Goal: Task Accomplishment & Management: Manage account settings

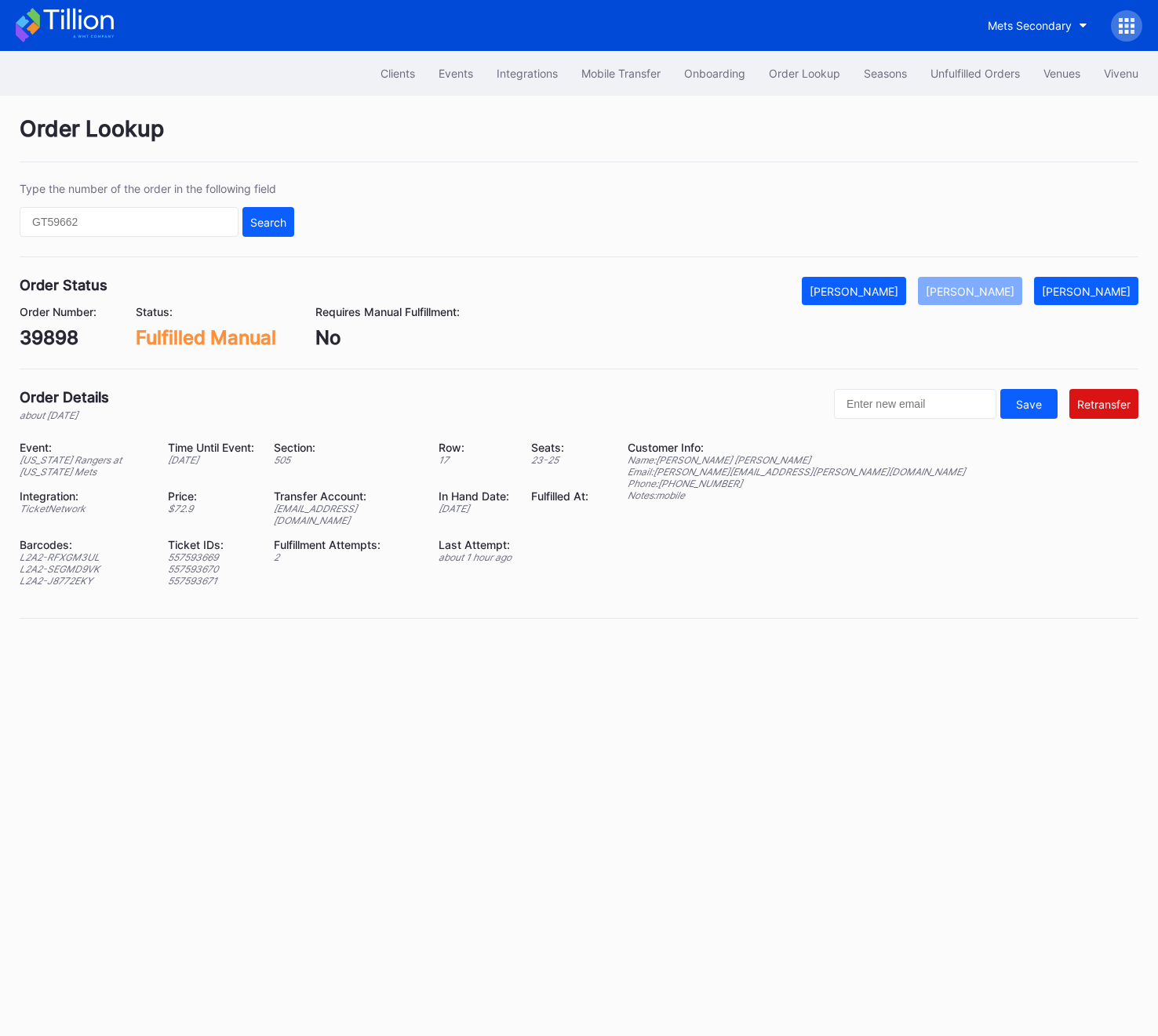
click at [1125, 32] on icon at bounding box center [1126, 32] width 4 height 4
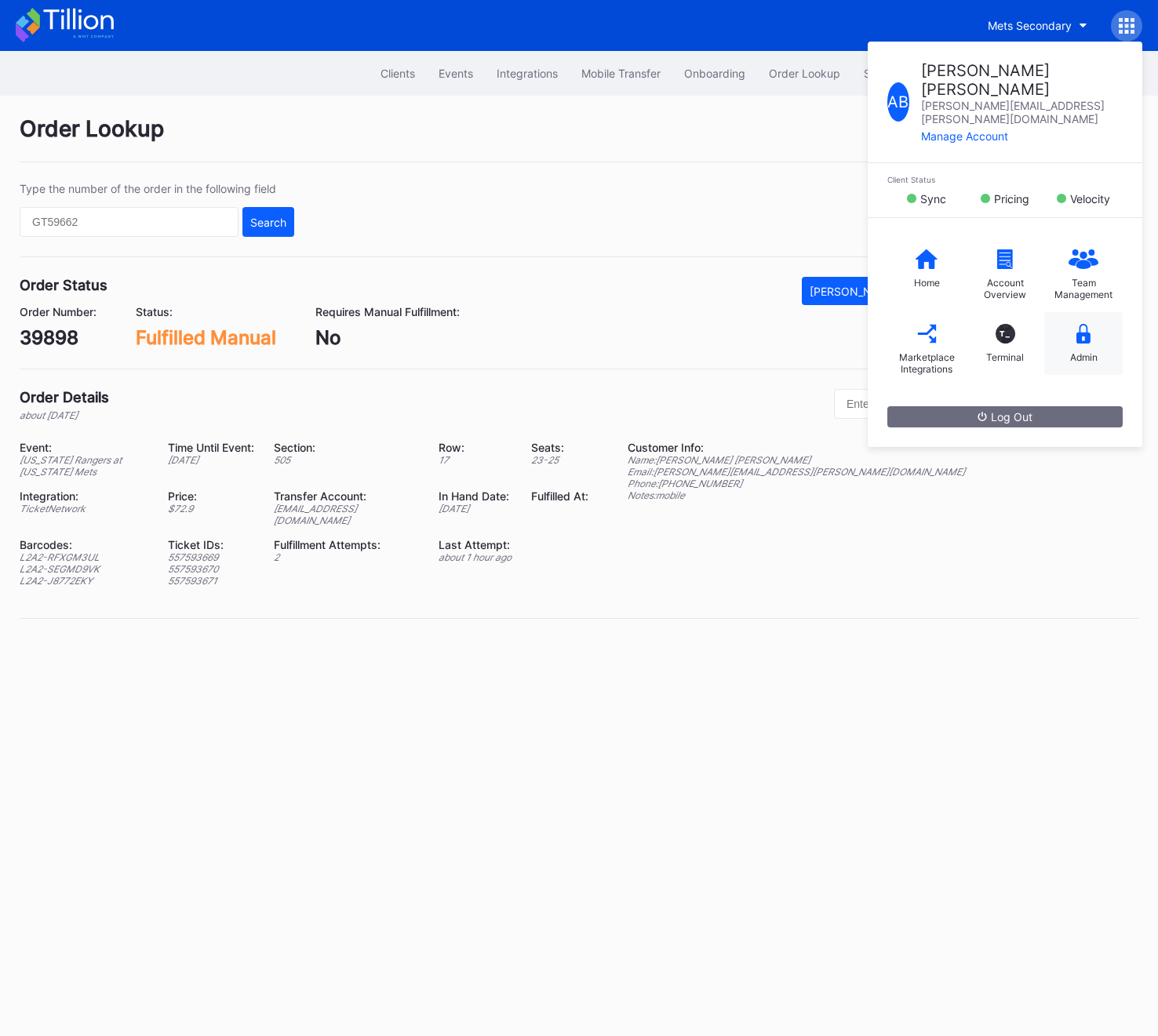
click at [1105, 325] on div "Admin" at bounding box center [1083, 343] width 78 height 62
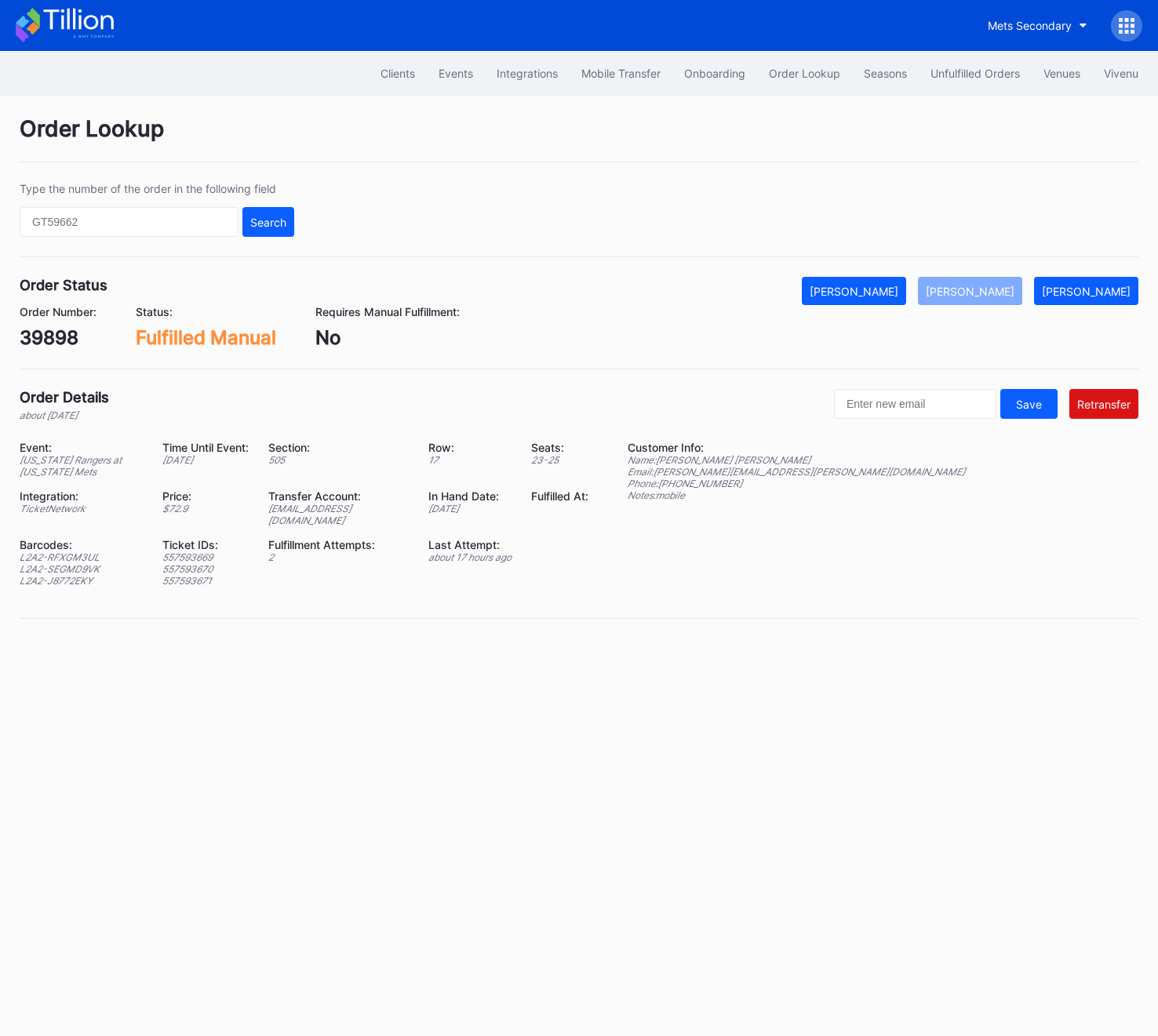
click at [1120, 30] on icon at bounding box center [1120, 32] width 4 height 4
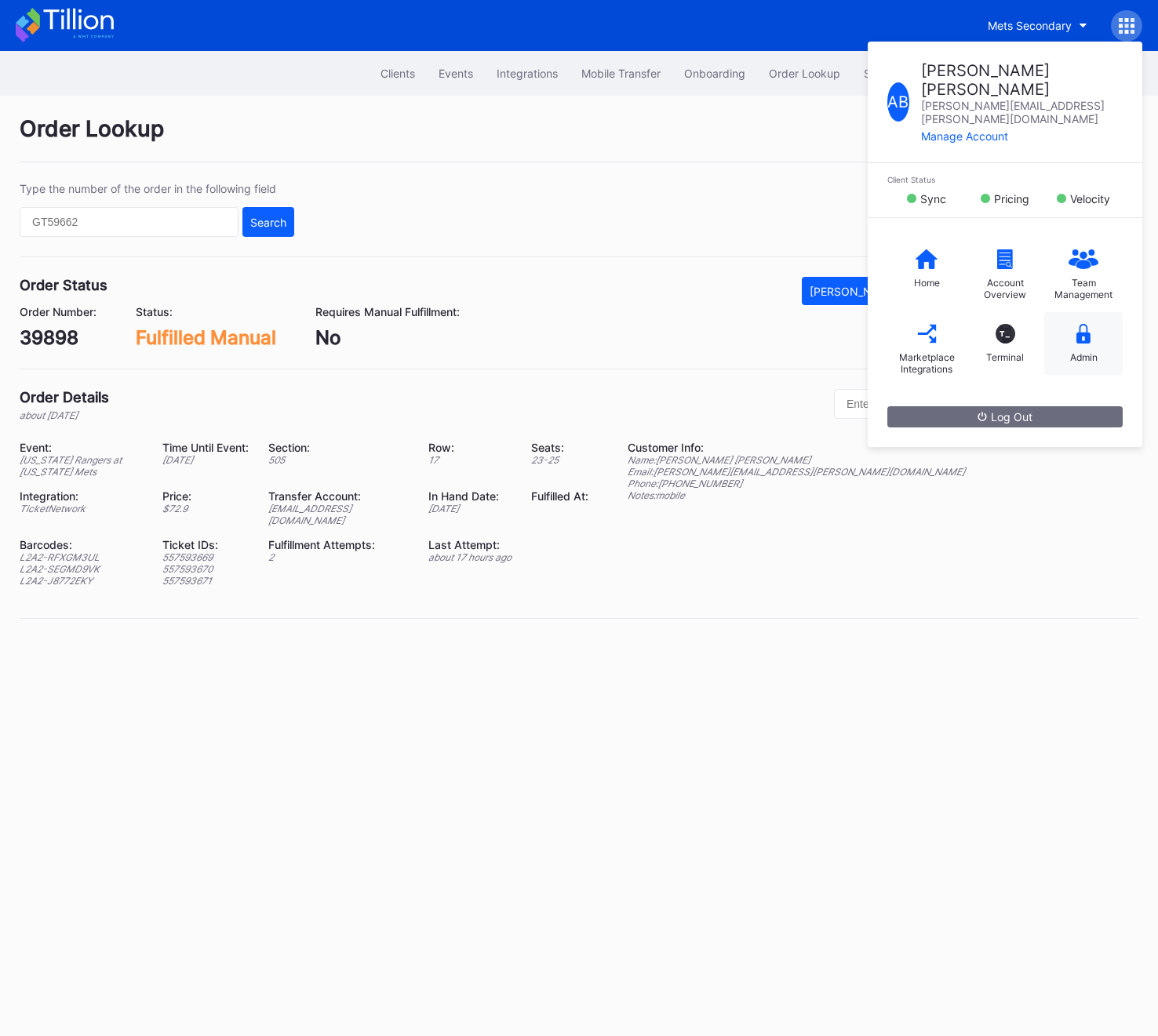
click at [1102, 312] on div "Admin" at bounding box center [1083, 343] width 78 height 62
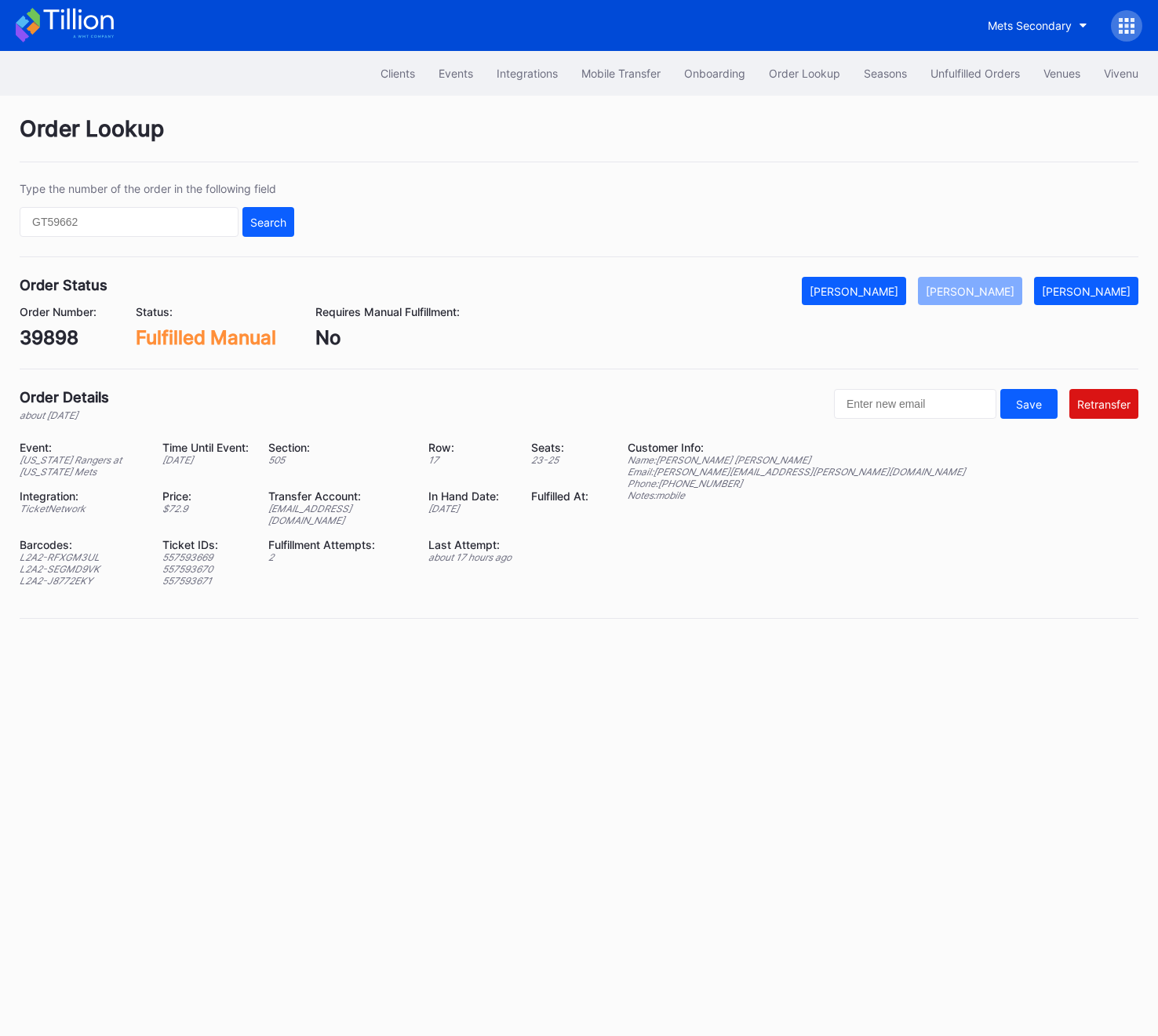
click at [1122, 29] on icon at bounding box center [1126, 26] width 16 height 16
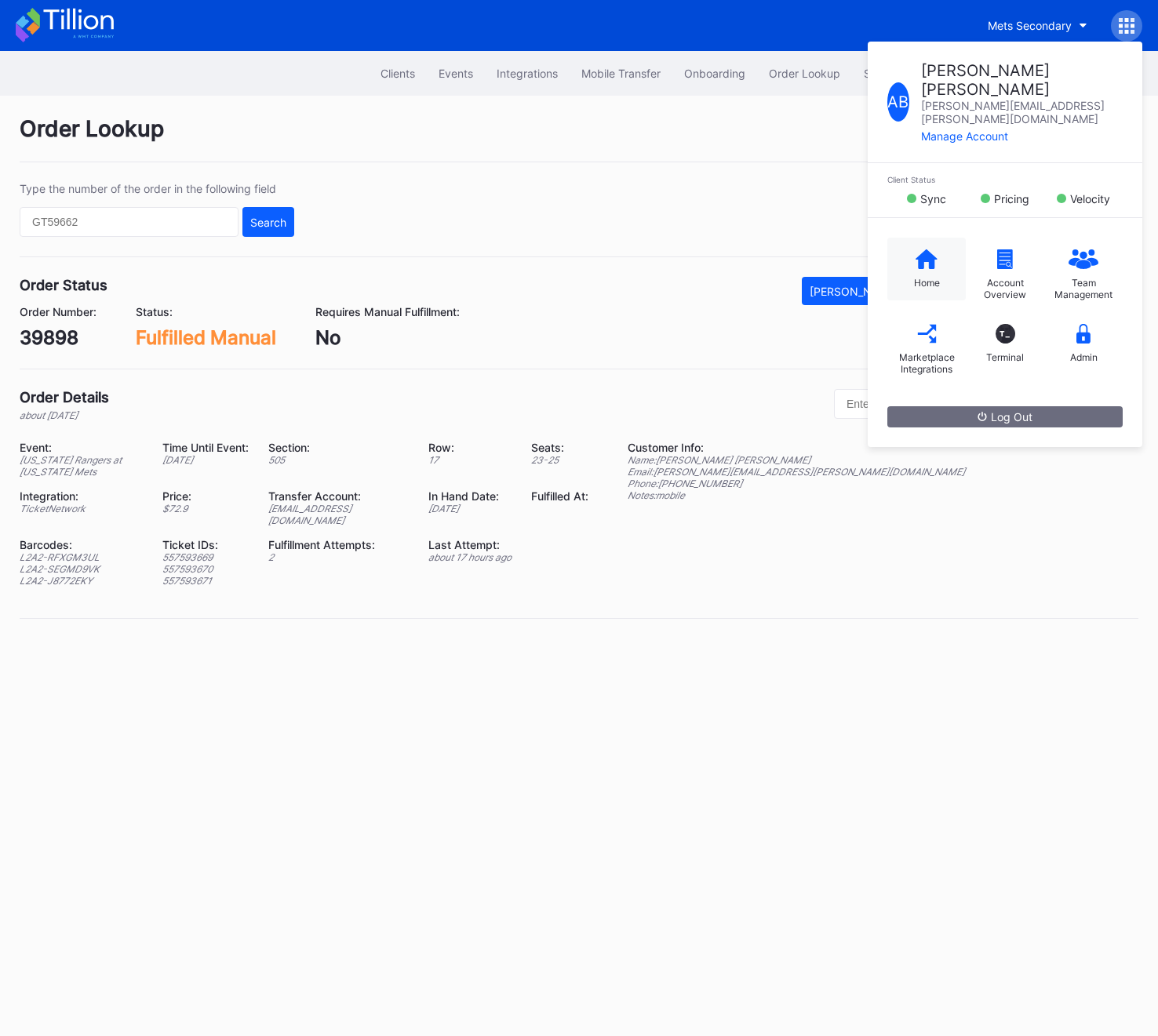
click at [914, 277] on div "Home" at bounding box center [926, 282] width 26 height 12
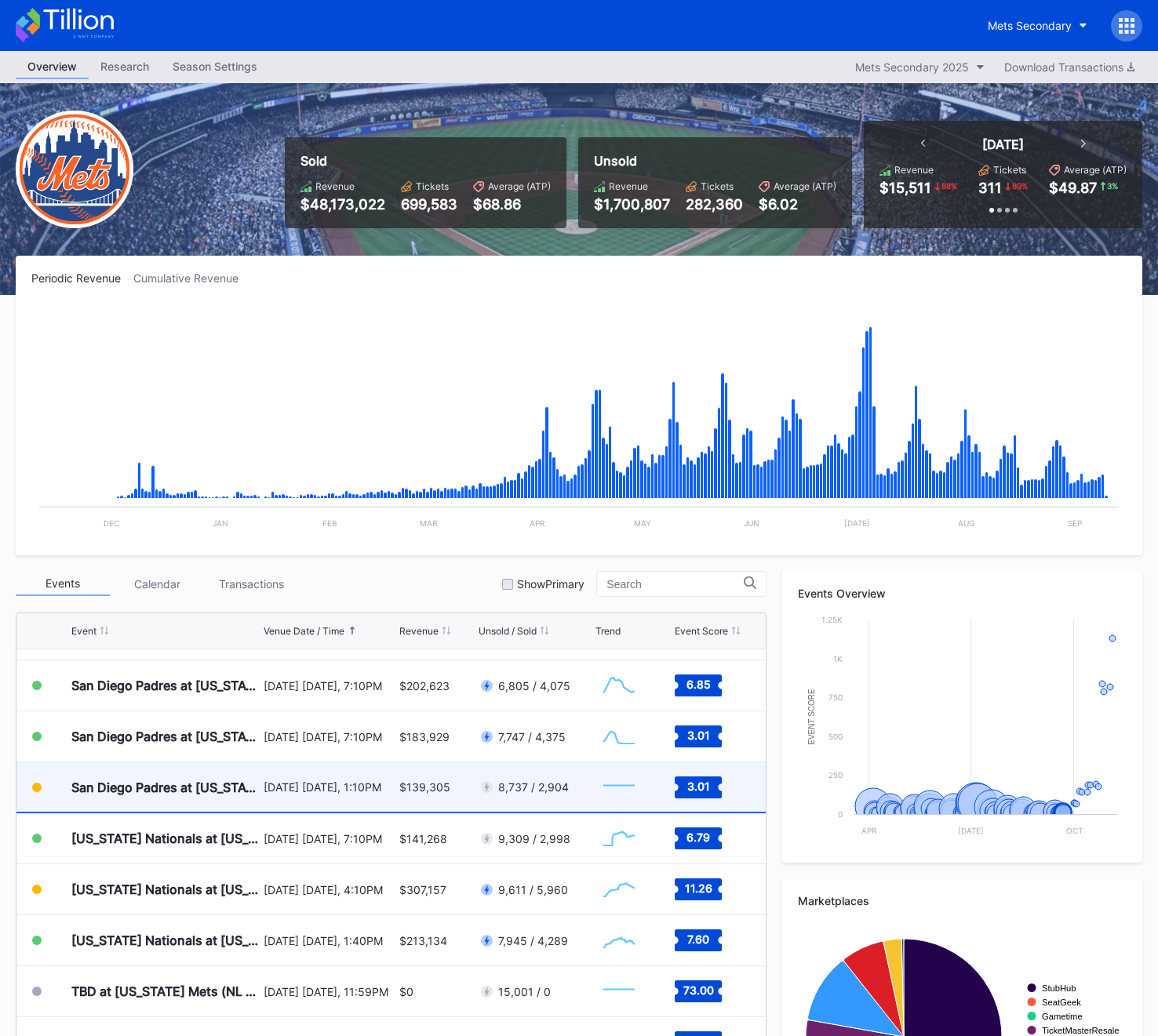
scroll to position [3771, 0]
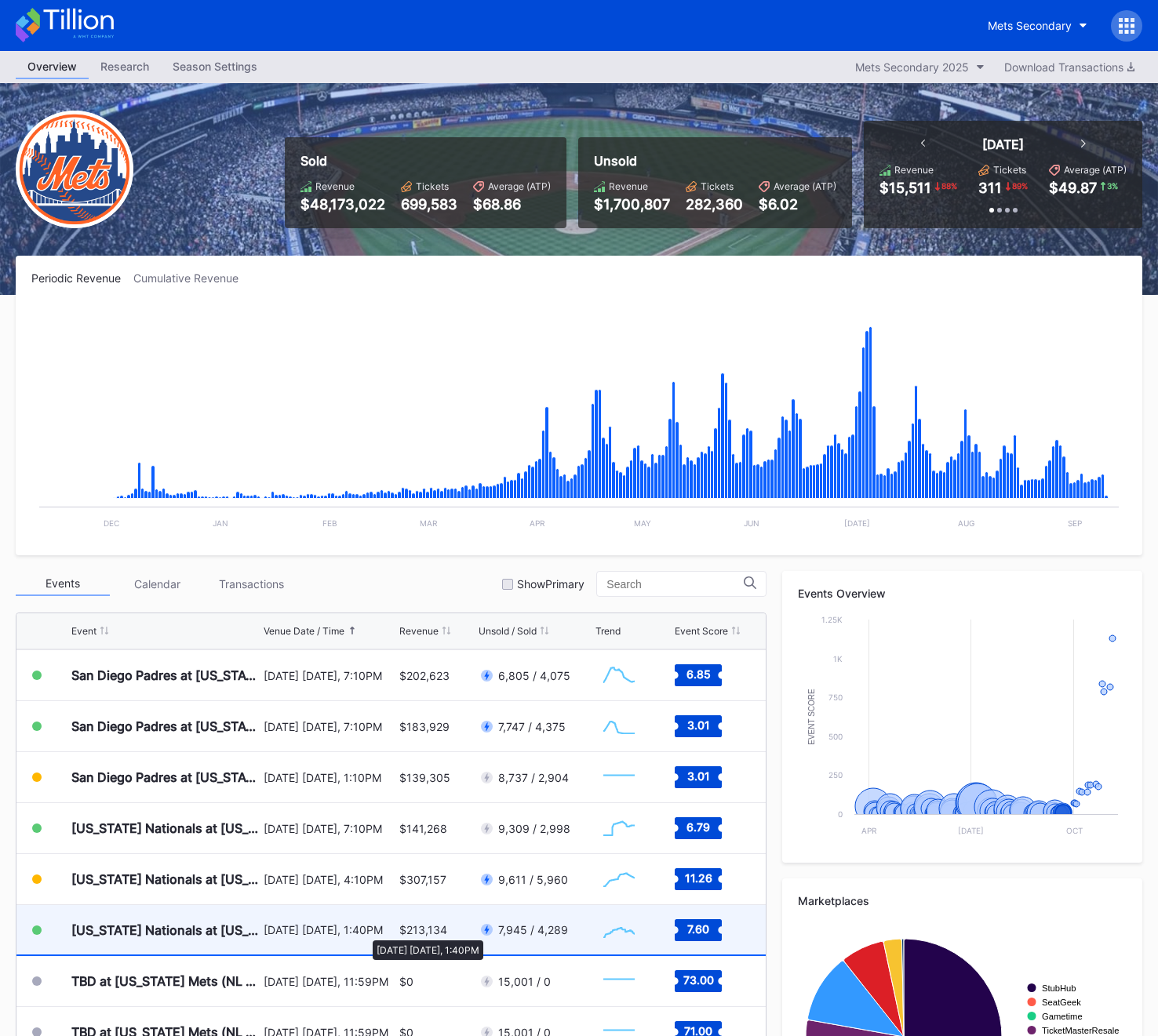
click at [364, 932] on div "[DATE] [DATE], 1:40PM" at bounding box center [329, 929] width 132 height 13
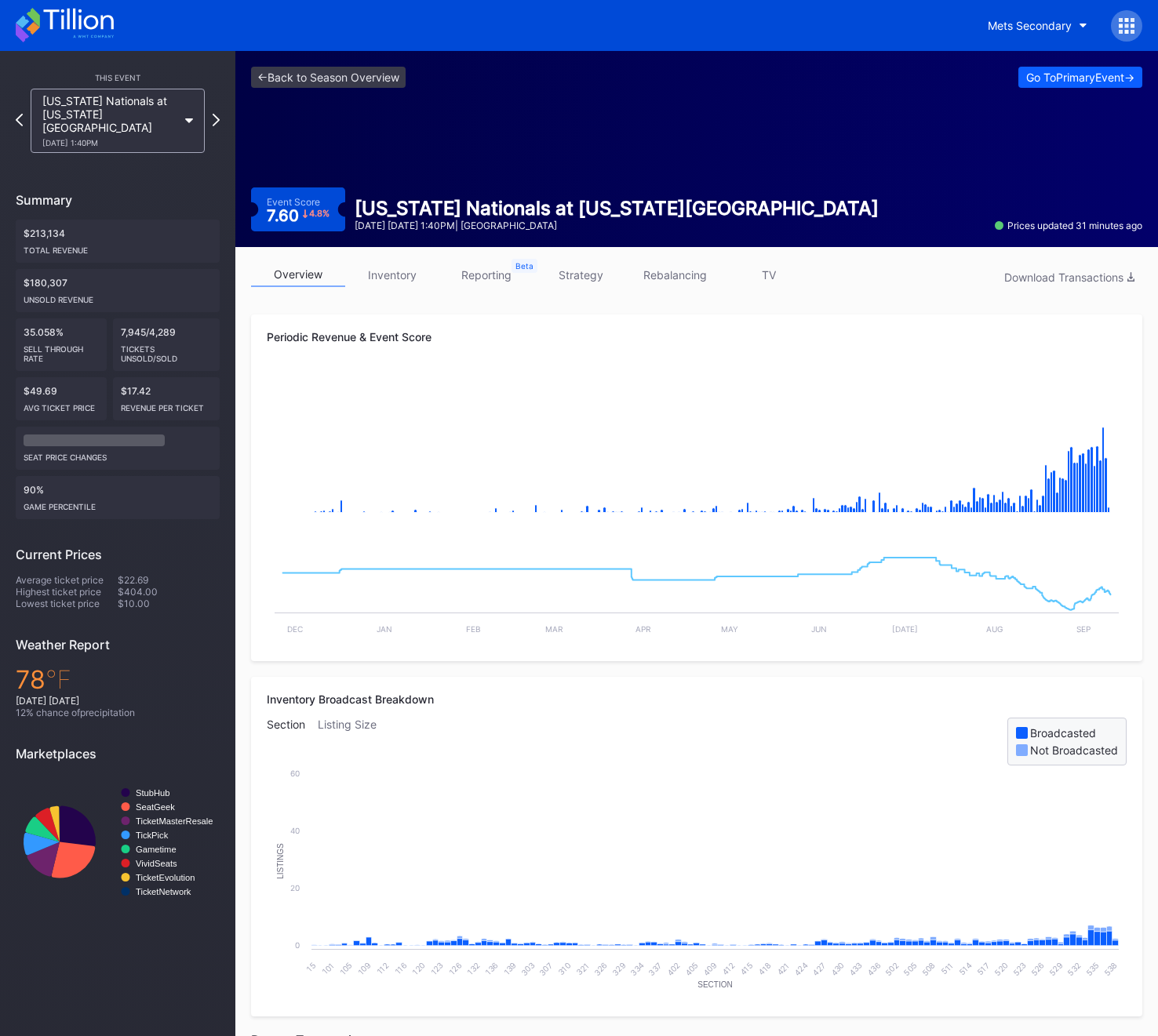
click at [381, 281] on link "inventory" at bounding box center [392, 274] width 94 height 24
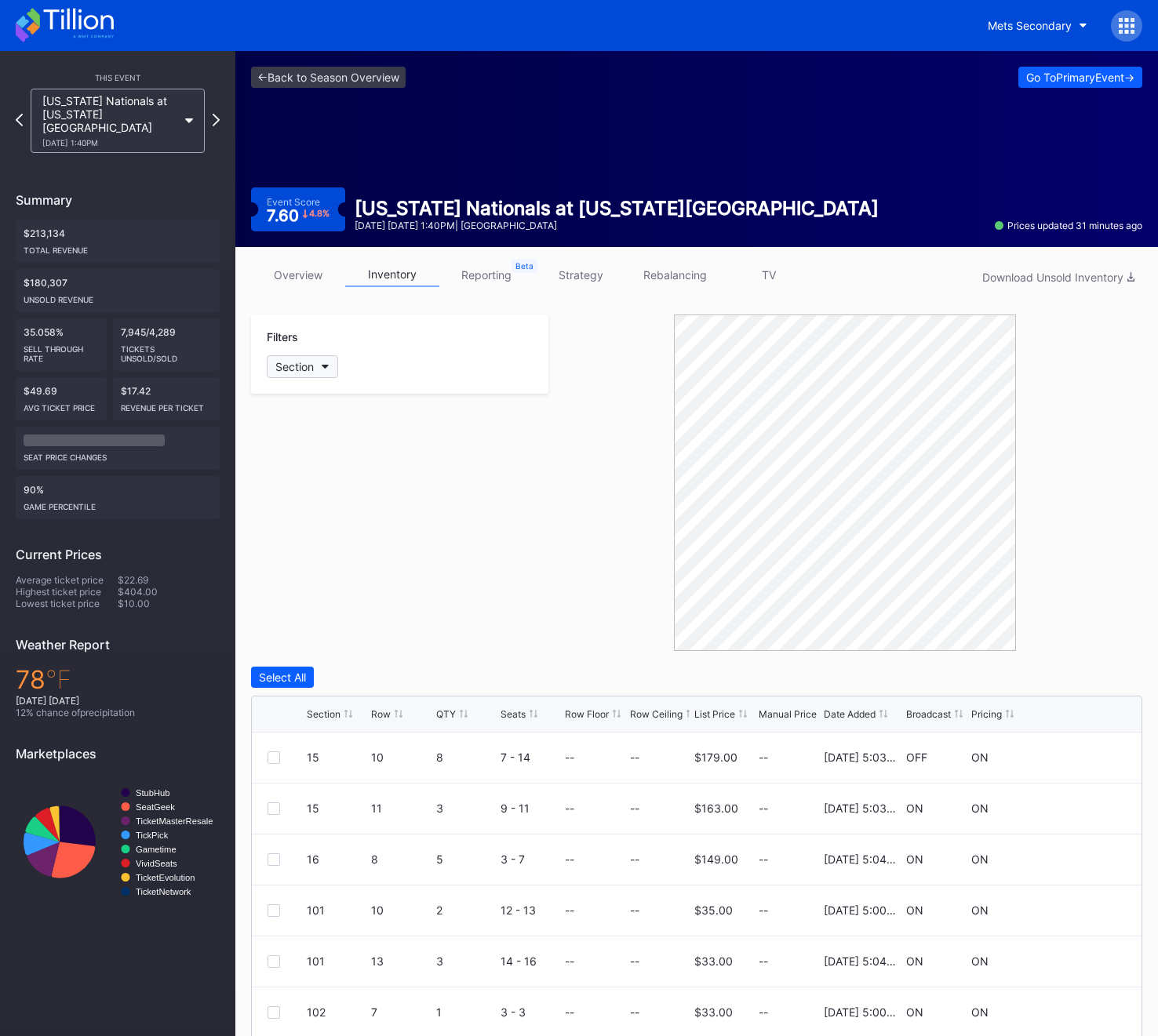
click at [307, 367] on div "Section" at bounding box center [294, 366] width 39 height 13
type input "15"
click at [336, 457] on div "15" at bounding box center [357, 454] width 183 height 29
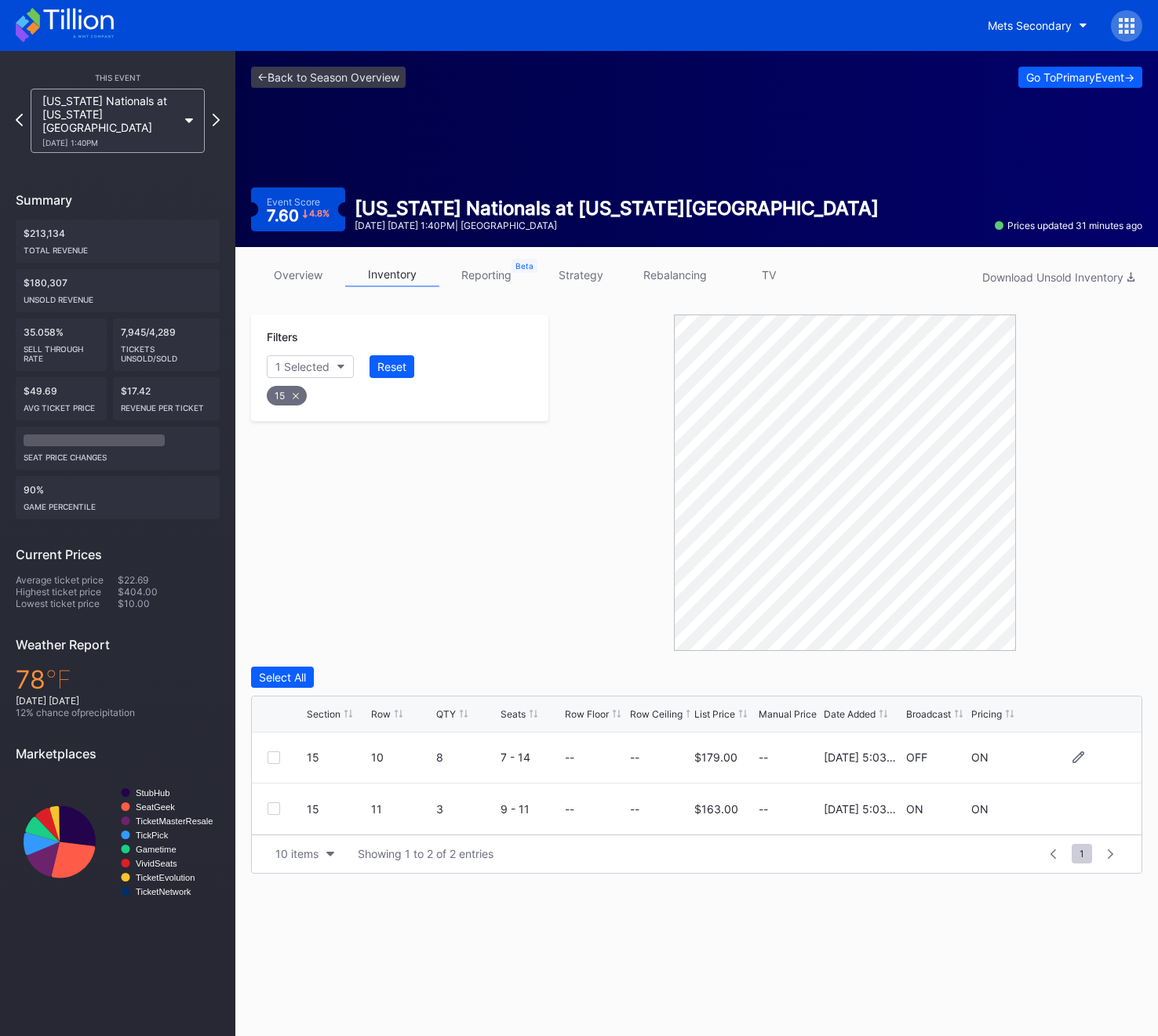
click at [277, 762] on div at bounding box center [273, 758] width 13 height 13
click at [1081, 678] on div "Delete 1 Row" at bounding box center [1103, 676] width 63 height 13
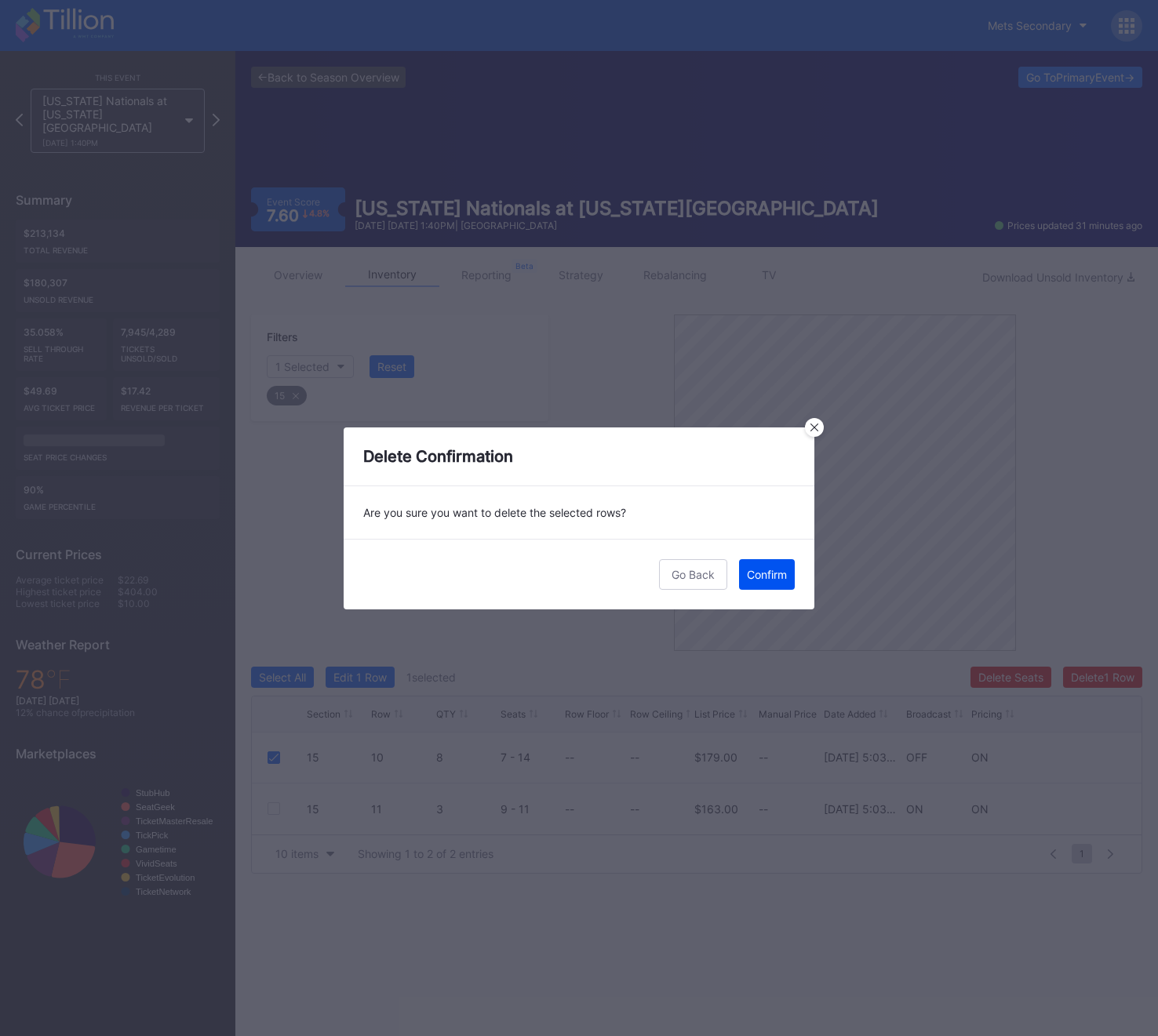
click at [768, 563] on button "Confirm" at bounding box center [767, 575] width 55 height 31
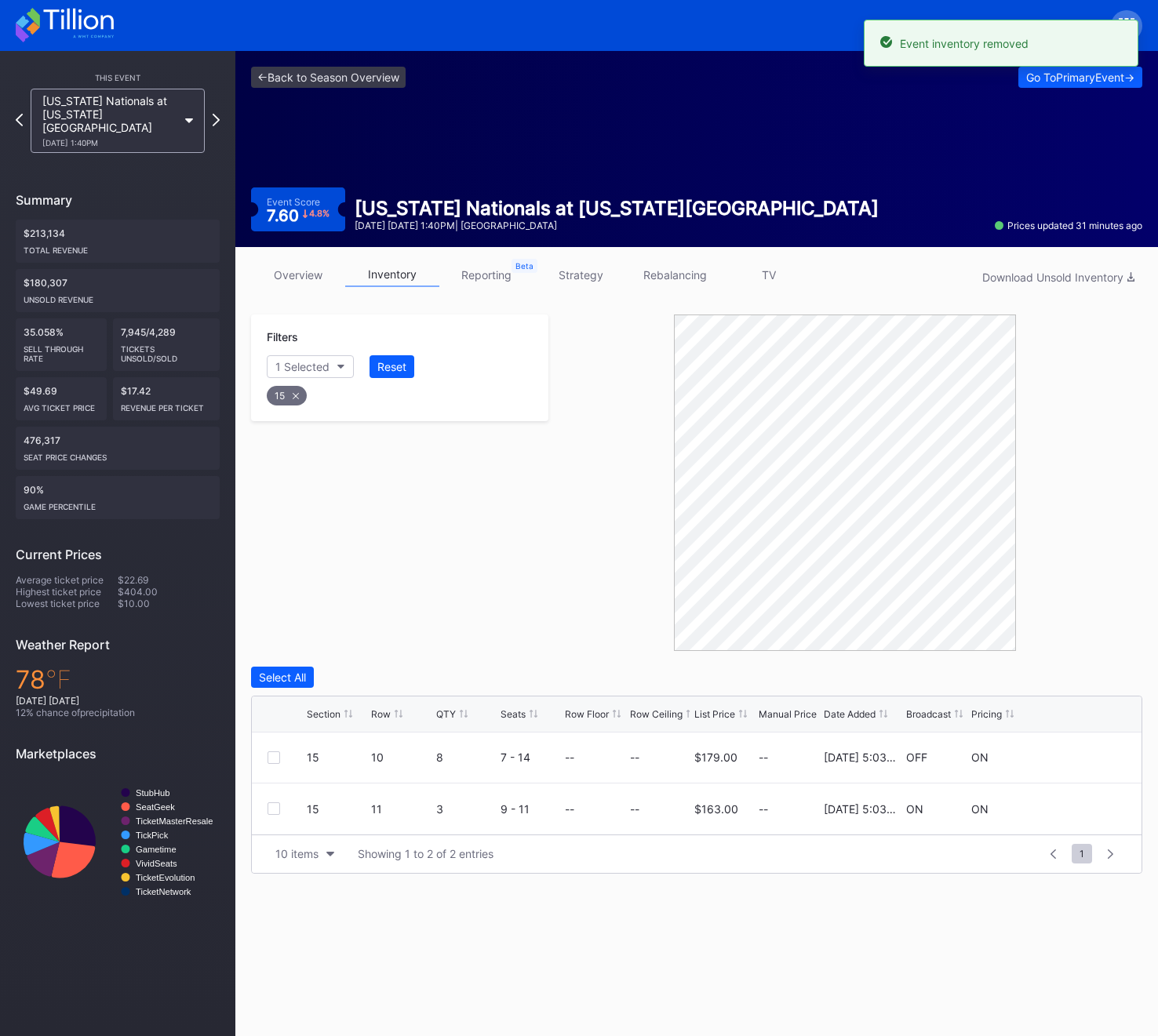
click at [274, 404] on div "15" at bounding box center [286, 395] width 40 height 20
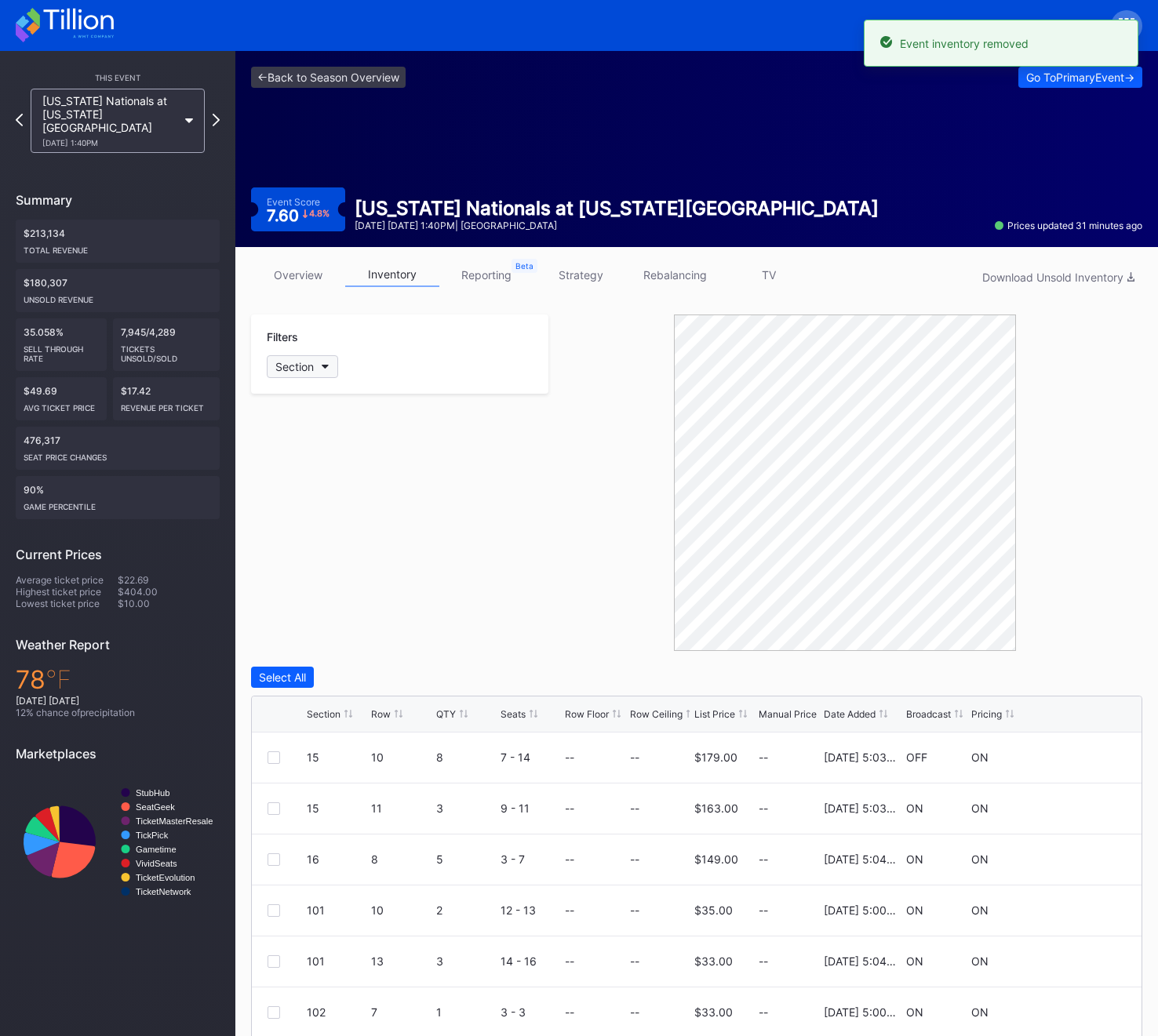
click at [289, 366] on div "Section" at bounding box center [294, 366] width 39 height 13
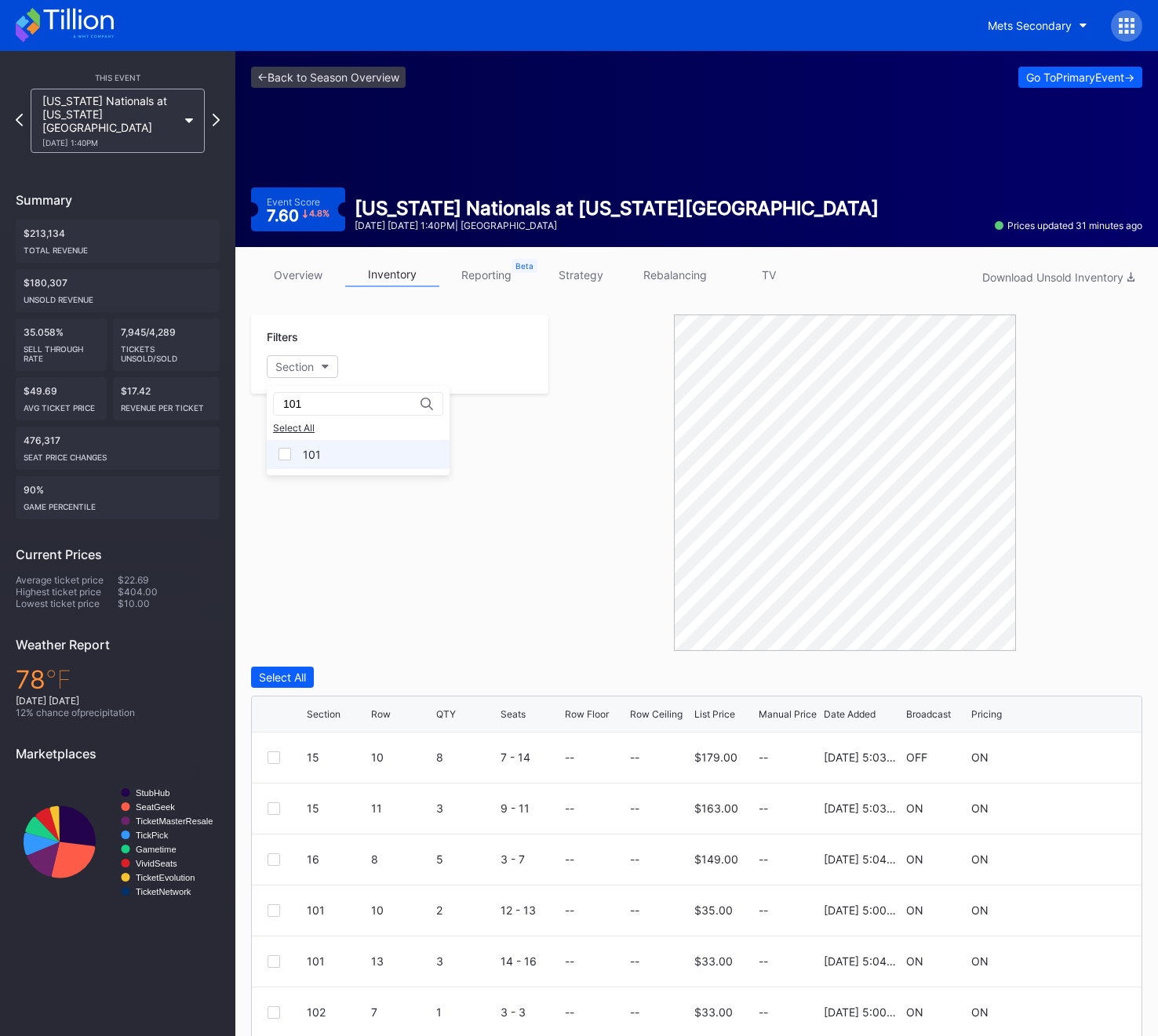
type input "101"
click at [301, 459] on div "101" at bounding box center [357, 454] width 183 height 29
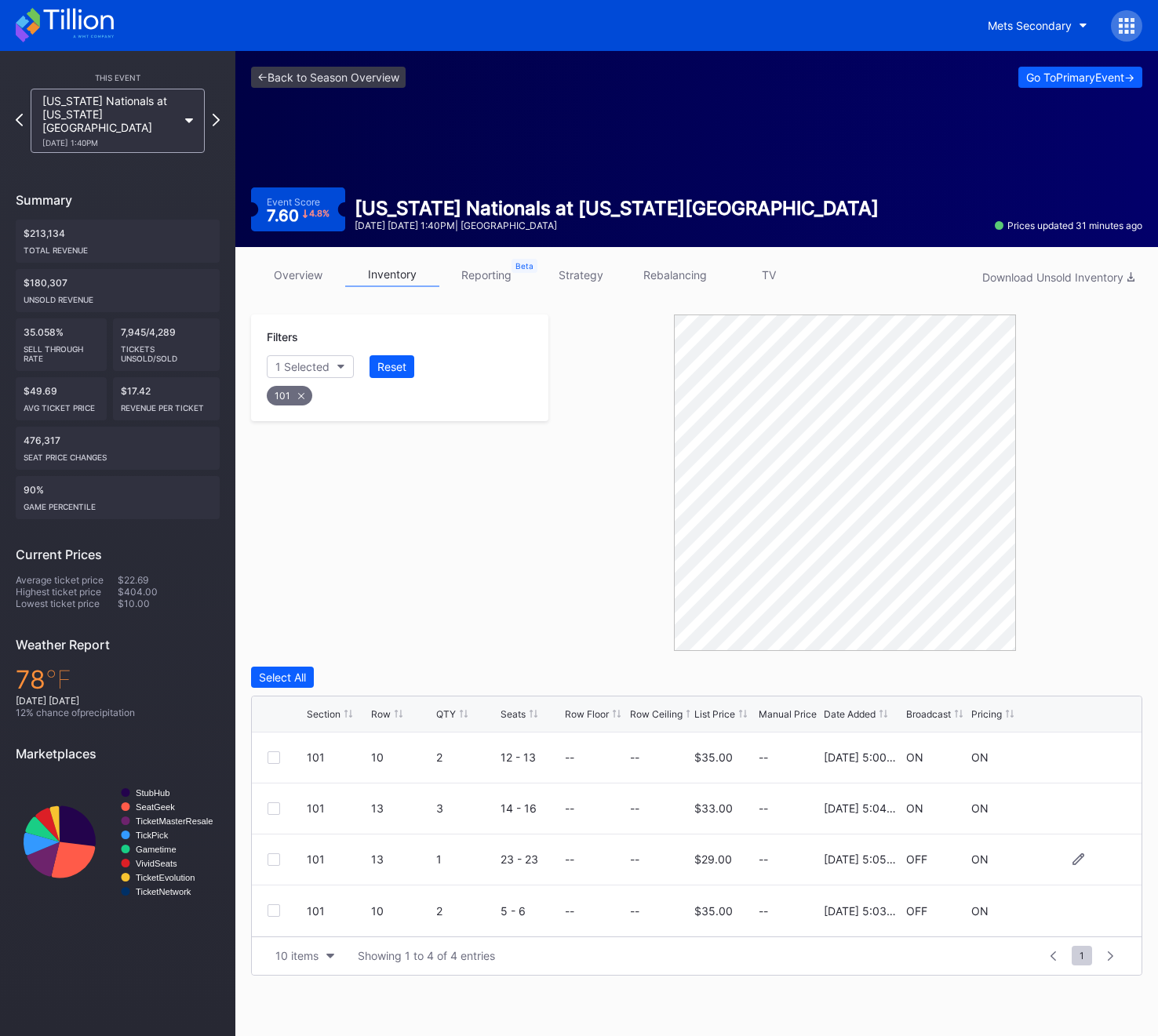
click at [274, 853] on div at bounding box center [273, 860] width 13 height 13
click at [1096, 660] on div "Filters 1 Selected Reset 101 Select All Edit 1 Row 1 selected Delete Seats Dele…" at bounding box center [696, 645] width 891 height 661
click at [1096, 672] on div "Delete 1 Row" at bounding box center [1103, 676] width 63 height 13
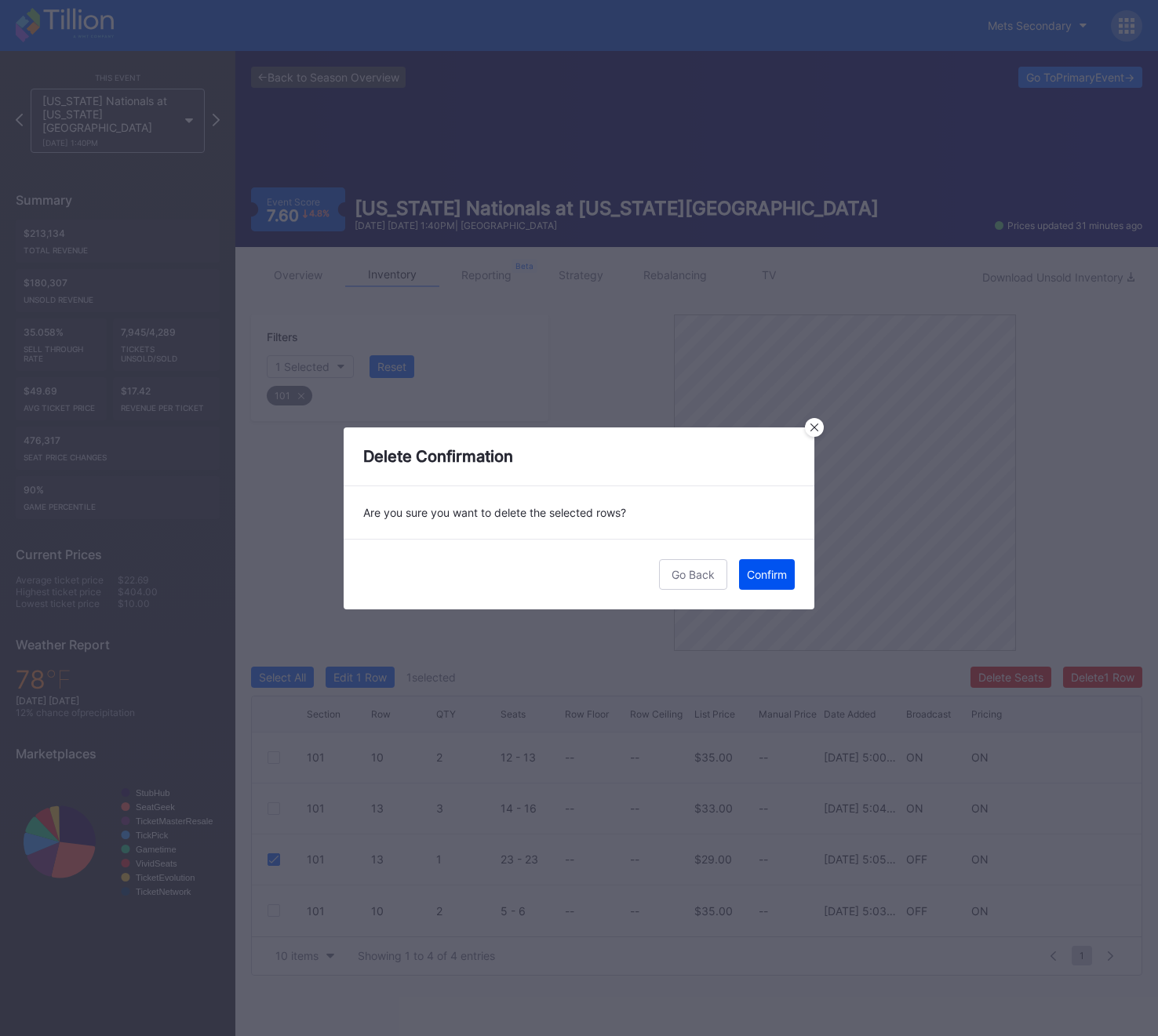
click at [759, 577] on div "Confirm" at bounding box center [767, 574] width 40 height 13
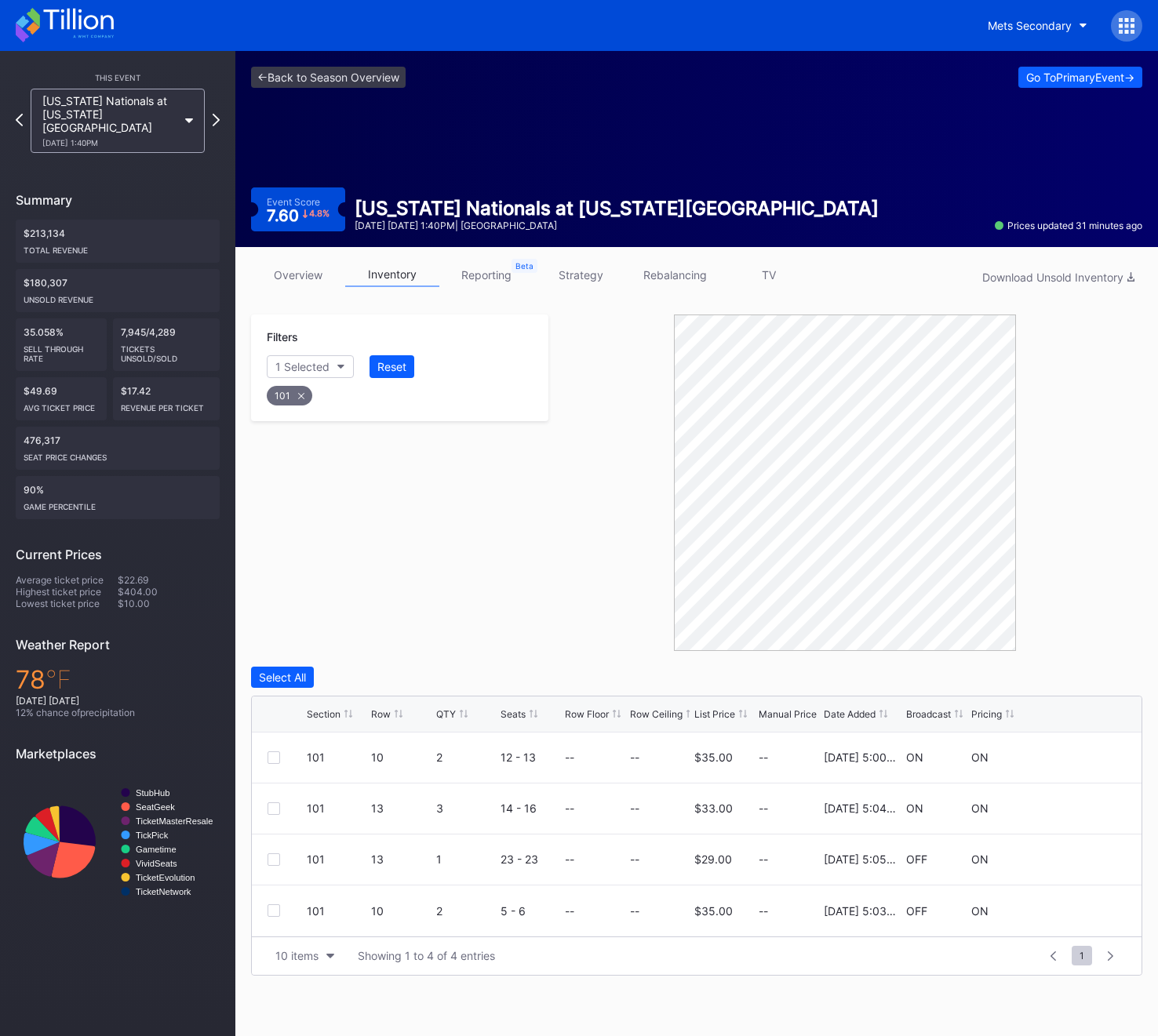
click at [298, 390] on div "101" at bounding box center [289, 395] width 46 height 20
click at [298, 362] on div "Section" at bounding box center [294, 366] width 39 height 13
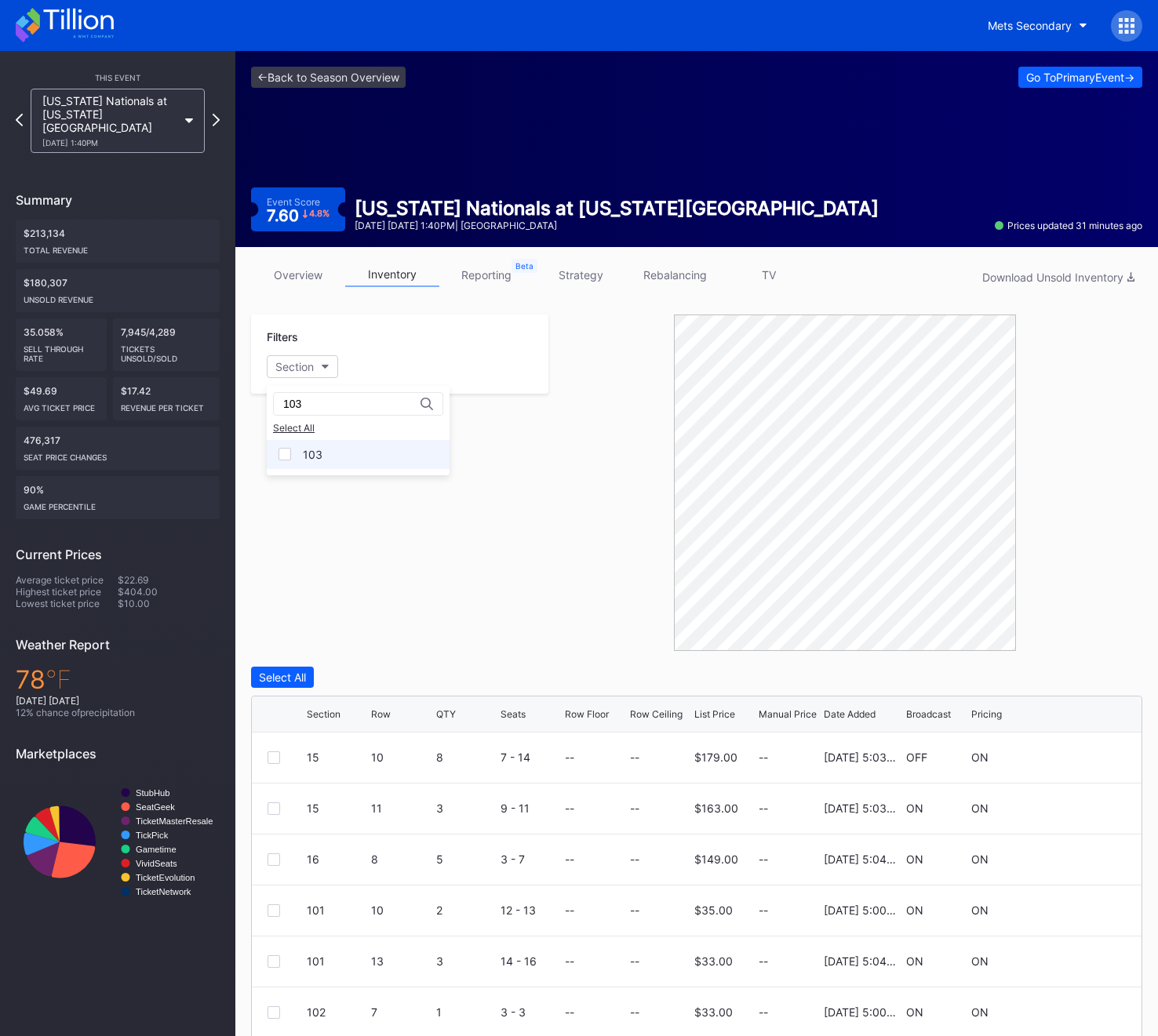
type input "103"
click at [308, 460] on div "103" at bounding box center [312, 454] width 20 height 13
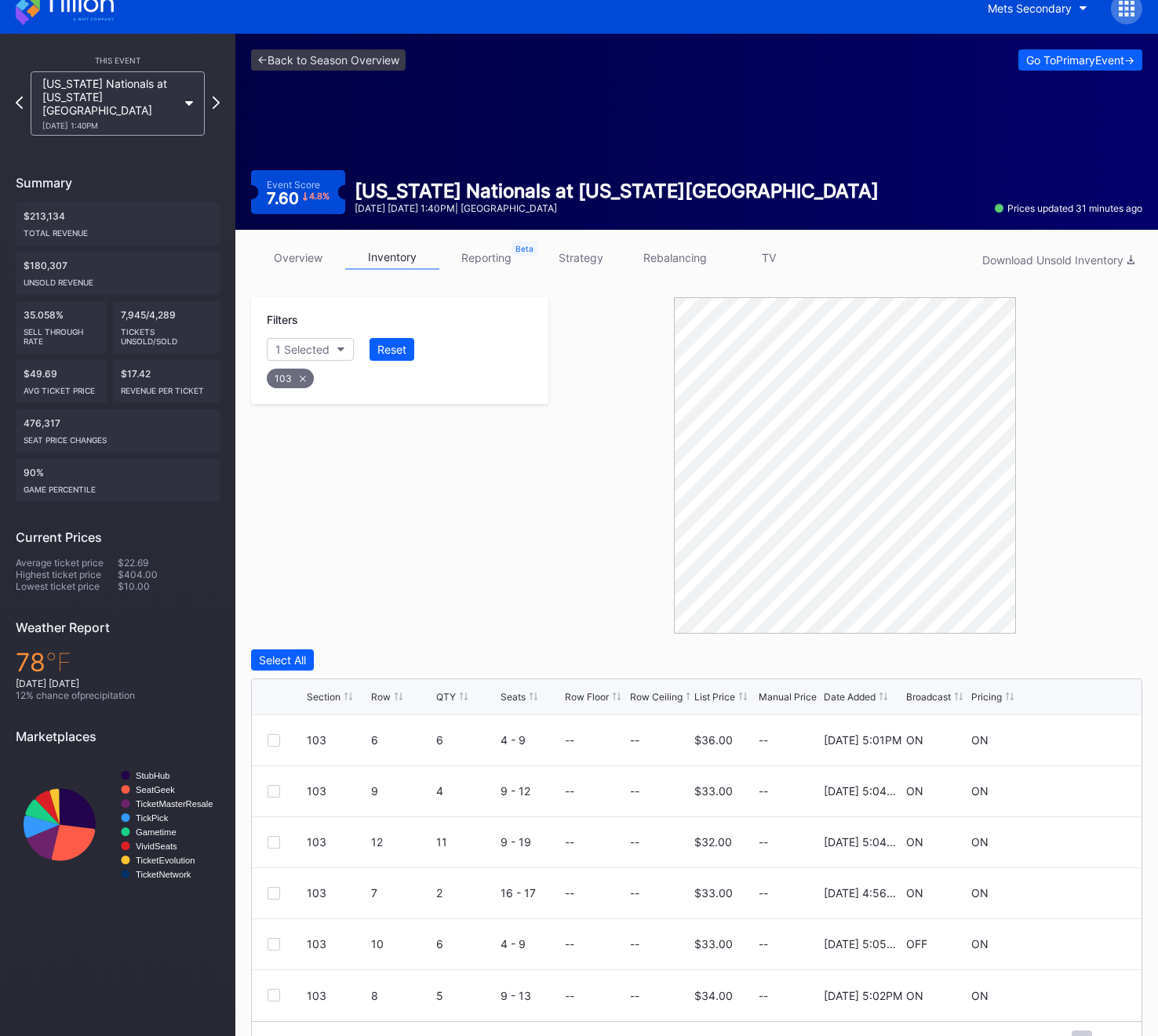
click at [378, 699] on div "Row" at bounding box center [380, 696] width 20 height 12
click at [270, 944] on div at bounding box center [273, 944] width 13 height 13
click at [292, 390] on div "Filters 1 Selected Reset 103" at bounding box center [400, 350] width 297 height 107
click at [300, 383] on div "103" at bounding box center [290, 378] width 47 height 20
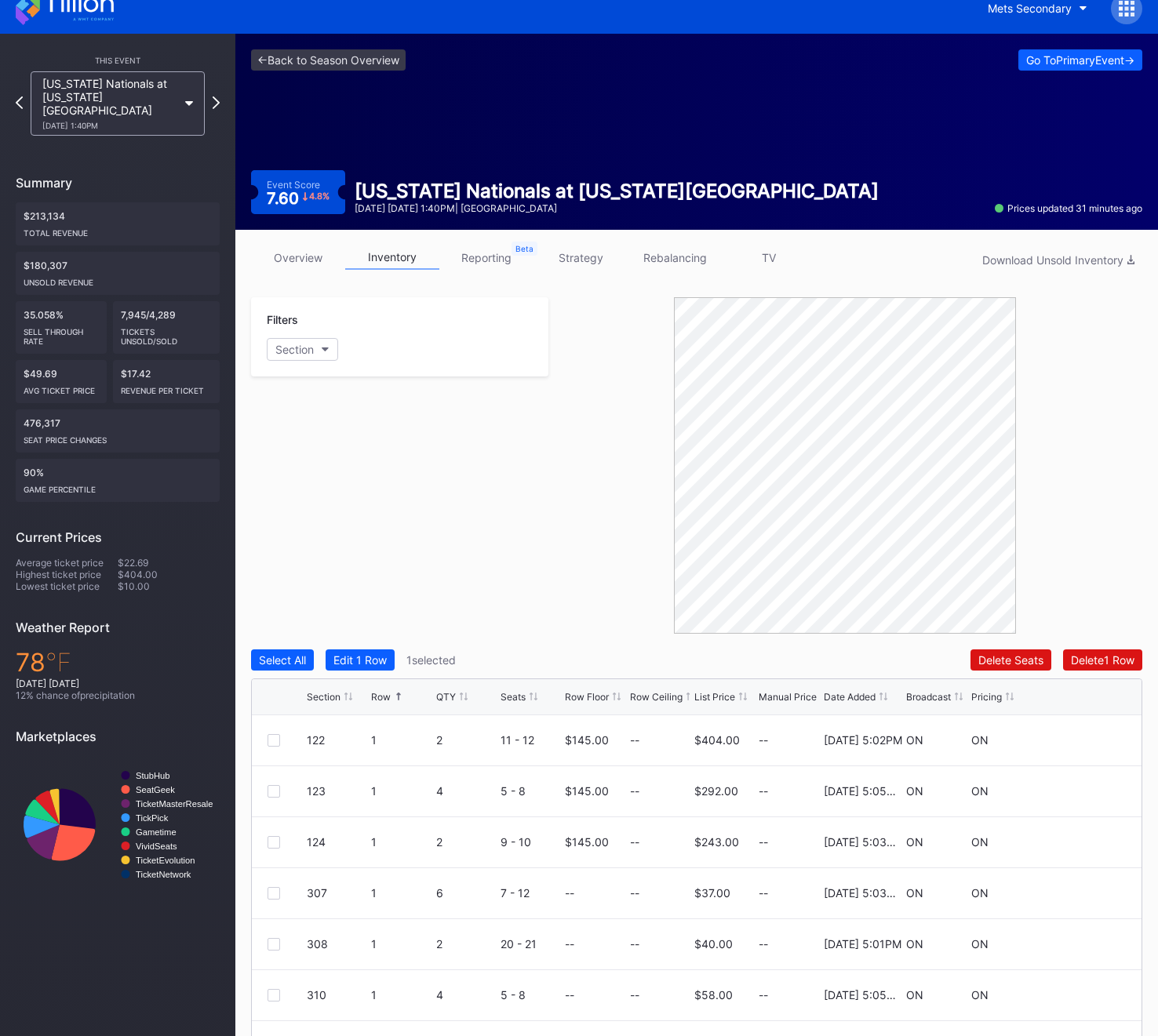
click at [300, 364] on div "Filters Section" at bounding box center [400, 337] width 297 height 79
click at [296, 354] on div "Section" at bounding box center [294, 349] width 39 height 13
type input "107"
click at [326, 671] on div "107" at bounding box center [357, 669] width 183 height 29
click at [273, 844] on div at bounding box center [273, 842] width 13 height 13
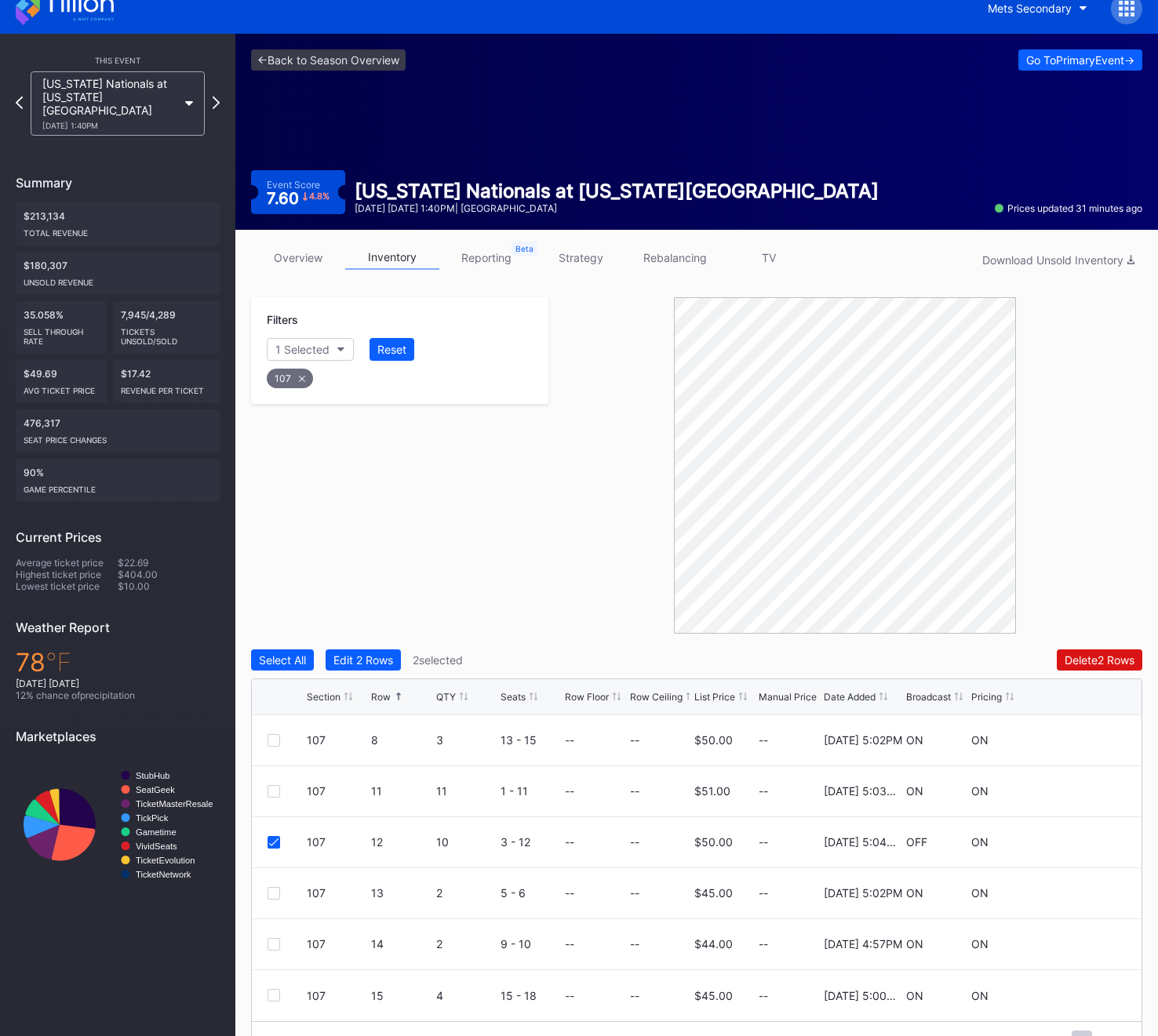
click at [285, 390] on div "Filters 1 Selected Reset 107" at bounding box center [400, 350] width 297 height 107
click at [285, 379] on div "107" at bounding box center [289, 378] width 47 height 20
click at [285, 334] on div "Filters Section" at bounding box center [400, 337] width 297 height 79
click at [285, 343] on div "Section" at bounding box center [294, 349] width 39 height 13
type input "109"
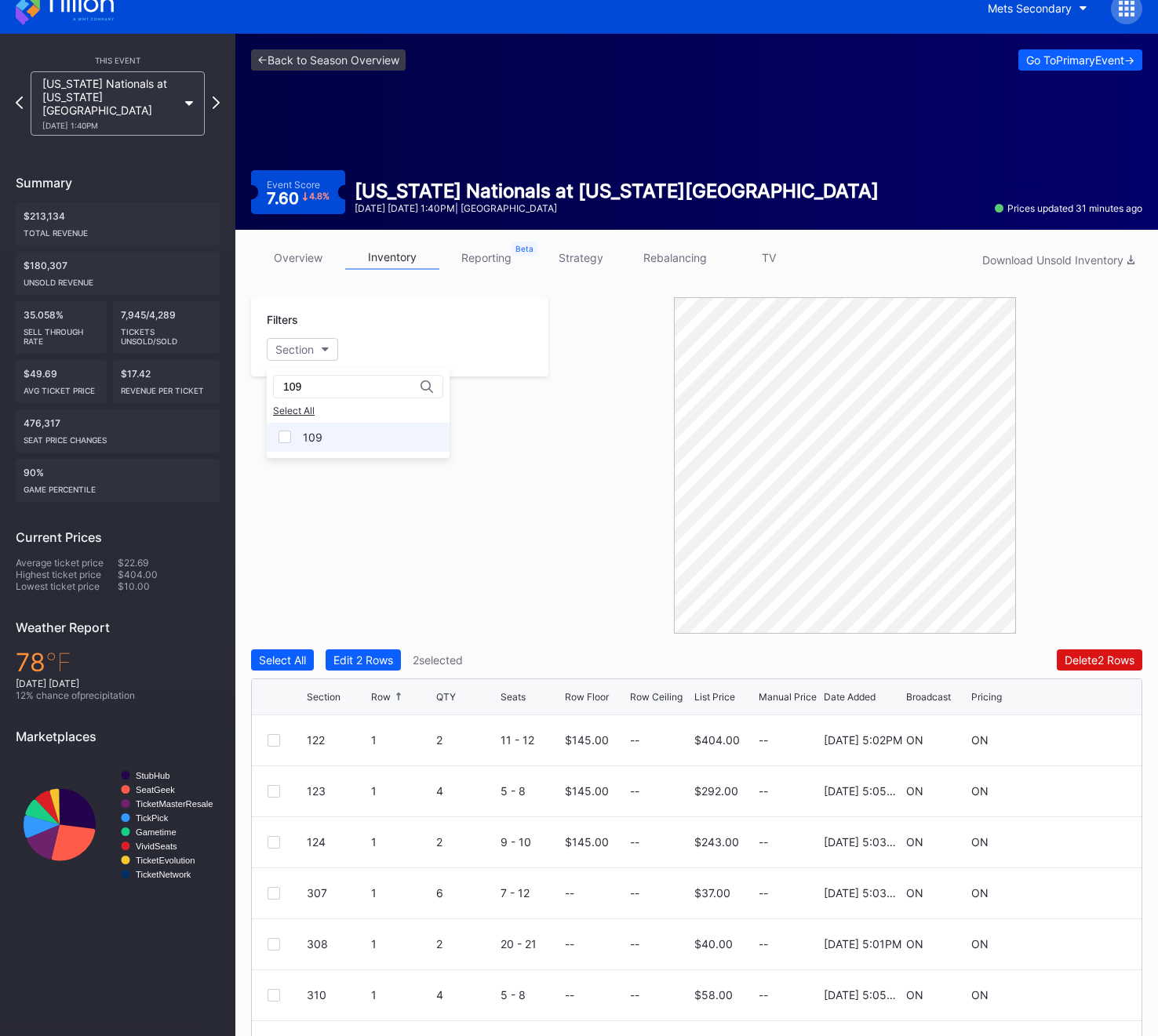
click at [323, 431] on div "109" at bounding box center [357, 437] width 183 height 29
click at [277, 845] on div at bounding box center [273, 842] width 13 height 13
click at [296, 381] on div "109" at bounding box center [289, 378] width 47 height 20
click at [296, 352] on div "Section" at bounding box center [294, 349] width 39 height 13
type input "114"
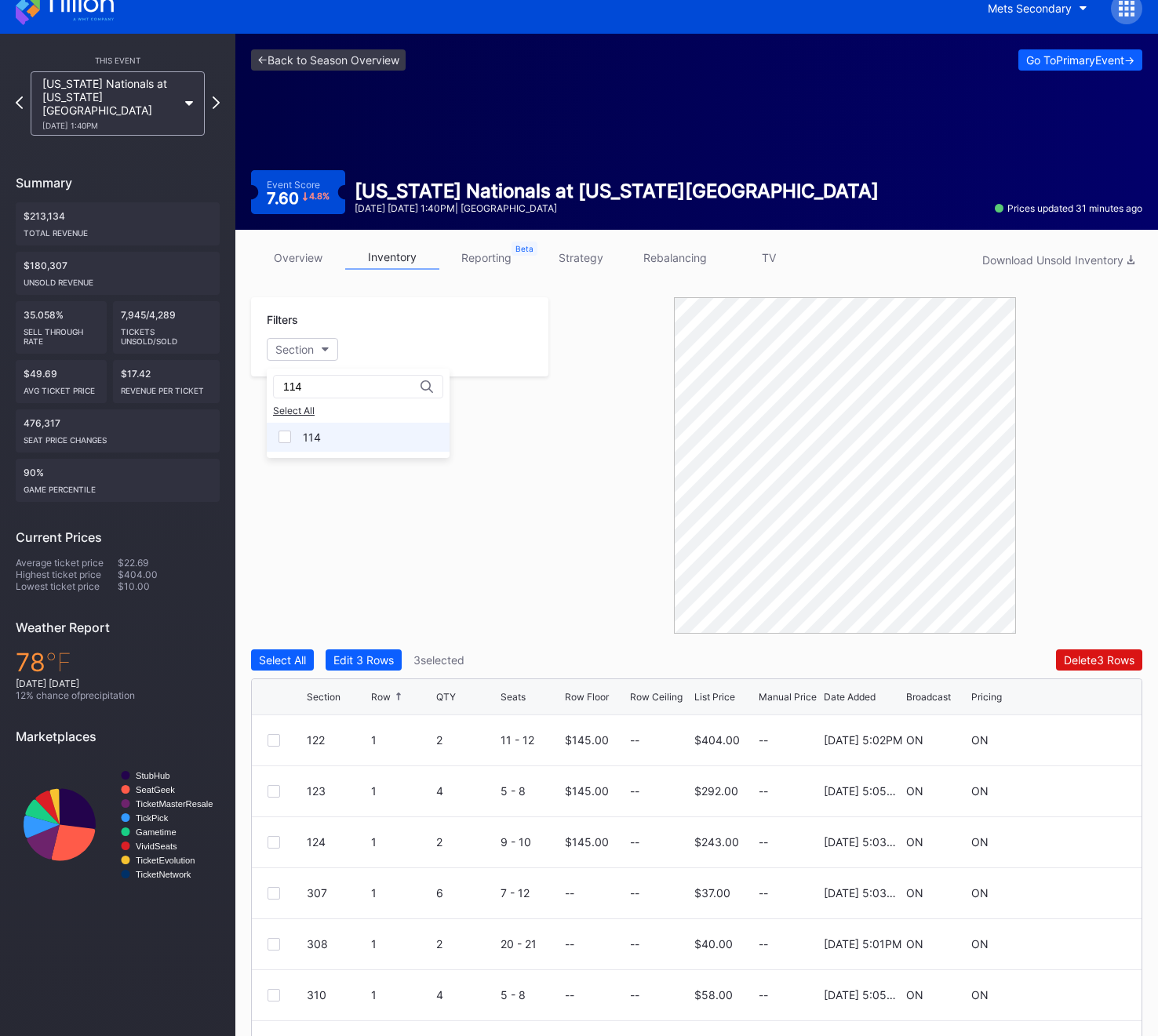
click at [323, 437] on div "114" at bounding box center [357, 437] width 183 height 29
click at [268, 846] on div at bounding box center [273, 842] width 13 height 13
click at [298, 387] on div "114" at bounding box center [399, 375] width 270 height 32
click at [298, 375] on icon at bounding box center [301, 379] width 6 height 6
click at [298, 348] on div "Section" at bounding box center [294, 349] width 39 height 13
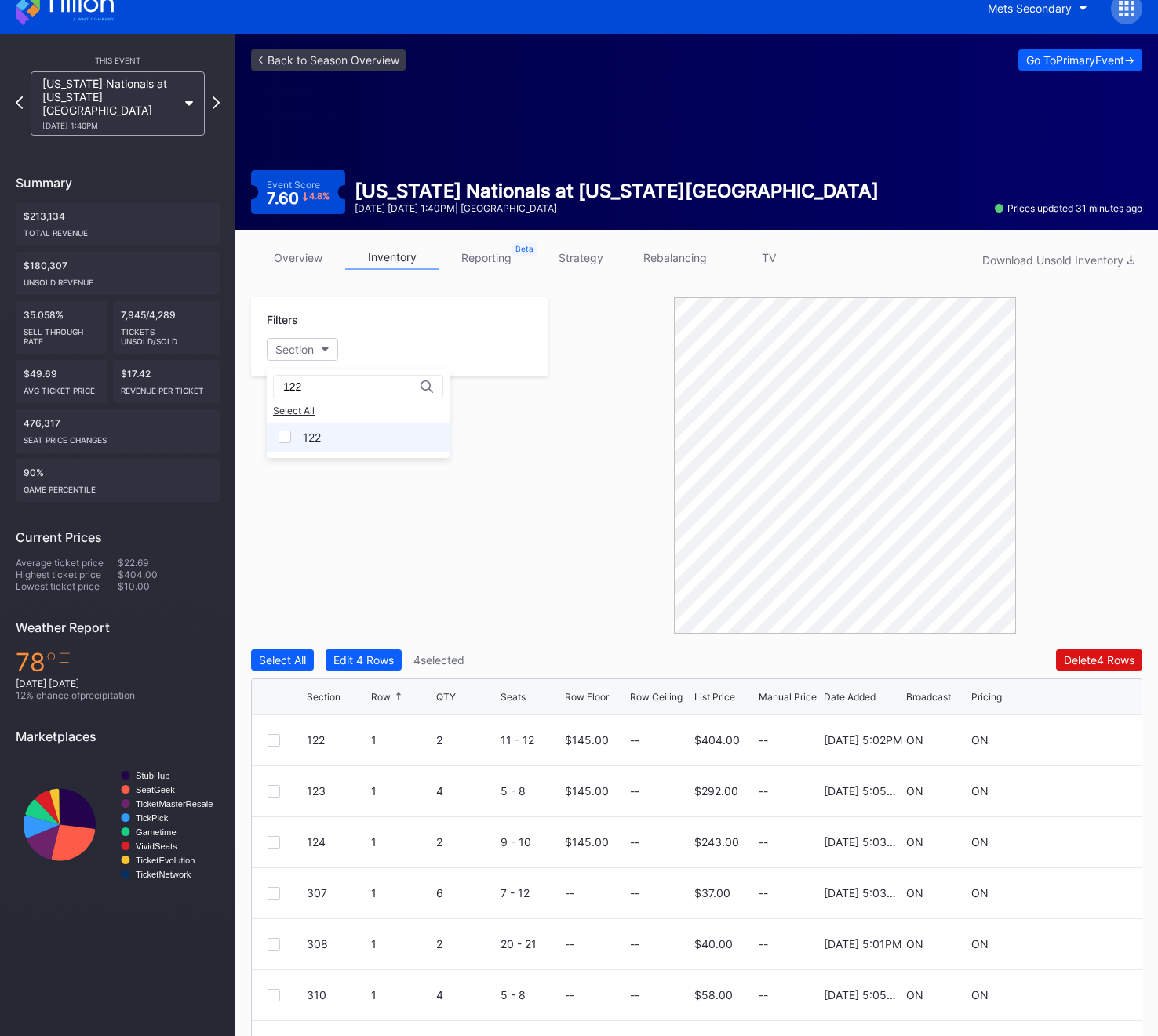
type input "122"
click at [336, 445] on div "122" at bounding box center [357, 437] width 183 height 29
click at [275, 843] on div at bounding box center [273, 842] width 13 height 13
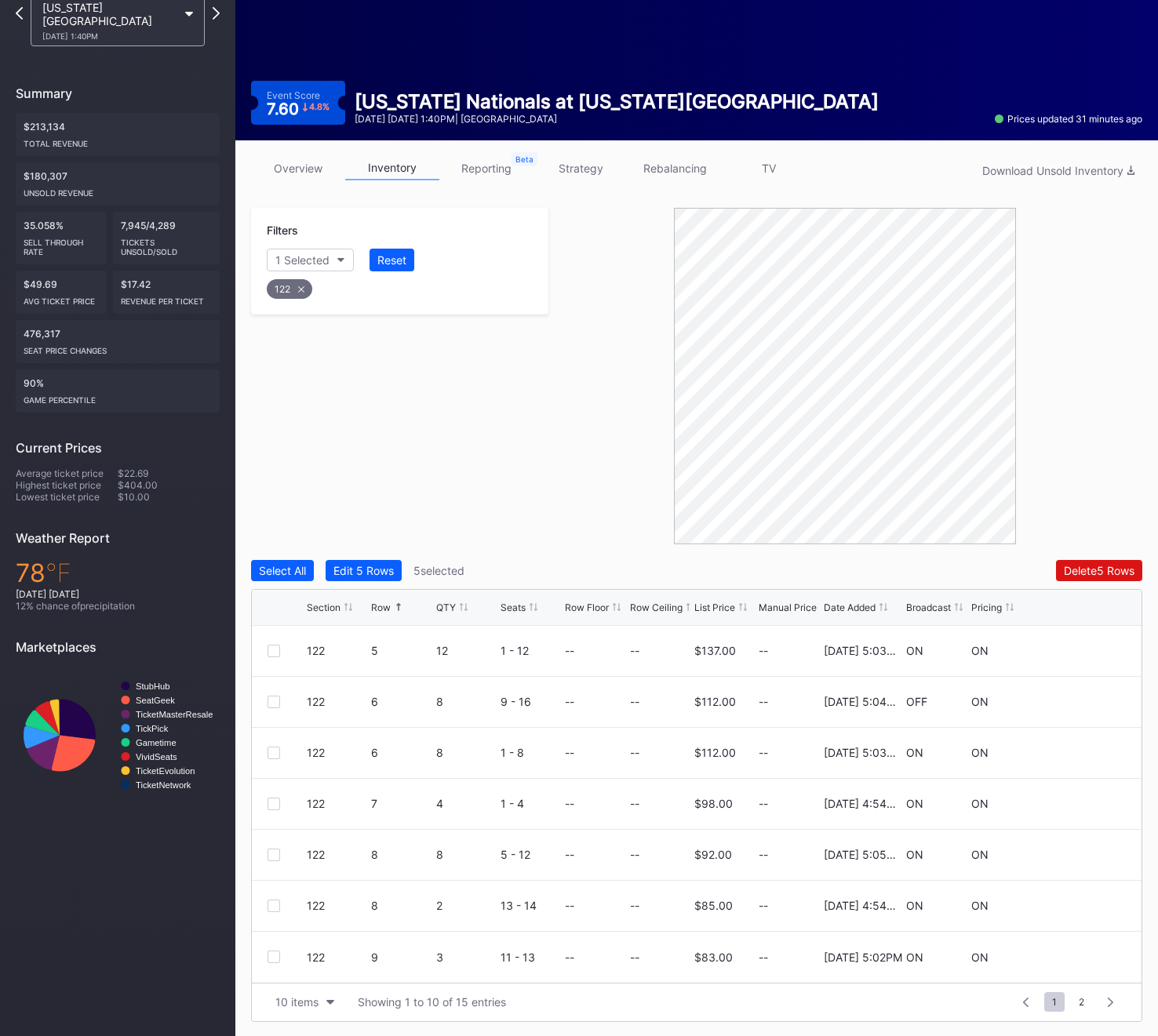
click at [273, 1018] on div "10 items Showing 1 to 10 of 15 entries 1 ... -1 0 1 2 3 ... 2" at bounding box center [696, 1001] width 889 height 39
click at [273, 1005] on button "10 items" at bounding box center [304, 1001] width 74 height 21
click at [277, 962] on div "200 items" at bounding box center [304, 963] width 74 height 29
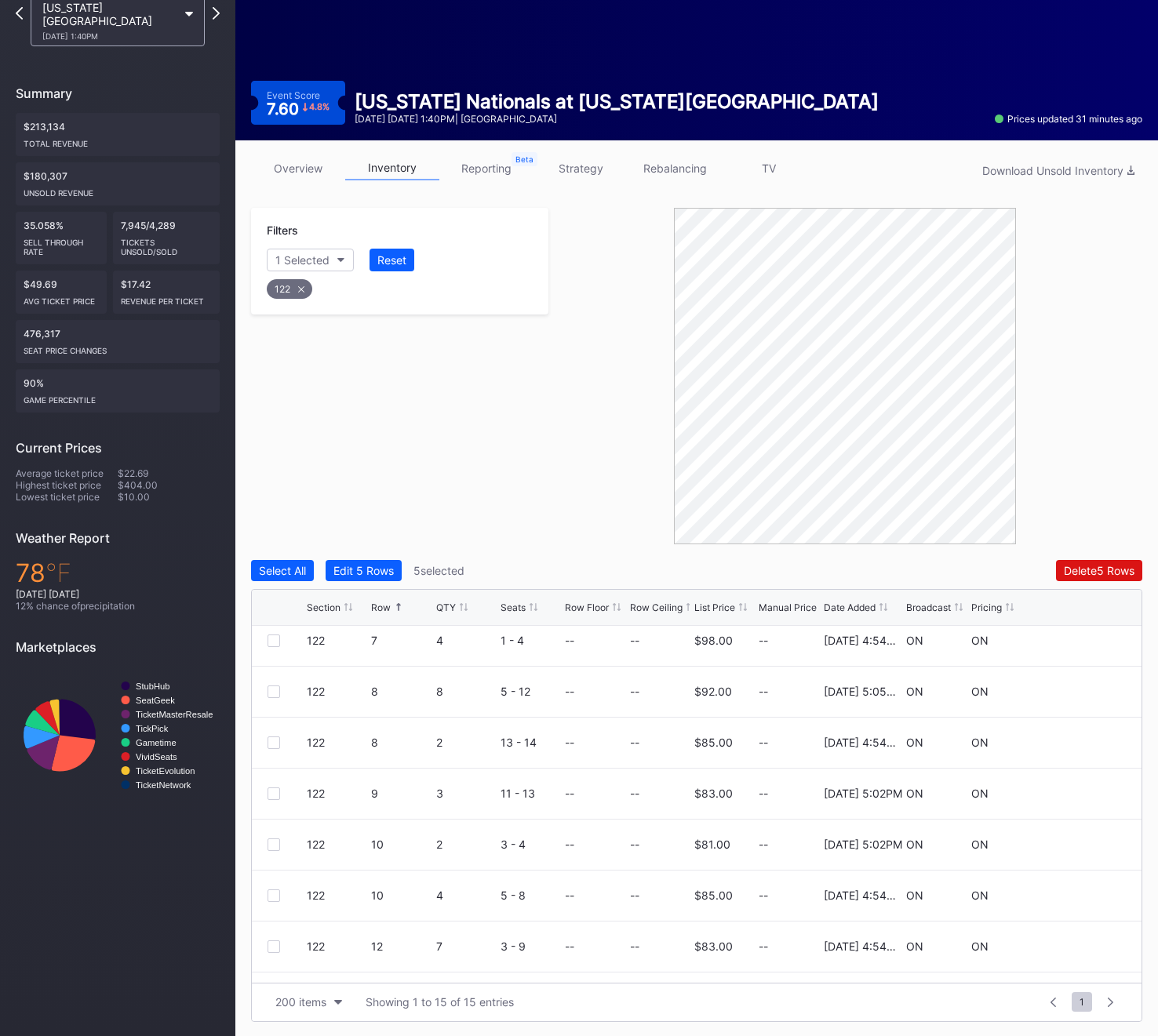
scroll to position [407, 0]
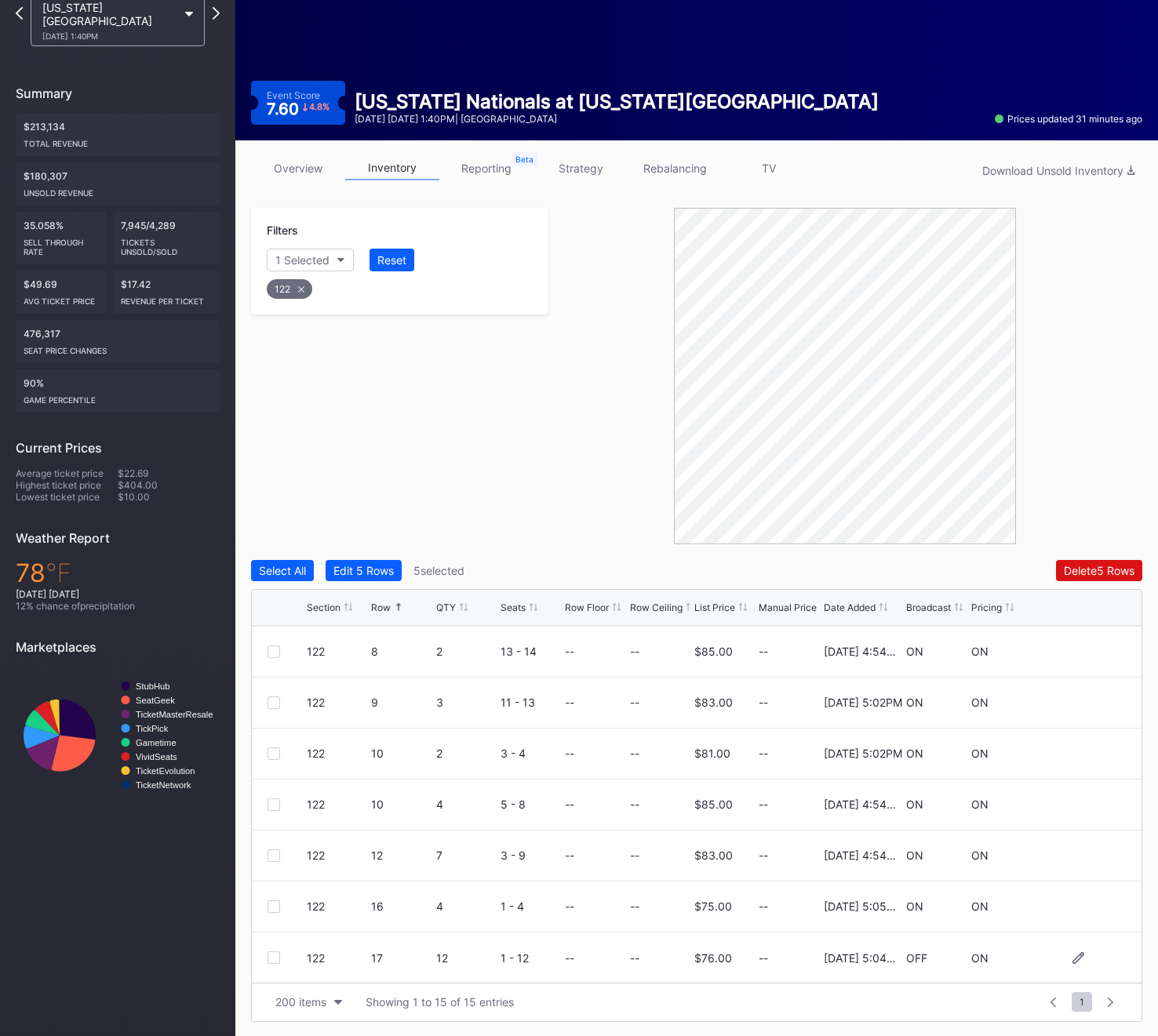
click at [267, 959] on div at bounding box center [273, 958] width 13 height 13
click at [1078, 578] on button "Delete 6 Rows" at bounding box center [1099, 571] width 86 height 21
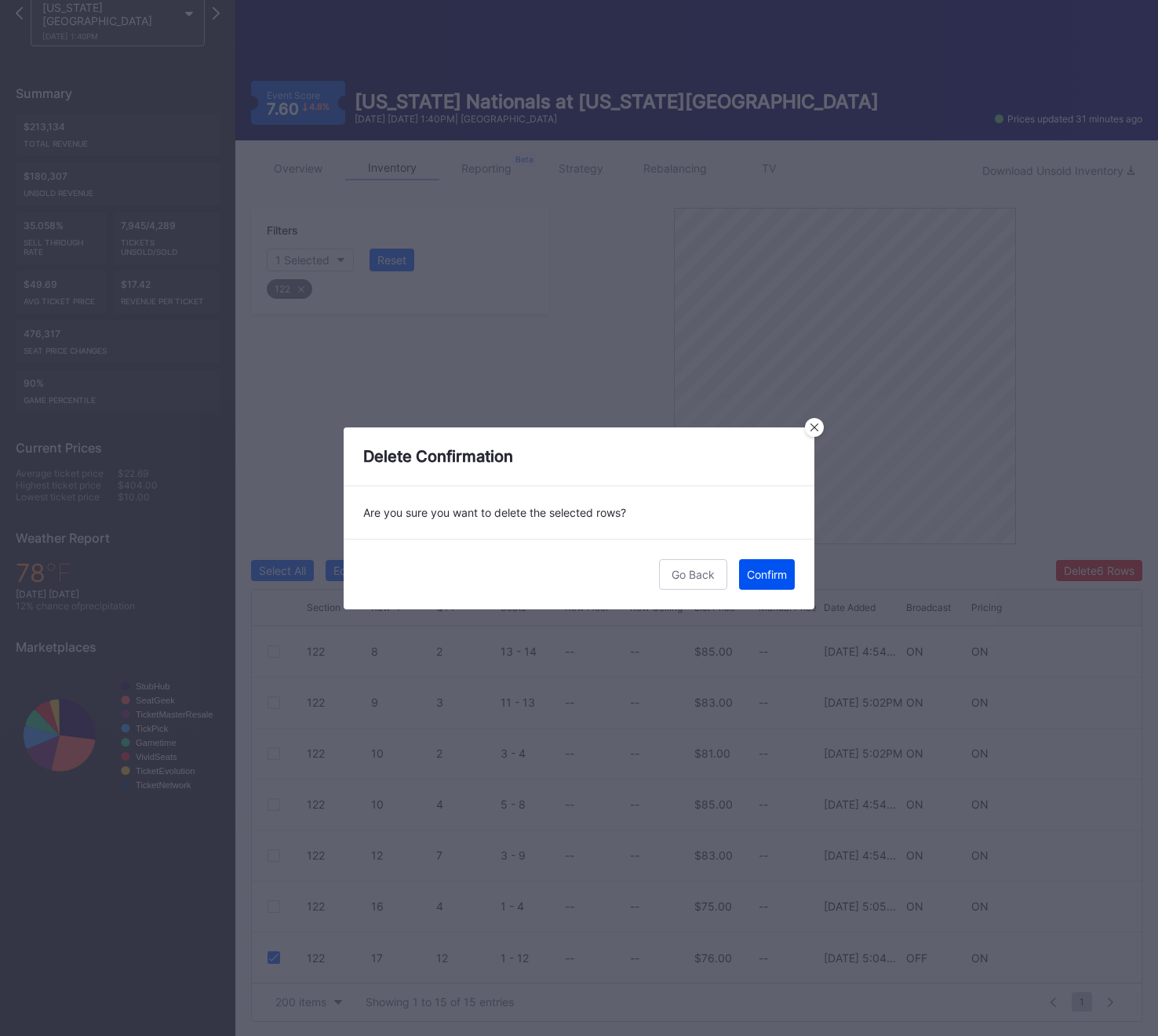
click at [781, 583] on button "Confirm" at bounding box center [767, 575] width 55 height 31
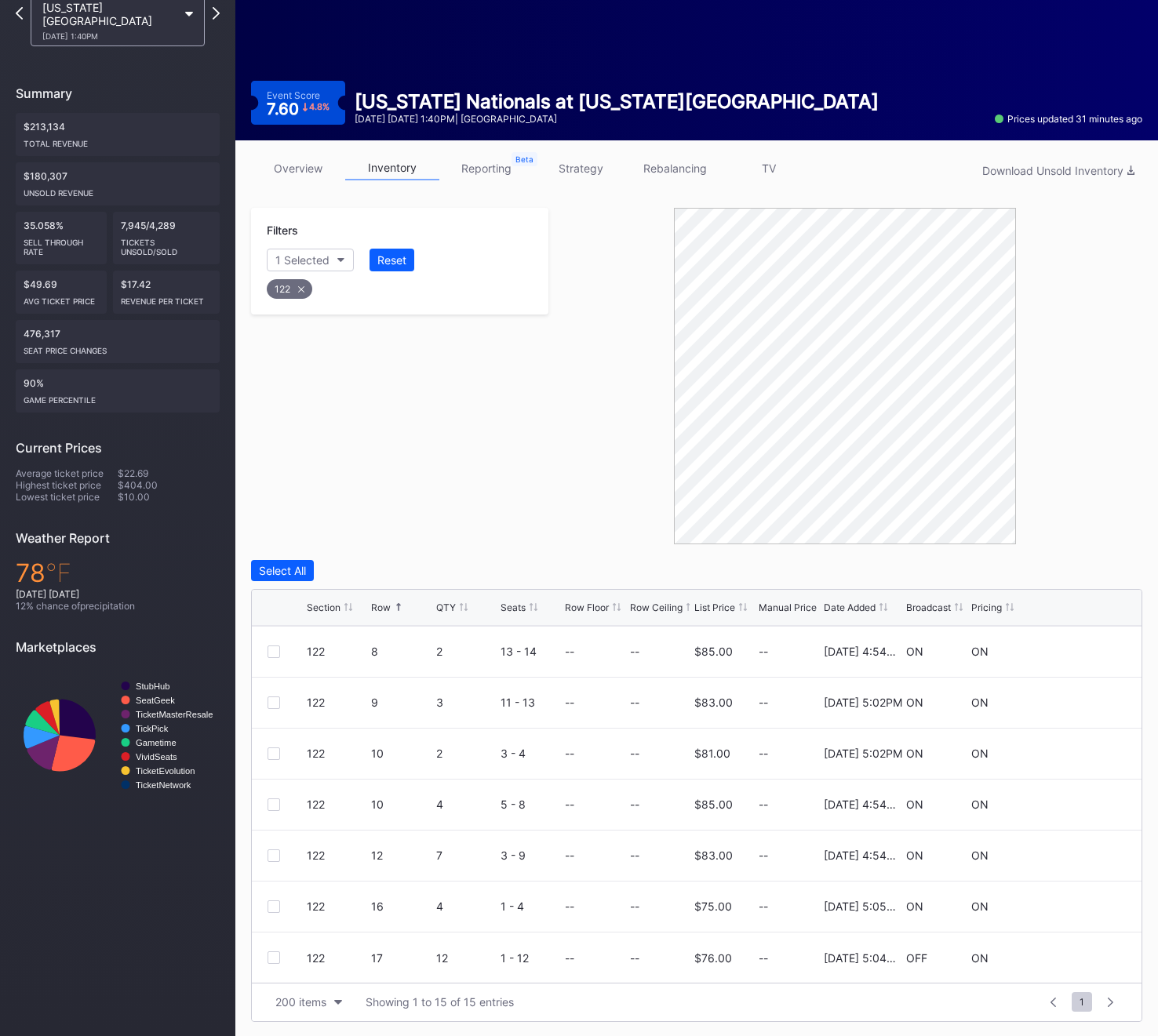
click at [278, 284] on div "122" at bounding box center [289, 288] width 46 height 20
click at [292, 254] on div "Section" at bounding box center [294, 260] width 39 height 13
type input "123"
click at [324, 337] on div "123" at bounding box center [357, 348] width 183 height 29
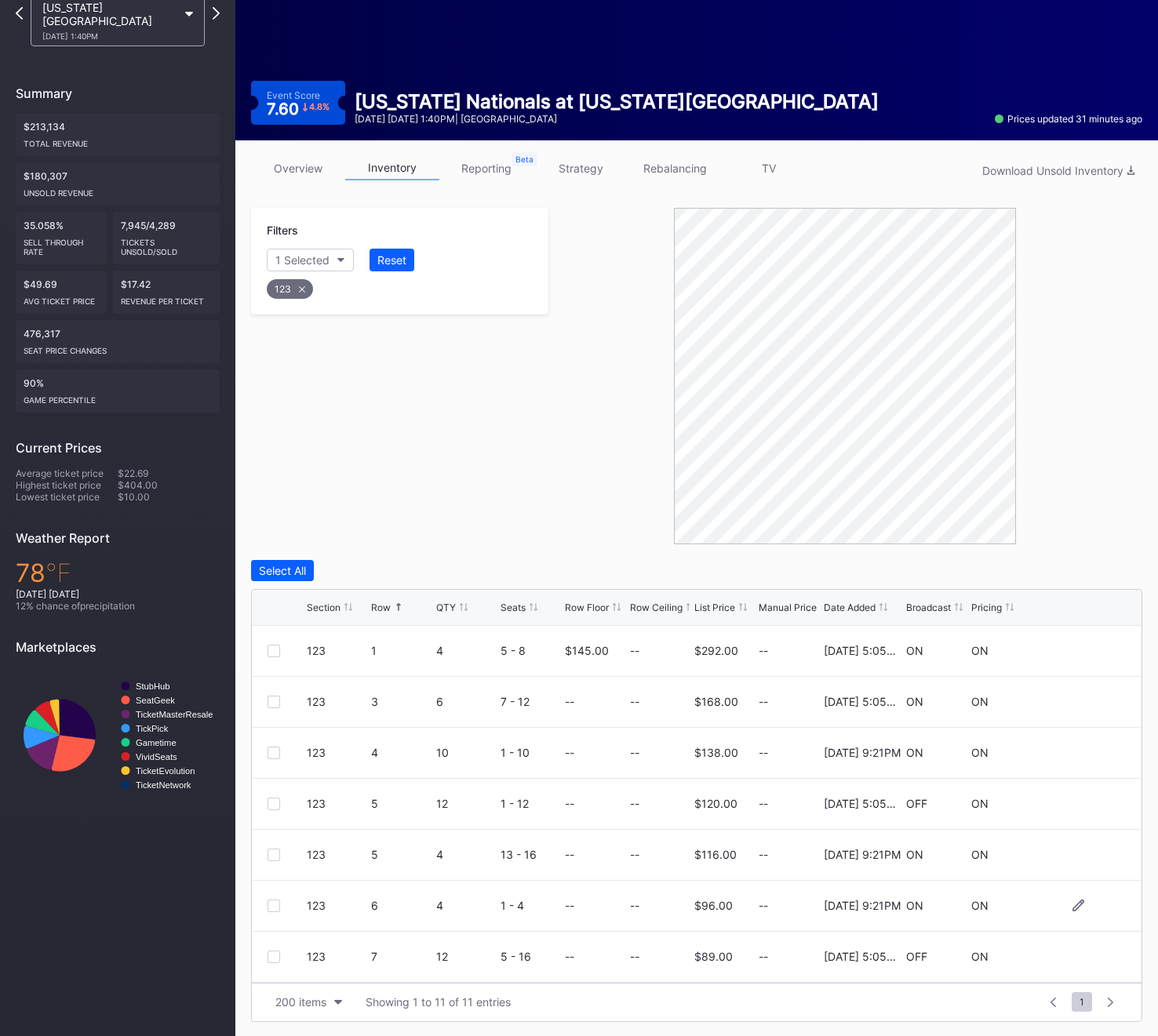
scroll to position [203, 0]
click at [285, 855] on div at bounding box center [287, 856] width 40 height 13
click at [273, 854] on div at bounding box center [273, 856] width 13 height 13
click at [289, 292] on div "123" at bounding box center [289, 288] width 47 height 20
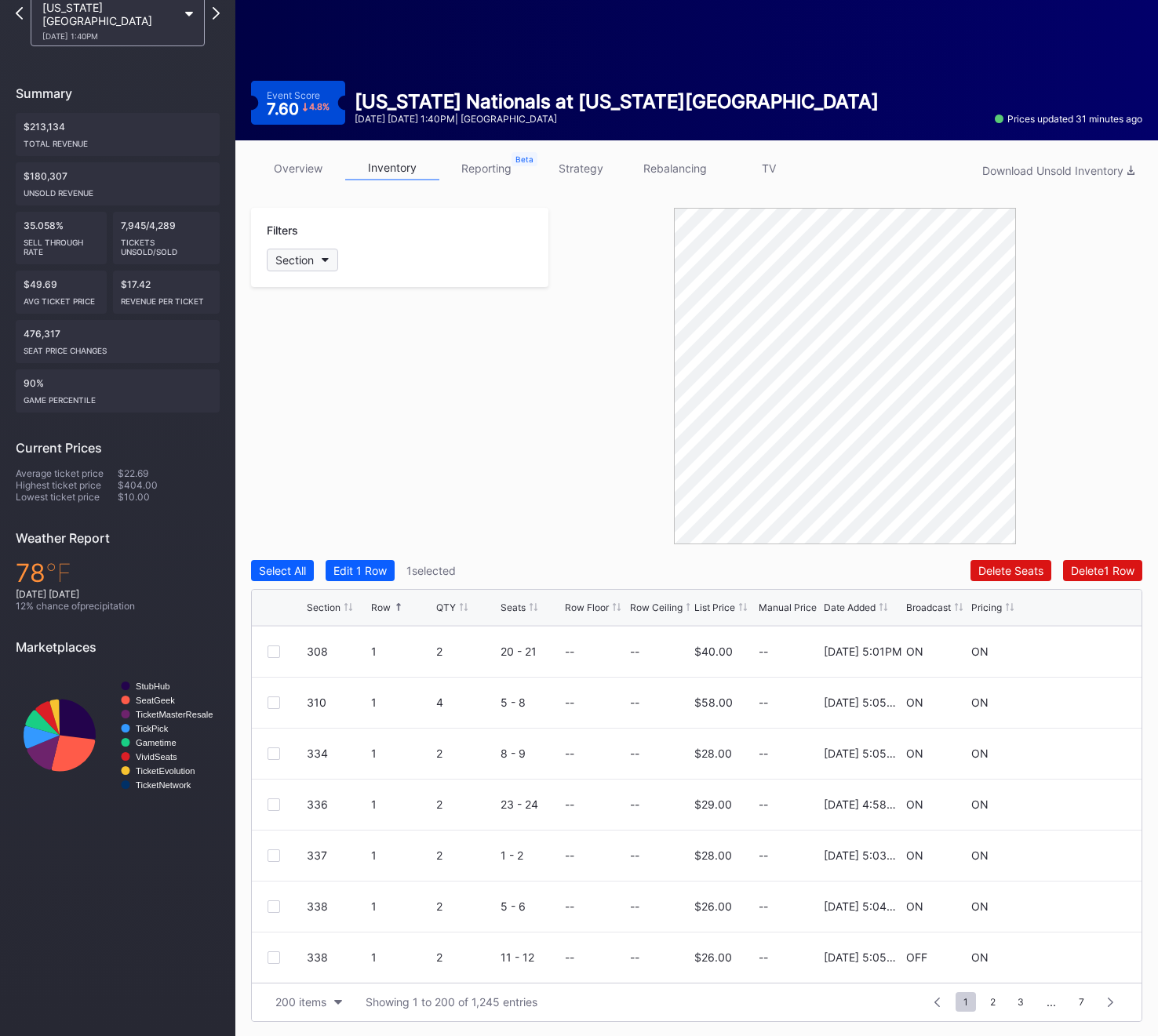
scroll to position [0, 0]
click at [293, 269] on button "Section" at bounding box center [302, 260] width 71 height 23
type input "123"
click at [359, 352] on div "123" at bounding box center [357, 348] width 183 height 29
click at [273, 801] on div at bounding box center [273, 804] width 13 height 13
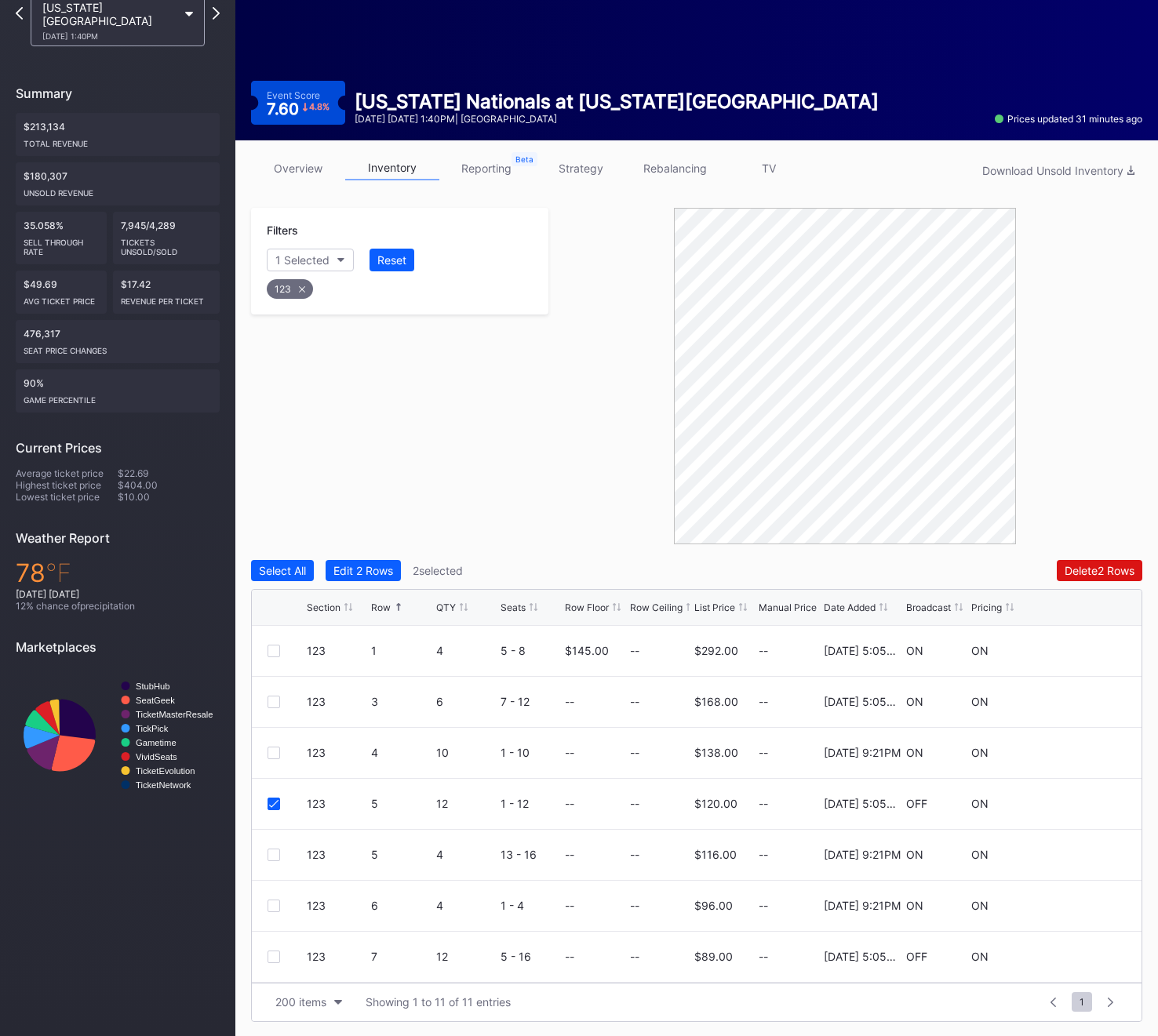
click at [296, 286] on div "123" at bounding box center [289, 288] width 47 height 20
click at [290, 247] on div "Filters Section" at bounding box center [400, 247] width 297 height 79
click at [289, 258] on div "Section" at bounding box center [294, 260] width 39 height 13
type input "124"
click at [322, 353] on div "124" at bounding box center [357, 348] width 183 height 29
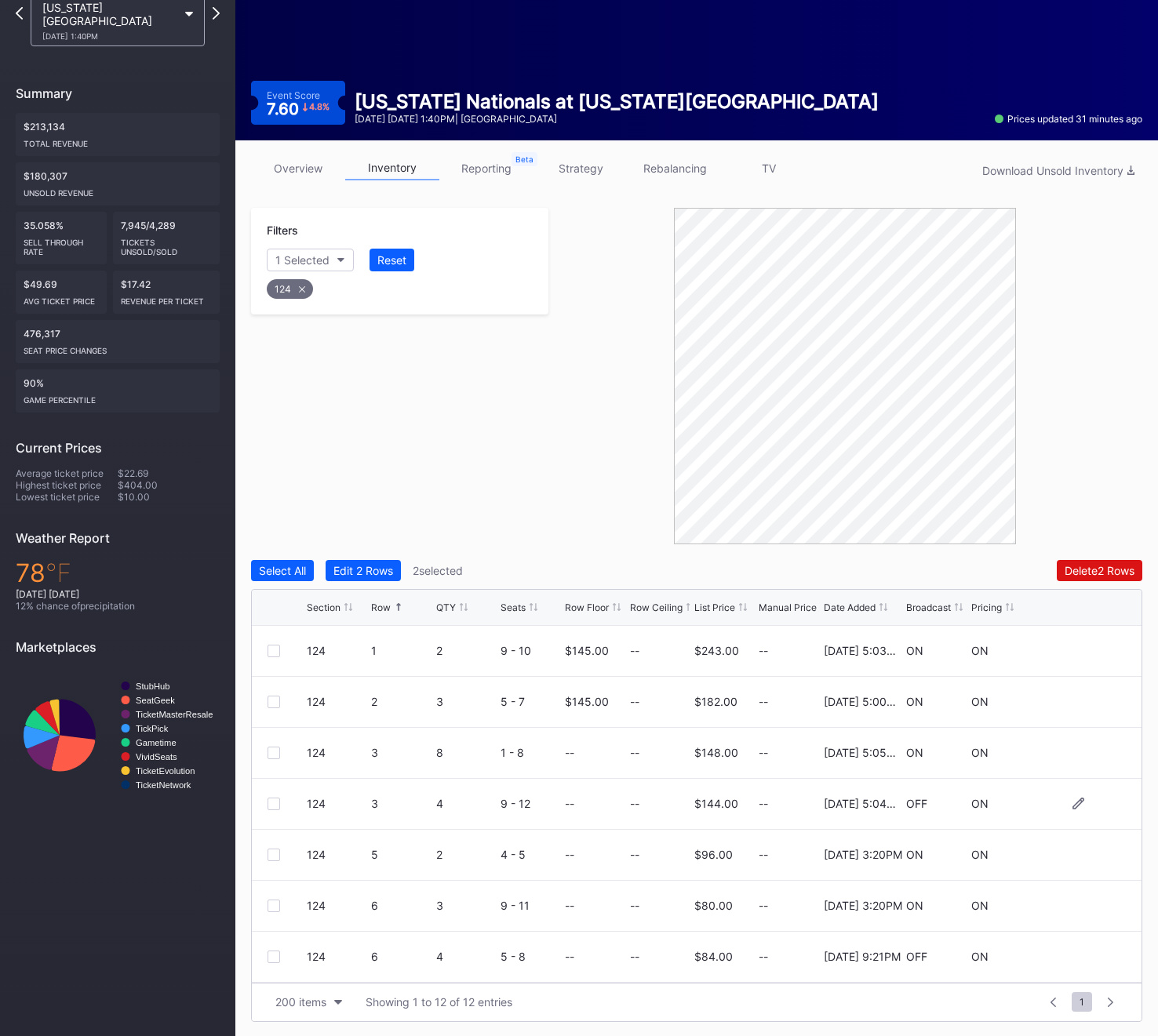
click at [273, 805] on div at bounding box center [273, 804] width 13 height 13
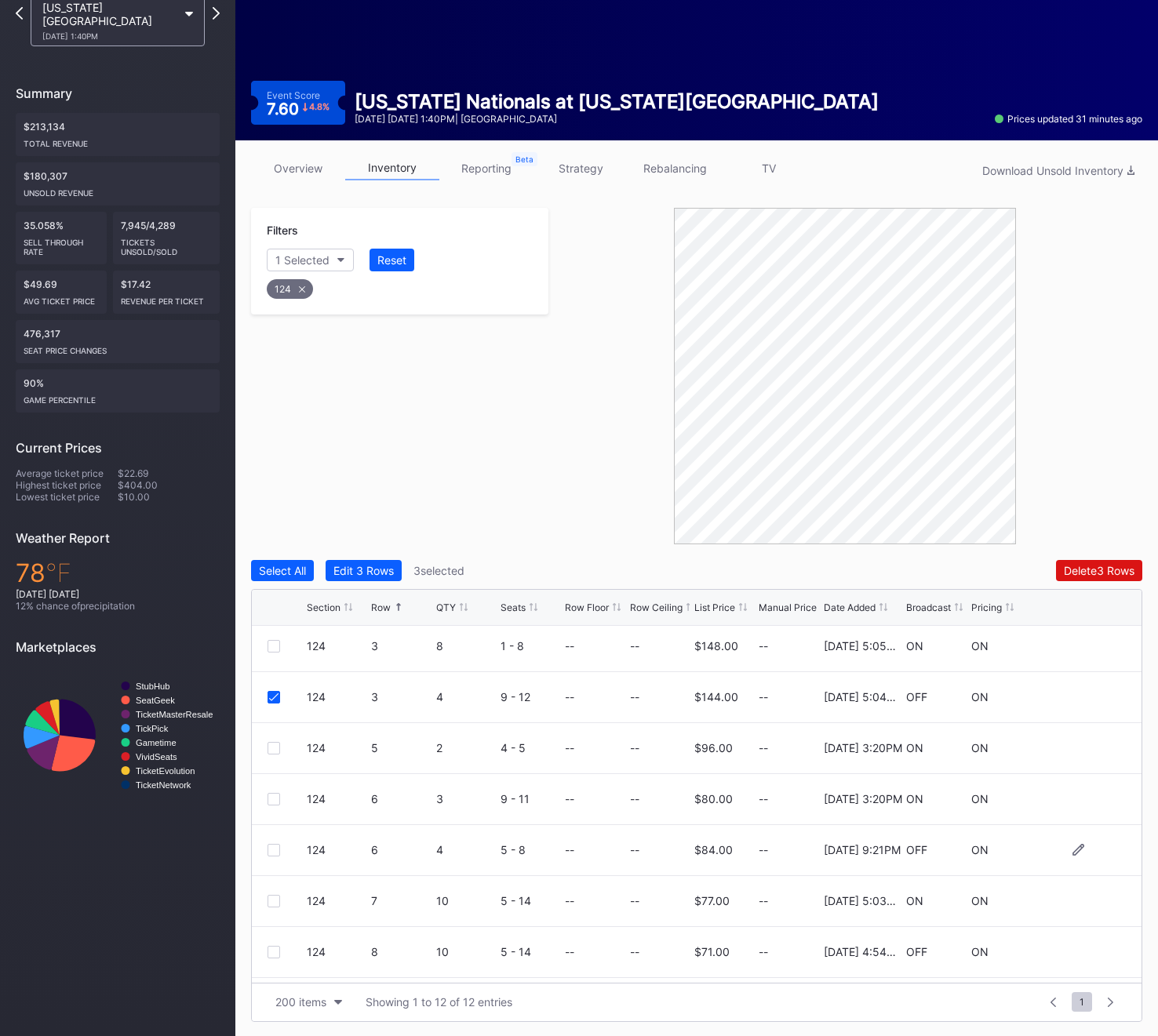
scroll to position [106, 0]
click at [277, 852] on div at bounding box center [273, 851] width 13 height 13
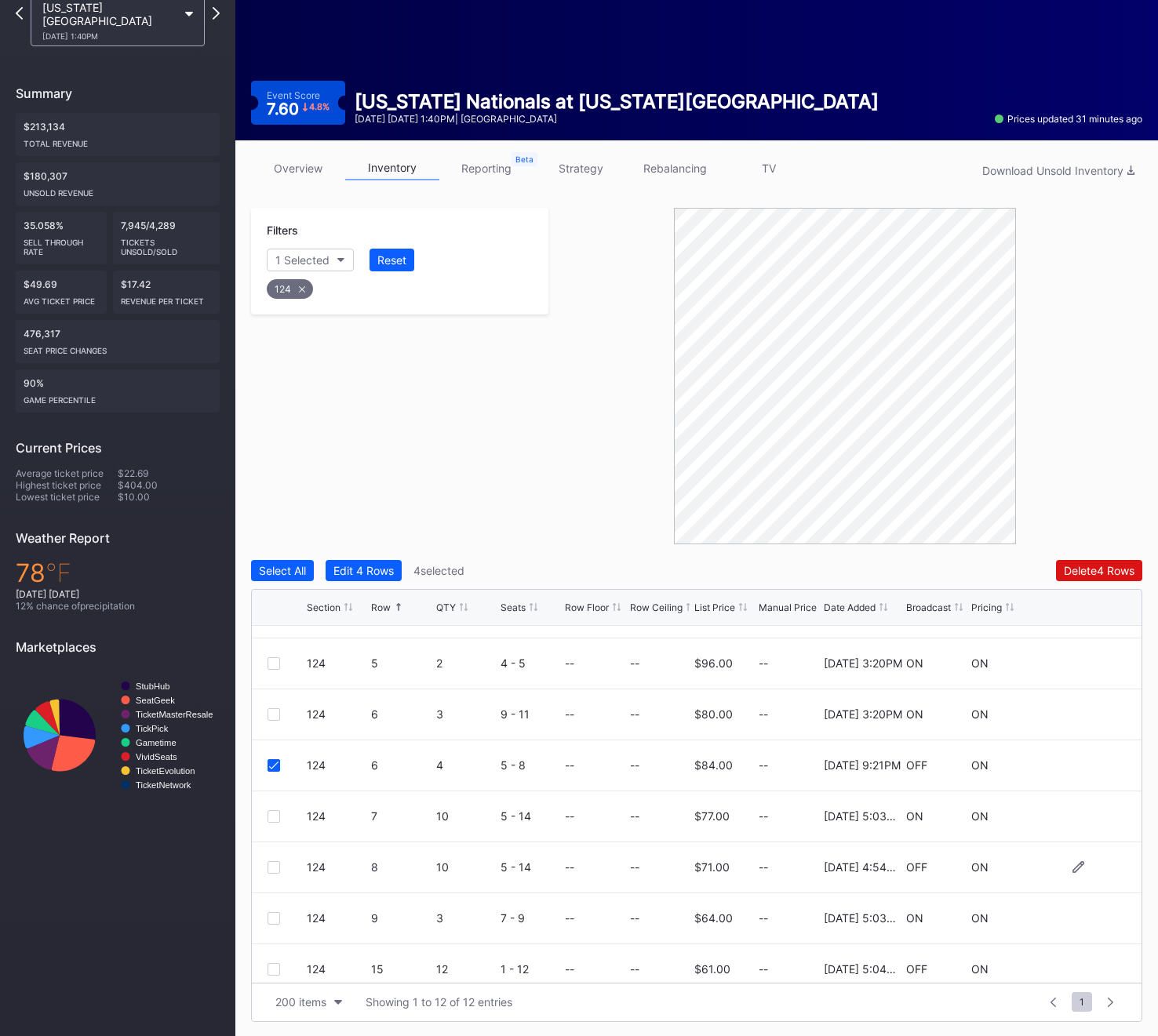
click at [274, 865] on div at bounding box center [273, 868] width 13 height 13
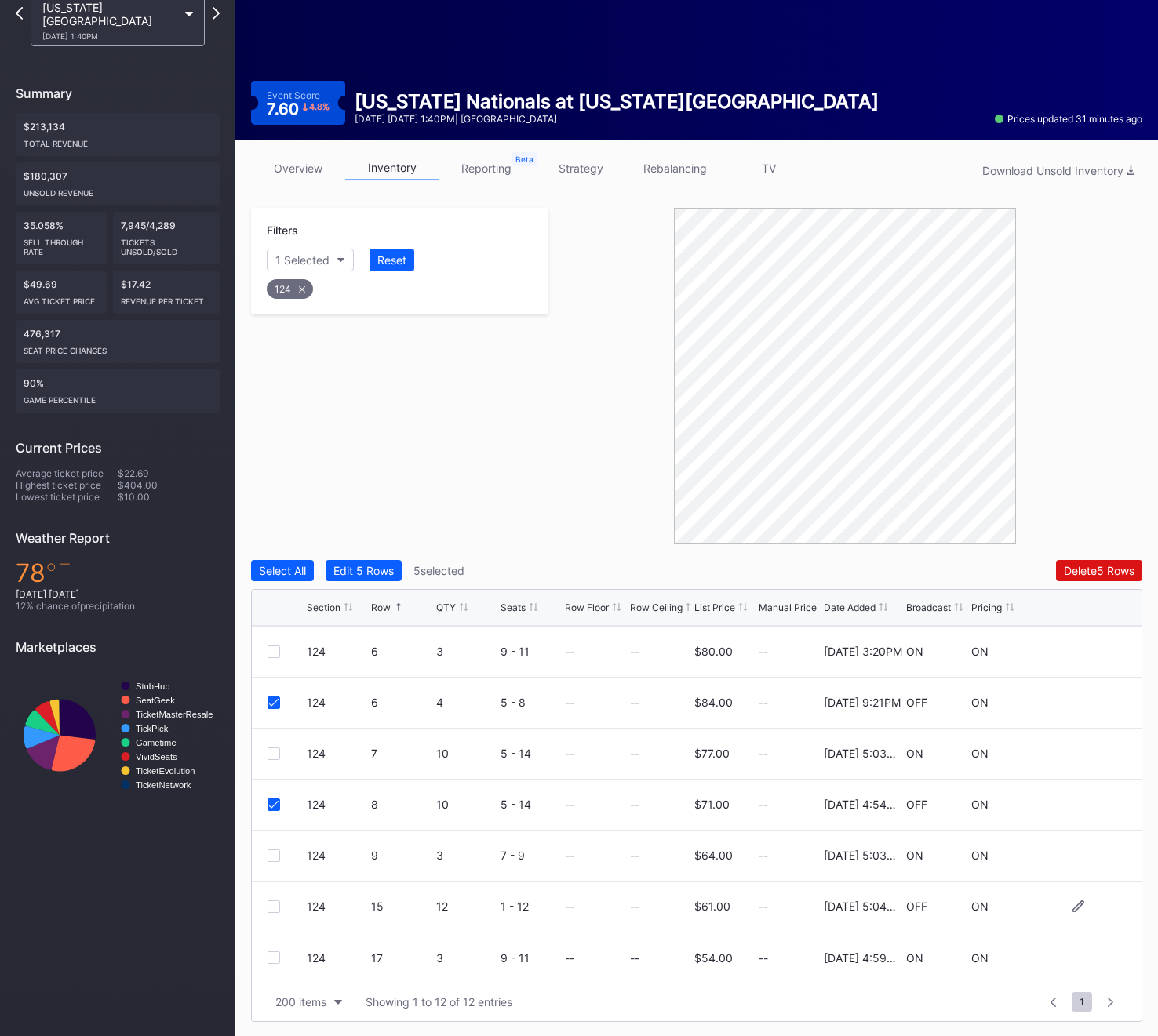
click at [275, 906] on div at bounding box center [273, 906] width 13 height 13
click at [300, 288] on icon at bounding box center [302, 289] width 6 height 6
click at [300, 259] on div "Section" at bounding box center [294, 260] width 39 height 13
type input "125"
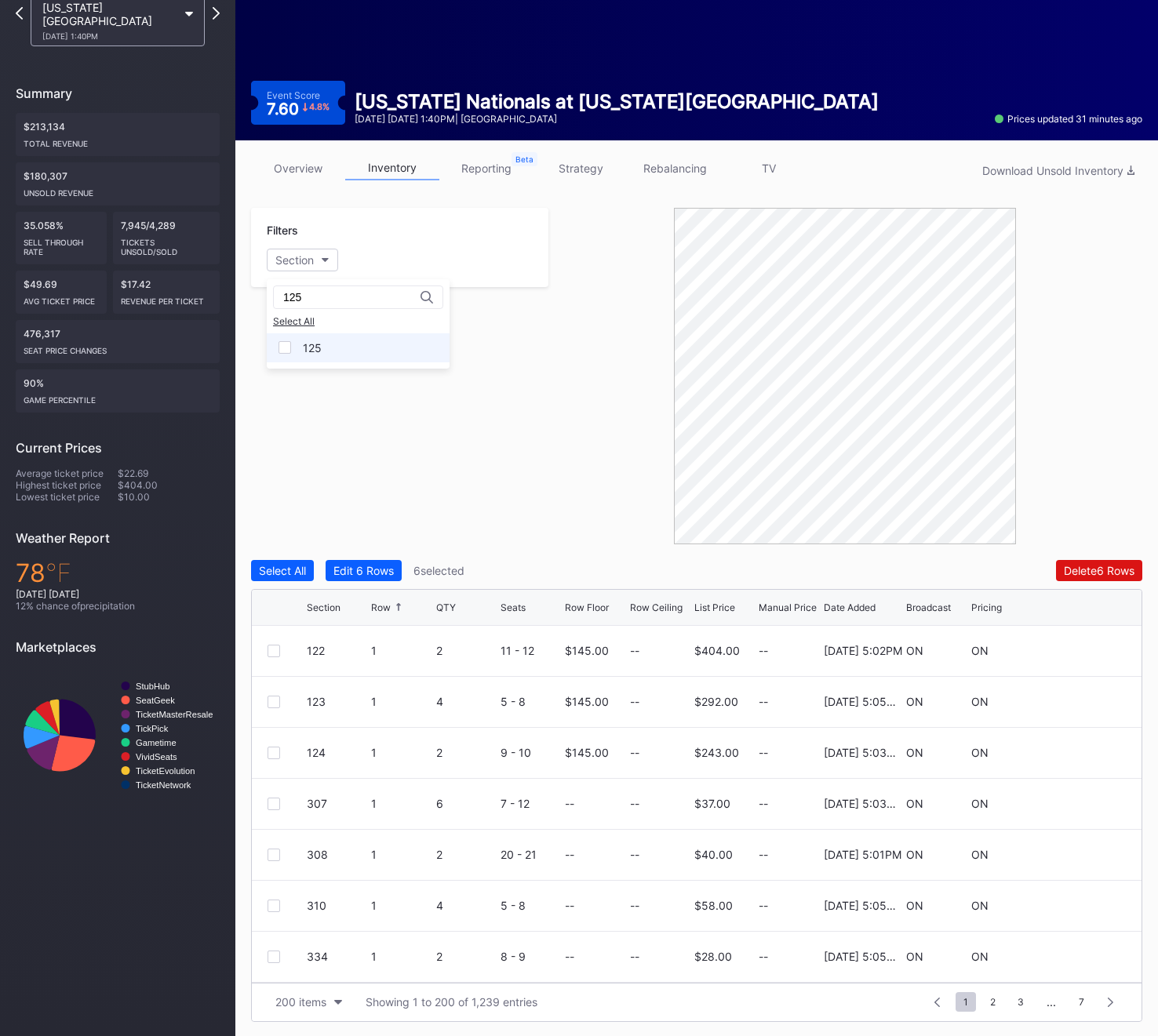
click at [311, 337] on div "125" at bounding box center [357, 348] width 183 height 29
click at [274, 855] on div at bounding box center [273, 855] width 13 height 13
click at [292, 284] on div "125" at bounding box center [289, 288] width 46 height 20
click at [292, 256] on div "Section" at bounding box center [294, 260] width 39 height 13
type input "126"
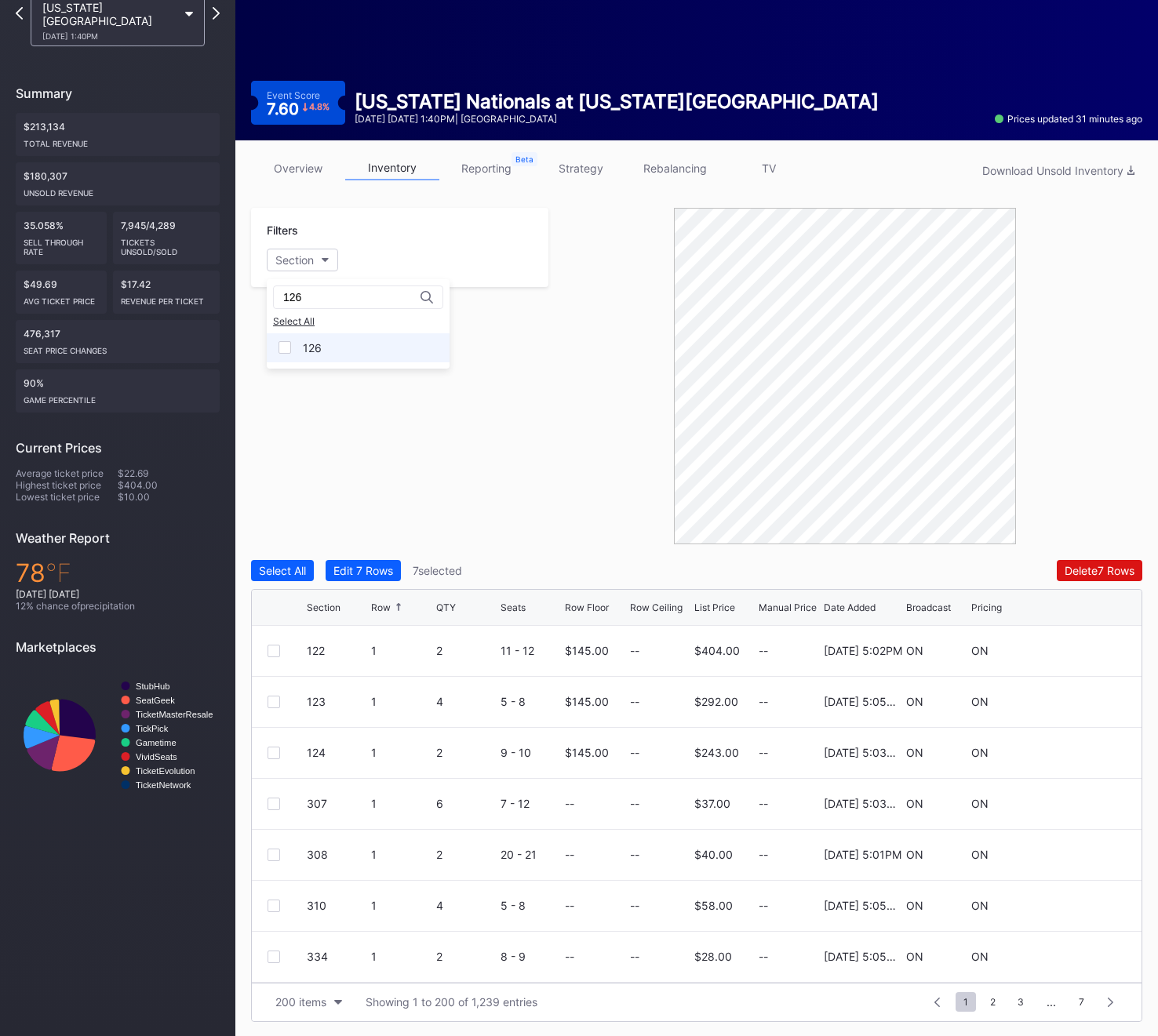
click at [285, 347] on div at bounding box center [285, 348] width 13 height 13
click at [268, 752] on div at bounding box center [273, 753] width 13 height 13
click at [277, 846] on div "126 4 2 5 - 6 -- -- $60.00 -- 11/25/2024 5:00PM OFF ON" at bounding box center [696, 855] width 889 height 51
click at [277, 850] on div at bounding box center [273, 855] width 13 height 13
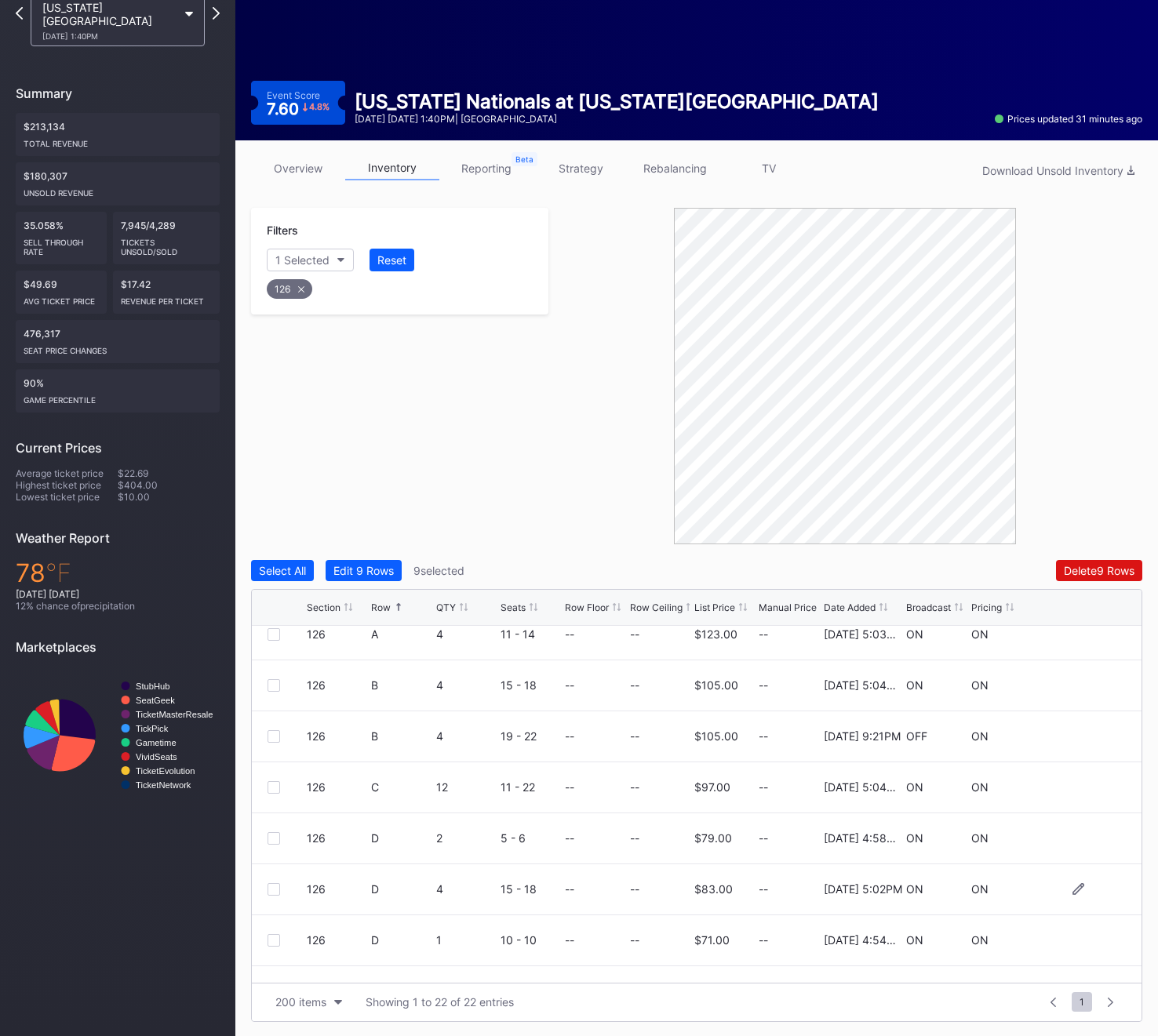
scroll to position [626, 0]
click at [270, 735] on div at bounding box center [273, 739] width 13 height 13
click at [1066, 567] on div "Delete 10 Rows" at bounding box center [1096, 570] width 76 height 13
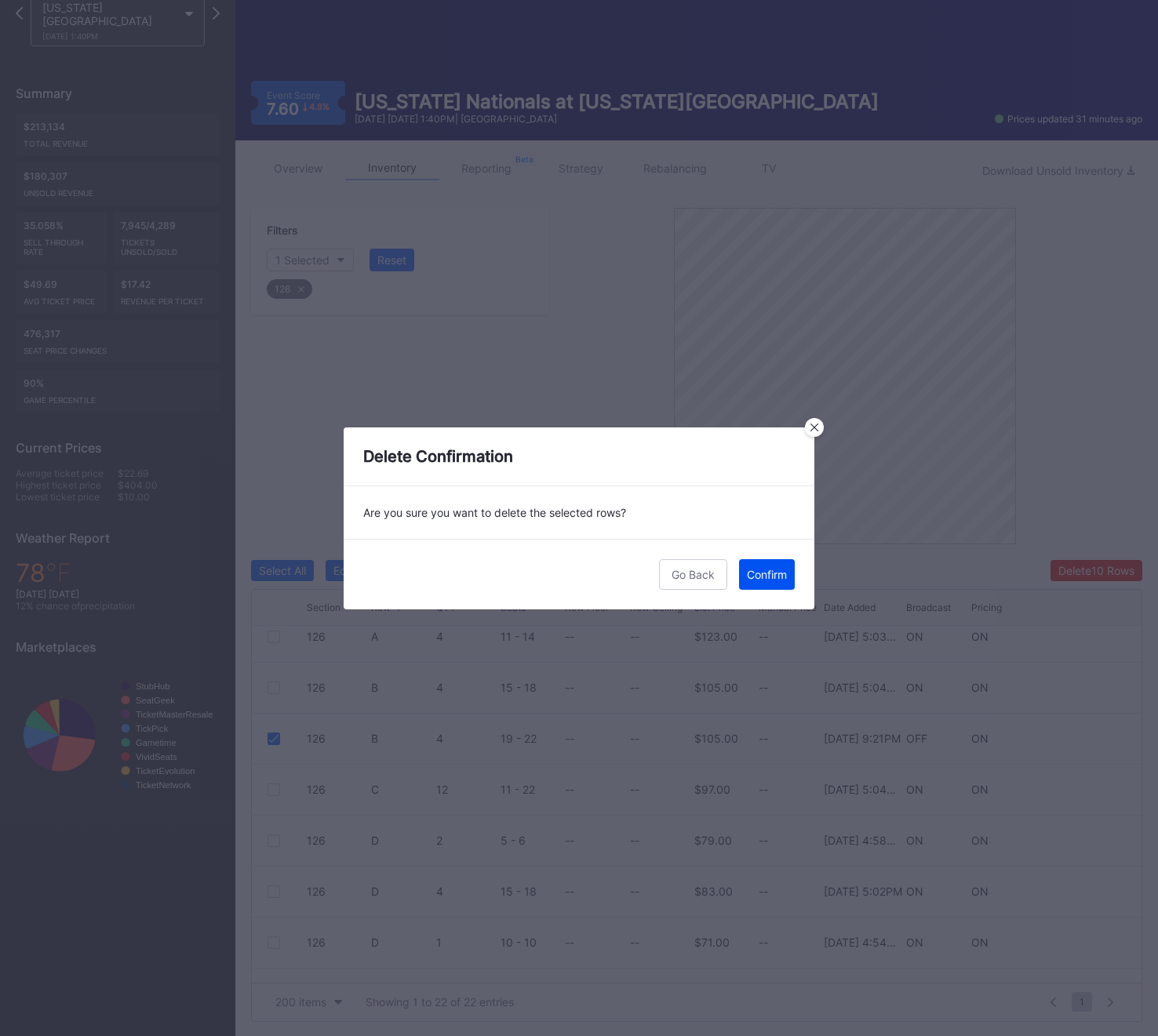
click at [740, 577] on button "Confirm" at bounding box center [767, 575] width 55 height 31
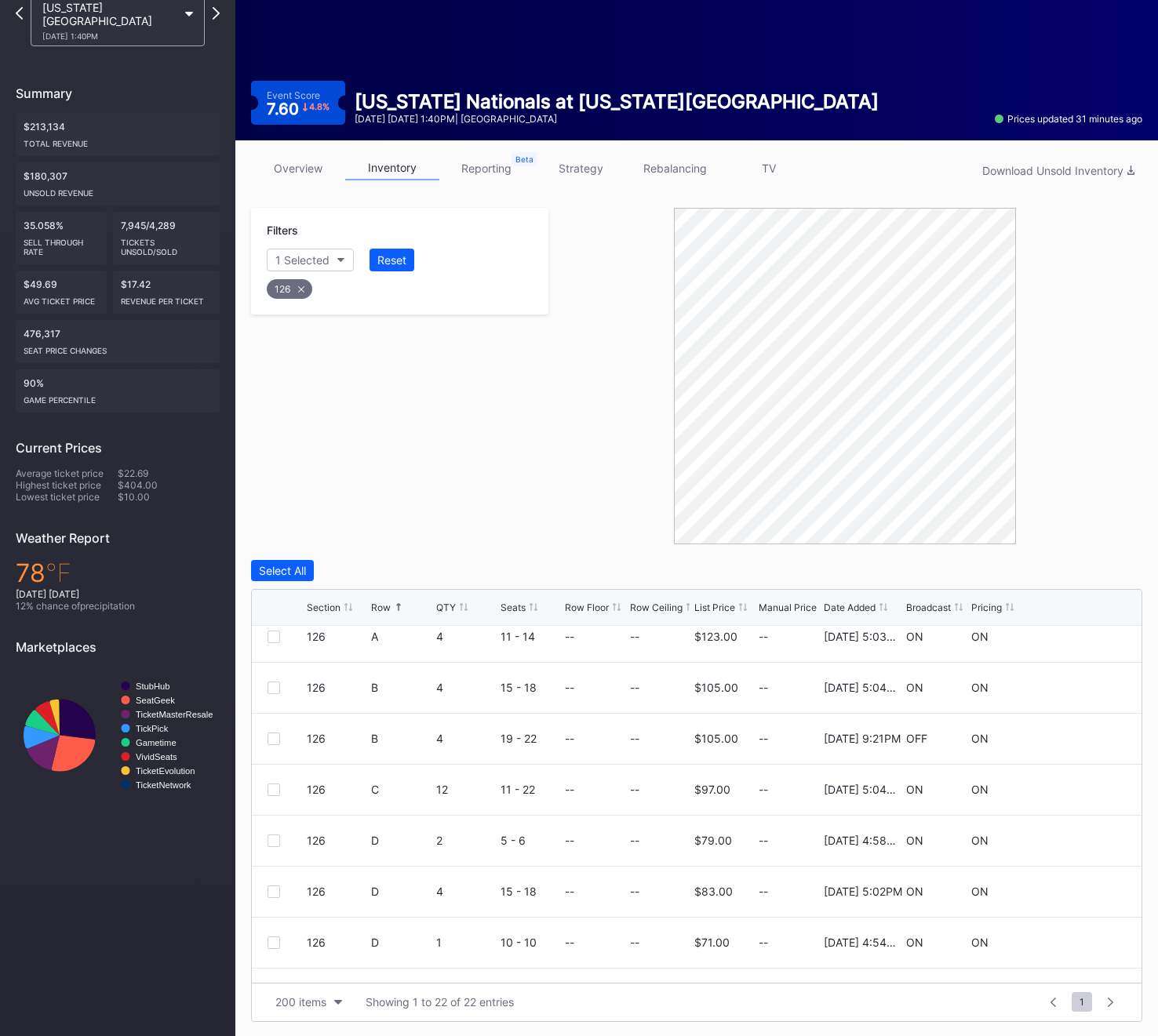
click at [286, 287] on div "126" at bounding box center [289, 288] width 46 height 20
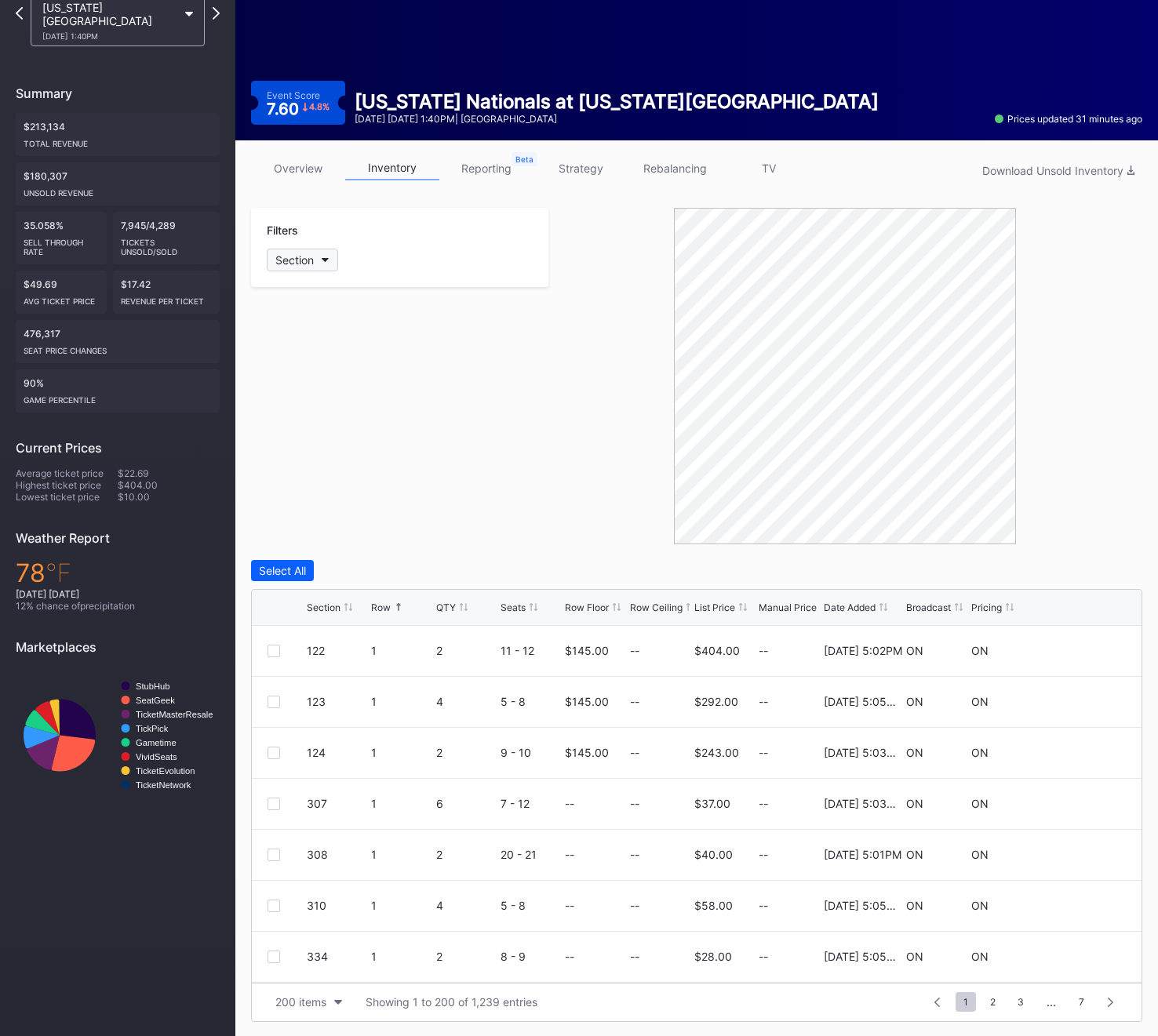
click at [304, 260] on div "Section" at bounding box center [294, 260] width 39 height 13
type input "128"
click at [301, 334] on div "128" at bounding box center [357, 348] width 183 height 29
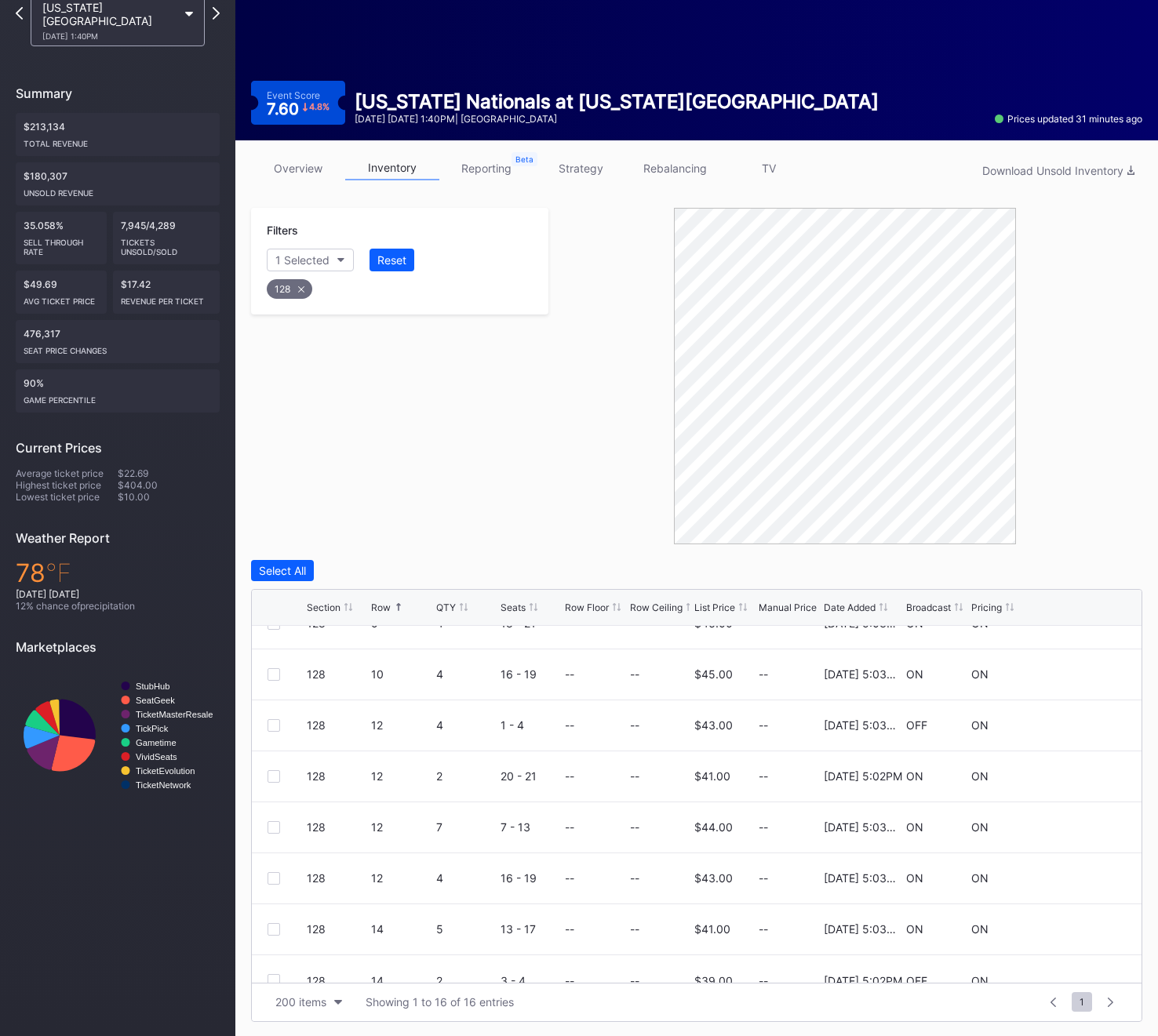
scroll to position [459, 0]
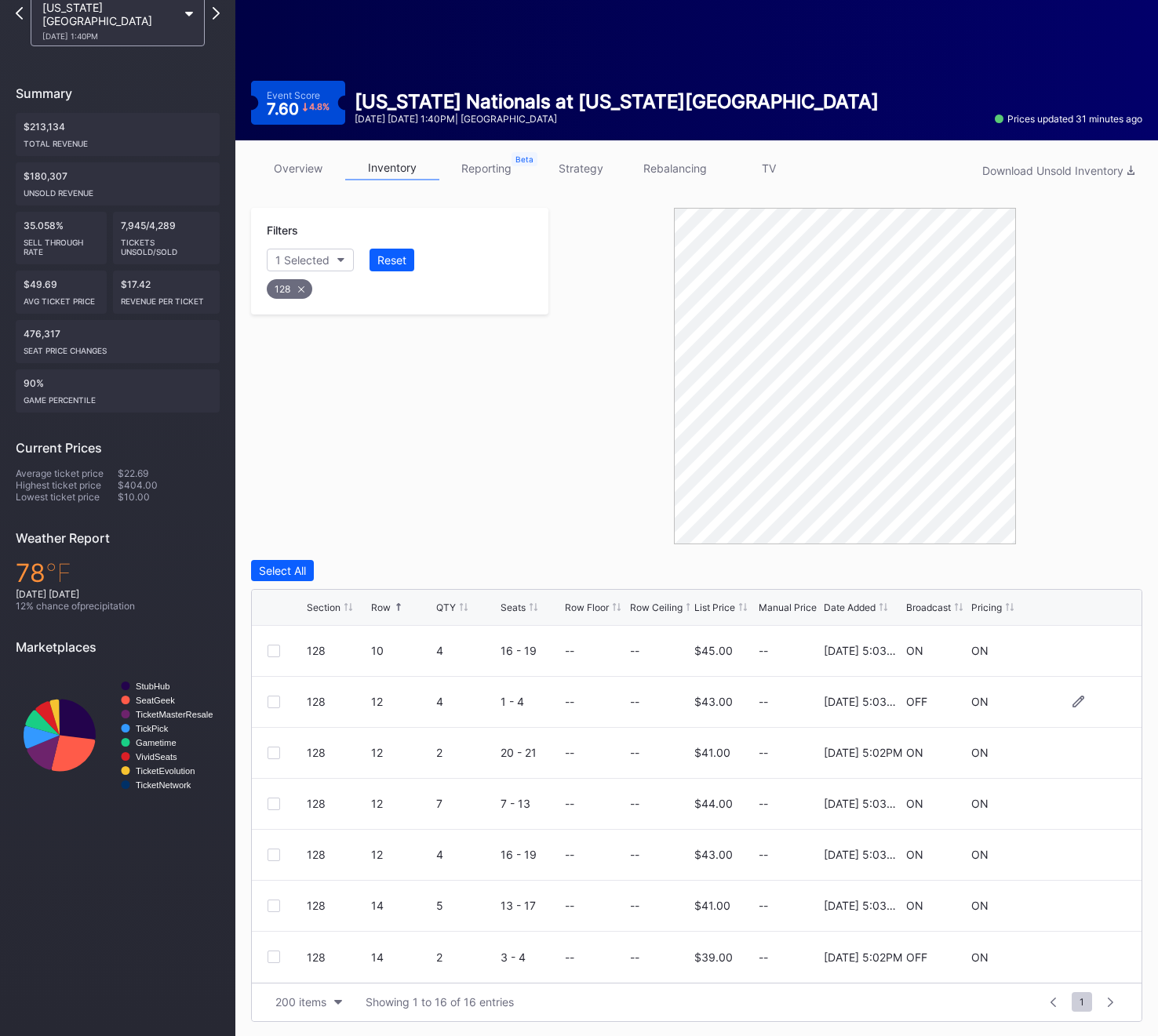
click at [280, 693] on div "128 12 4 1 - 4 -- -- $43.00 -- 11/25/2024 5:03PM OFF ON" at bounding box center [696, 702] width 889 height 51
click at [276, 702] on div at bounding box center [273, 702] width 13 height 13
click at [291, 282] on div "128" at bounding box center [289, 288] width 46 height 20
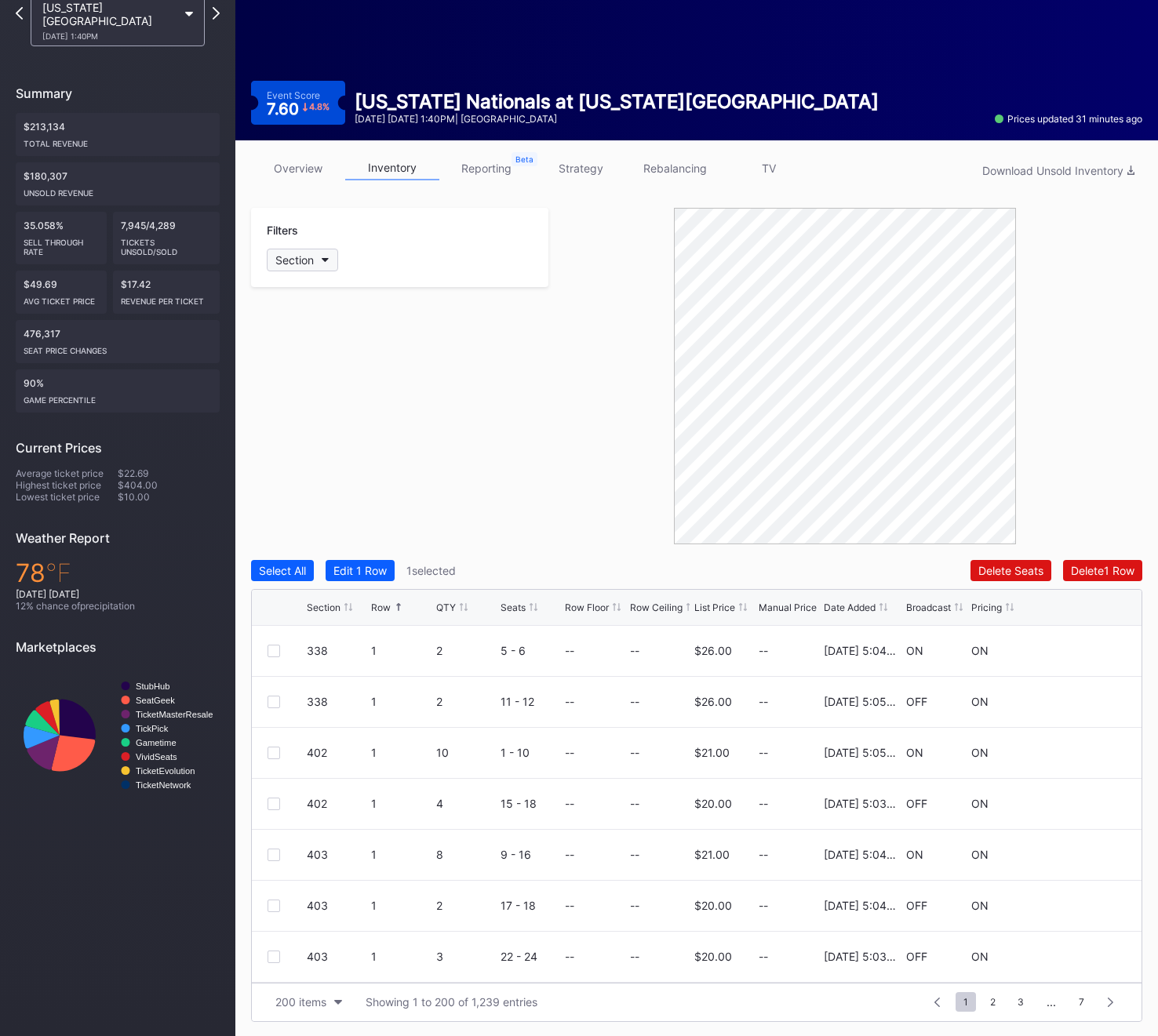
scroll to position [0, 0]
click at [295, 266] on div "Section" at bounding box center [294, 260] width 39 height 13
type input "132"
click at [315, 345] on div "132" at bounding box center [312, 348] width 19 height 13
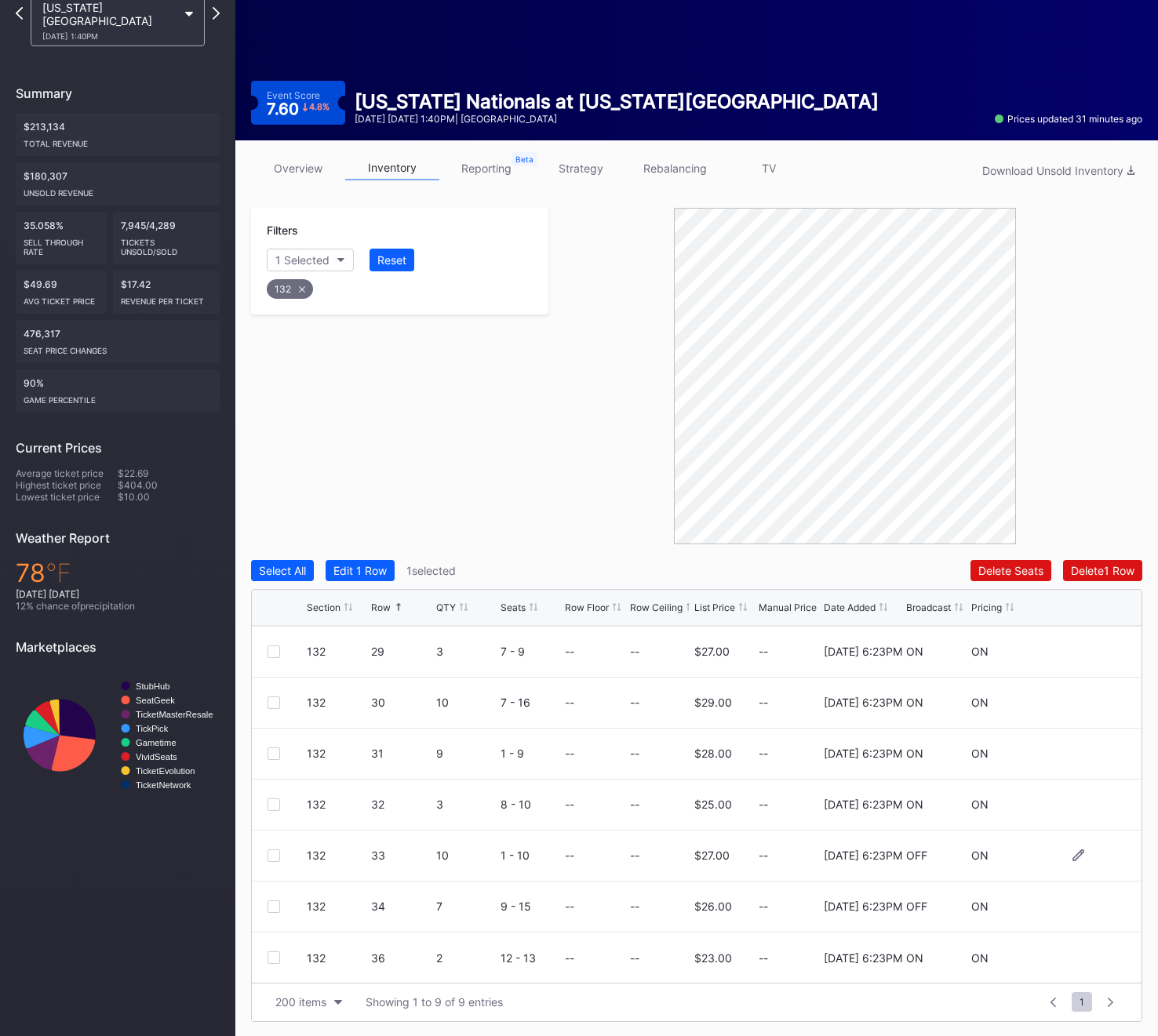
click at [271, 852] on div at bounding box center [273, 856] width 13 height 13
click at [292, 288] on div "132" at bounding box center [289, 288] width 47 height 20
click at [292, 272] on div "Filters Section" at bounding box center [400, 247] width 297 height 79
click at [292, 262] on div "Section" at bounding box center [294, 260] width 39 height 13
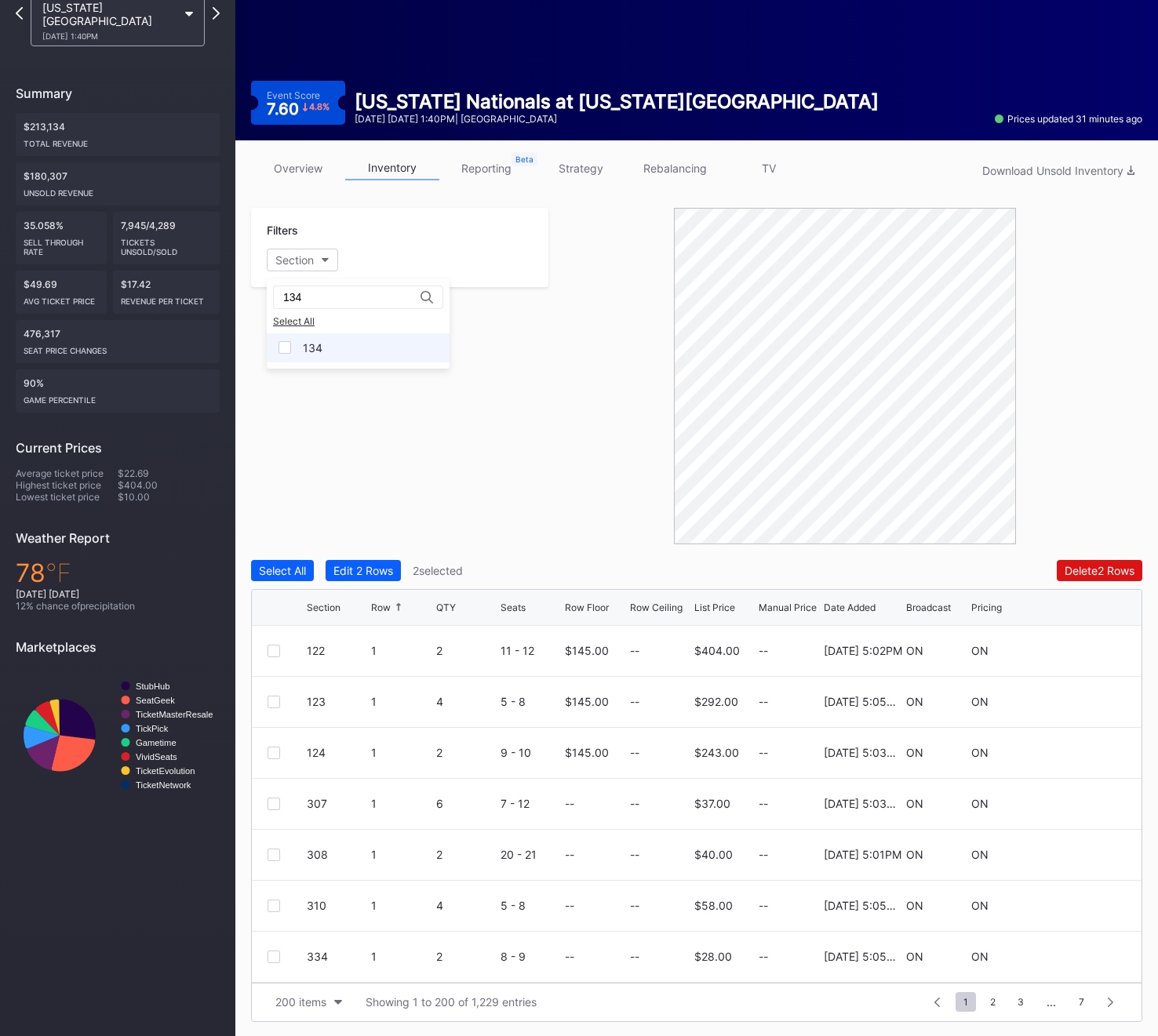
type input "134"
click at [330, 349] on div "134" at bounding box center [357, 348] width 183 height 29
click at [273, 749] on div at bounding box center [273, 754] width 13 height 13
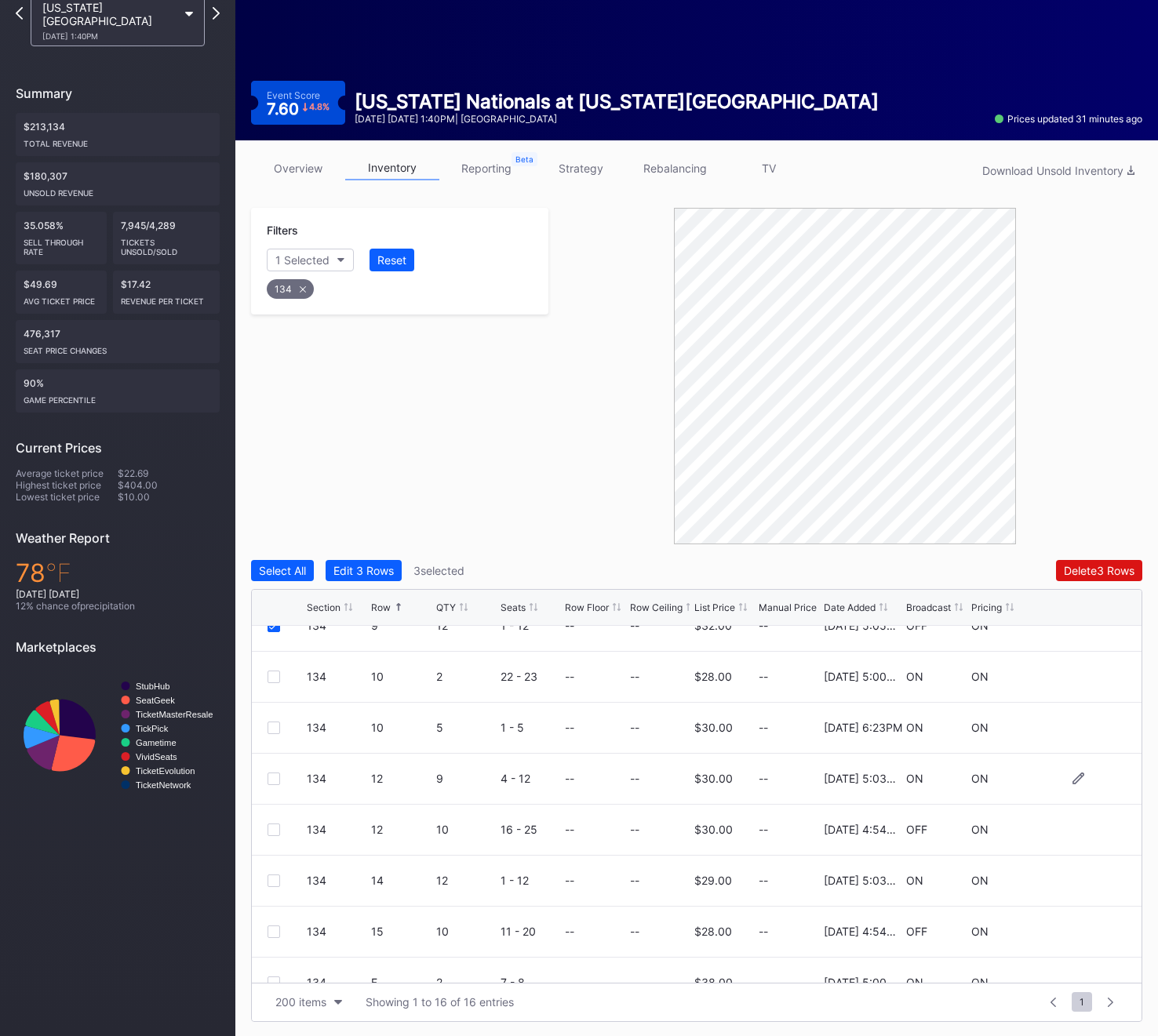
scroll to position [405, 0]
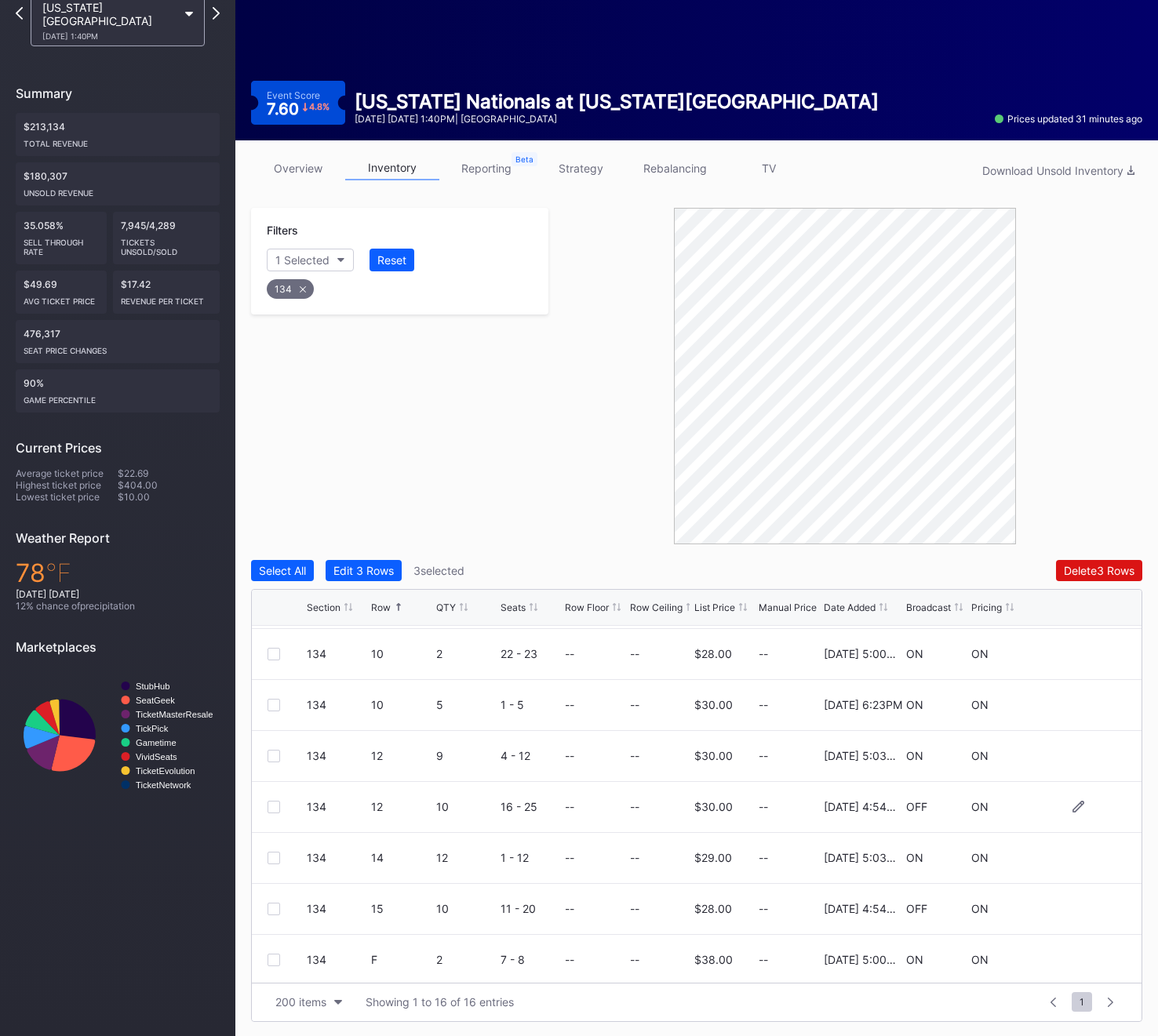
click at [274, 808] on div at bounding box center [273, 807] width 13 height 13
click at [265, 857] on div "134 15 10 11 - 20 -- -- $28.00 -- 4/1/2025 4:54PM OFF ON" at bounding box center [696, 860] width 889 height 51
click at [266, 857] on div "134 15 10 11 - 20 -- -- $28.00 -- 4/1/2025 4:54PM OFF ON" at bounding box center [696, 860] width 889 height 51
click at [273, 864] on div at bounding box center [273, 860] width 13 height 13
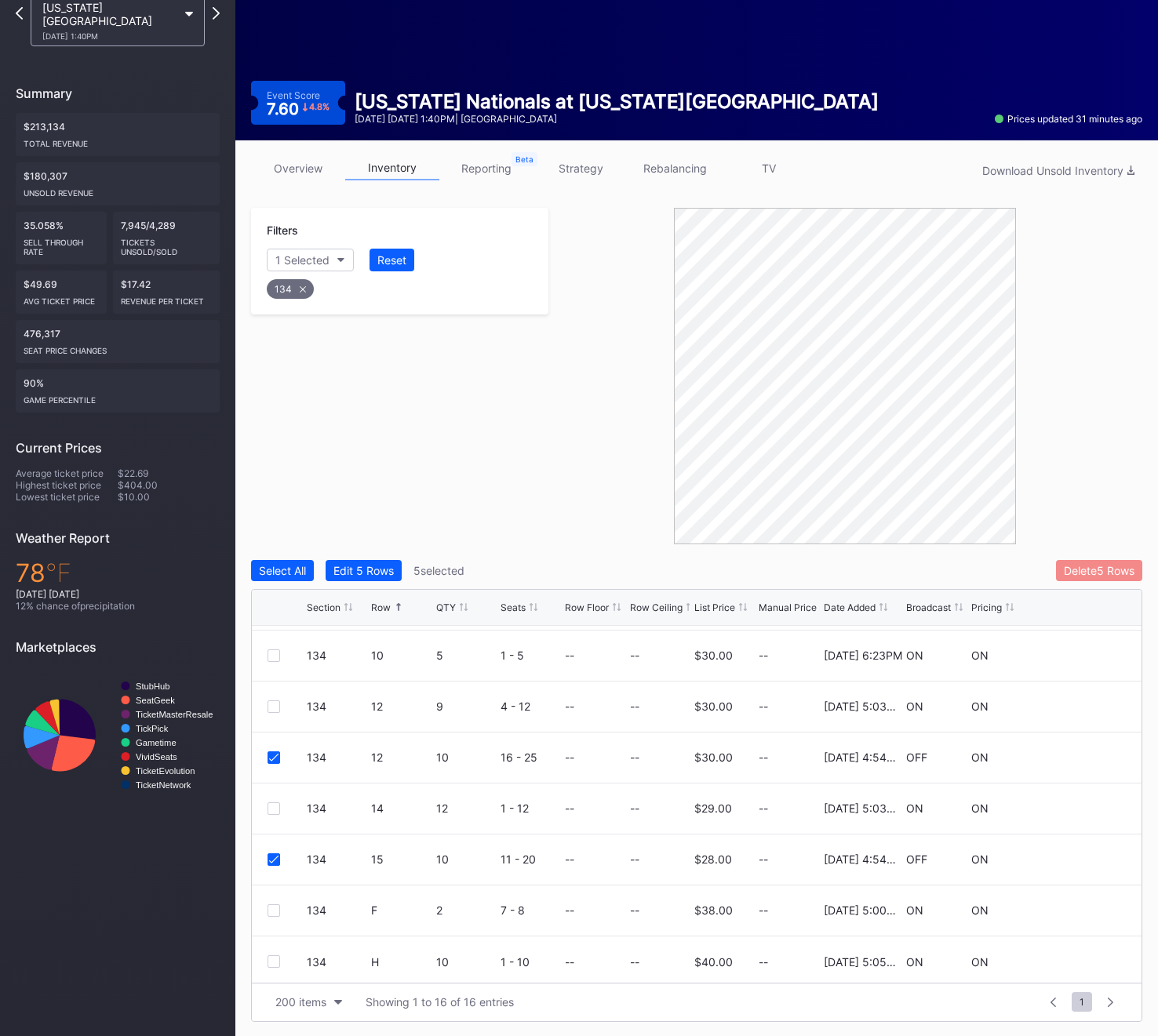
click at [1108, 575] on div "Delete 5 Rows" at bounding box center [1099, 570] width 70 height 13
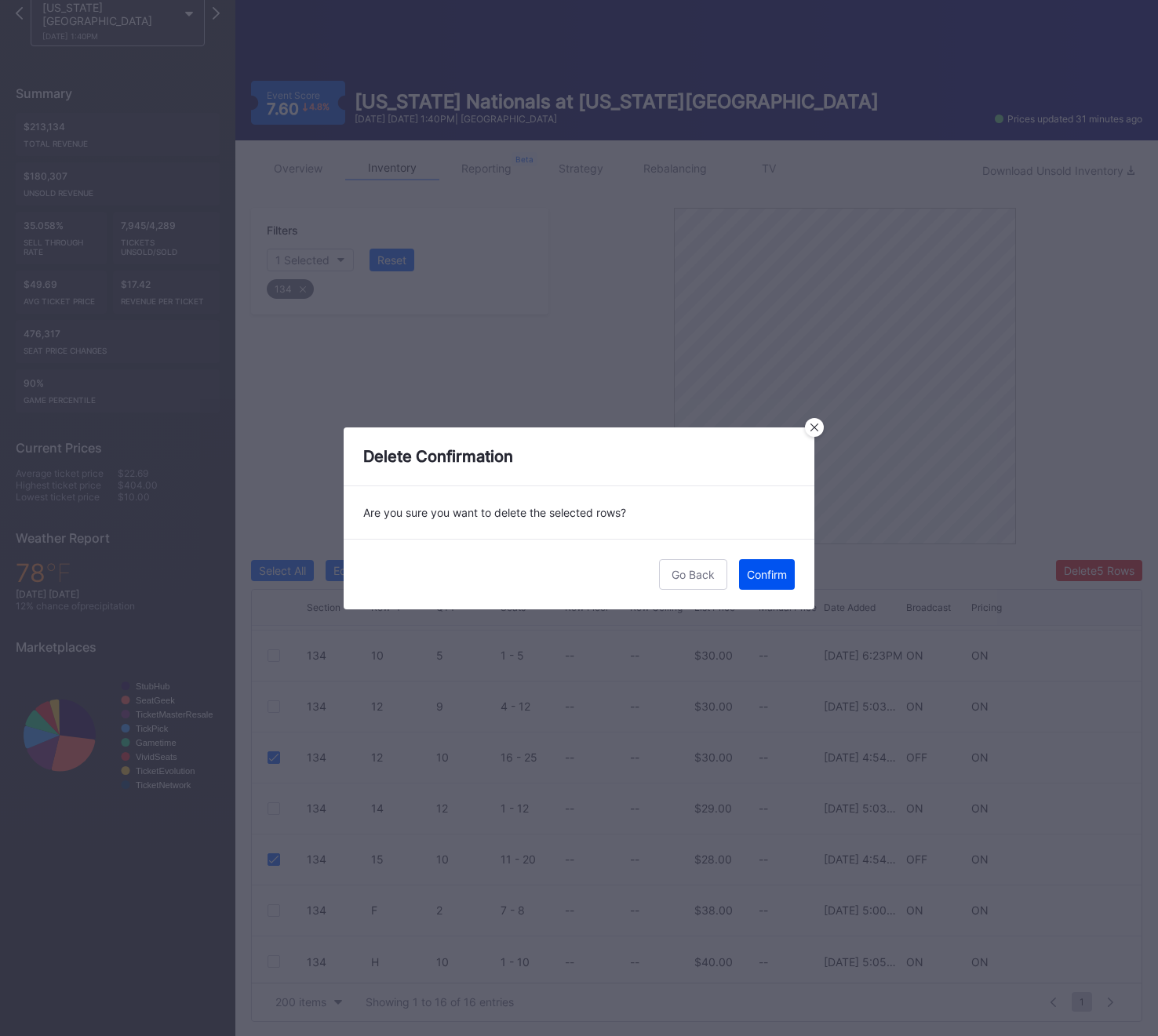
click at [779, 574] on div "Confirm" at bounding box center [767, 574] width 40 height 13
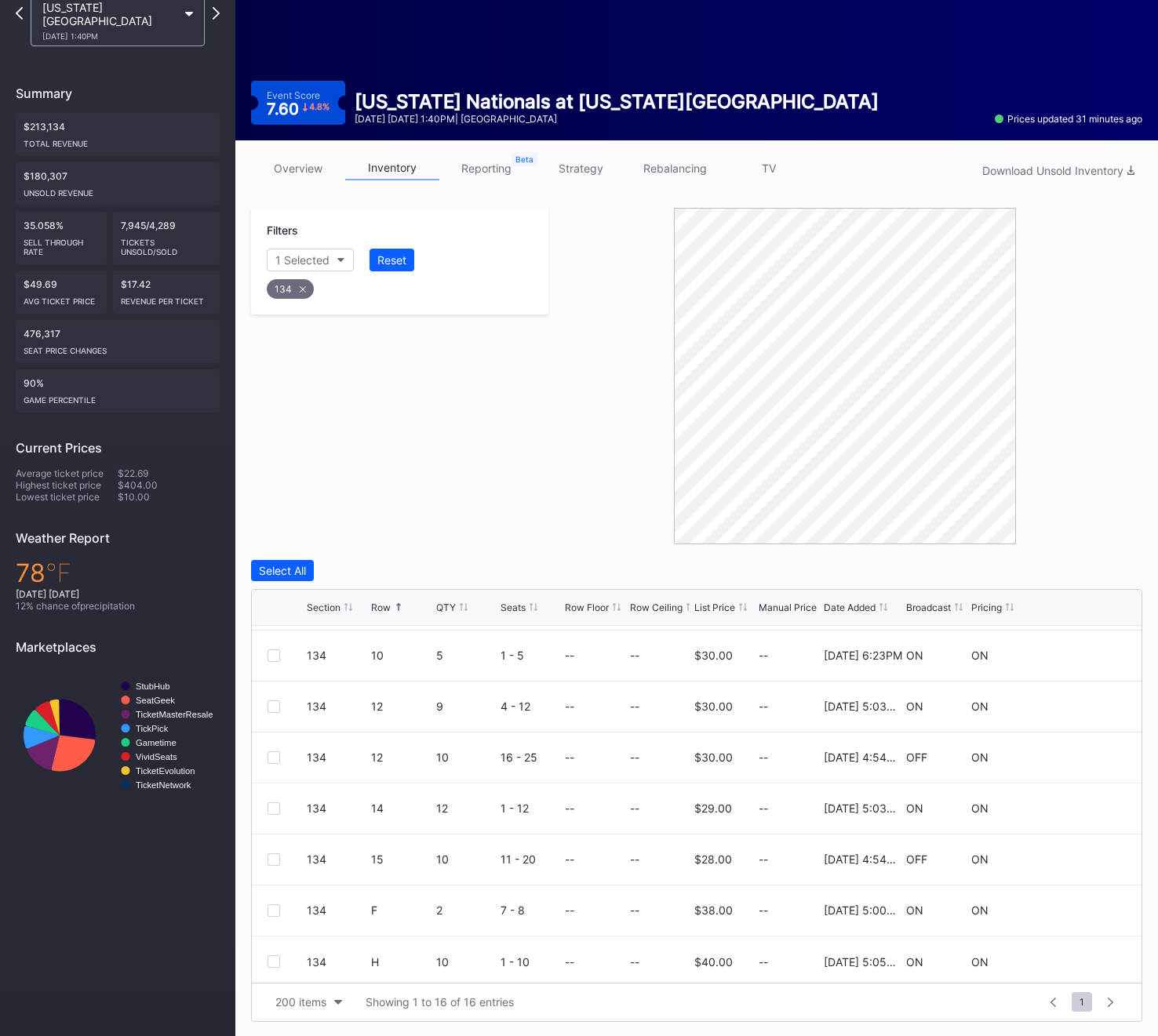
click at [292, 288] on div "134" at bounding box center [290, 288] width 47 height 20
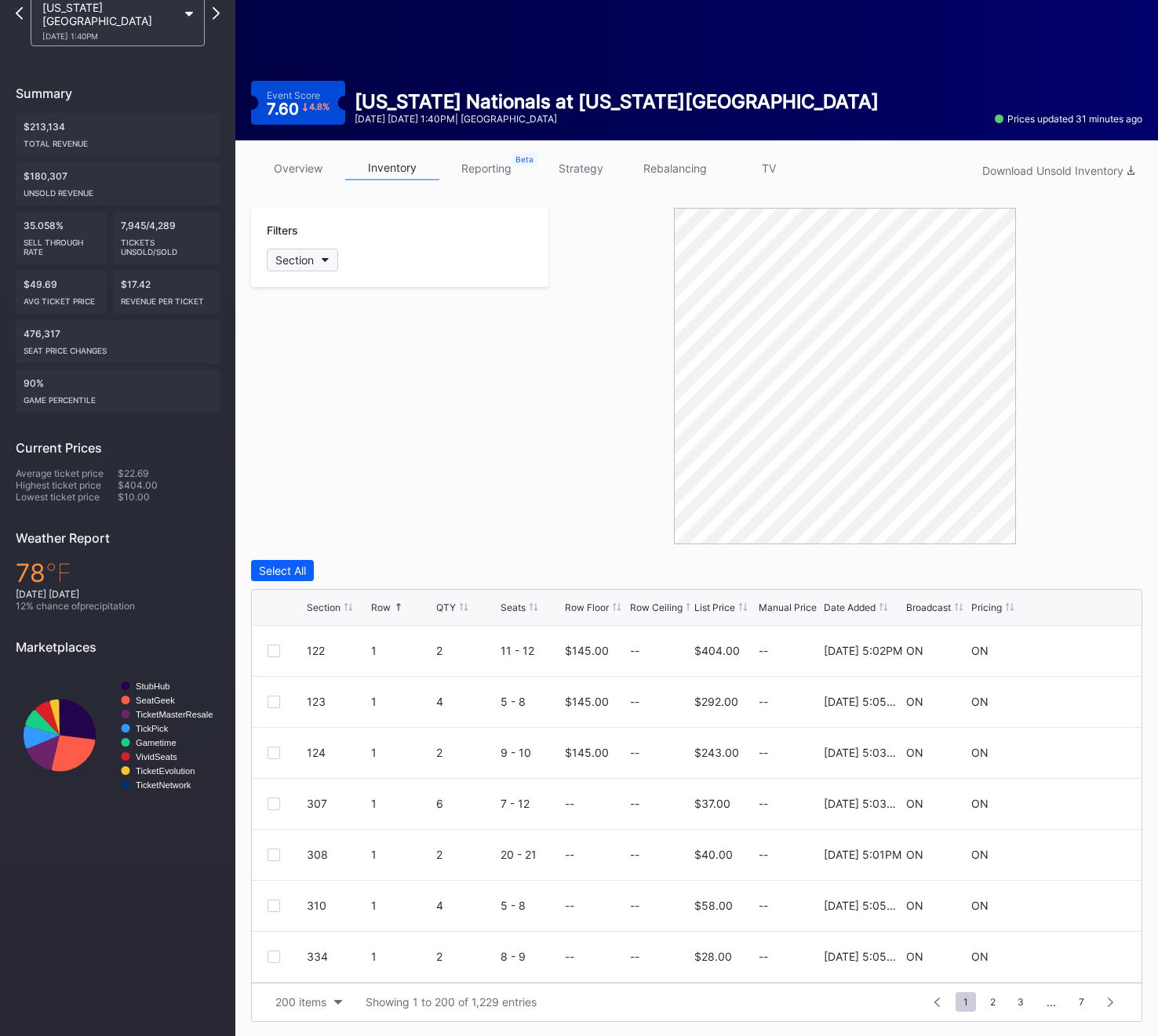
click at [292, 266] on button "Section" at bounding box center [302, 260] width 71 height 23
type input "135"
click at [310, 358] on div "135" at bounding box center [357, 348] width 183 height 29
click at [275, 648] on div at bounding box center [273, 651] width 13 height 13
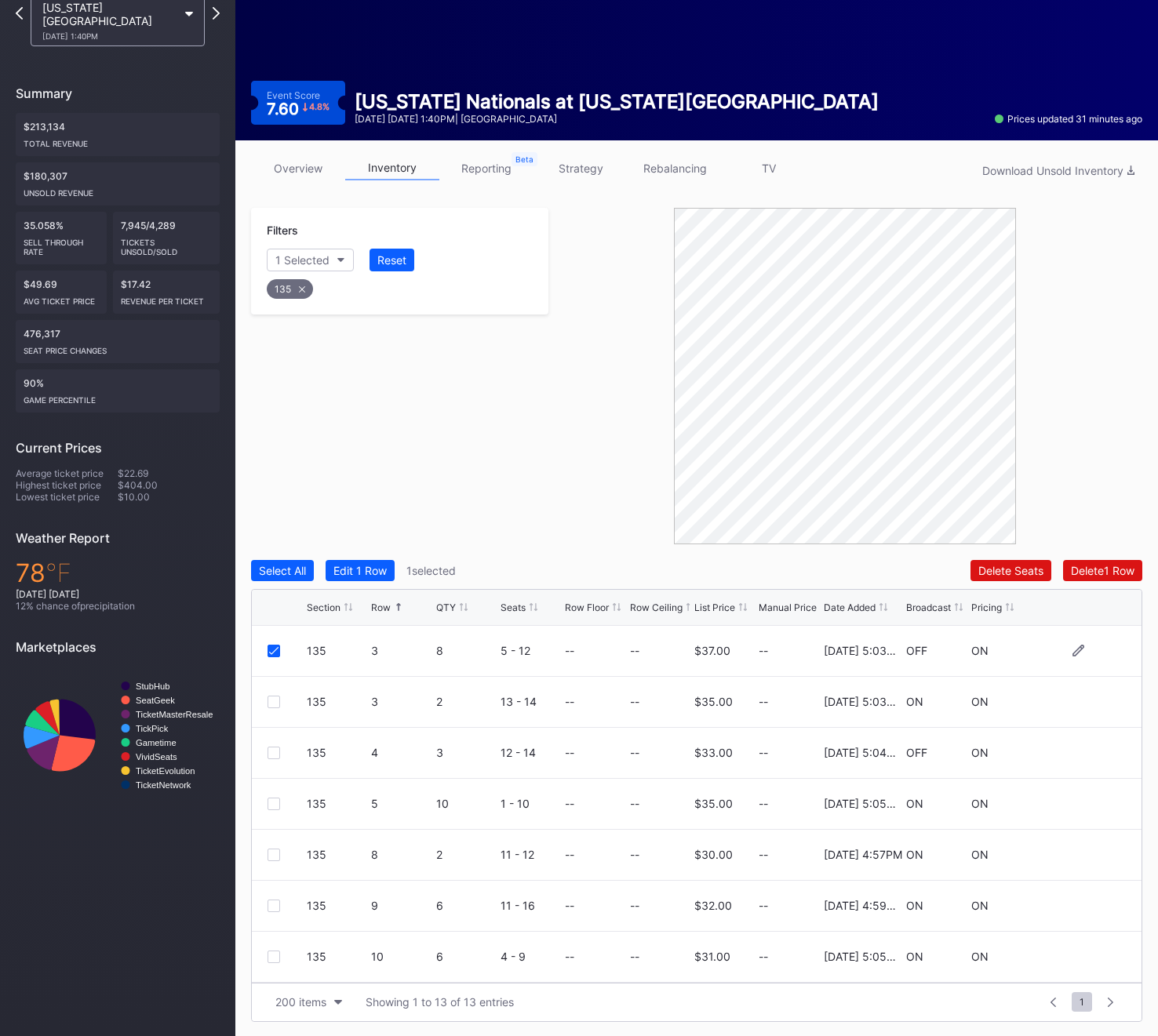
click at [276, 648] on icon at bounding box center [273, 651] width 9 height 8
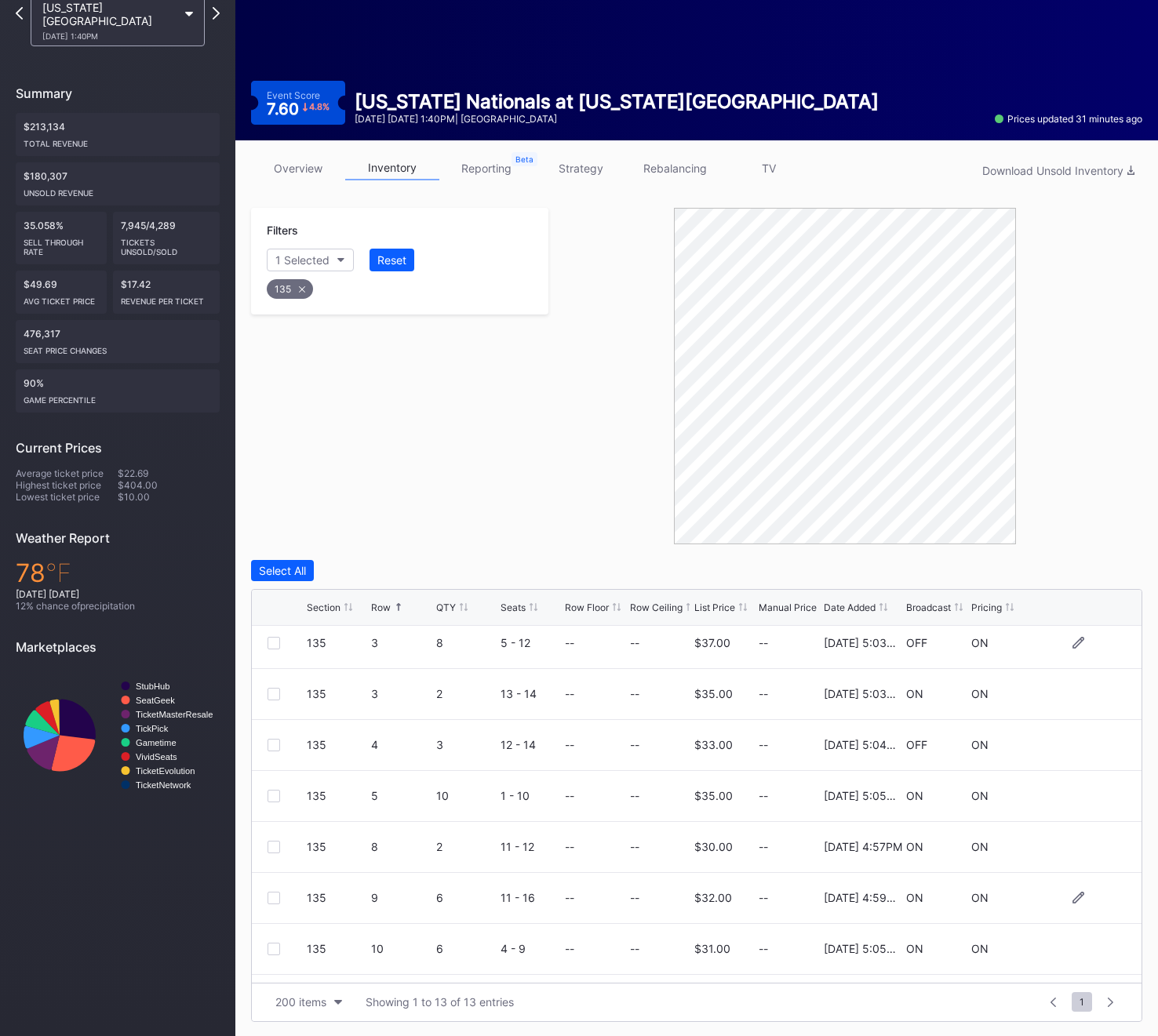
click at [281, 891] on div at bounding box center [287, 898] width 40 height 13
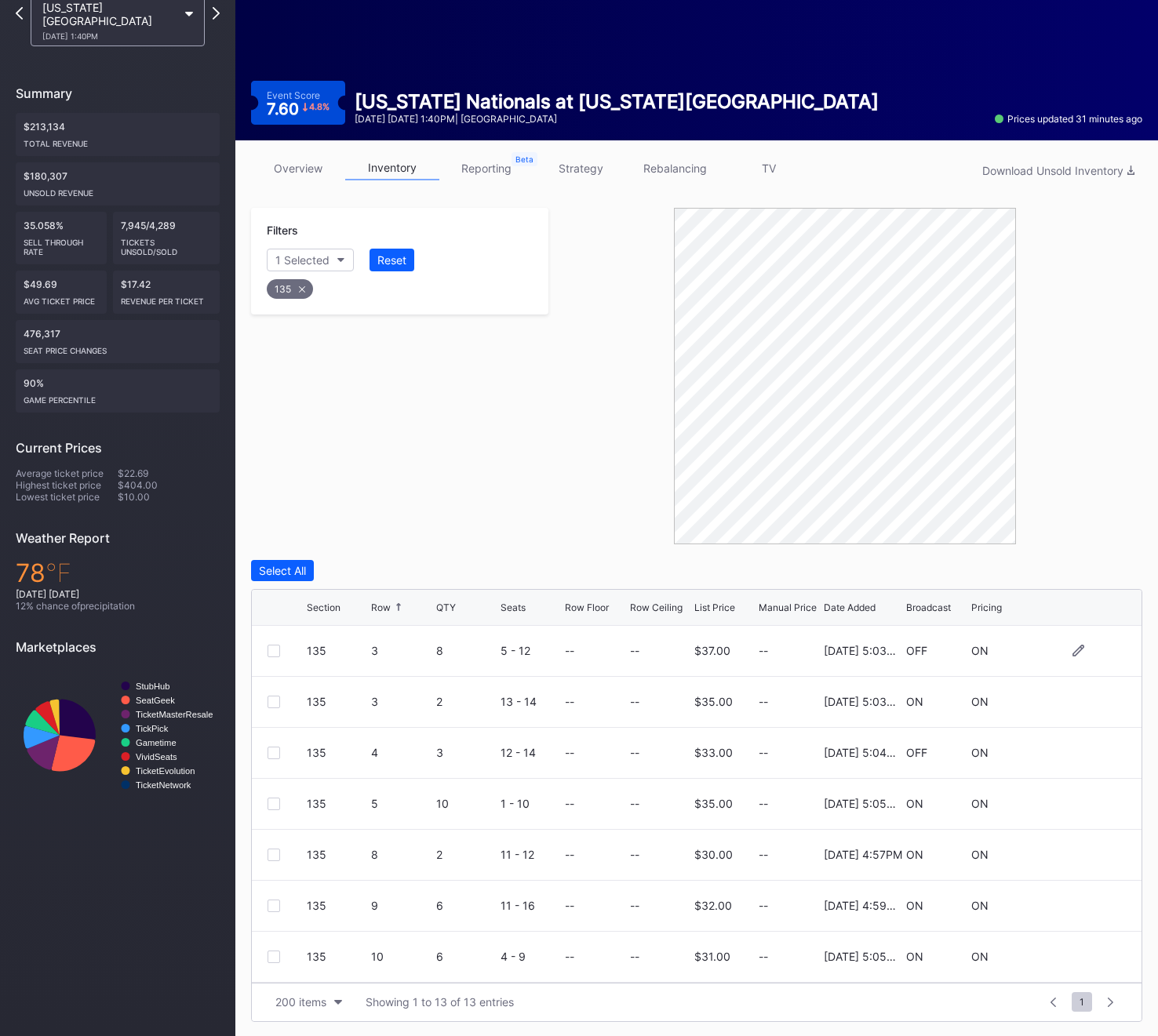
click at [274, 650] on div at bounding box center [273, 651] width 13 height 13
click at [297, 288] on div "135" at bounding box center [289, 288] width 47 height 20
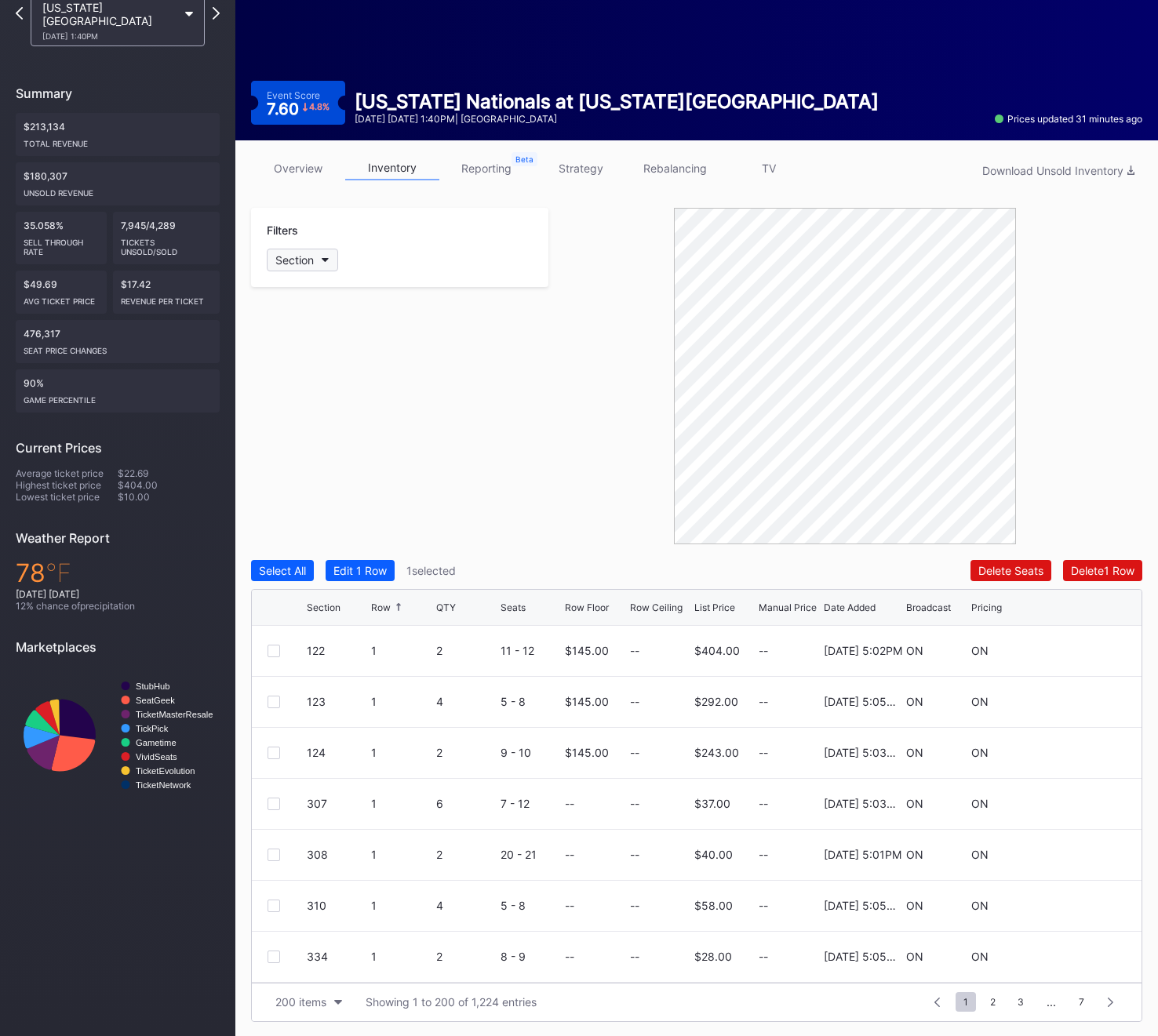
click at [297, 262] on div "Section" at bounding box center [294, 260] width 39 height 13
type input "135"
click at [314, 352] on div "135" at bounding box center [312, 348] width 20 height 13
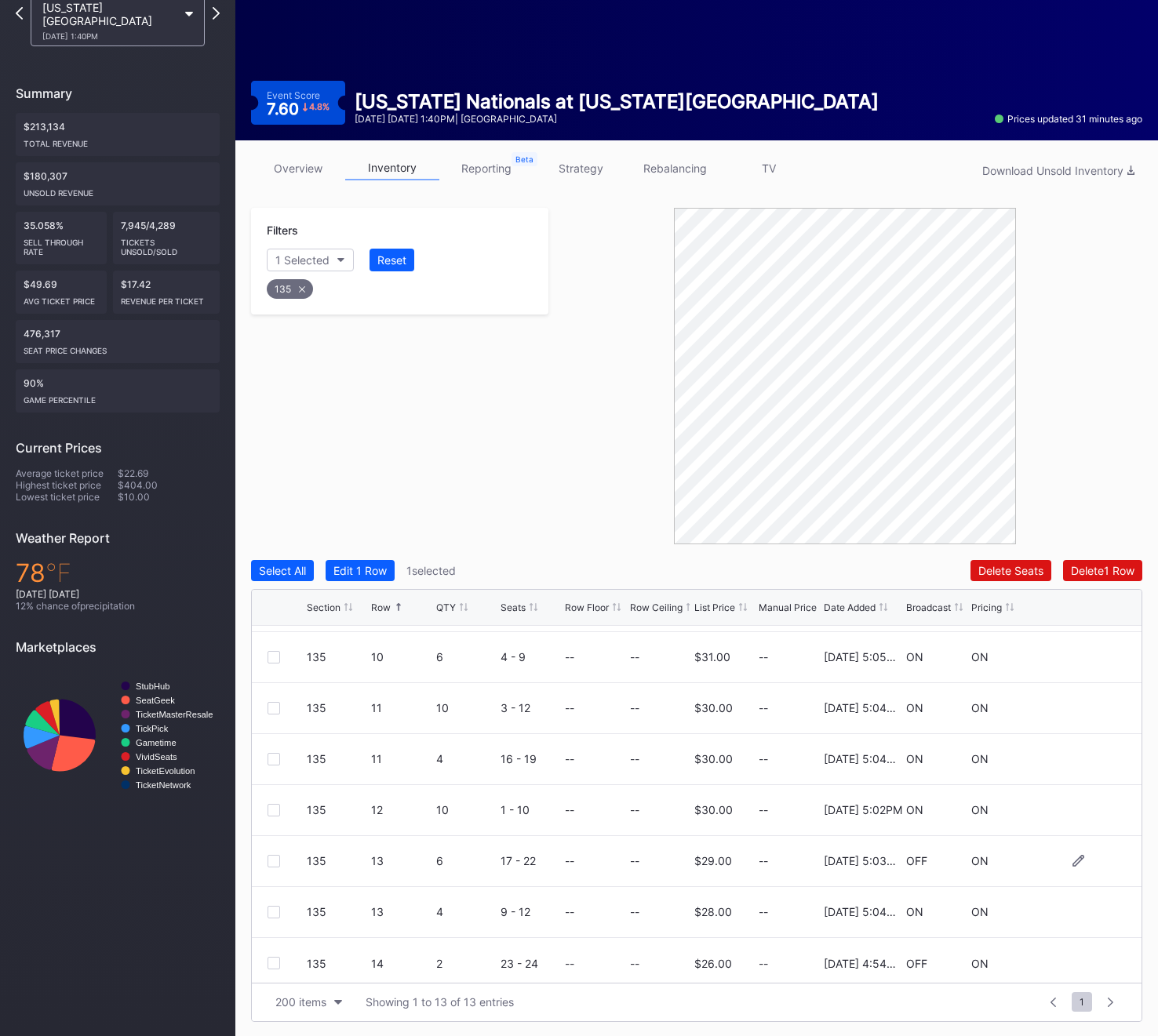
click at [270, 860] on div at bounding box center [273, 861] width 13 height 13
click at [302, 289] on icon at bounding box center [302, 289] width 6 height 6
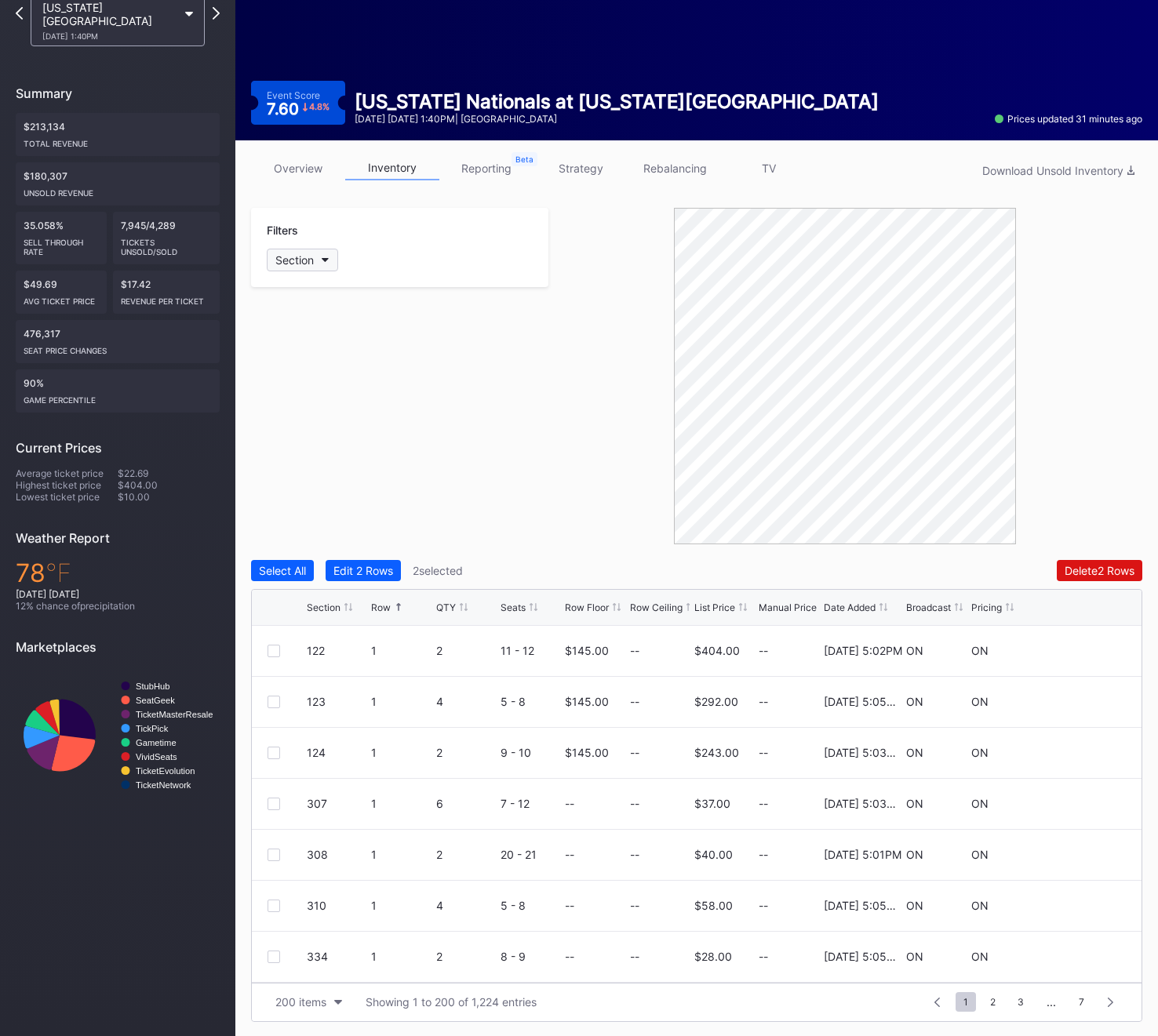
click at [294, 262] on div "Section" at bounding box center [294, 260] width 39 height 13
type input "136"
click at [321, 352] on div "136" at bounding box center [312, 348] width 20 height 13
click at [267, 751] on div at bounding box center [273, 753] width 13 height 13
click at [272, 912] on div "136 11 9 2 - 10 -- -- $28.00 -- 11/25/2024 5:05PM OFF ON" at bounding box center [696, 906] width 889 height 51
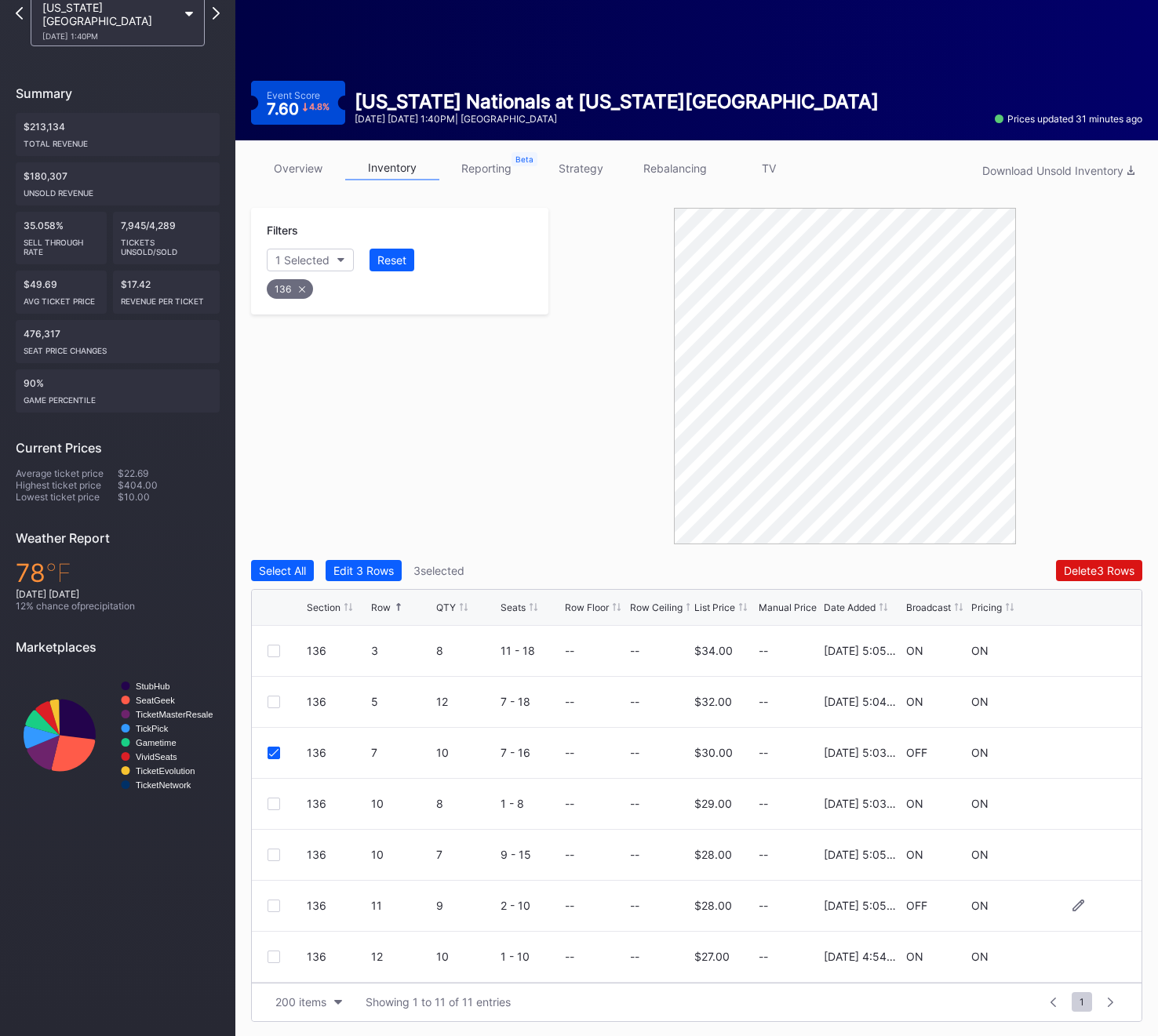
click at [272, 904] on div at bounding box center [273, 906] width 13 height 13
click at [283, 293] on div "136" at bounding box center [289, 288] width 47 height 20
click at [285, 260] on div "Section" at bounding box center [294, 260] width 39 height 13
type input "137"
click at [326, 351] on div "137" at bounding box center [357, 348] width 183 height 29
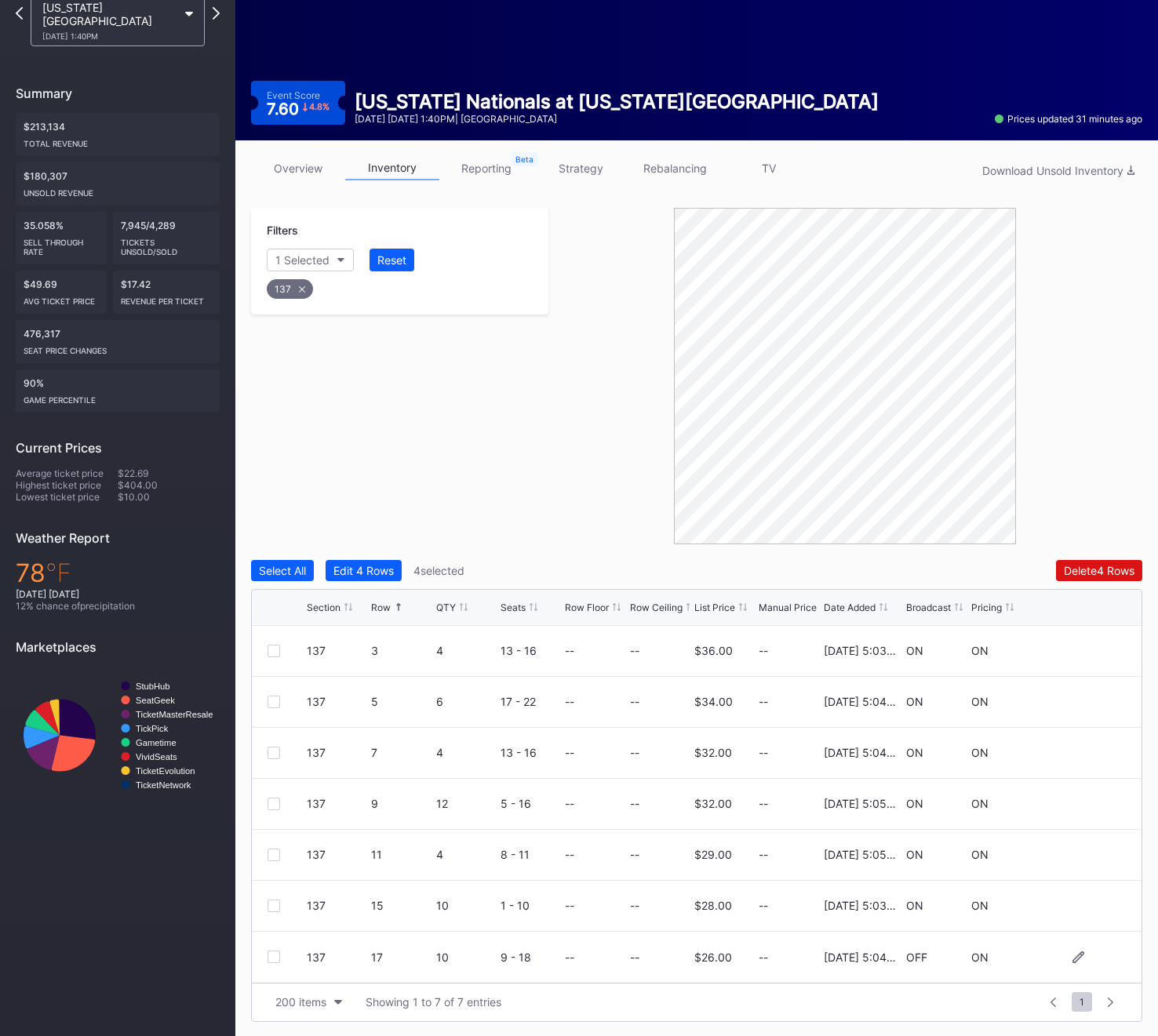
click at [278, 959] on div at bounding box center [273, 957] width 13 height 13
click at [302, 287] on icon at bounding box center [302, 288] width 6 height 6
click at [302, 268] on button "Section" at bounding box center [302, 260] width 71 height 23
type input "139"
click at [355, 360] on div "139" at bounding box center [357, 348] width 183 height 29
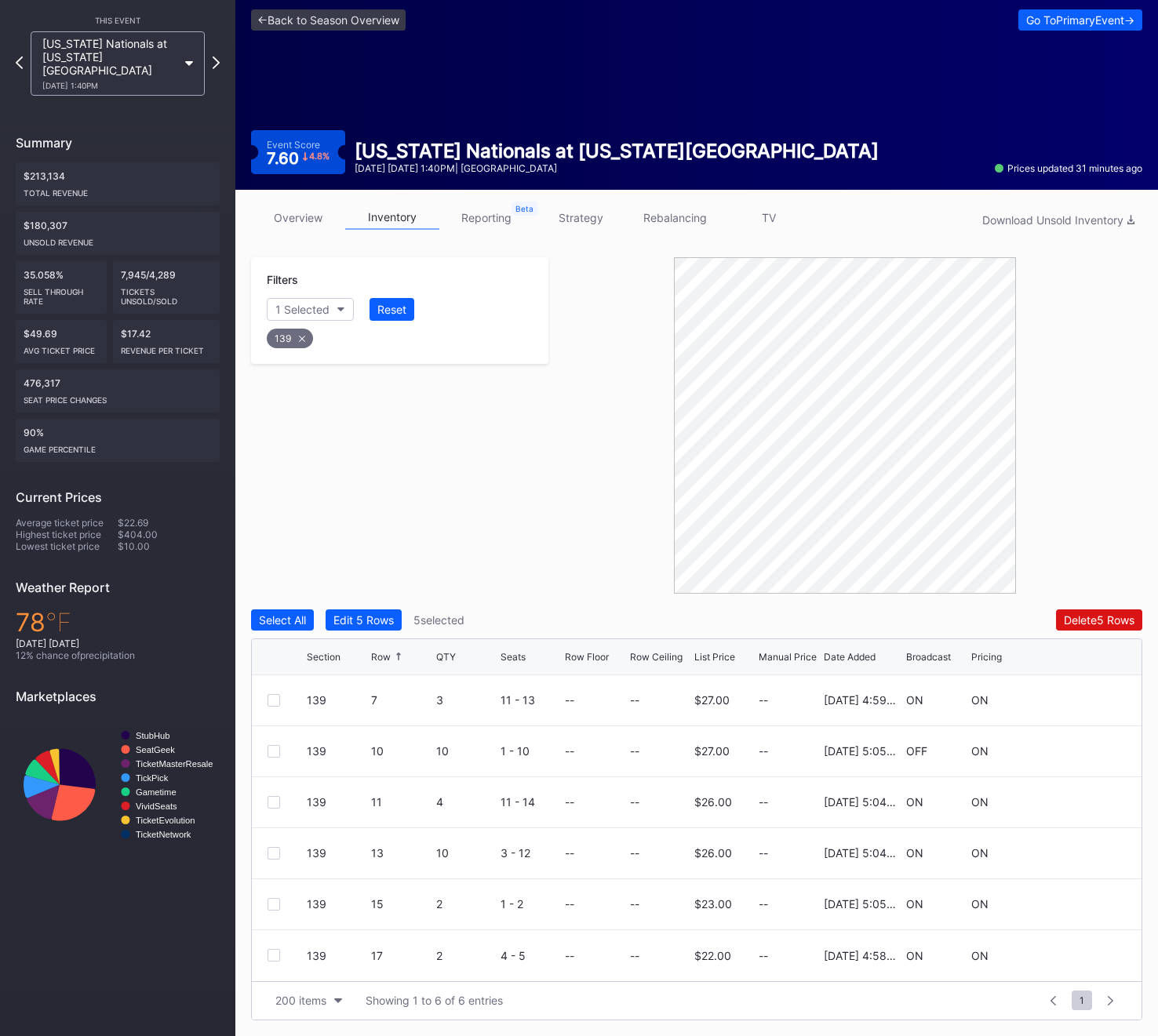
scroll to position [55, 0]
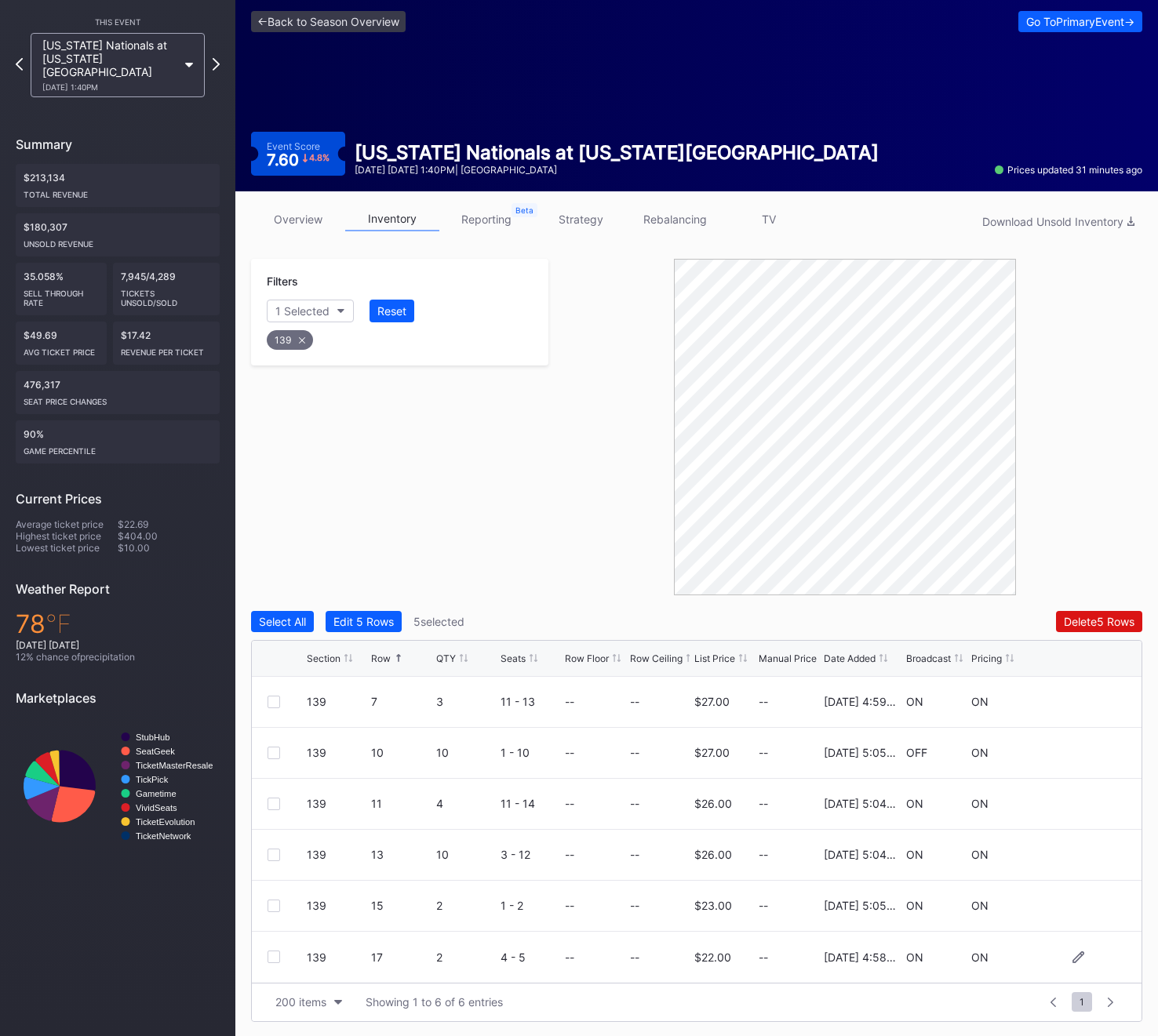
click at [273, 956] on div at bounding box center [273, 957] width 13 height 13
click at [303, 339] on icon at bounding box center [302, 341] width 6 height 6
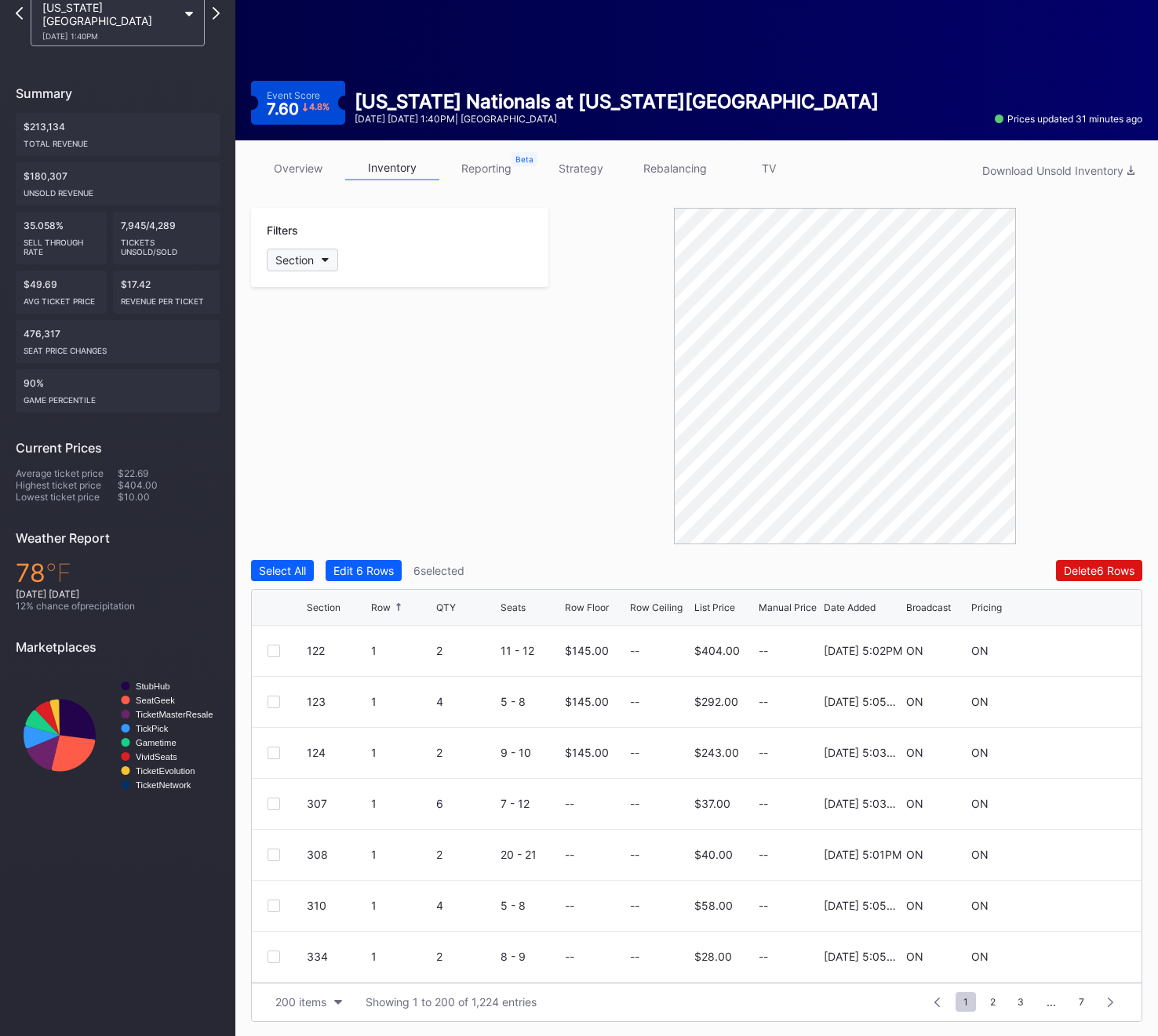
click at [320, 254] on button "Section" at bounding box center [302, 260] width 71 height 23
type input "139"
click at [325, 349] on div "139" at bounding box center [357, 348] width 183 height 29
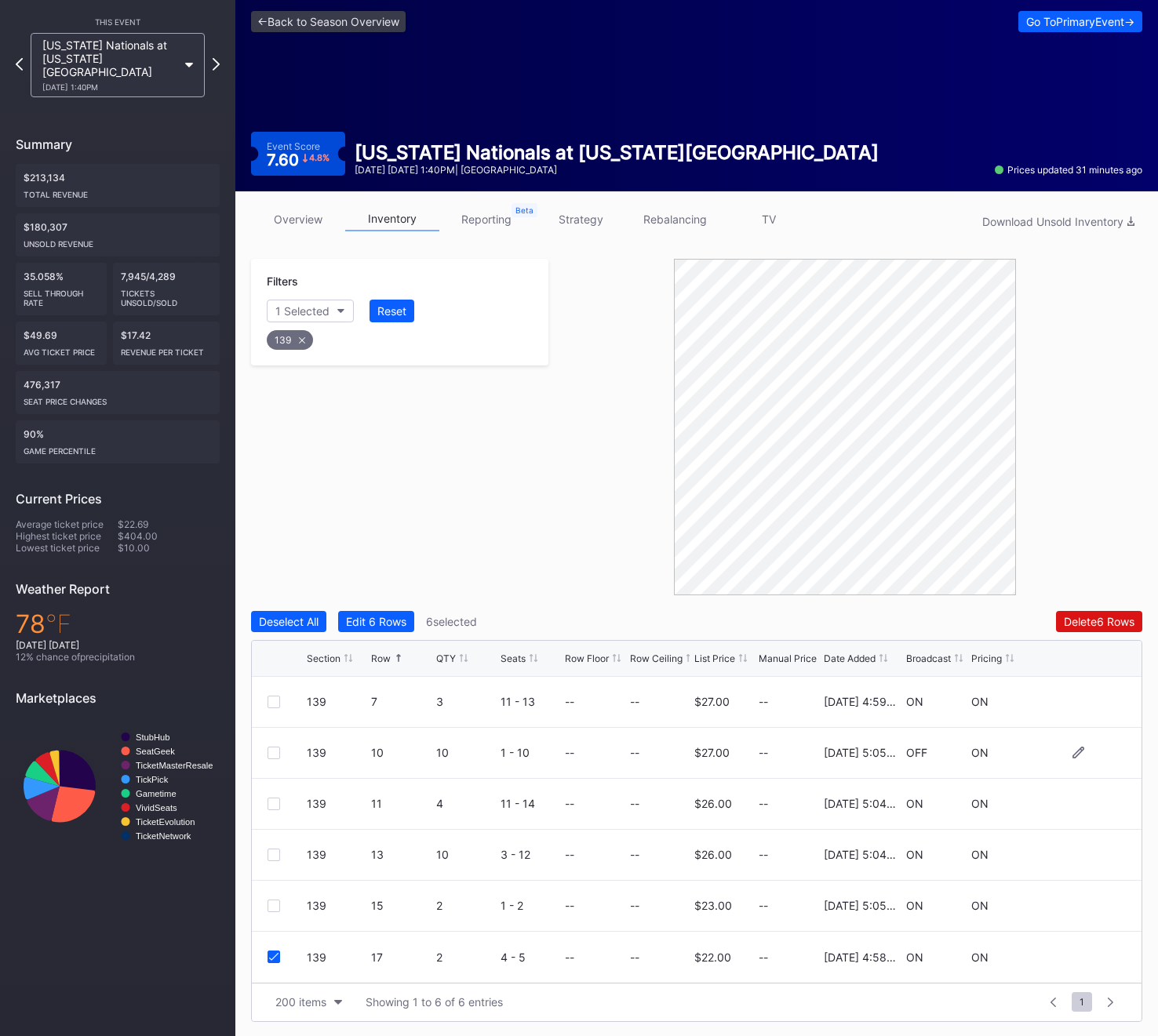
click at [270, 747] on div at bounding box center [273, 753] width 13 height 13
click at [305, 341] on div "139" at bounding box center [289, 340] width 47 height 20
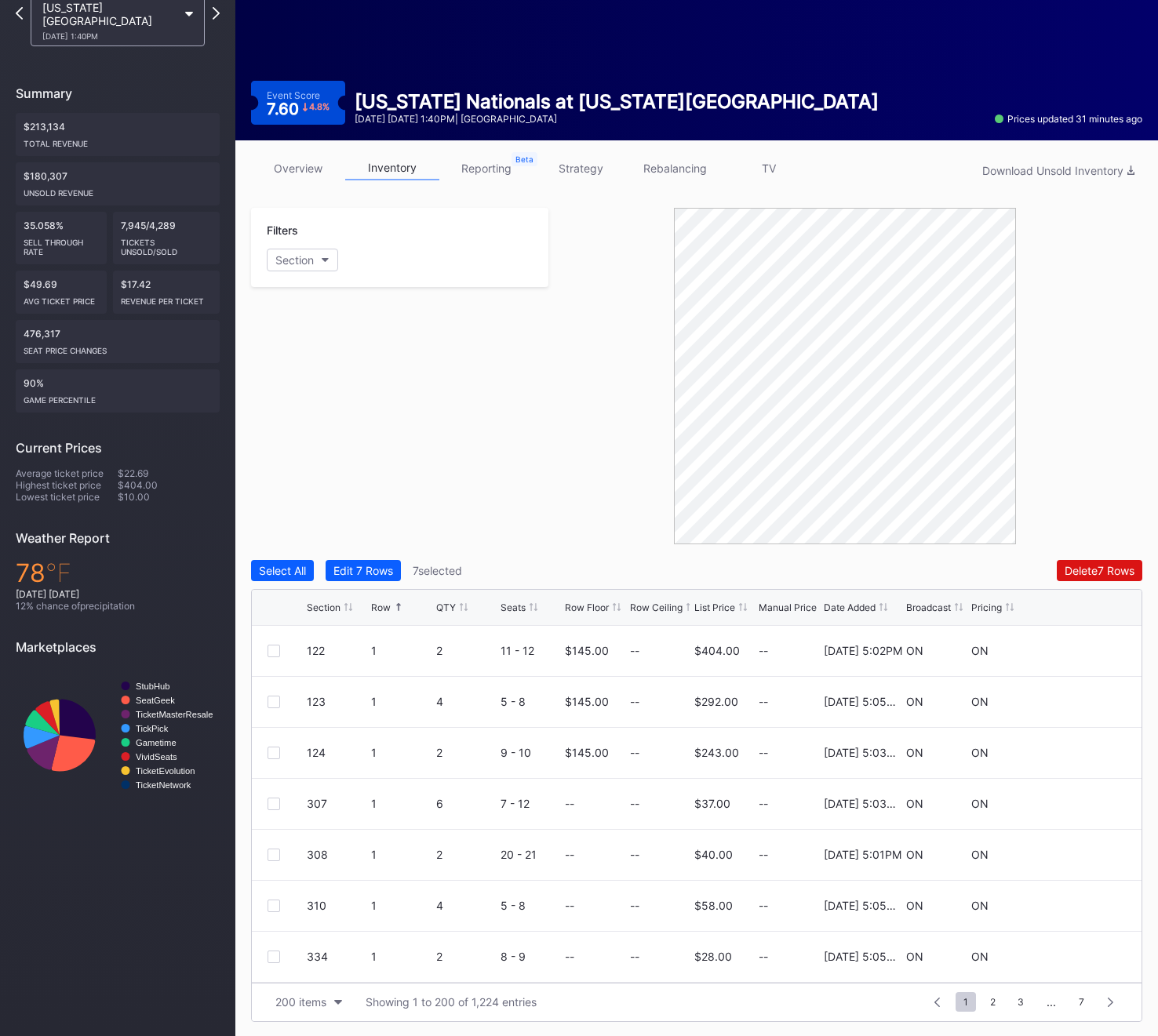
click at [305, 317] on div "Filters Section" at bounding box center [400, 376] width 297 height 337
click at [324, 256] on button "Section" at bounding box center [302, 260] width 71 height 23
type input "301"
click at [323, 348] on div "301" at bounding box center [357, 348] width 183 height 29
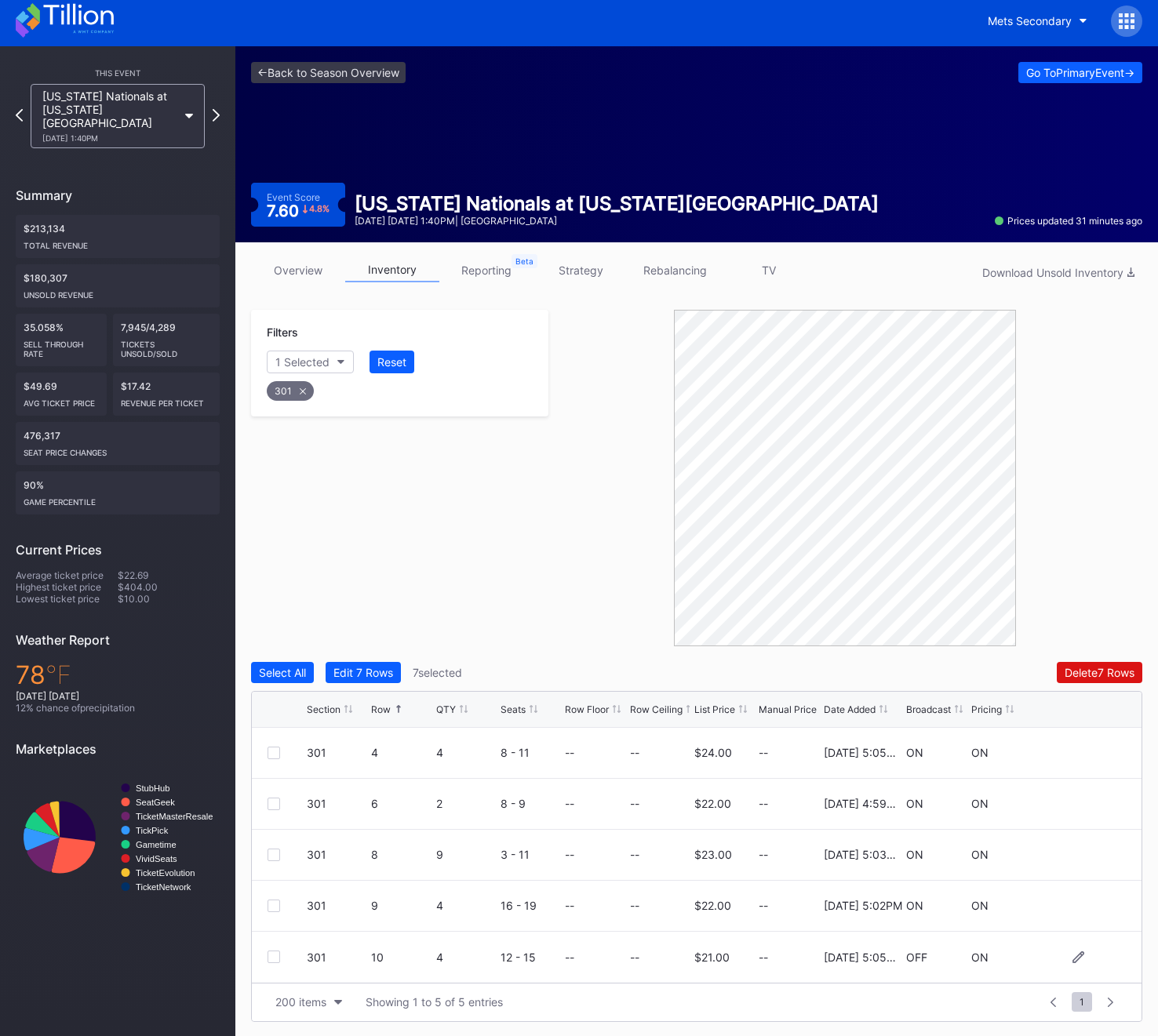
click at [267, 955] on div at bounding box center [273, 957] width 13 height 13
click at [298, 386] on div "301" at bounding box center [290, 390] width 47 height 20
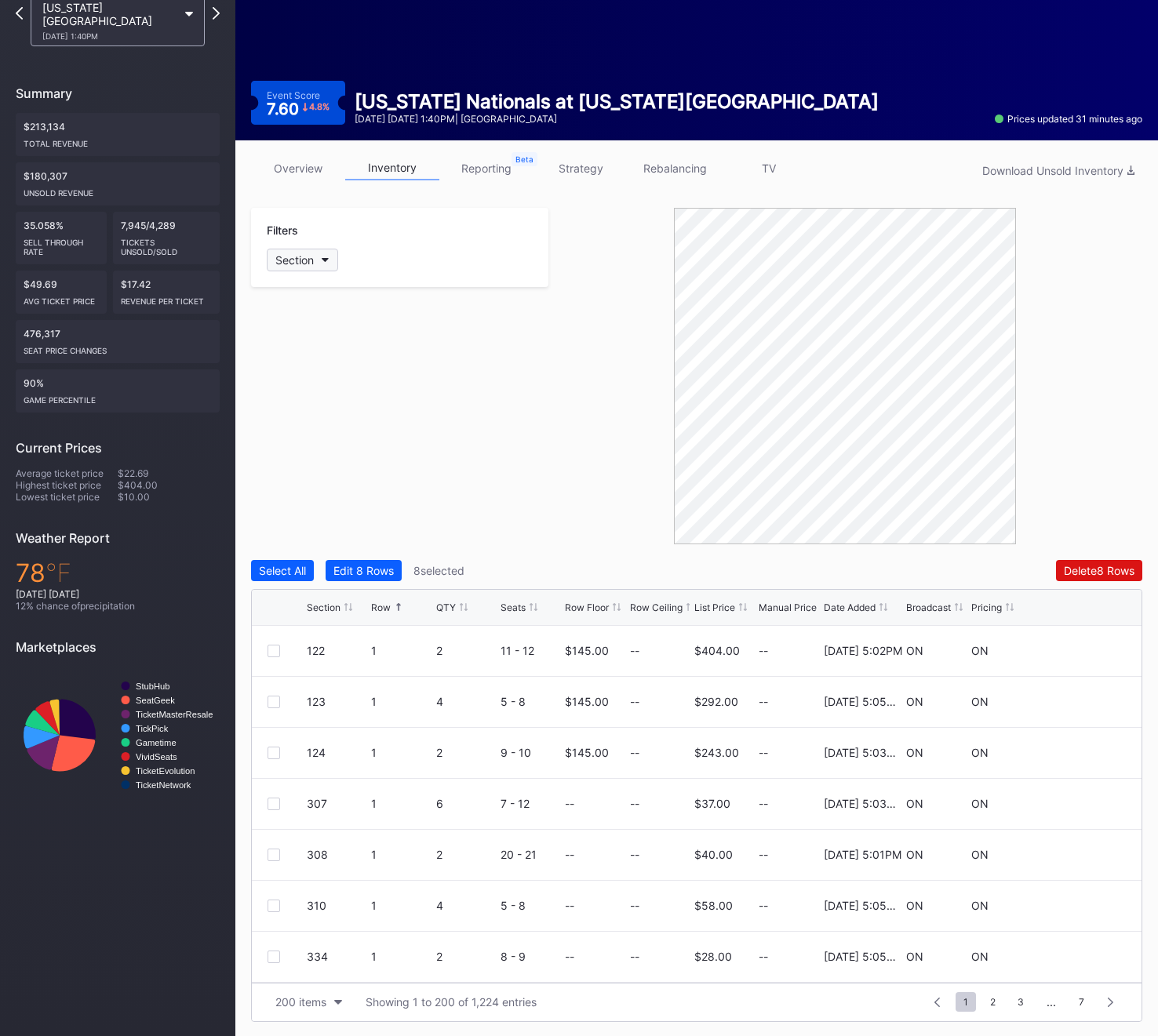
click at [292, 261] on div "Section" at bounding box center [294, 260] width 39 height 13
type input "302"
click at [310, 356] on div "302" at bounding box center [357, 348] width 183 height 29
click at [266, 649] on div "302 5 2 5 - 6 -- -- $22.00 -- 11/25/2024 5:01PM ON ON" at bounding box center [696, 651] width 889 height 51
click at [272, 650] on div at bounding box center [273, 651] width 13 height 13
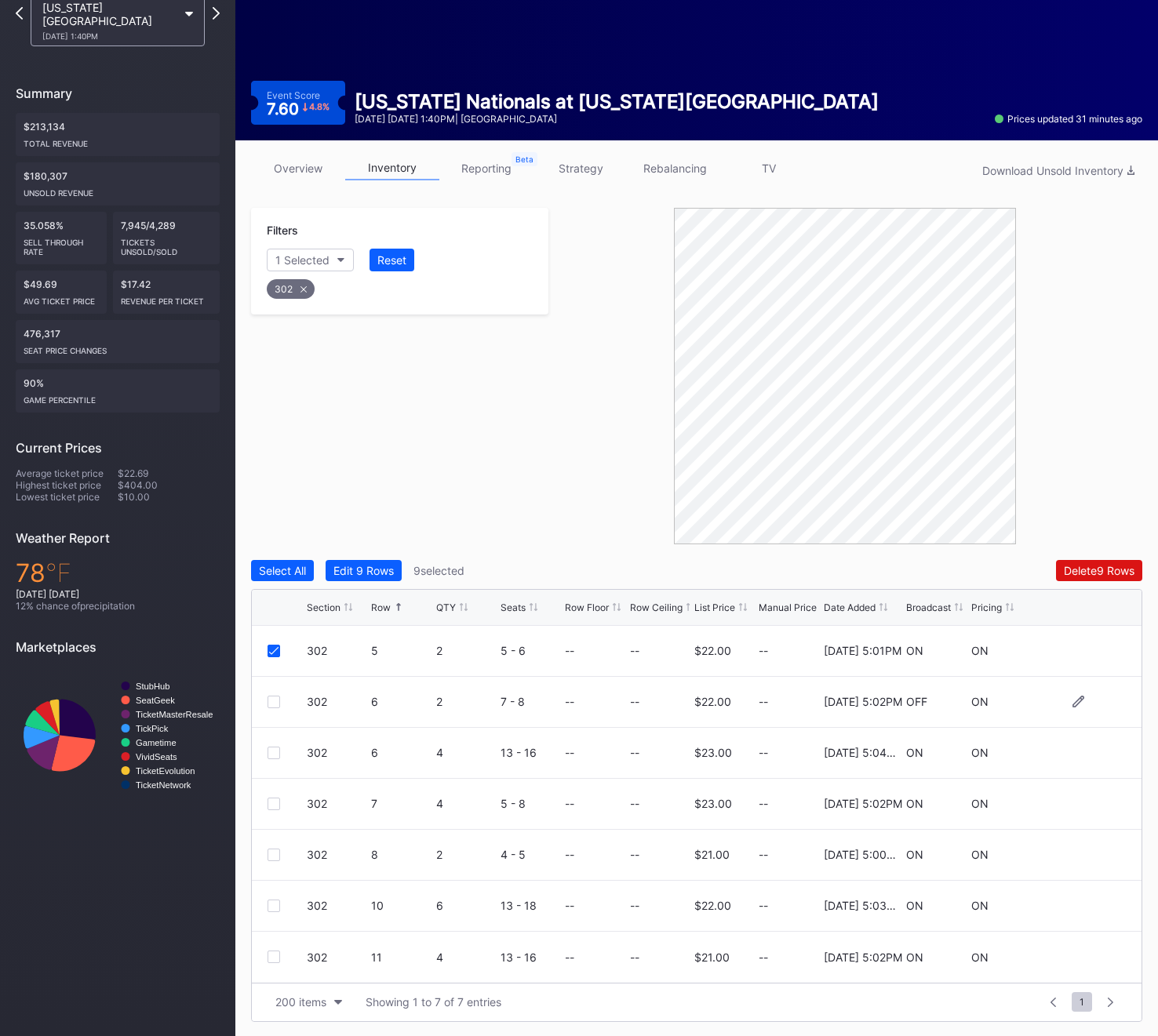
click at [267, 696] on div at bounding box center [273, 702] width 13 height 13
click at [291, 296] on div "302" at bounding box center [290, 288] width 48 height 20
click at [291, 258] on div "Section" at bounding box center [294, 260] width 39 height 13
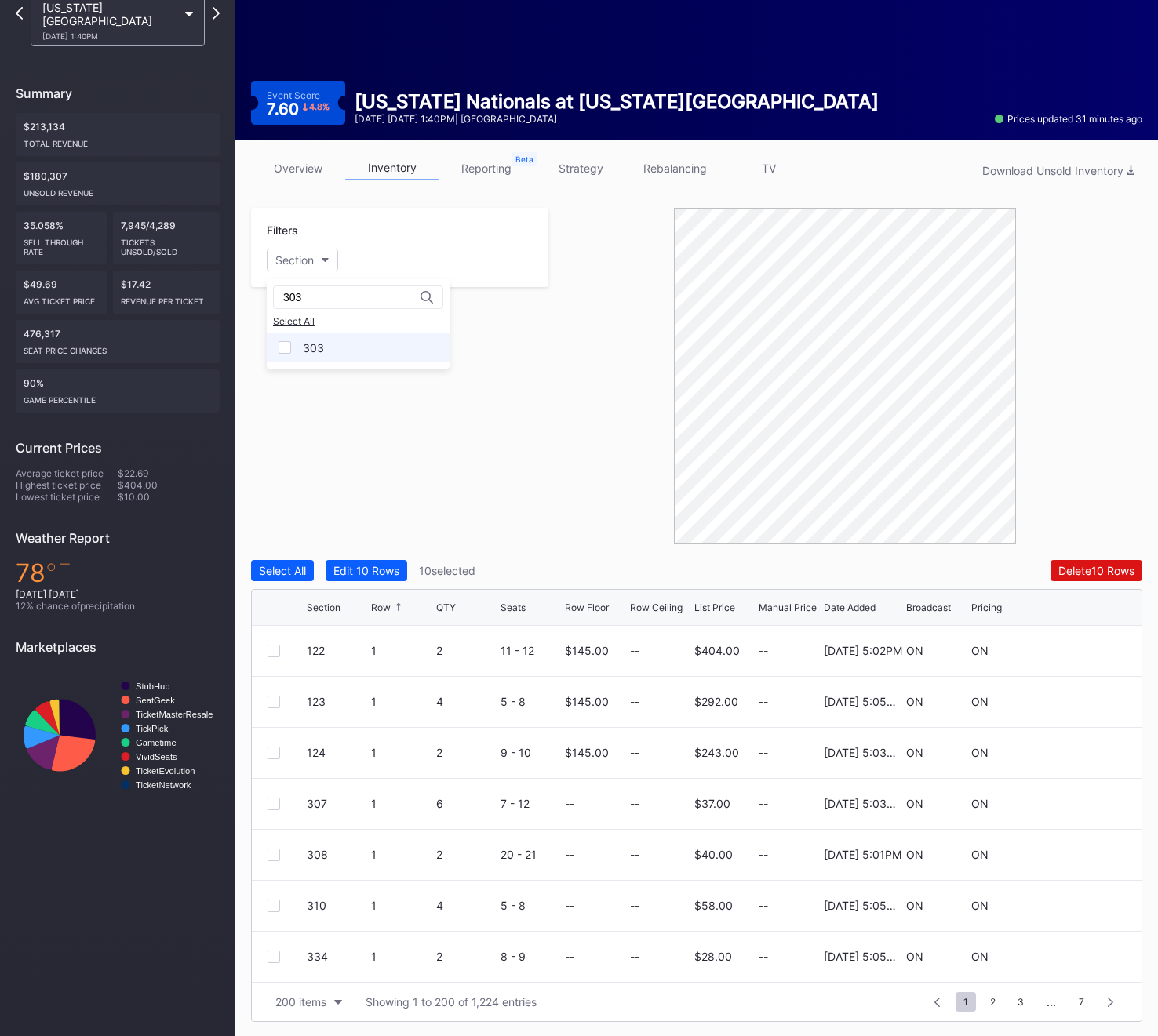
type input "303"
click at [327, 340] on div "303" at bounding box center [357, 348] width 183 height 29
click at [270, 648] on div at bounding box center [273, 651] width 13 height 13
click at [277, 902] on div at bounding box center [273, 906] width 13 height 13
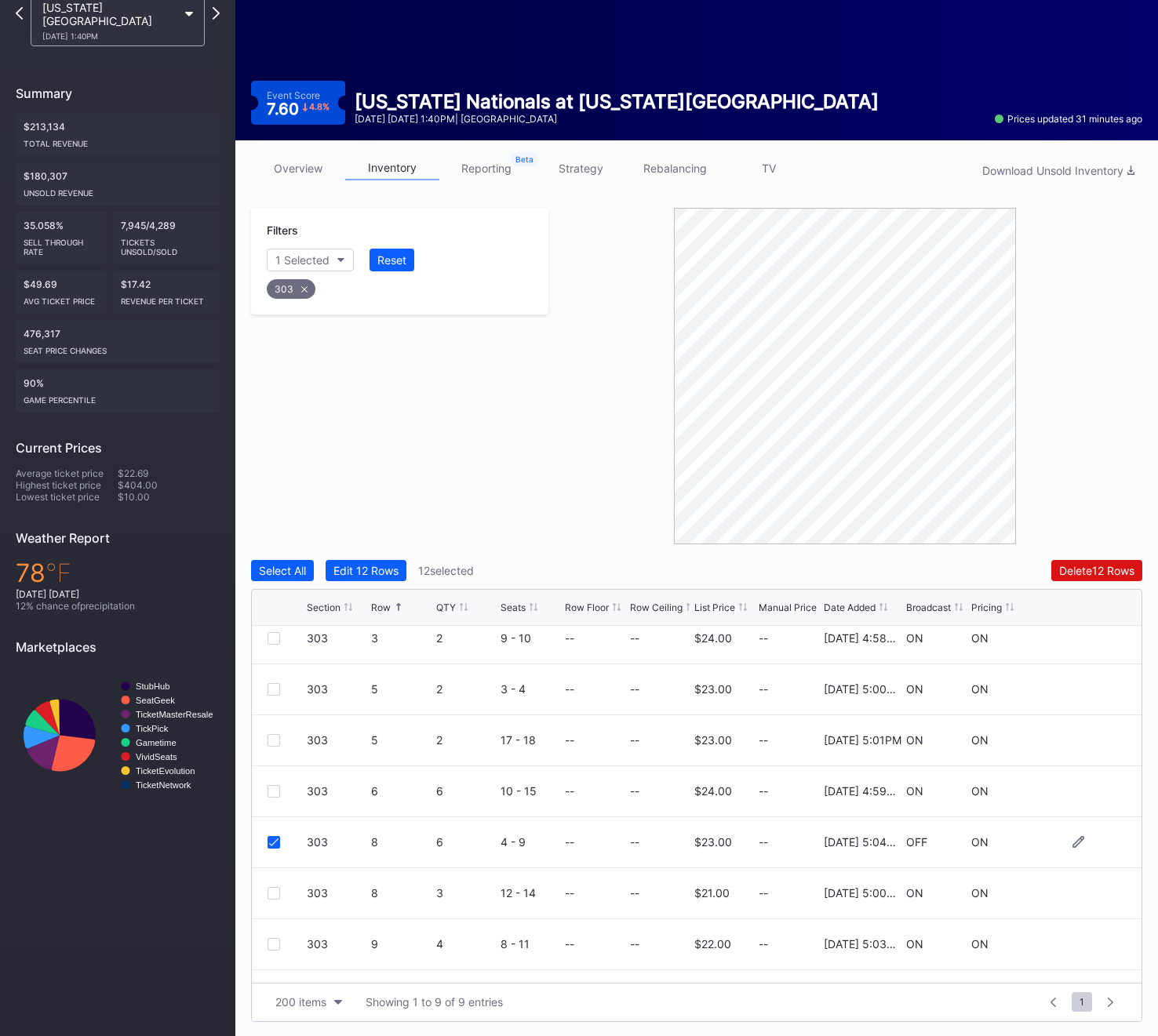
scroll to position [101, 0]
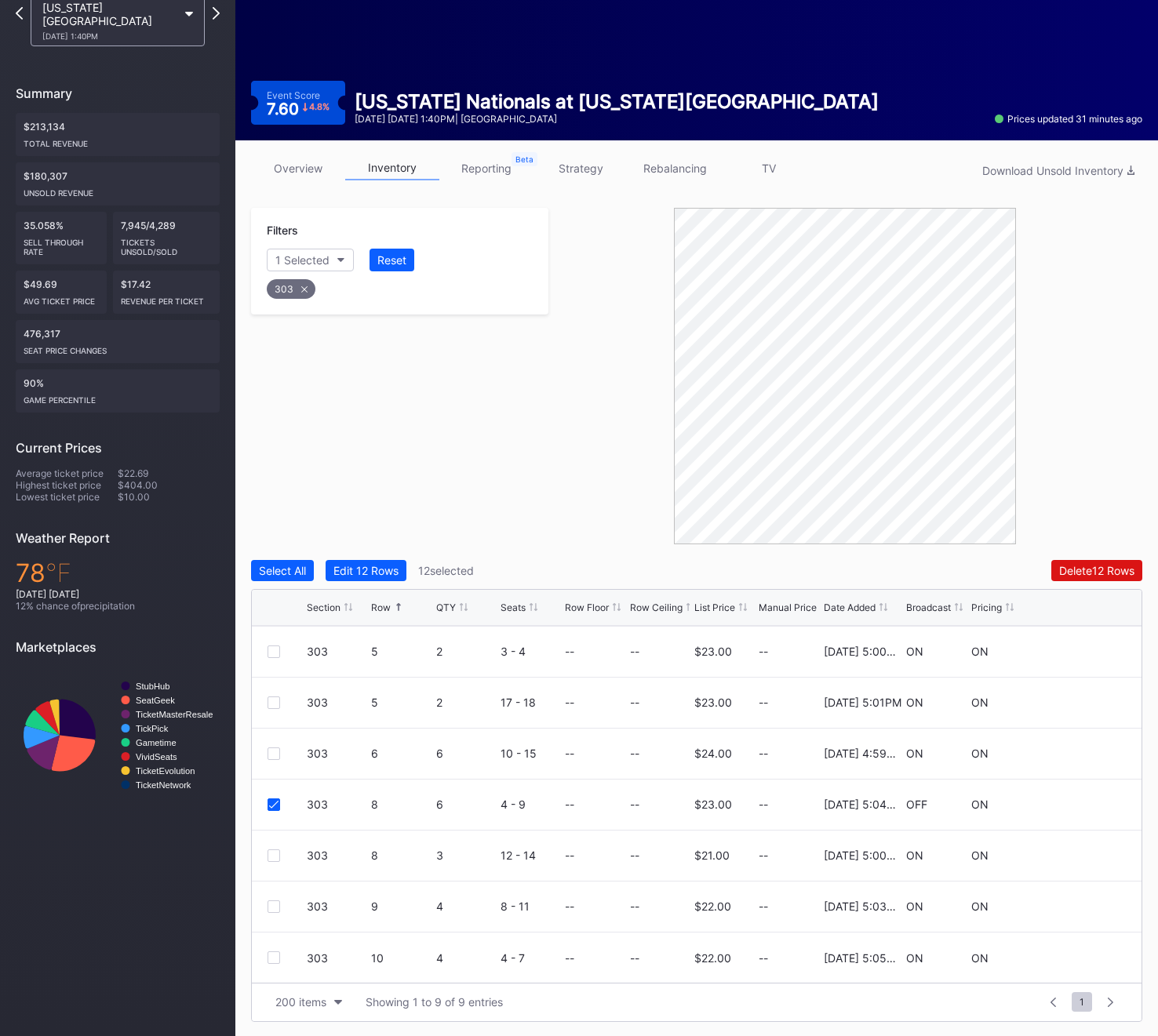
click at [294, 287] on div "303" at bounding box center [291, 288] width 49 height 20
click at [285, 252] on button "Section" at bounding box center [302, 260] width 71 height 23
type input "305"
click at [330, 328] on div "305 Select All 305" at bounding box center [357, 323] width 183 height 89
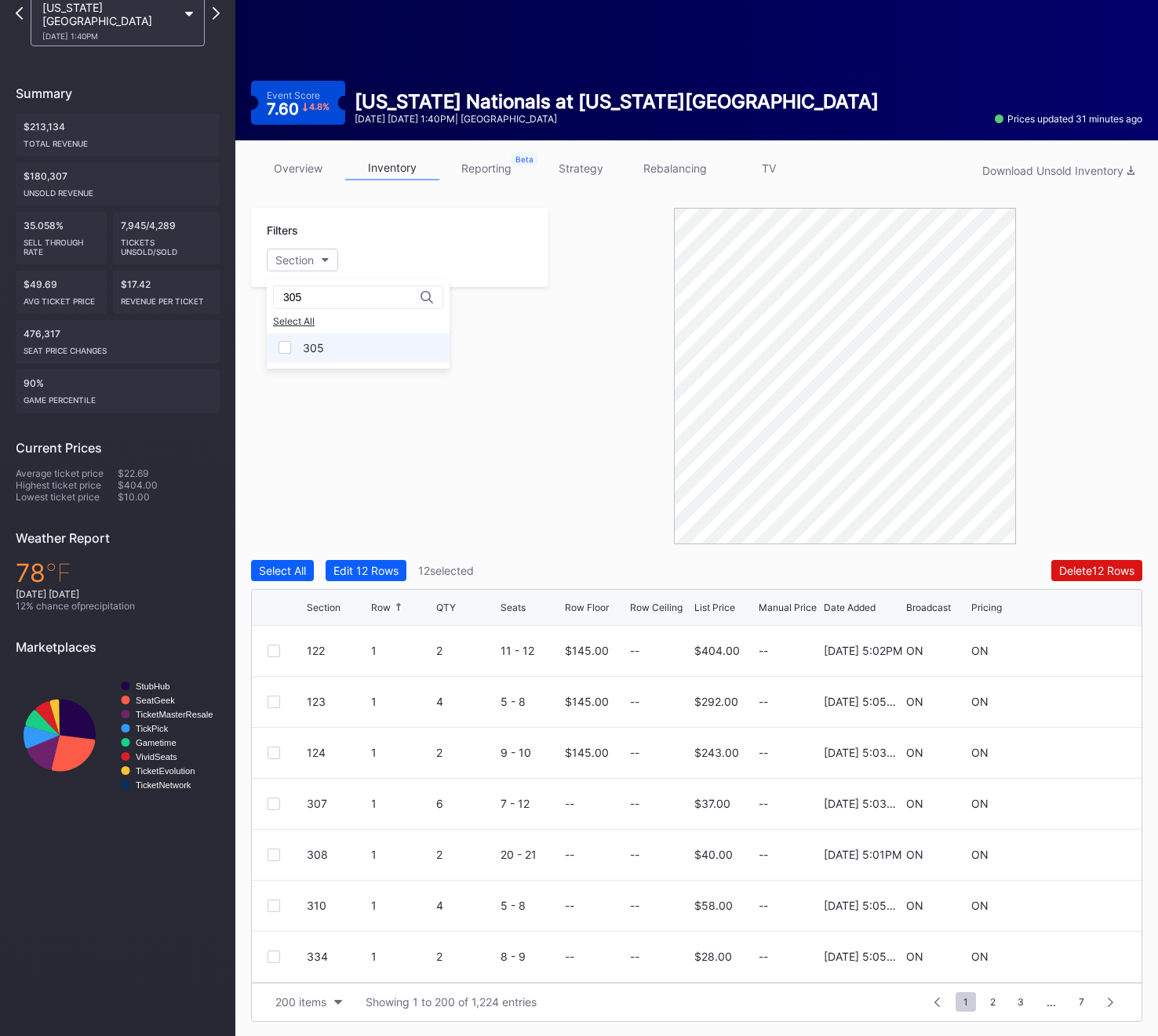
click at [330, 339] on div "305" at bounding box center [357, 348] width 183 height 29
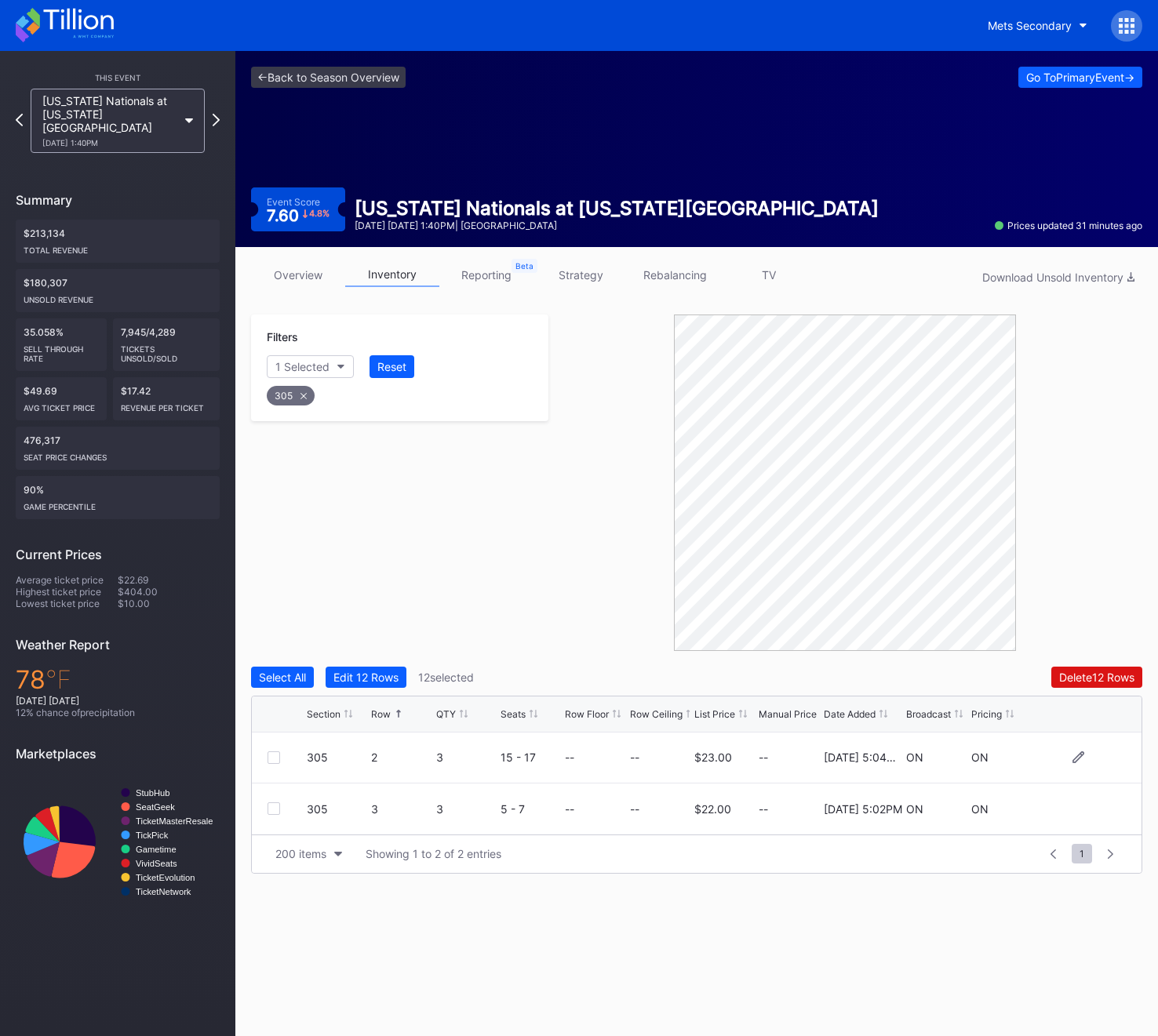
click at [263, 759] on div "305 2 3 15 - 17 -- -- $23.00 -- 11/25/2024 5:04PM ON ON" at bounding box center [696, 758] width 889 height 51
click at [273, 755] on div at bounding box center [273, 758] width 13 height 13
click at [292, 399] on div "305" at bounding box center [290, 395] width 48 height 20
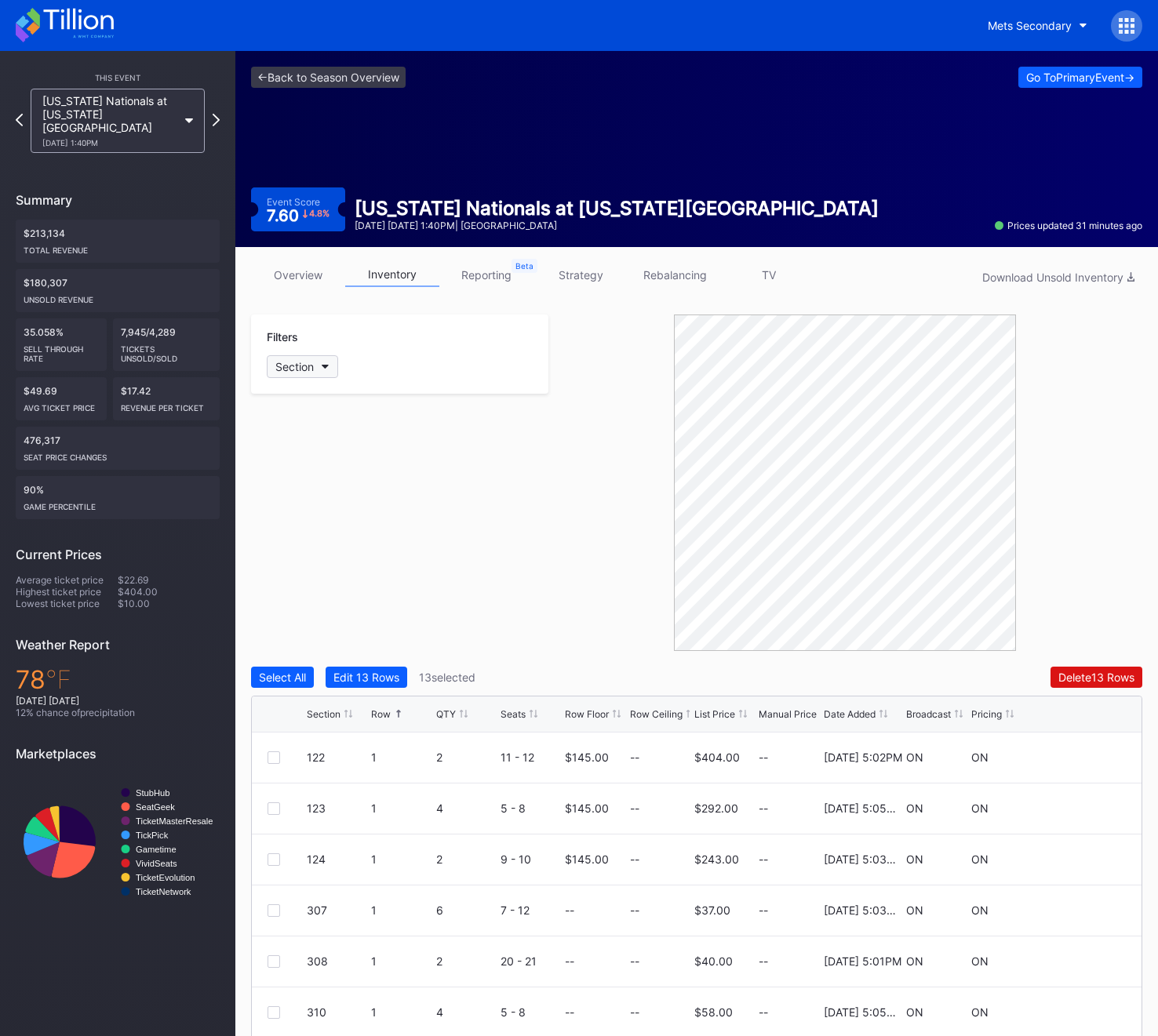
click at [292, 361] on div "Section" at bounding box center [294, 366] width 39 height 13
type input "307"
click at [328, 460] on div "307" at bounding box center [357, 454] width 183 height 29
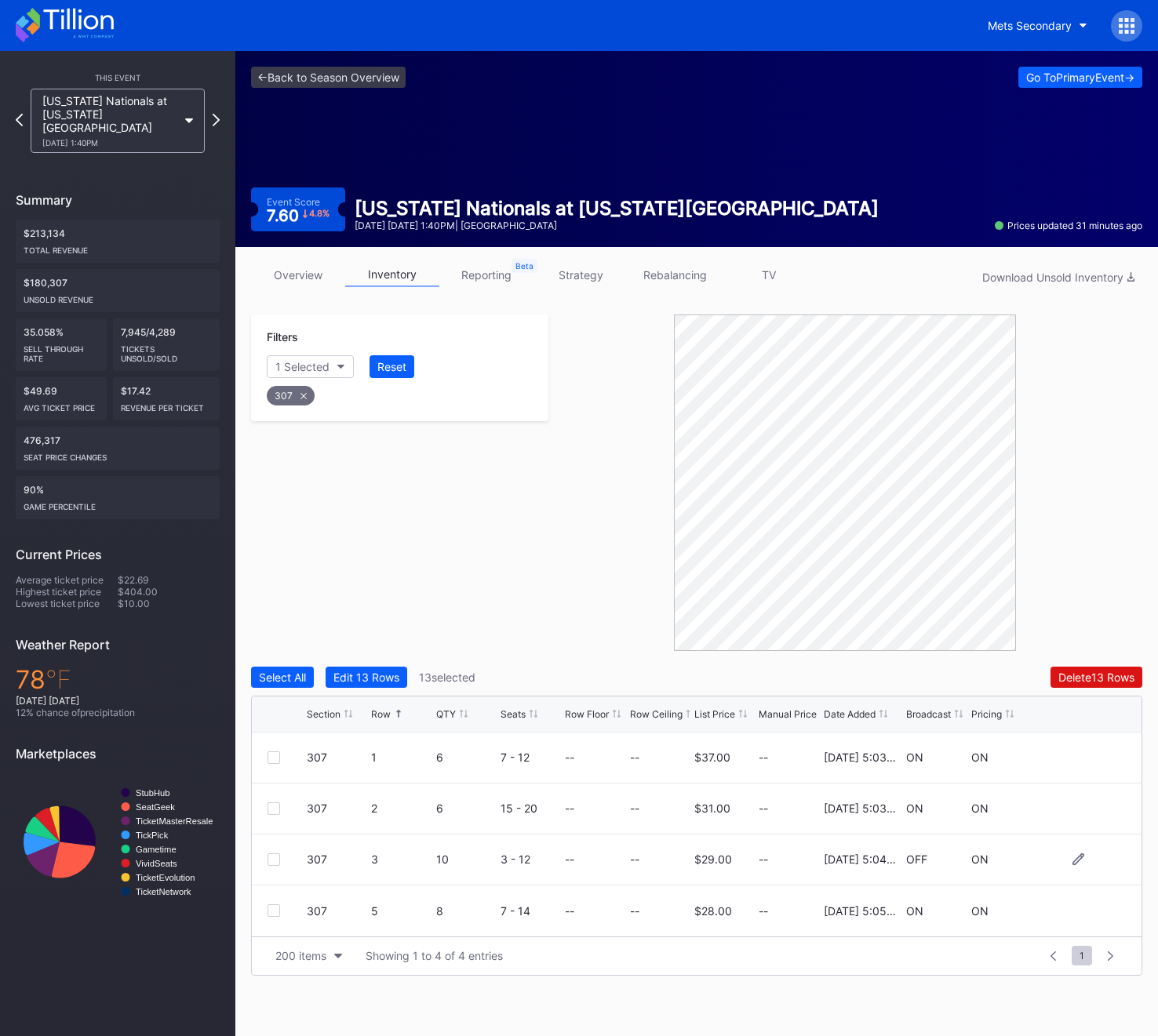
click at [270, 855] on div at bounding box center [273, 860] width 13 height 13
click at [315, 399] on div "307" at bounding box center [399, 391] width 270 height 32
click at [300, 397] on icon at bounding box center [304, 396] width 6 height 6
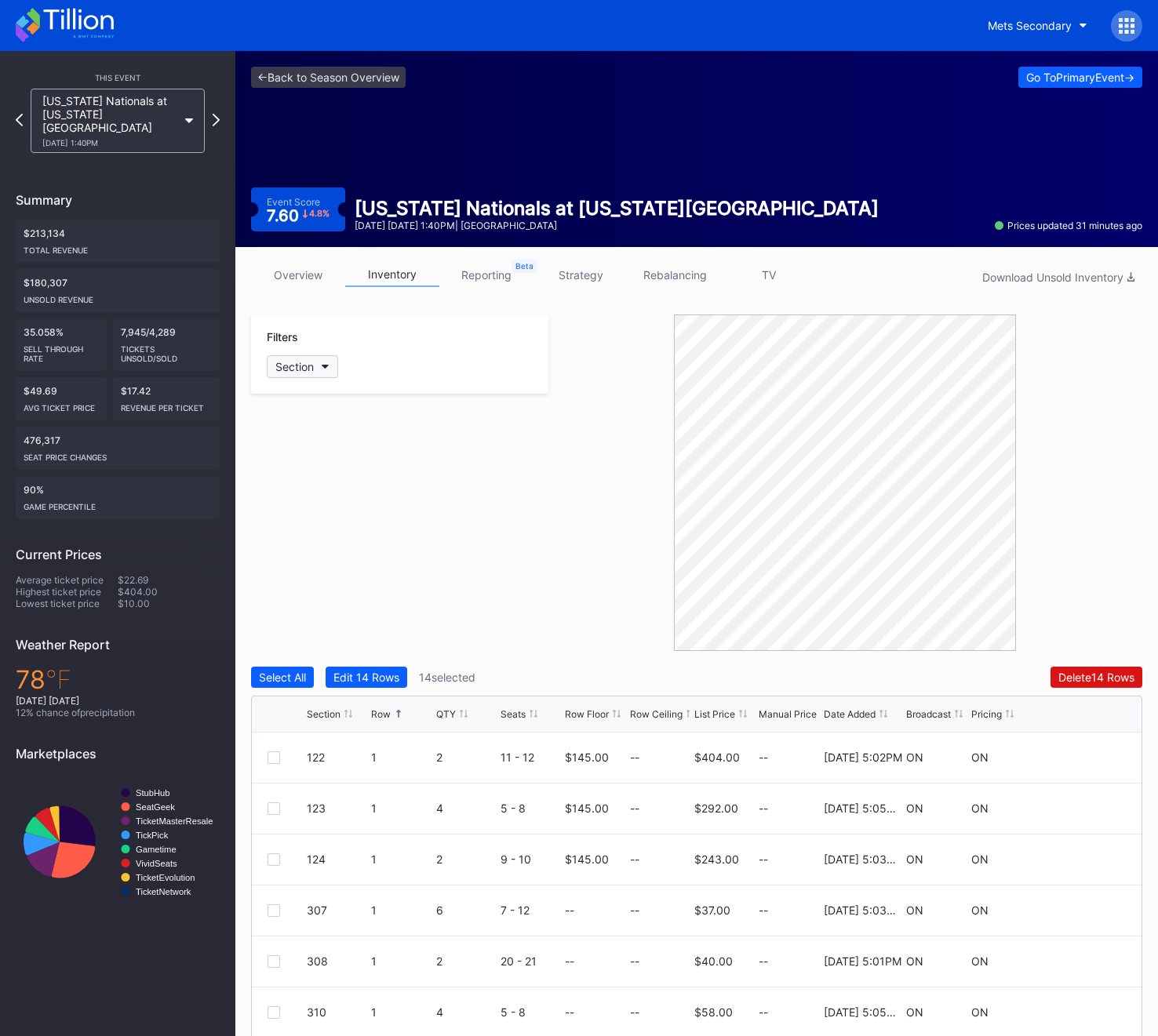
click at [296, 359] on button "Section" at bounding box center [302, 367] width 71 height 23
type input "308"
click at [302, 446] on div "308" at bounding box center [357, 454] width 183 height 29
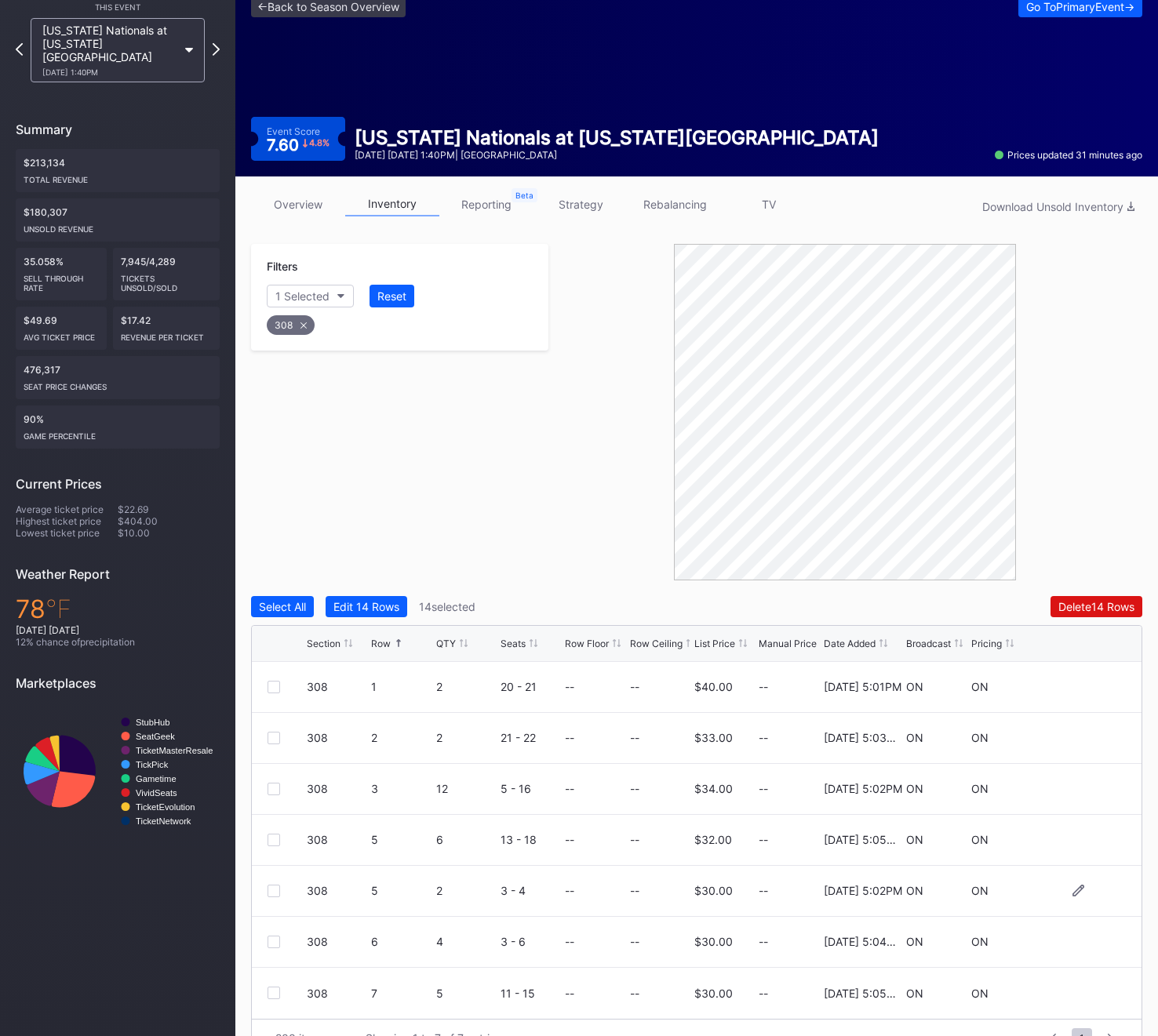
scroll to position [107, 0]
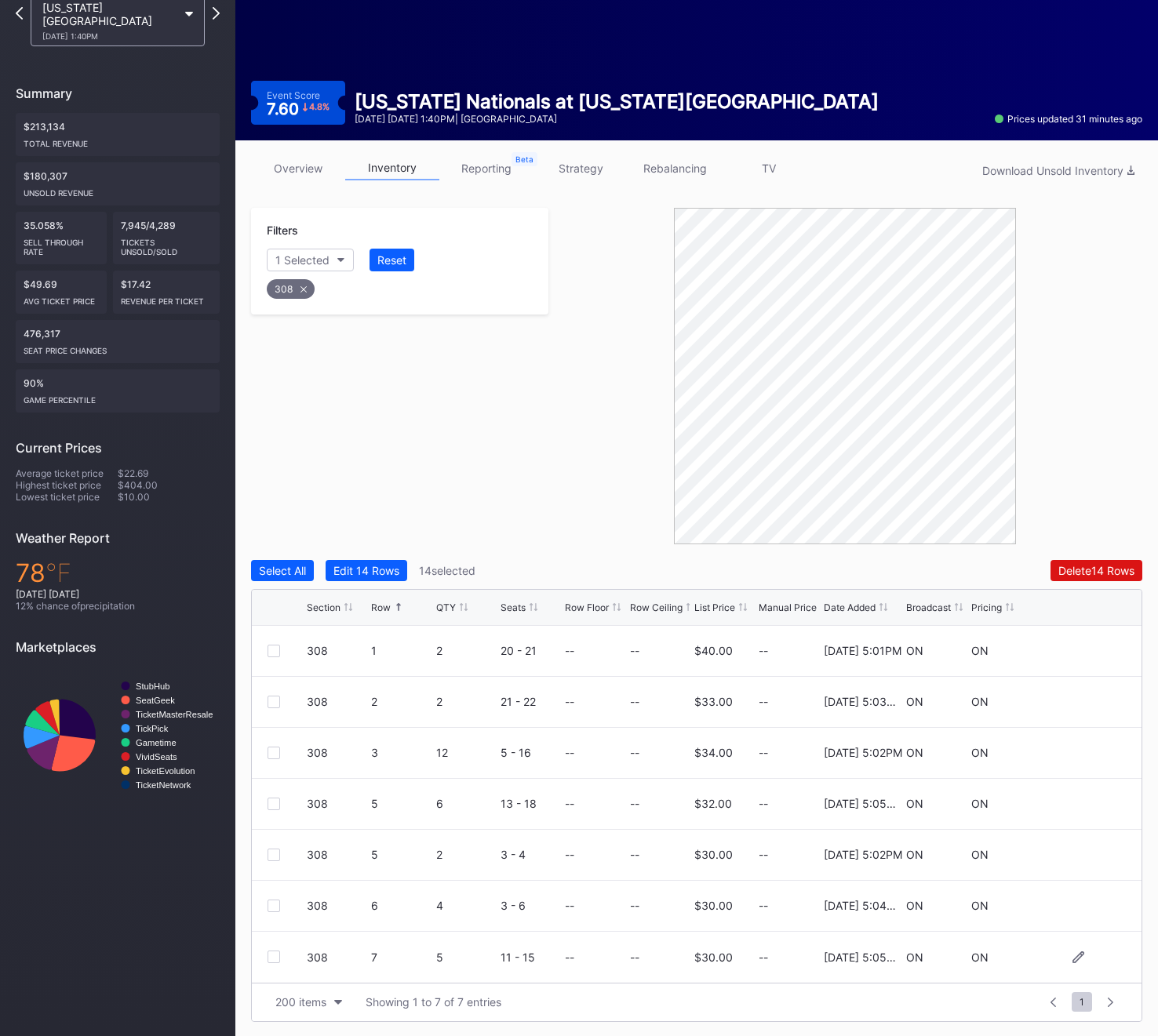
click at [274, 959] on div at bounding box center [273, 957] width 13 height 13
click at [304, 287] on icon at bounding box center [304, 289] width 6 height 6
click at [294, 255] on div "Section" at bounding box center [294, 260] width 39 height 13
type input "309"
click at [335, 339] on div "309" at bounding box center [357, 348] width 183 height 29
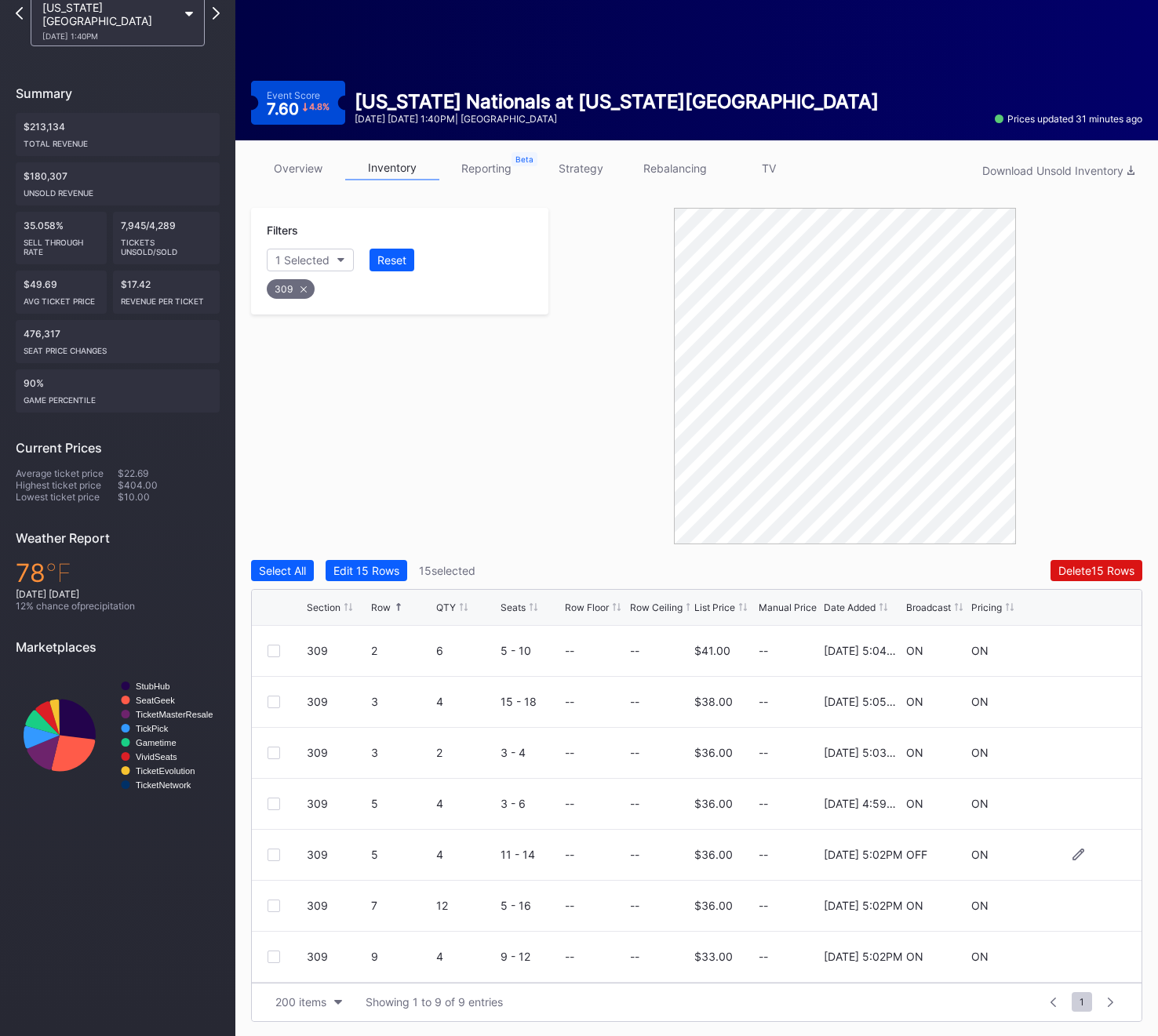
click at [282, 857] on div at bounding box center [287, 855] width 40 height 13
click at [277, 857] on div at bounding box center [273, 855] width 13 height 13
click at [273, 957] on div at bounding box center [273, 958] width 13 height 13
click at [286, 297] on div "309" at bounding box center [290, 288] width 48 height 20
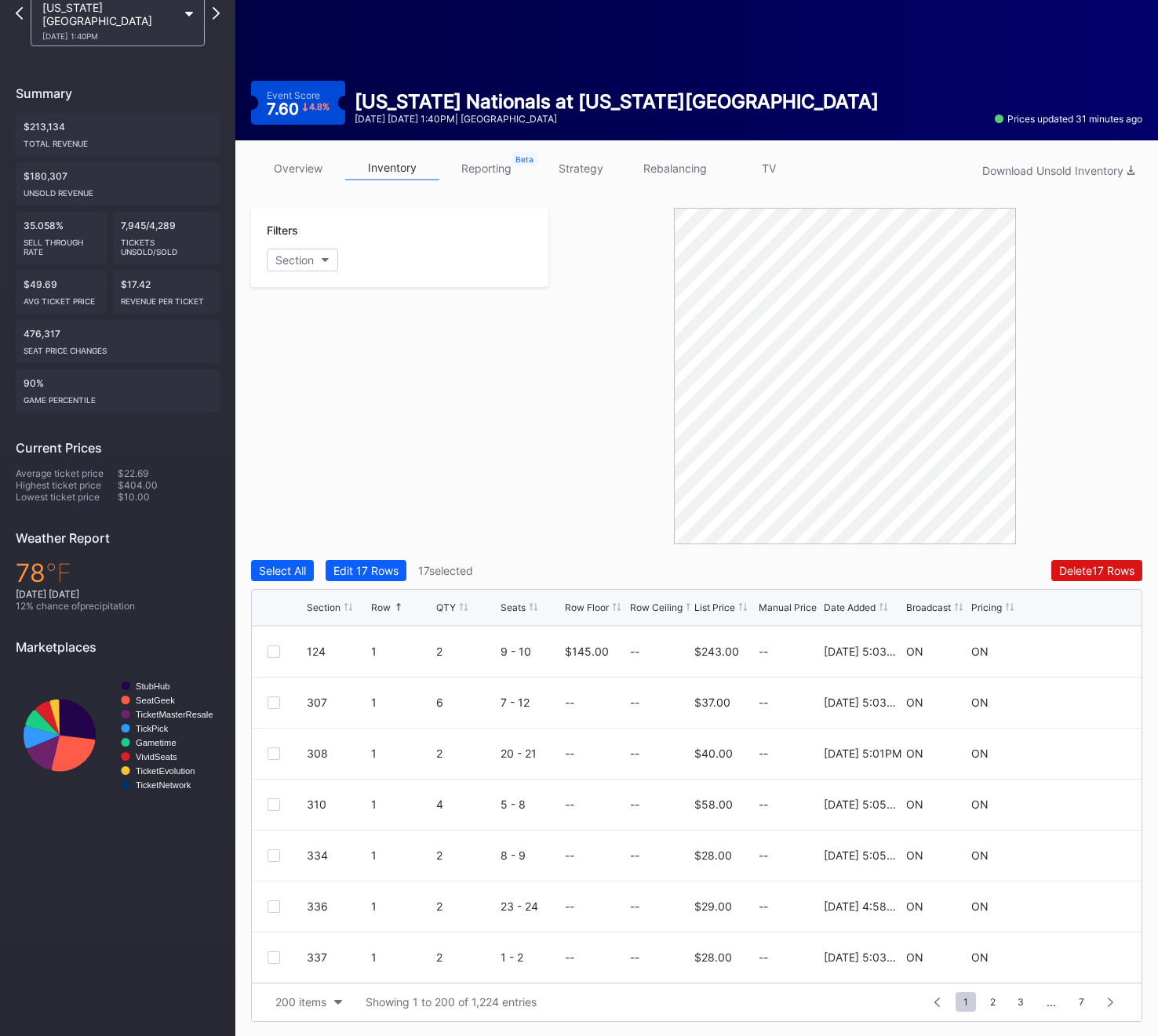
scroll to position [0, 0]
click at [290, 254] on div "Section" at bounding box center [294, 260] width 39 height 13
type input "311"
click at [334, 337] on div "311" at bounding box center [357, 348] width 183 height 29
click at [277, 899] on div at bounding box center [273, 906] width 13 height 13
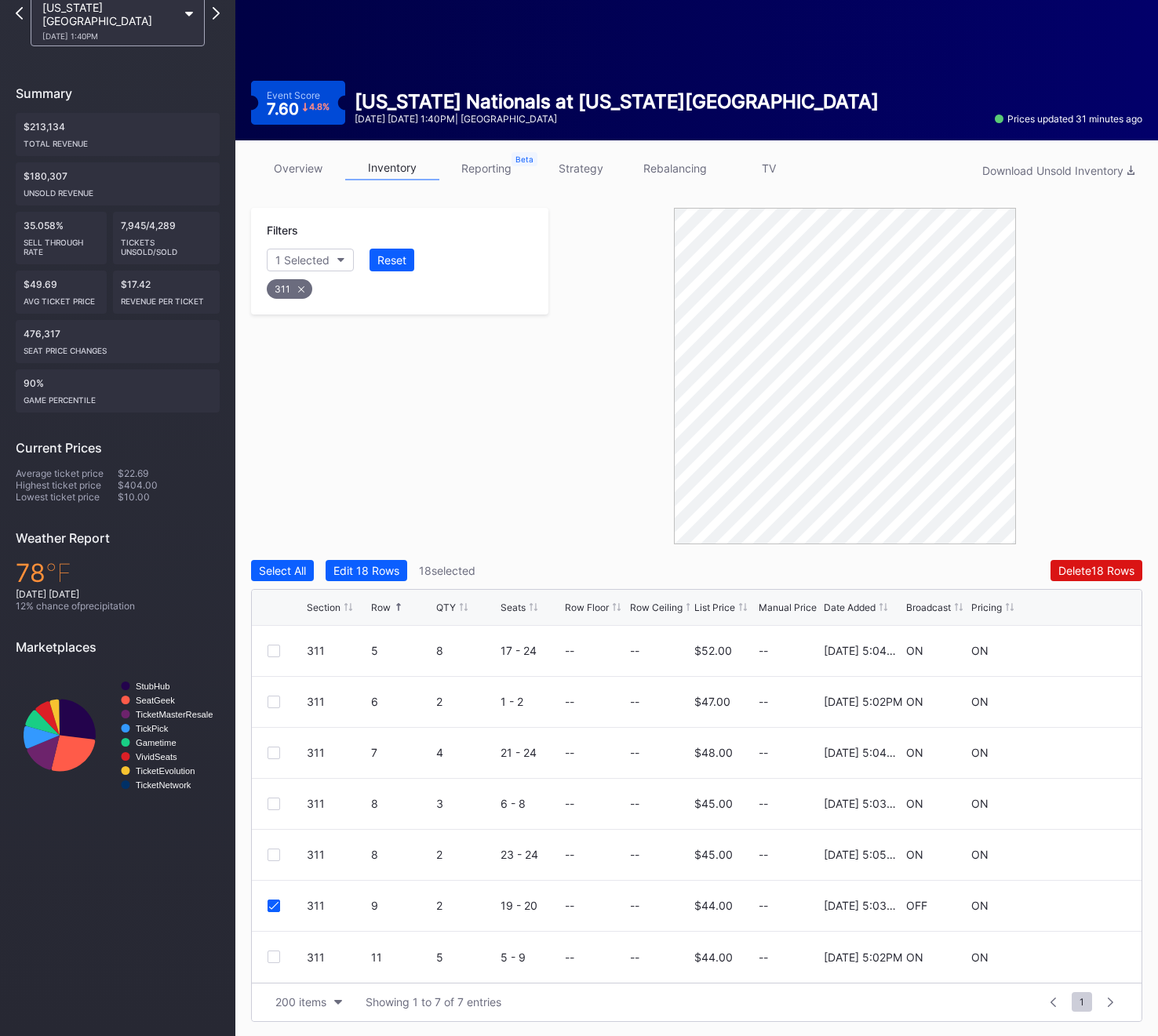
click at [290, 292] on div "311" at bounding box center [289, 288] width 46 height 20
click at [290, 263] on div "Section" at bounding box center [294, 260] width 39 height 13
type input "312"
click at [331, 340] on div "312" at bounding box center [357, 348] width 183 height 29
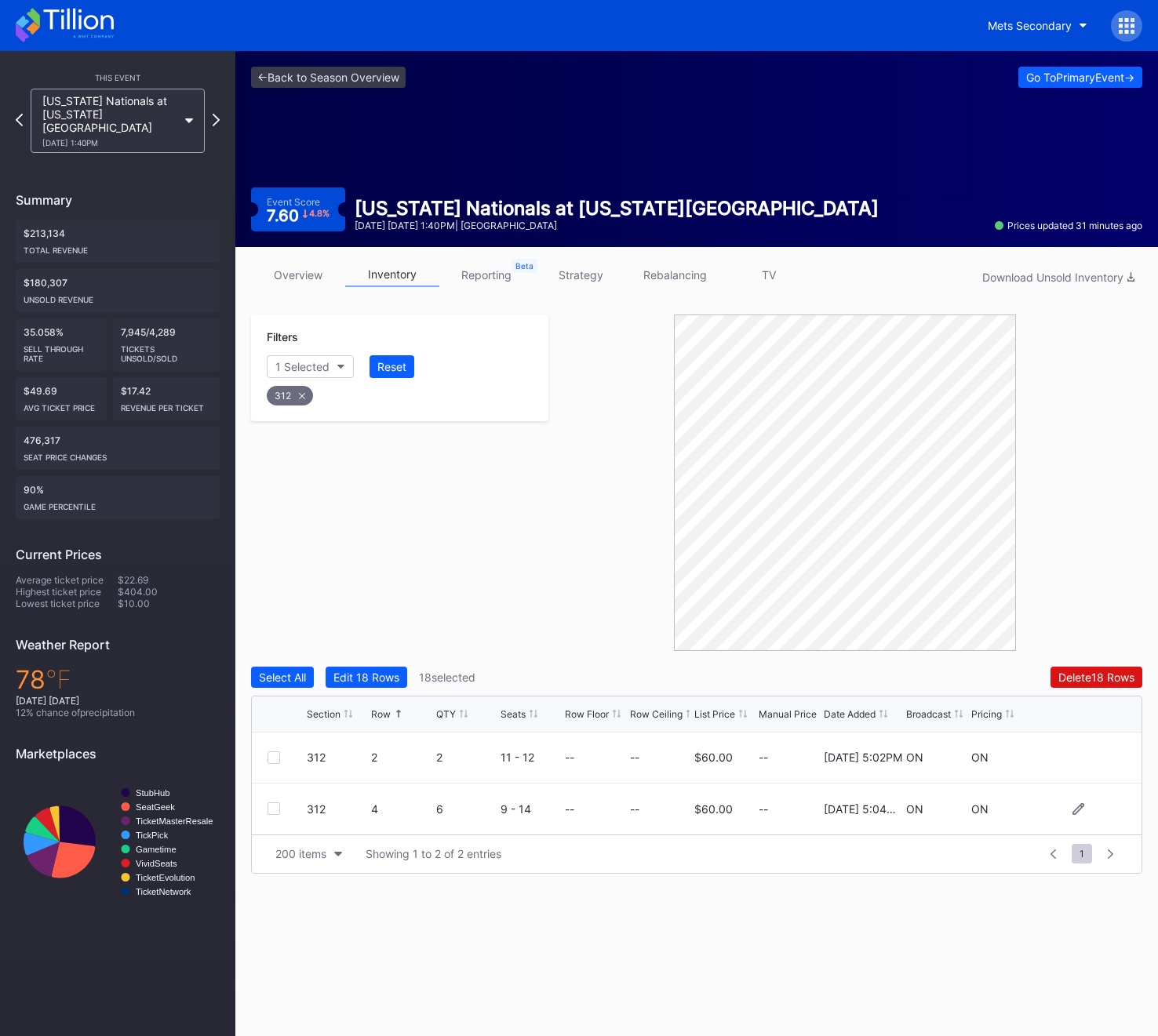
click at [277, 811] on div at bounding box center [273, 808] width 13 height 13
click at [280, 394] on div "312" at bounding box center [289, 395] width 47 height 20
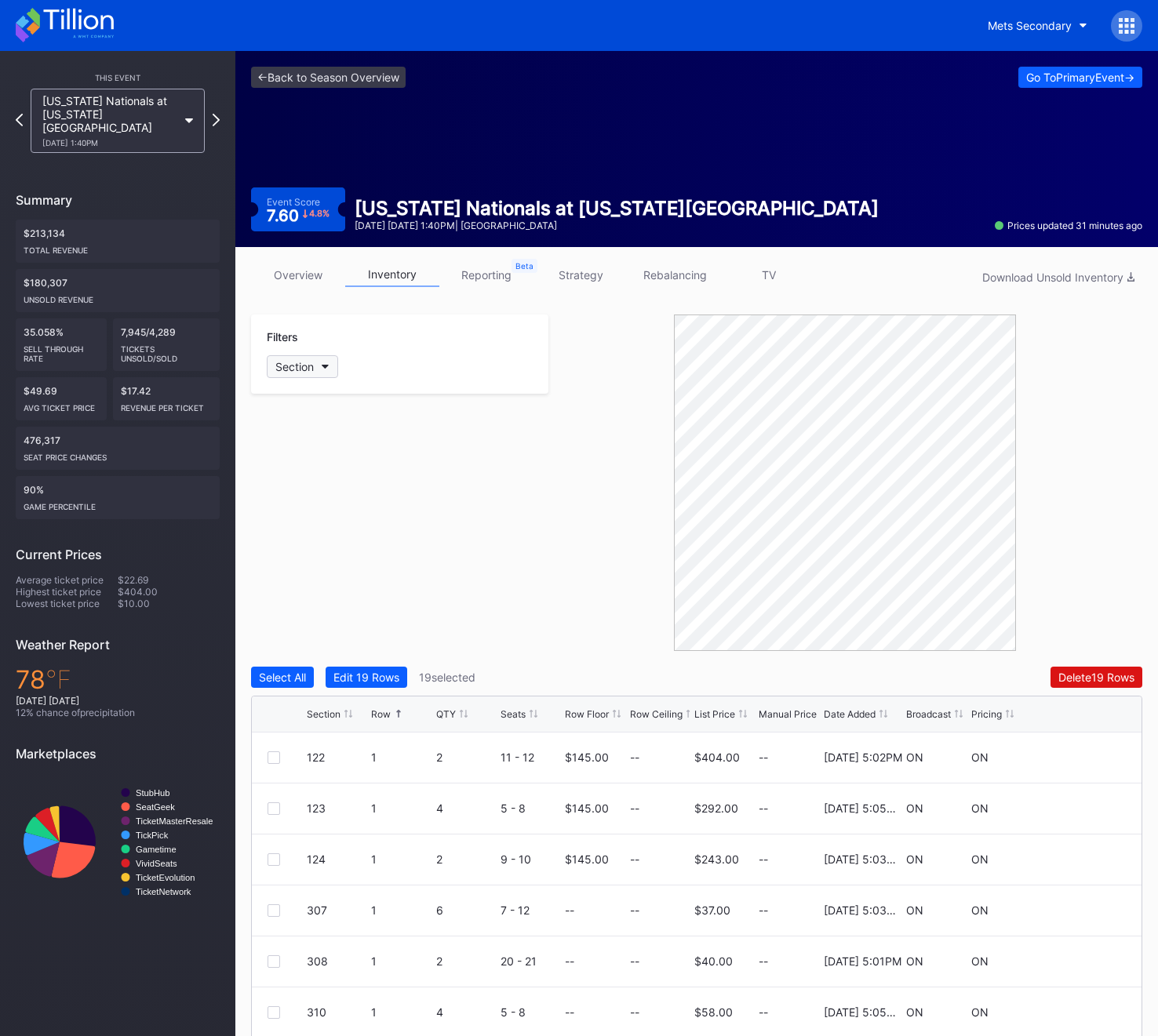
click at [285, 357] on button "Section" at bounding box center [302, 367] width 71 height 23
type input "321"
click at [296, 464] on div "321" at bounding box center [357, 454] width 183 height 29
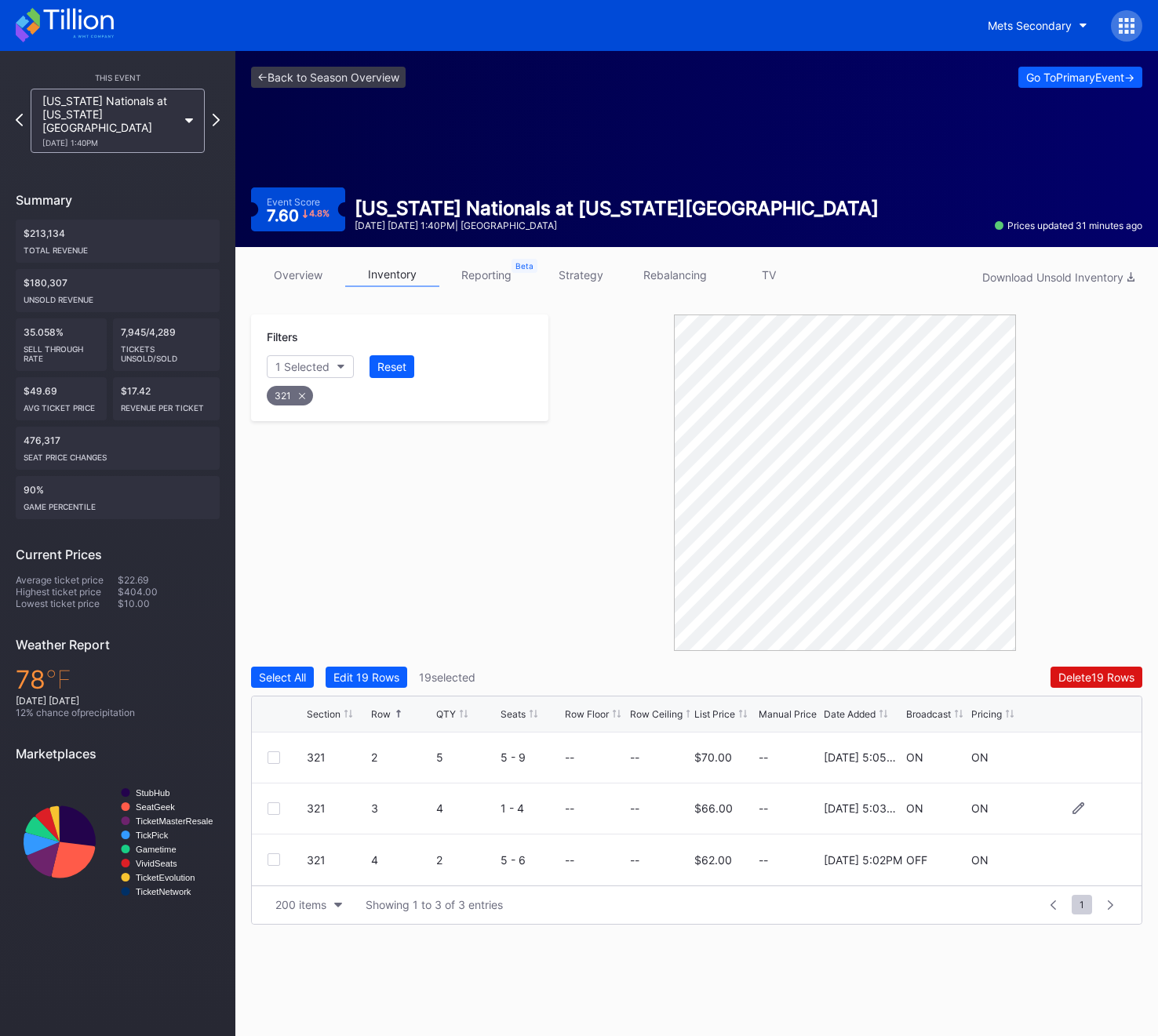
click at [277, 812] on div at bounding box center [273, 808] width 13 height 13
click at [274, 866] on div "321 4 2 5 - 6 -- -- $62.00 -- 11/25/2024 5:02PM OFF ON" at bounding box center [696, 860] width 889 height 51
click at [274, 863] on div at bounding box center [273, 860] width 13 height 13
click at [299, 397] on icon at bounding box center [302, 396] width 6 height 6
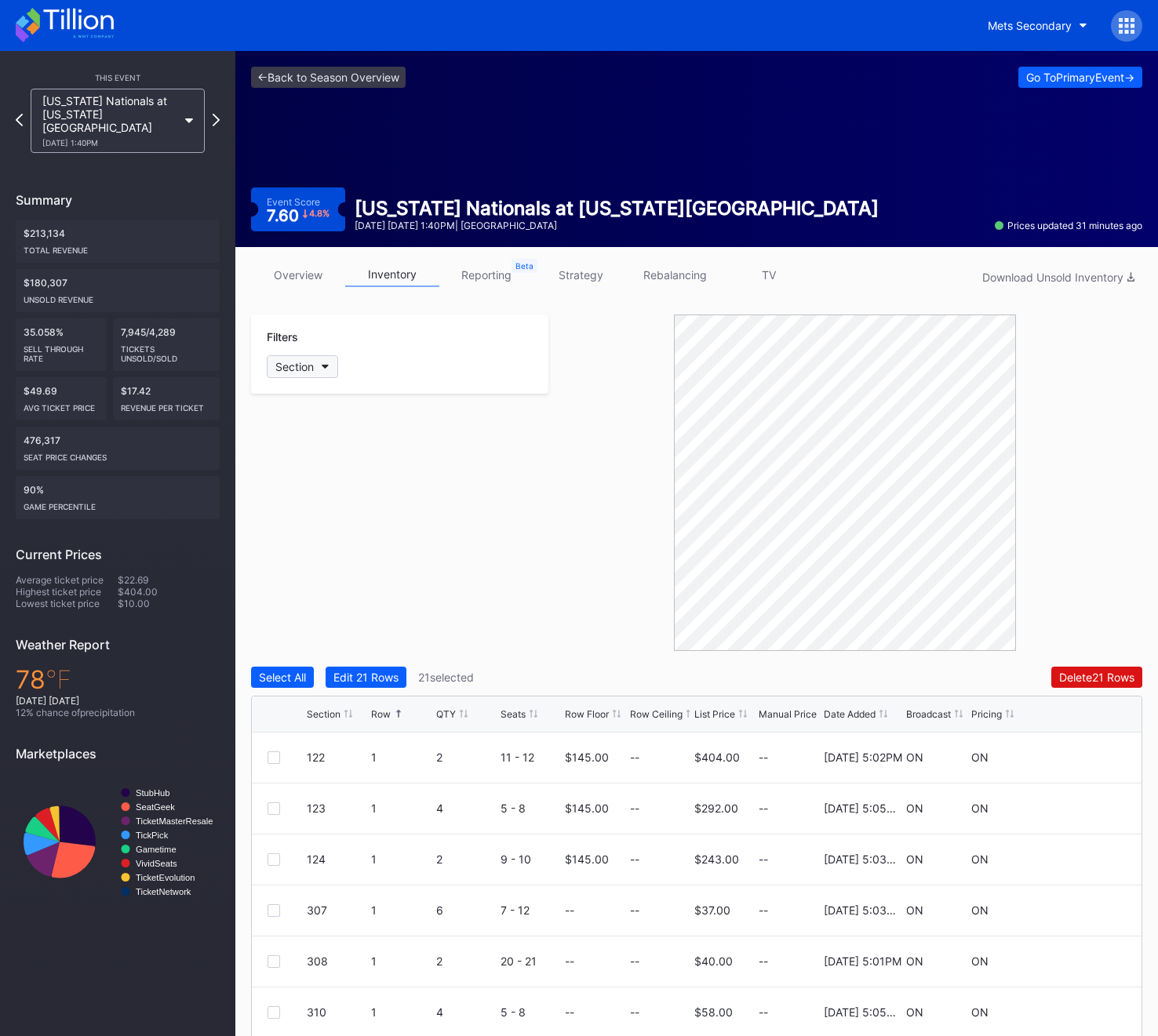
click at [298, 369] on div "Section" at bounding box center [294, 366] width 39 height 13
type input "323"
click at [322, 449] on div "323" at bounding box center [313, 454] width 21 height 13
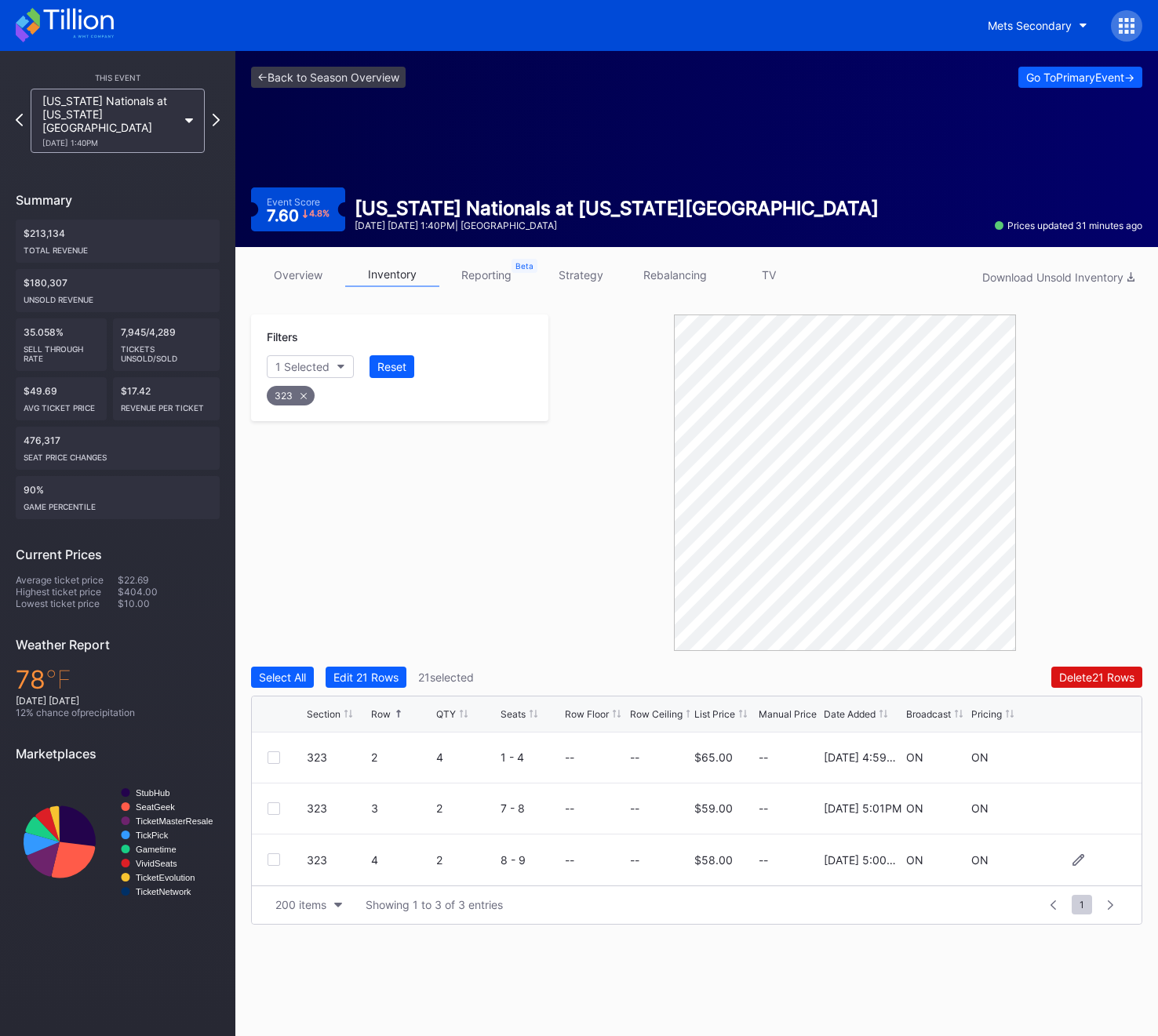
click at [272, 864] on div at bounding box center [273, 860] width 13 height 13
click at [292, 389] on div "323" at bounding box center [290, 395] width 48 height 20
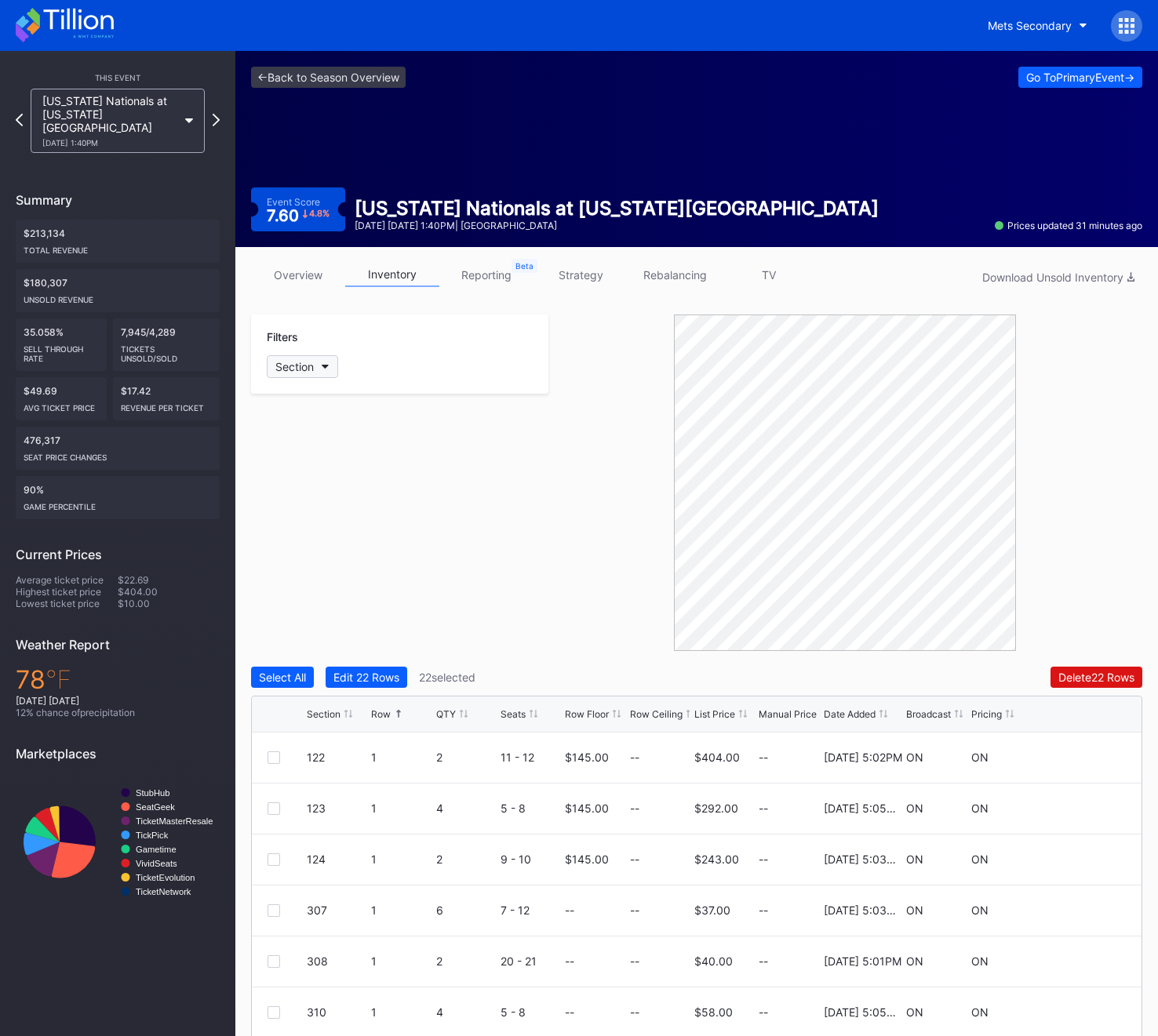
click at [293, 362] on div "Section" at bounding box center [294, 366] width 39 height 13
type input "326"
click at [311, 451] on div "326" at bounding box center [313, 454] width 21 height 13
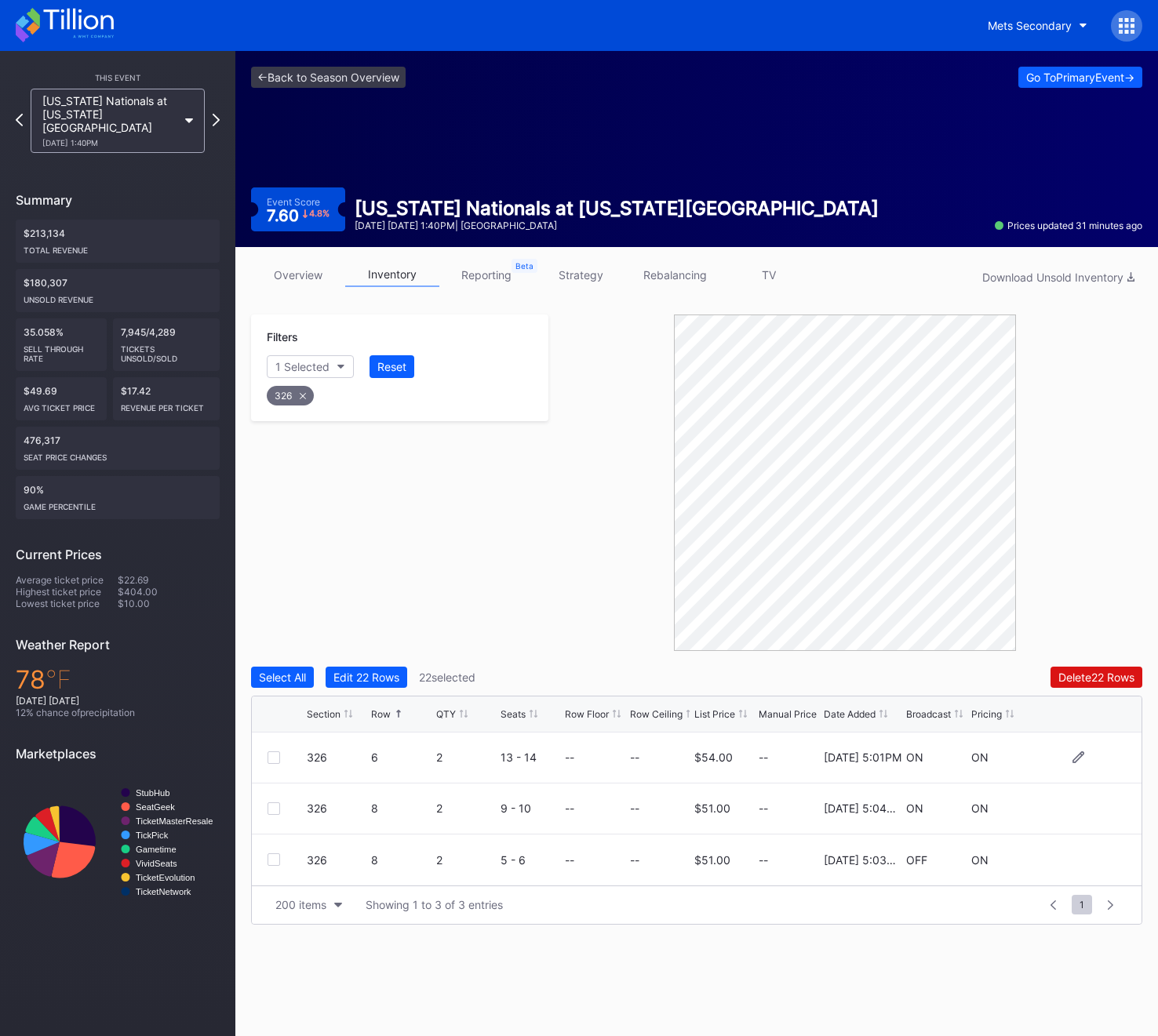
click at [270, 757] on div at bounding box center [273, 758] width 13 height 13
click at [273, 853] on div at bounding box center [273, 860] width 13 height 13
click at [270, 386] on div "326" at bounding box center [399, 391] width 270 height 32
click at [301, 388] on div "326" at bounding box center [290, 395] width 47 height 20
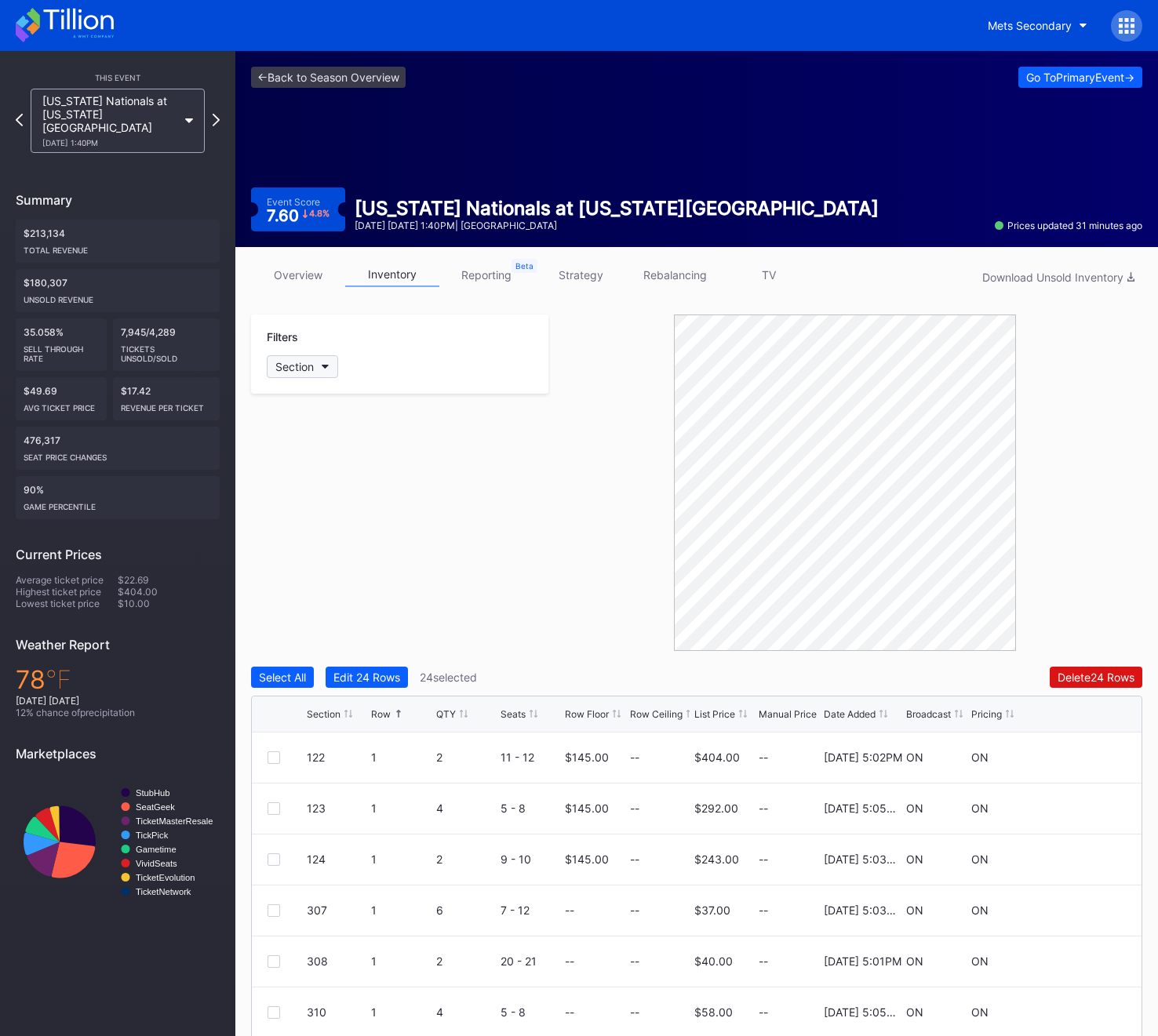
click at [299, 356] on button "Section" at bounding box center [302, 367] width 71 height 23
type input "328"
click at [323, 449] on div "328" at bounding box center [313, 454] width 21 height 13
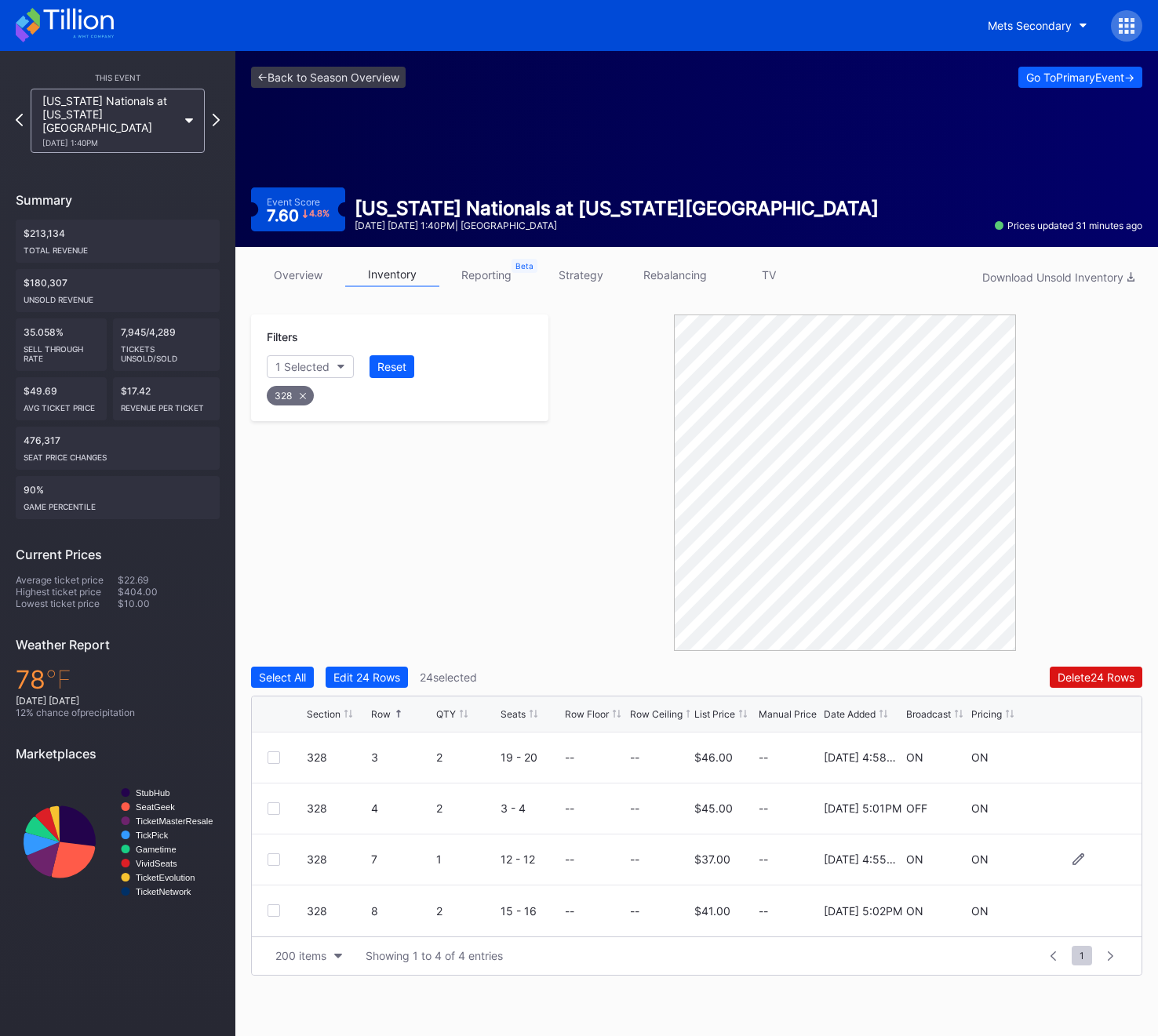
click at [273, 853] on div at bounding box center [273, 860] width 13 height 13
click at [277, 811] on div at bounding box center [273, 808] width 13 height 13
click at [273, 914] on div at bounding box center [273, 910] width 13 height 13
click at [278, 401] on div "328" at bounding box center [290, 395] width 47 height 20
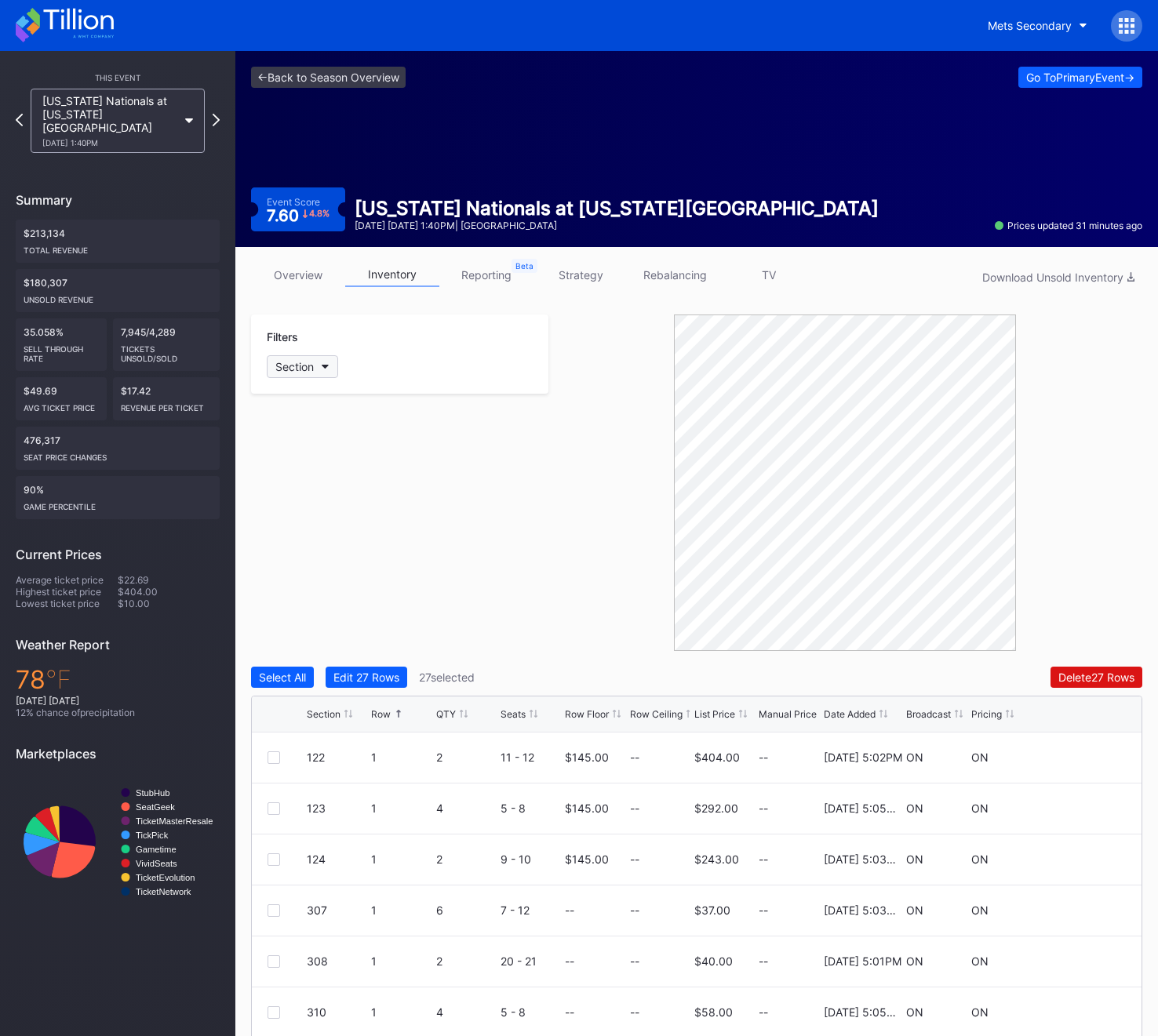
click at [297, 363] on div "Section" at bounding box center [294, 366] width 39 height 13
type input "329"
click at [310, 443] on div "329" at bounding box center [357, 454] width 183 height 29
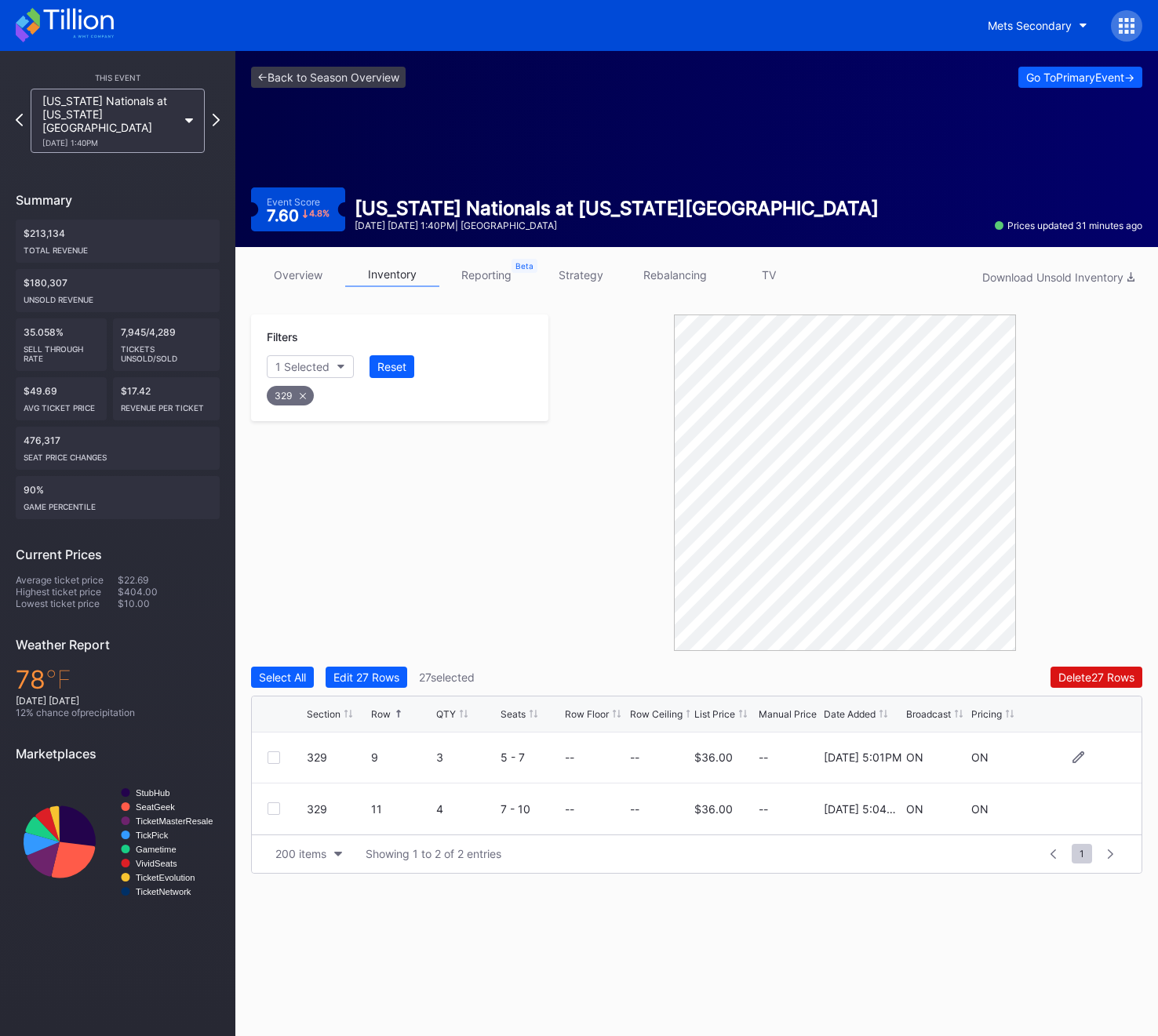
click at [270, 760] on div at bounding box center [273, 758] width 13 height 13
click at [296, 396] on div "329" at bounding box center [290, 395] width 47 height 20
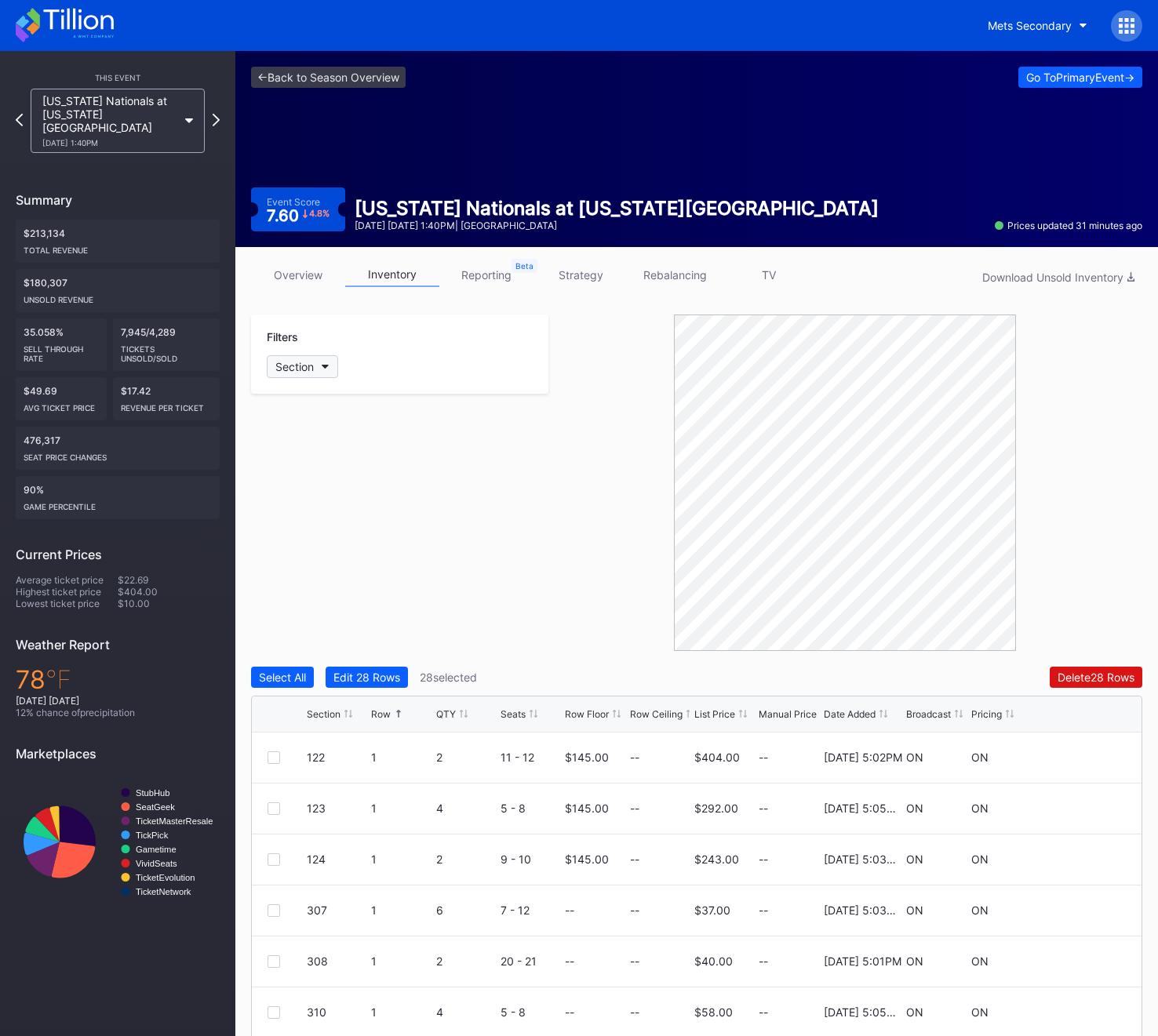
click at [307, 366] on div "Section" at bounding box center [294, 366] width 39 height 13
type input "330"
click at [303, 449] on div "330" at bounding box center [313, 454] width 21 height 13
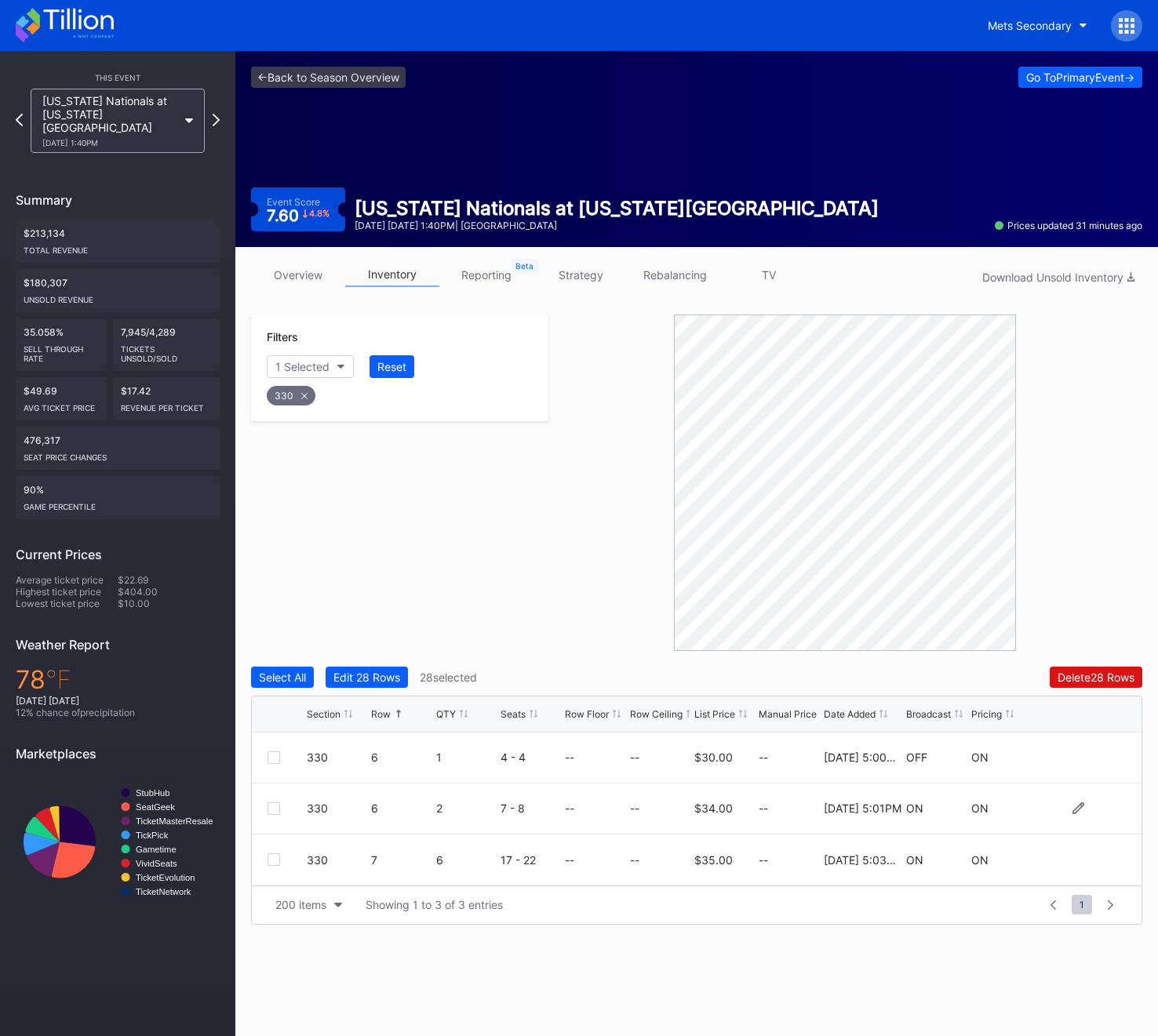
click at [270, 809] on div at bounding box center [273, 808] width 13 height 13
click at [296, 395] on div "330" at bounding box center [291, 395] width 49 height 20
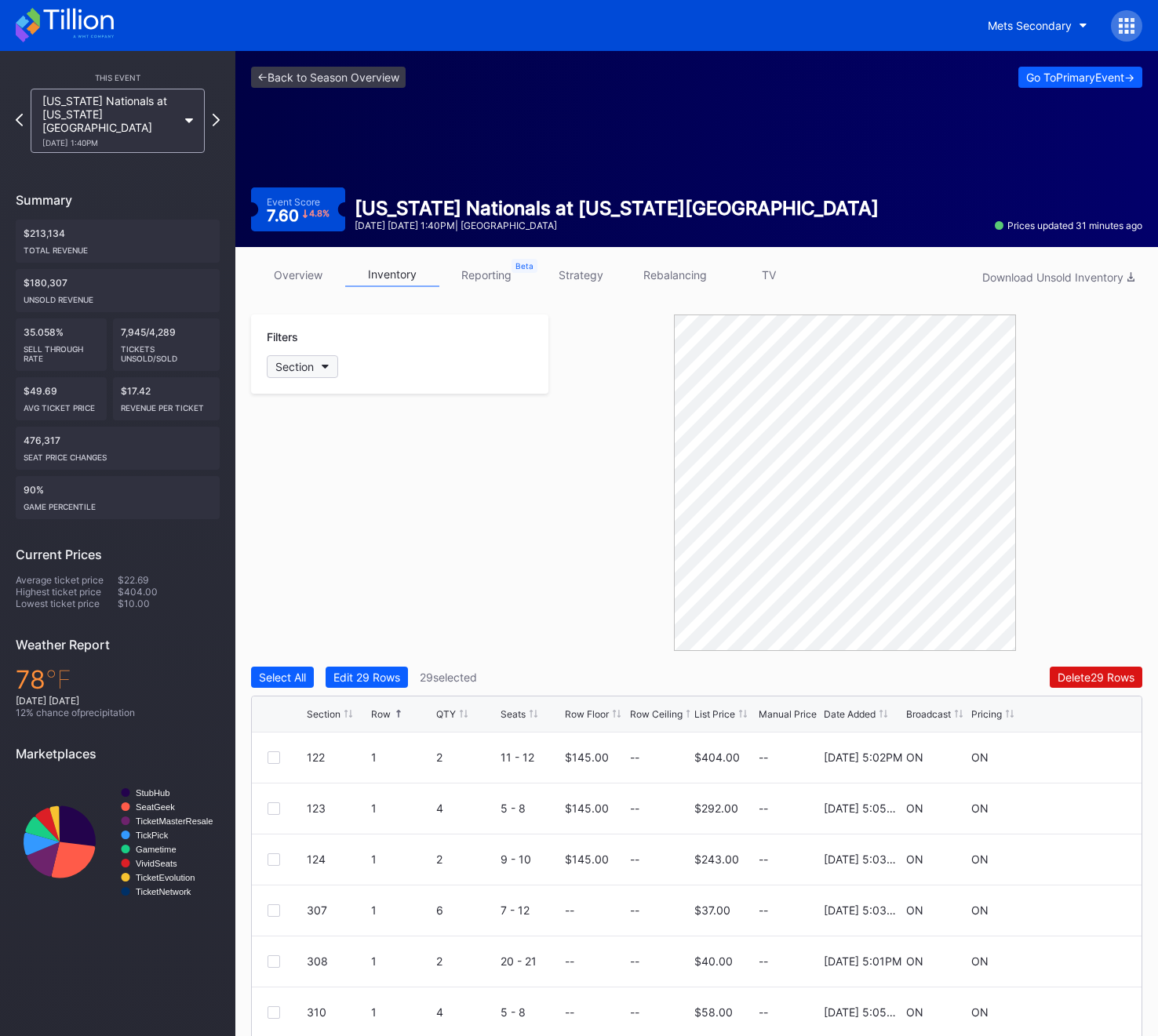
click at [292, 369] on div "Section" at bounding box center [294, 366] width 39 height 13
type input "334"
click at [327, 448] on div "334" at bounding box center [357, 454] width 183 height 29
click at [277, 910] on div at bounding box center [273, 910] width 13 height 13
click at [291, 391] on div "334" at bounding box center [291, 395] width 49 height 20
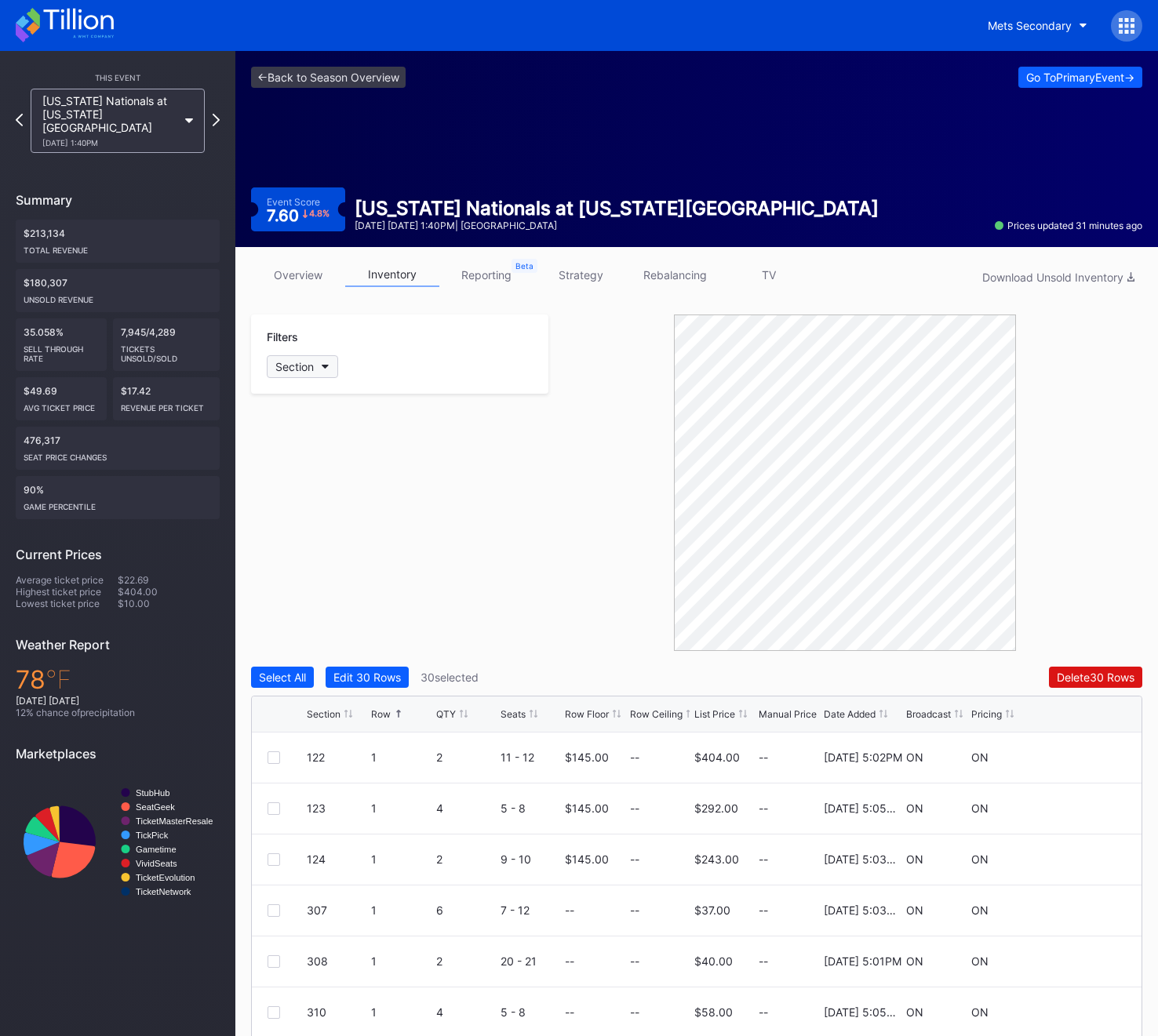
click at [288, 360] on div "Section" at bounding box center [294, 366] width 39 height 13
type input "335"
click at [323, 450] on div "335" at bounding box center [357, 454] width 183 height 29
click at [272, 907] on div at bounding box center [273, 910] width 13 height 13
click at [298, 389] on div "335" at bounding box center [290, 395] width 48 height 20
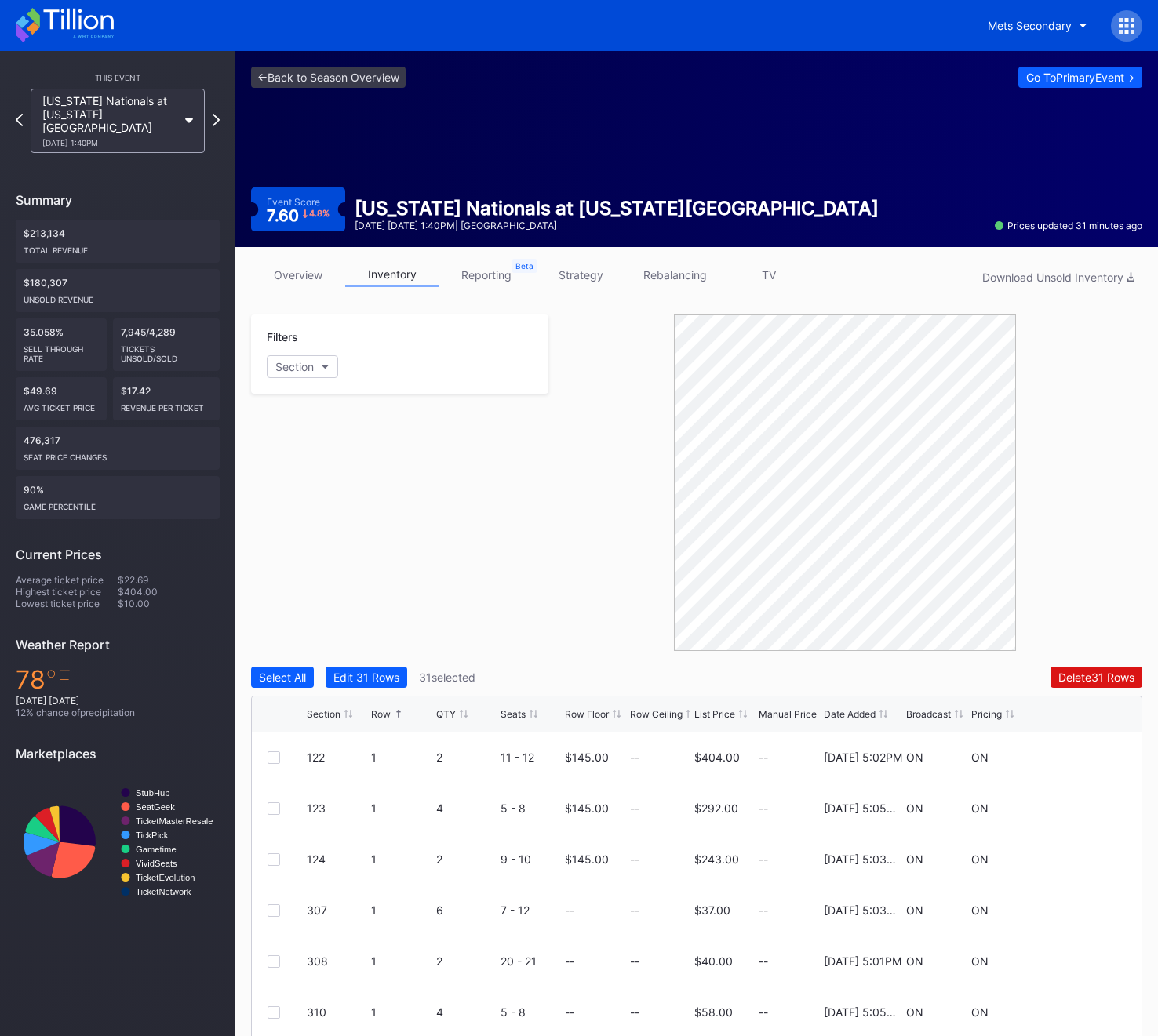
click at [282, 329] on div "Filters Section" at bounding box center [400, 354] width 297 height 79
click at [283, 377] on div "Section" at bounding box center [302, 367] width 71 height 23
click at [283, 360] on div "Section" at bounding box center [294, 366] width 39 height 13
type input "336"
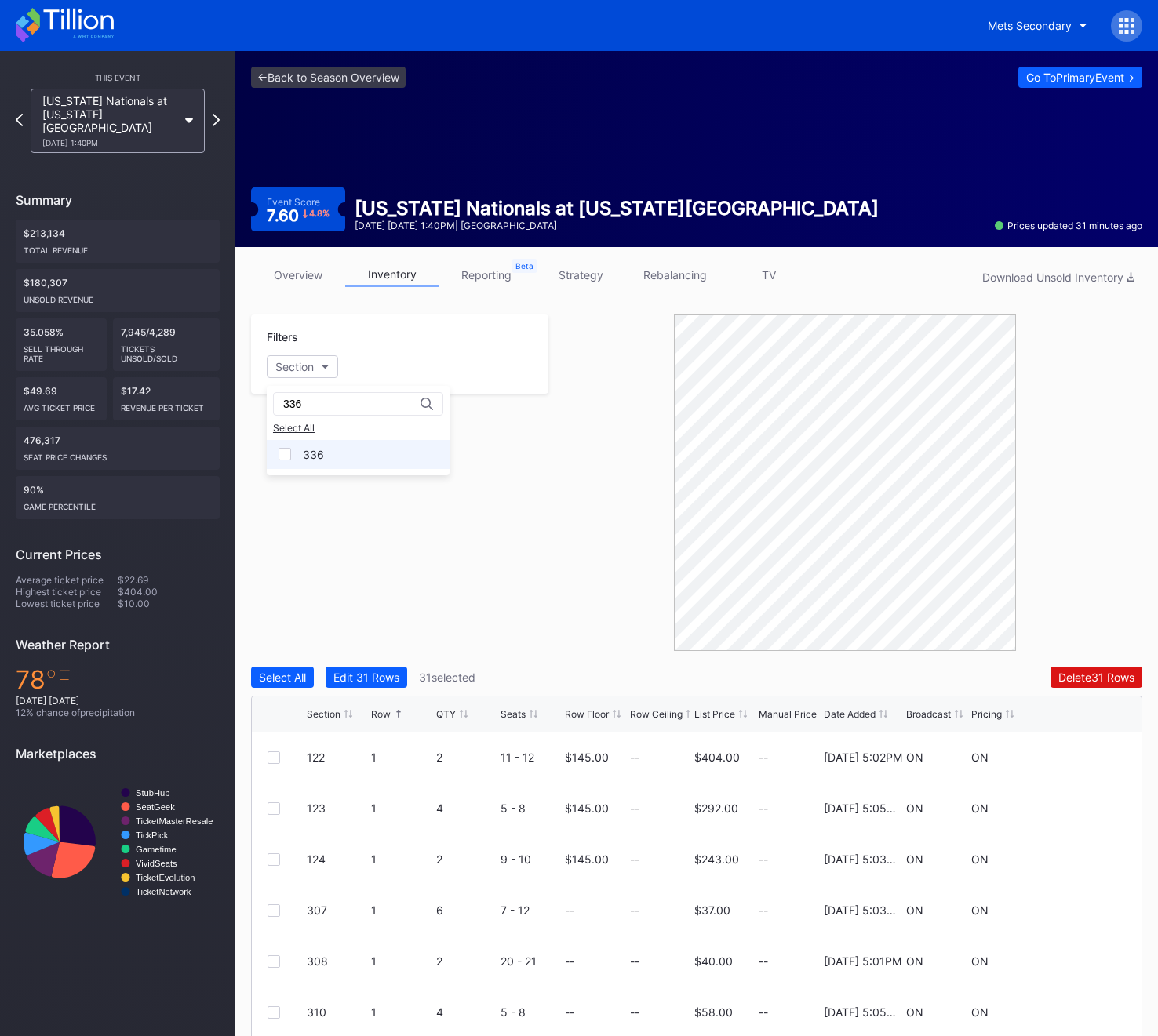
click at [298, 454] on div "336" at bounding box center [357, 454] width 183 height 29
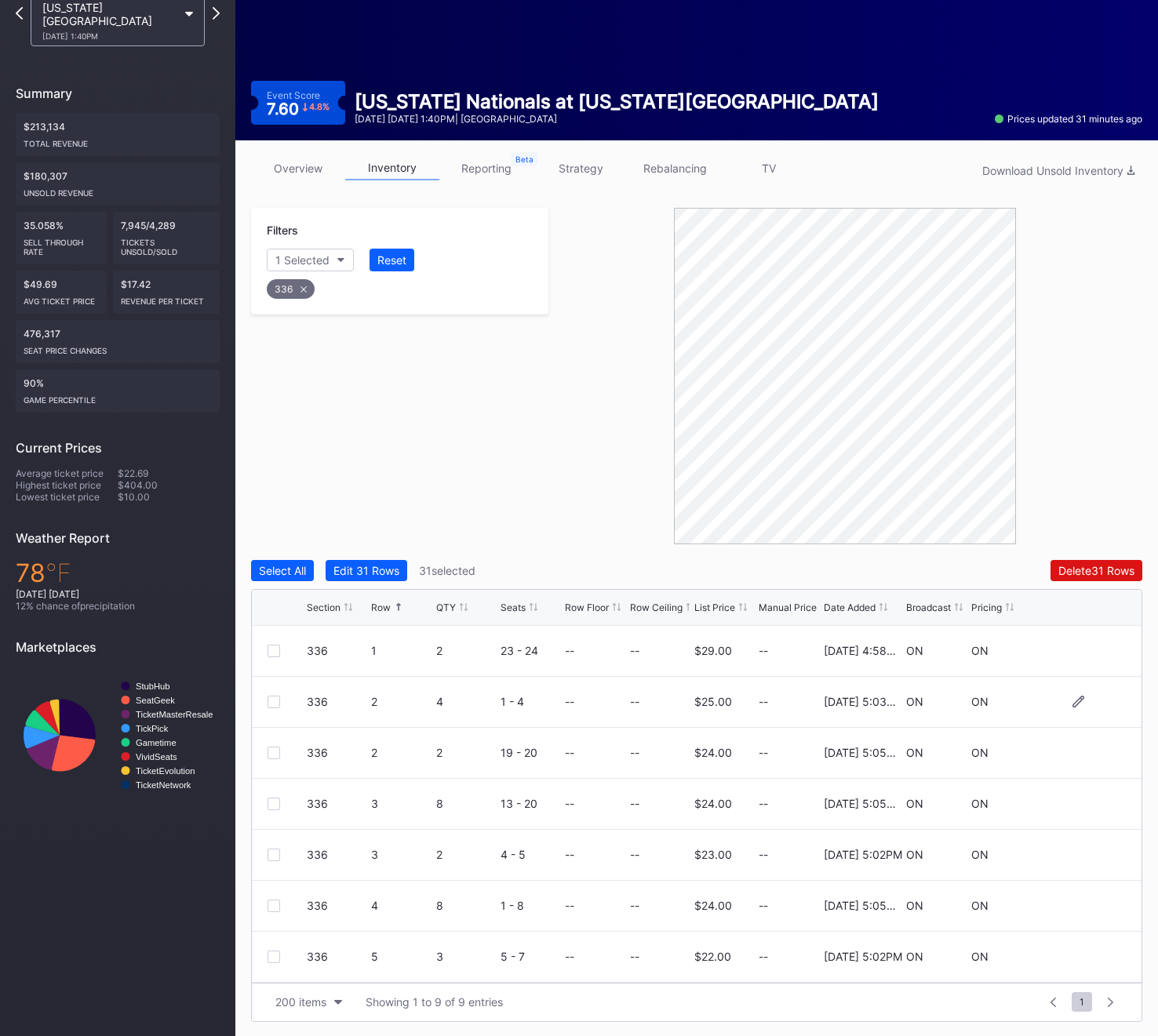
click at [265, 706] on div "336 2 4 1 - 4 -- -- $25.00 -- 11/25/2024 5:03PM ON ON" at bounding box center [696, 702] width 889 height 51
click at [272, 699] on div at bounding box center [273, 702] width 13 height 13
click at [270, 908] on div at bounding box center [273, 906] width 13 height 13
click at [302, 277] on div "336" at bounding box center [399, 284] width 270 height 32
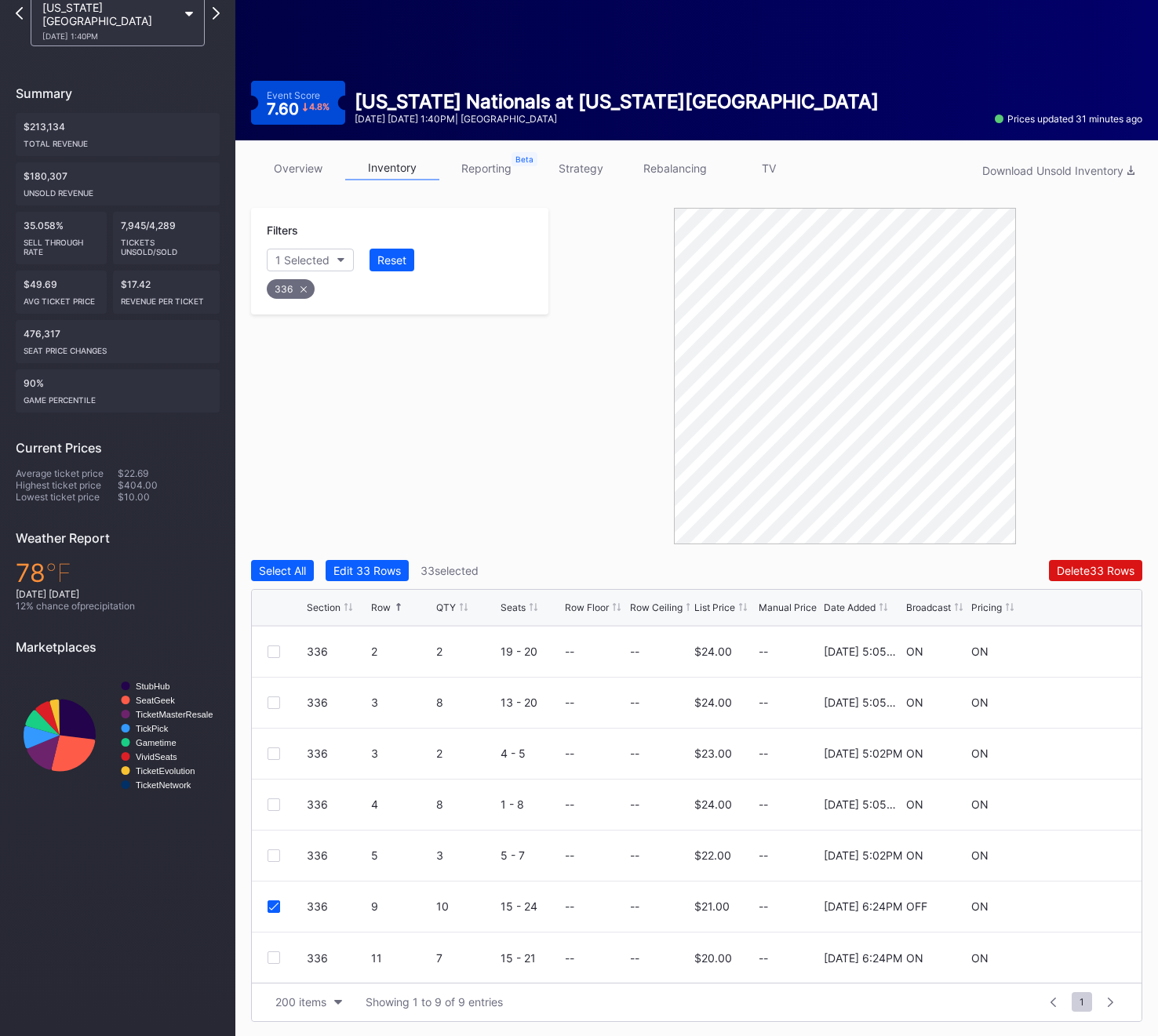
click at [300, 280] on div "336" at bounding box center [290, 288] width 48 height 20
click at [304, 240] on div "Filters Section" at bounding box center [400, 247] width 297 height 79
click at [298, 258] on div "Section" at bounding box center [294, 260] width 39 height 13
type input "337"
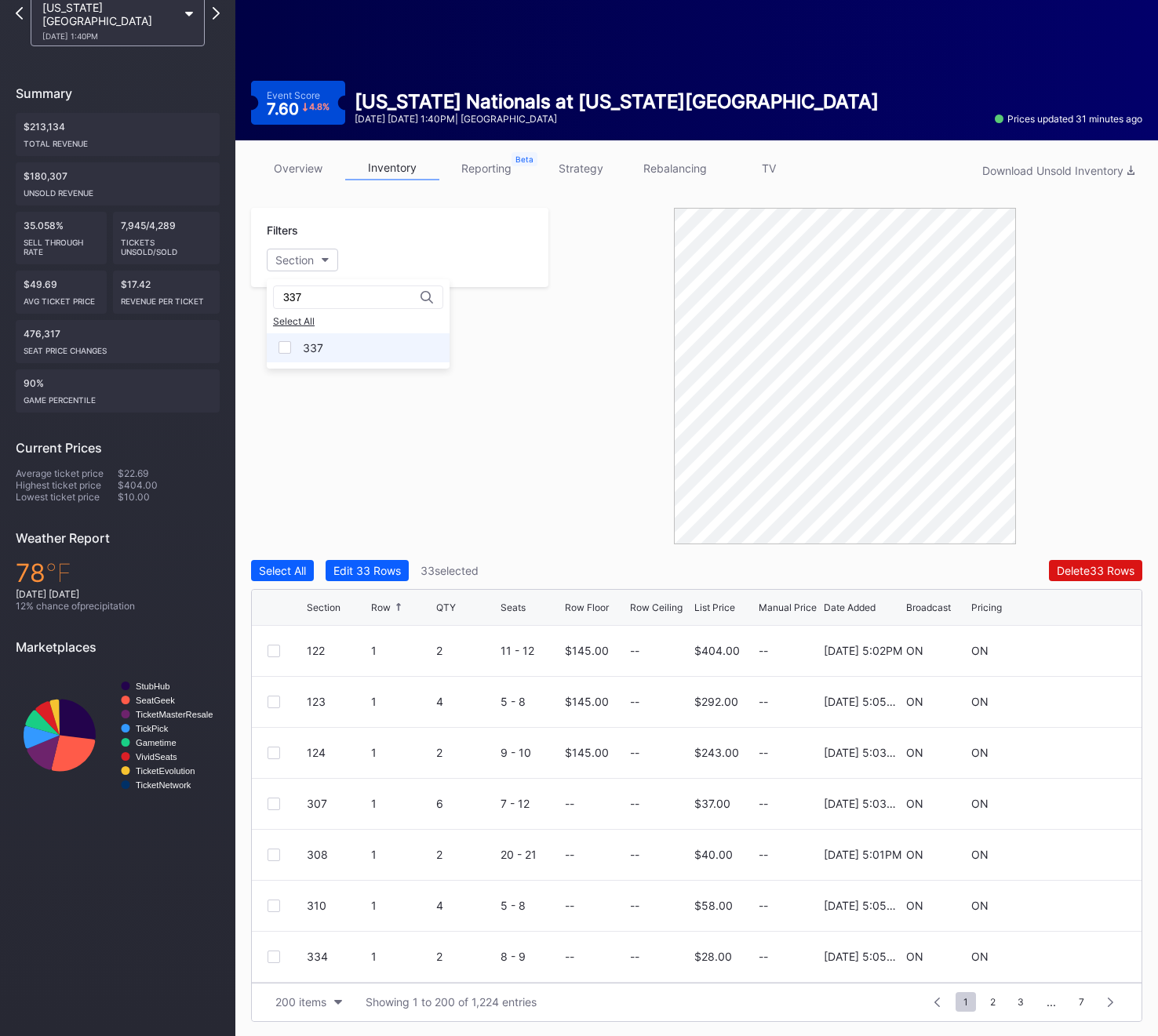
click at [316, 343] on div "337" at bounding box center [313, 348] width 21 height 13
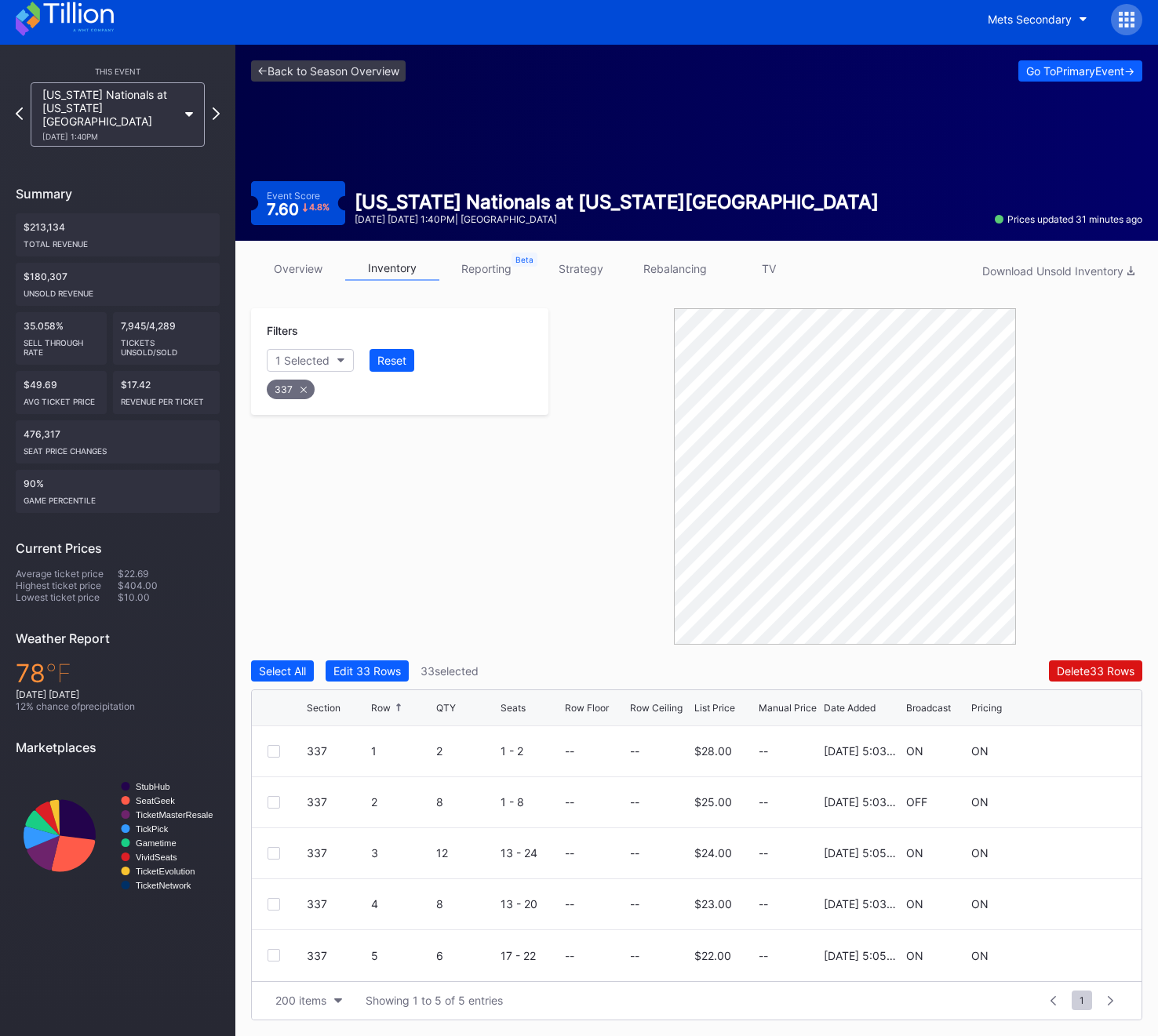
scroll to position [5, 0]
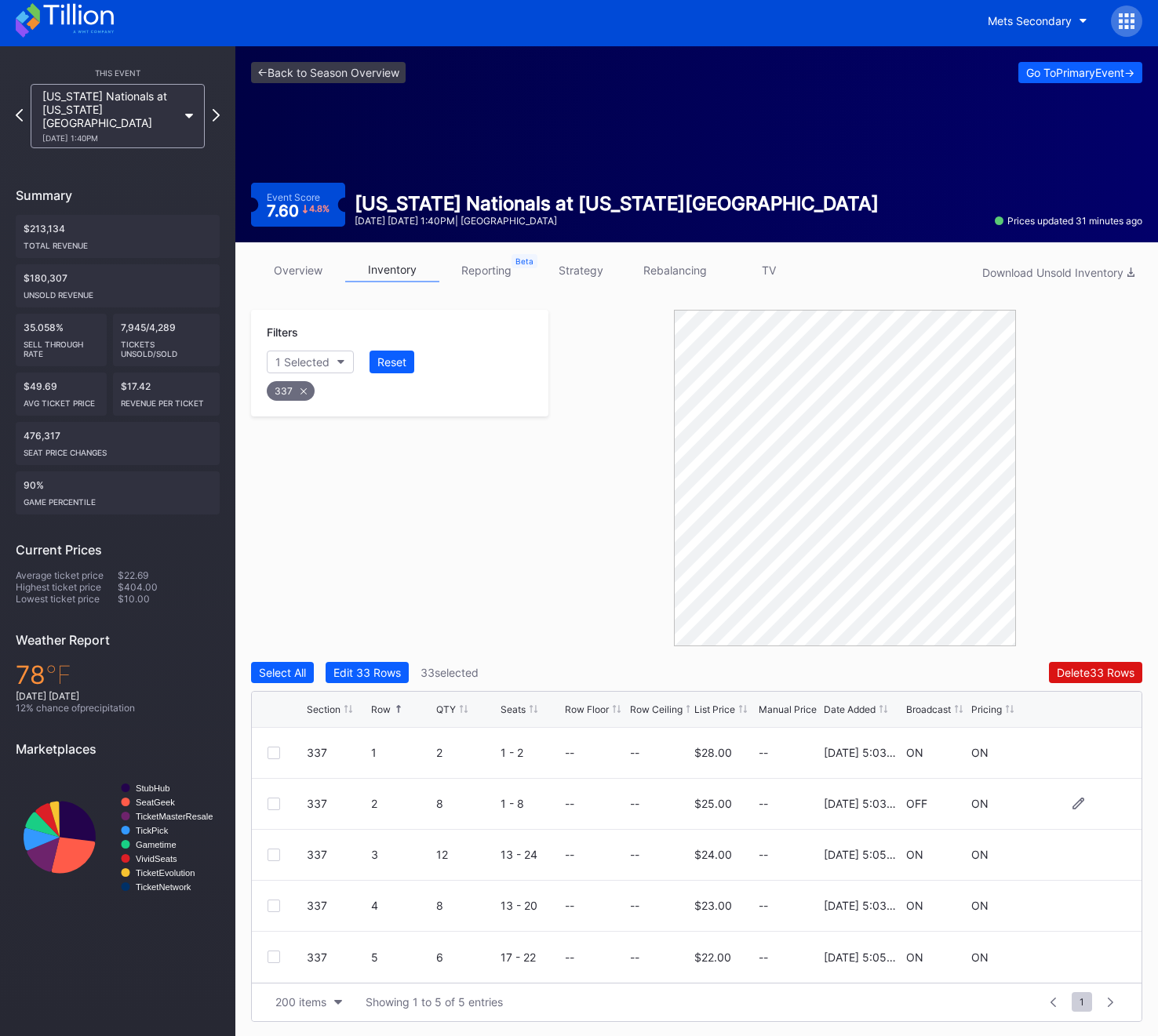
click at [273, 797] on div at bounding box center [273, 804] width 13 height 13
click at [291, 389] on div "337" at bounding box center [290, 390] width 48 height 20
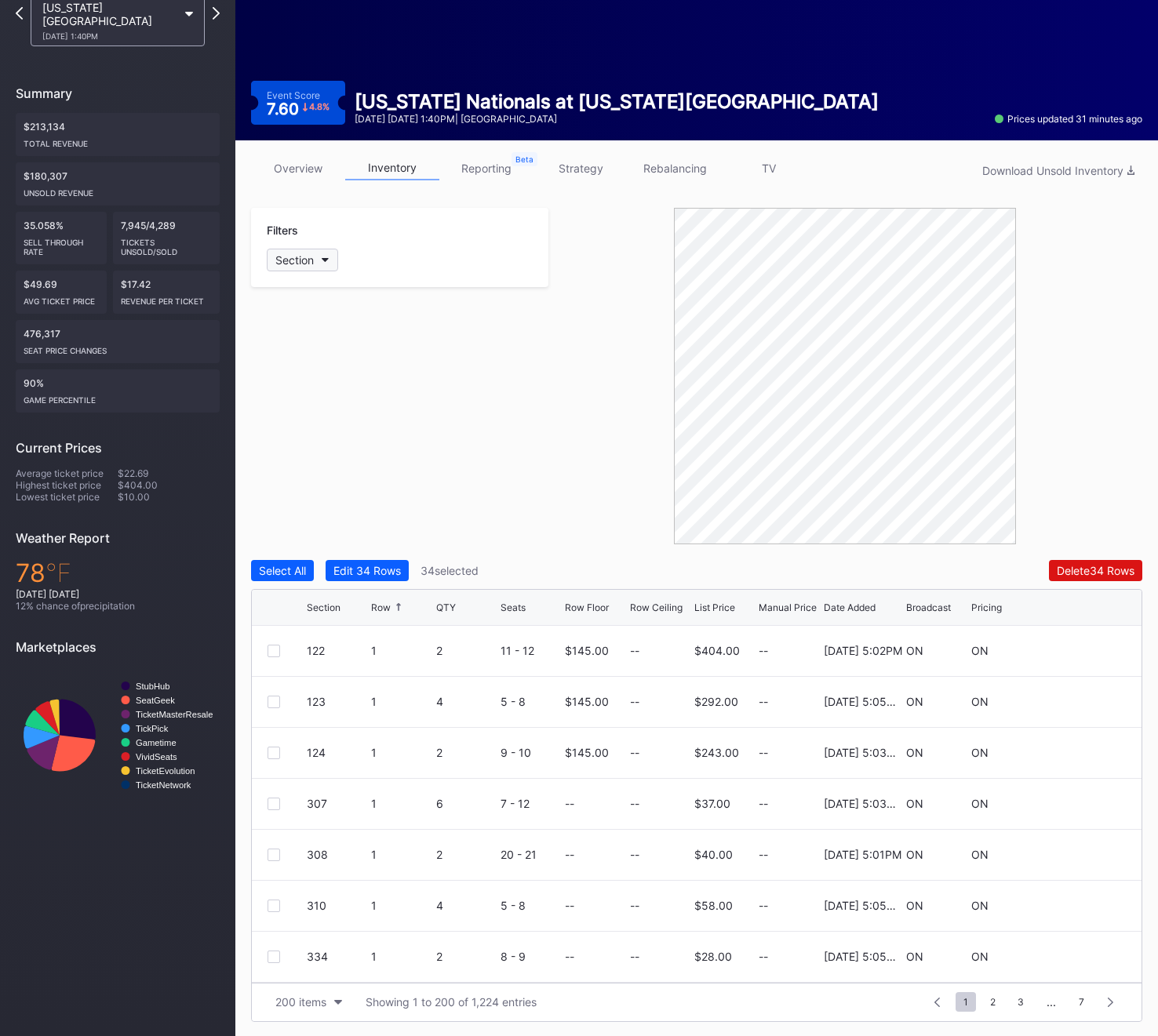
click at [308, 254] on div "Section" at bounding box center [294, 260] width 39 height 13
type input "338"
click at [338, 359] on div "338" at bounding box center [357, 348] width 183 height 29
click at [268, 695] on div at bounding box center [273, 702] width 13 height 13
click at [281, 849] on div at bounding box center [287, 855] width 40 height 13
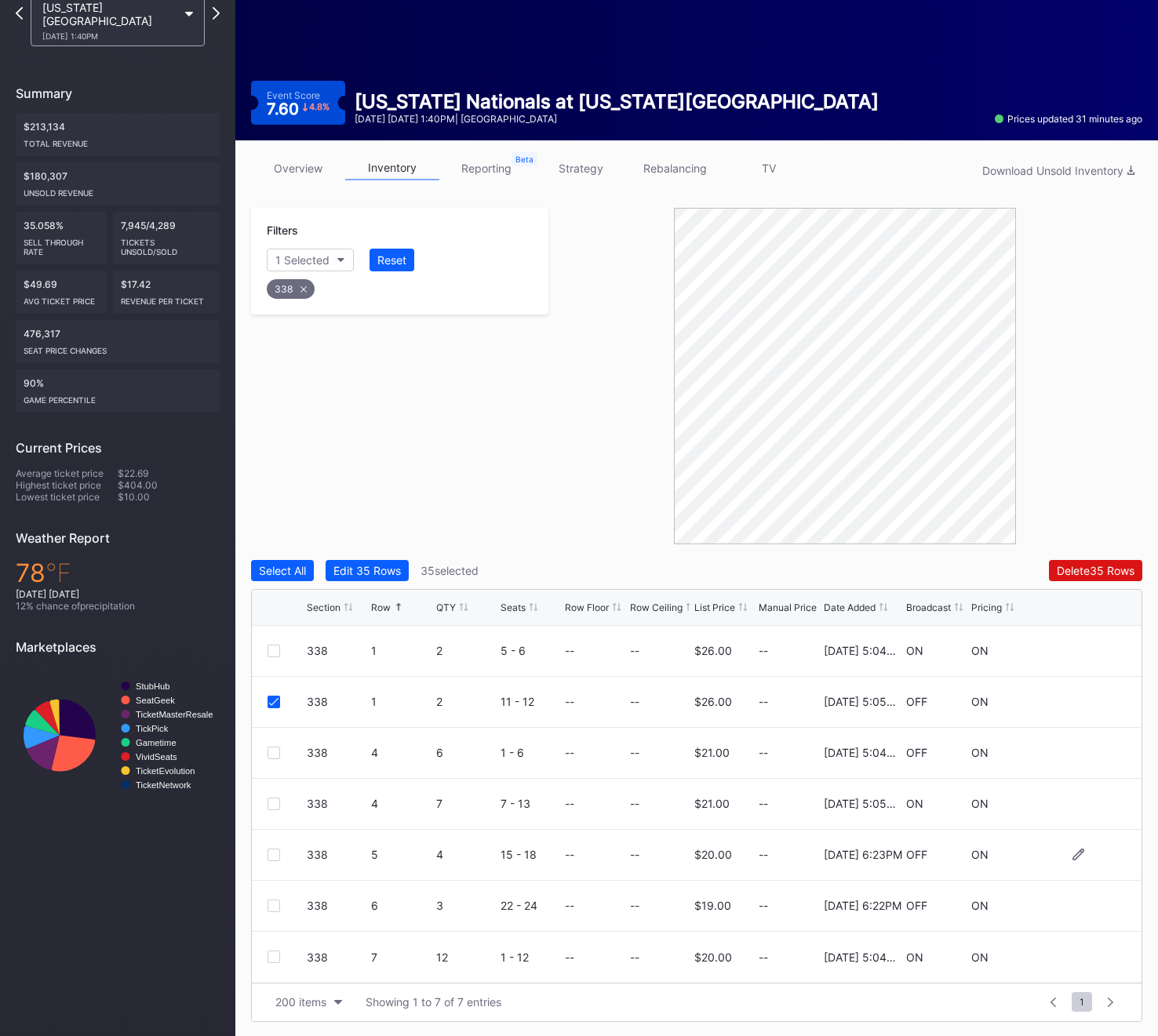
click at [275, 850] on div at bounding box center [273, 855] width 13 height 13
click at [267, 902] on div at bounding box center [273, 906] width 13 height 13
click at [271, 754] on div at bounding box center [273, 753] width 13 height 13
click at [292, 290] on div "338" at bounding box center [290, 288] width 48 height 20
click at [292, 249] on button "Section" at bounding box center [302, 260] width 71 height 23
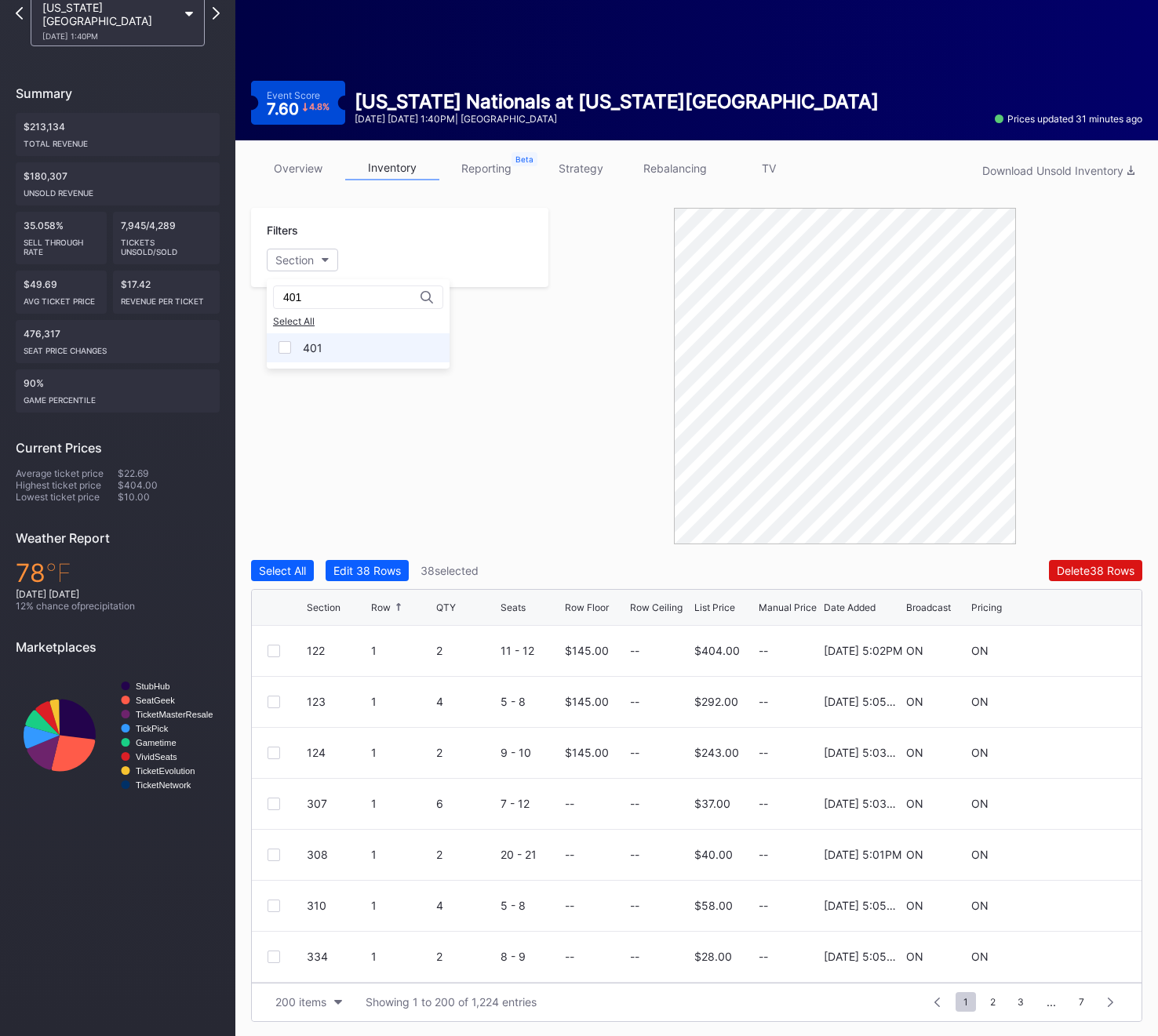
type input "401"
click at [319, 346] on div "401" at bounding box center [312, 348] width 20 height 13
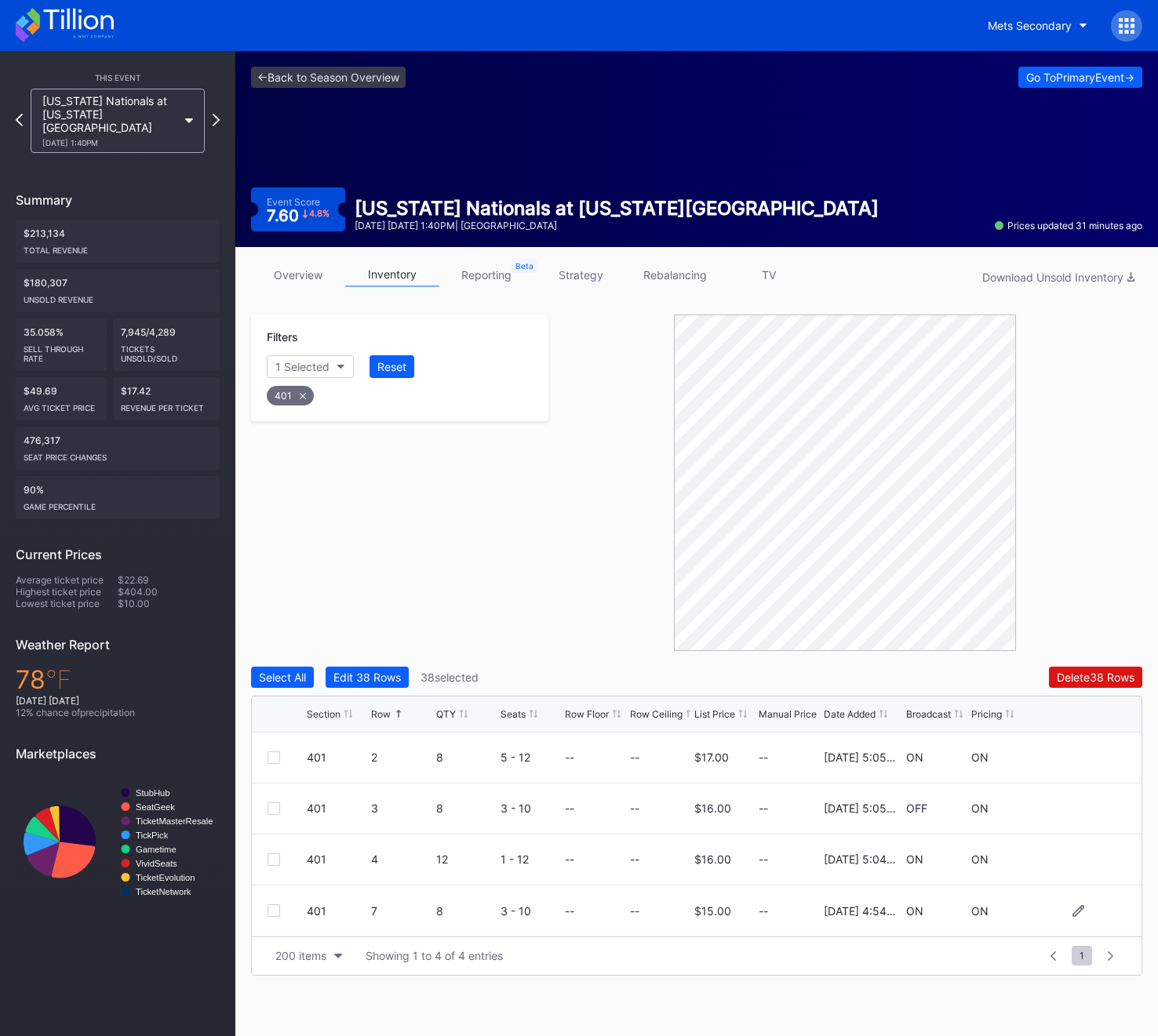
click at [277, 915] on div at bounding box center [273, 910] width 13 height 13
click at [293, 397] on div "401" at bounding box center [290, 395] width 47 height 20
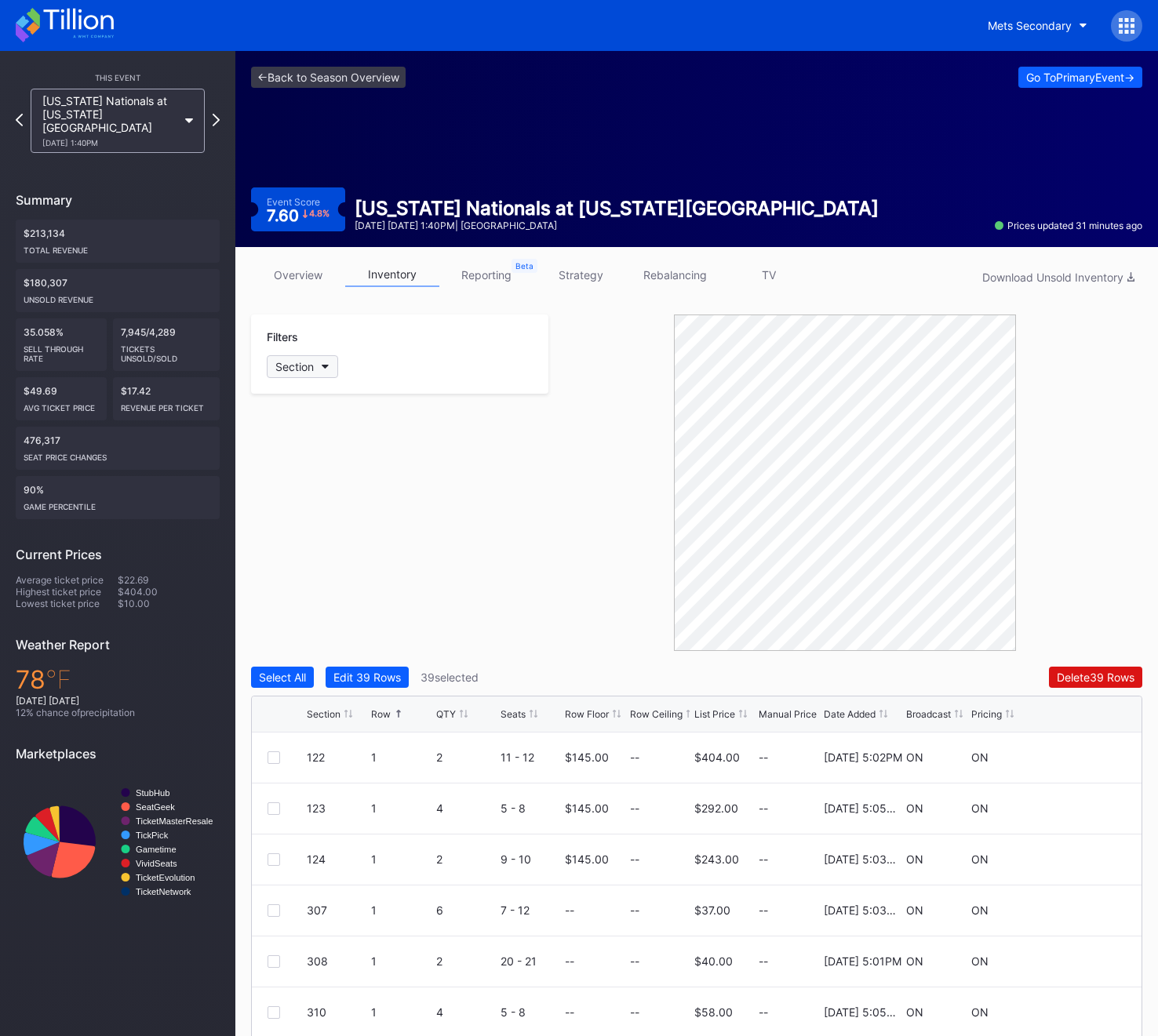
click at [289, 368] on div "Section" at bounding box center [294, 366] width 39 height 13
type input "402"
click at [338, 459] on div "402" at bounding box center [357, 454] width 183 height 29
click at [276, 795] on div "402 1 4 15 - 18 -- -- $20.00 -- 11/25/2024 5:03PM OFF ON" at bounding box center [696, 808] width 889 height 51
click at [276, 802] on div at bounding box center [273, 808] width 13 height 13
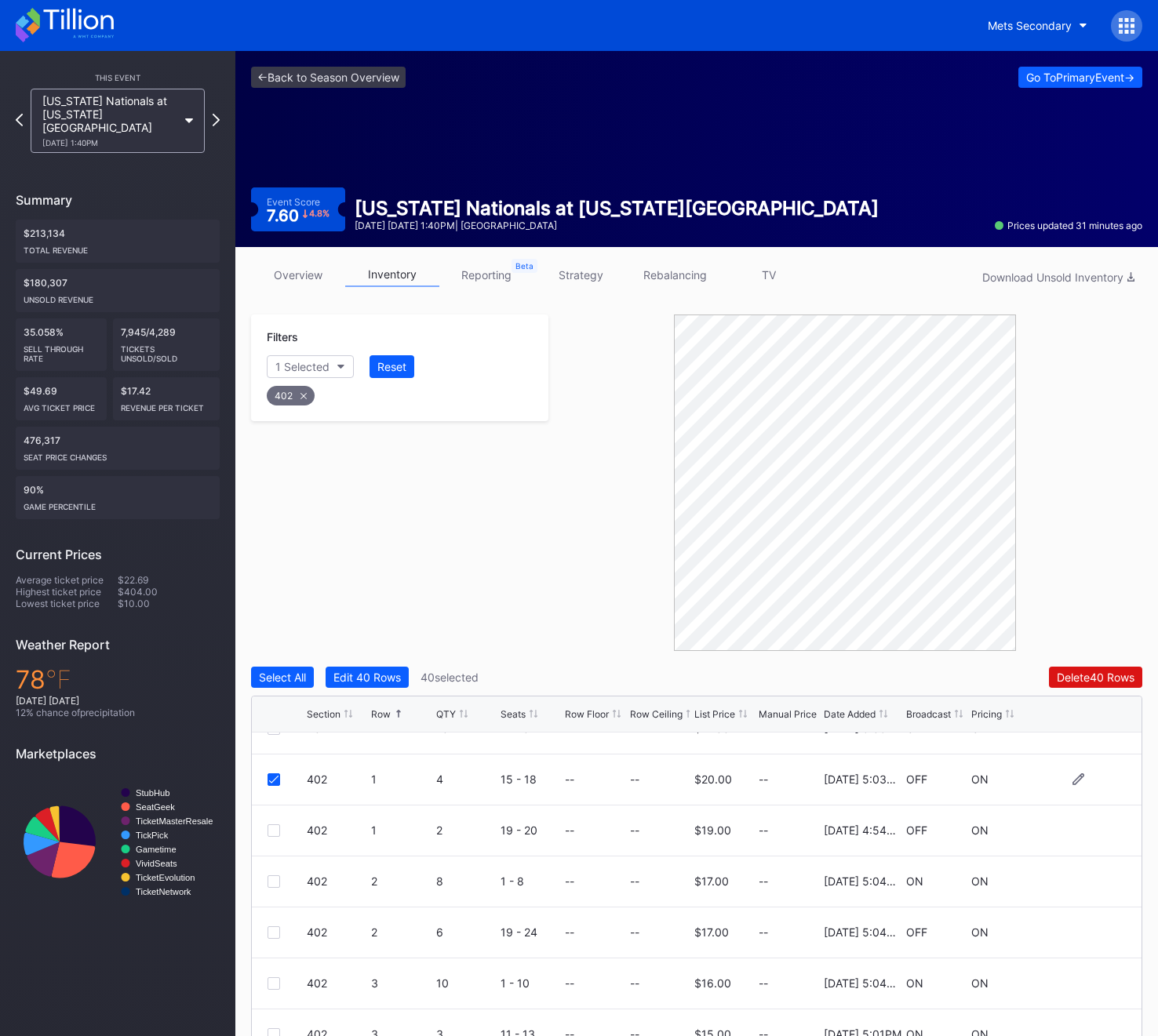
scroll to position [36, 0]
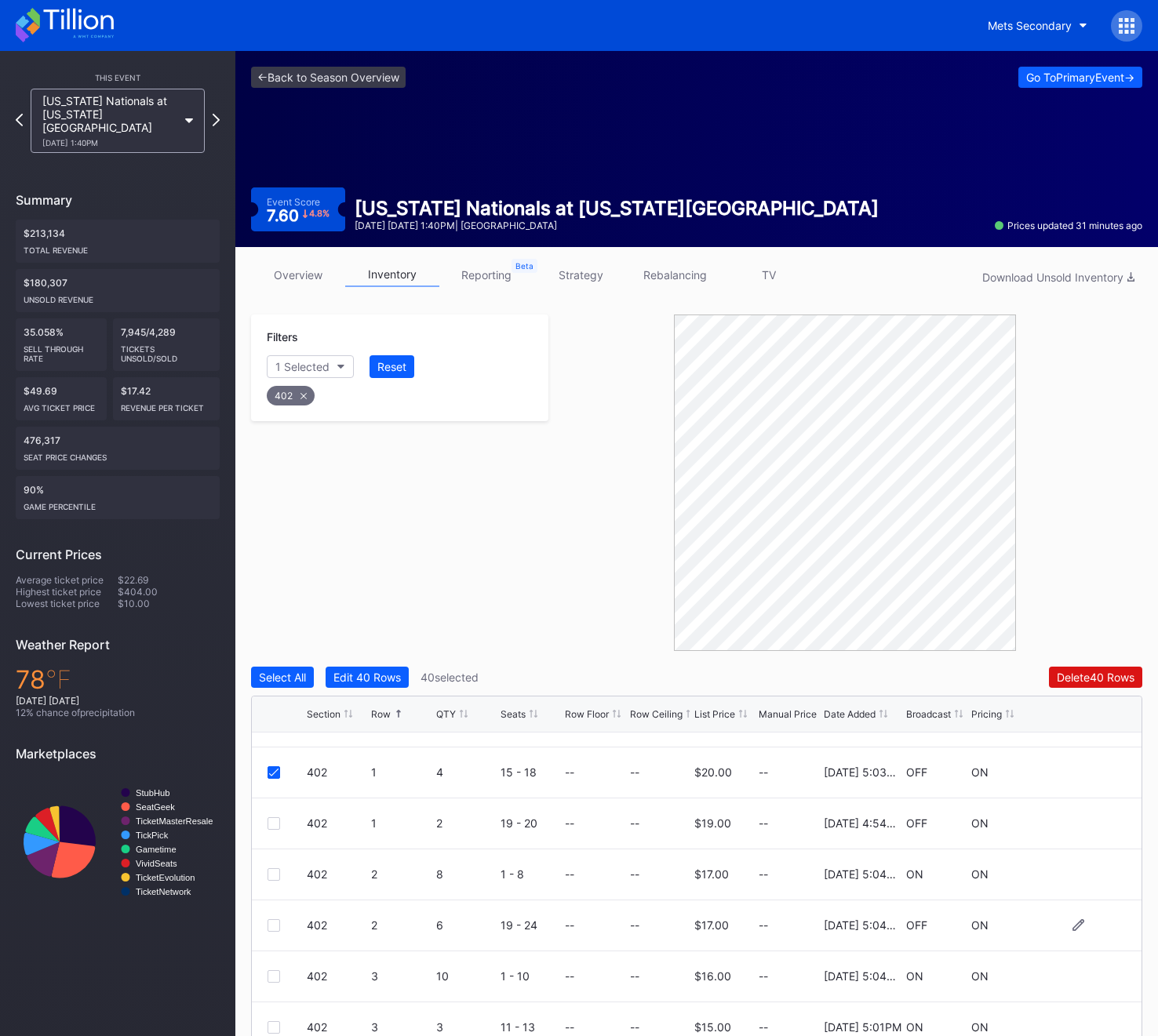
click at [274, 922] on div at bounding box center [273, 925] width 13 height 13
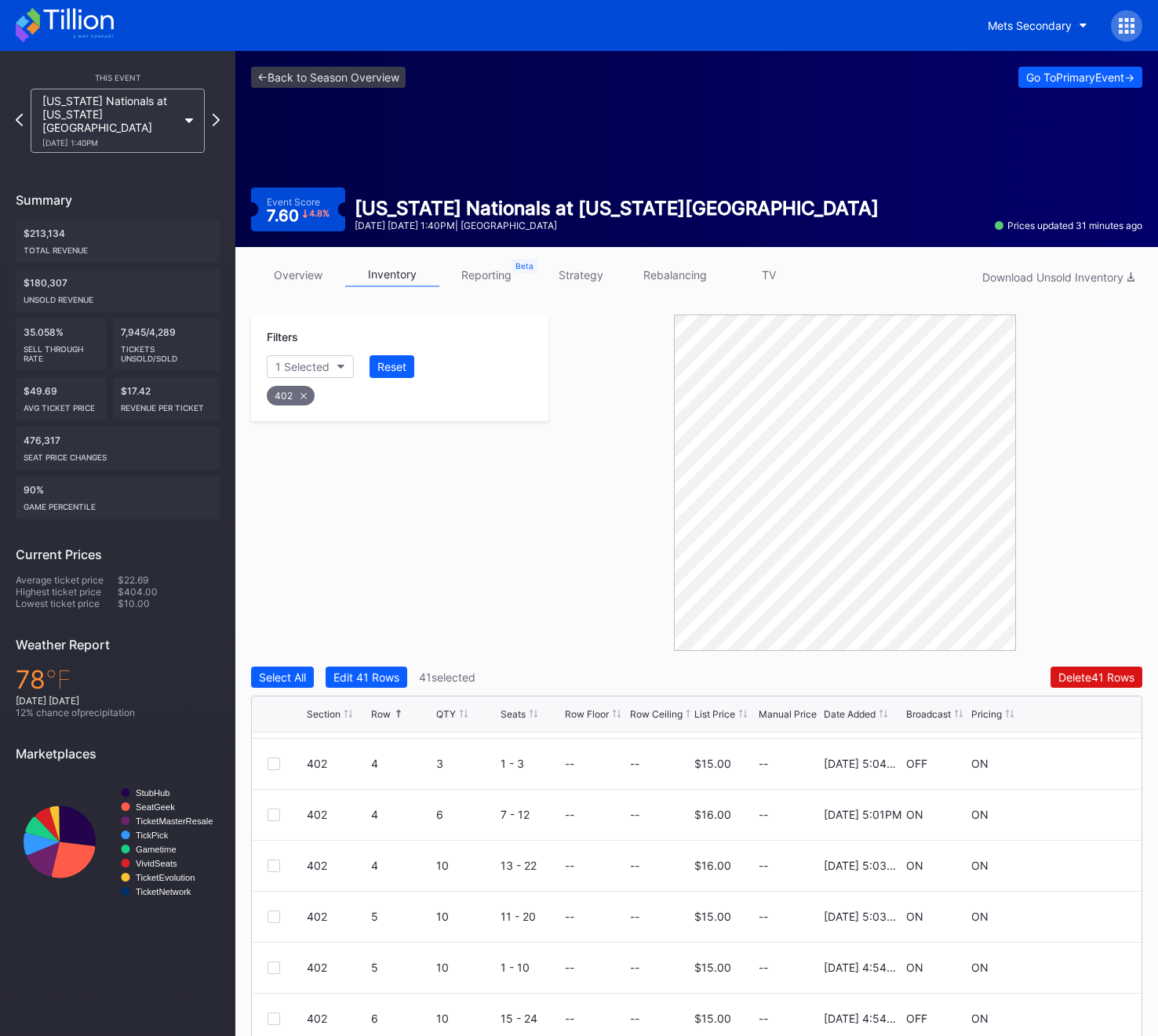
scroll to position [356, 0]
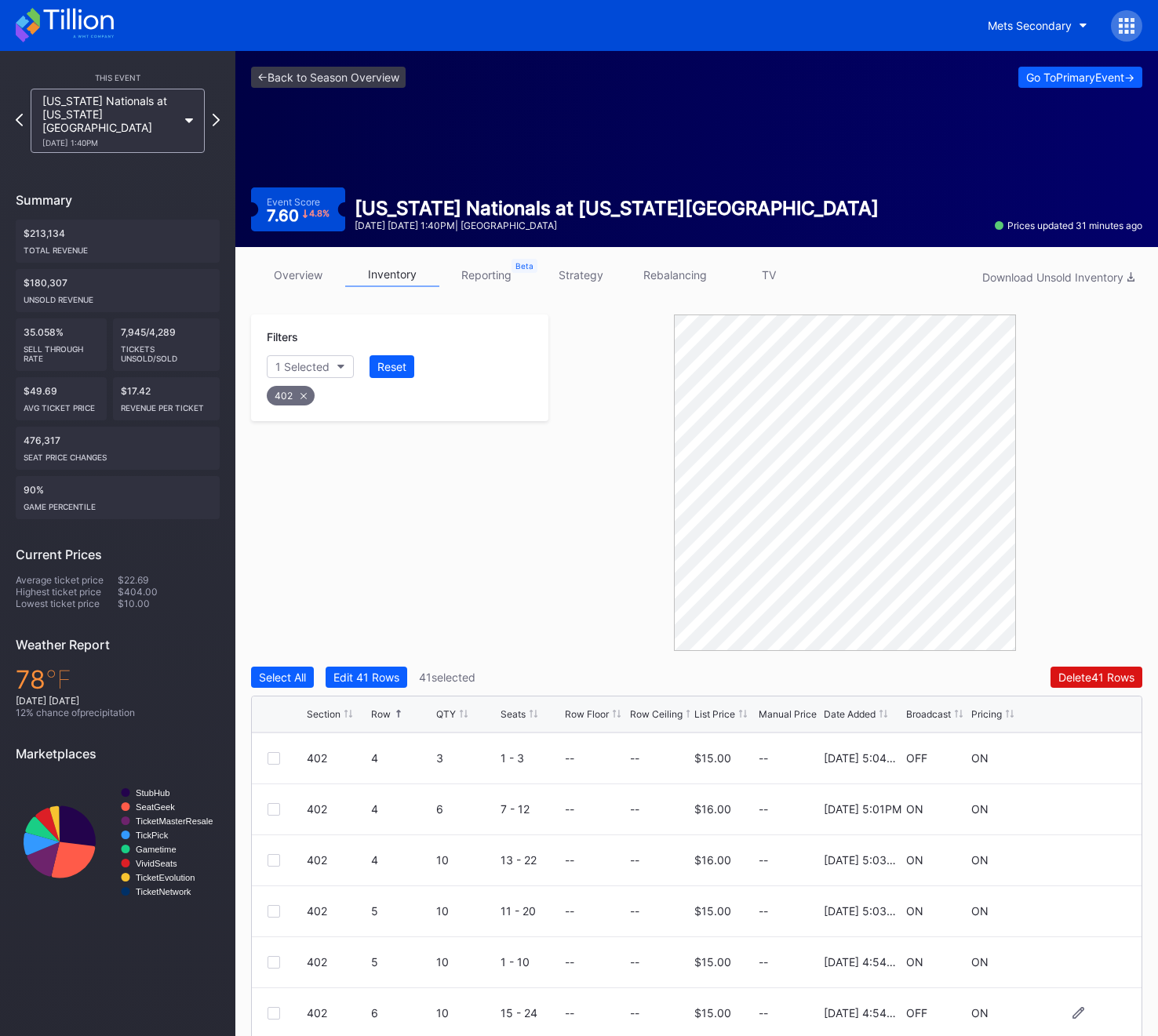
click at [278, 1010] on div at bounding box center [273, 1013] width 13 height 13
click at [282, 395] on div "402" at bounding box center [290, 395] width 48 height 20
click at [292, 369] on div "Section" at bounding box center [294, 366] width 39 height 13
type input "403"
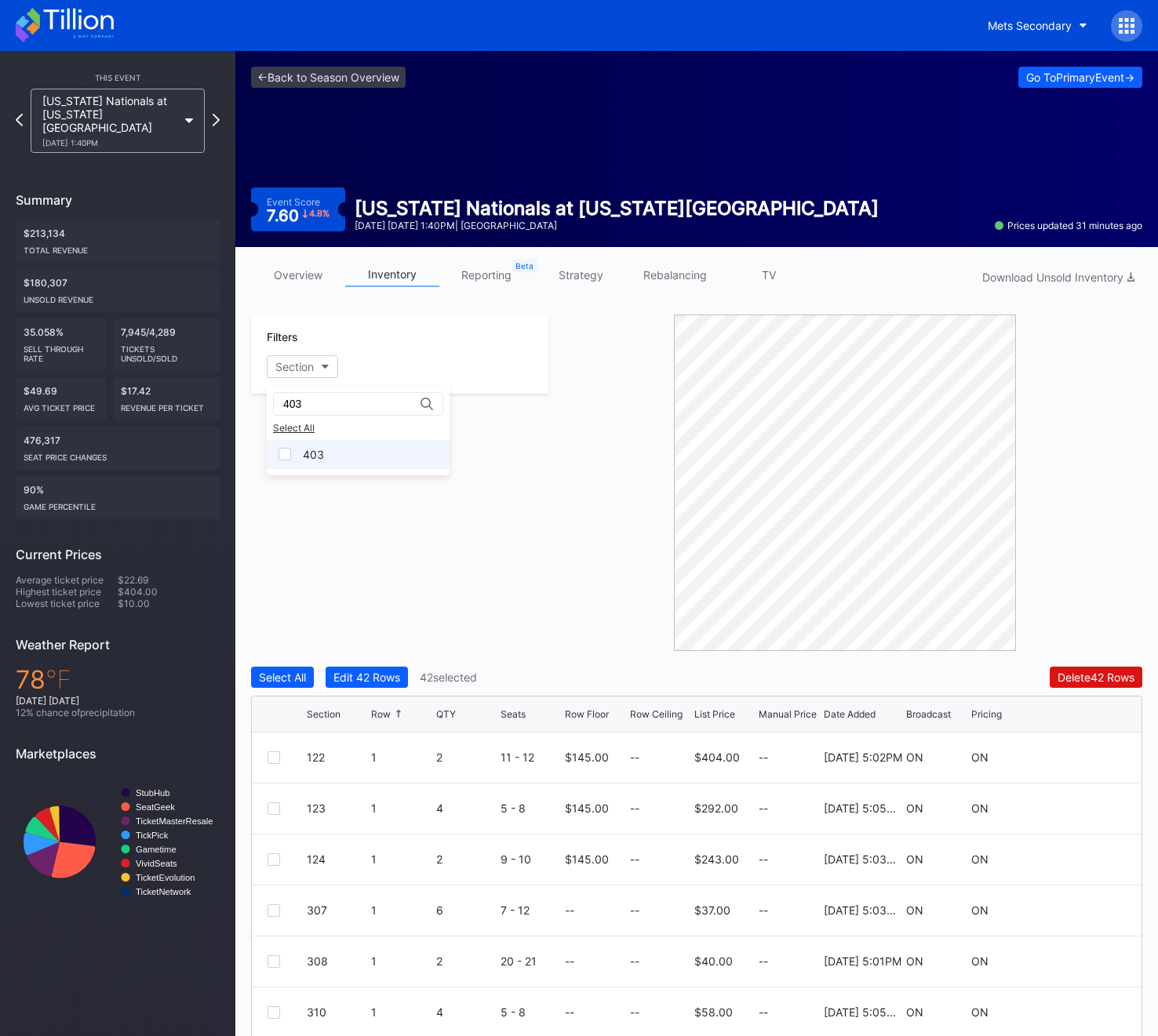
click at [307, 448] on div "403" at bounding box center [313, 454] width 21 height 13
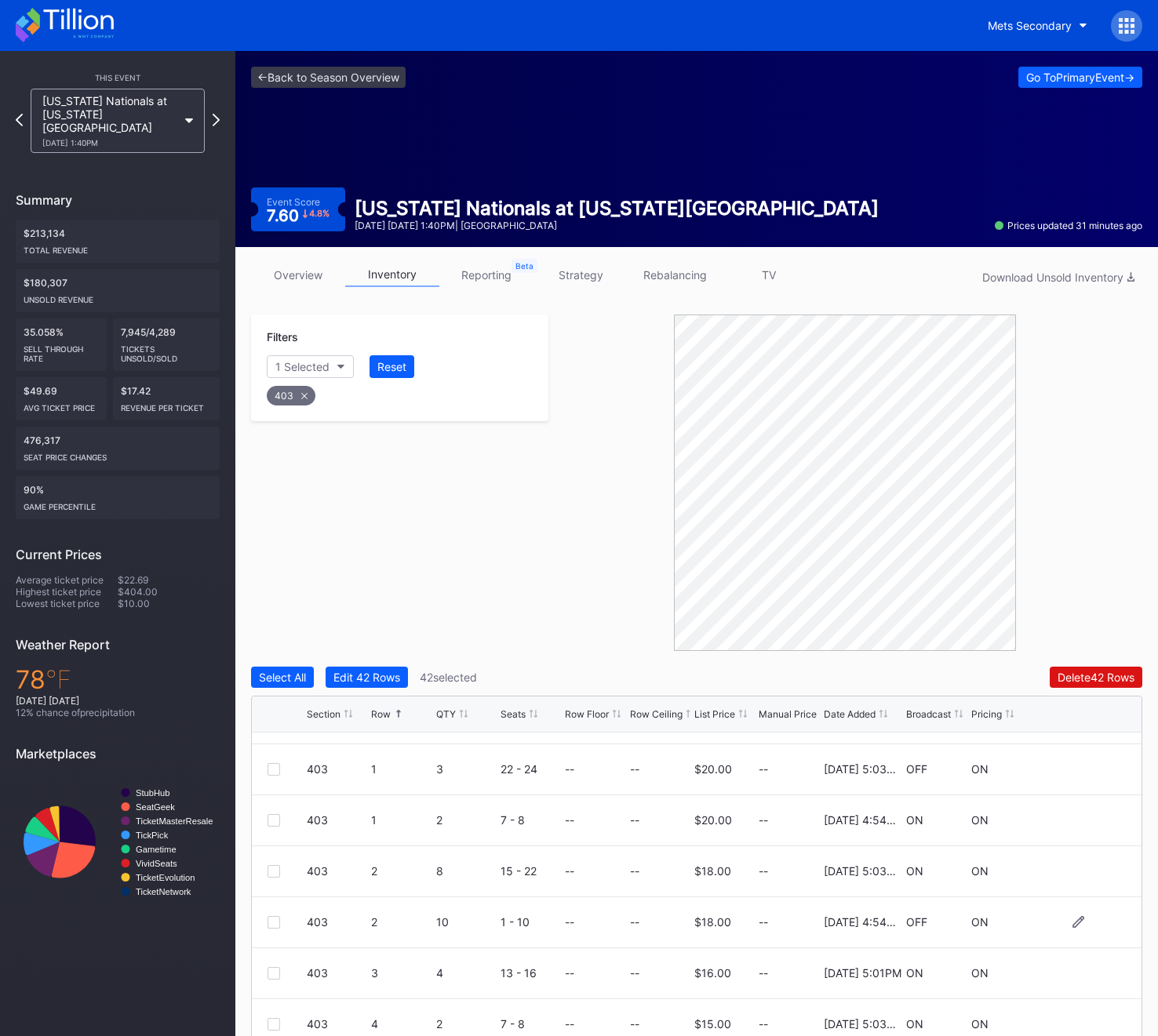
scroll to position [101, 0]
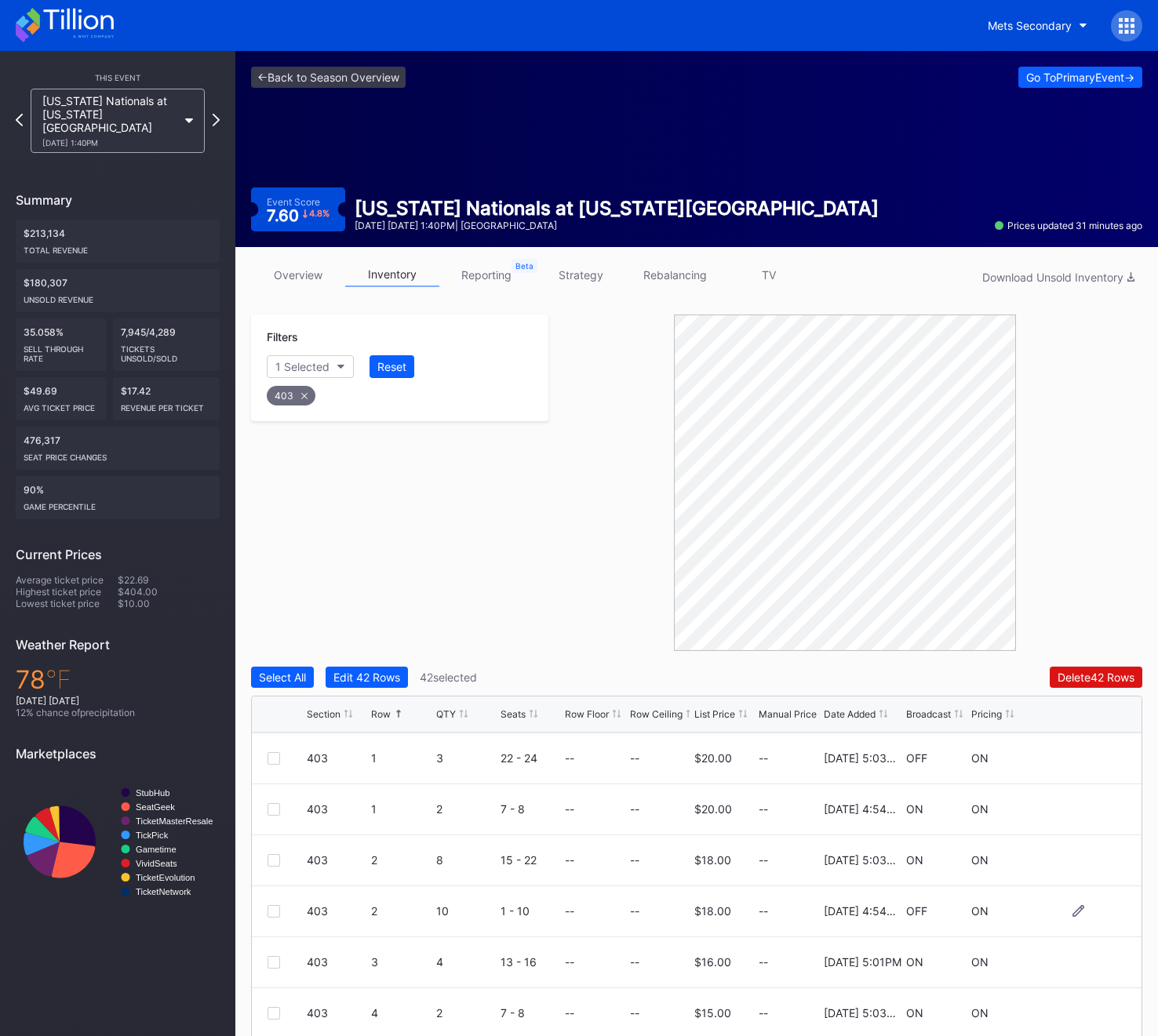
click at [267, 915] on div at bounding box center [273, 911] width 13 height 13
click at [292, 402] on div "403" at bounding box center [291, 395] width 49 height 20
click at [292, 367] on div "Section" at bounding box center [294, 366] width 39 height 13
type input "404"
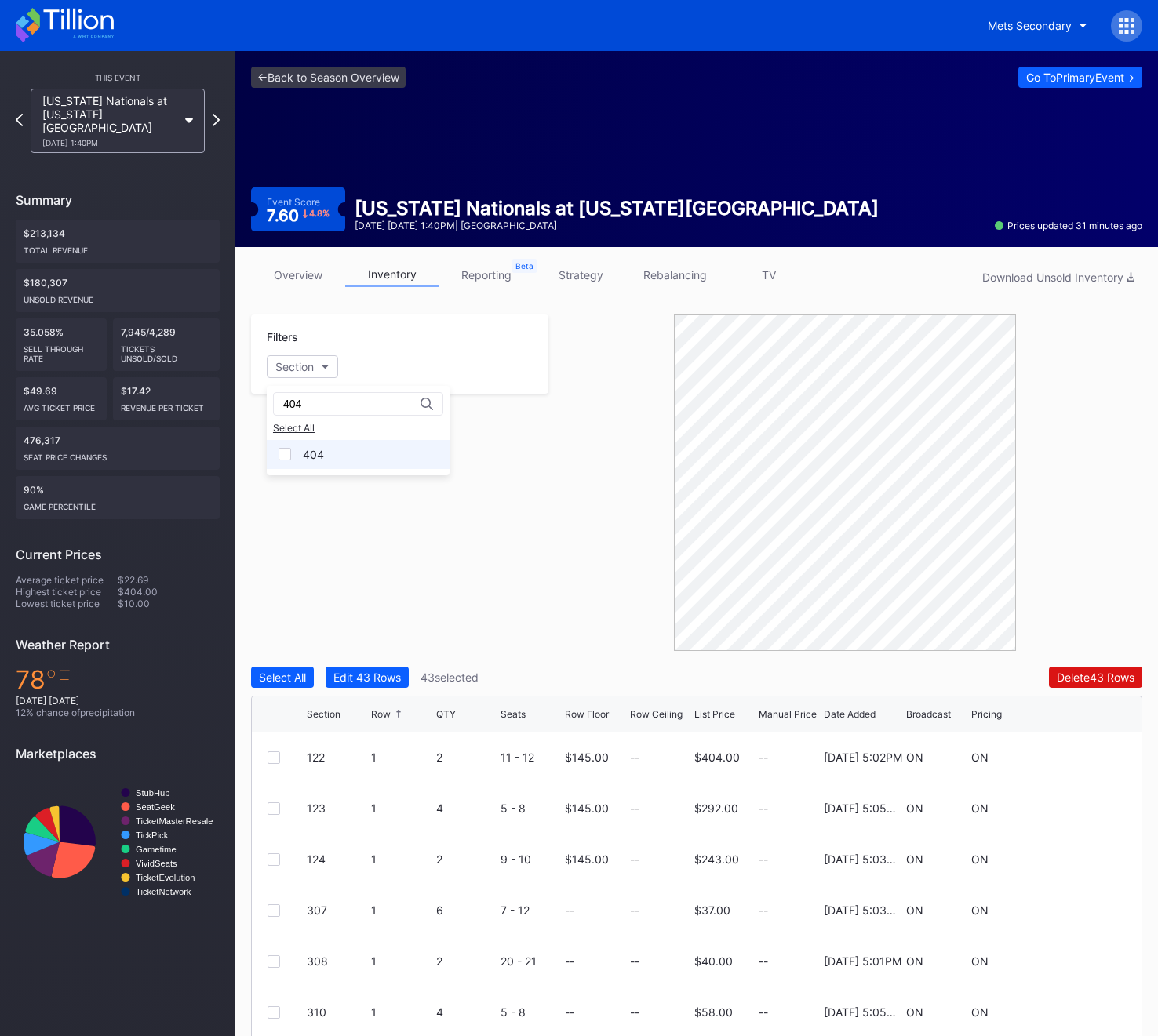
click at [318, 466] on div "404" at bounding box center [357, 454] width 183 height 29
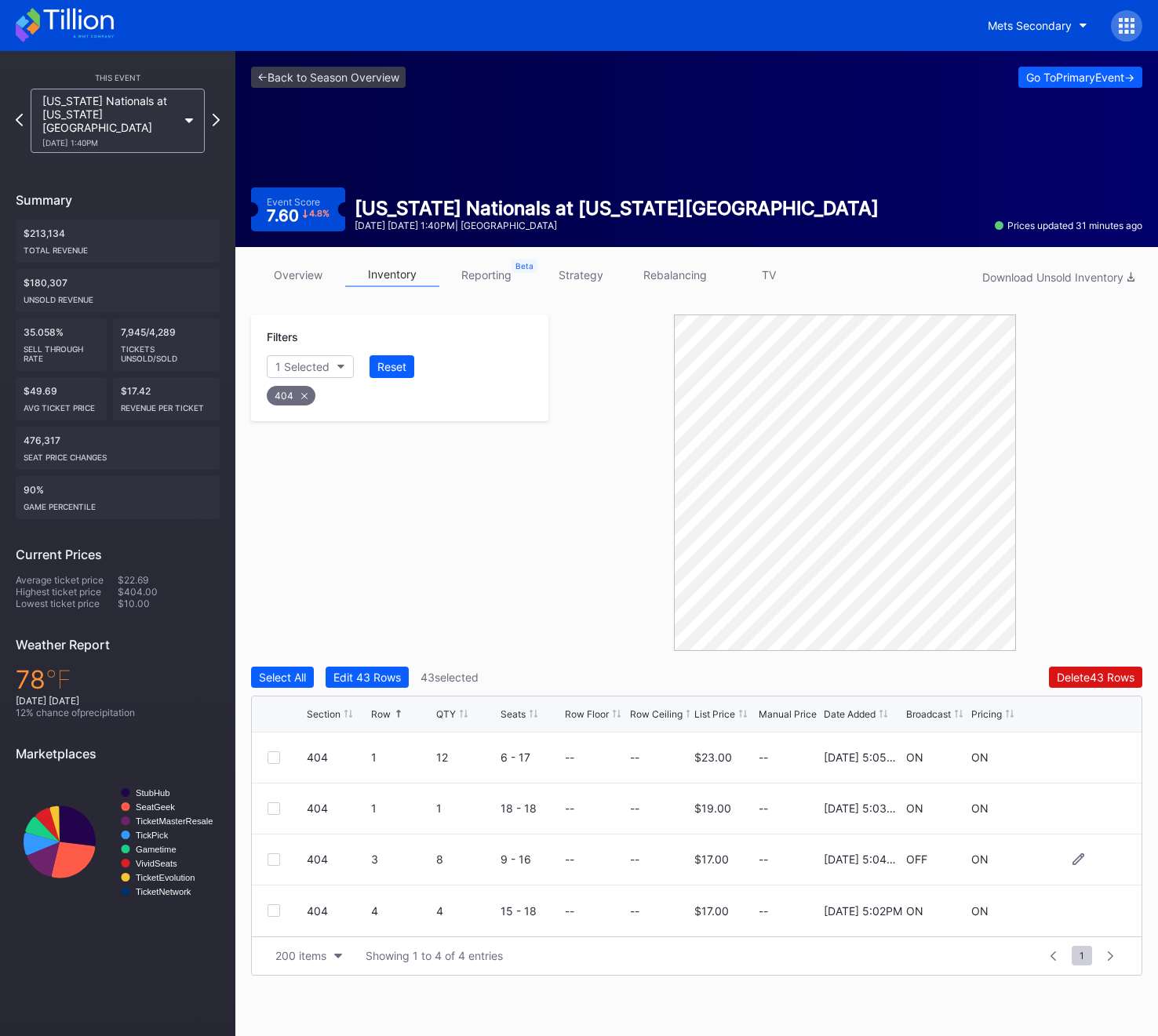
click at [276, 862] on div at bounding box center [273, 860] width 13 height 13
click at [303, 401] on div "404" at bounding box center [291, 395] width 49 height 20
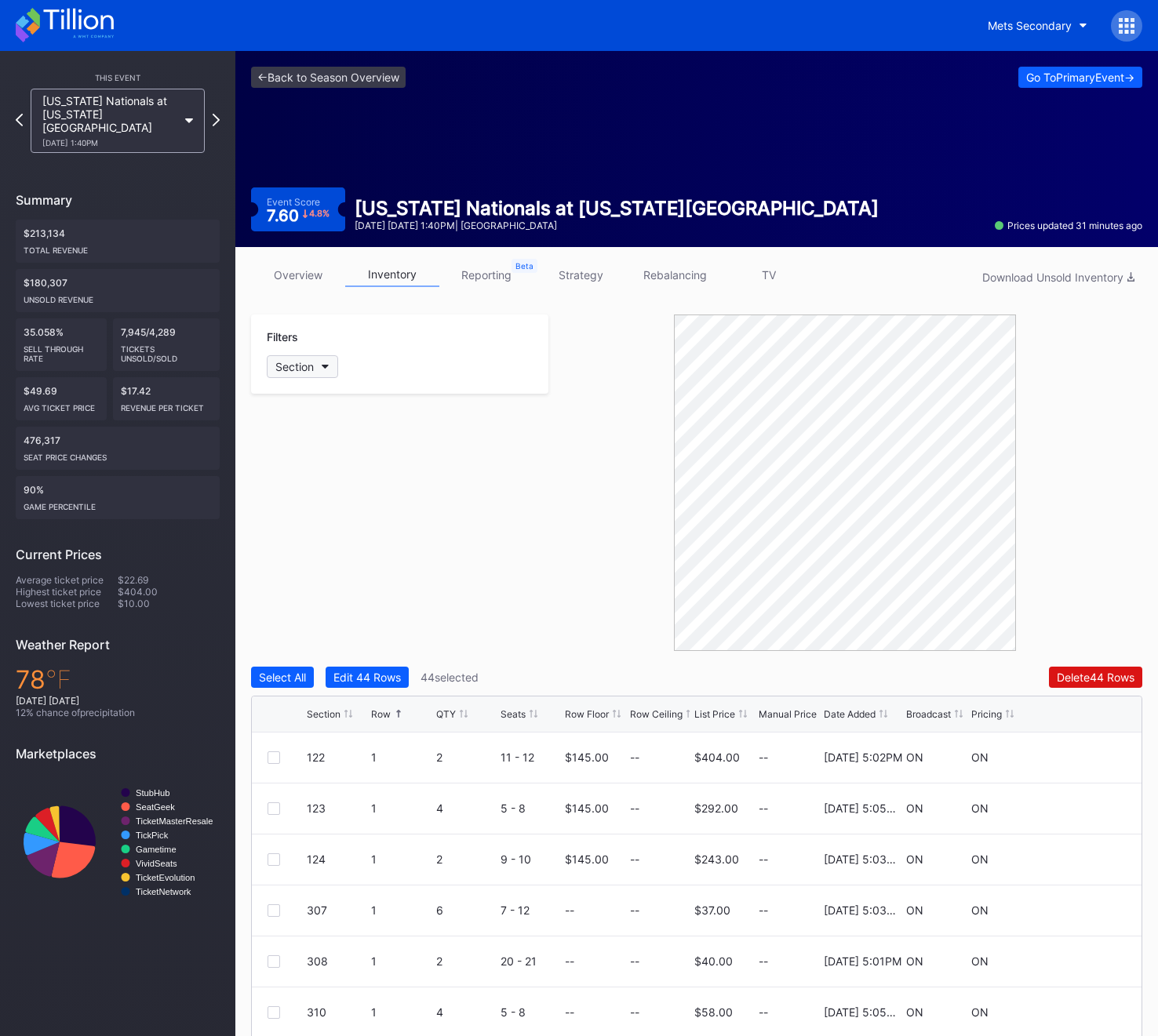
click at [292, 360] on div "Section" at bounding box center [294, 366] width 39 height 13
type input "407"
click at [311, 465] on div "407" at bounding box center [357, 454] width 183 height 29
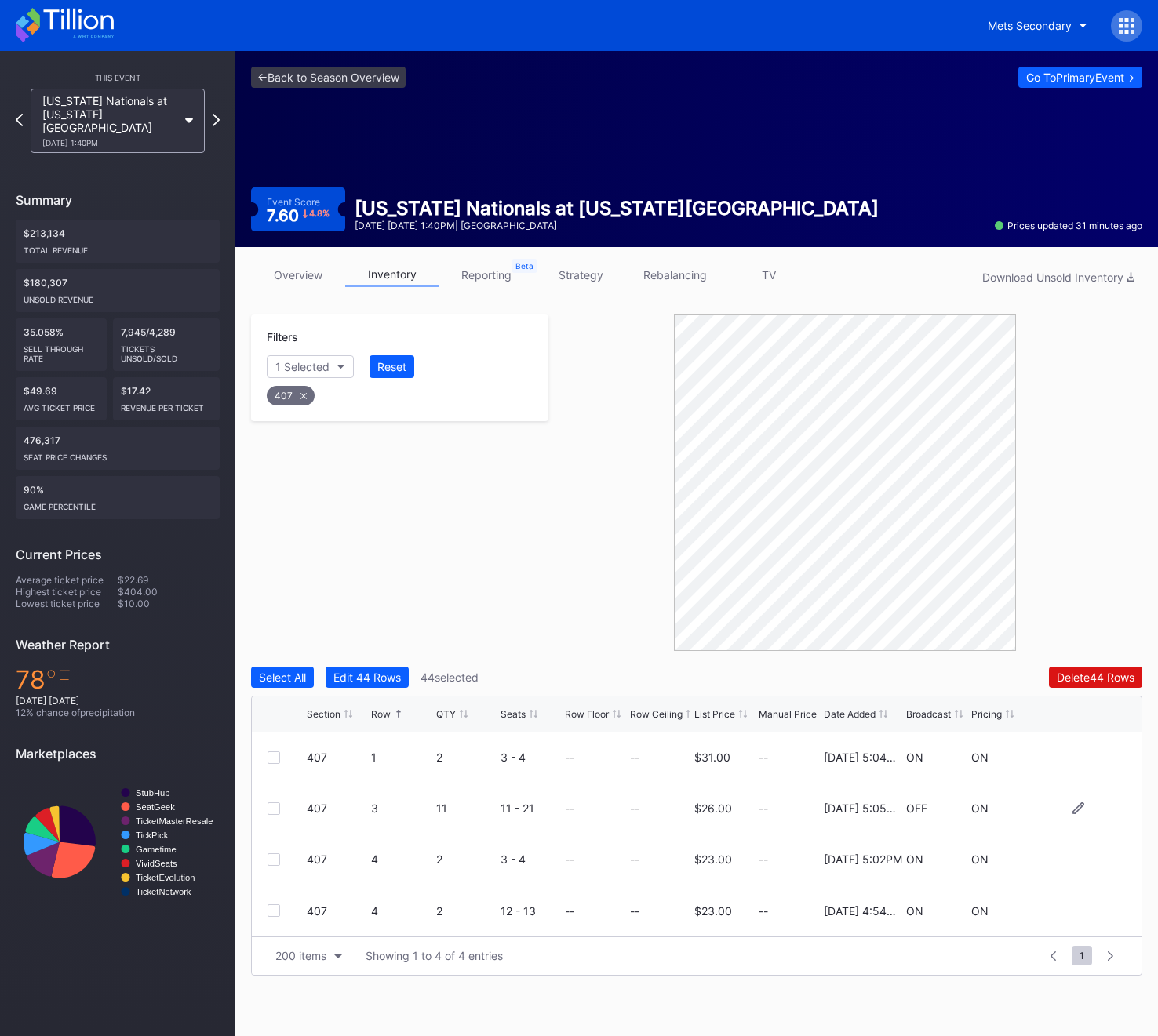
click at [273, 808] on div at bounding box center [273, 808] width 13 height 13
click at [296, 394] on div "407" at bounding box center [290, 395] width 48 height 20
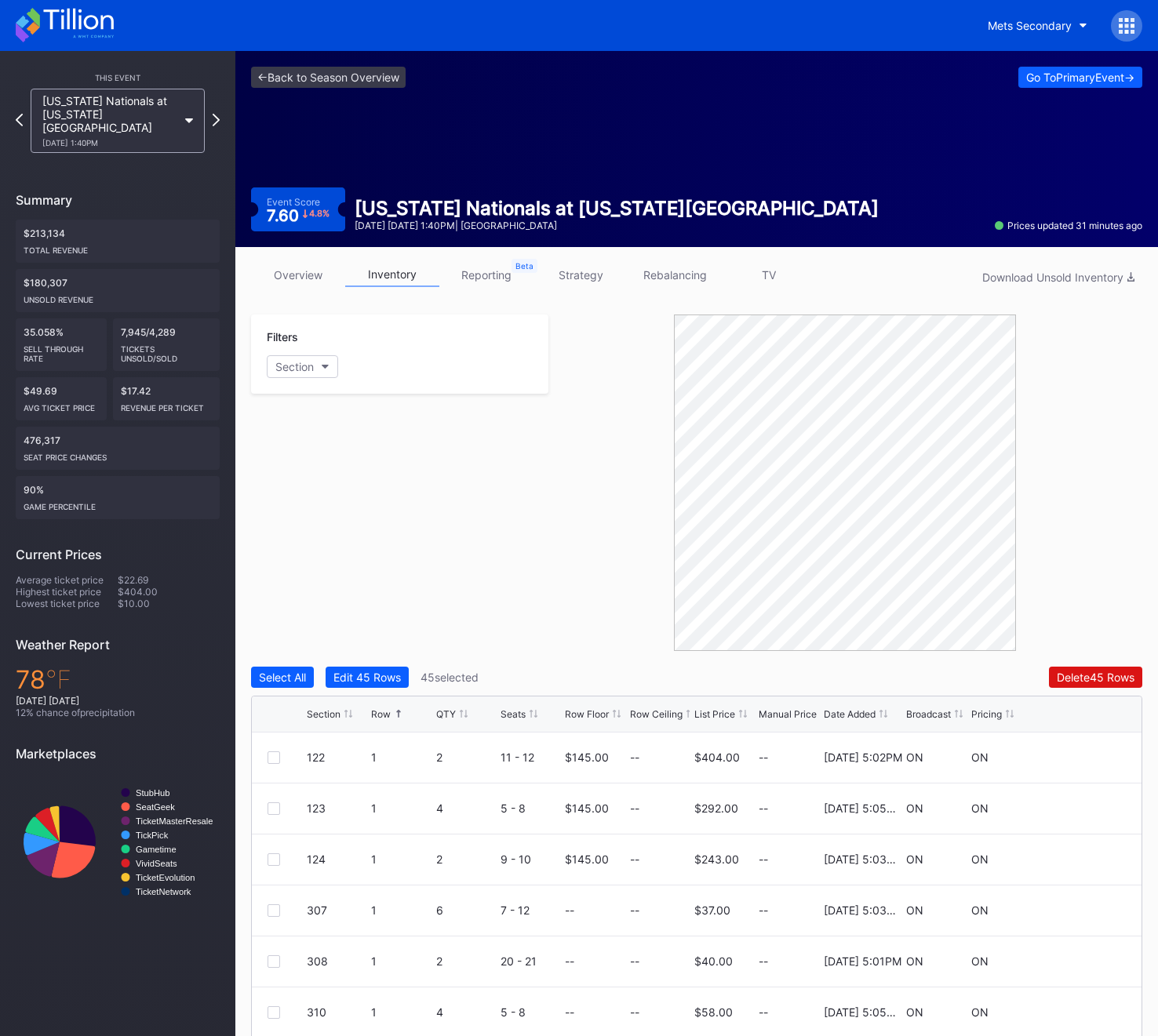
click at [287, 379] on div "Filters Section" at bounding box center [400, 354] width 297 height 79
click at [287, 364] on div "Section" at bounding box center [294, 366] width 39 height 13
type input "409"
click at [311, 448] on div "409" at bounding box center [313, 454] width 21 height 13
click at [280, 912] on div at bounding box center [287, 910] width 40 height 13
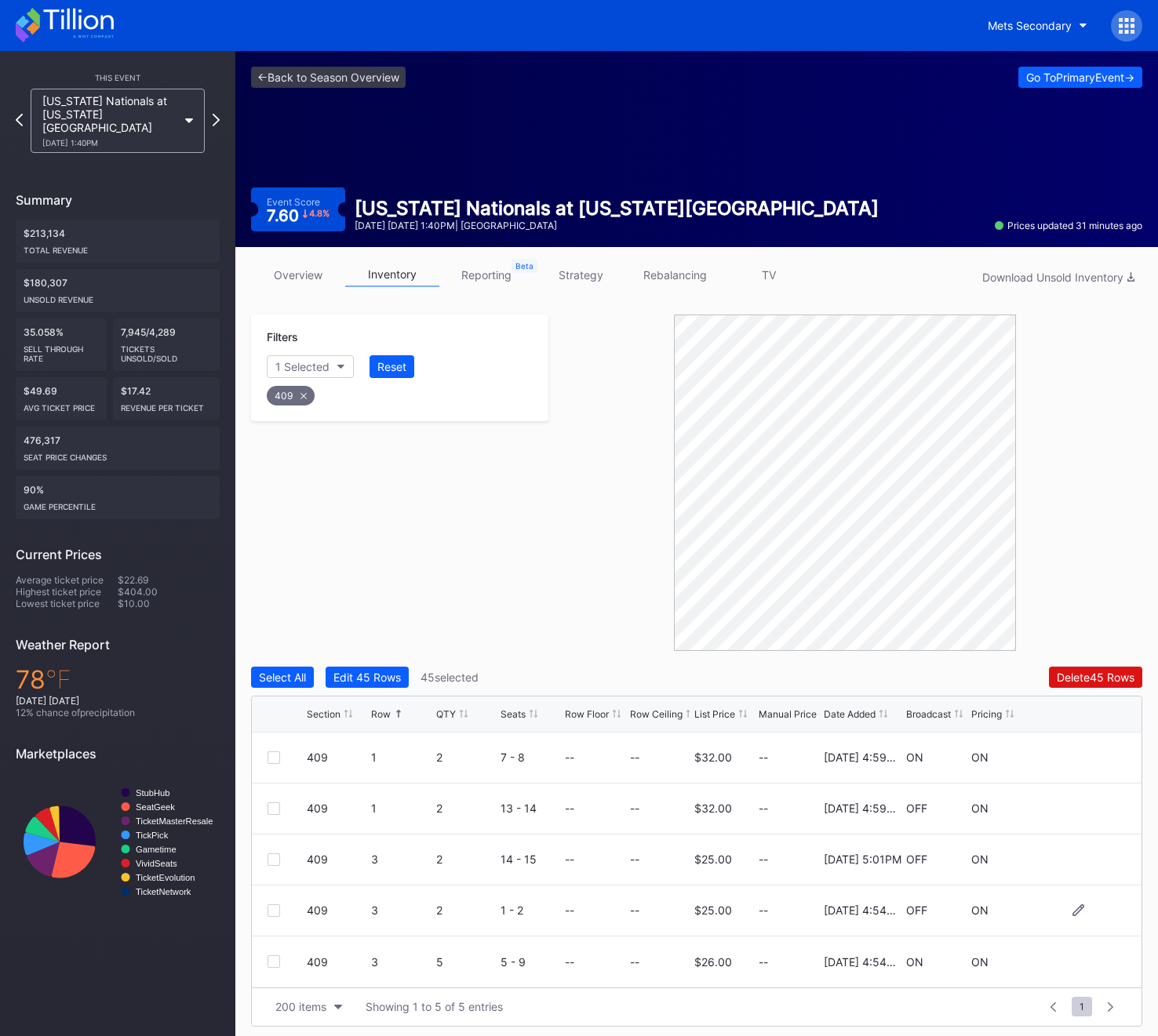
click at [278, 912] on div at bounding box center [273, 910] width 13 height 13
click at [291, 405] on div "409" at bounding box center [399, 391] width 270 height 32
click at [291, 393] on div "409" at bounding box center [290, 395] width 48 height 20
click at [312, 369] on div "Section" at bounding box center [294, 366] width 39 height 13
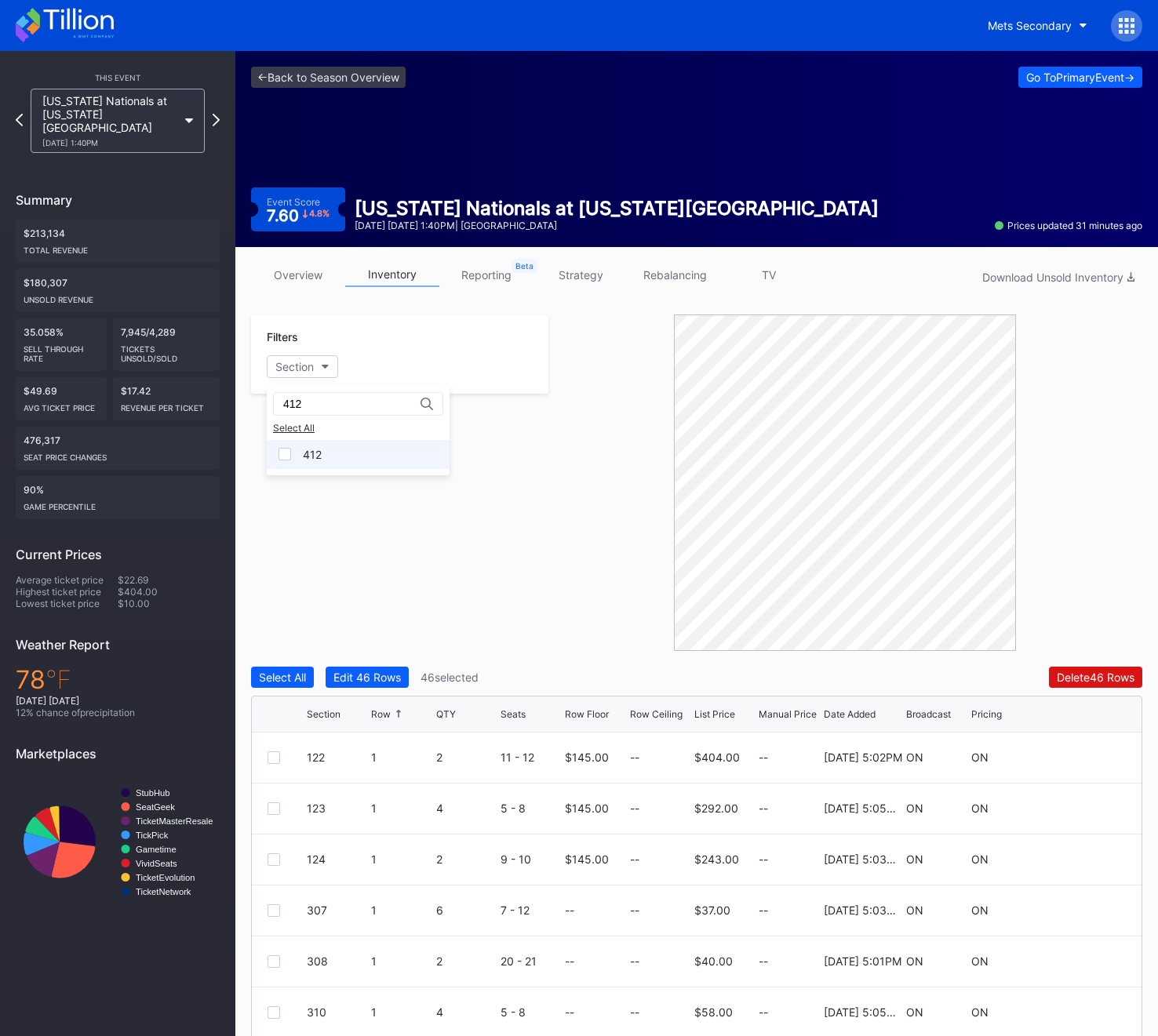
type input "412"
click at [330, 449] on div "412" at bounding box center [357, 454] width 183 height 29
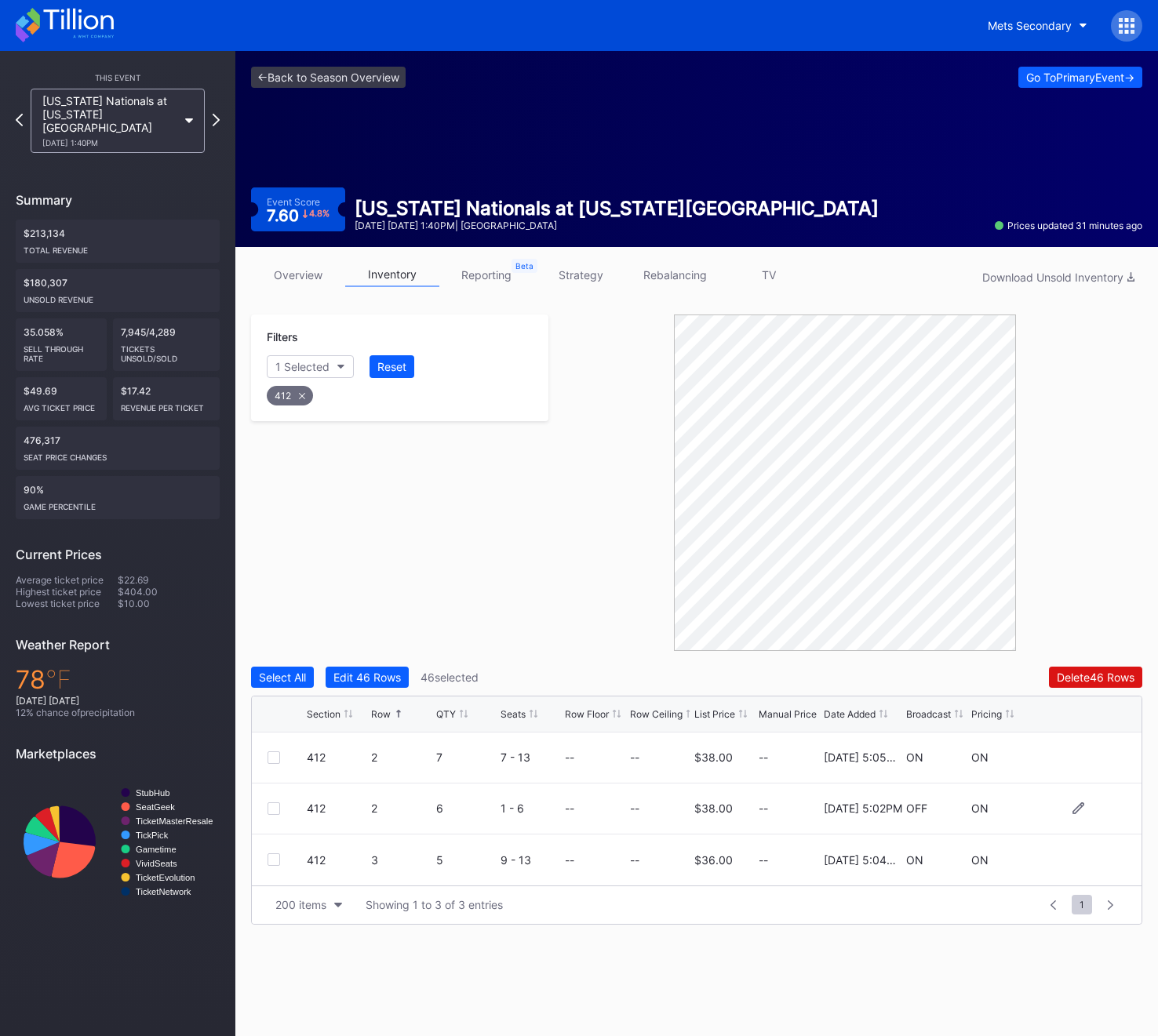
click at [277, 810] on div at bounding box center [273, 808] width 13 height 13
click at [1092, 680] on div "Delete 47 Rows" at bounding box center [1096, 676] width 77 height 13
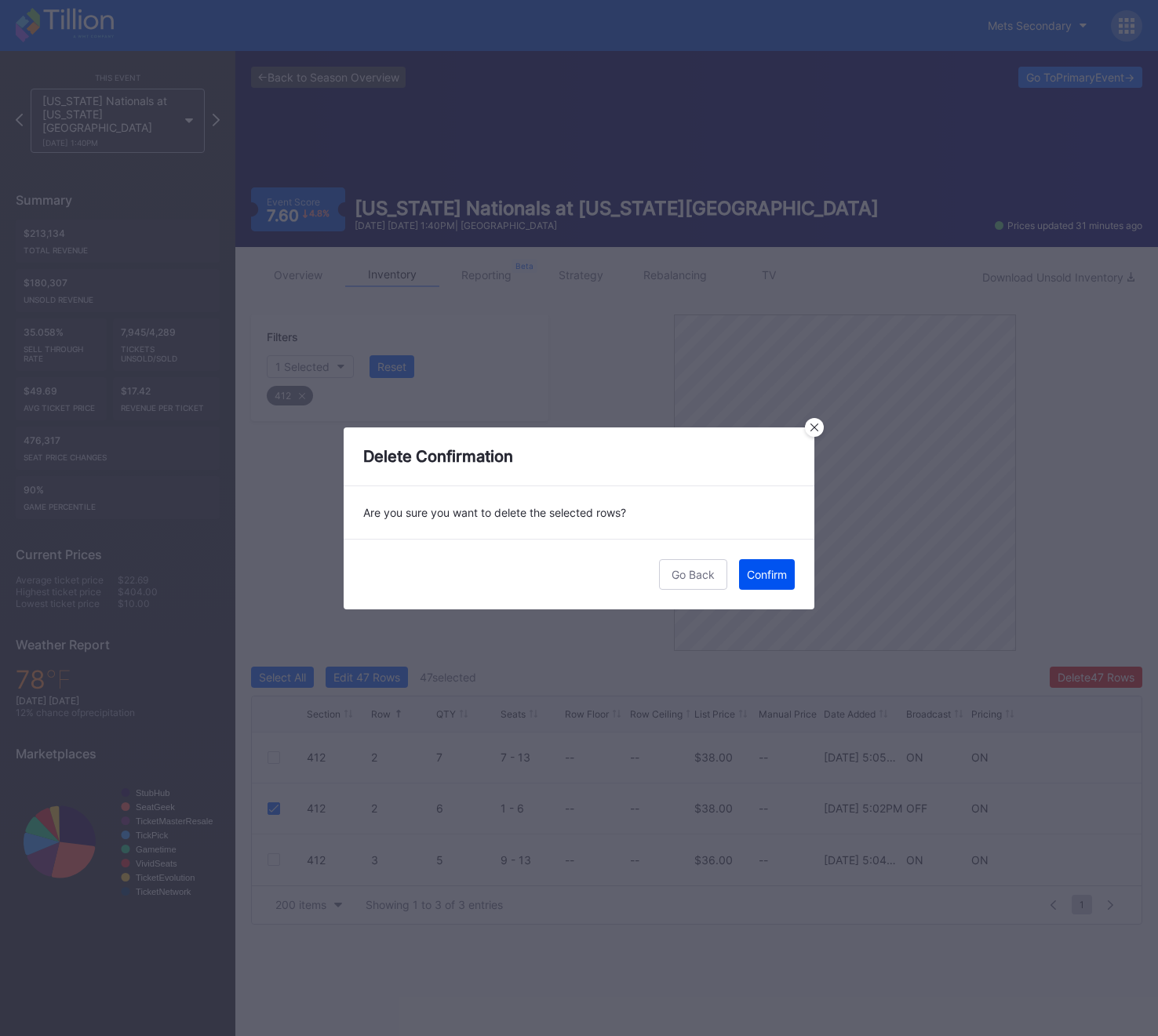
click at [777, 578] on div "Confirm" at bounding box center [767, 574] width 40 height 13
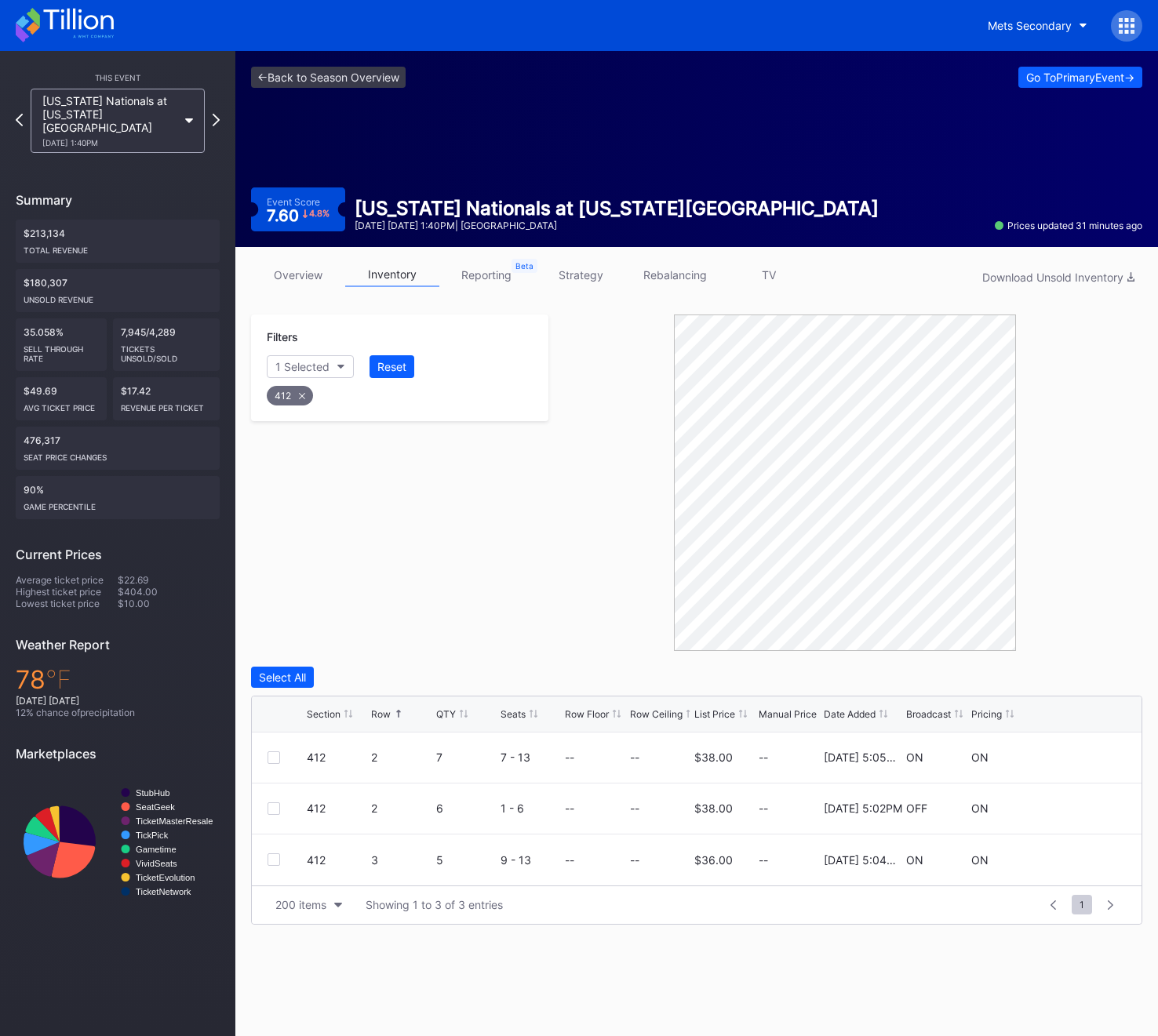
click at [294, 401] on div "412" at bounding box center [289, 395] width 47 height 20
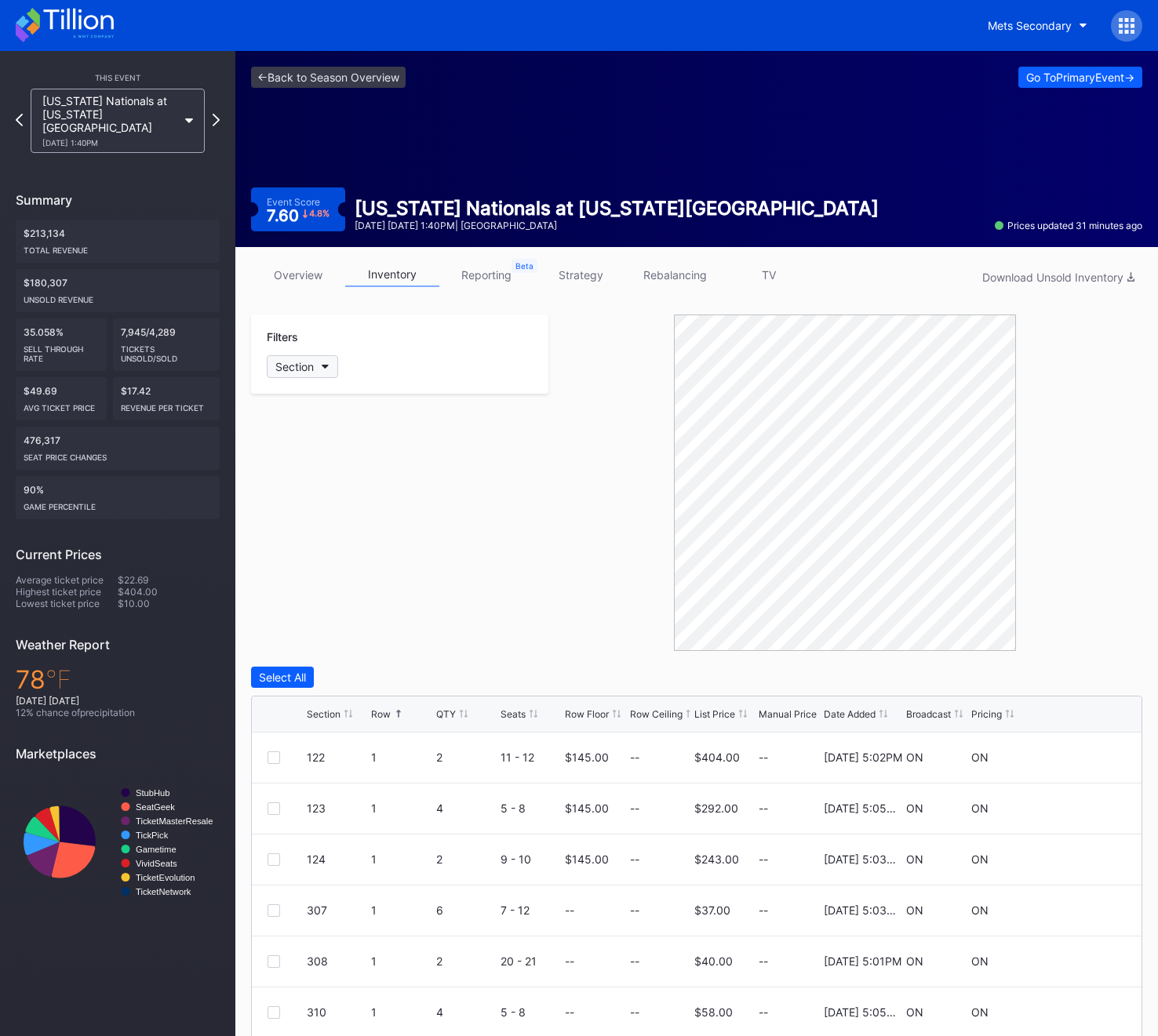
click at [294, 367] on div "Section" at bounding box center [294, 366] width 39 height 13
type input "414"
click at [296, 454] on div "414" at bounding box center [357, 454] width 183 height 29
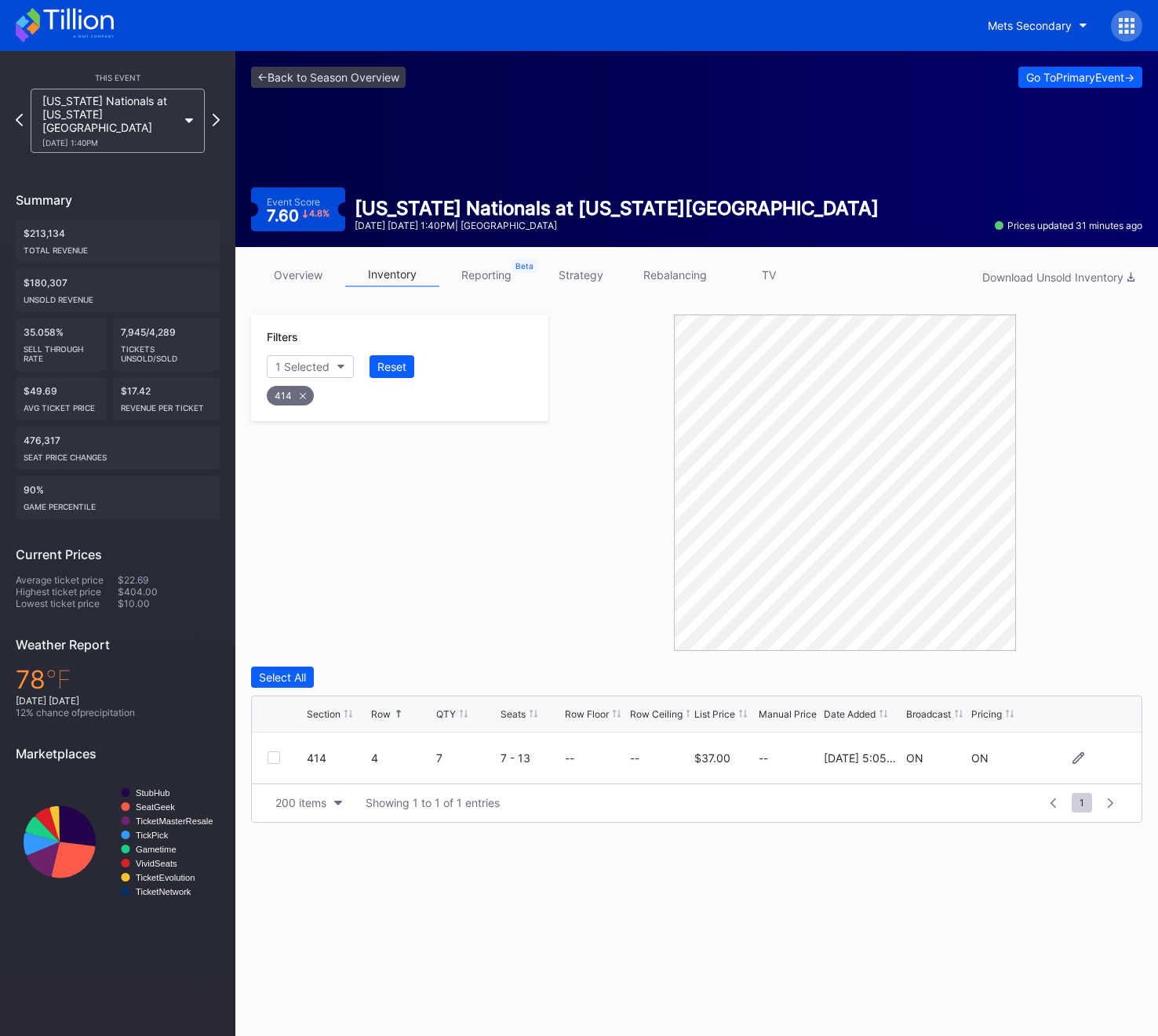
click at [281, 761] on div at bounding box center [287, 758] width 40 height 13
click at [268, 756] on div at bounding box center [273, 758] width 13 height 13
click at [286, 386] on div "414" at bounding box center [290, 395] width 47 height 20
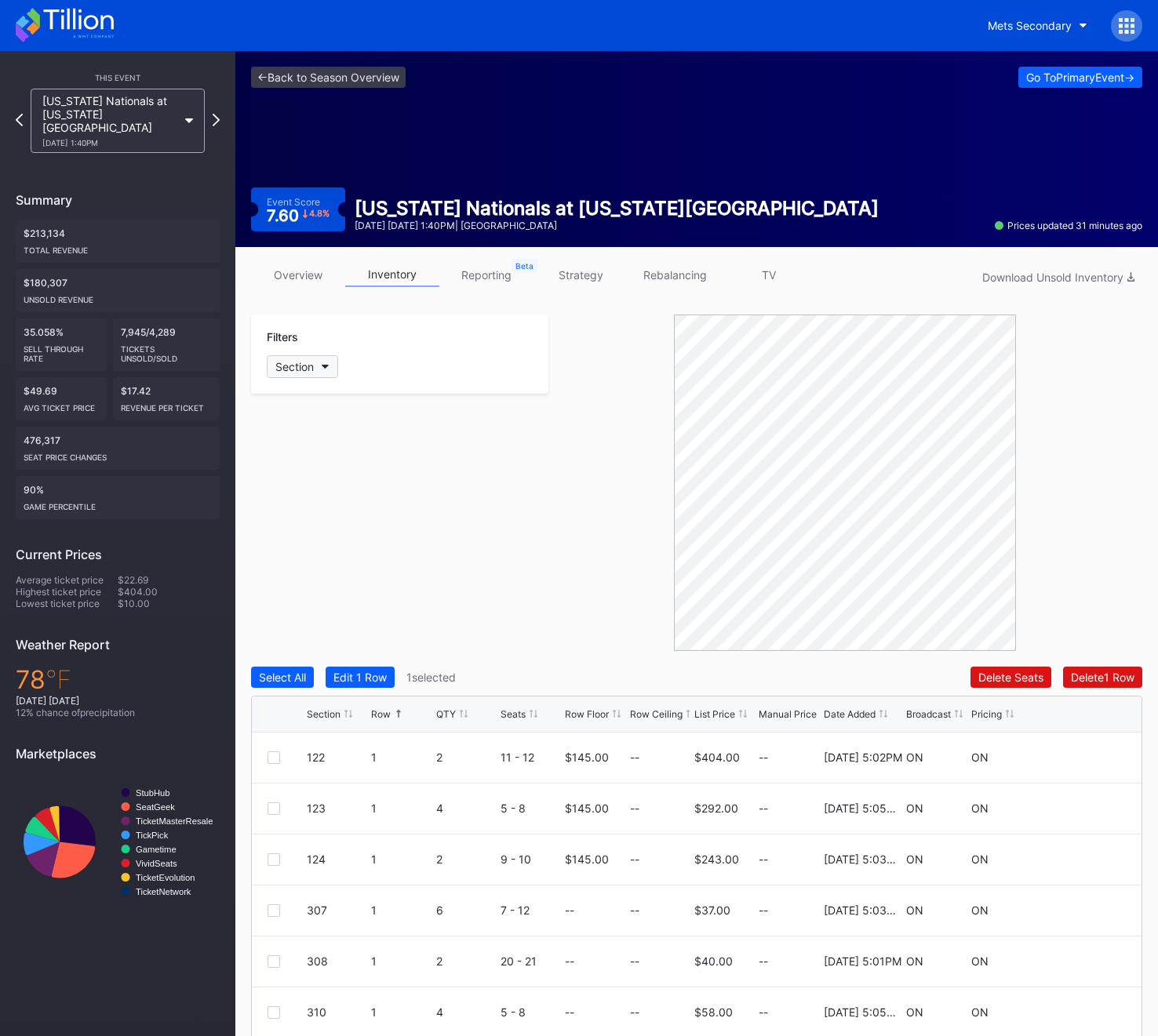
click at [294, 362] on div "Section" at bounding box center [294, 366] width 39 height 13
type input "418"
click at [336, 453] on div "418" at bounding box center [357, 454] width 183 height 29
click at [273, 809] on div at bounding box center [273, 808] width 13 height 13
click at [267, 863] on div at bounding box center [273, 860] width 13 height 13
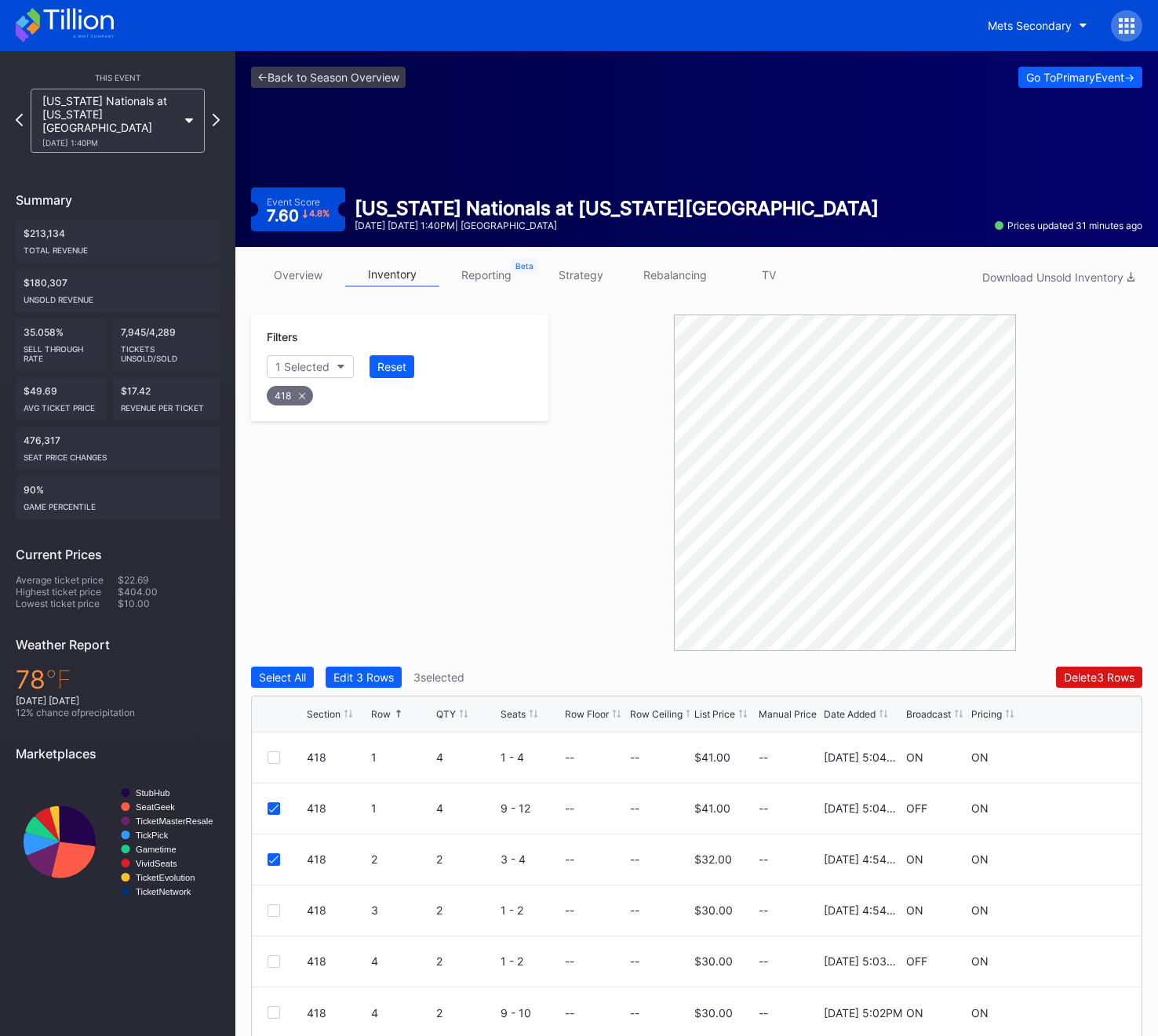
click at [297, 397] on div "418" at bounding box center [289, 395] width 47 height 20
click at [291, 372] on div "Section" at bounding box center [294, 366] width 39 height 13
type input "419"
click at [335, 432] on div "Select All" at bounding box center [357, 428] width 170 height 12
click at [335, 443] on div "419" at bounding box center [357, 454] width 183 height 29
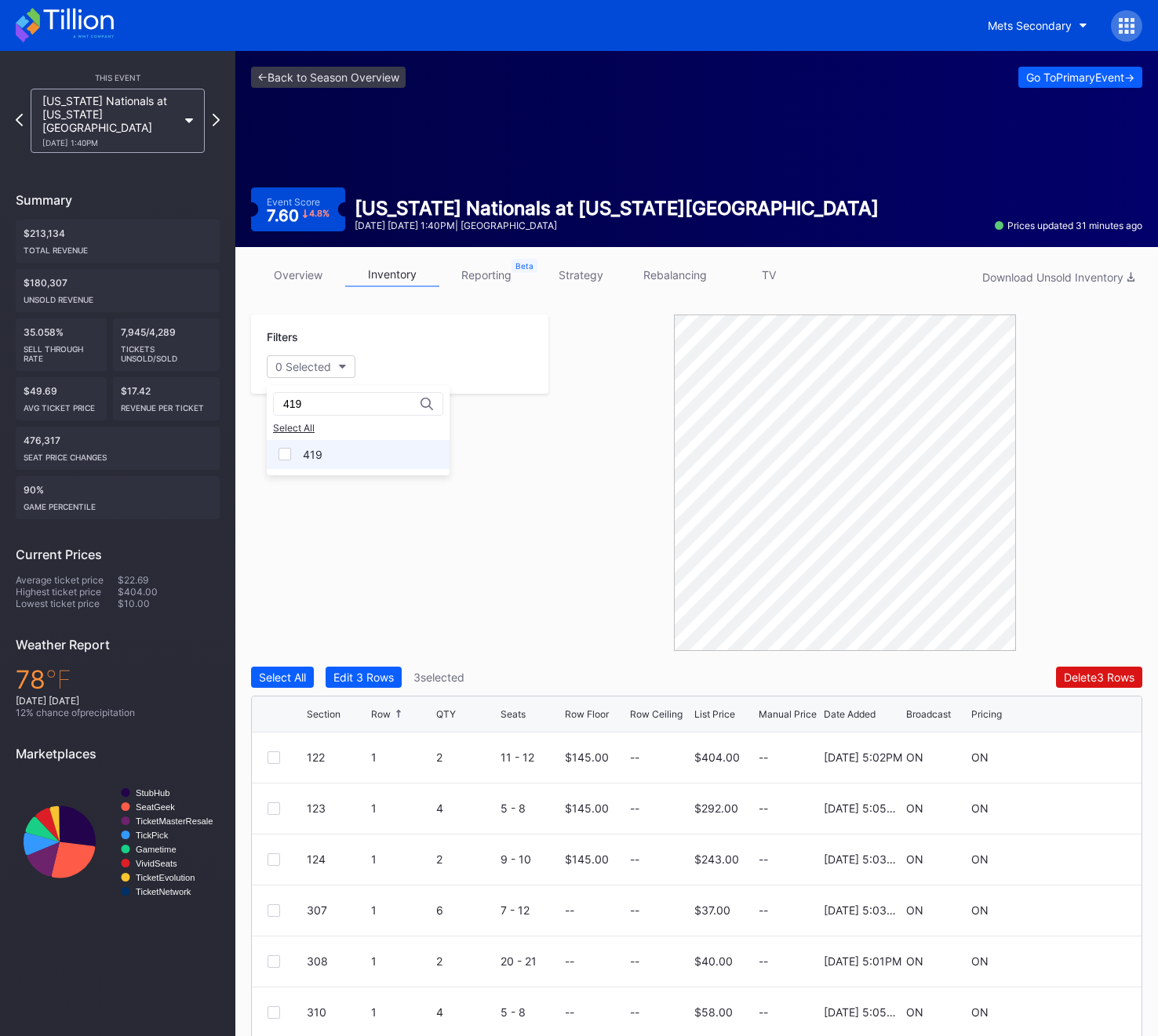
click at [345, 467] on div "419" at bounding box center [357, 454] width 183 height 29
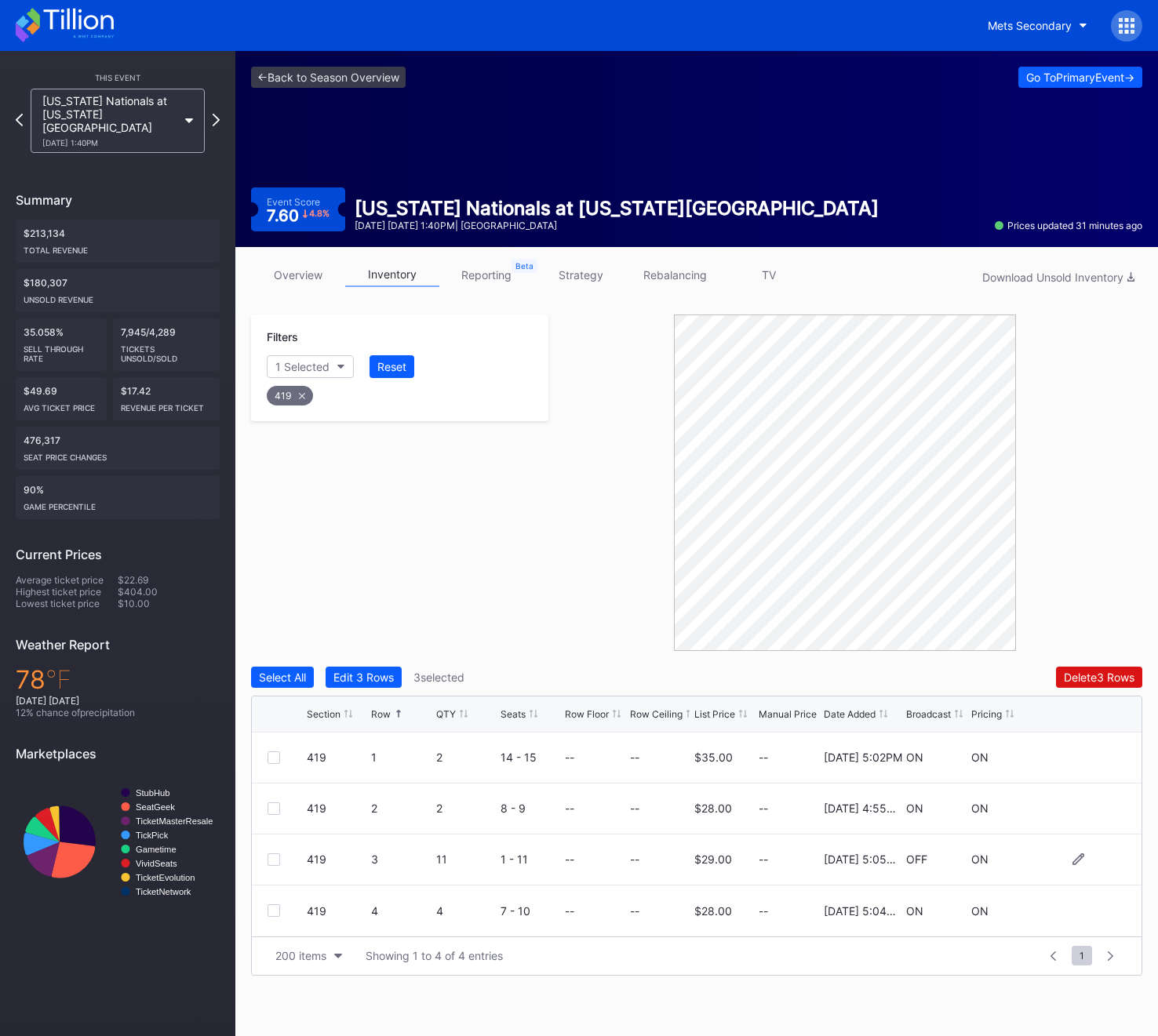
click at [275, 848] on div "419 3 11 1 - 11 -- -- $29.00 -- 11/25/2024 5:05PM OFF ON" at bounding box center [696, 860] width 889 height 51
click at [275, 857] on div at bounding box center [273, 860] width 13 height 13
click at [295, 398] on div "419" at bounding box center [289, 395] width 47 height 20
click at [293, 365] on div "Section" at bounding box center [294, 366] width 39 height 13
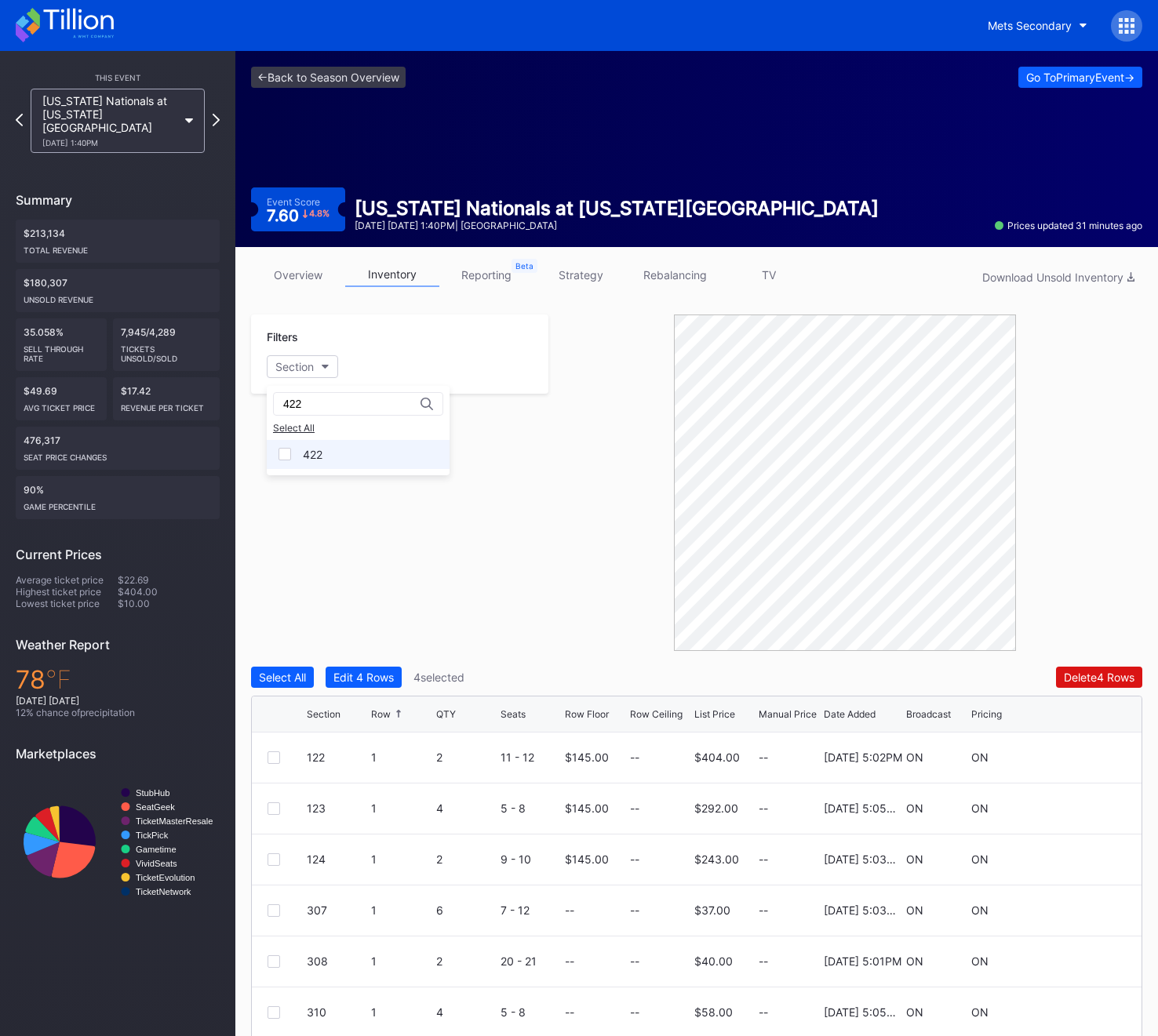
type input "422"
click at [345, 461] on div "422" at bounding box center [357, 454] width 183 height 29
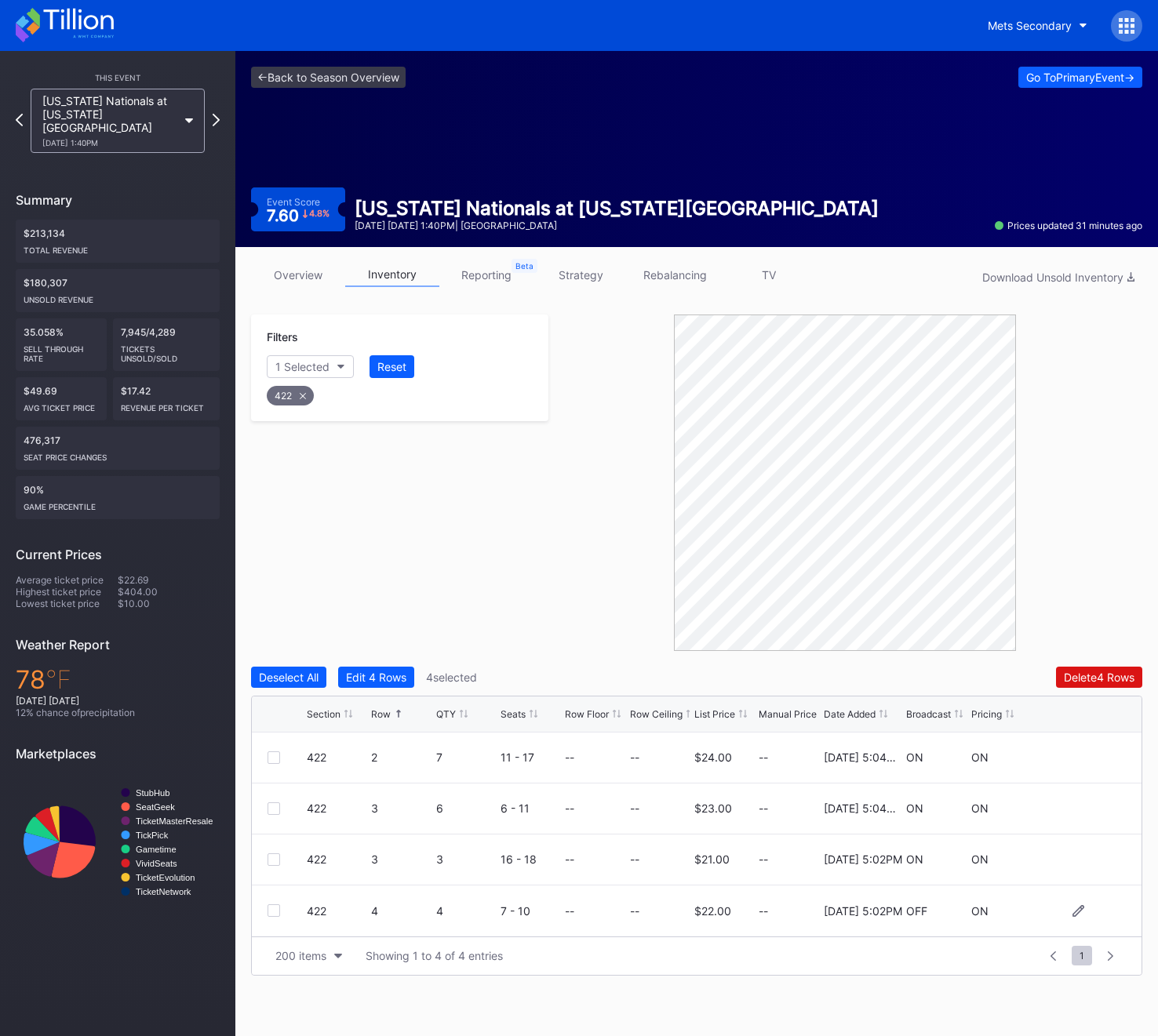
click at [288, 908] on div at bounding box center [287, 910] width 40 height 13
click at [285, 908] on div at bounding box center [287, 910] width 40 height 13
click at [278, 908] on div at bounding box center [273, 910] width 13 height 13
click at [298, 397] on div "422" at bounding box center [290, 395] width 47 height 20
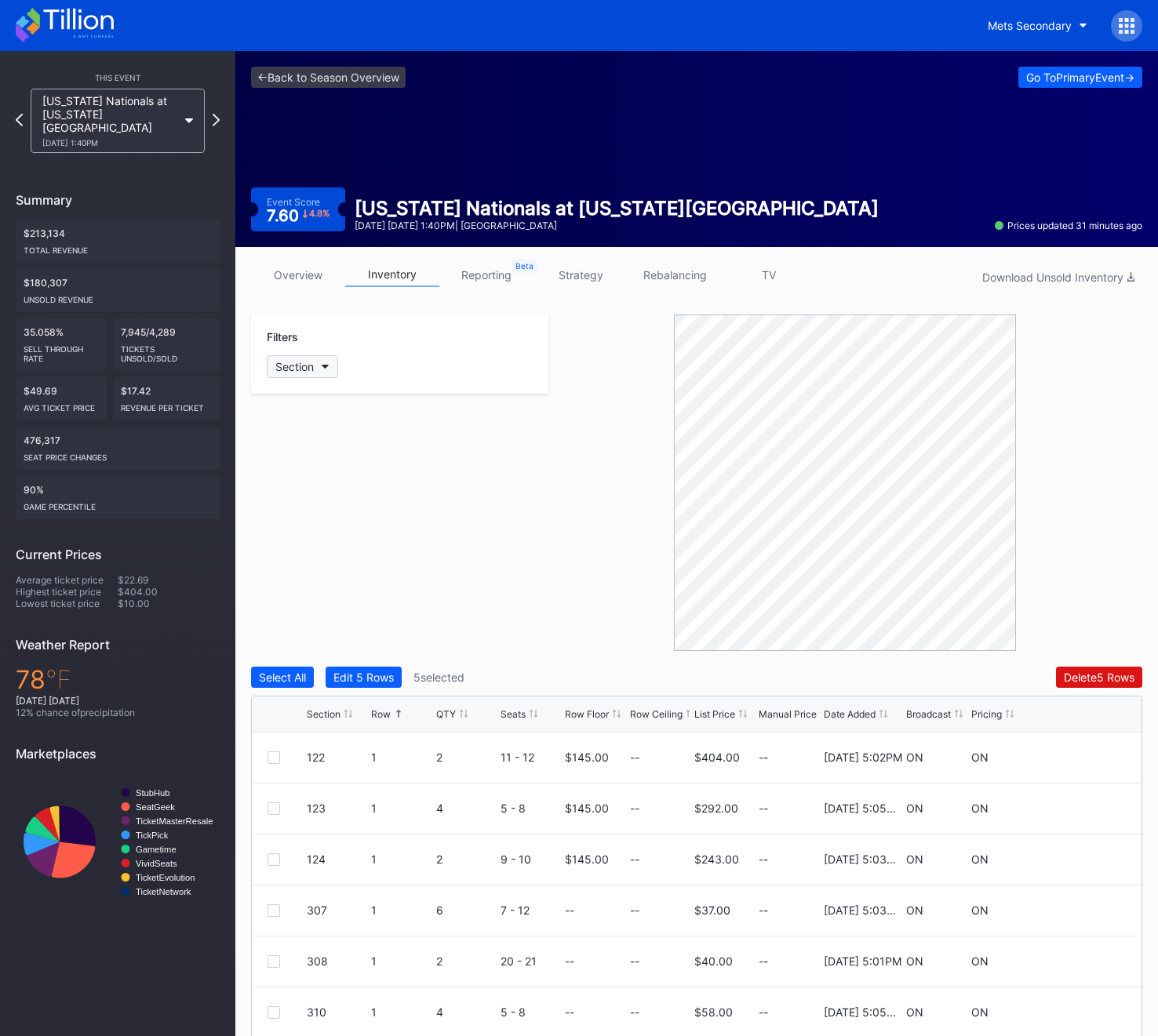
click at [298, 365] on div "Section" at bounding box center [294, 366] width 39 height 13
type input "426"
click at [311, 455] on div "426" at bounding box center [313, 454] width 21 height 13
click at [273, 910] on div at bounding box center [273, 910] width 13 height 13
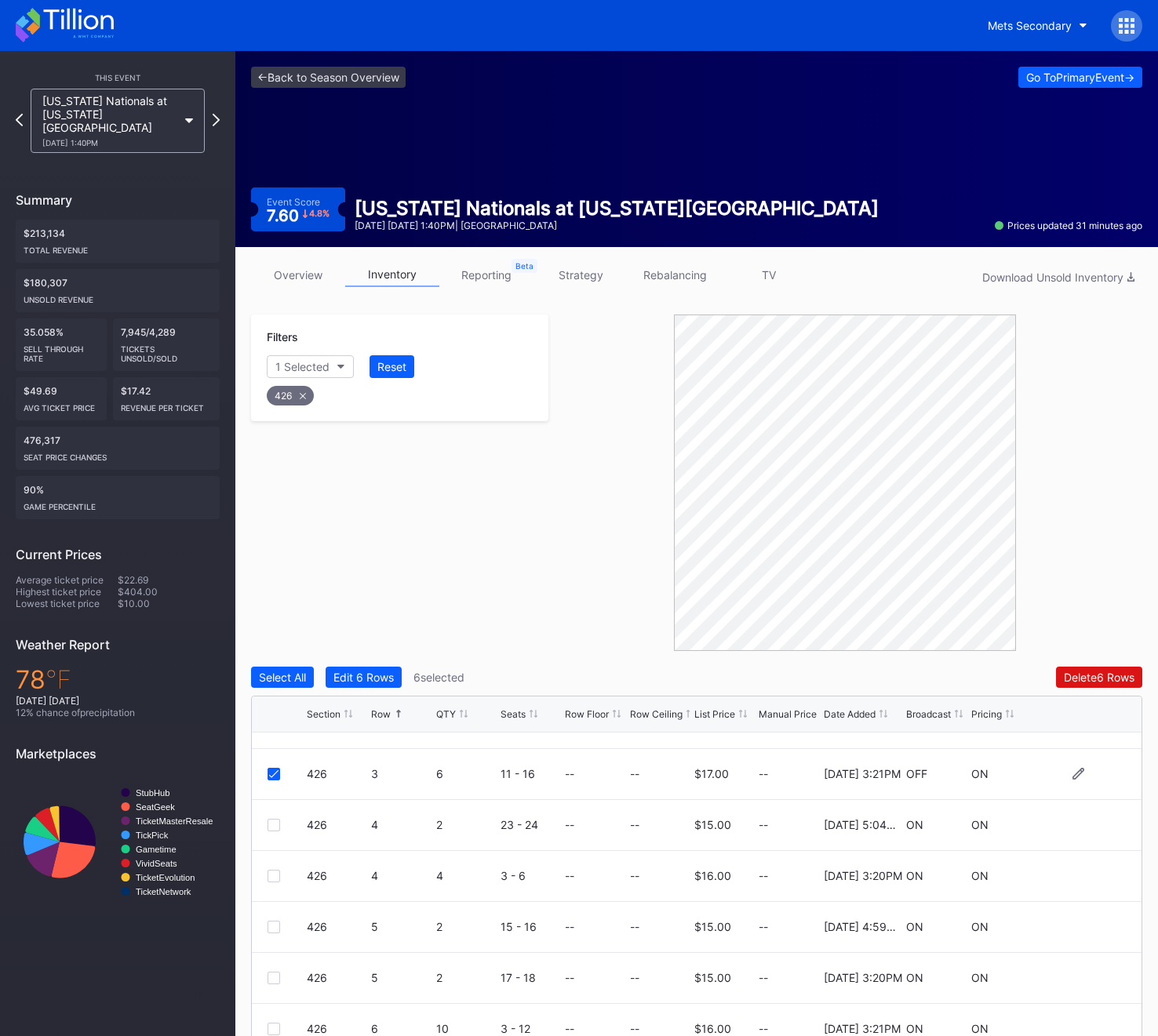
scroll to position [138, 0]
click at [300, 396] on icon at bounding box center [303, 396] width 6 height 6
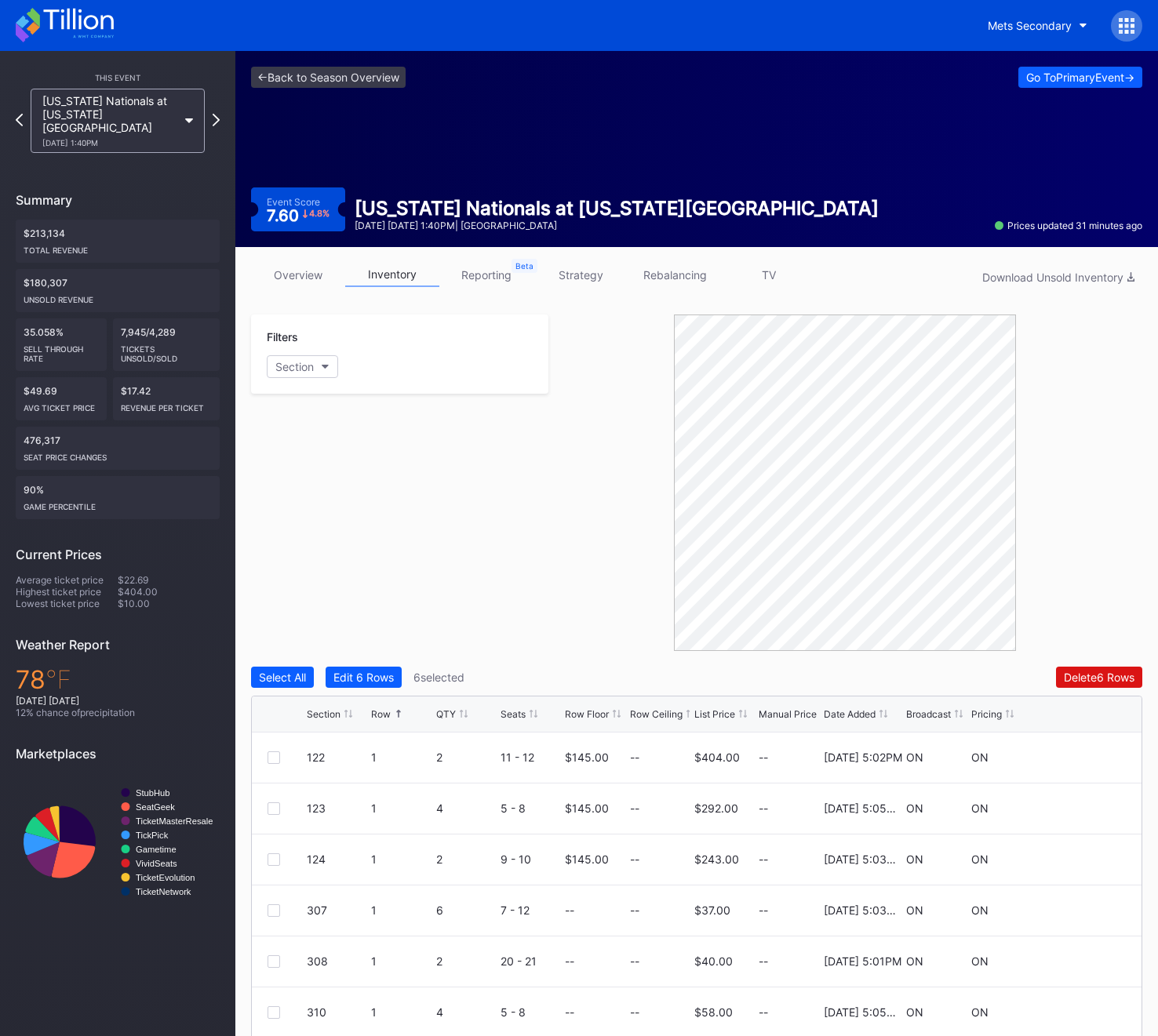
click at [311, 382] on div "Filters Section" at bounding box center [400, 354] width 297 height 79
click at [309, 364] on div "Section" at bounding box center [294, 366] width 39 height 13
type input "427"
click at [334, 446] on div "427" at bounding box center [357, 454] width 183 height 29
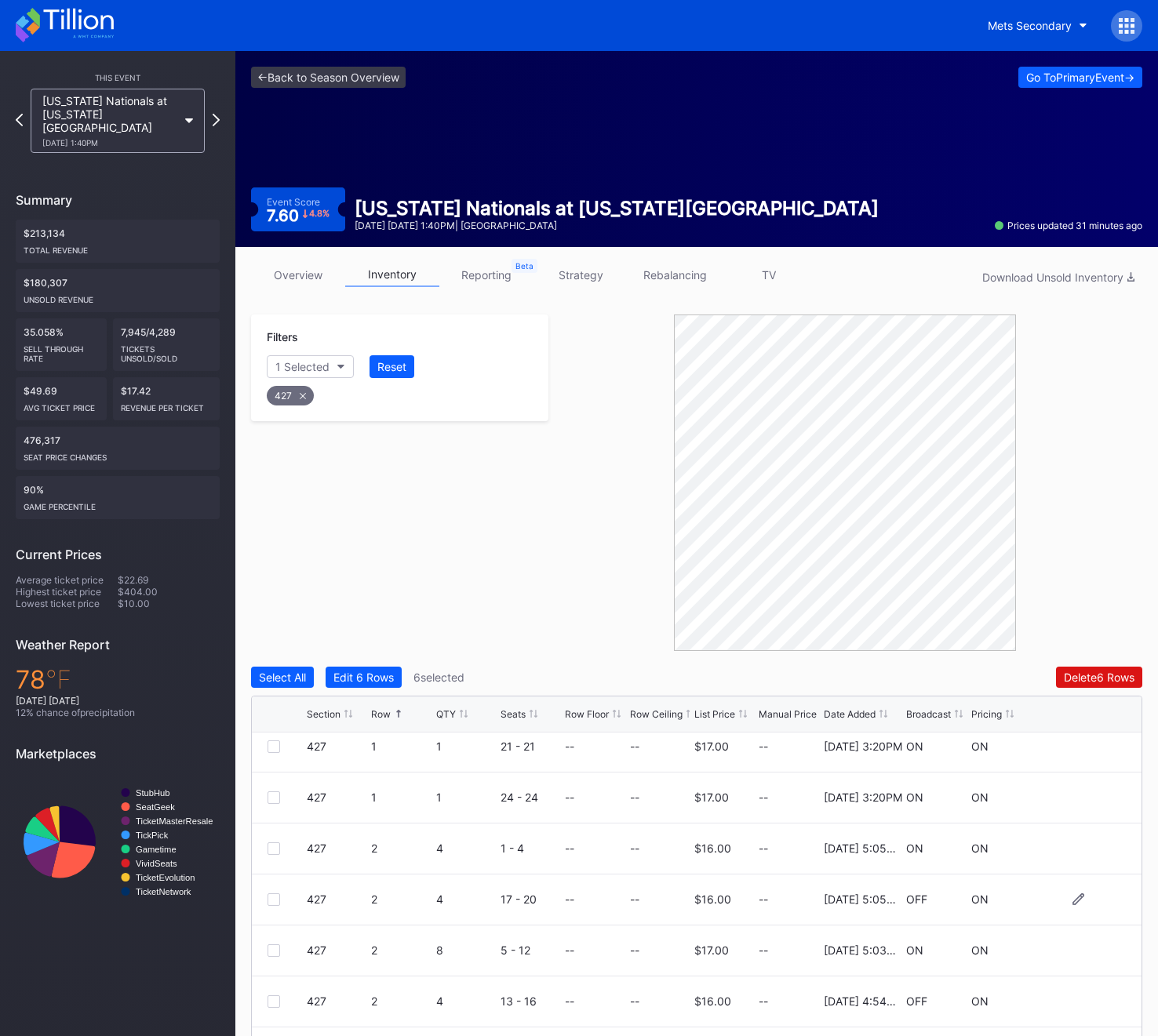
scroll to position [121, 0]
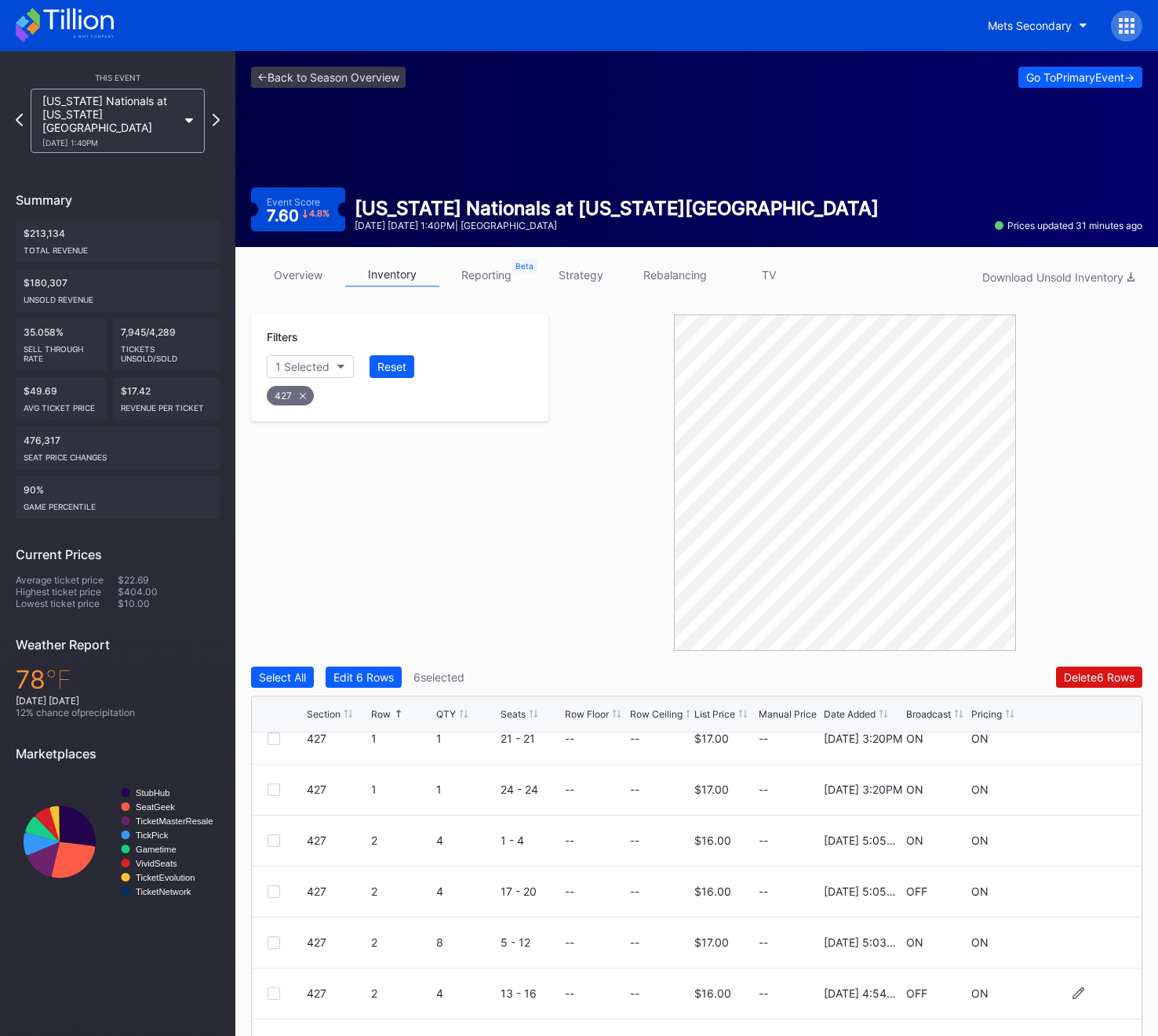
click at [269, 996] on div at bounding box center [273, 993] width 13 height 13
click at [283, 394] on div "427" at bounding box center [290, 395] width 47 height 20
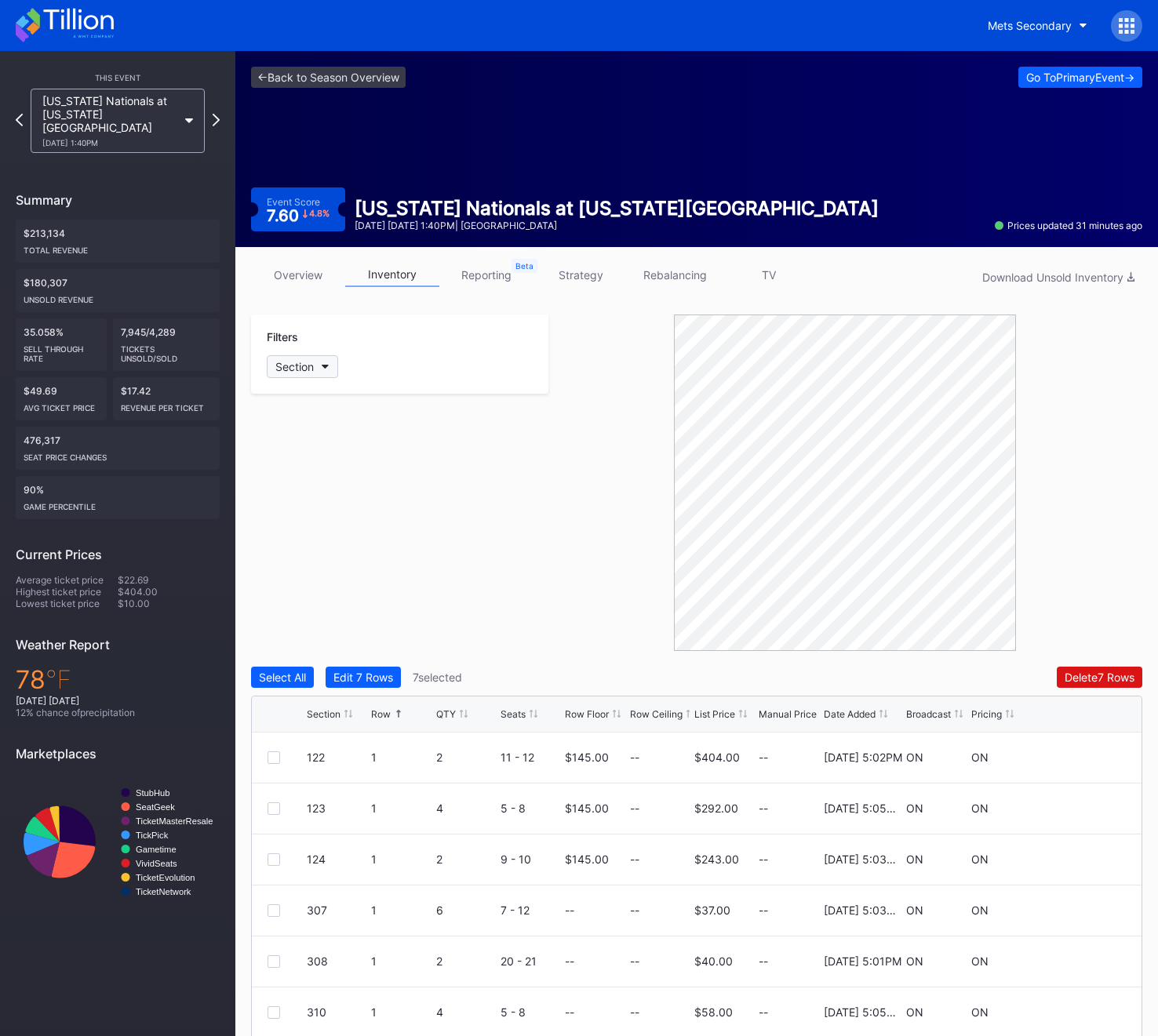
click at [286, 360] on div "Section" at bounding box center [294, 366] width 39 height 13
type input "428"
click at [328, 448] on div "428" at bounding box center [357, 454] width 183 height 29
click at [255, 964] on div "428 3 11 9 - 19 -- -- $15.00 -- 11/25/2024 5:05PM OFF ON" at bounding box center [696, 963] width 889 height 51
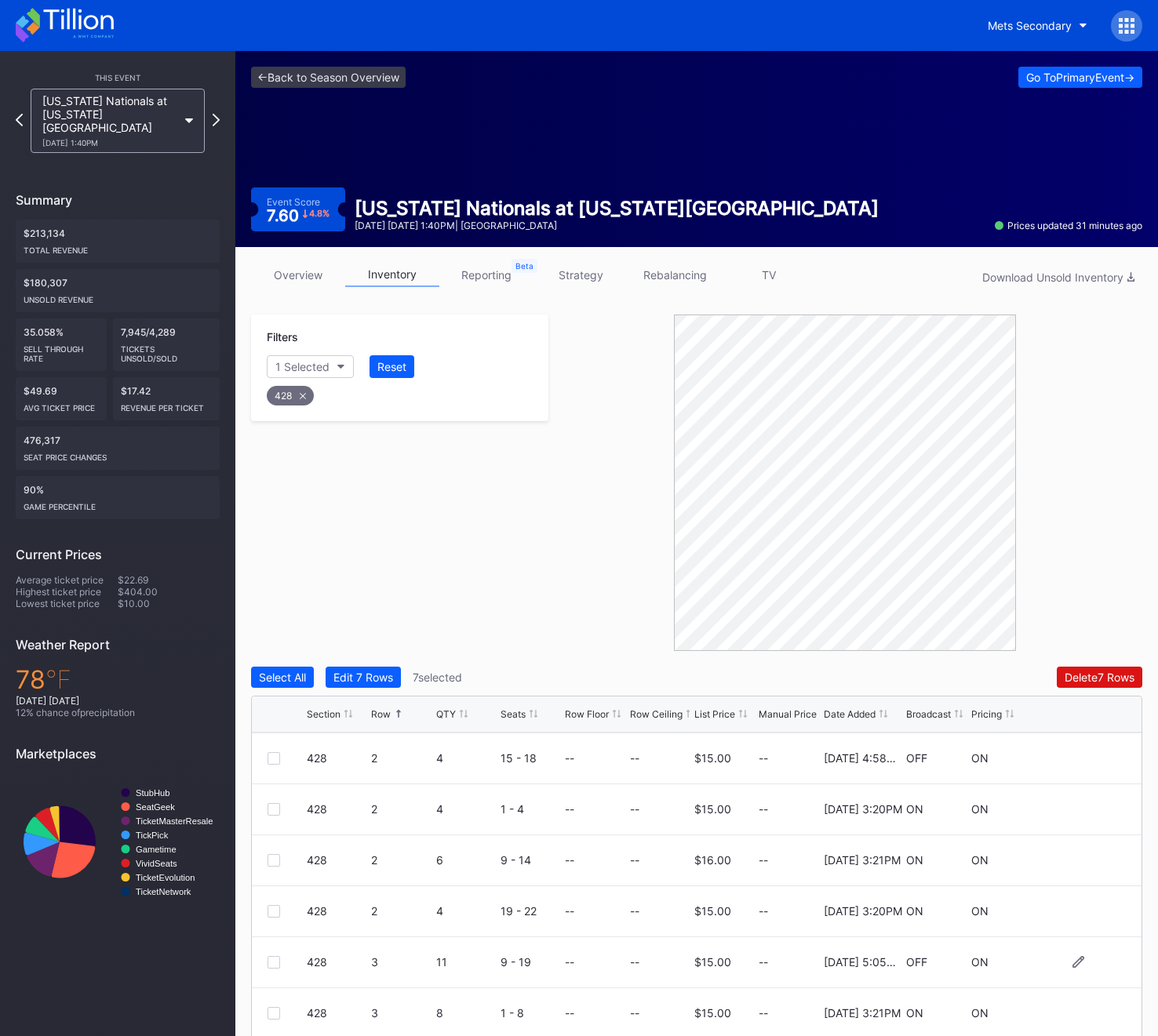
click at [268, 963] on div at bounding box center [273, 963] width 13 height 13
click at [304, 393] on icon at bounding box center [303, 396] width 6 height 6
click at [299, 368] on div "Section" at bounding box center [294, 366] width 39 height 13
type input "429"
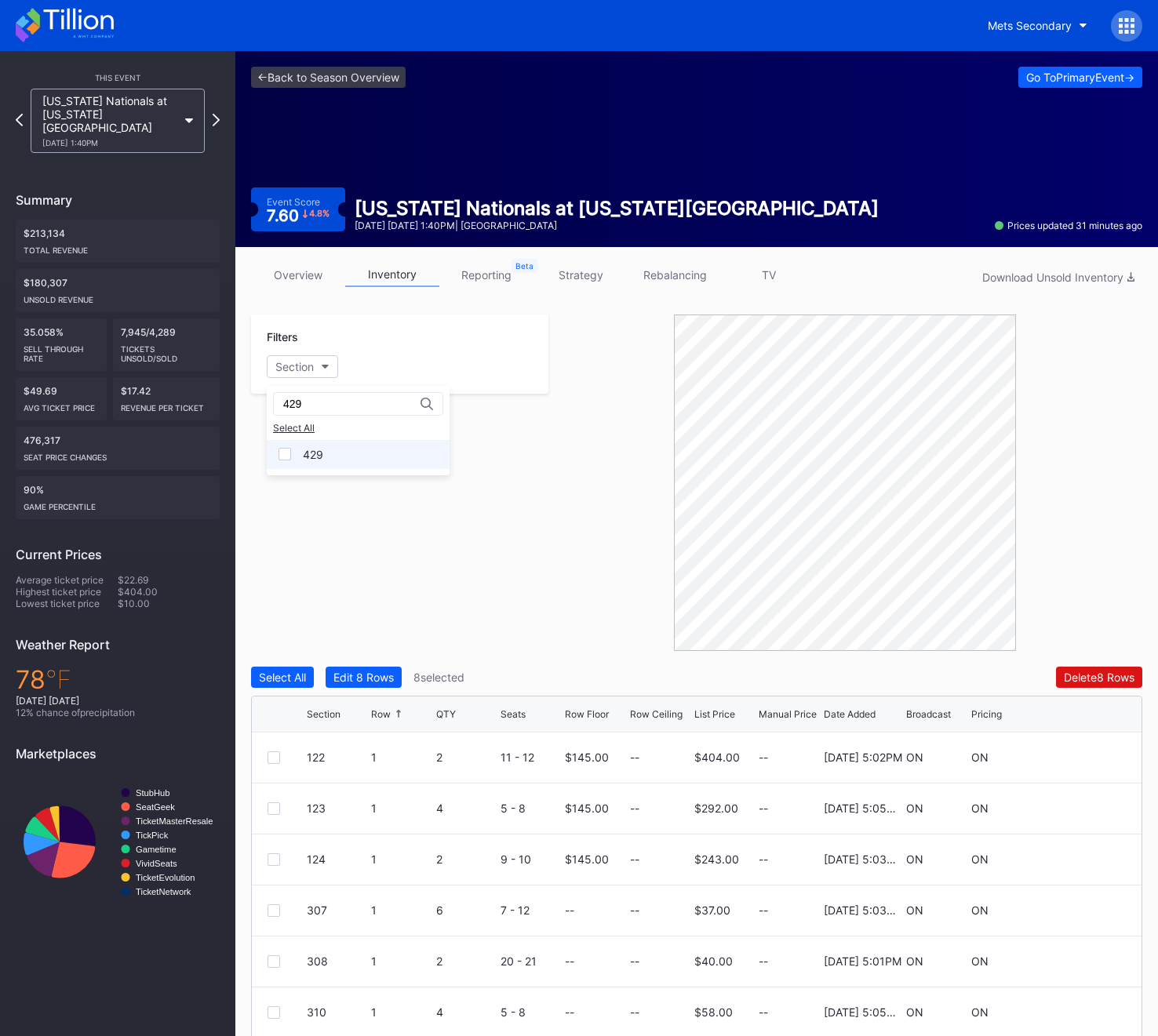
click at [344, 461] on div "429" at bounding box center [357, 454] width 183 height 29
click at [272, 907] on div at bounding box center [273, 910] width 13 height 13
click at [293, 394] on div "429" at bounding box center [290, 395] width 47 height 20
click at [293, 368] on div "Section" at bounding box center [294, 366] width 39 height 13
type input "430"
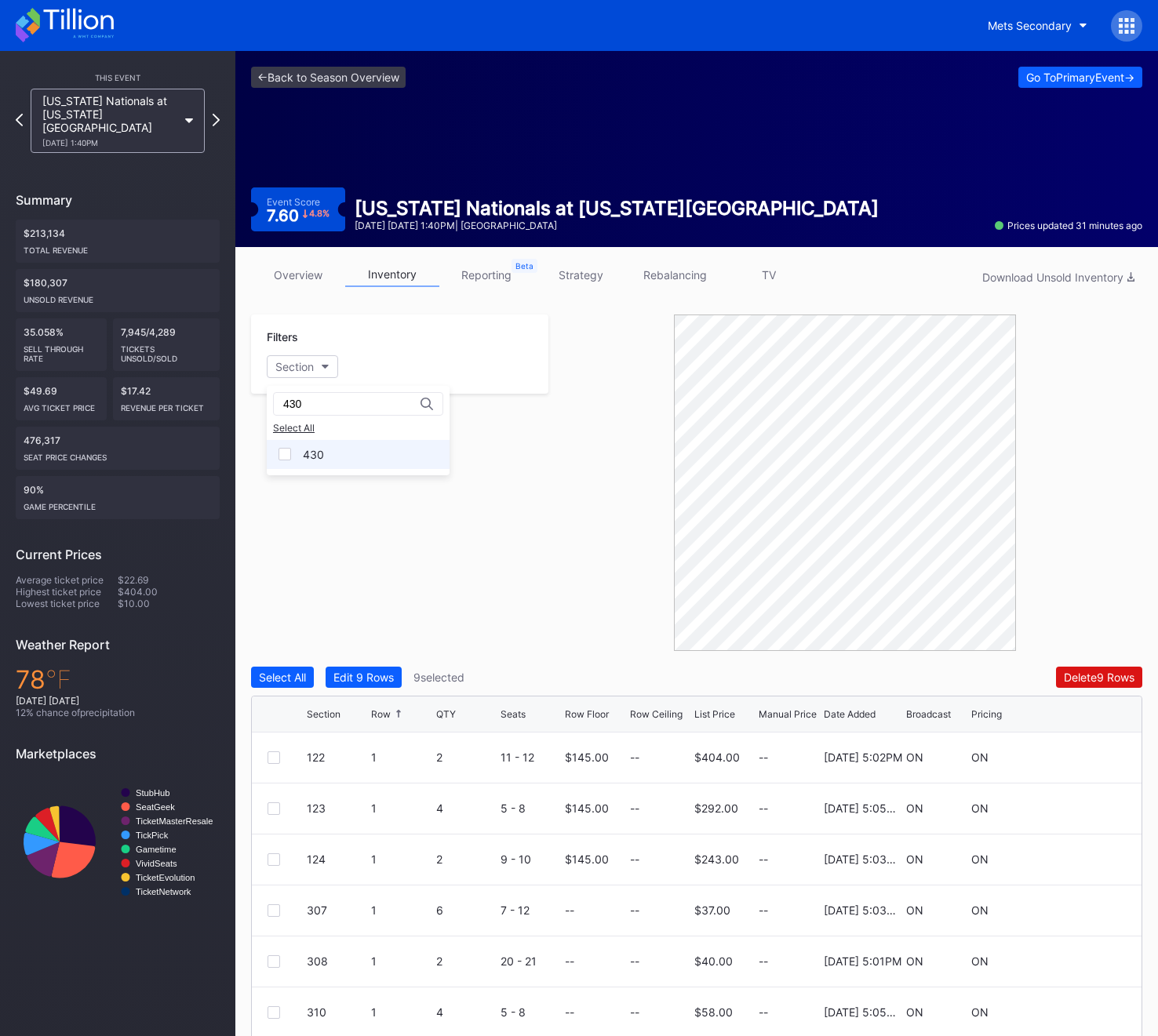
click at [318, 457] on div "430" at bounding box center [313, 454] width 21 height 13
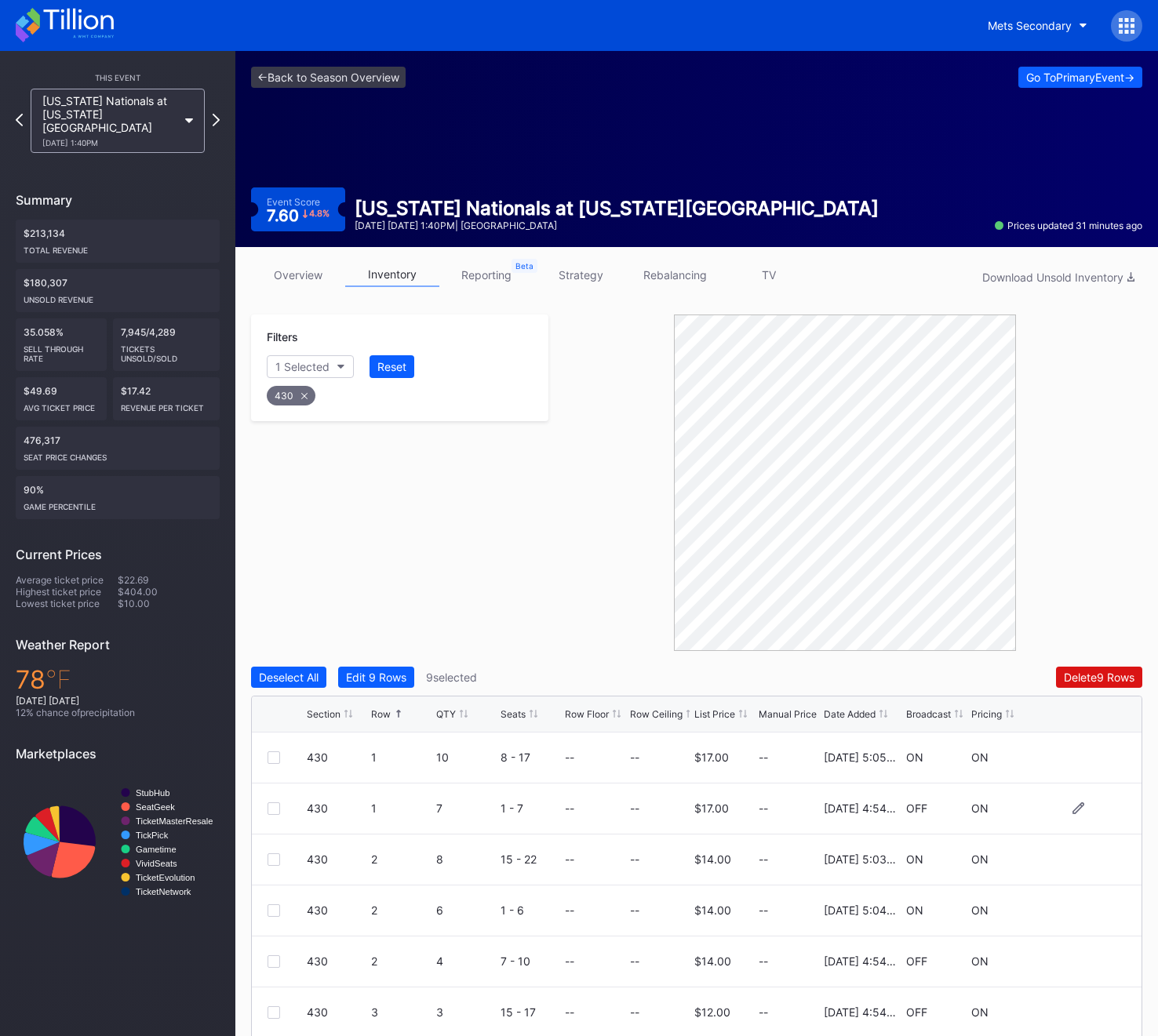
click at [275, 810] on div at bounding box center [273, 808] width 13 height 13
click at [278, 1012] on div at bounding box center [273, 1013] width 13 height 13
click at [299, 399] on div "430" at bounding box center [291, 395] width 49 height 20
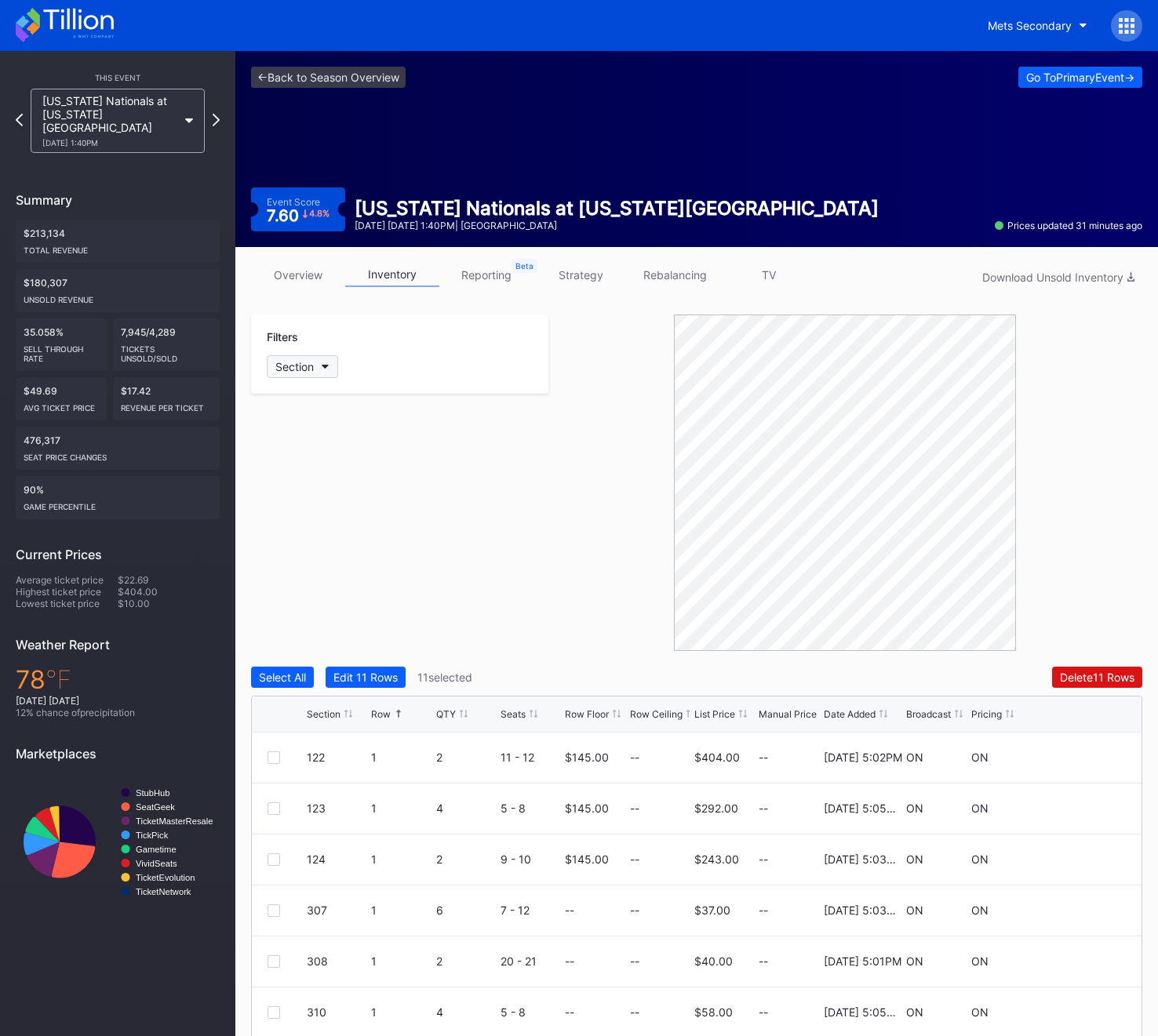
click at [291, 364] on div "Section" at bounding box center [294, 366] width 39 height 13
type input "431"
click at [331, 458] on div "431" at bounding box center [357, 454] width 183 height 29
click at [272, 955] on div at bounding box center [273, 962] width 13 height 13
click at [295, 397] on div "431" at bounding box center [290, 395] width 47 height 20
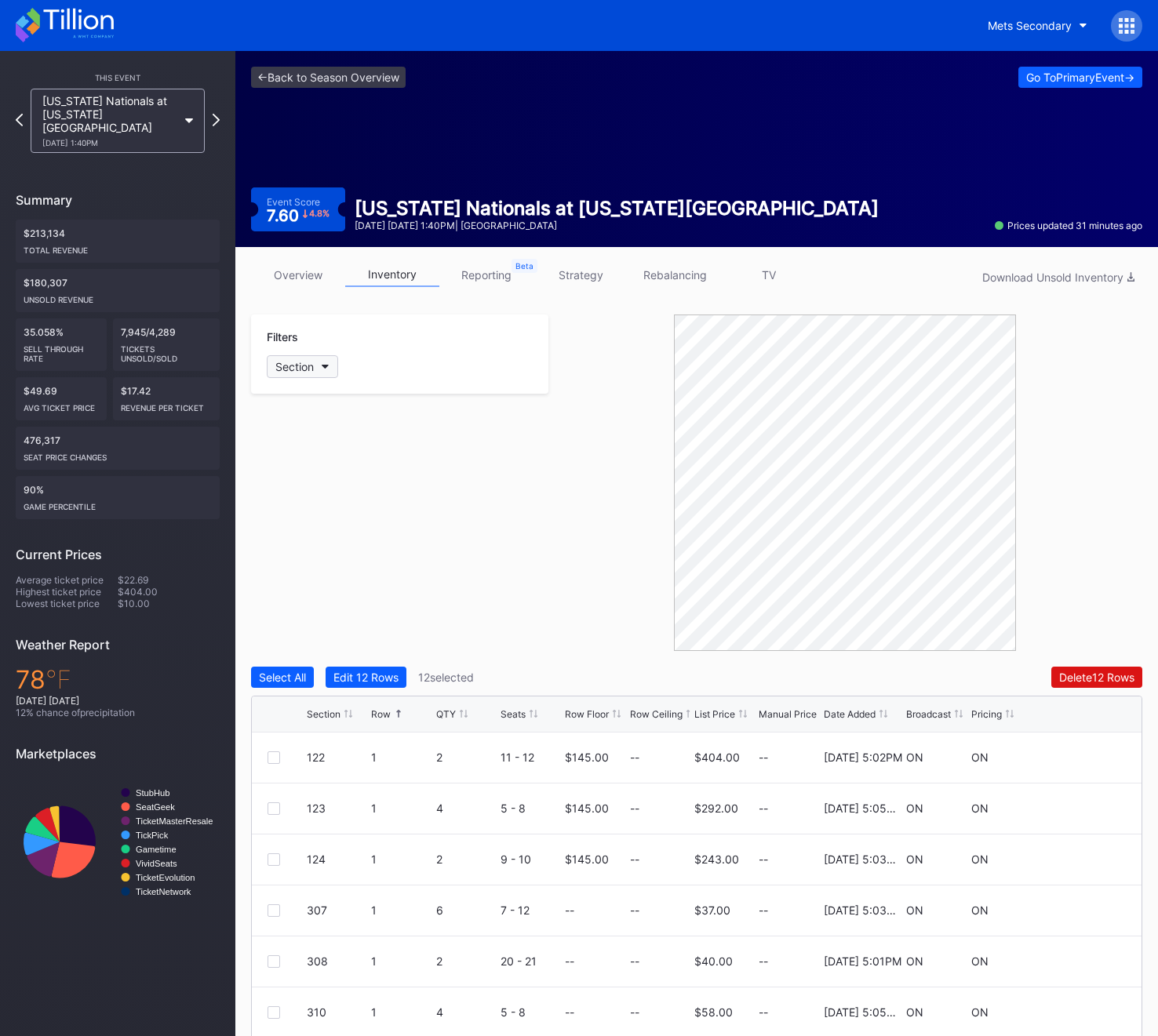
click at [296, 366] on div "Section" at bounding box center [294, 366] width 39 height 13
type input "432"
click at [305, 470] on div "432 Select All 432" at bounding box center [357, 430] width 183 height 89
drag, startPoint x: 305, startPoint y: 469, endPoint x: 305, endPoint y: 458, distance: 11.0
click at [305, 469] on div "432 Select All 432" at bounding box center [357, 430] width 183 height 89
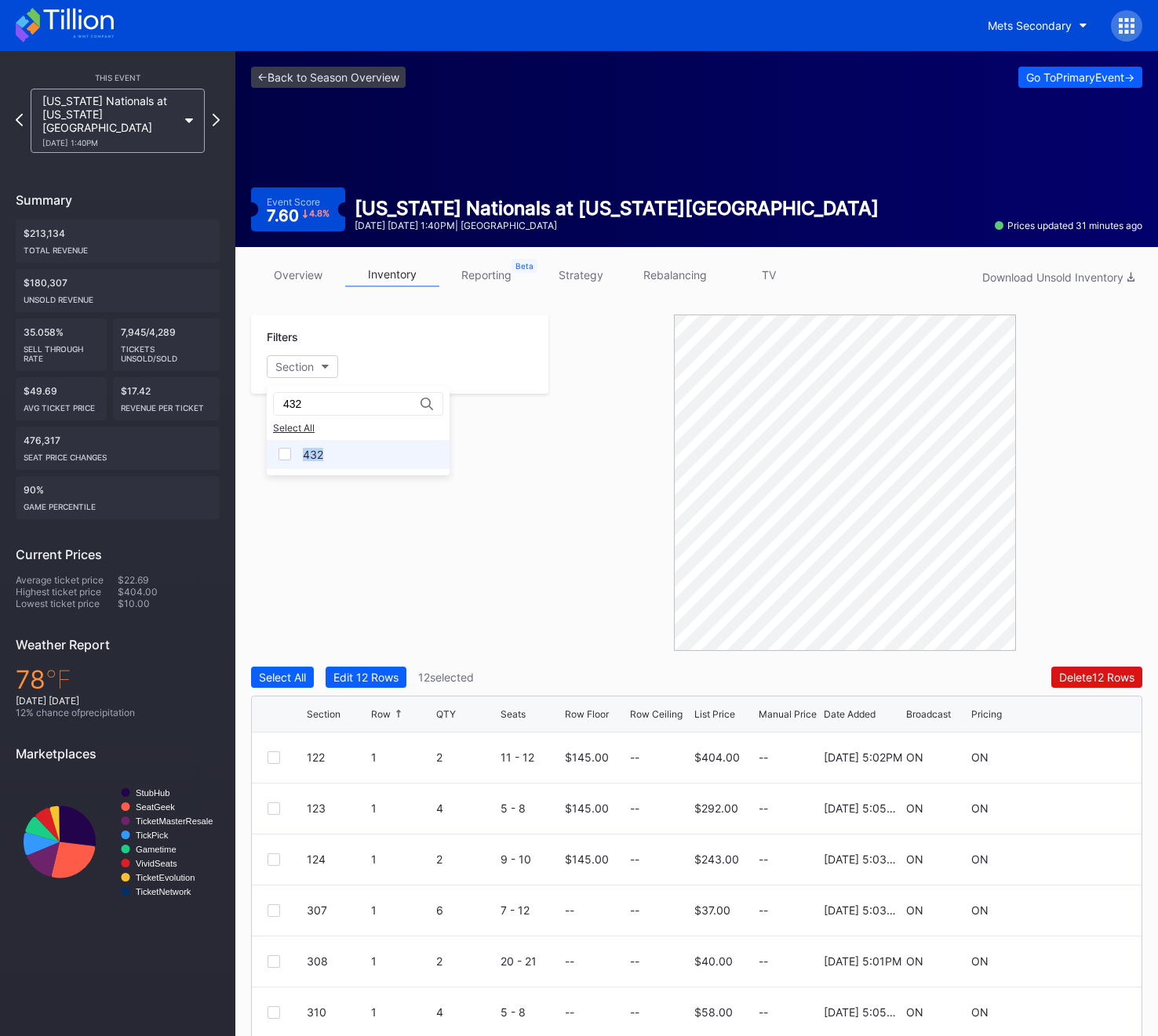
click at [305, 458] on div "432" at bounding box center [313, 454] width 21 height 13
click at [271, 759] on div at bounding box center [273, 758] width 13 height 13
click at [292, 397] on div "432" at bounding box center [290, 395] width 48 height 20
click at [298, 365] on div "Section" at bounding box center [294, 366] width 39 height 13
type input "433"
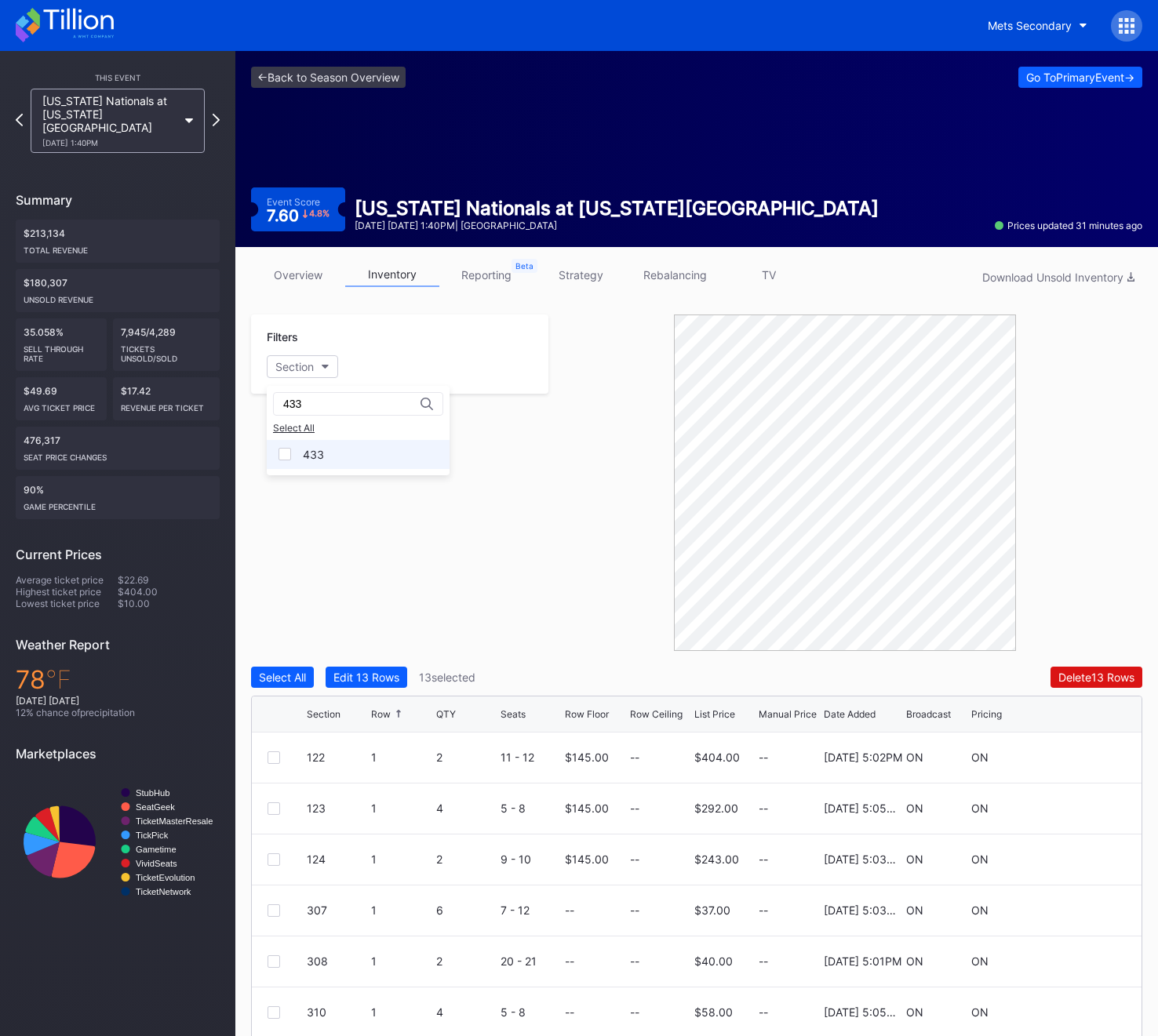
click at [308, 453] on div "433" at bounding box center [313, 454] width 21 height 13
click at [270, 857] on div at bounding box center [273, 860] width 13 height 13
click at [307, 401] on div "433" at bounding box center [291, 395] width 49 height 20
click at [298, 364] on div "Section" at bounding box center [294, 366] width 39 height 13
type input "434"
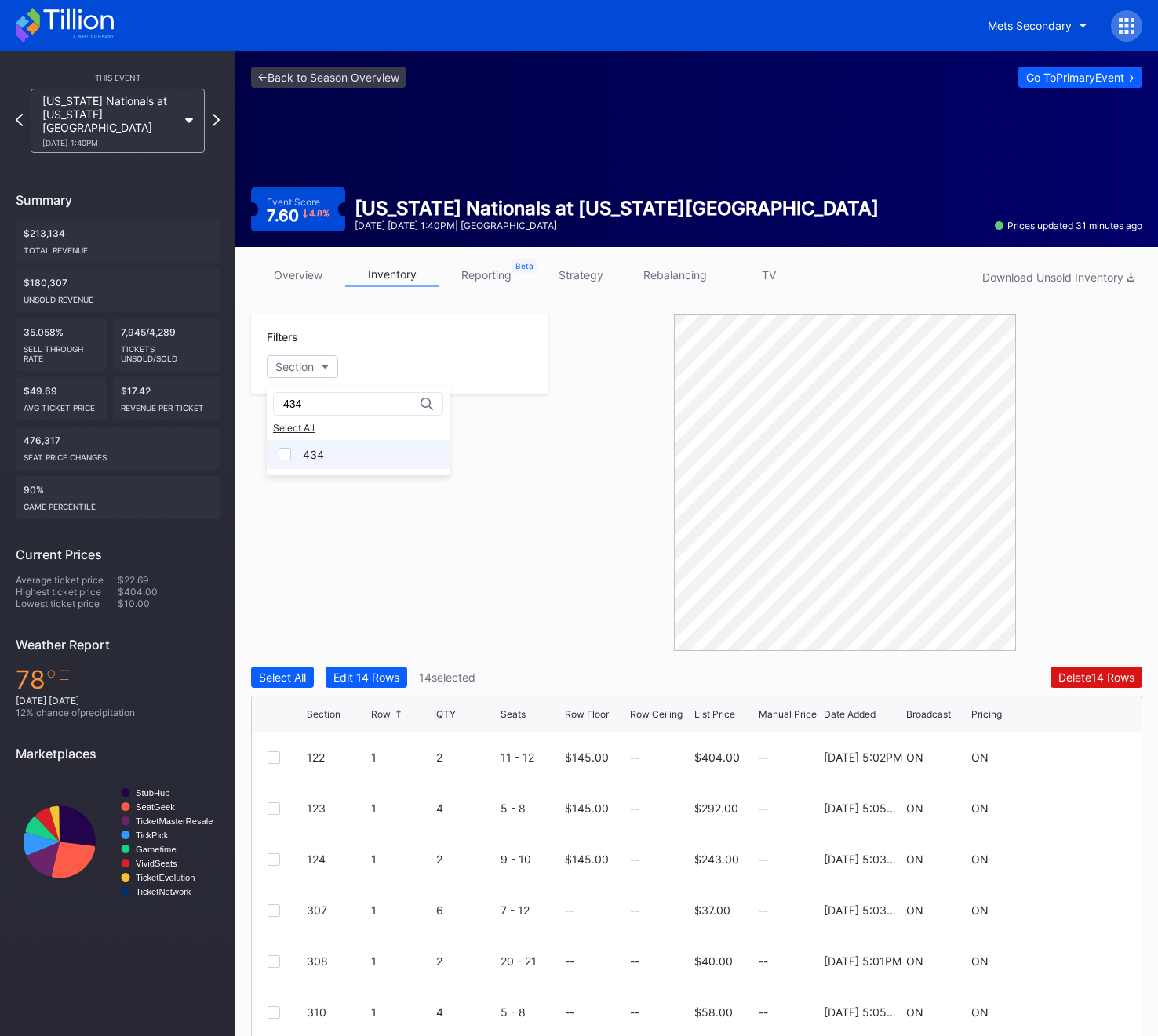
click at [332, 441] on div "434" at bounding box center [357, 454] width 183 height 29
click at [272, 1004] on div "434 3 10 12 - 21 -- -- $12.00 -- 4/1/2025 4:54PM OFF ON" at bounding box center [696, 1013] width 889 height 51
click at [269, 1015] on div at bounding box center [273, 1013] width 13 height 13
click at [298, 393] on div "434" at bounding box center [291, 395] width 49 height 20
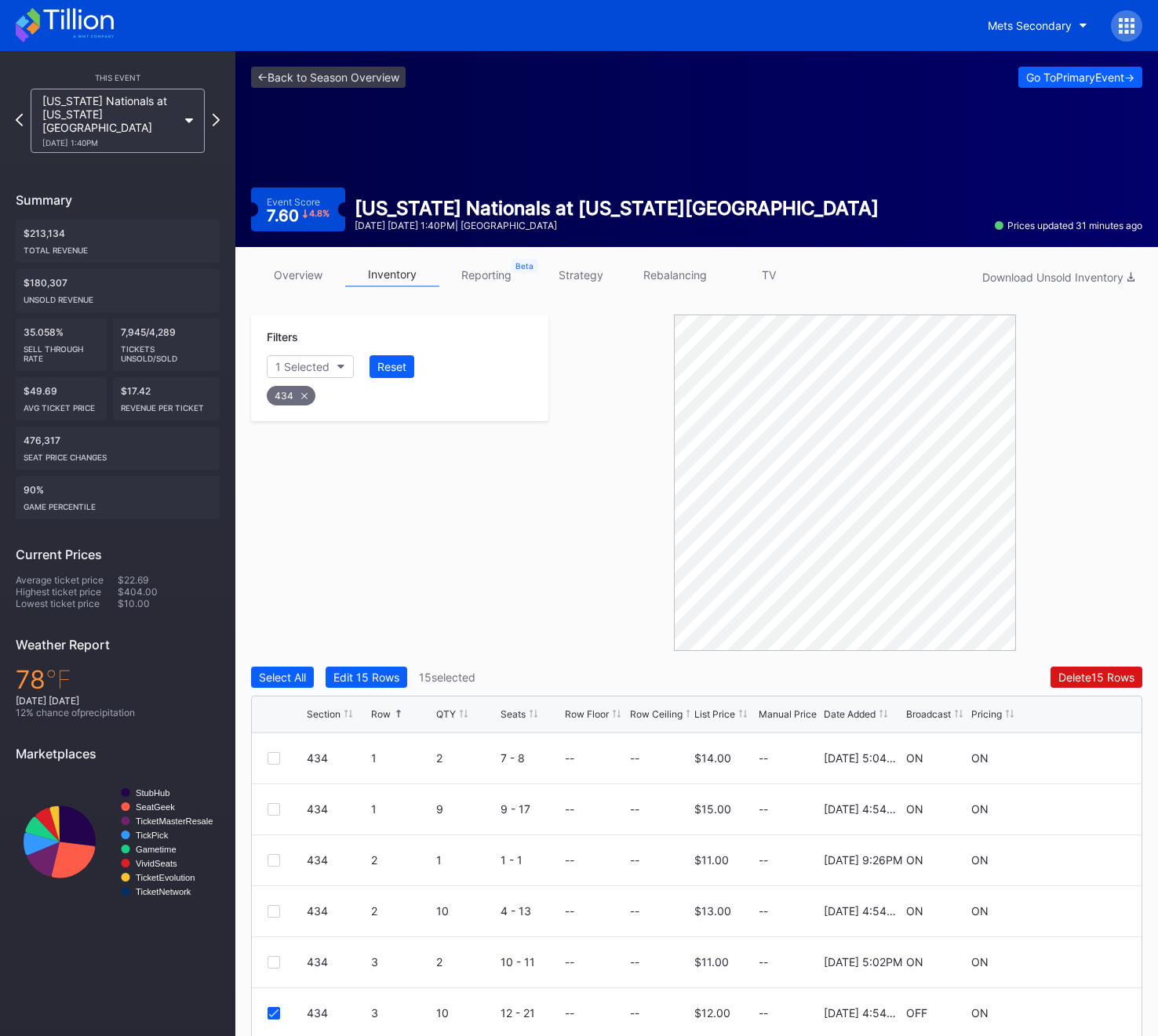
scroll to position [0, 0]
click at [304, 375] on button "Section" at bounding box center [302, 367] width 71 height 23
type input "435"
drag, startPoint x: 328, startPoint y: 447, endPoint x: 328, endPoint y: 461, distance: 14.0
click at [328, 448] on div "435" at bounding box center [357, 454] width 183 height 29
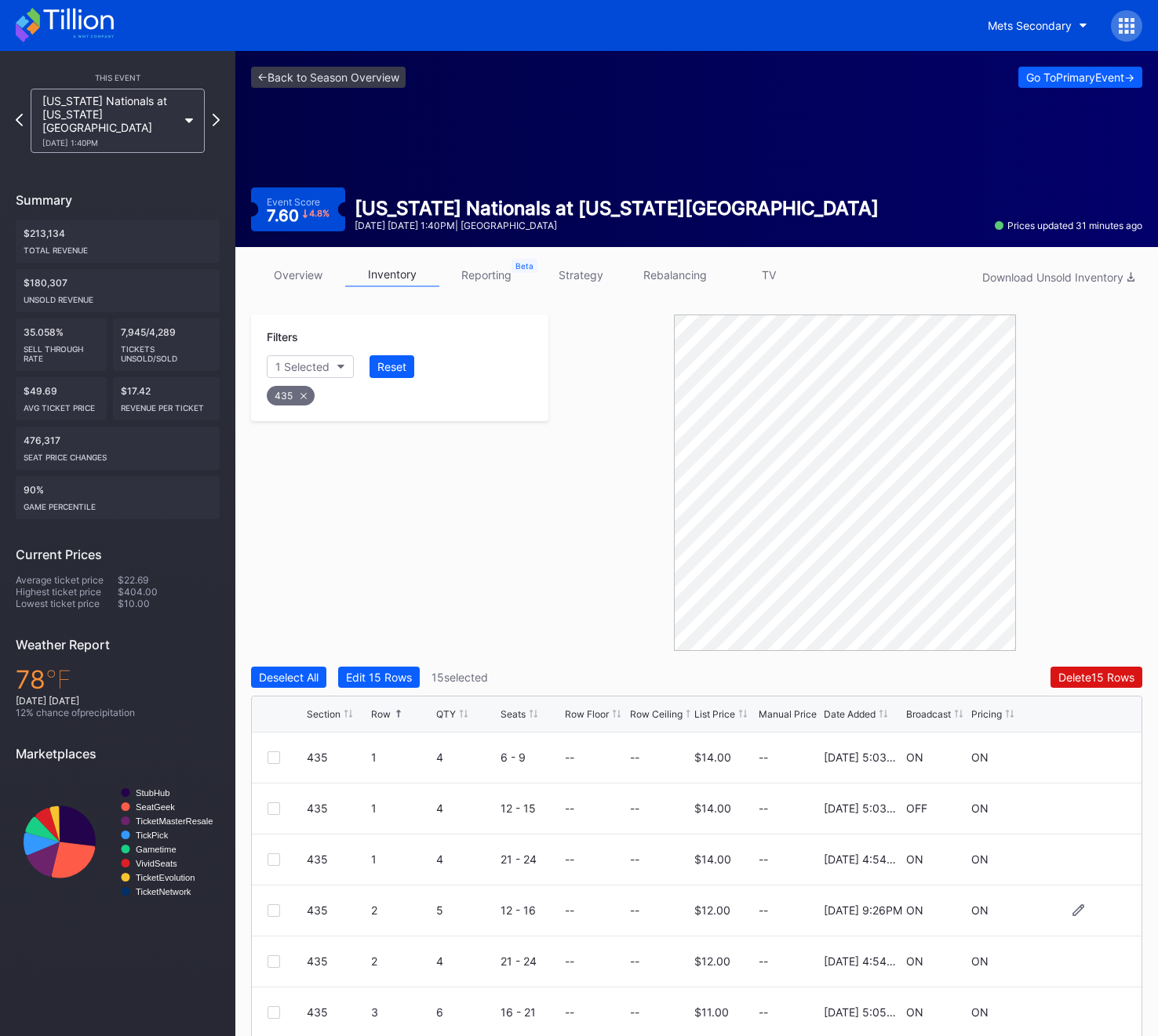
scroll to position [407, 0]
click at [266, 1005] on div "435 6 10 6 - 15 -- -- $11.00 -- 2/21/2025 9:26PM OFF ON" at bounding box center [696, 1013] width 889 height 51
click at [266, 1013] on div "435 6 10 6 - 15 -- -- $11.00 -- 2/21/2025 9:26PM OFF ON" at bounding box center [696, 1013] width 889 height 51
click at [271, 1013] on div at bounding box center [273, 1013] width 13 height 13
click at [291, 386] on div "435" at bounding box center [290, 395] width 48 height 20
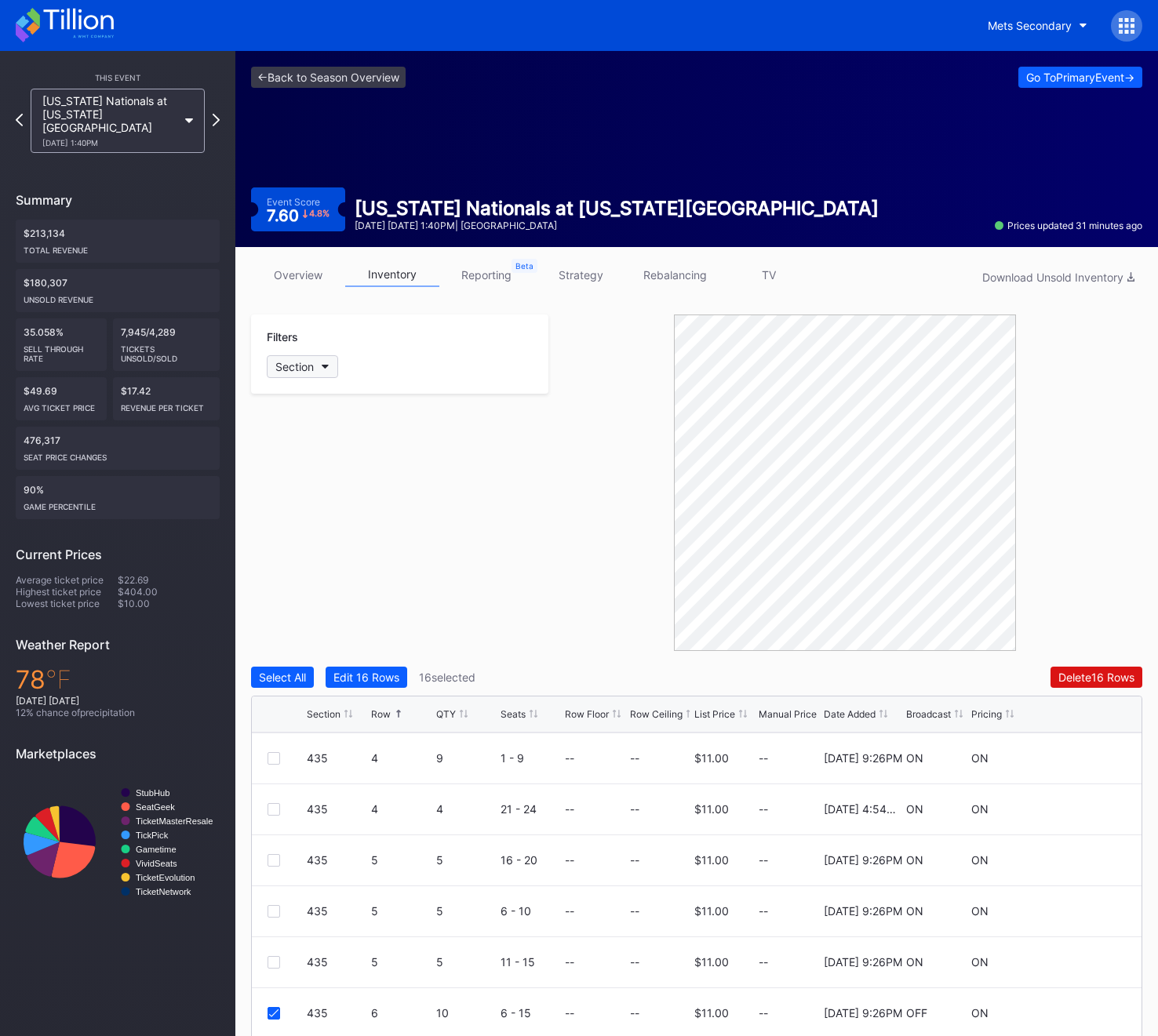
scroll to position [0, 0]
click at [291, 364] on div "Section" at bounding box center [294, 366] width 39 height 13
type input "5"
type input "436"
click at [314, 453] on div "Filters Section" at bounding box center [400, 483] width 297 height 337
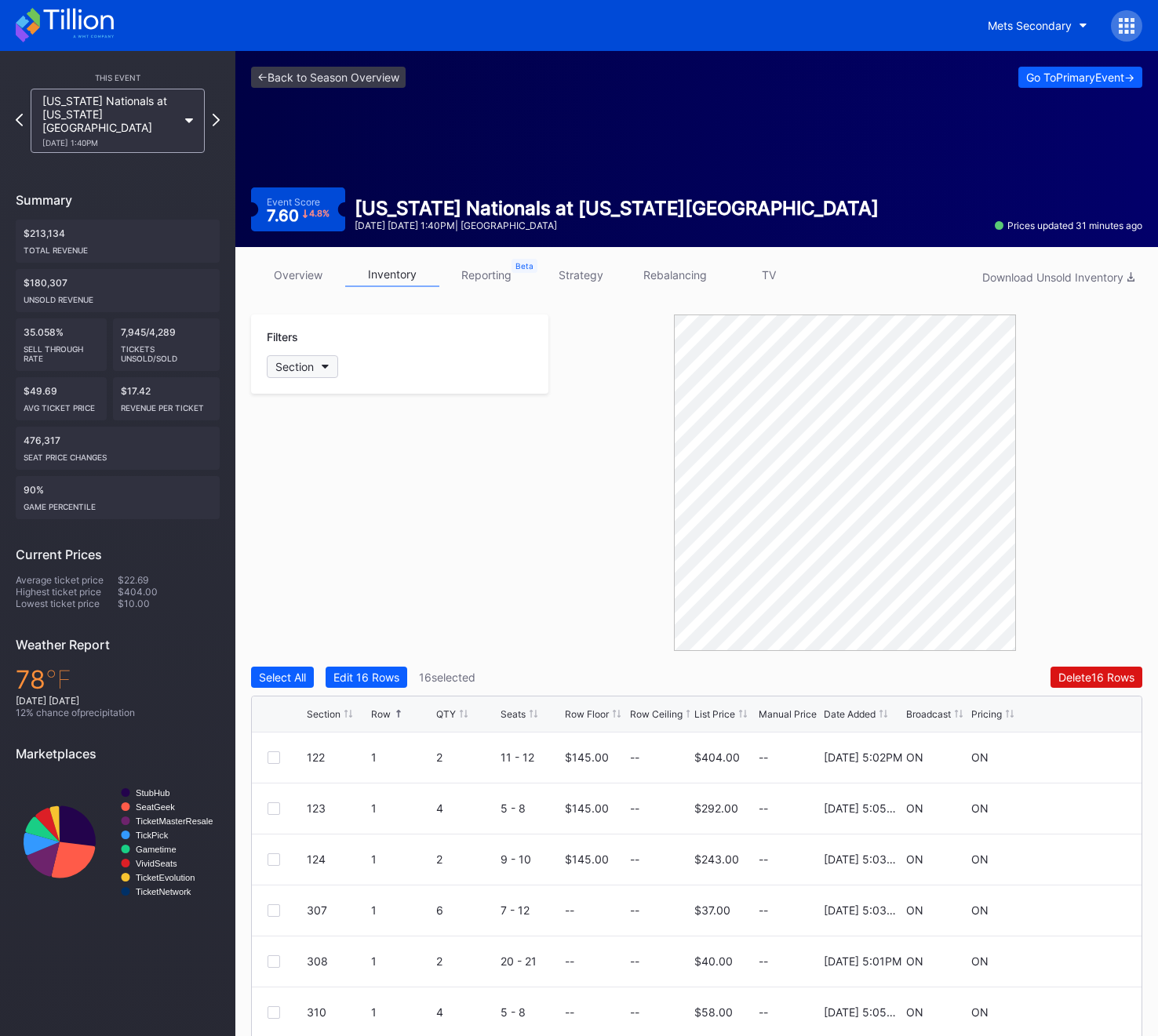
click at [308, 358] on button "Section" at bounding box center [302, 367] width 71 height 23
type input "436"
click at [303, 458] on div "436" at bounding box center [313, 454] width 21 height 13
click at [281, 758] on div at bounding box center [287, 758] width 40 height 13
click at [276, 811] on div at bounding box center [273, 808] width 13 height 13
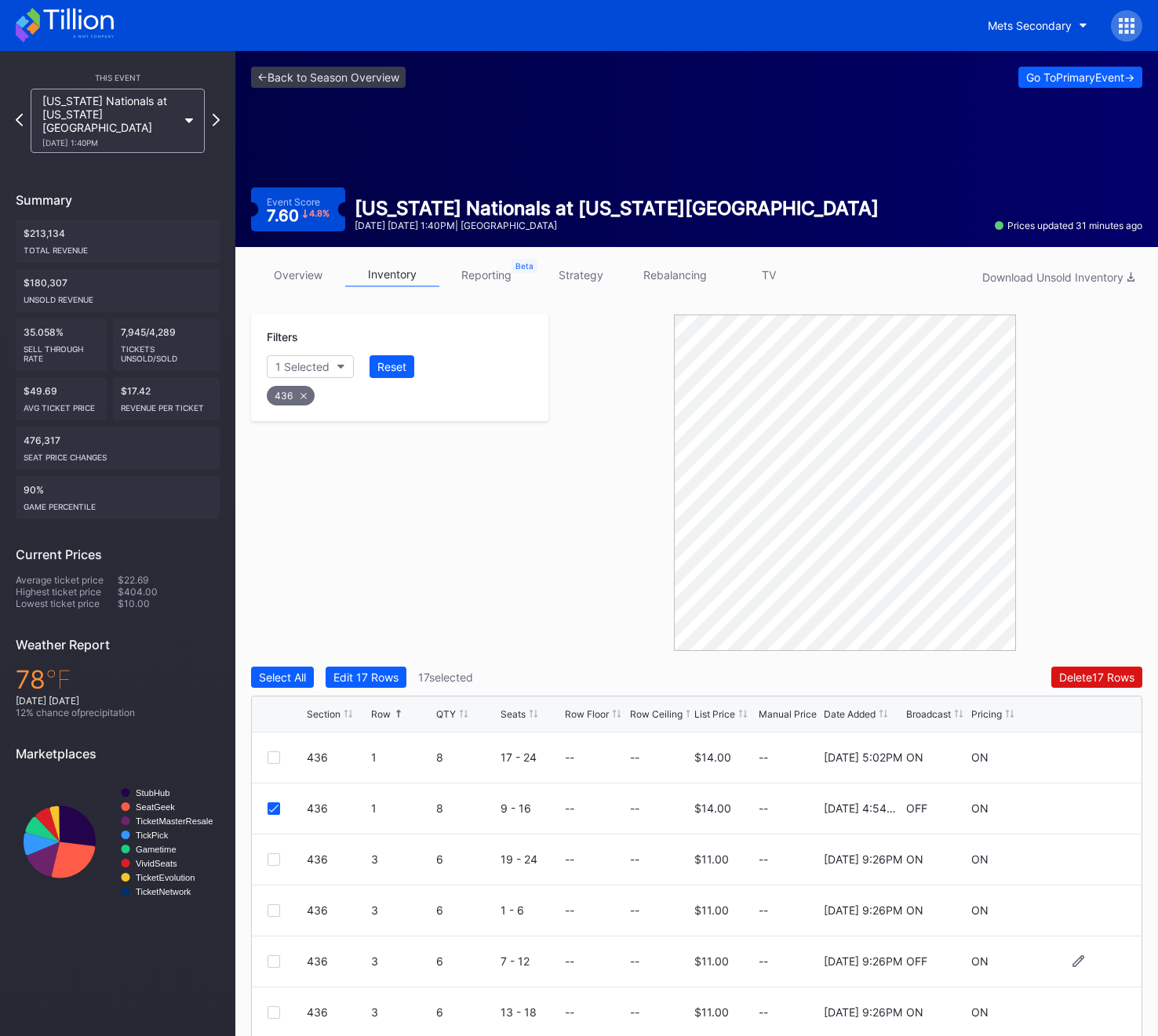
scroll to position [254, 0]
click at [277, 920] on div "436 5 10 1 - 10 -- -- $11.00 -- 2/21/2025 9:26PM OFF ON" at bounding box center [696, 911] width 889 height 51
click at [276, 909] on div at bounding box center [273, 911] width 13 height 13
click at [305, 394] on icon at bounding box center [304, 396] width 6 height 6
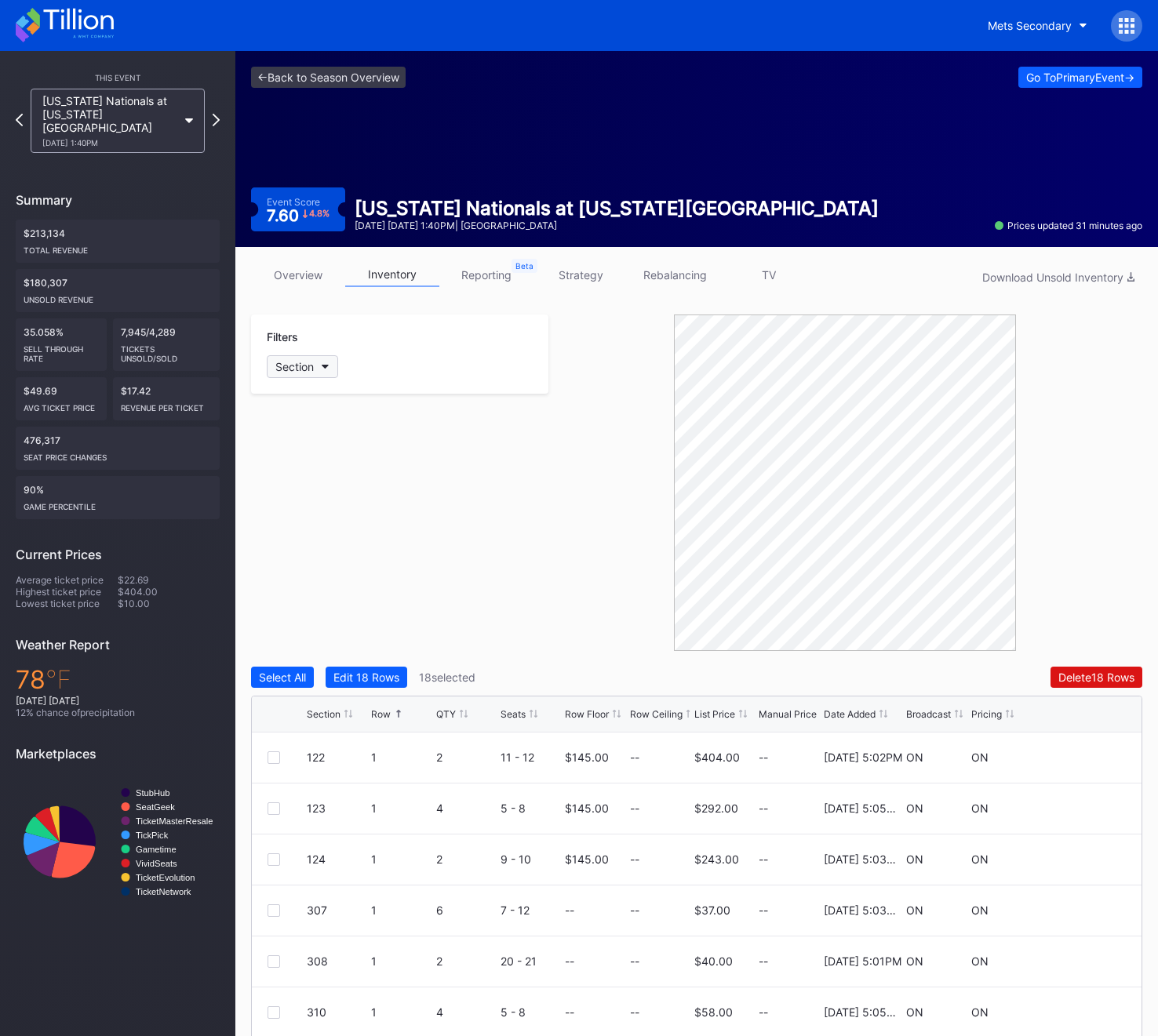
click at [296, 359] on button "Section" at bounding box center [302, 367] width 71 height 23
type input "502"
click at [331, 458] on div "502" at bounding box center [357, 454] width 183 height 29
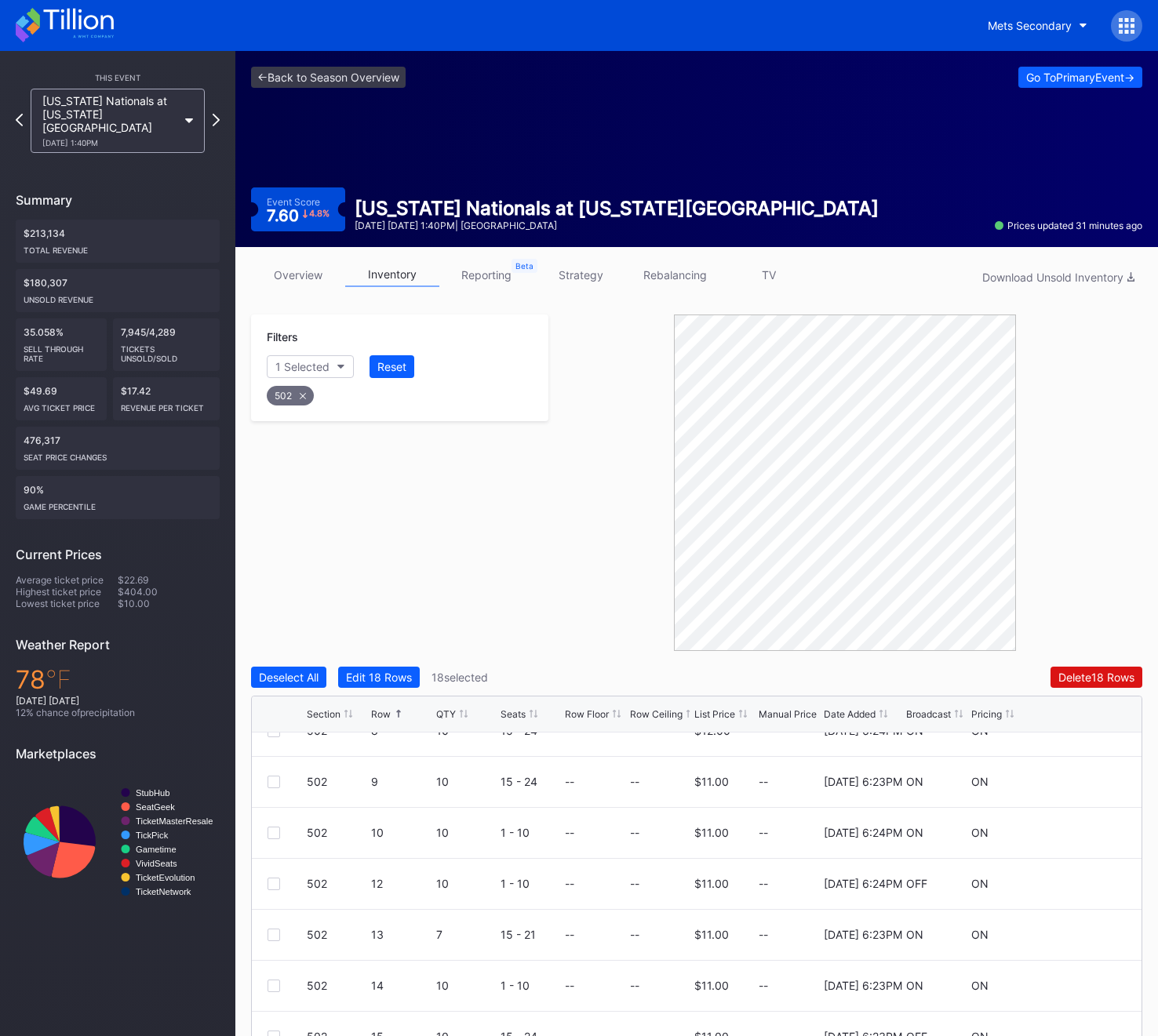
scroll to position [560, 0]
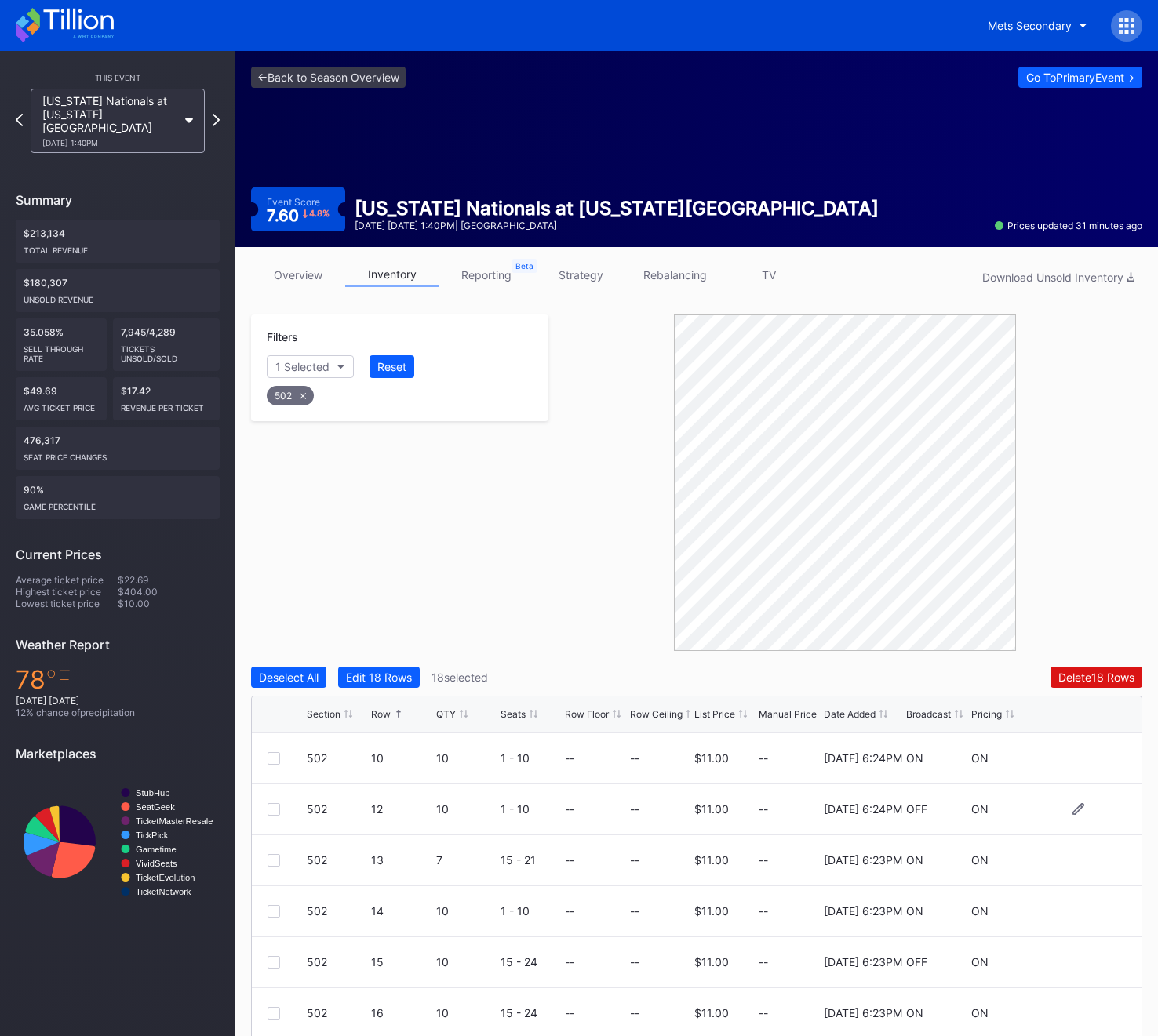
click at [277, 805] on div at bounding box center [273, 809] width 13 height 13
click at [306, 397] on div "502" at bounding box center [290, 395] width 47 height 20
click at [307, 363] on div "Section" at bounding box center [294, 366] width 39 height 13
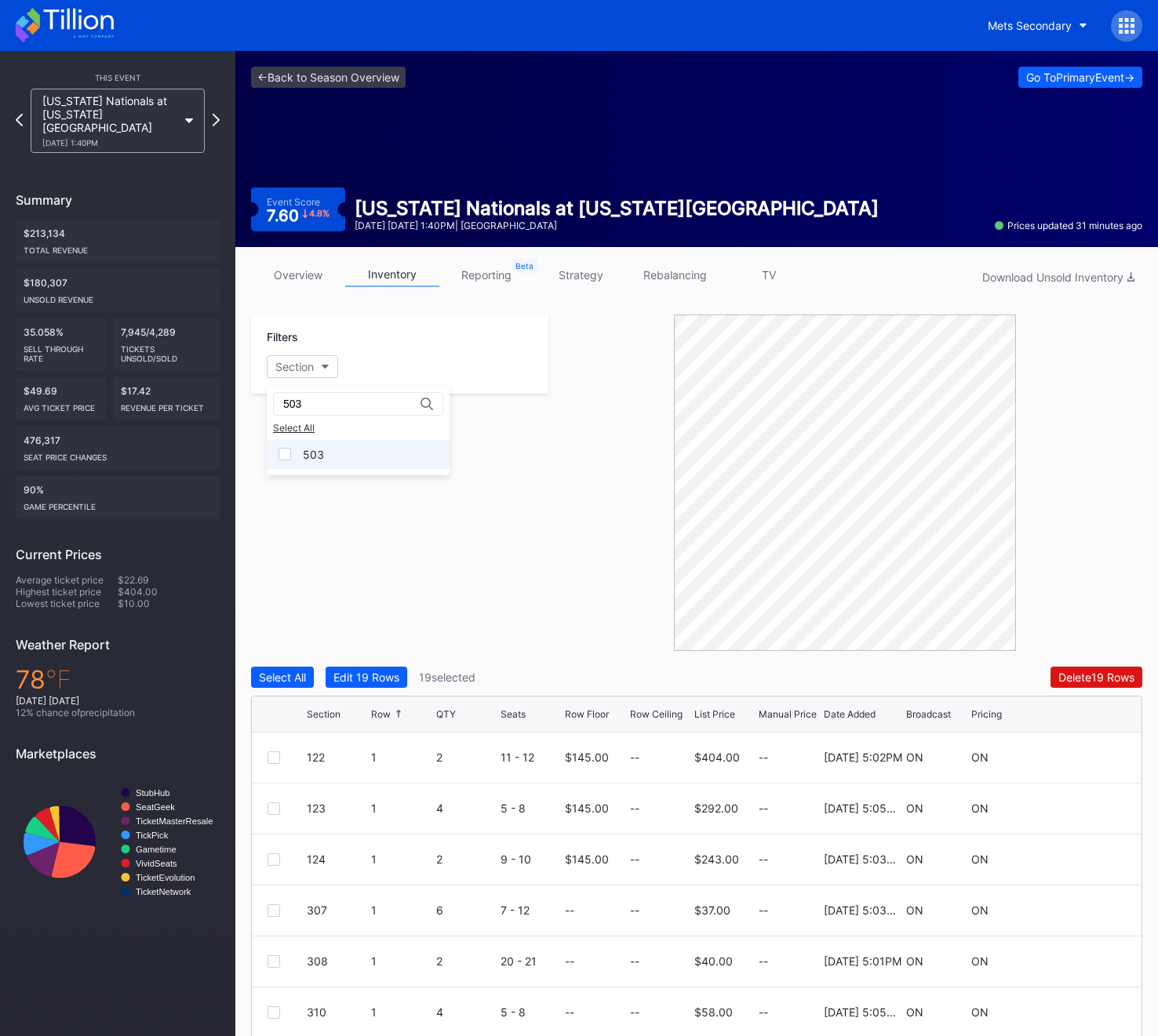
type input "503"
click at [325, 460] on div "503" at bounding box center [357, 454] width 183 height 29
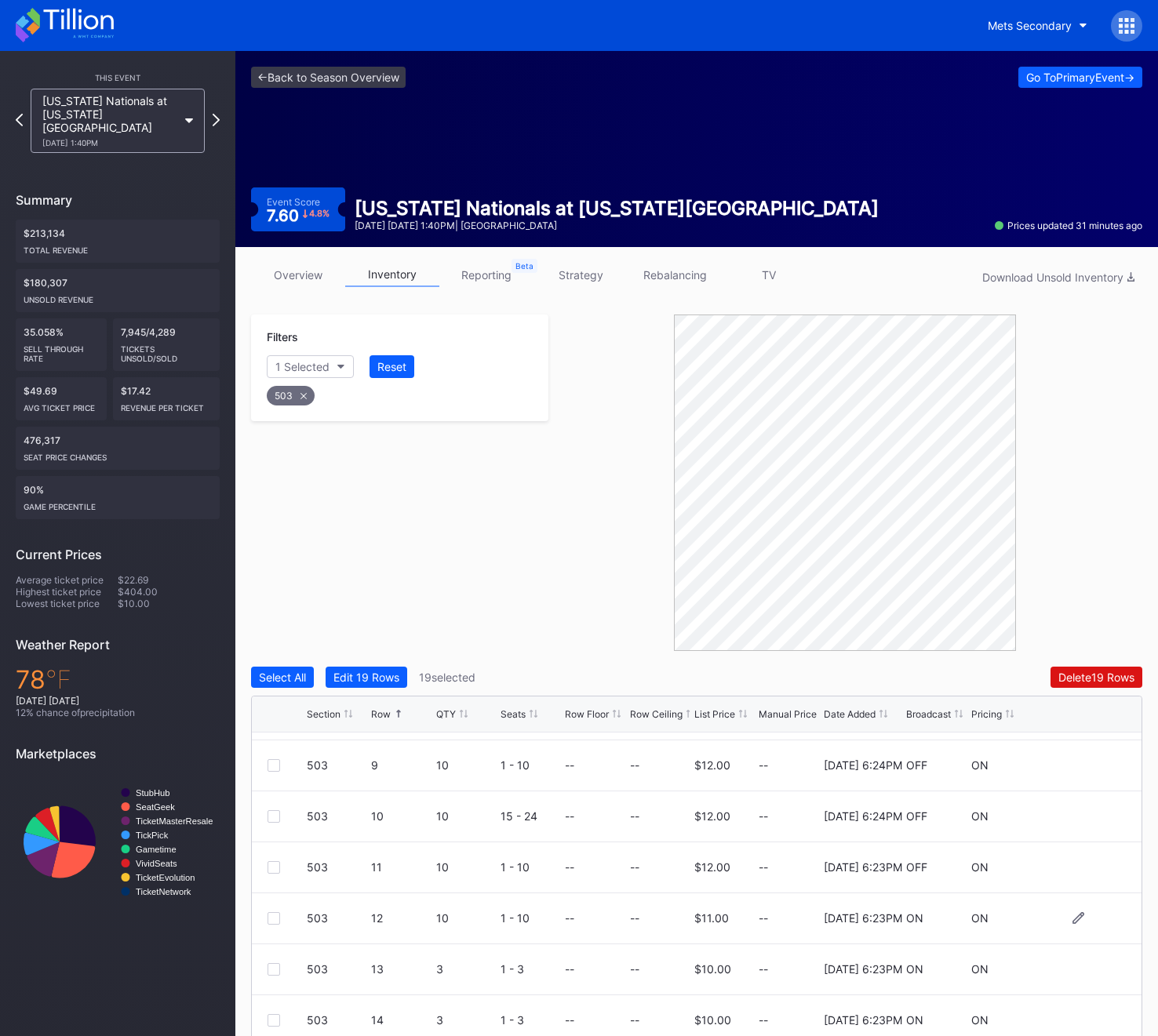
scroll to position [314, 0]
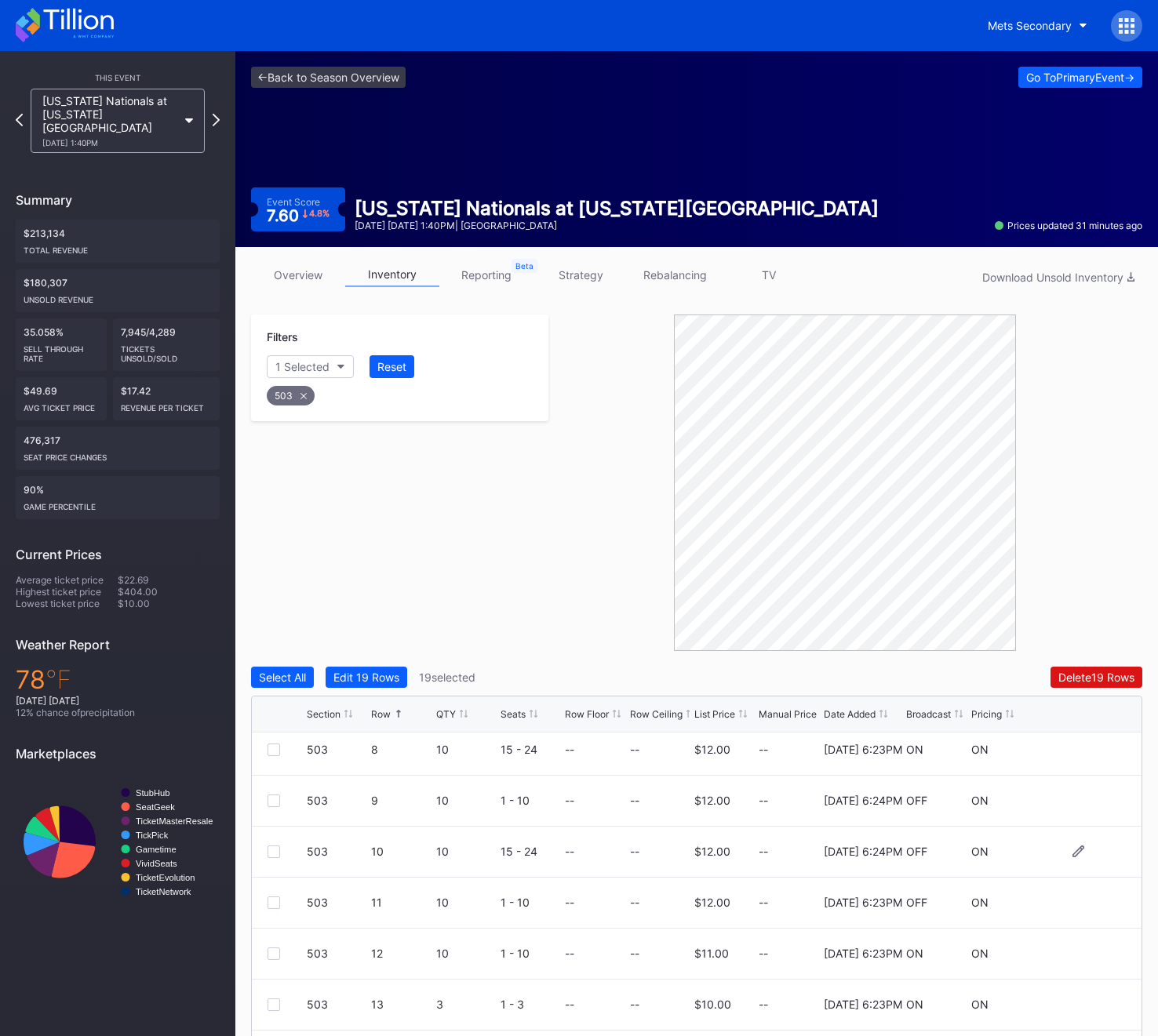
click at [273, 848] on div at bounding box center [273, 852] width 13 height 13
click at [283, 395] on div "503" at bounding box center [290, 395] width 48 height 20
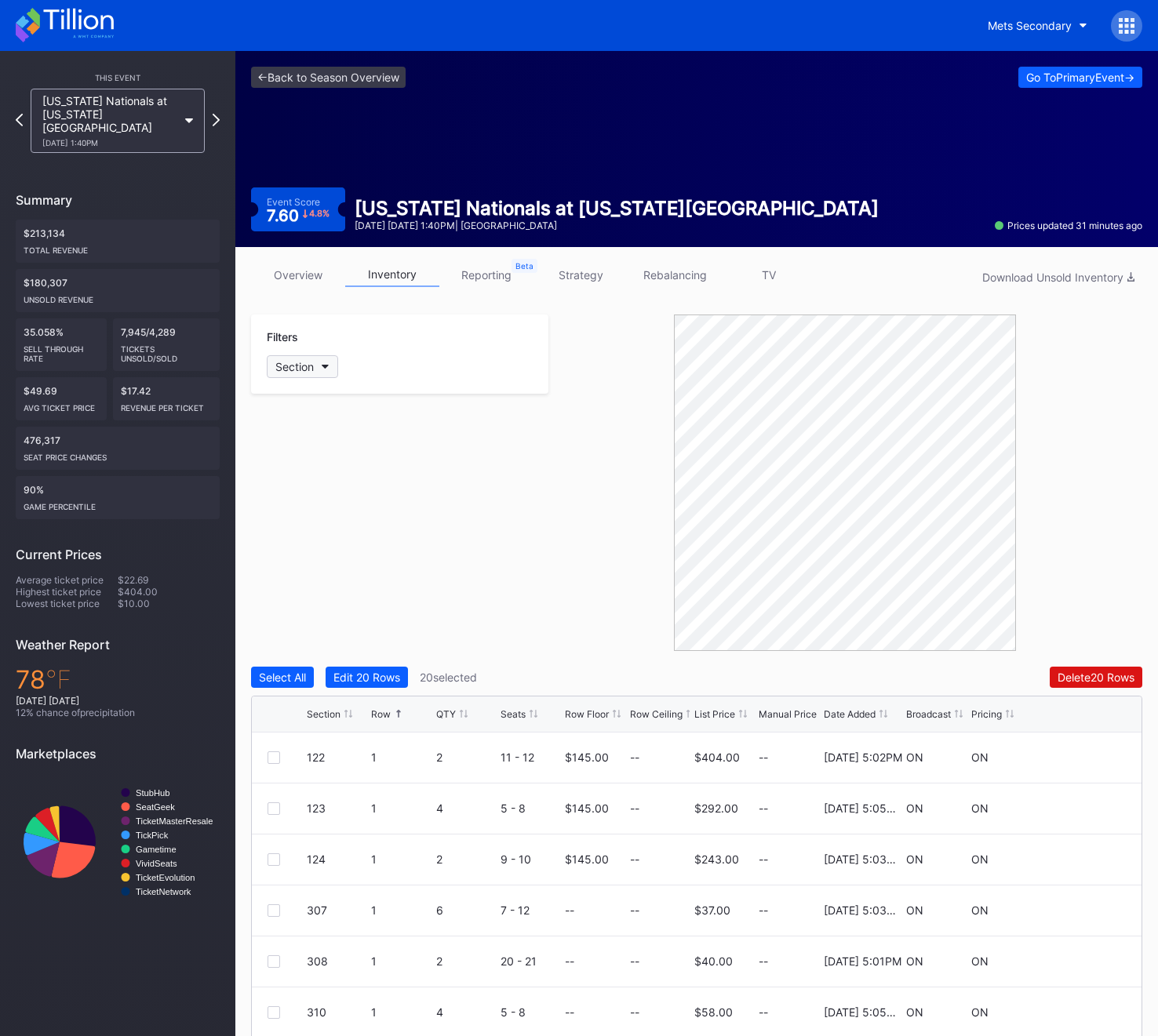
click at [311, 357] on button "Section" at bounding box center [302, 367] width 71 height 23
type input "4"
type input "504"
click at [334, 454] on div "504" at bounding box center [357, 454] width 183 height 29
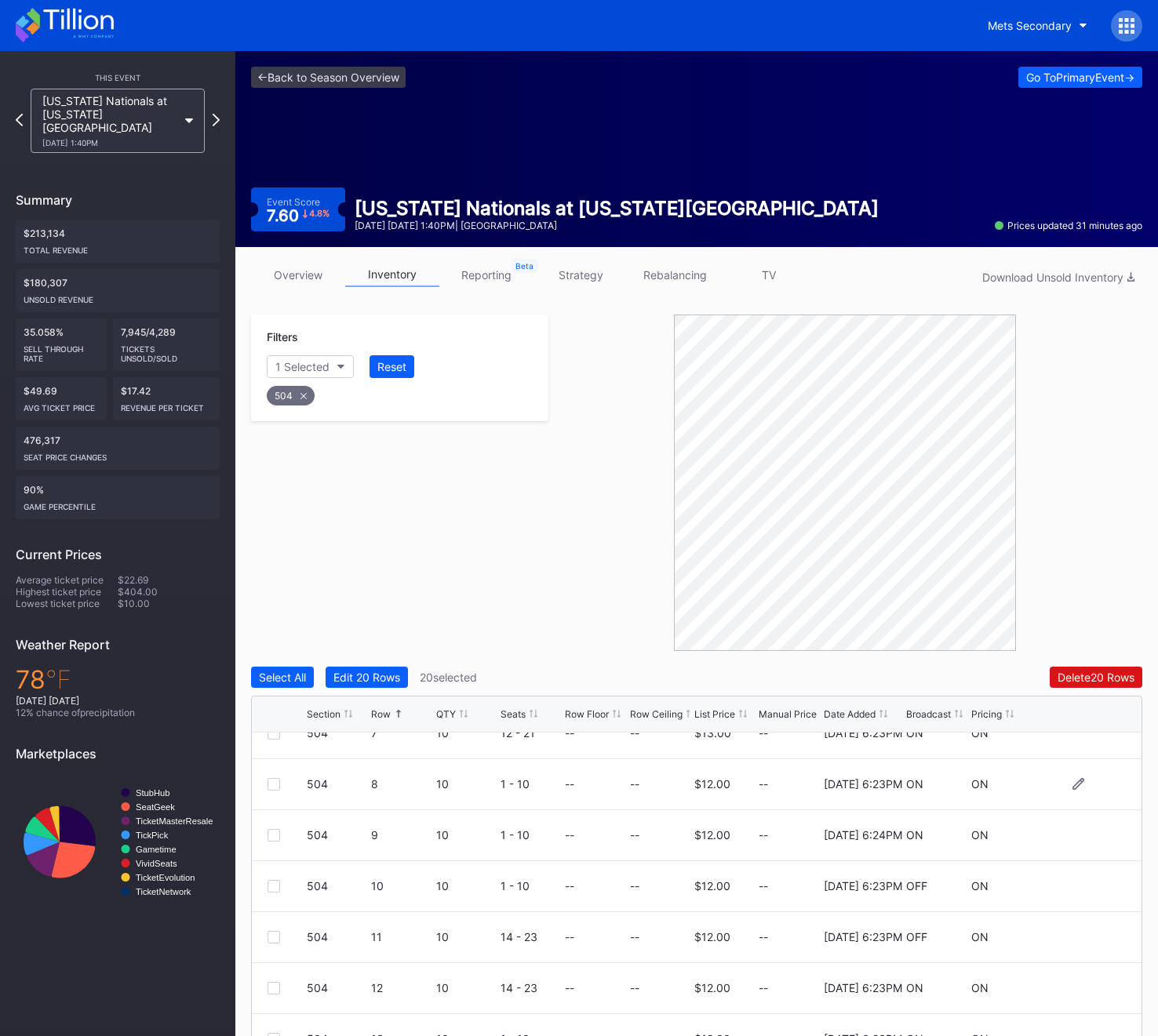
scroll to position [248, 0]
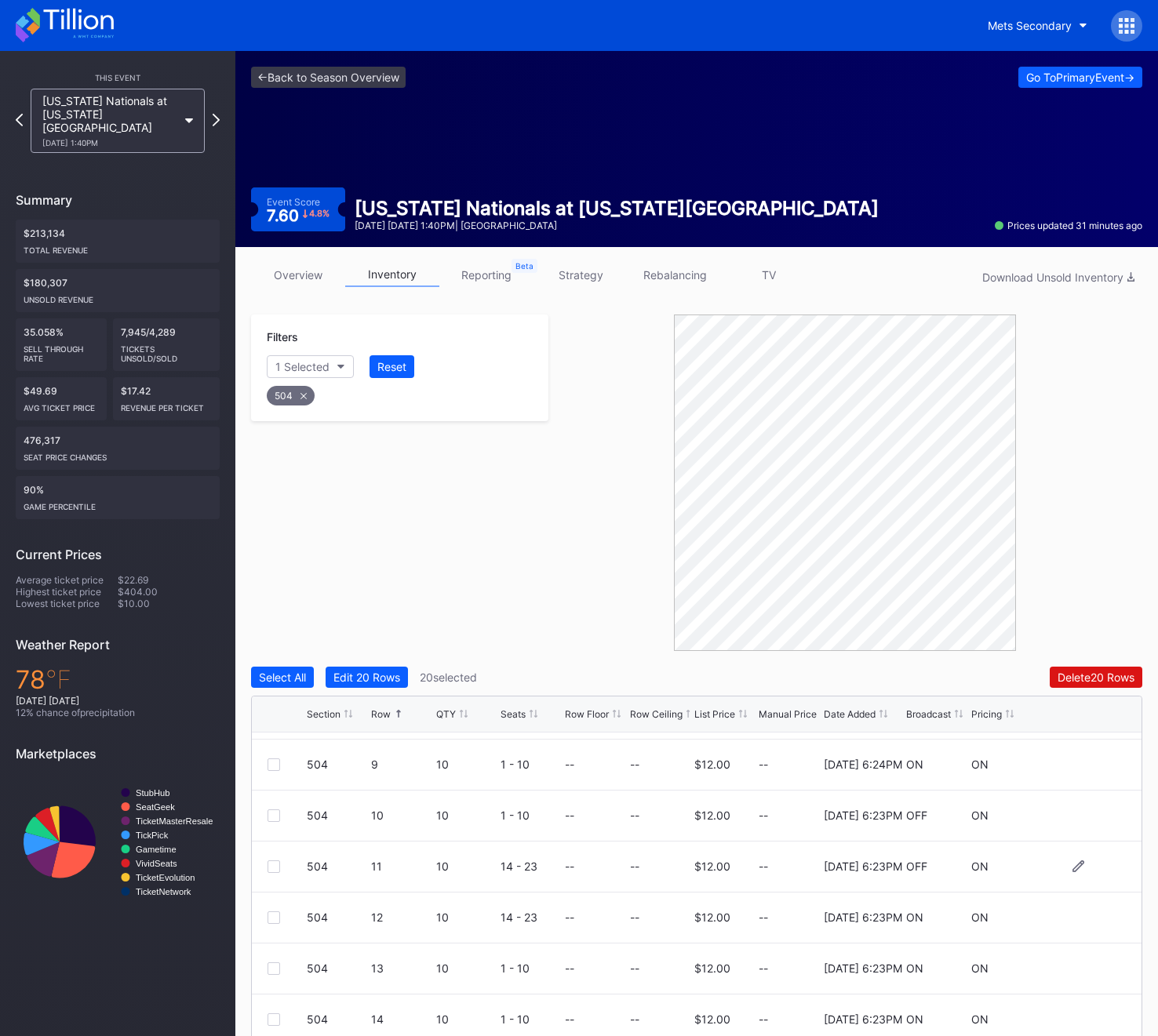
click at [273, 861] on div at bounding box center [273, 867] width 13 height 13
click at [289, 401] on div "504" at bounding box center [290, 395] width 48 height 20
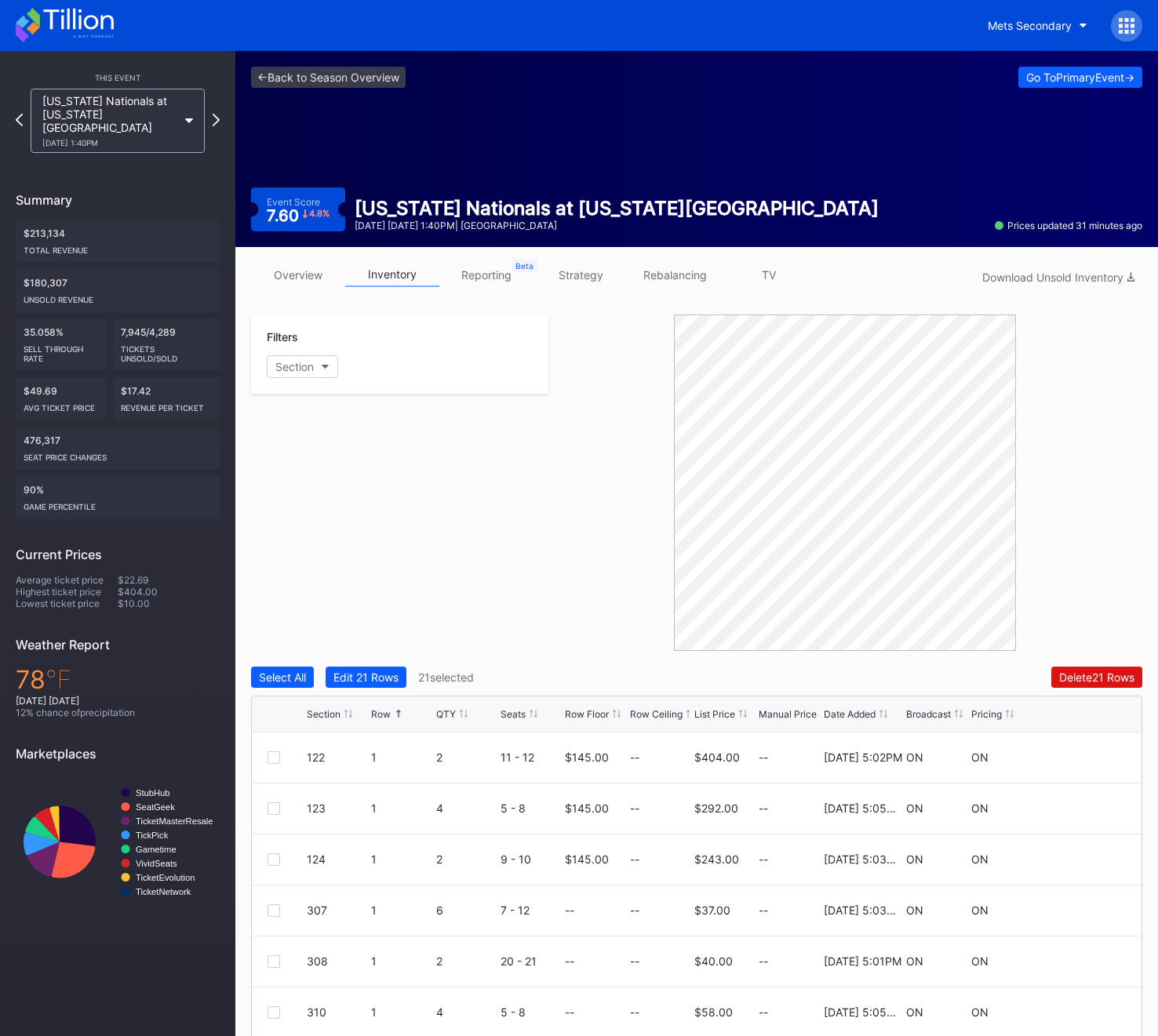
click at [289, 379] on div "Filters Section" at bounding box center [400, 354] width 297 height 79
click at [289, 363] on div "Section" at bounding box center [294, 366] width 39 height 13
type input "505"
click at [360, 452] on div "505" at bounding box center [357, 454] width 183 height 29
click at [267, 757] on div at bounding box center [273, 758] width 13 height 13
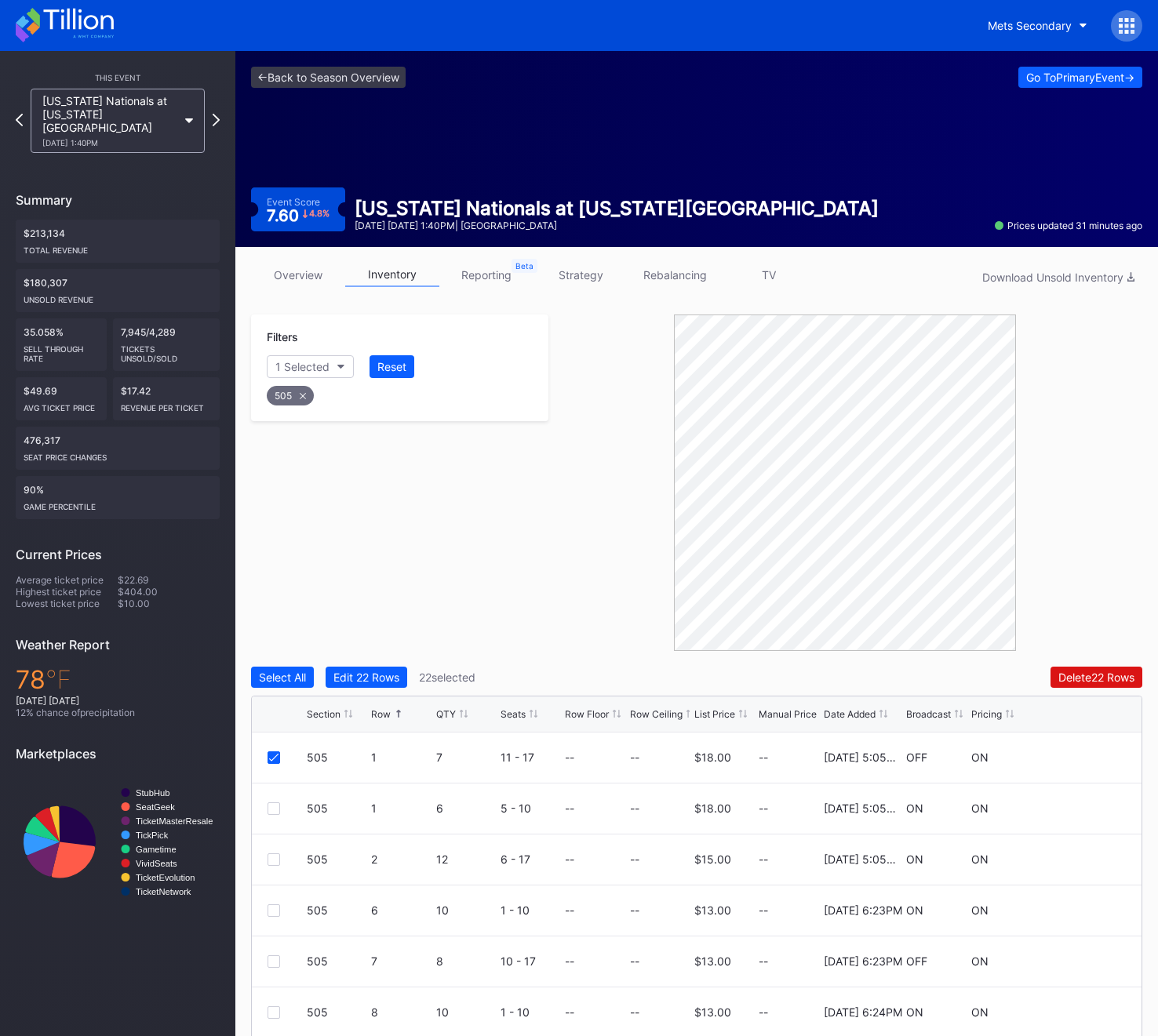
click at [289, 386] on div "505" at bounding box center [290, 395] width 47 height 20
click at [304, 356] on button "Section" at bounding box center [302, 367] width 71 height 23
type input "506"
click at [320, 471] on div "506 Select All 506" at bounding box center [357, 430] width 183 height 89
click at [320, 461] on div "506" at bounding box center [313, 454] width 21 height 13
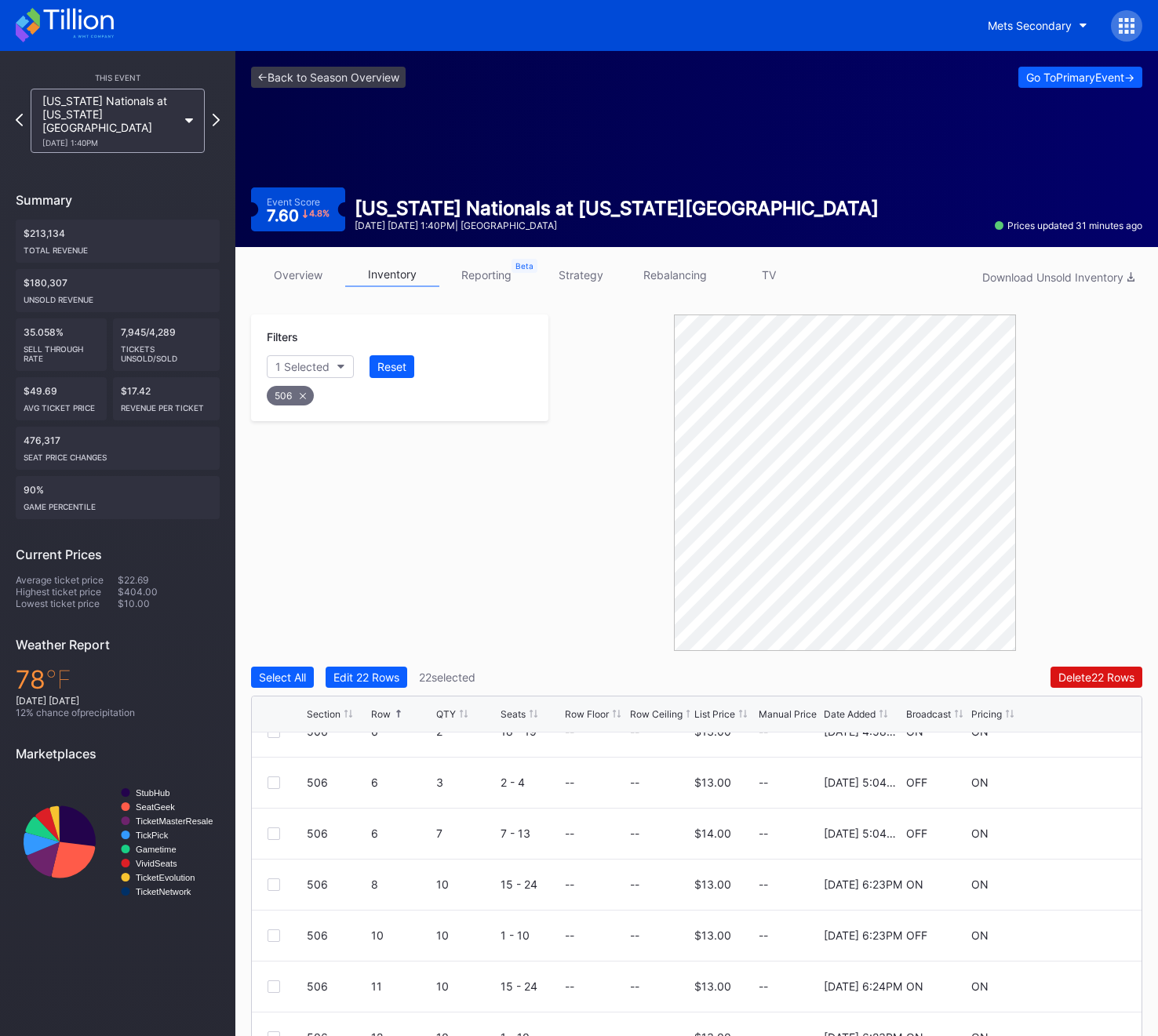
scroll to position [328, 0]
click at [272, 838] on div at bounding box center [273, 838] width 13 height 13
click at [273, 940] on div at bounding box center [273, 940] width 13 height 13
click at [296, 401] on div "506" at bounding box center [290, 395] width 47 height 20
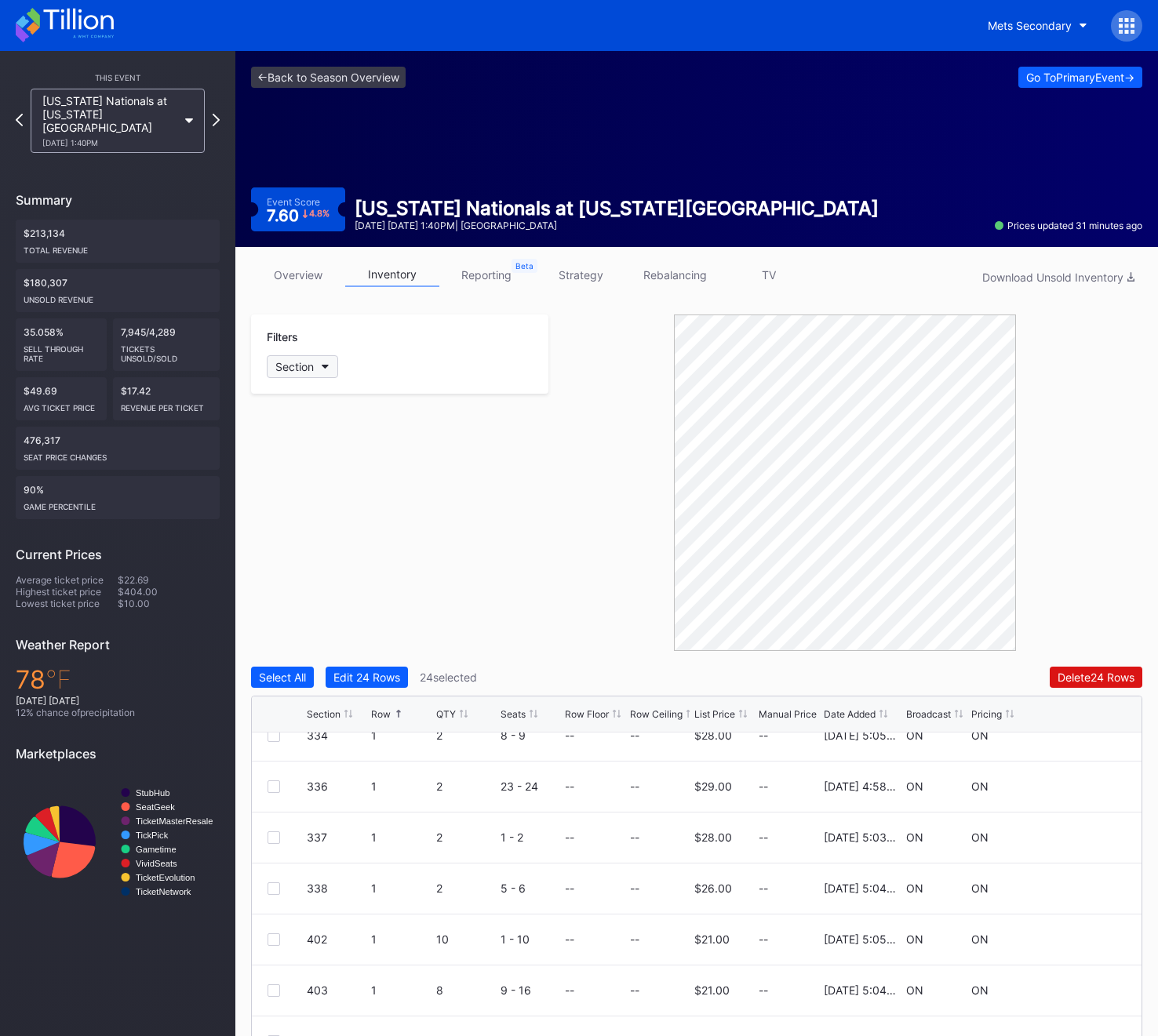
scroll to position [0, 0]
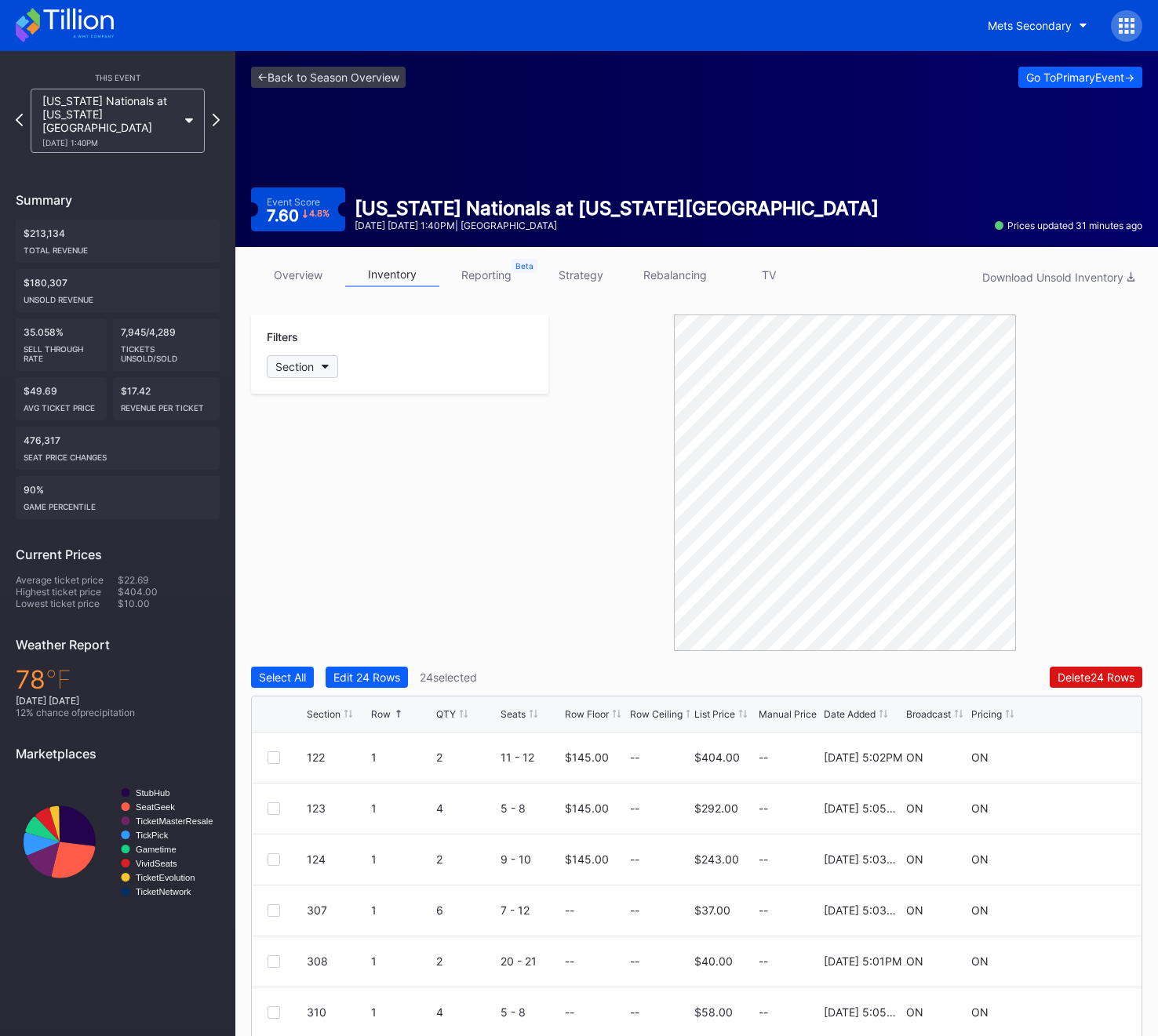
click at [303, 374] on button "Section" at bounding box center [302, 367] width 71 height 23
type input "507"
click at [334, 446] on div "507" at bounding box center [357, 454] width 183 height 29
click at [273, 963] on div at bounding box center [273, 963] width 13 height 13
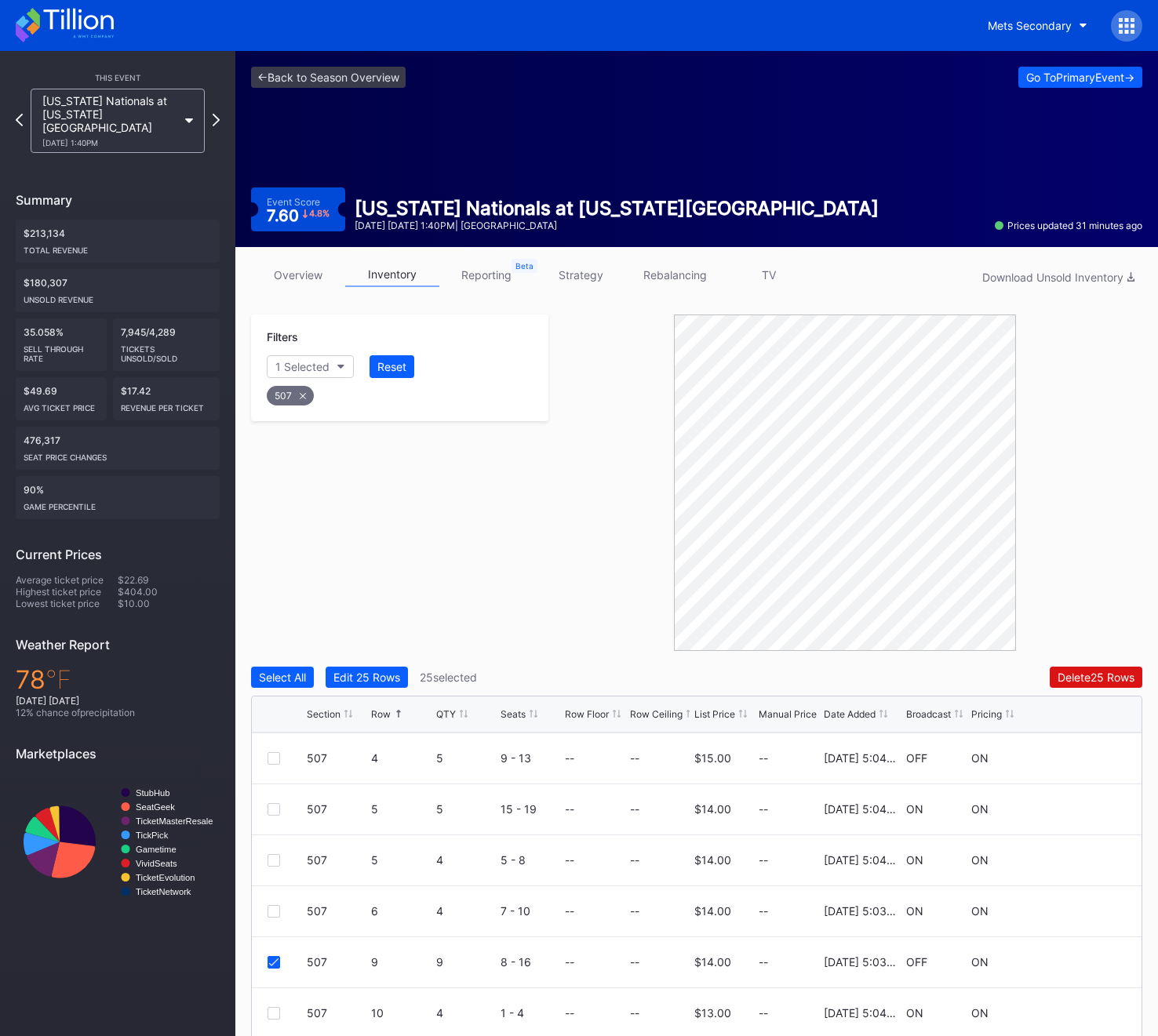
click at [300, 402] on div "507" at bounding box center [290, 395] width 47 height 20
click at [288, 360] on div "Section" at bounding box center [294, 366] width 39 height 13
type input "508"
click at [326, 454] on div "508" at bounding box center [357, 454] width 183 height 29
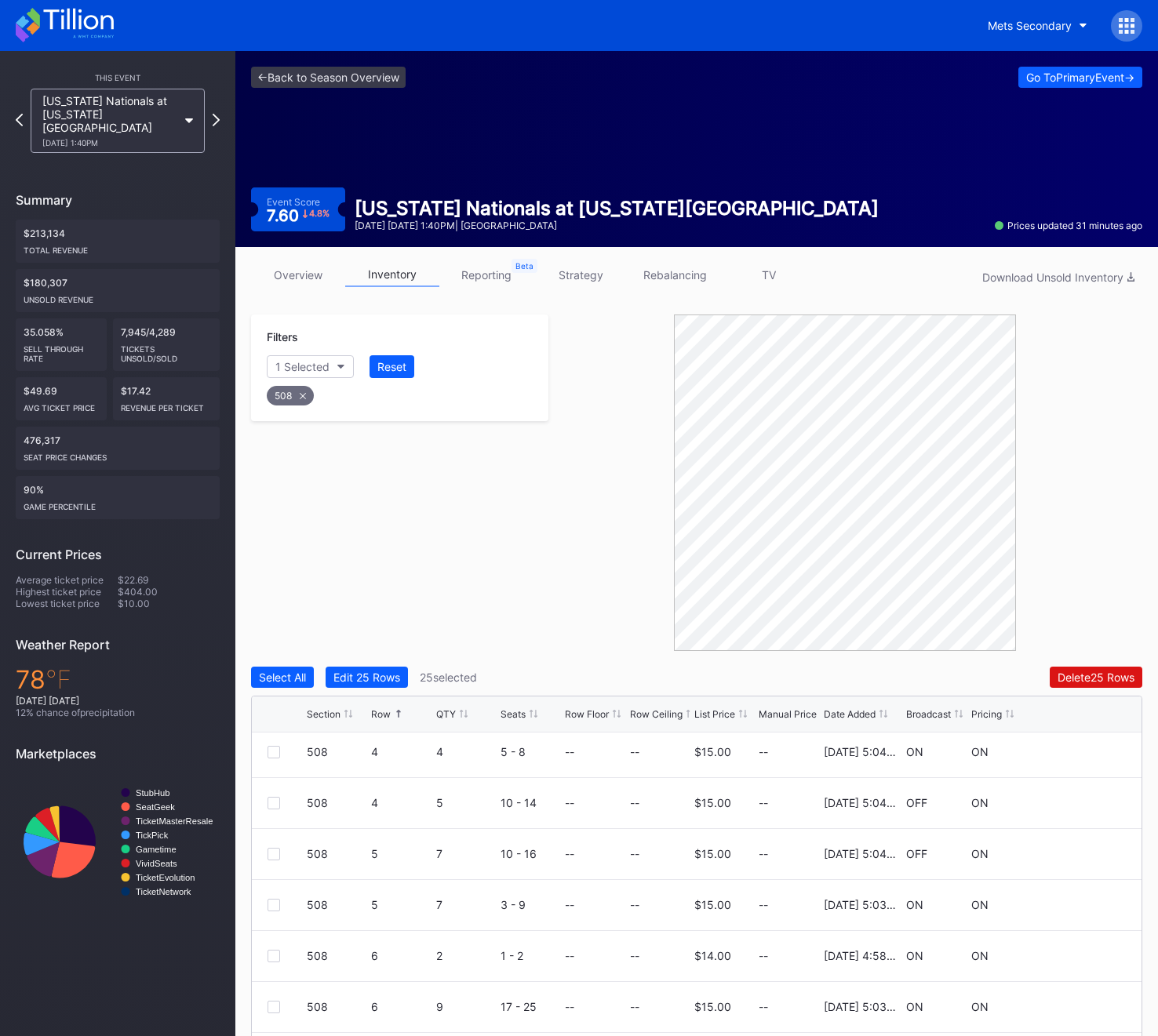
scroll to position [309, 0]
click at [274, 855] on div at bounding box center [273, 857] width 13 height 13
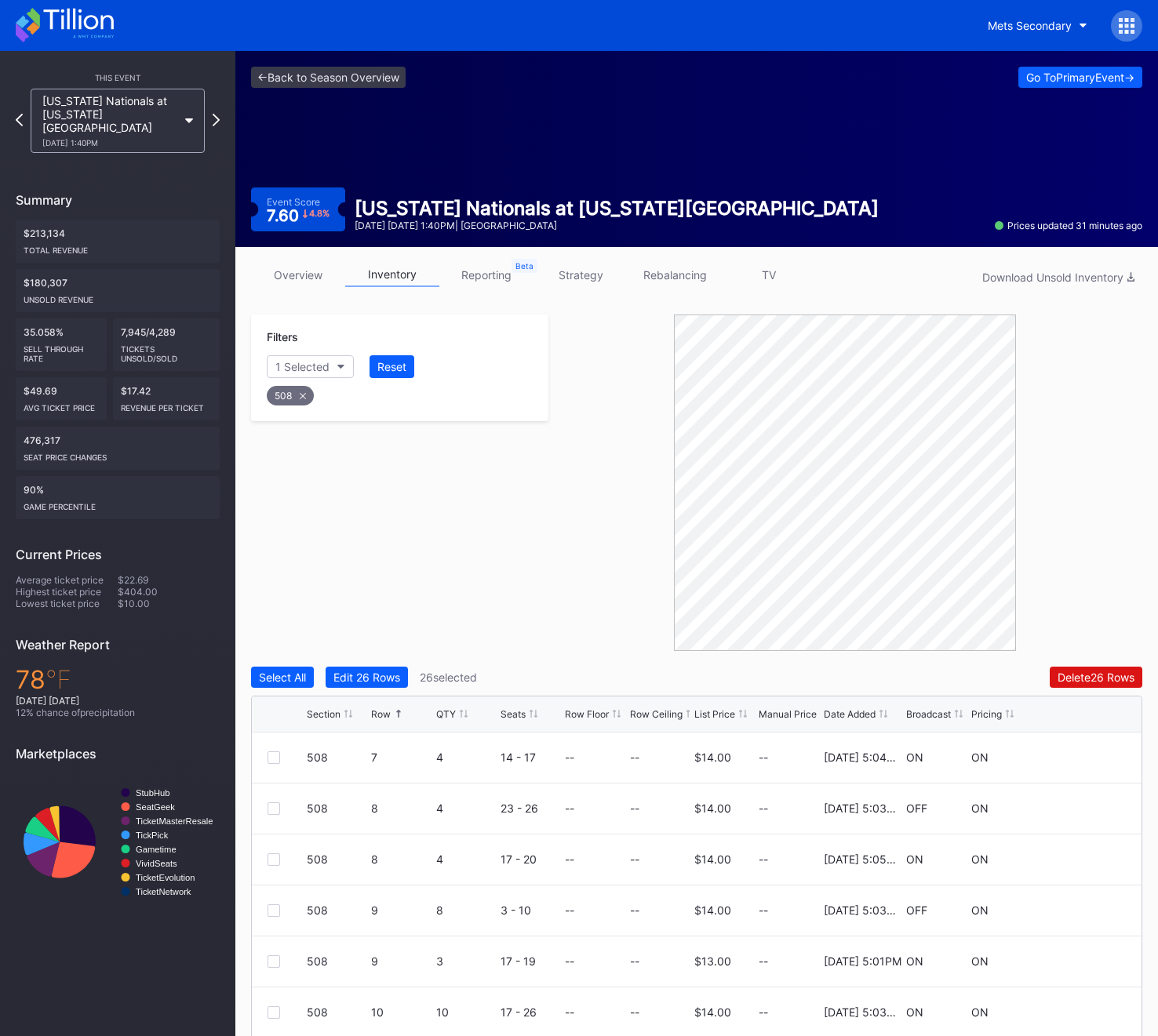
scroll to position [662, 0]
click at [276, 854] on div at bounding box center [273, 861] width 13 height 13
click at [266, 1014] on div "508 14 10 1 - 10 -- -- $14.00 -- 2/21/2025 6:24PM OFF ON" at bounding box center [696, 1013] width 889 height 51
click at [267, 1014] on div at bounding box center [273, 1013] width 13 height 13
click at [302, 398] on div "508" at bounding box center [290, 395] width 47 height 20
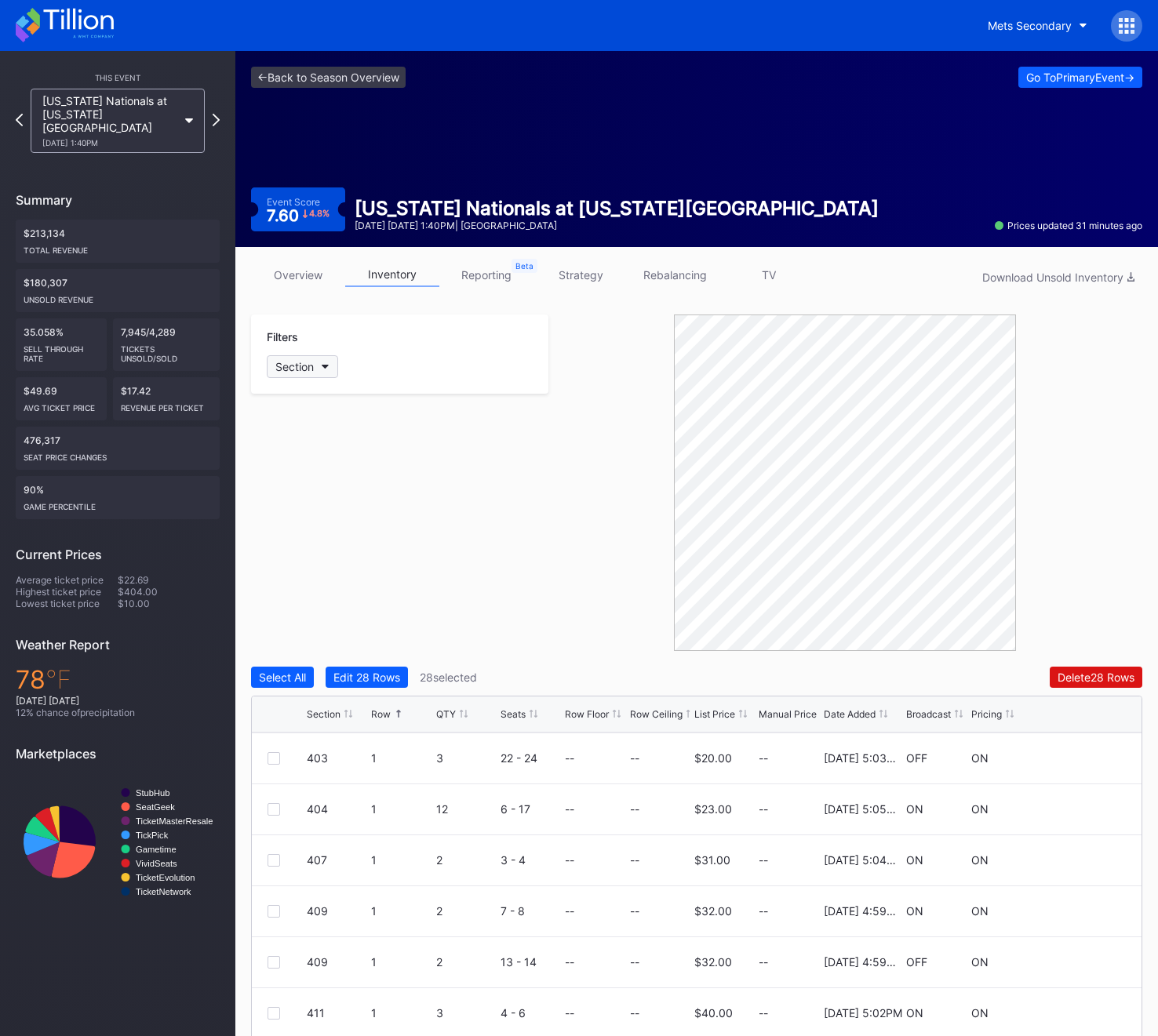
scroll to position [0, 0]
click at [288, 372] on div "Section" at bounding box center [294, 366] width 39 height 13
type input "4"
type input "509"
click at [293, 456] on div "509" at bounding box center [357, 454] width 183 height 29
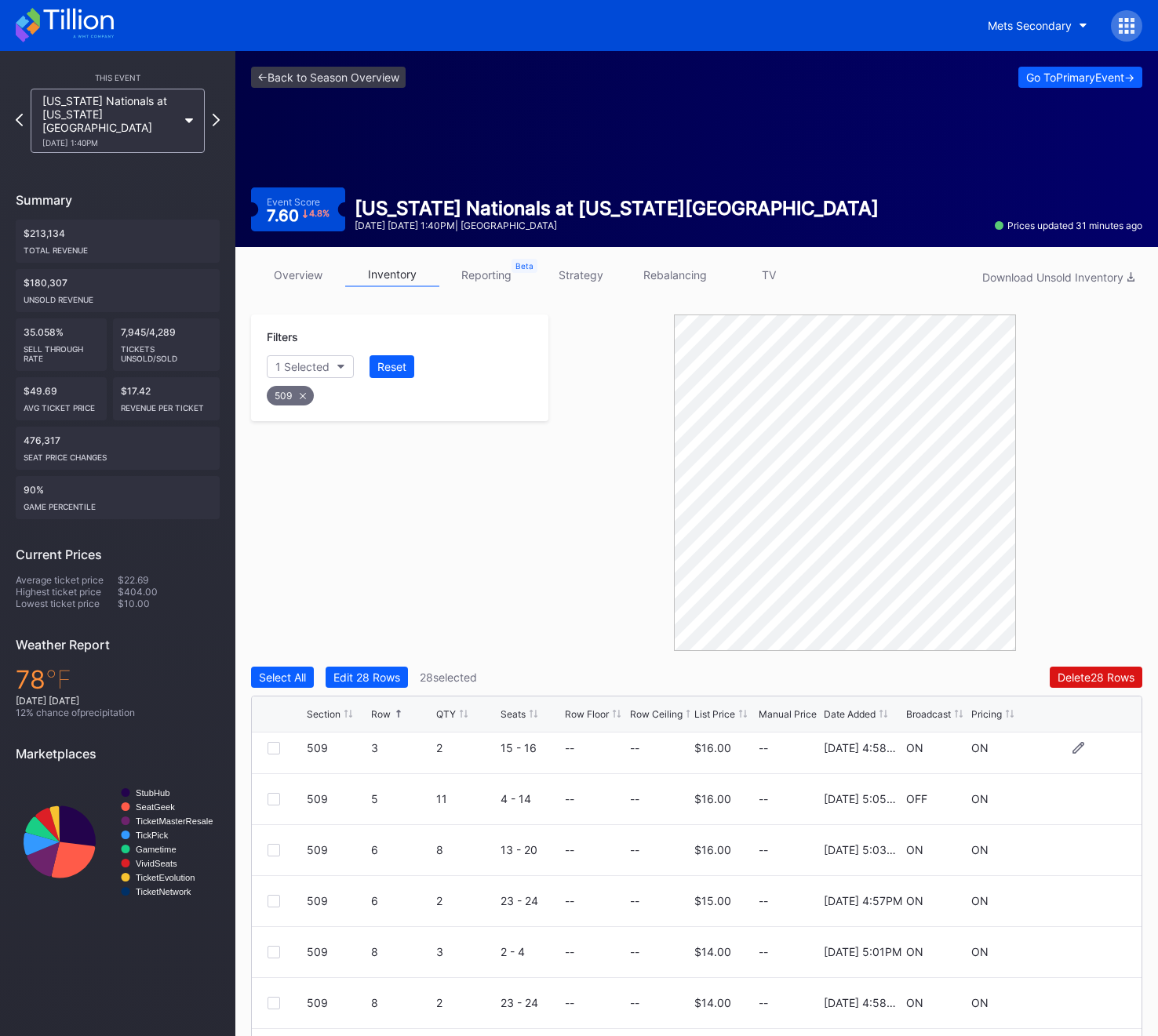
scroll to position [113, 0]
click at [273, 793] on div at bounding box center [273, 797] width 13 height 13
click at [300, 398] on div "509" at bounding box center [290, 395] width 47 height 20
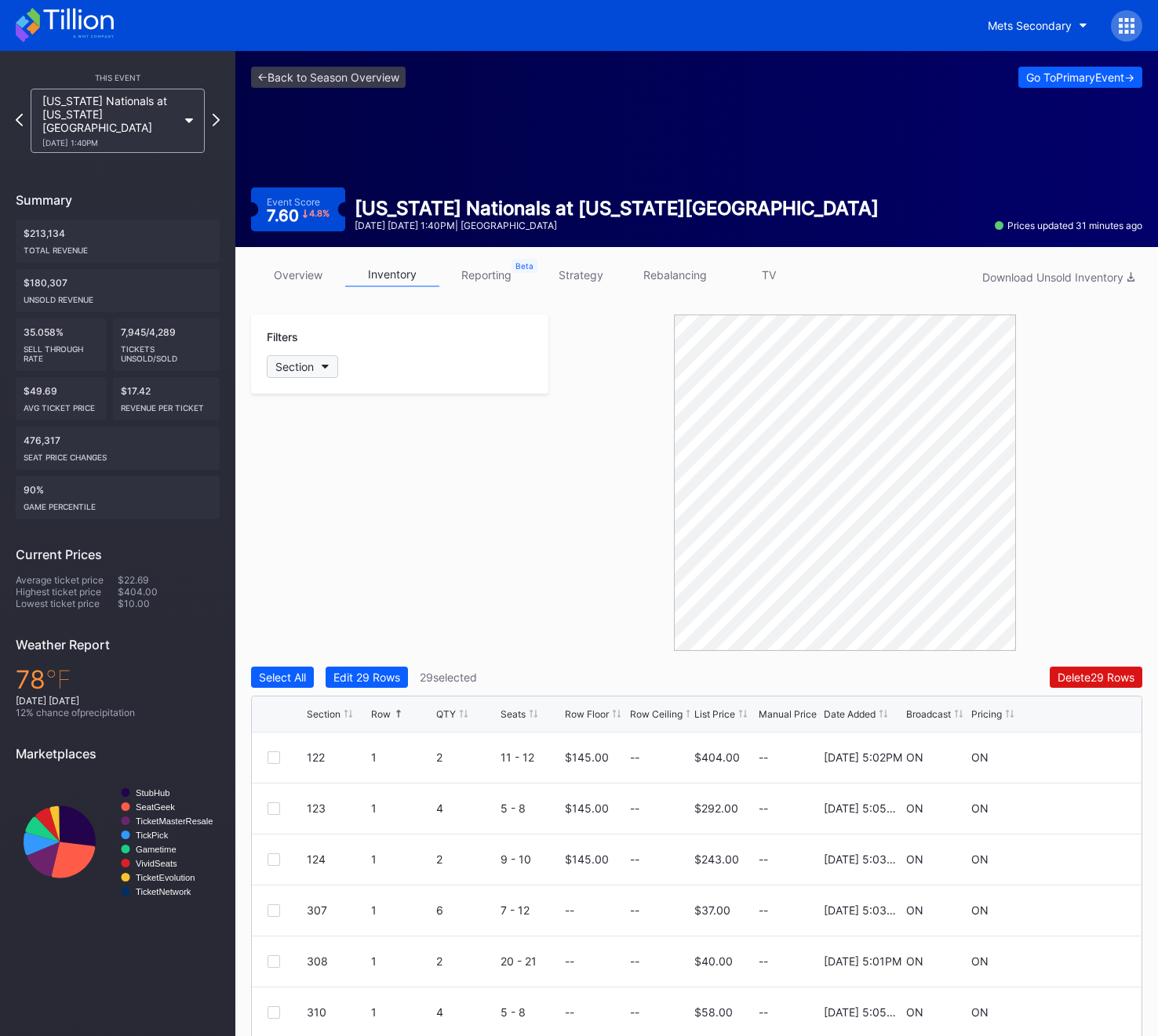
click at [298, 375] on button "Section" at bounding box center [302, 367] width 71 height 23
type input "4"
type input "510"
click at [293, 460] on div "510" at bounding box center [357, 454] width 183 height 29
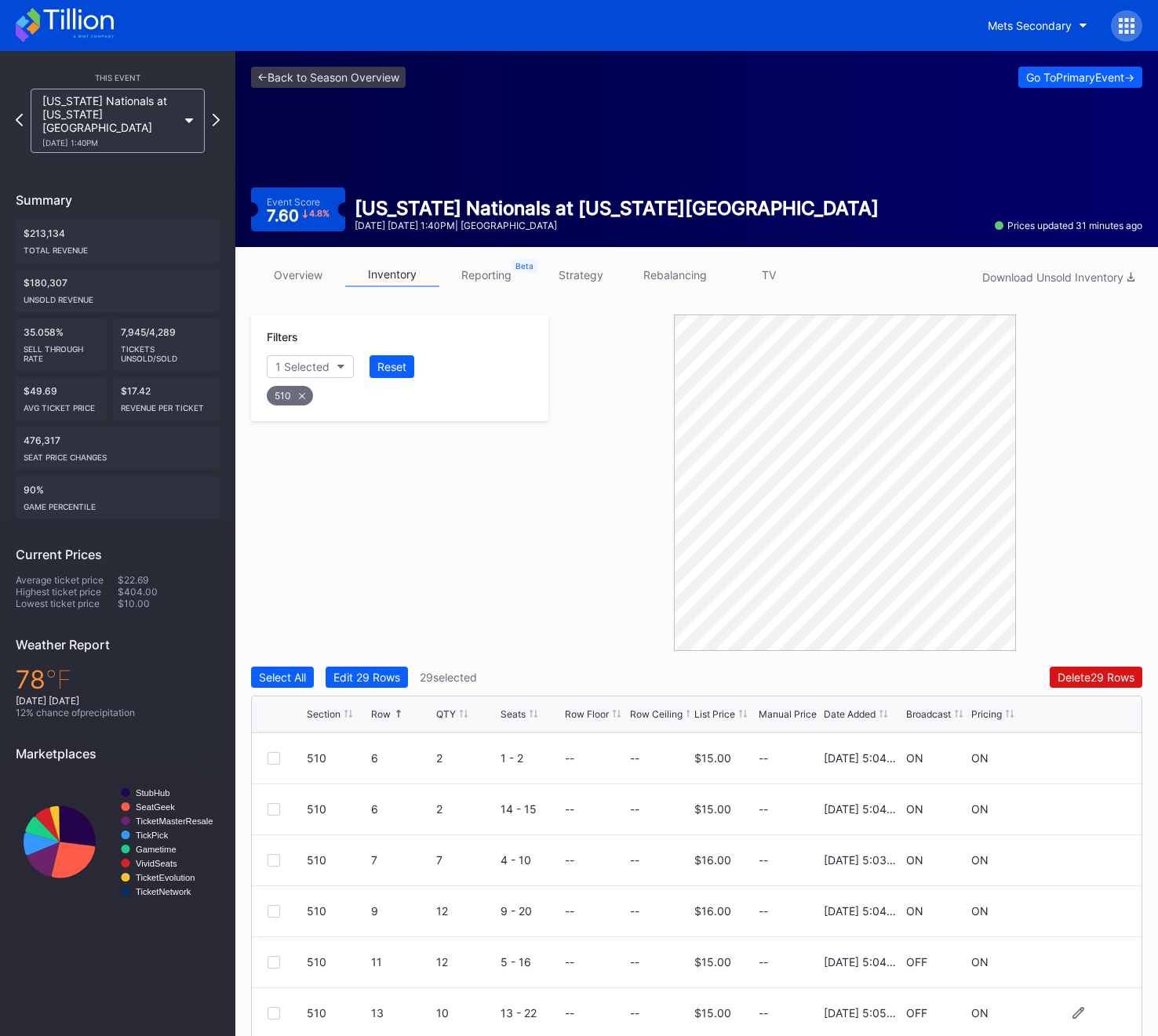
click at [273, 1009] on div at bounding box center [273, 1013] width 13 height 13
click at [288, 393] on div "510" at bounding box center [289, 395] width 47 height 20
click at [300, 351] on div "Filters Section" at bounding box center [400, 354] width 297 height 79
click at [301, 374] on button "Section" at bounding box center [302, 367] width 71 height 23
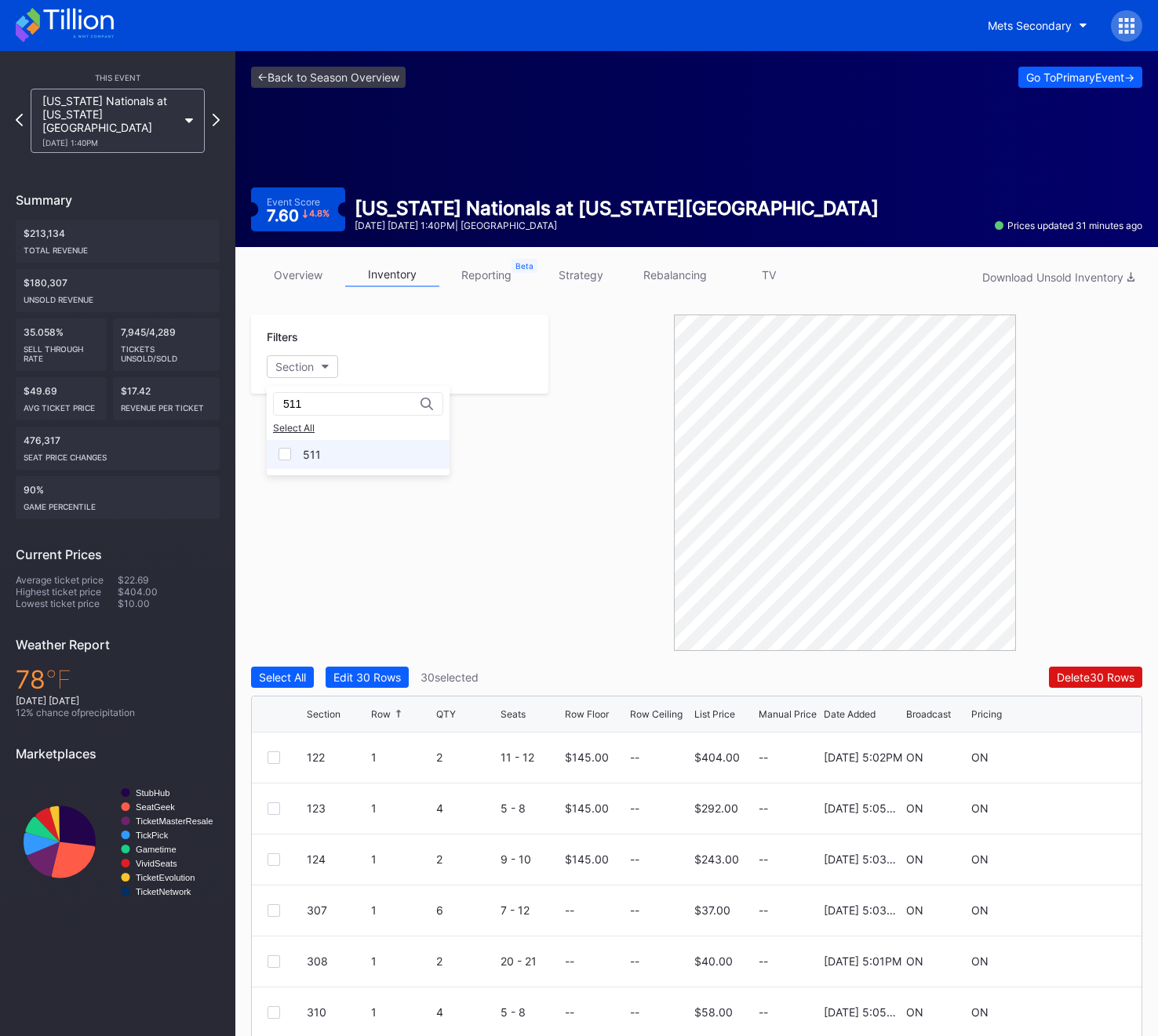
type input "511"
click at [329, 454] on div "511" at bounding box center [357, 454] width 183 height 29
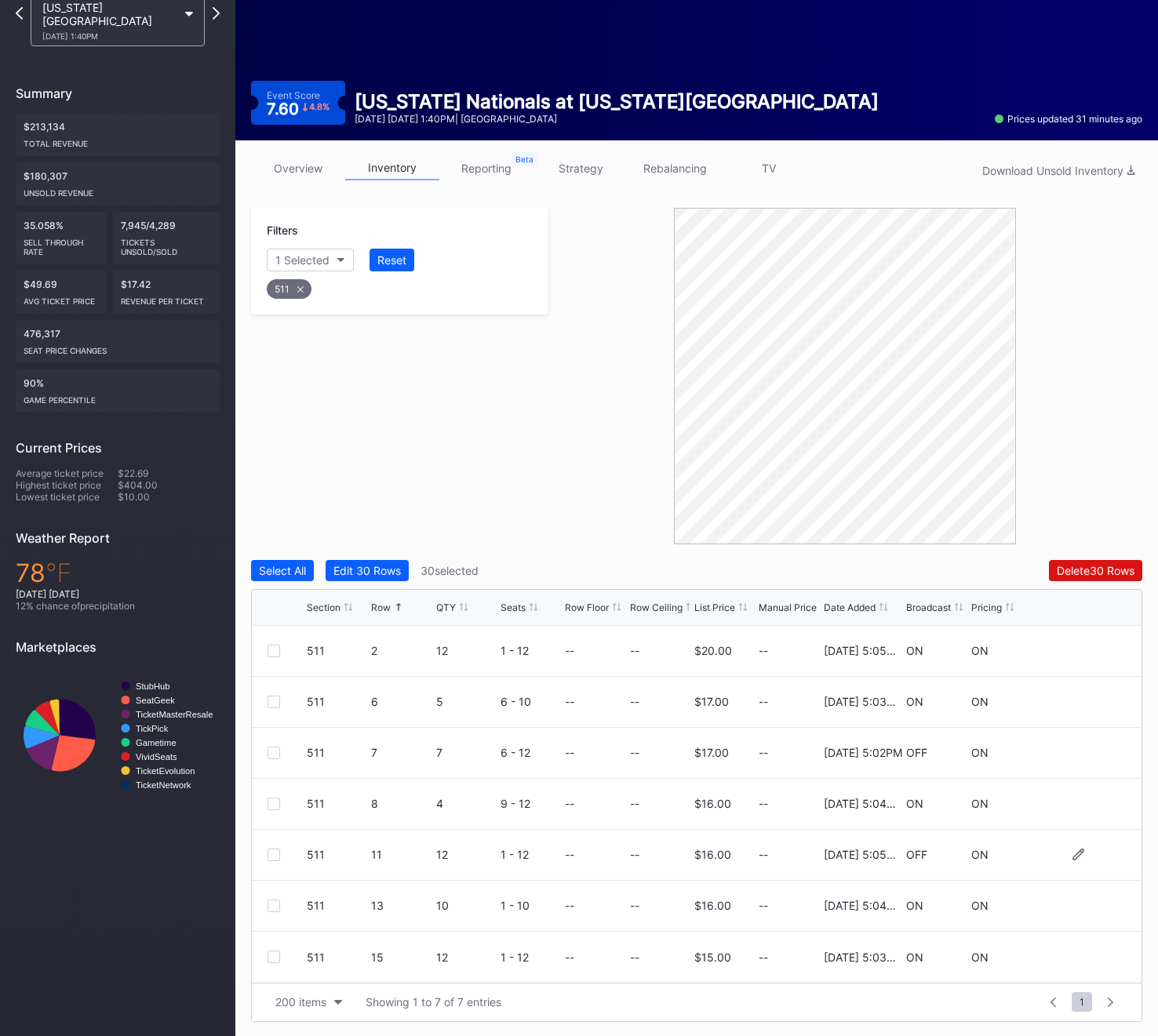
click at [273, 850] on div at bounding box center [273, 855] width 13 height 13
click at [1089, 563] on div "Delete 31 Rows" at bounding box center [1096, 570] width 76 height 13
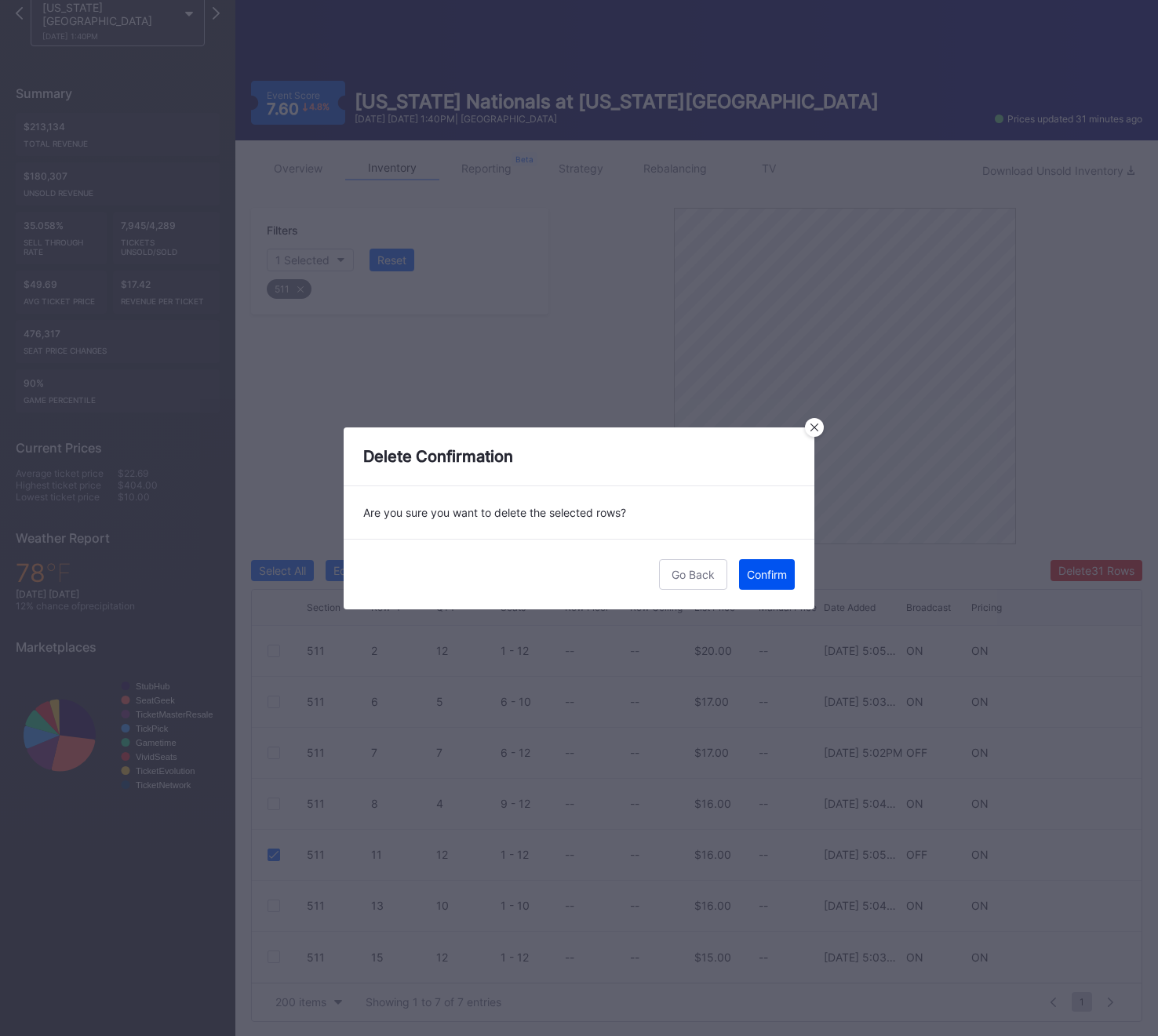
click at [768, 568] on div "Confirm" at bounding box center [767, 574] width 40 height 13
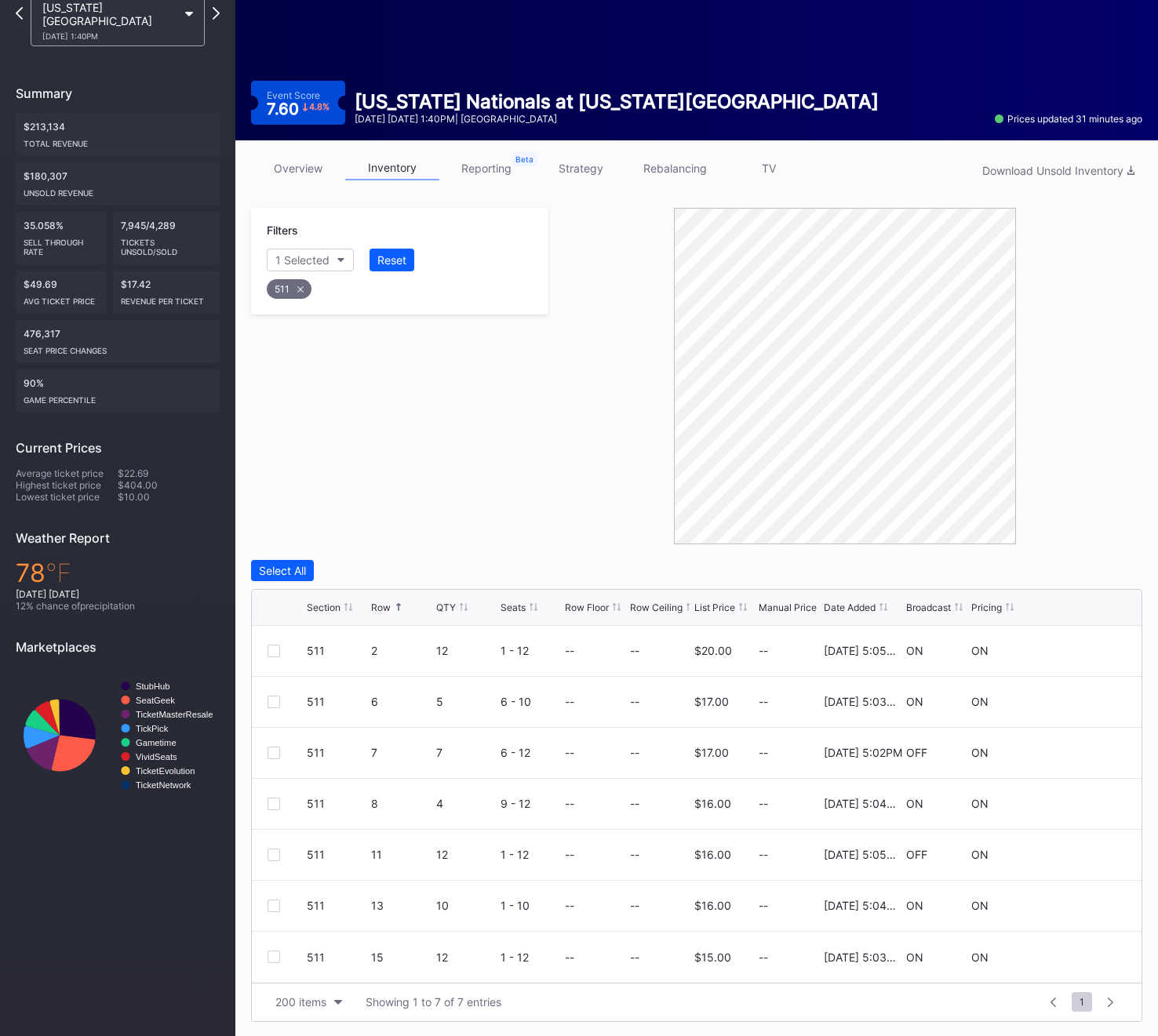
click at [285, 287] on div "511" at bounding box center [289, 288] width 45 height 20
click at [283, 266] on button "Section" at bounding box center [302, 260] width 71 height 23
type input "512"
click at [309, 352] on div "512" at bounding box center [312, 348] width 19 height 13
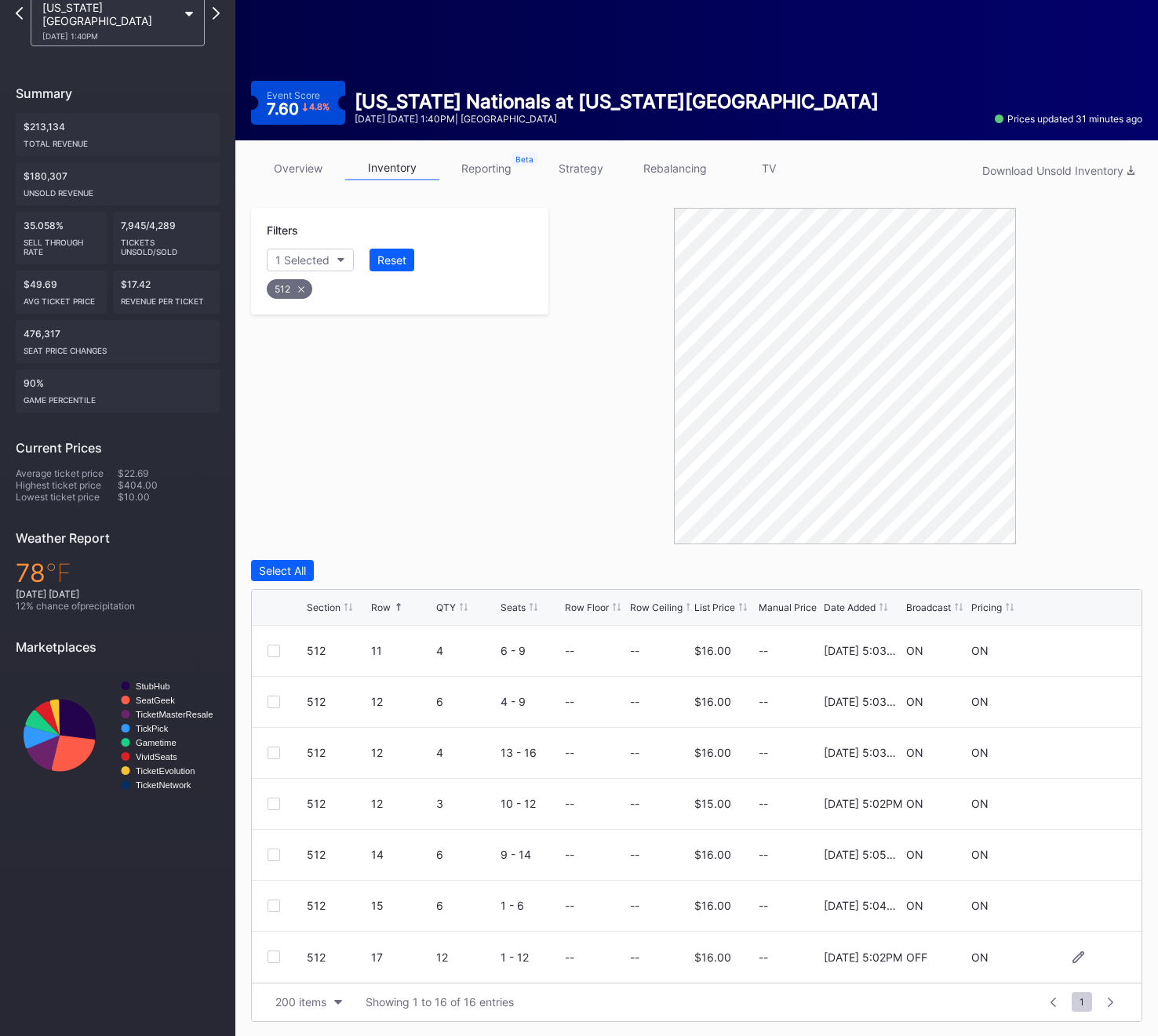
click at [274, 948] on div "512 17 12 1 - 12 -- -- $16.00 -- 11/25/2024 5:02PM OFF ON" at bounding box center [696, 957] width 889 height 51
click at [274, 959] on div at bounding box center [273, 957] width 13 height 13
click at [274, 296] on div "512" at bounding box center [289, 288] width 46 height 20
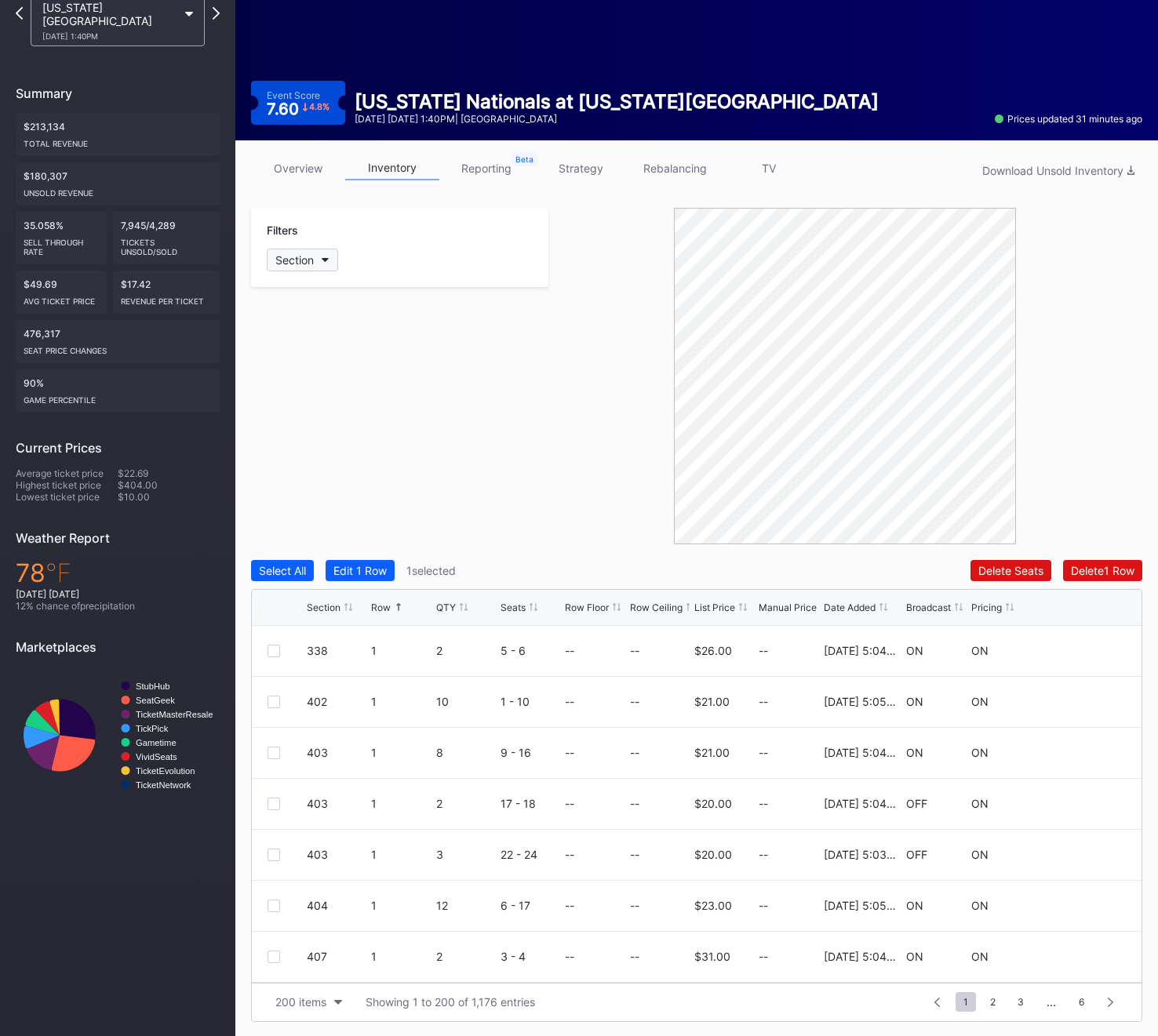
scroll to position [0, 0]
click at [323, 261] on icon "button" at bounding box center [326, 260] width 8 height 5
type input "513"
click at [310, 339] on div "513" at bounding box center [357, 348] width 183 height 29
click at [264, 959] on div "513 17 12 1 - 12 -- -- $16.00 -- 11/25/2024 5:05PM OFF ON" at bounding box center [696, 957] width 889 height 51
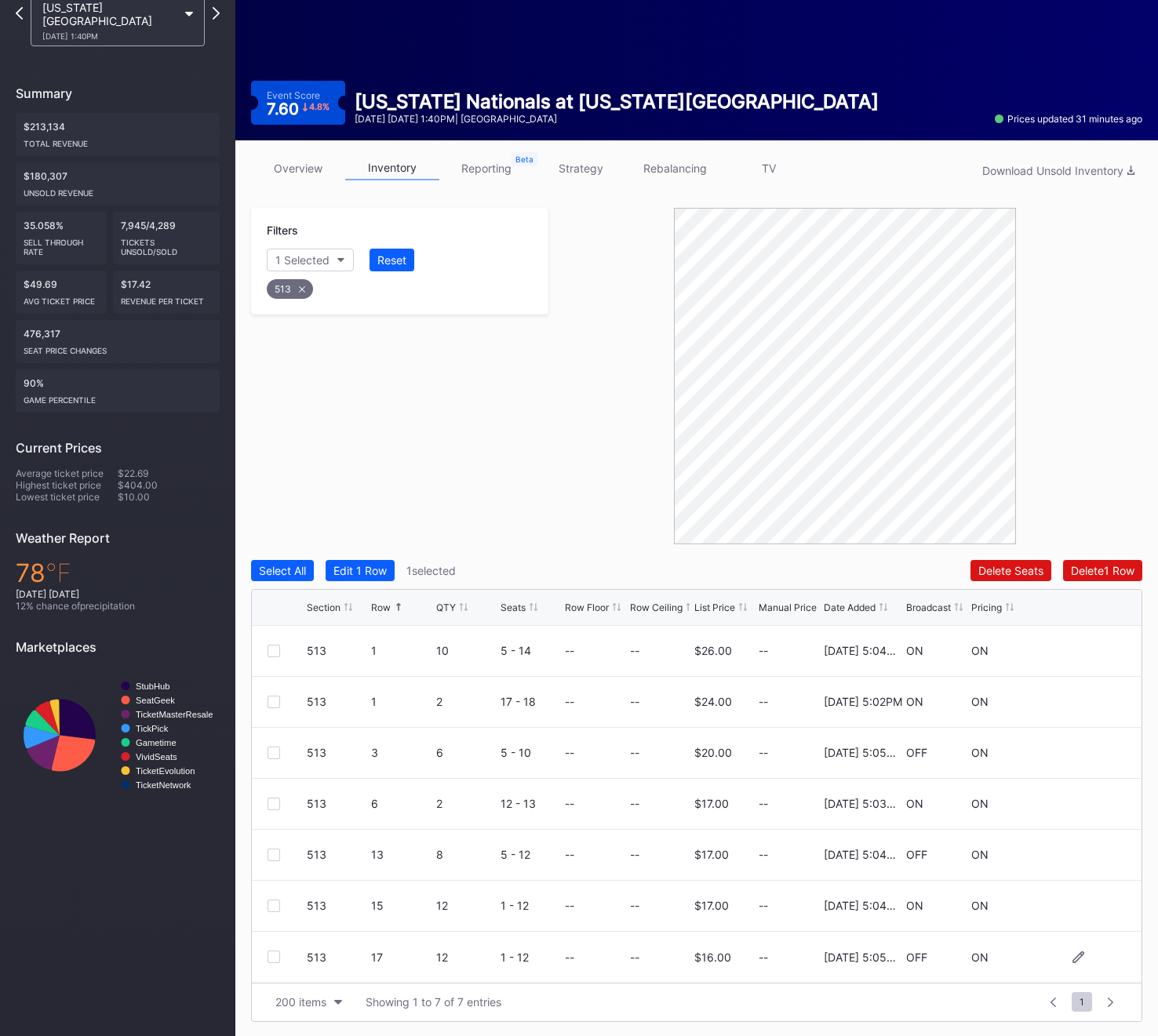
click at [271, 959] on div at bounding box center [273, 957] width 13 height 13
click at [295, 286] on div "513" at bounding box center [289, 288] width 47 height 20
click at [295, 259] on div "Section" at bounding box center [294, 260] width 39 height 13
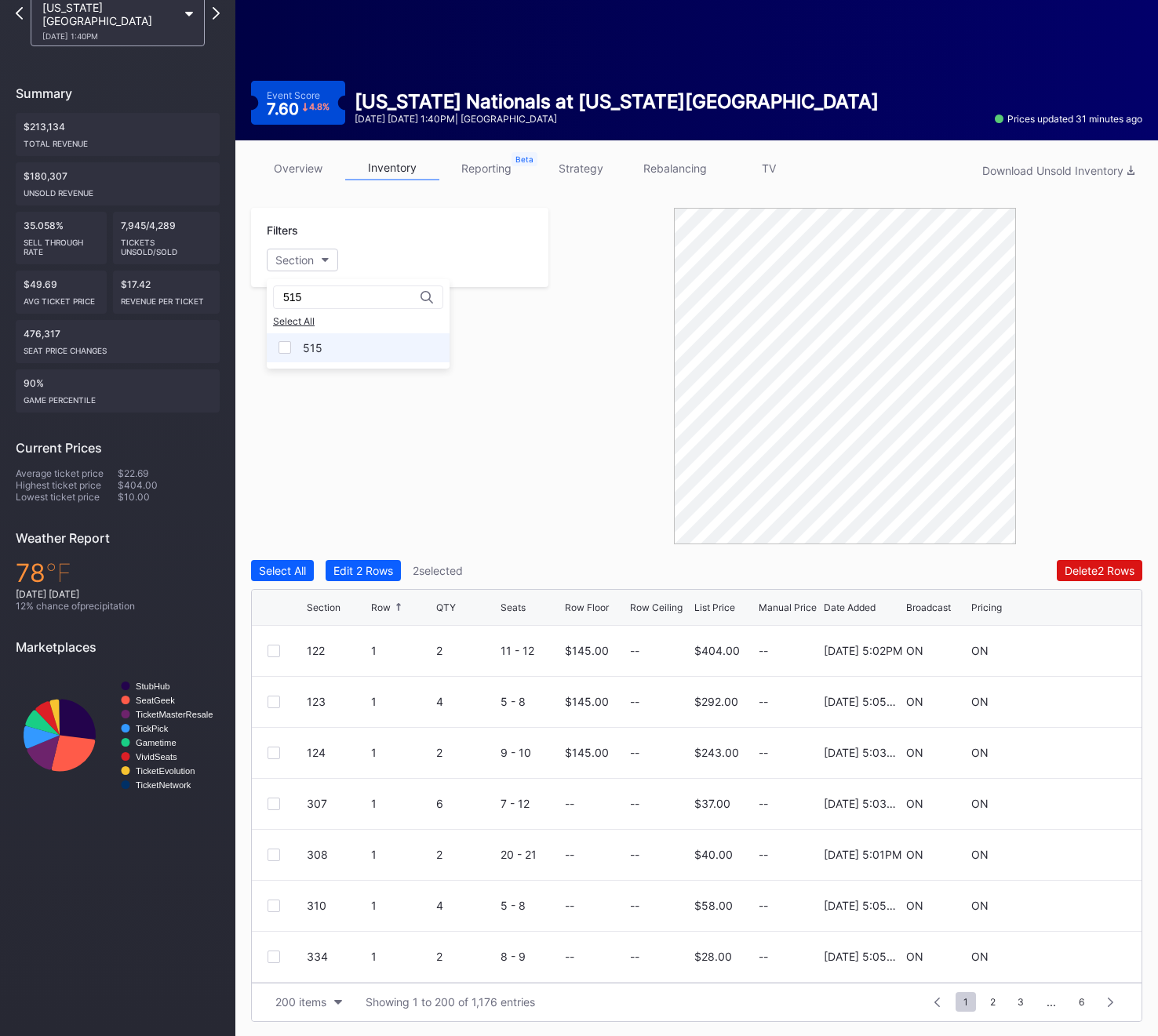
type input "515"
click at [311, 345] on div "515" at bounding box center [312, 348] width 20 height 13
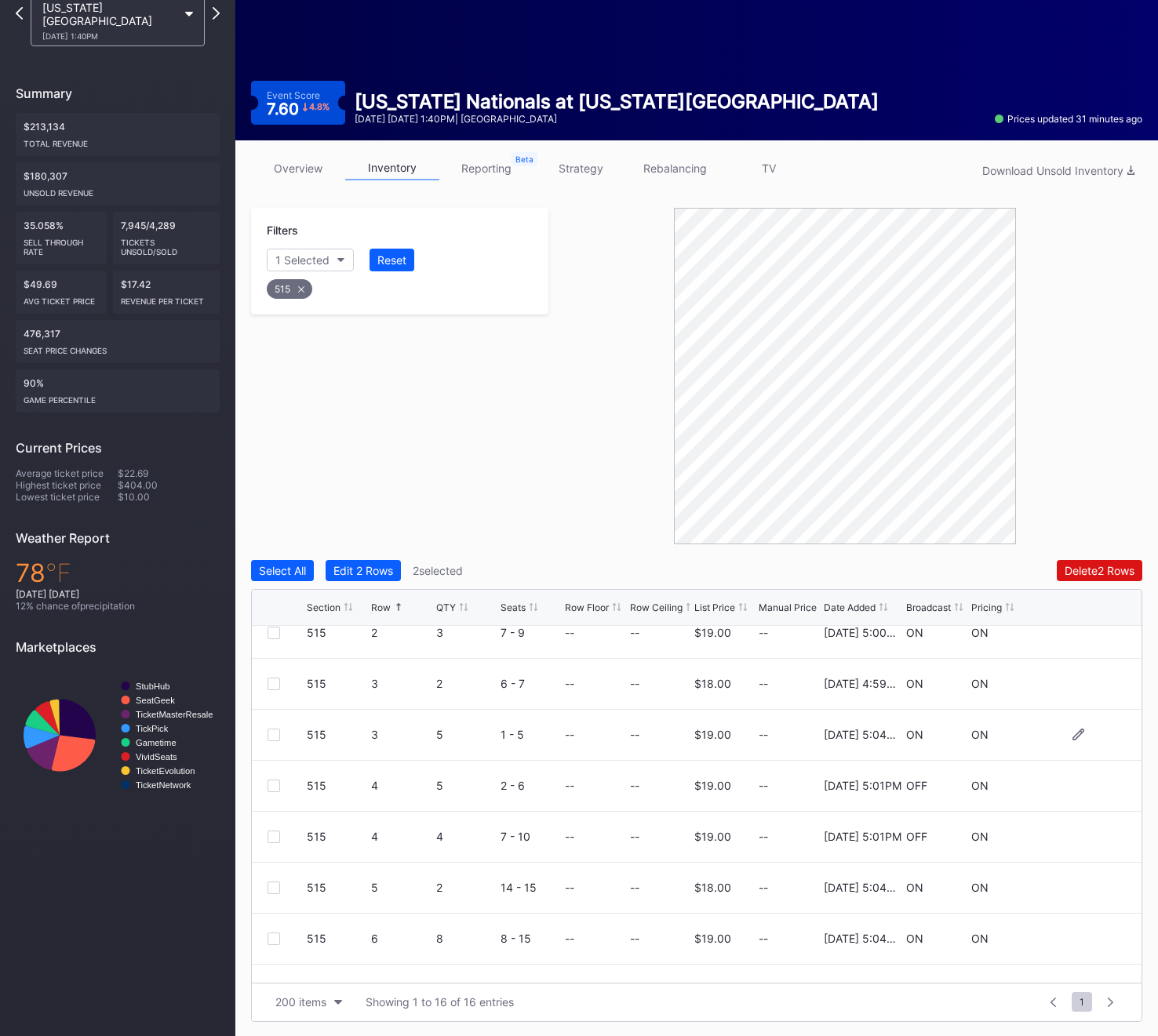
scroll to position [151, 0]
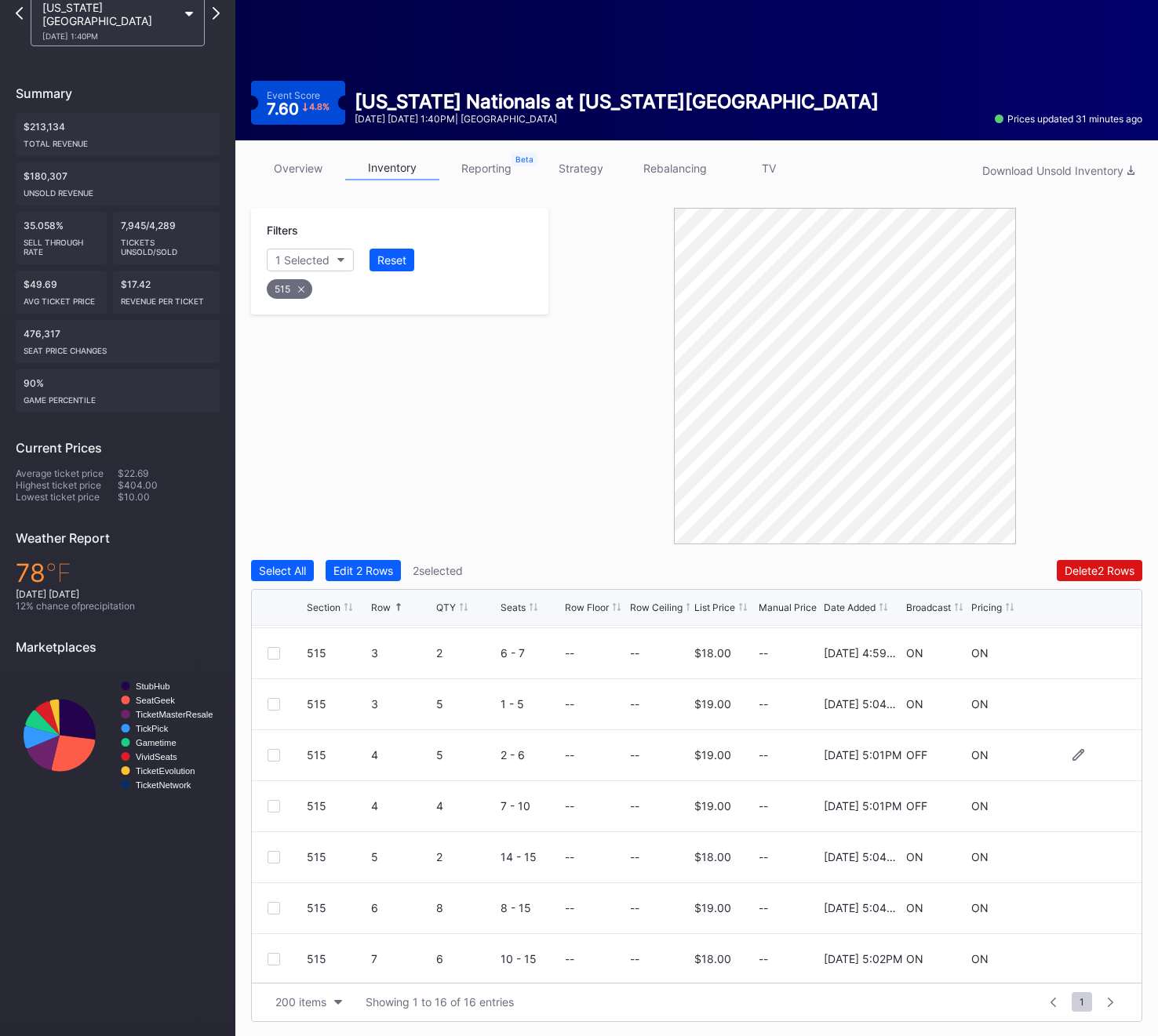
click at [270, 756] on div at bounding box center [273, 755] width 13 height 13
click at [300, 289] on icon at bounding box center [301, 288] width 6 height 6
click at [298, 254] on div "Section" at bounding box center [294, 260] width 39 height 13
type input "518"
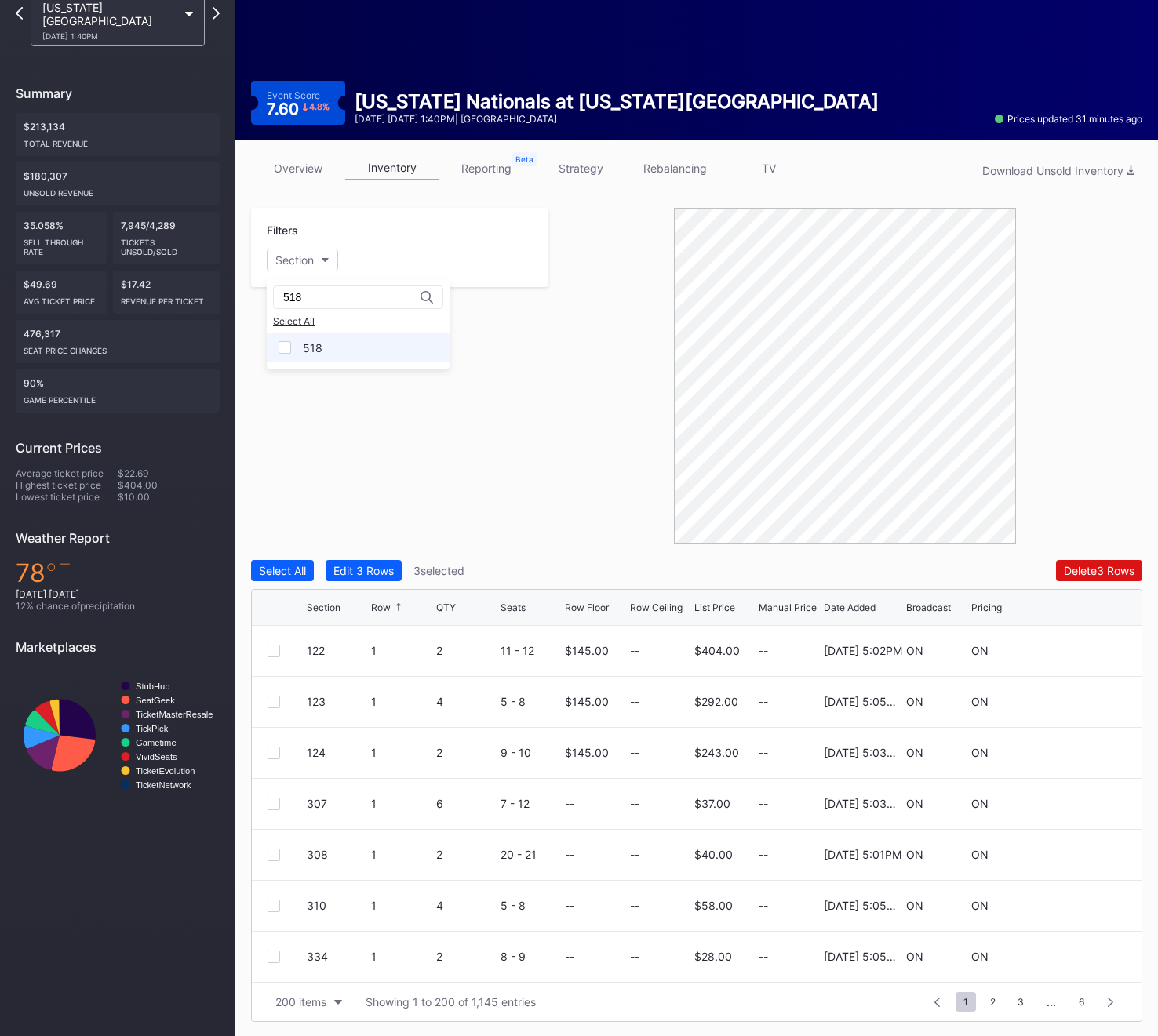
click at [312, 356] on div "518" at bounding box center [357, 348] width 183 height 29
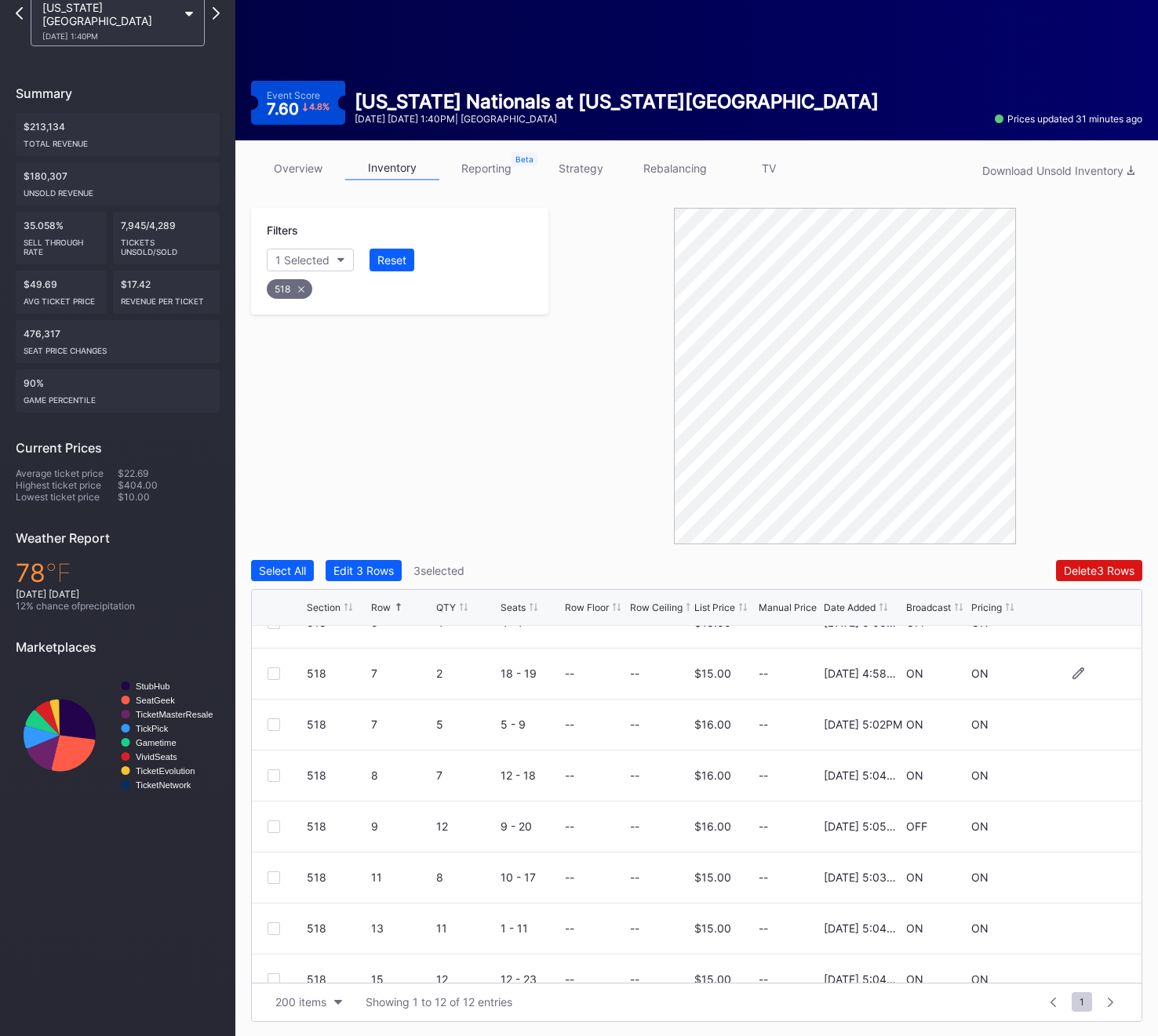
scroll to position [183, 0]
click at [275, 822] on div at bounding box center [273, 824] width 13 height 13
click at [295, 292] on div "518" at bounding box center [289, 288] width 46 height 20
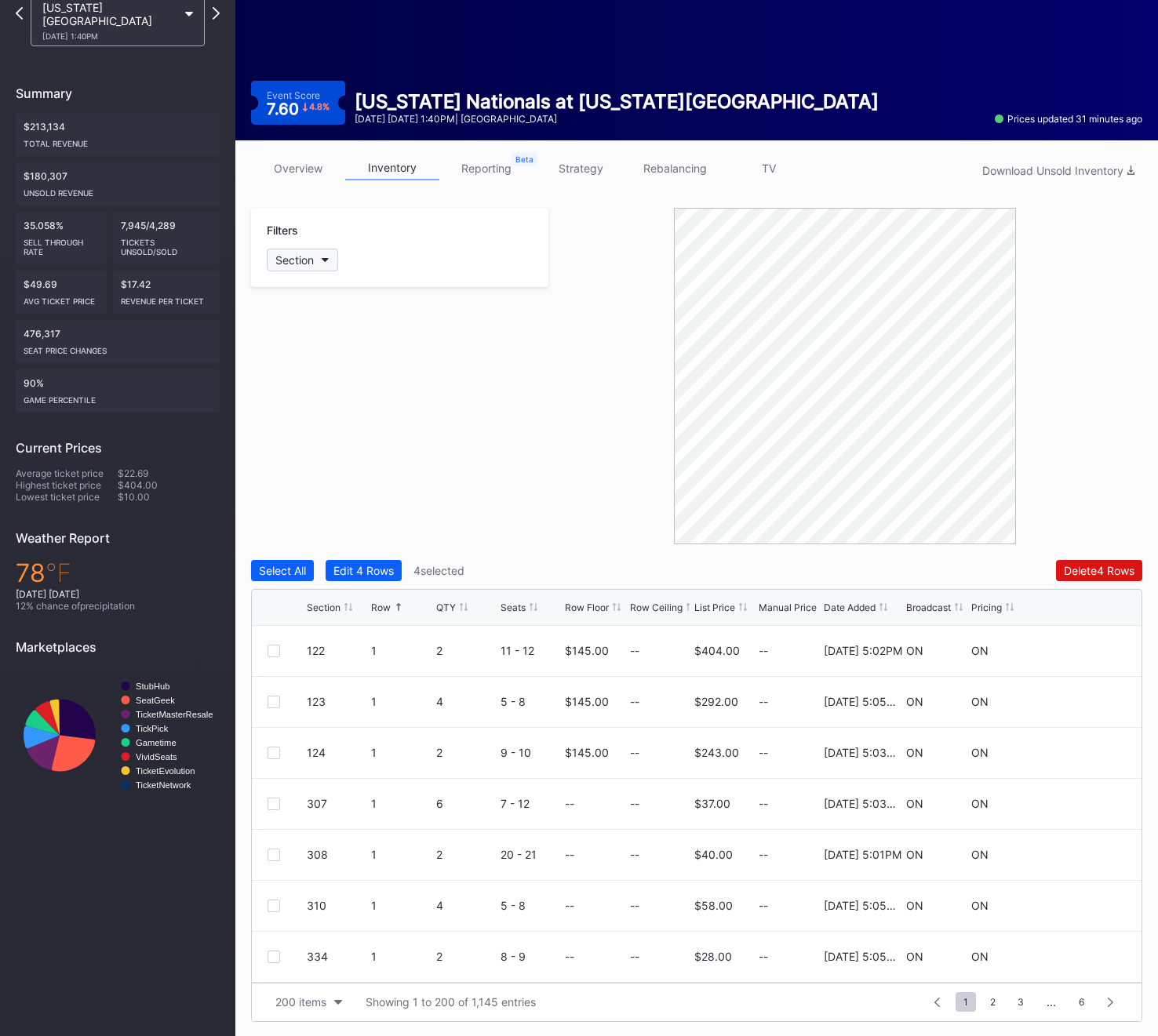
click at [295, 258] on div "Section" at bounding box center [294, 260] width 39 height 13
type input "520"
click at [327, 347] on div "520" at bounding box center [357, 348] width 183 height 29
click at [273, 645] on div at bounding box center [273, 651] width 13 height 13
click at [282, 288] on div "520" at bounding box center [290, 288] width 47 height 20
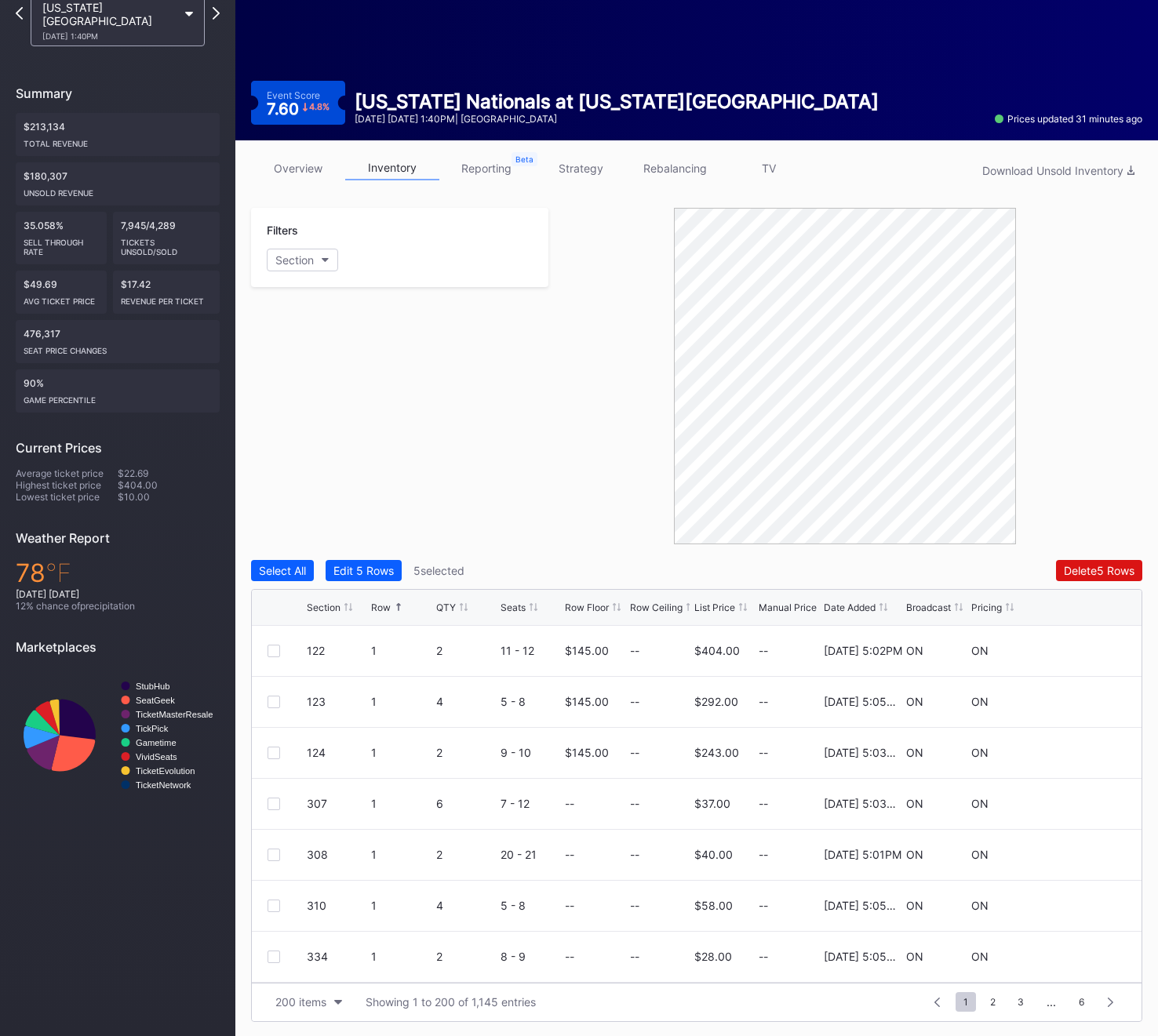
click at [284, 274] on div "Filters Section" at bounding box center [400, 247] width 297 height 79
click at [287, 262] on div "Section" at bounding box center [294, 260] width 39 height 13
type input "522"
click at [350, 352] on div "522" at bounding box center [357, 348] width 183 height 29
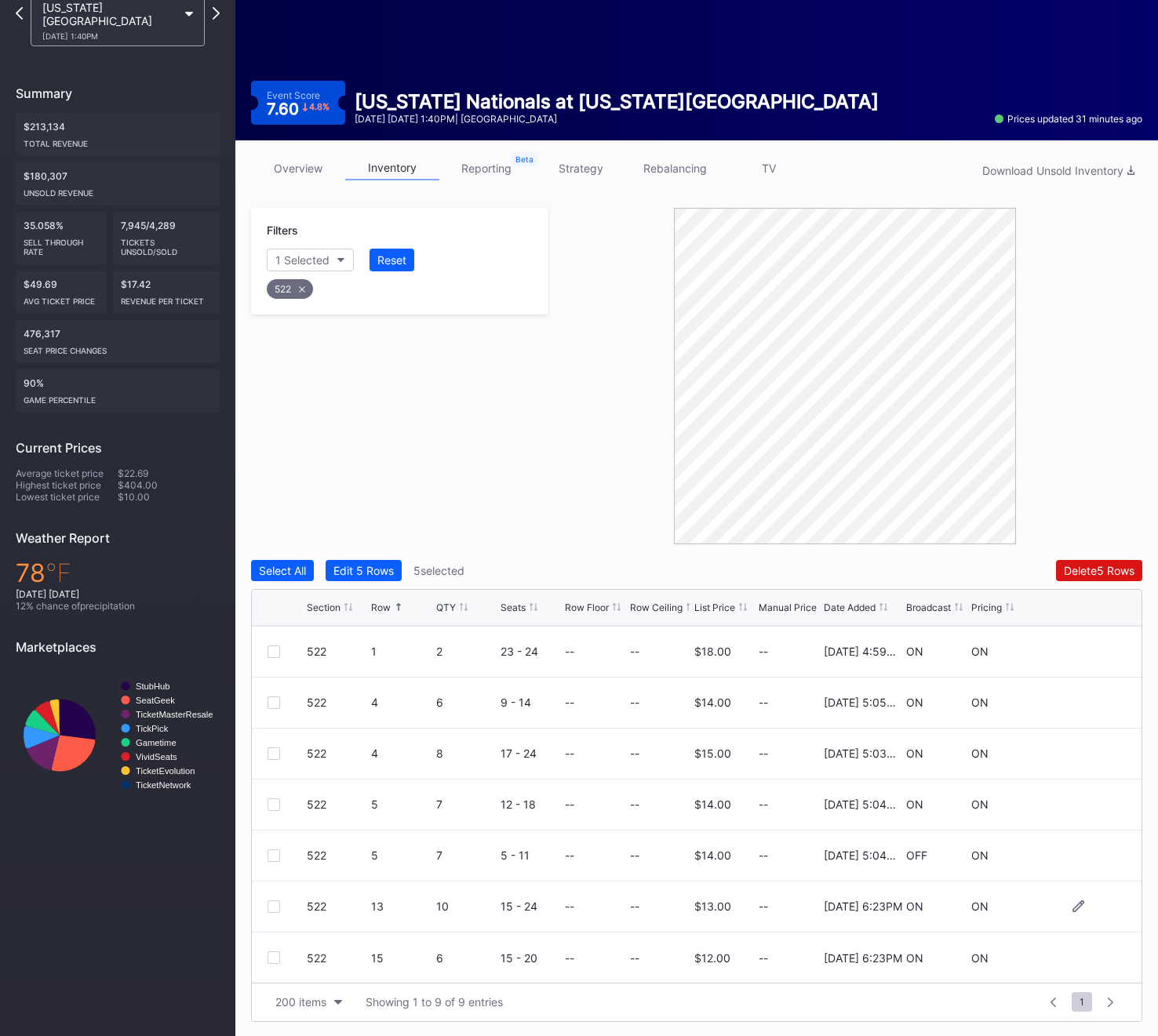
click at [272, 905] on div at bounding box center [273, 906] width 13 height 13
click at [300, 296] on div "522" at bounding box center [289, 288] width 47 height 20
click at [300, 258] on div "Section" at bounding box center [294, 260] width 39 height 13
type input "524"
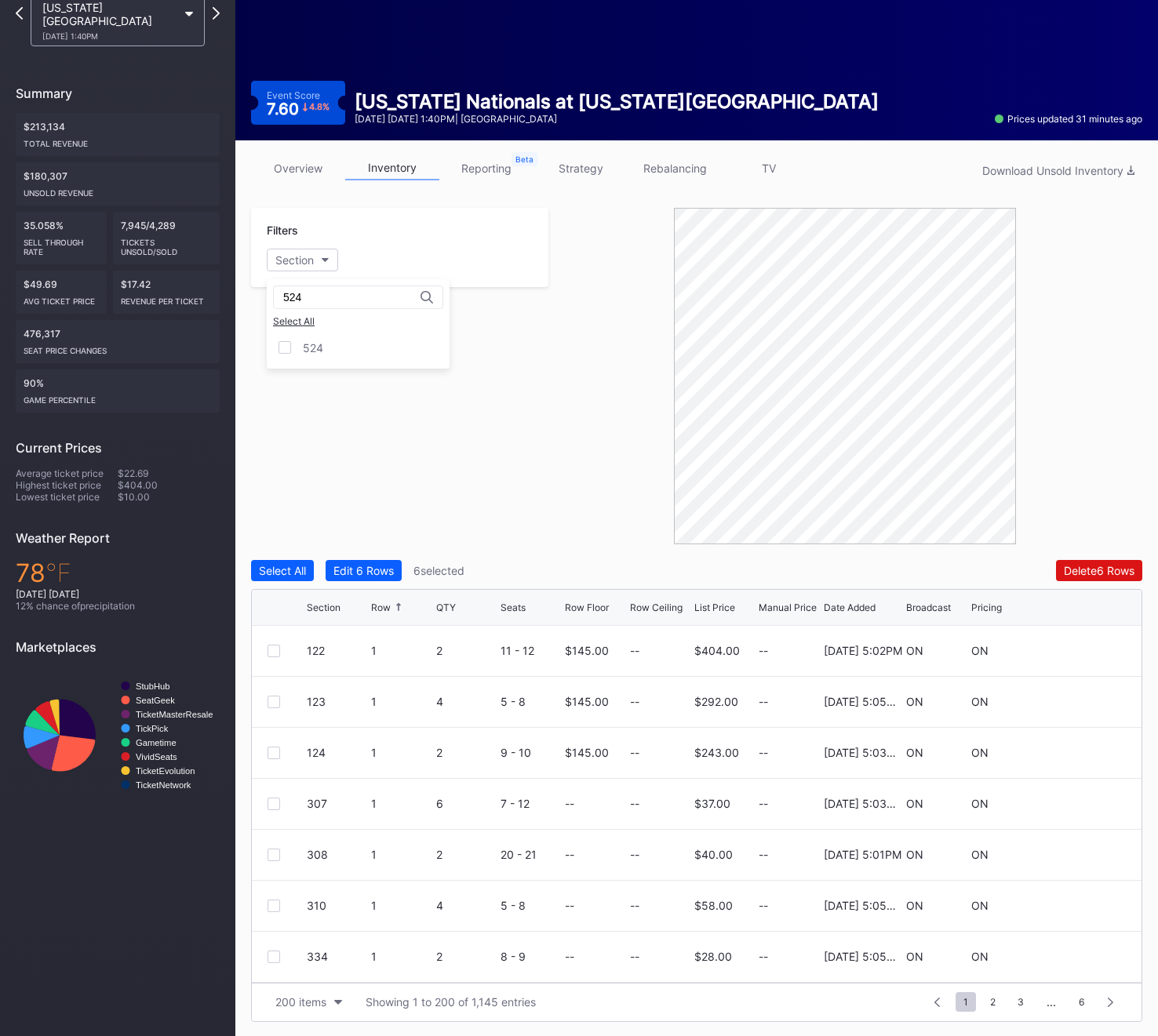
click at [322, 364] on div "524 Select All 524" at bounding box center [357, 323] width 183 height 89
click at [322, 350] on div "524" at bounding box center [313, 348] width 21 height 13
click at [270, 902] on div at bounding box center [273, 906] width 13 height 13
click at [293, 292] on div "524" at bounding box center [290, 288] width 47 height 20
click at [296, 260] on div "Section" at bounding box center [294, 260] width 39 height 13
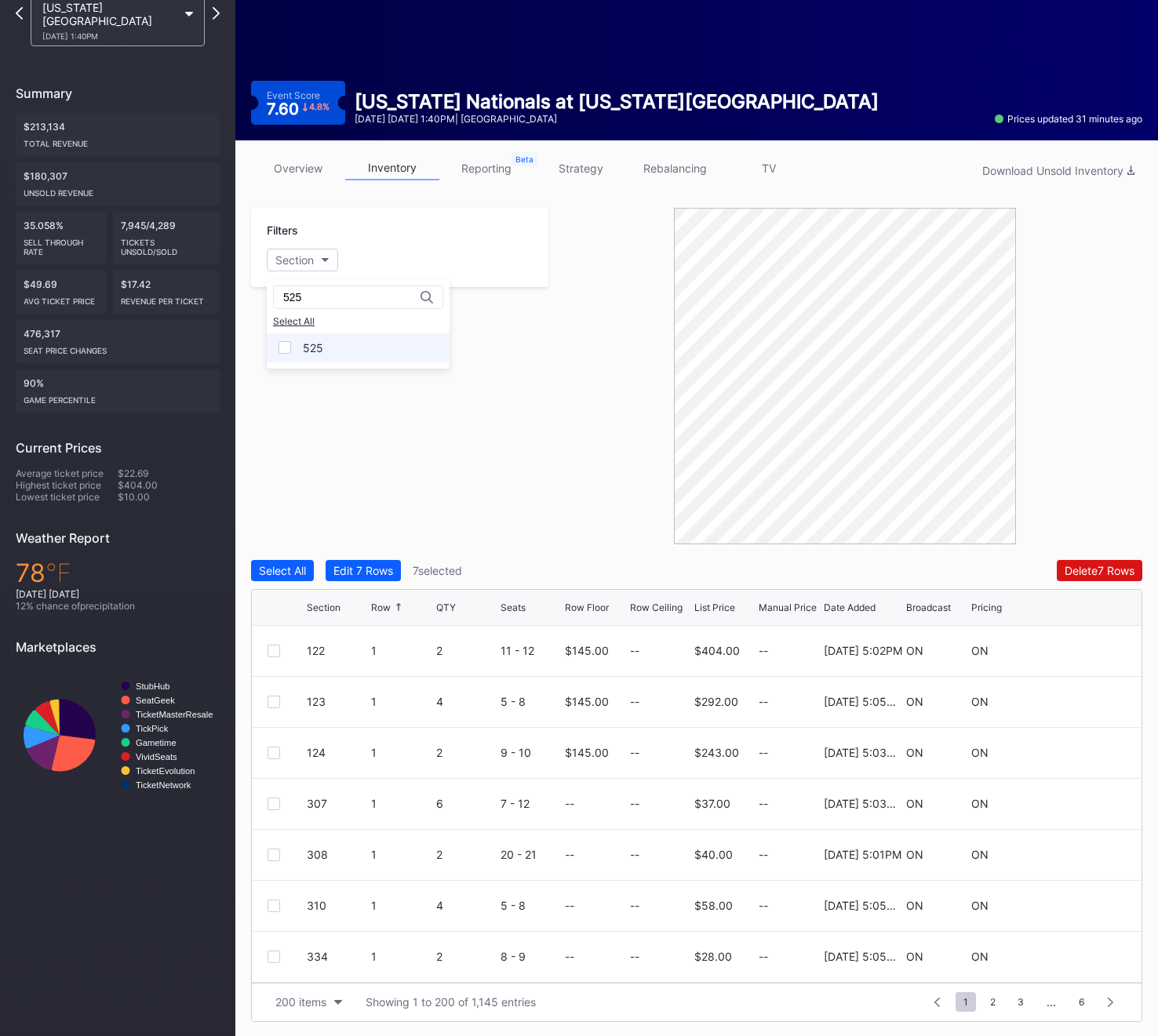
type input "525"
click at [342, 360] on div "525" at bounding box center [357, 348] width 183 height 29
click at [342, 350] on div "525" at bounding box center [357, 348] width 183 height 29
click at [339, 350] on div "525" at bounding box center [357, 348] width 183 height 29
click at [264, 906] on div "525 4 12 3 - 14 -- -- $13.00 -- 11/25/2024 5:03PM OFF ON" at bounding box center [696, 906] width 889 height 51
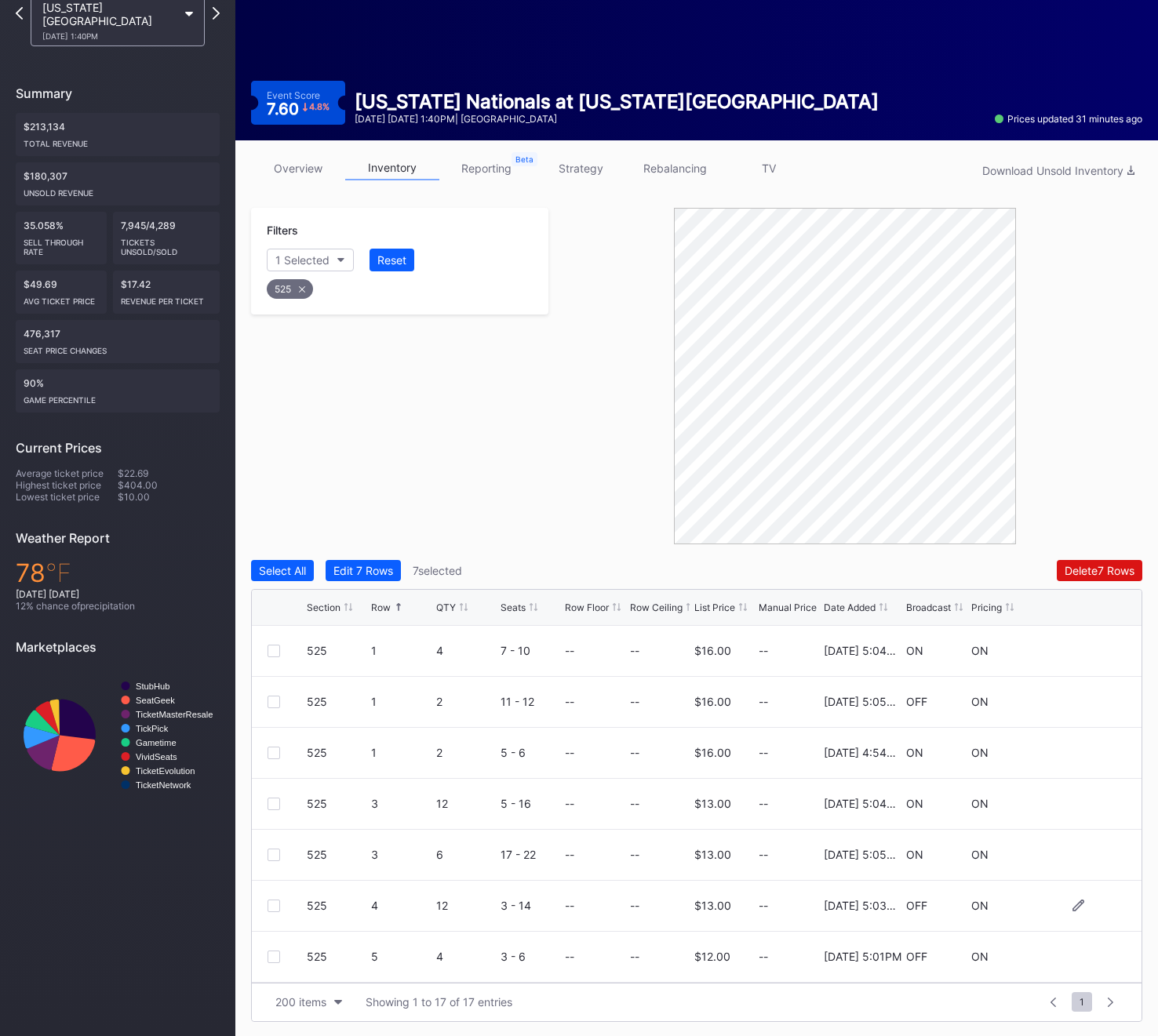
click at [275, 906] on div at bounding box center [273, 906] width 13 height 13
click at [272, 649] on div at bounding box center [273, 652] width 13 height 13
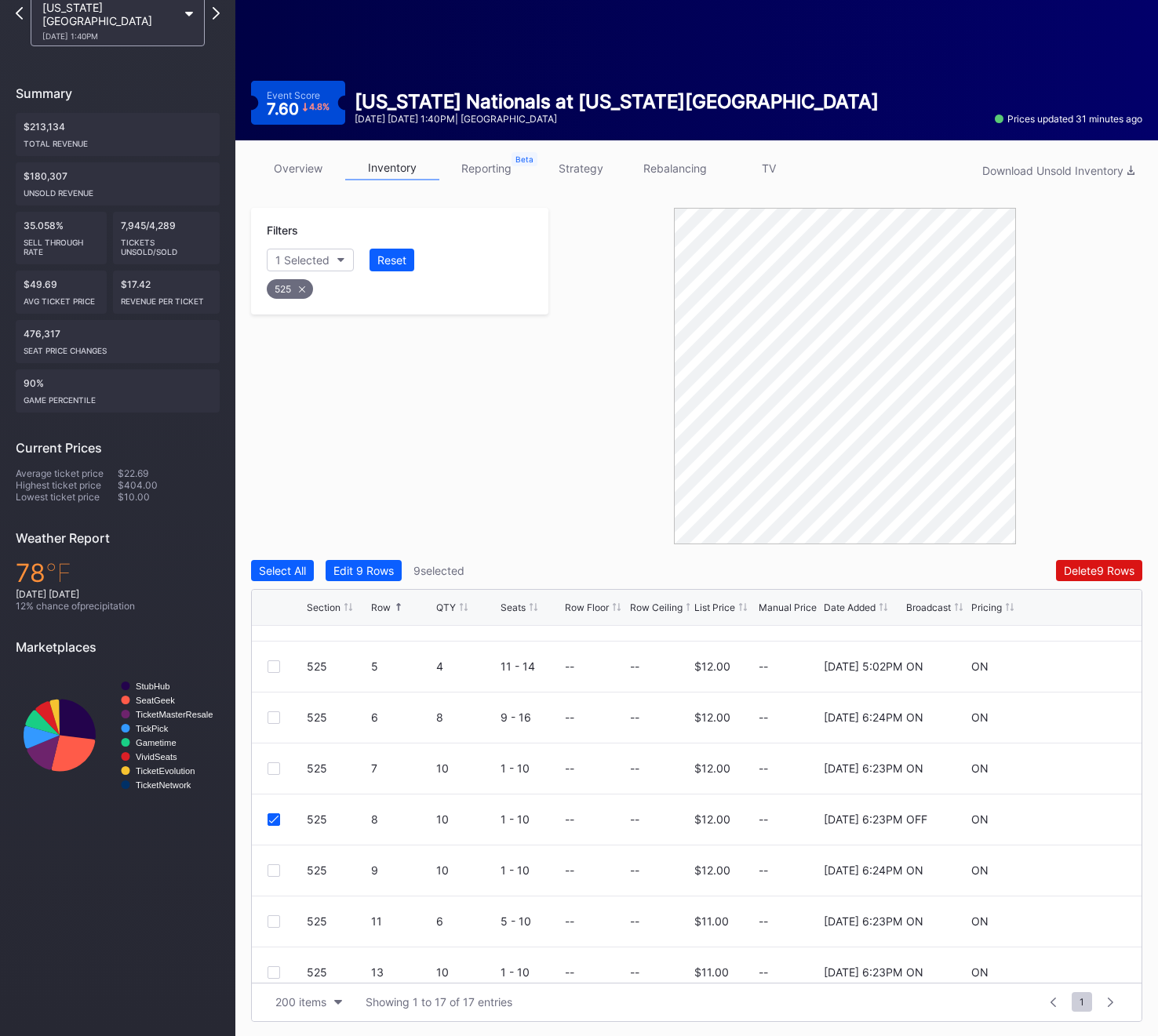
click at [287, 286] on div "525" at bounding box center [289, 288] width 47 height 20
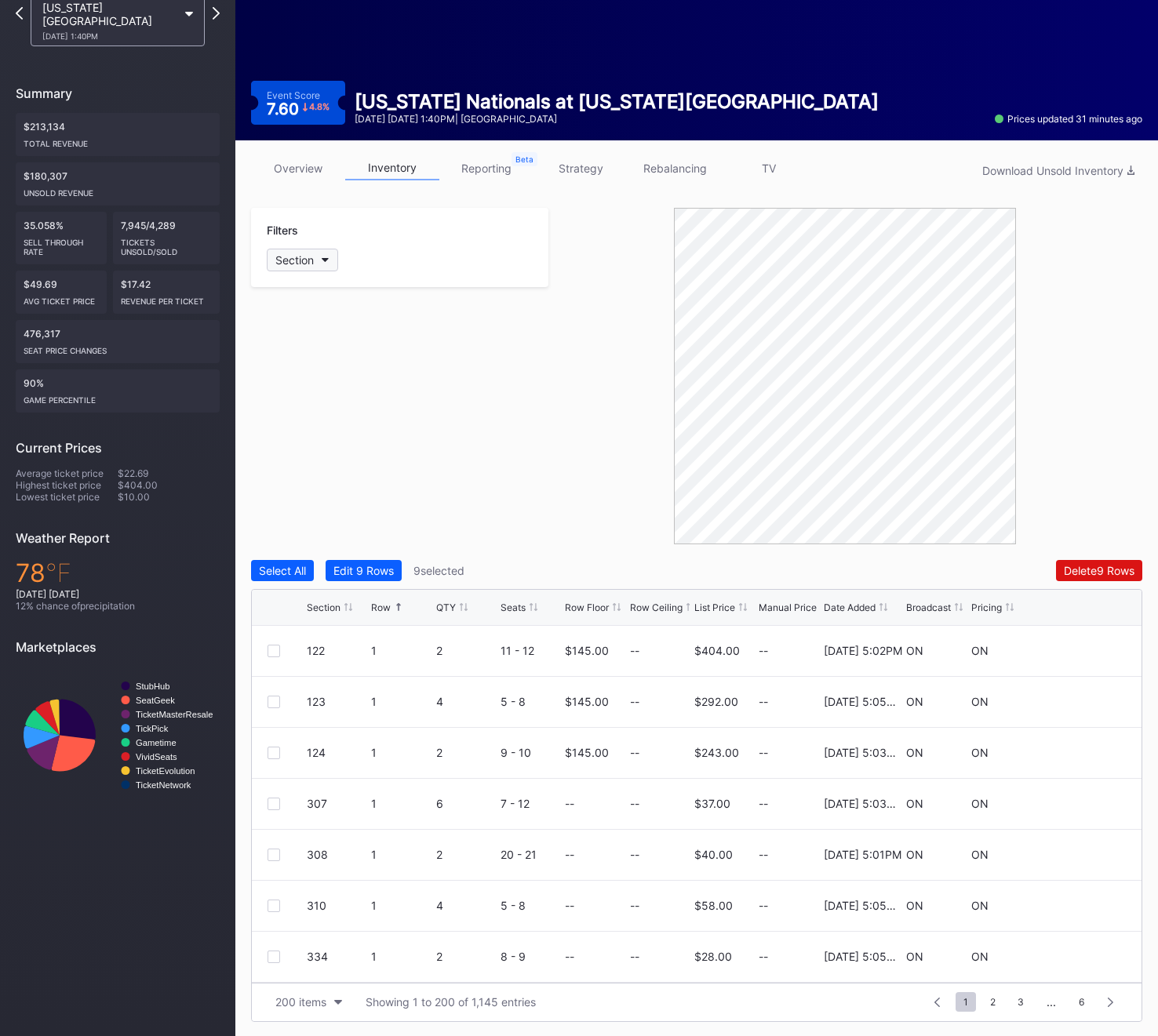
click at [282, 263] on div "Section" at bounding box center [294, 260] width 39 height 13
type input "526"
click at [320, 345] on div "526" at bounding box center [313, 348] width 21 height 13
click at [270, 853] on div at bounding box center [273, 855] width 13 height 13
click at [286, 293] on div "526" at bounding box center [289, 288] width 47 height 20
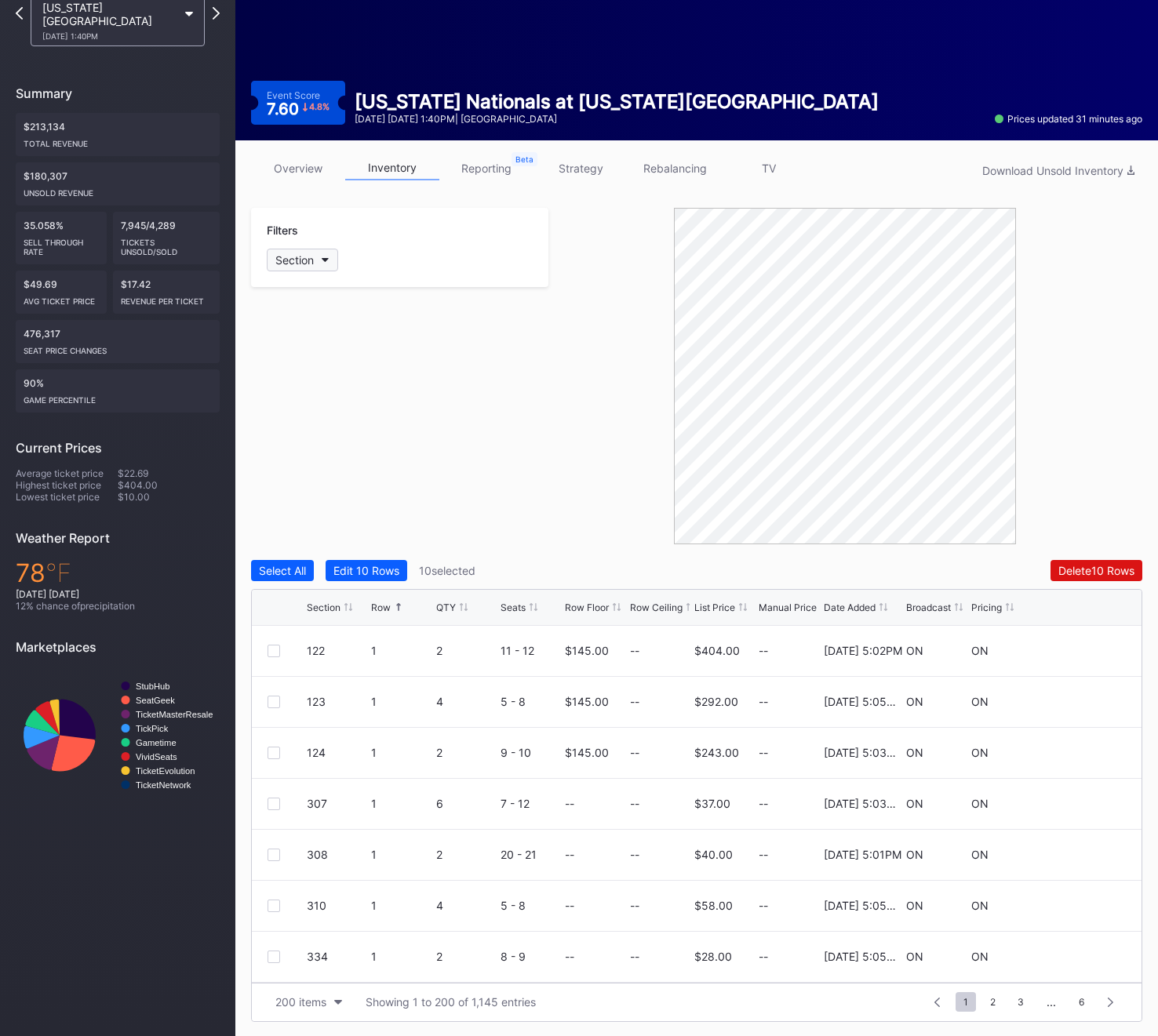
click at [286, 258] on div "Section" at bounding box center [294, 260] width 39 height 13
type input "527"
click at [319, 332] on div "527 Select All 527" at bounding box center [357, 323] width 183 height 89
click at [319, 334] on div "527" at bounding box center [357, 348] width 183 height 29
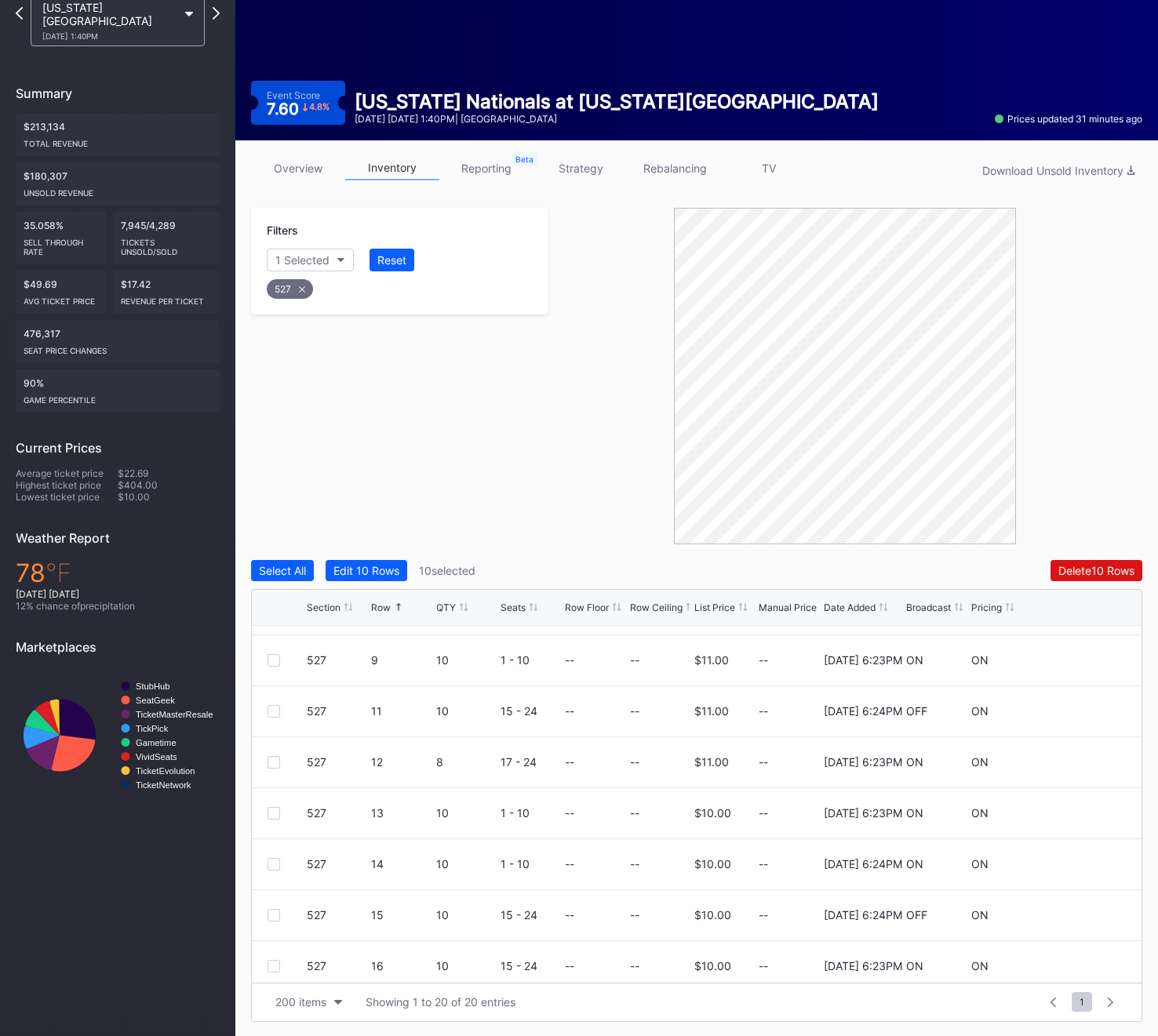
scroll to position [415, 0]
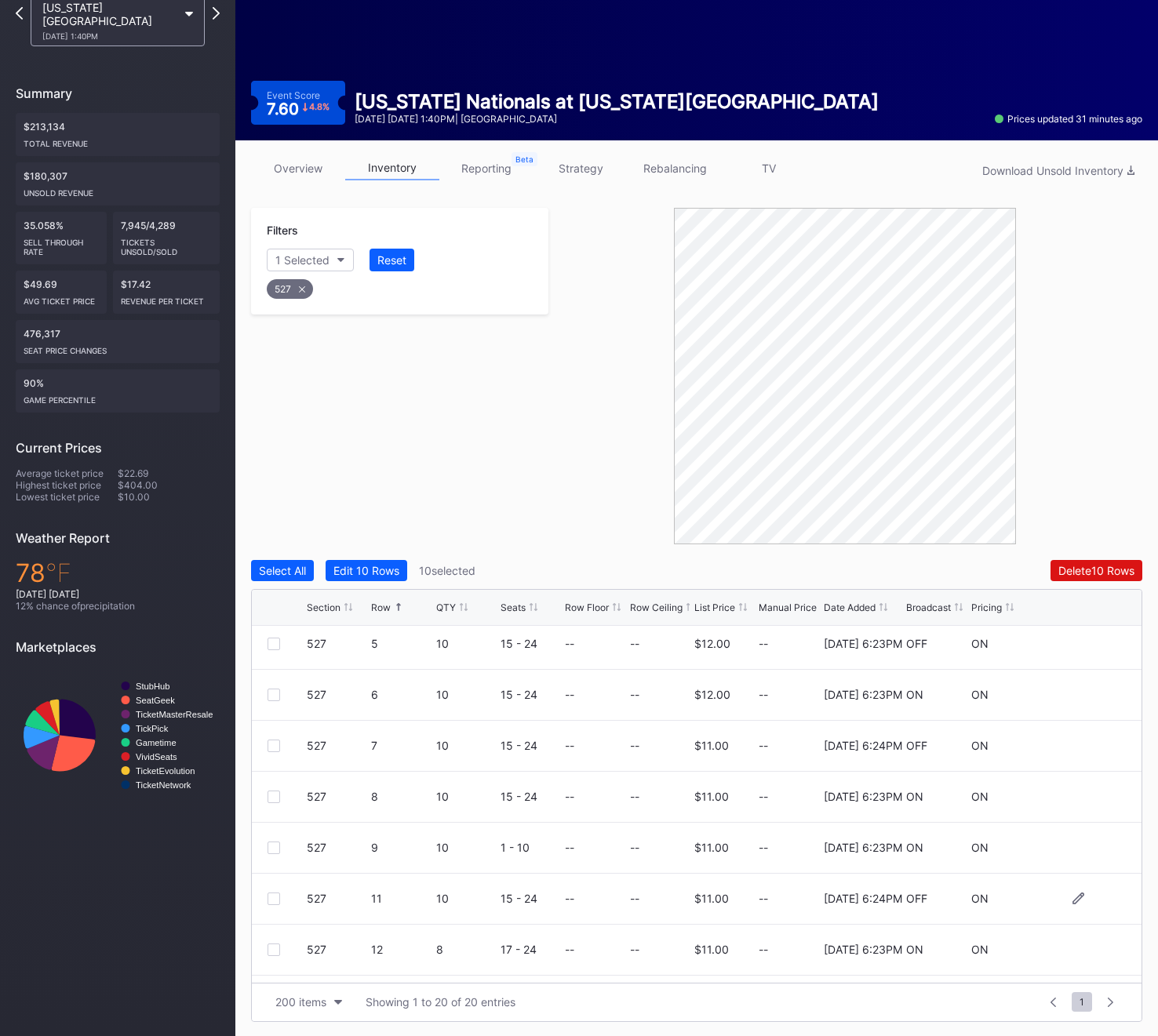
click at [270, 894] on div at bounding box center [273, 898] width 13 height 13
click at [289, 284] on div "527" at bounding box center [289, 288] width 47 height 20
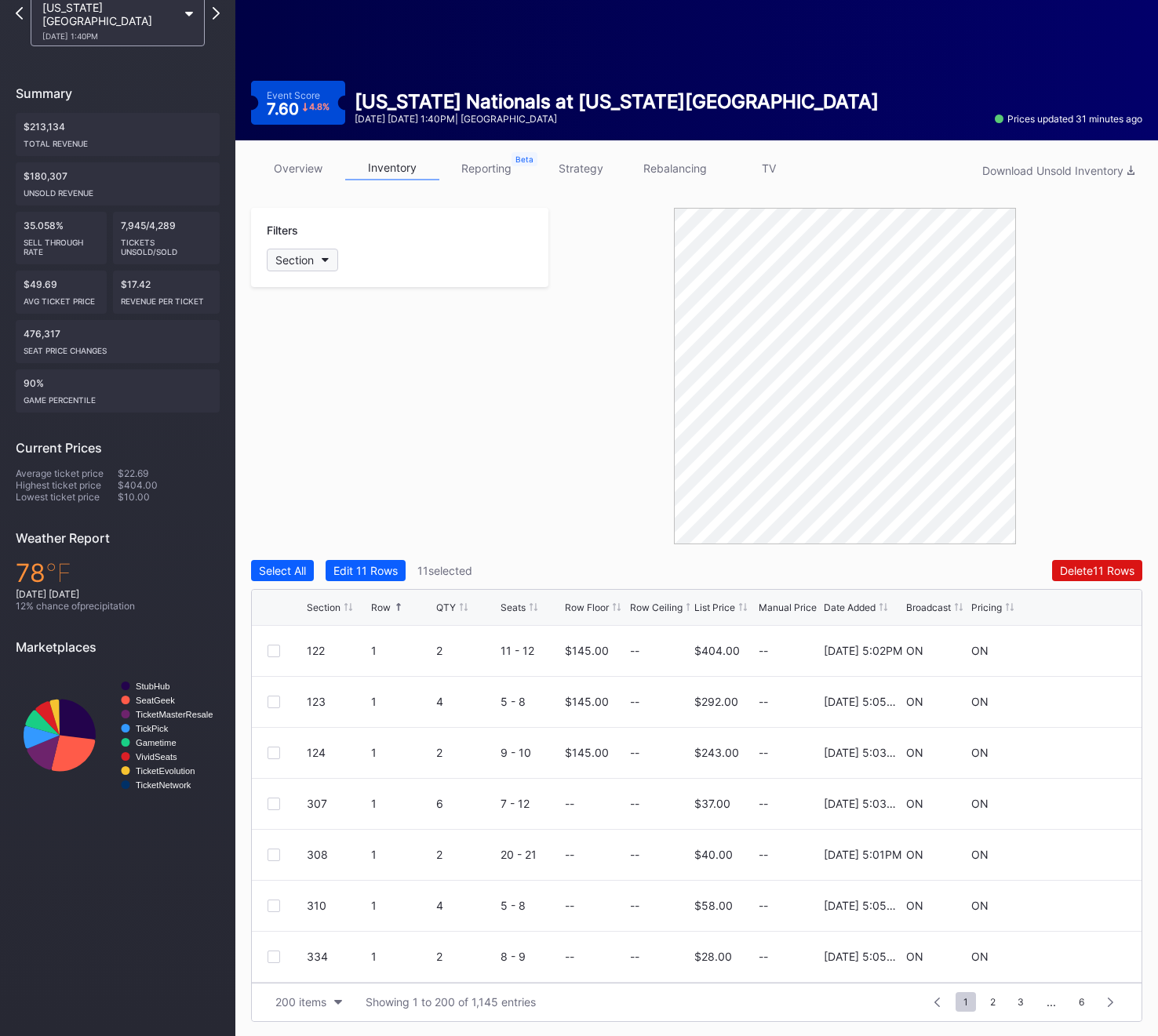
click at [289, 254] on div "Section" at bounding box center [294, 260] width 39 height 13
type input "528"
click at [304, 346] on div "528" at bounding box center [313, 348] width 21 height 13
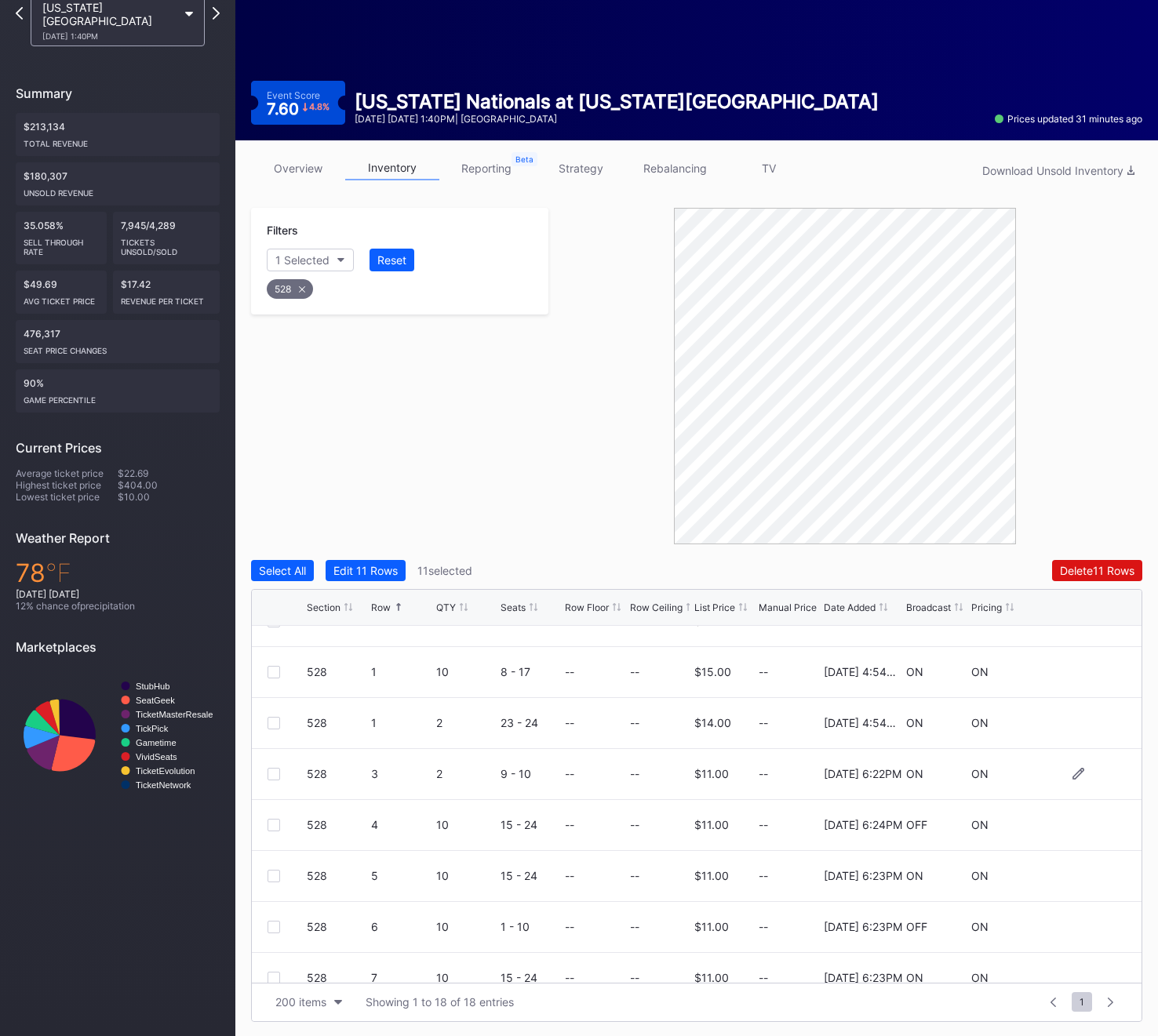
scroll to position [102, 0]
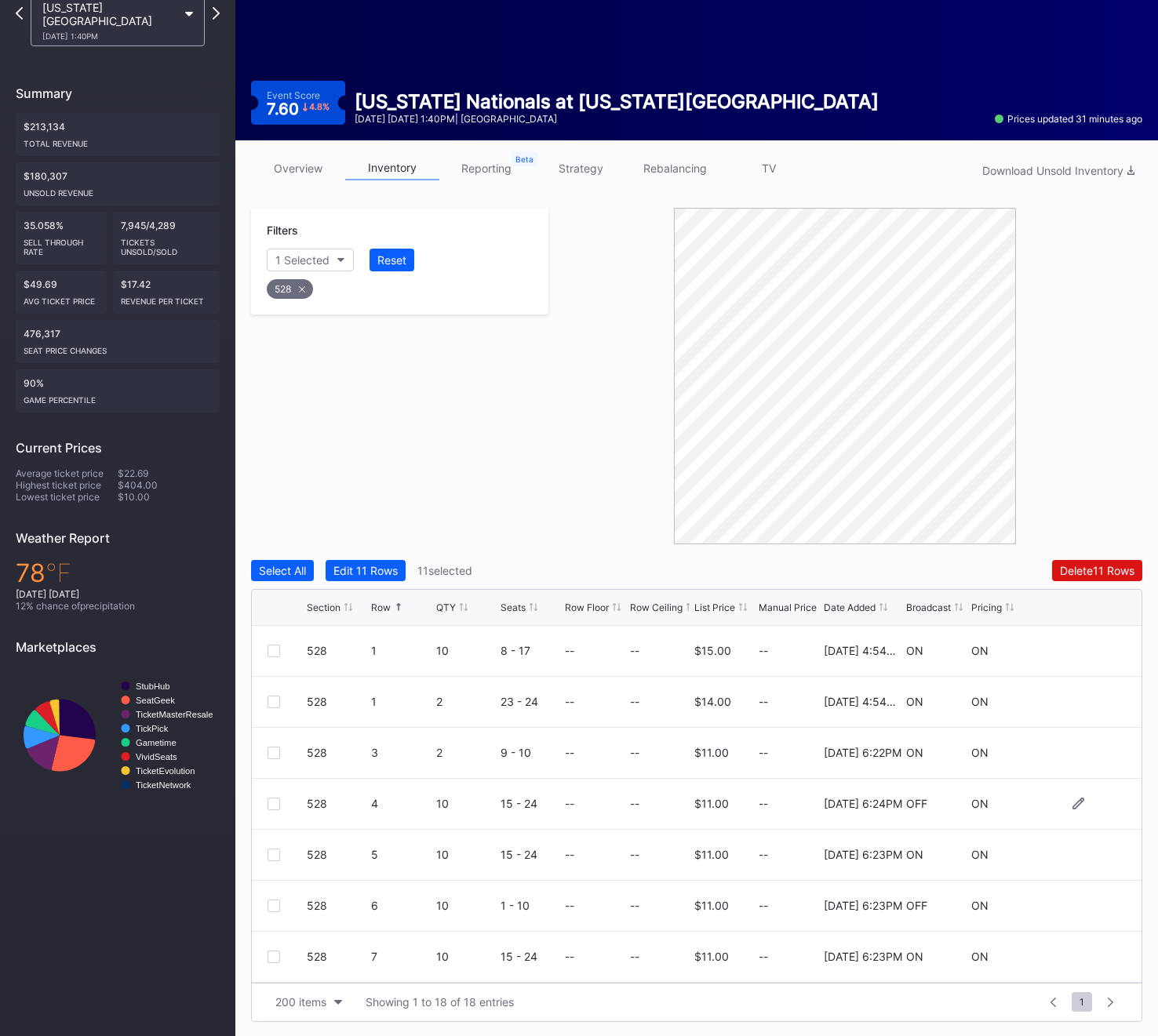
click at [271, 801] on div at bounding box center [273, 804] width 13 height 13
click at [281, 286] on div "528" at bounding box center [289, 288] width 47 height 20
click at [281, 256] on div "Section" at bounding box center [294, 260] width 39 height 13
type input "529"
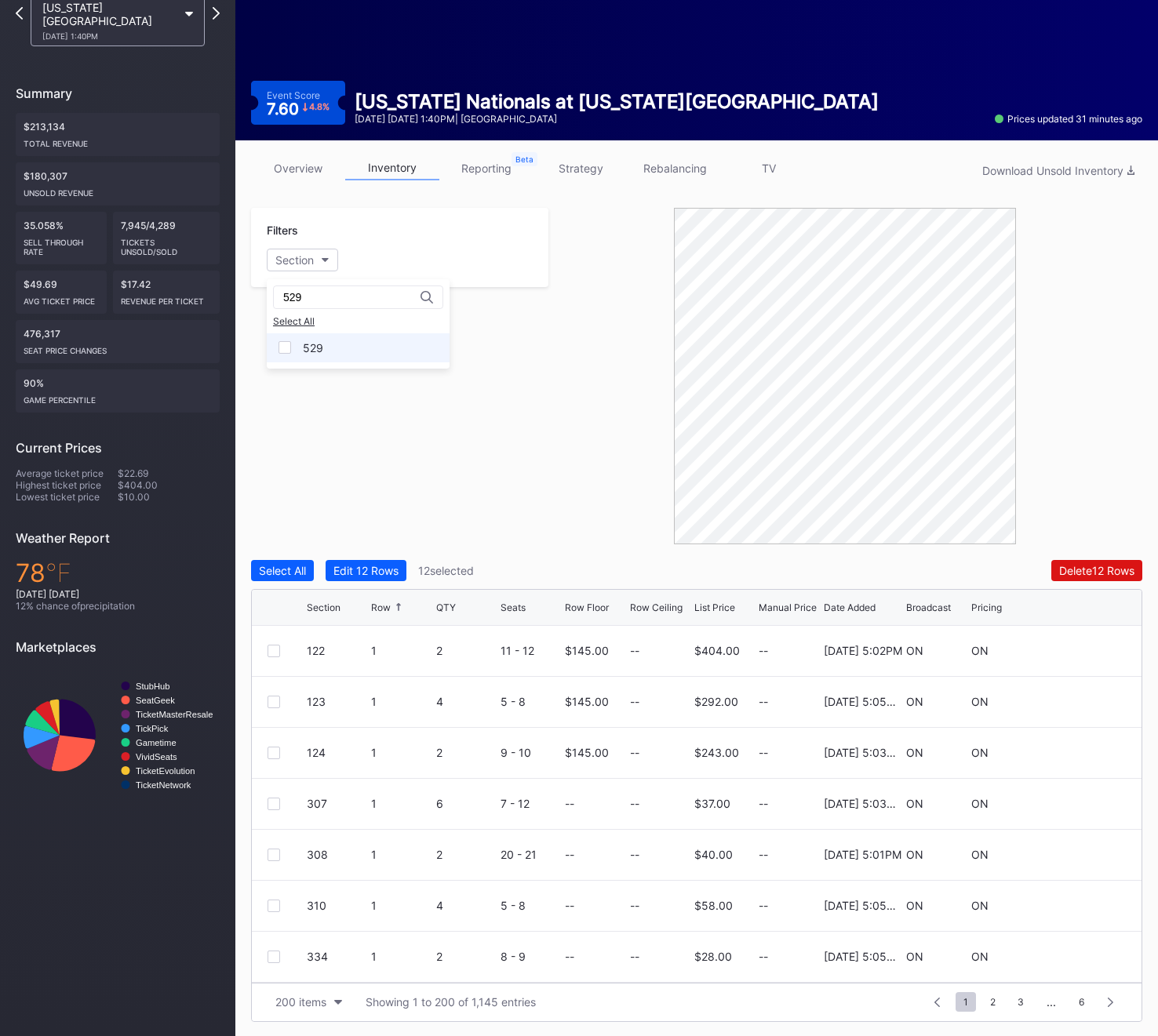
click at [319, 343] on div "529" at bounding box center [313, 348] width 21 height 13
click at [268, 754] on div at bounding box center [273, 753] width 13 height 13
click at [288, 295] on div "529" at bounding box center [289, 288] width 47 height 20
click at [317, 258] on button "Section" at bounding box center [302, 260] width 71 height 23
type input "530"
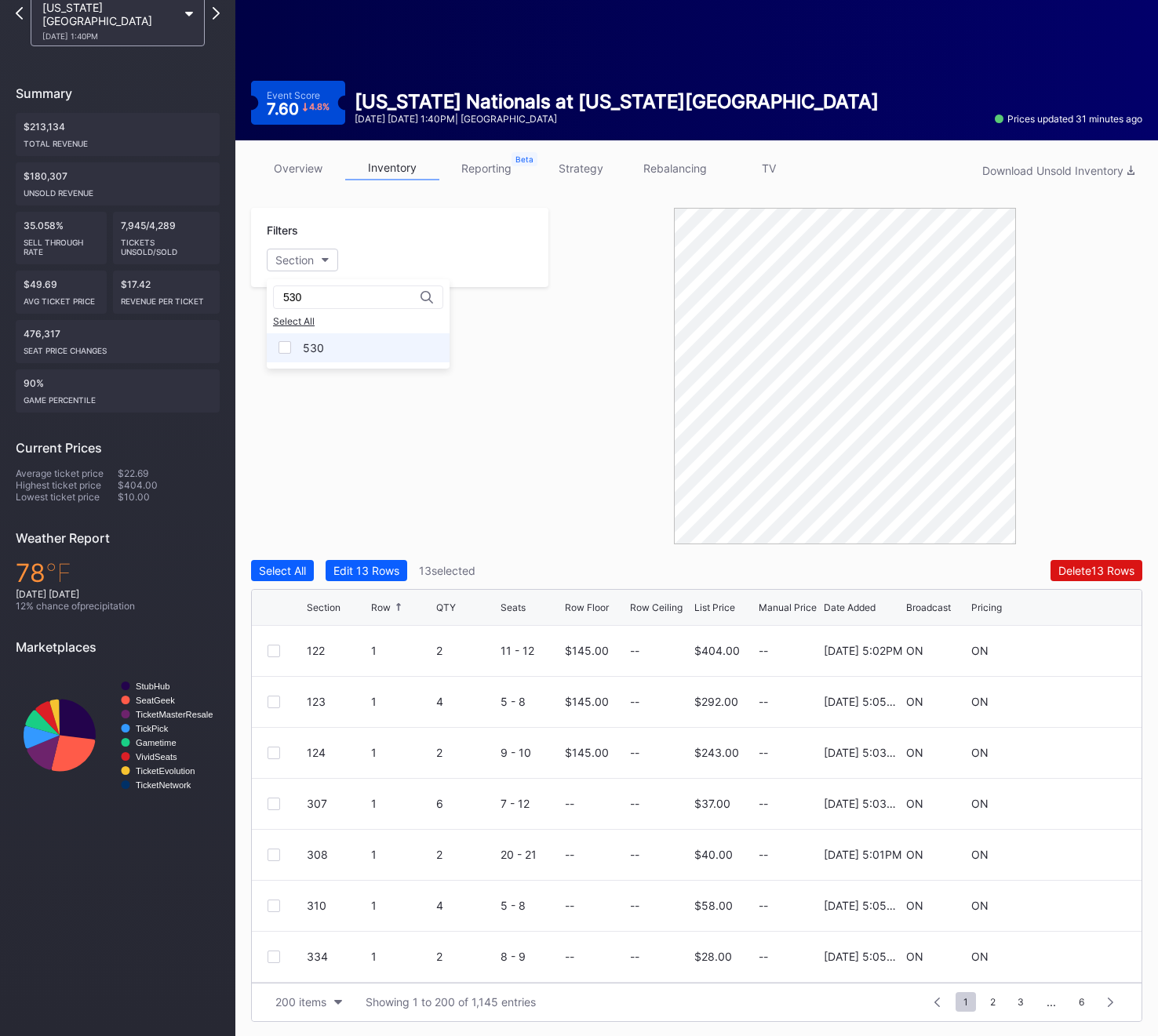
click at [296, 351] on div "530" at bounding box center [357, 348] width 183 height 29
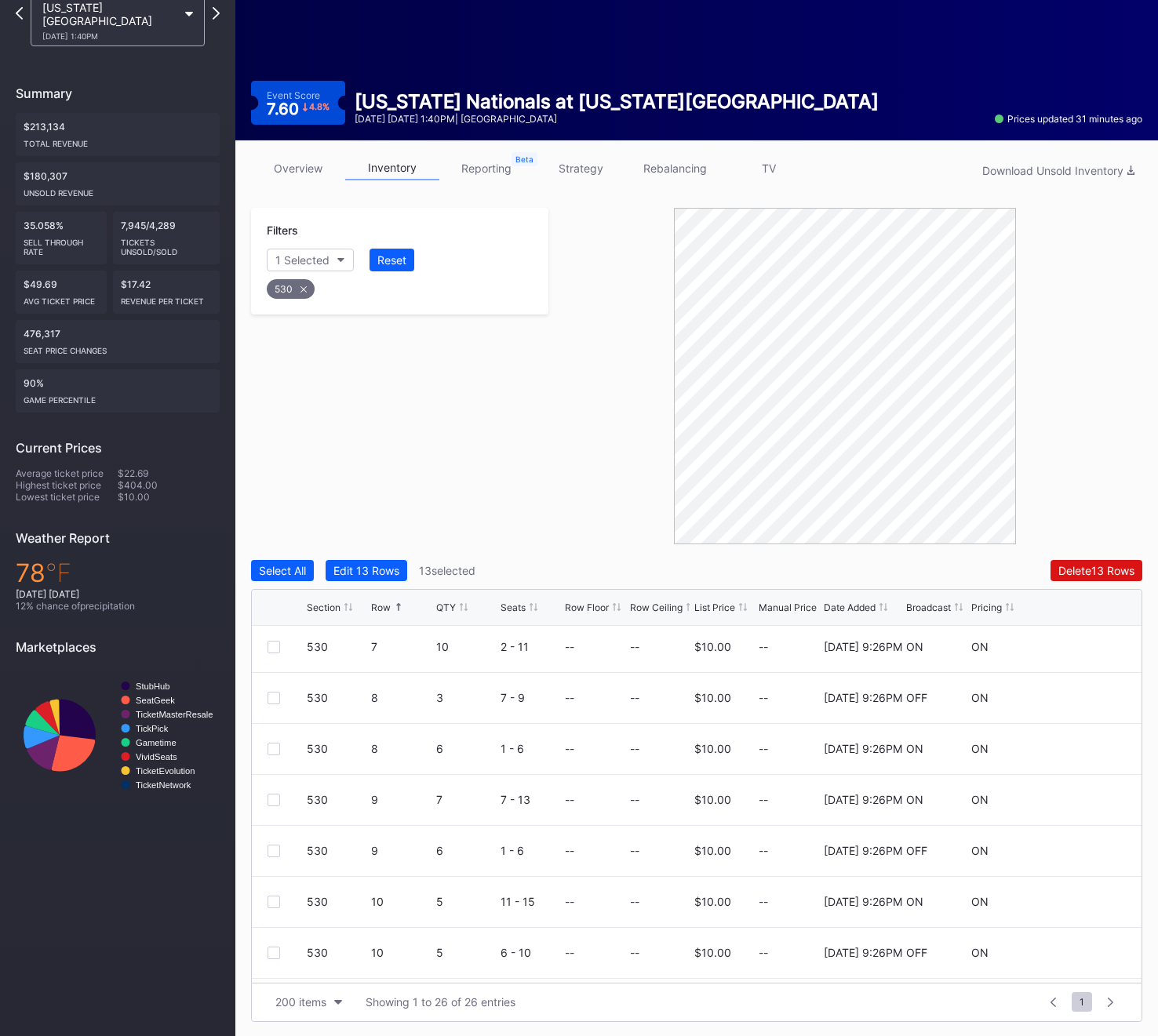
scroll to position [108, 0]
click at [274, 850] on div at bounding box center [273, 849] width 13 height 13
click at [267, 851] on div at bounding box center [273, 851] width 13 height 13
click at [298, 295] on div "530" at bounding box center [290, 288] width 48 height 20
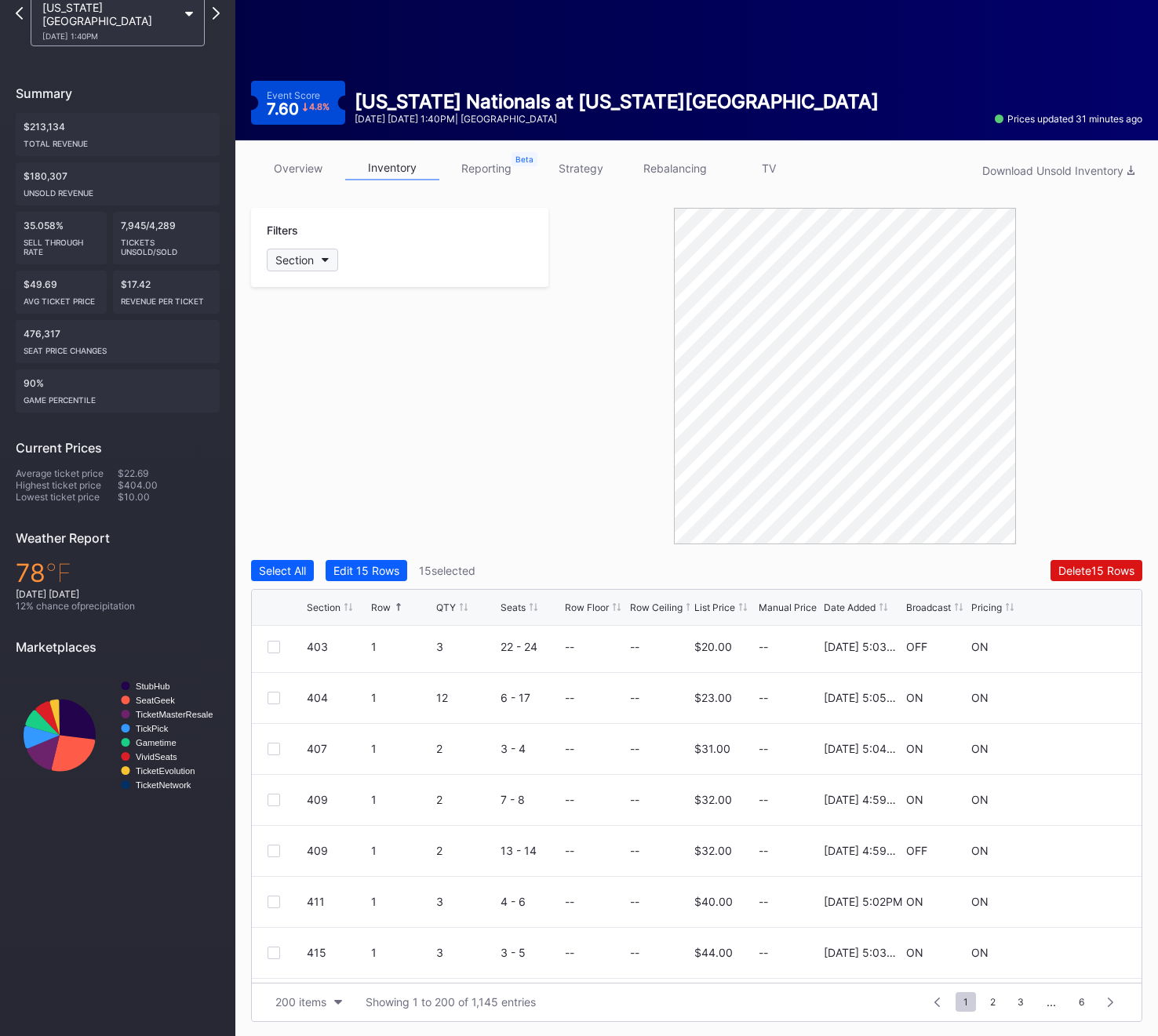
scroll to position [0, 0]
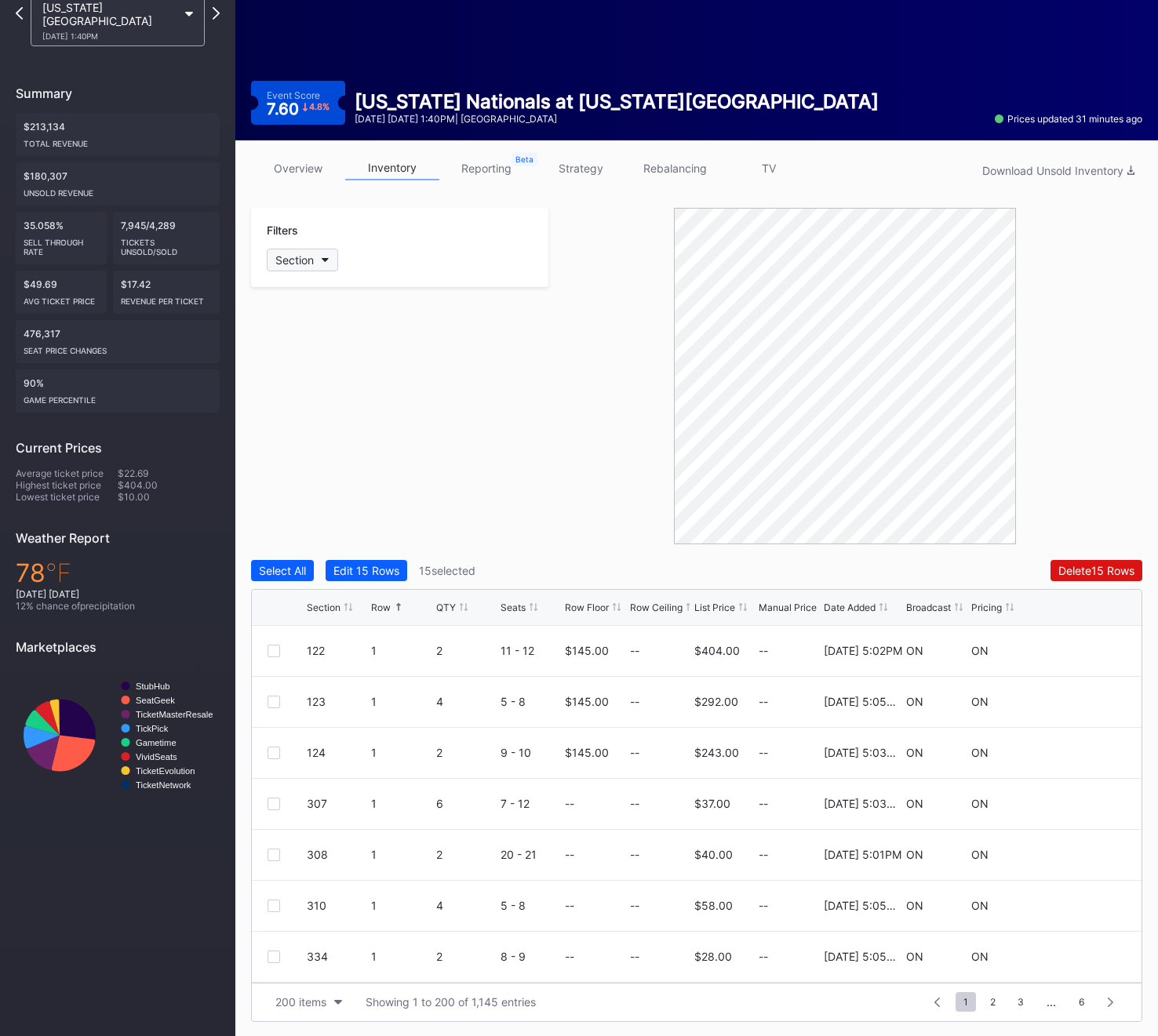
click at [289, 257] on div "Section" at bounding box center [294, 260] width 39 height 13
type input "531"
click at [334, 333] on div "531" at bounding box center [357, 348] width 183 height 29
click at [275, 852] on div at bounding box center [273, 854] width 13 height 13
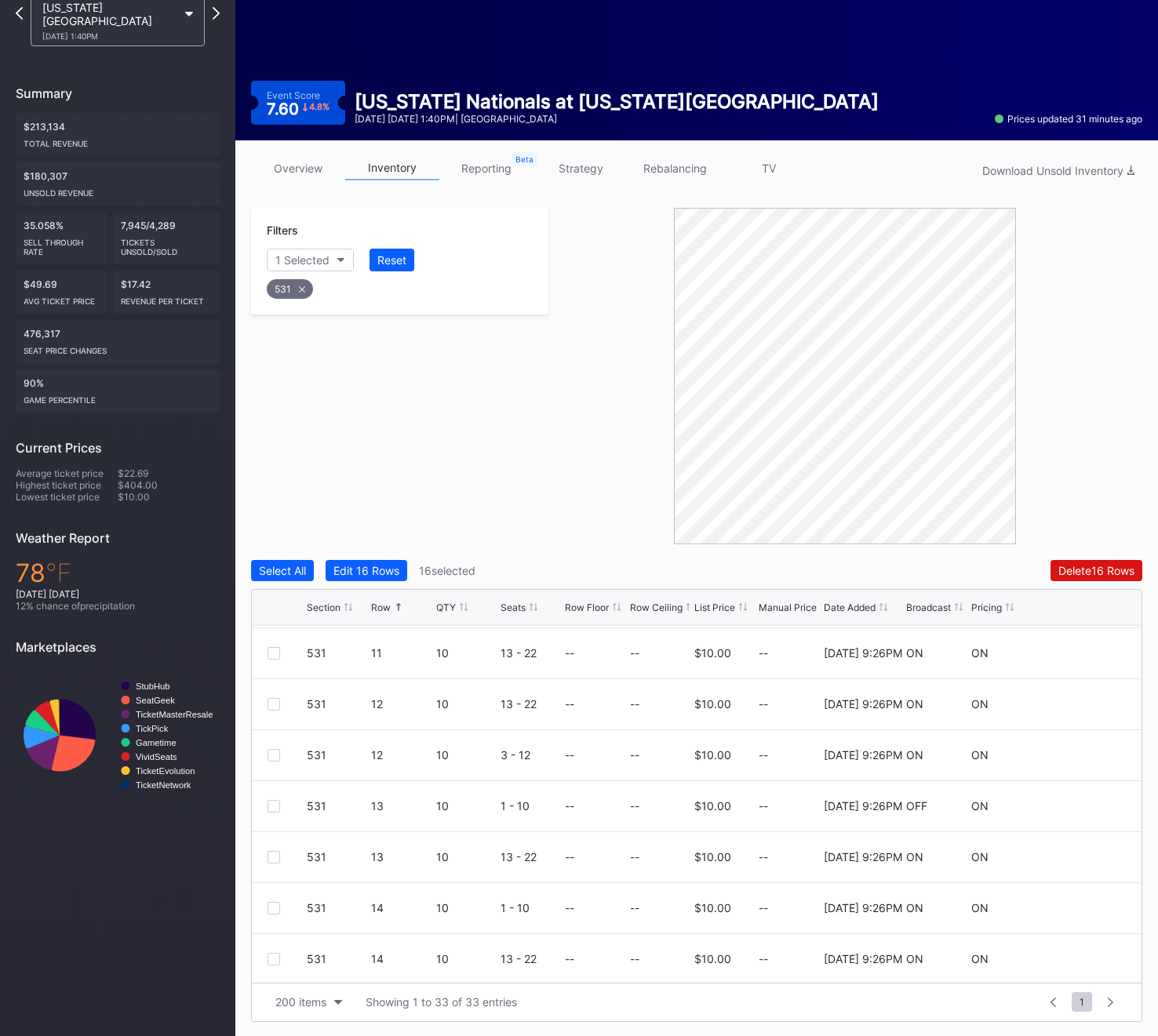
scroll to position [1055, 0]
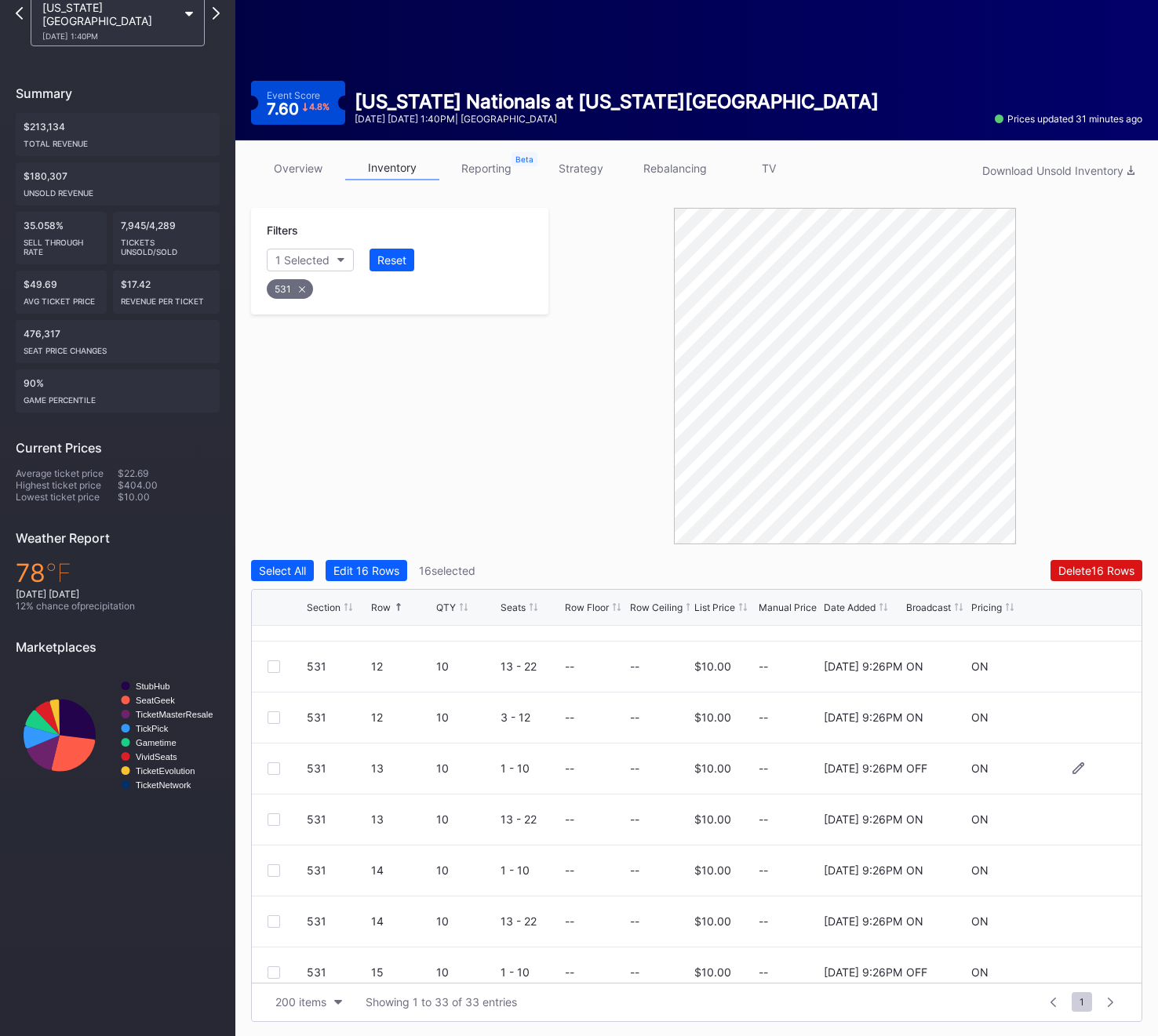
click at [277, 763] on div at bounding box center [273, 769] width 13 height 13
click at [293, 279] on div "531" at bounding box center [289, 288] width 47 height 20
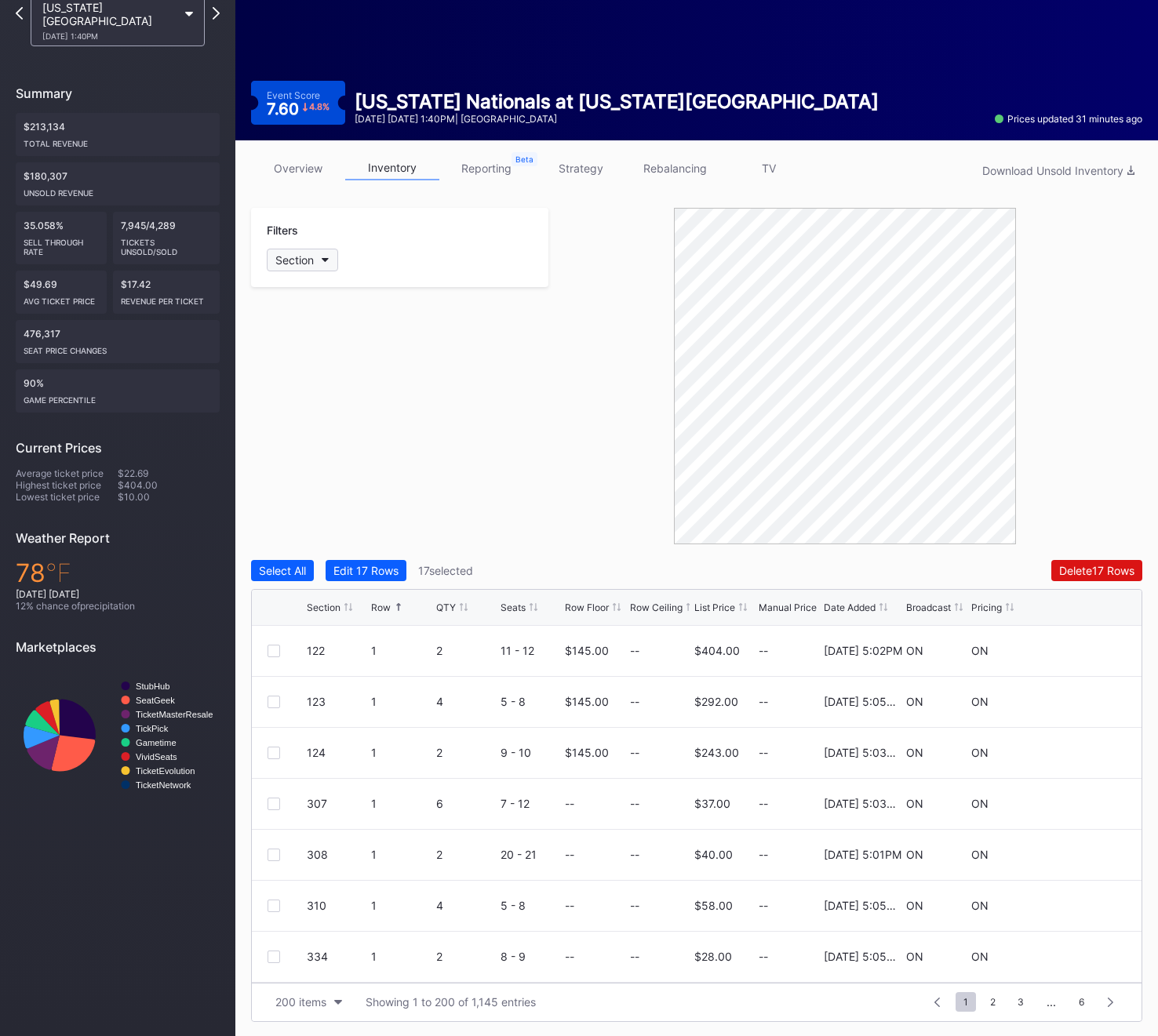
click at [299, 255] on div "Section" at bounding box center [294, 260] width 39 height 13
type input "532"
click at [335, 351] on div "532" at bounding box center [357, 348] width 183 height 29
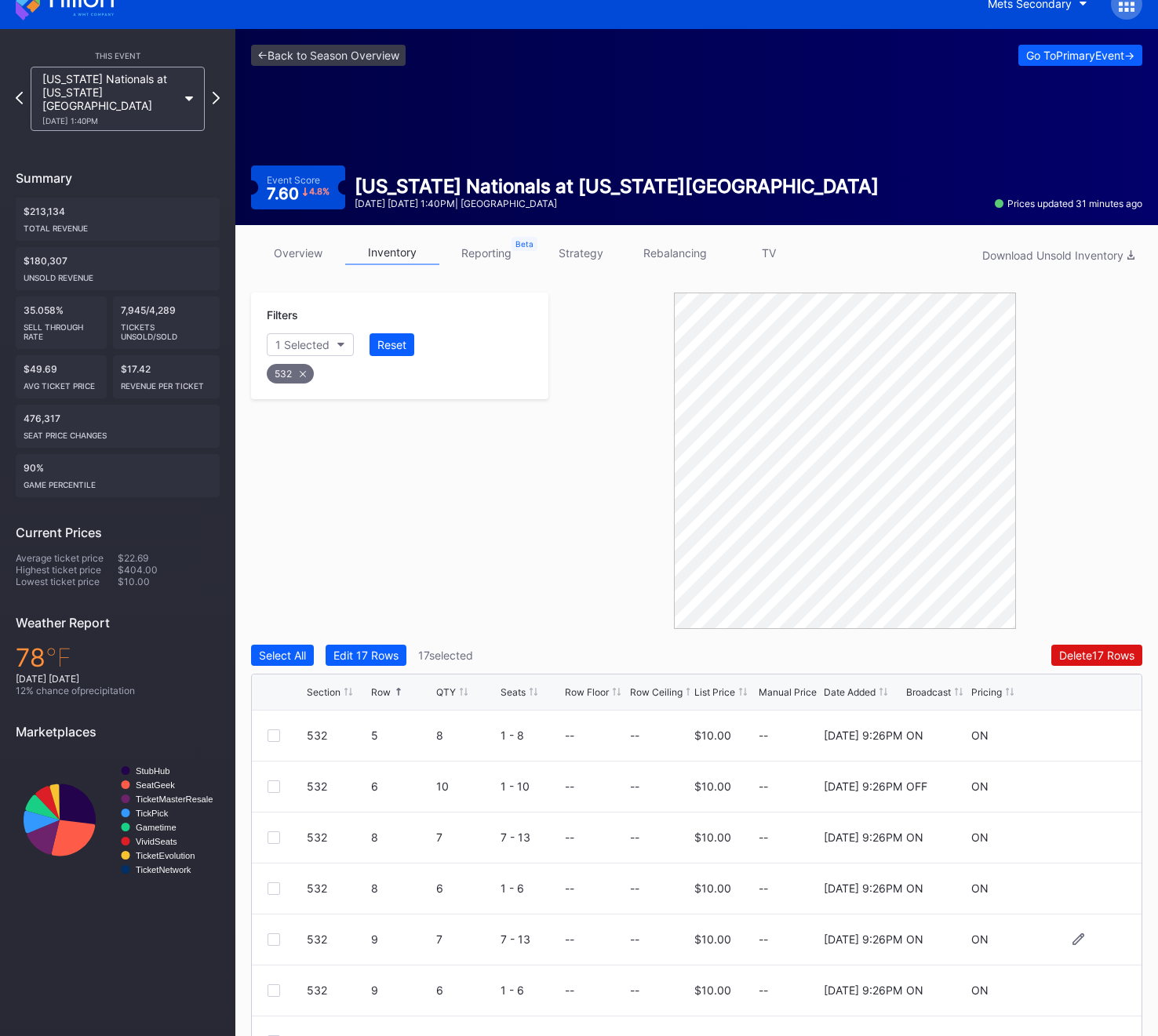
scroll to position [19, 0]
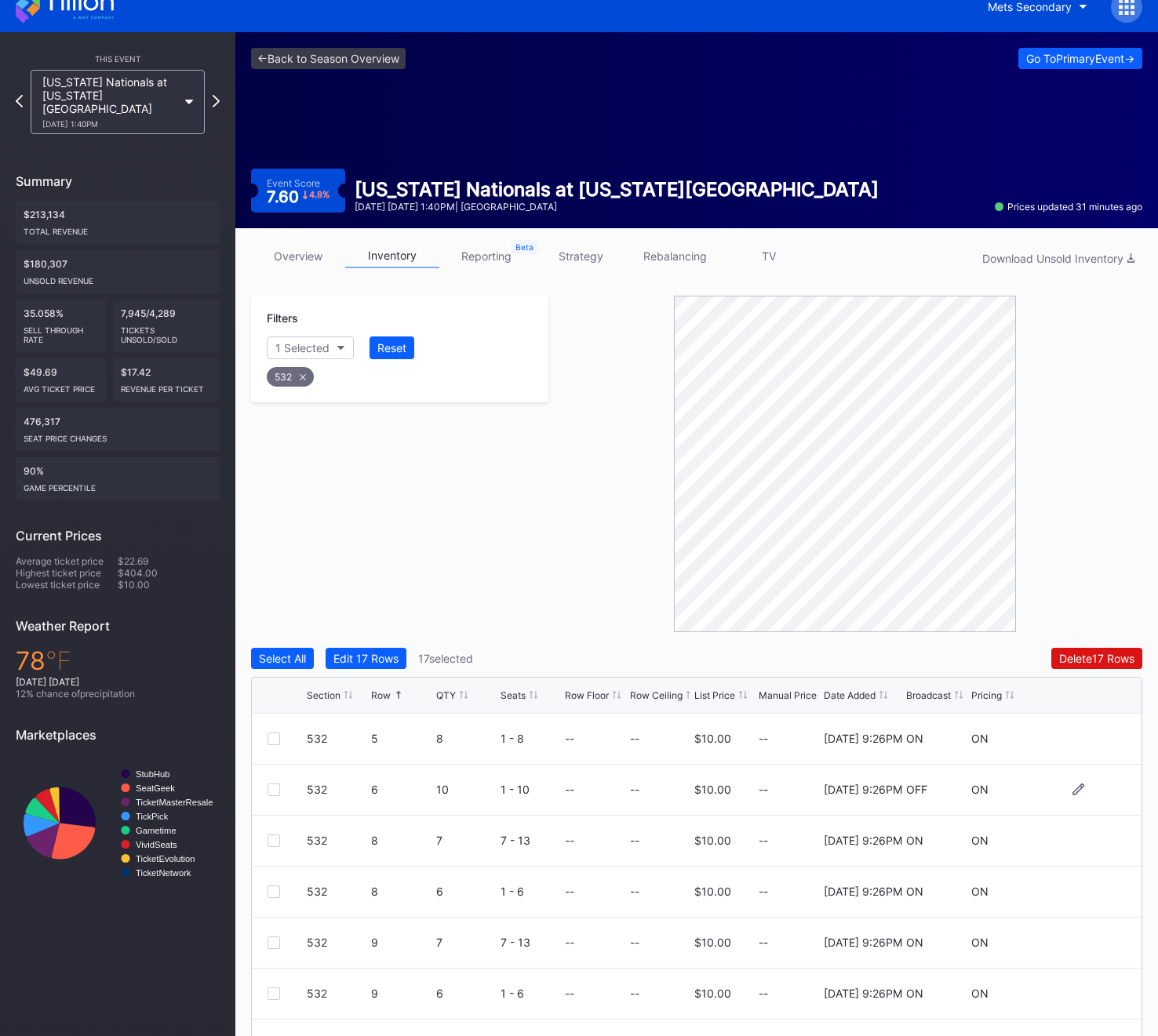
click at [275, 791] on div at bounding box center [273, 789] width 13 height 13
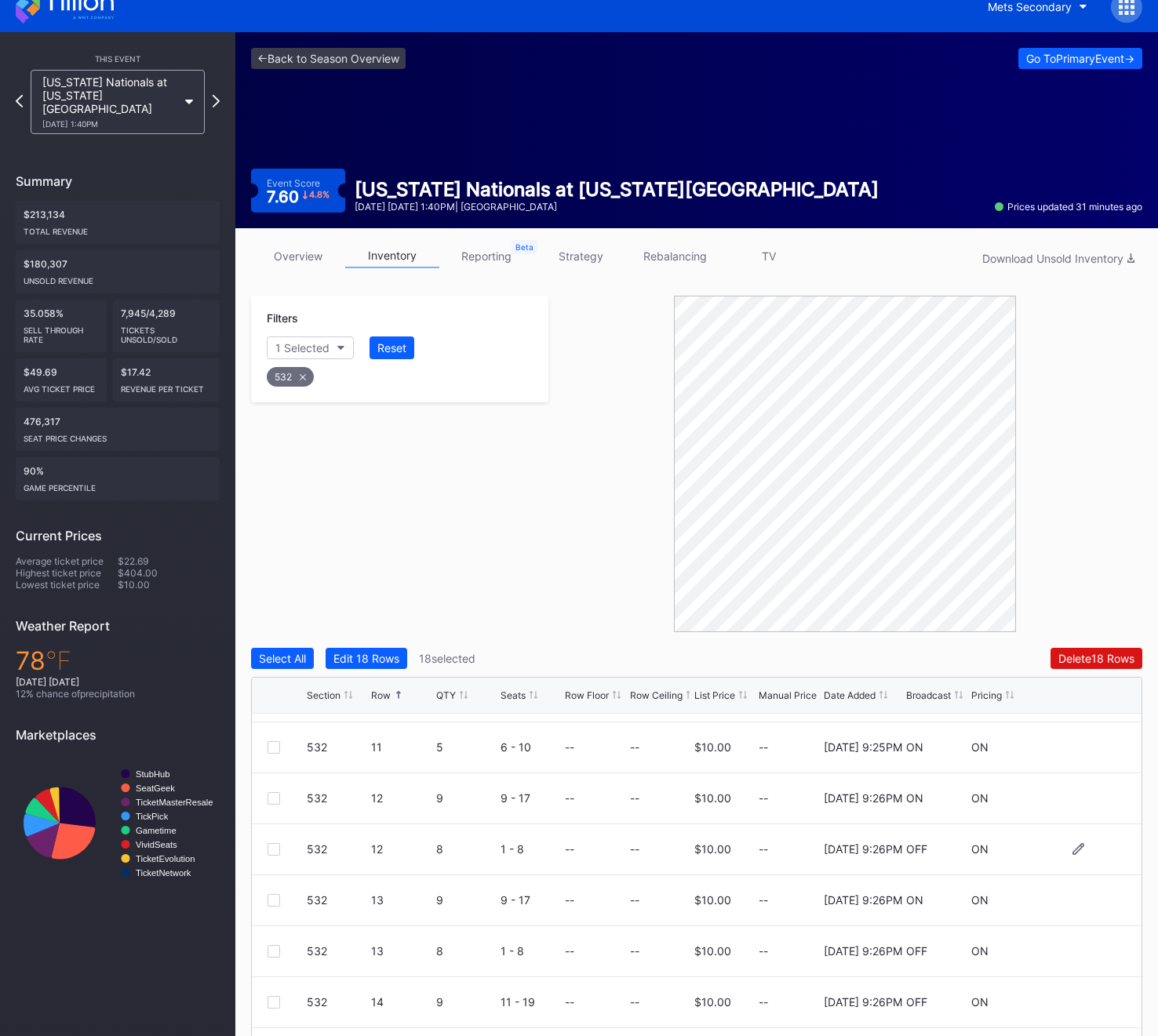
scroll to position [500, 0]
click at [276, 848] on div at bounding box center [273, 850] width 13 height 13
click at [295, 378] on div "532" at bounding box center [290, 376] width 47 height 20
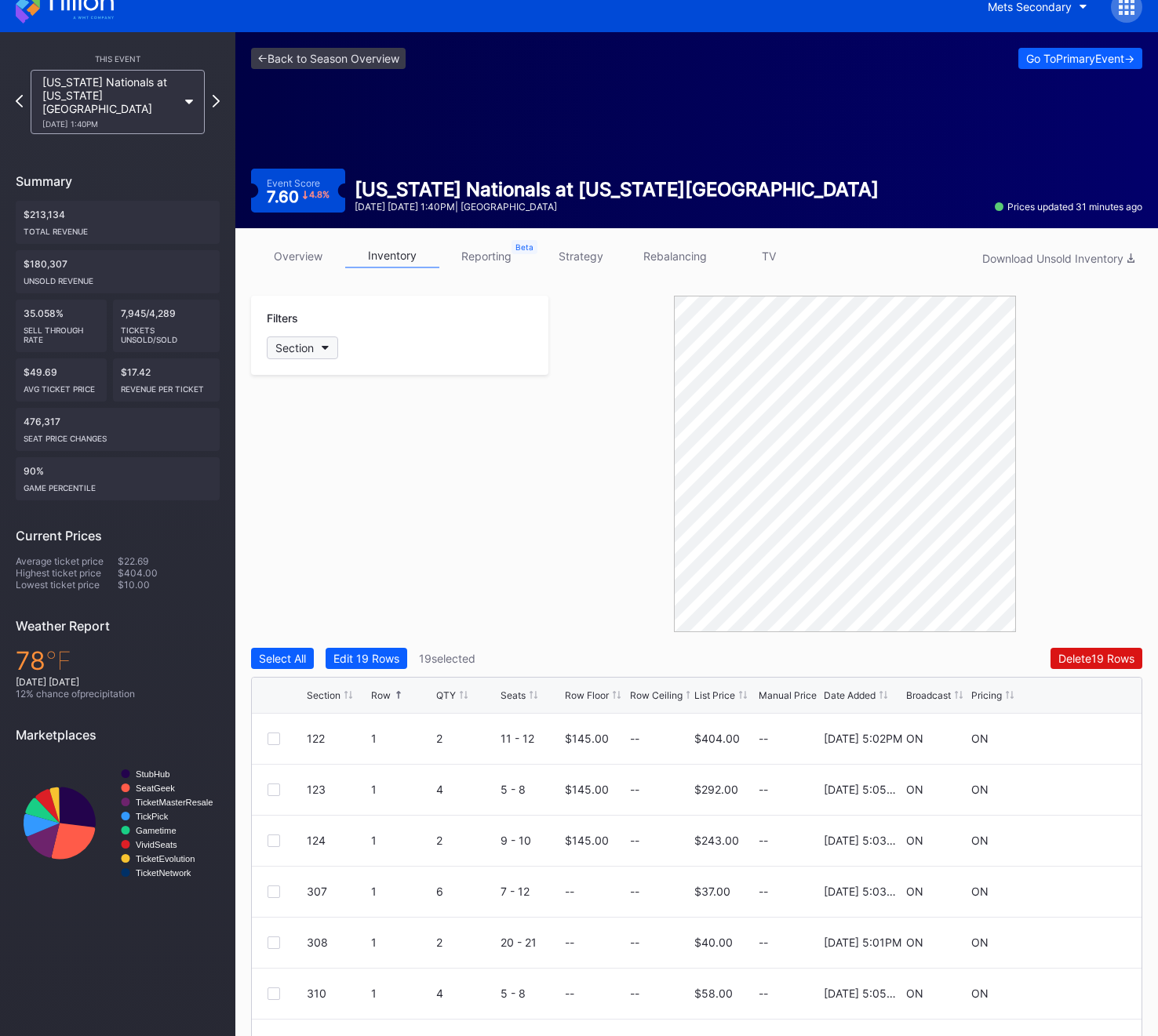
click at [296, 353] on div "Section" at bounding box center [294, 348] width 39 height 13
type input "533"
click at [309, 437] on div "533" at bounding box center [313, 435] width 21 height 13
click at [275, 793] on div at bounding box center [273, 789] width 13 height 13
click at [301, 379] on div "533" at bounding box center [290, 376] width 48 height 20
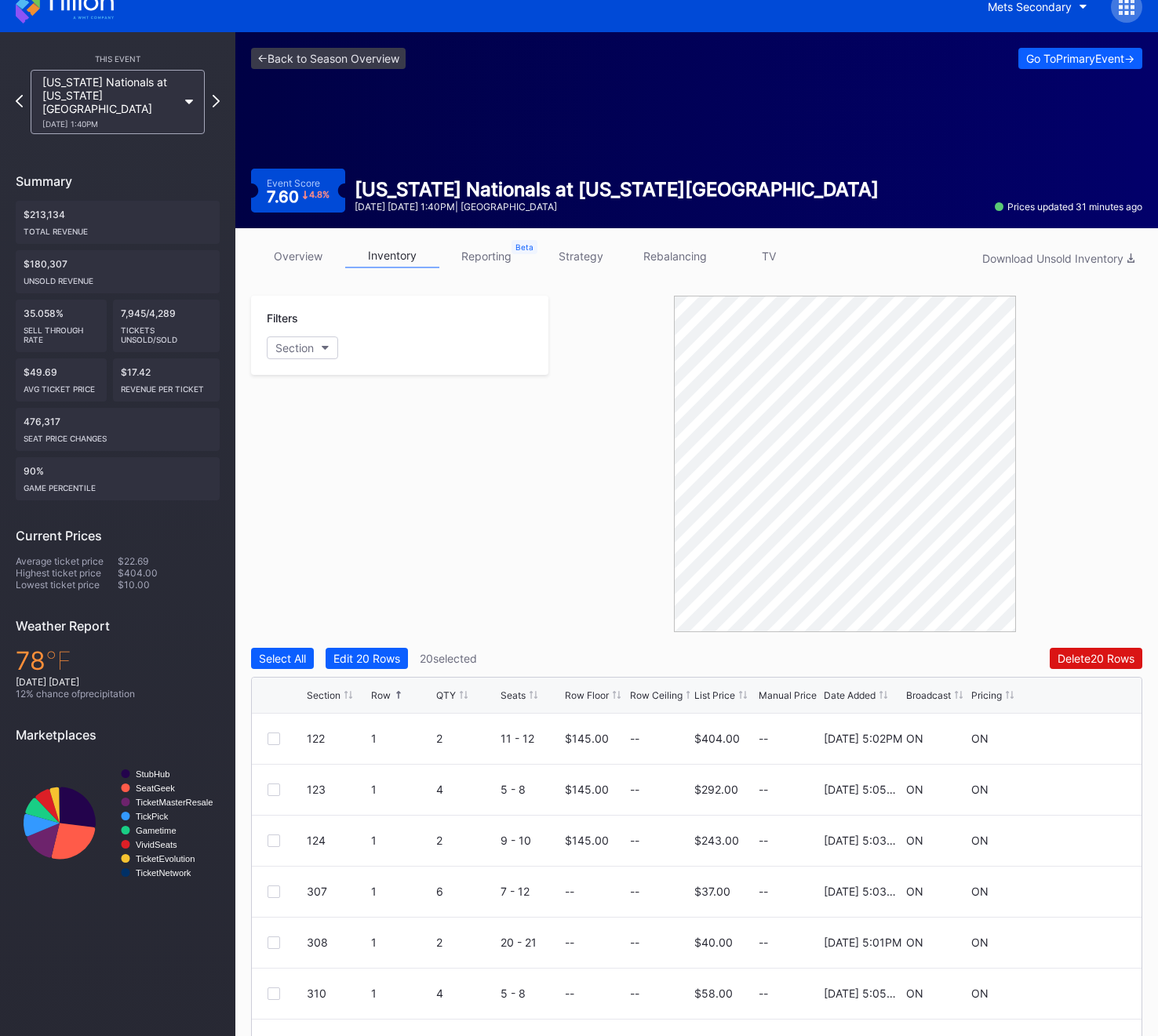
click at [301, 335] on div "Filters Section" at bounding box center [400, 335] width 297 height 79
click at [301, 349] on div "Section" at bounding box center [294, 348] width 39 height 13
type input "534"
click at [319, 432] on div "534" at bounding box center [313, 435] width 21 height 13
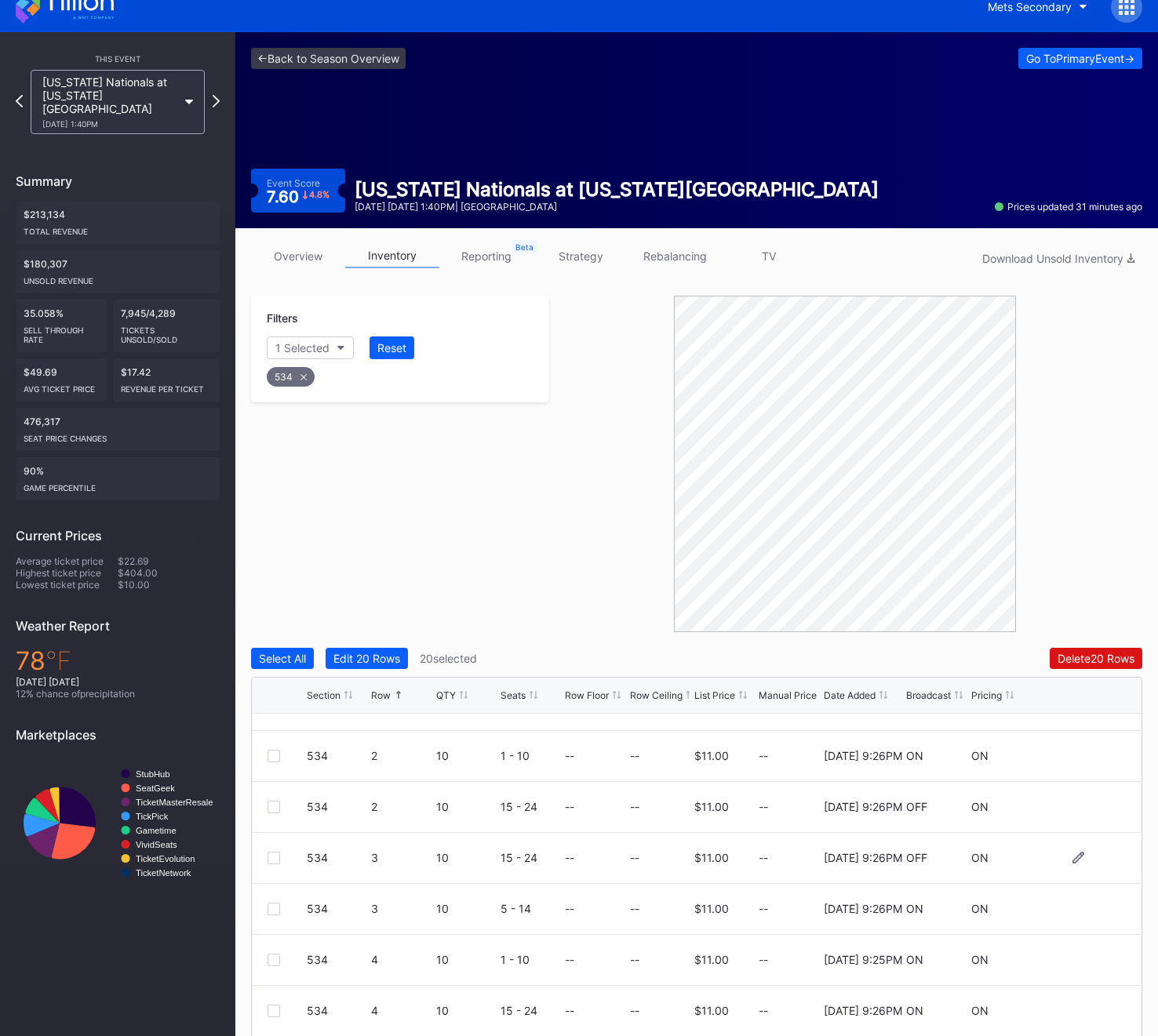
click at [272, 858] on div at bounding box center [273, 858] width 13 height 13
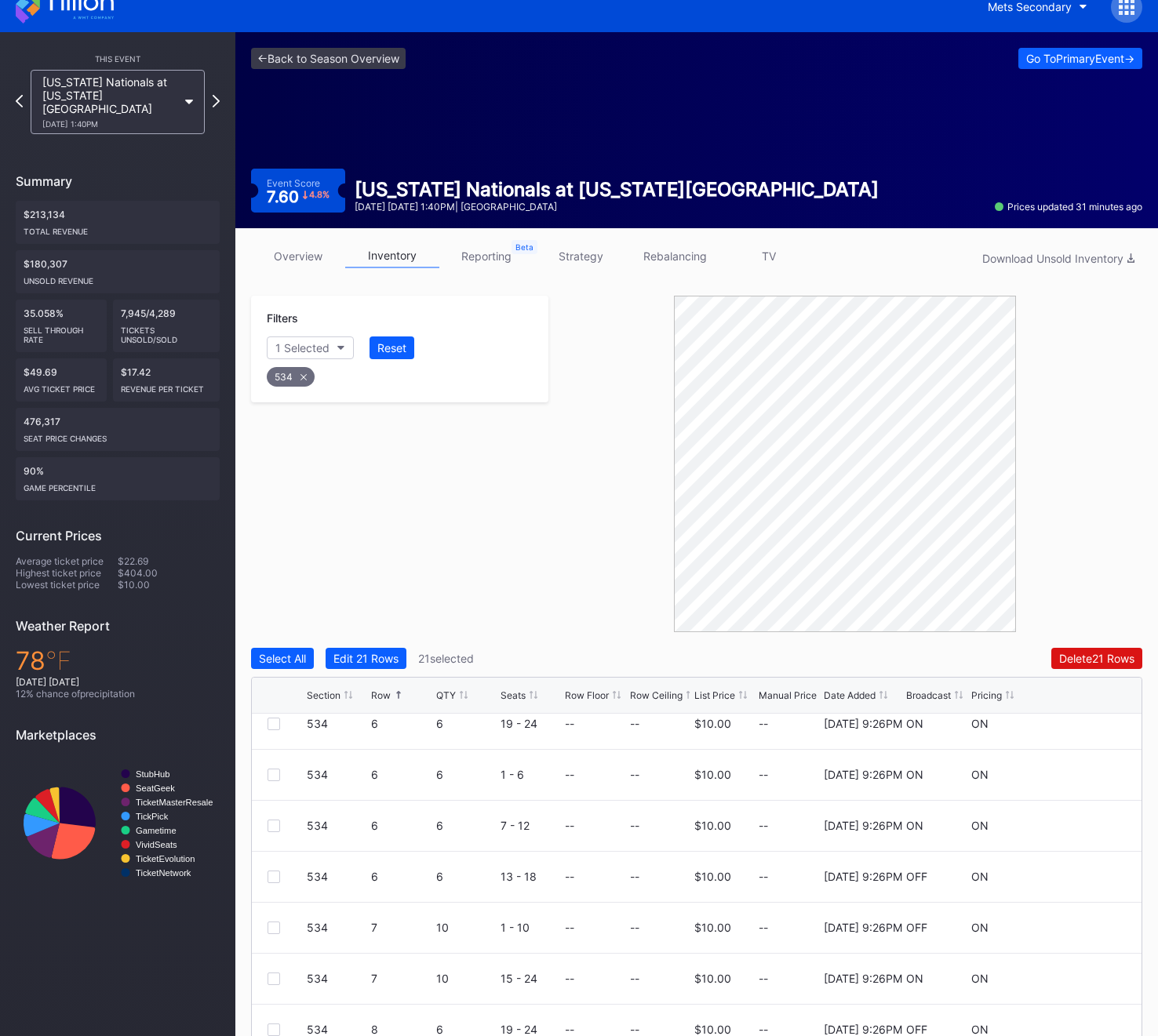
scroll to position [643, 0]
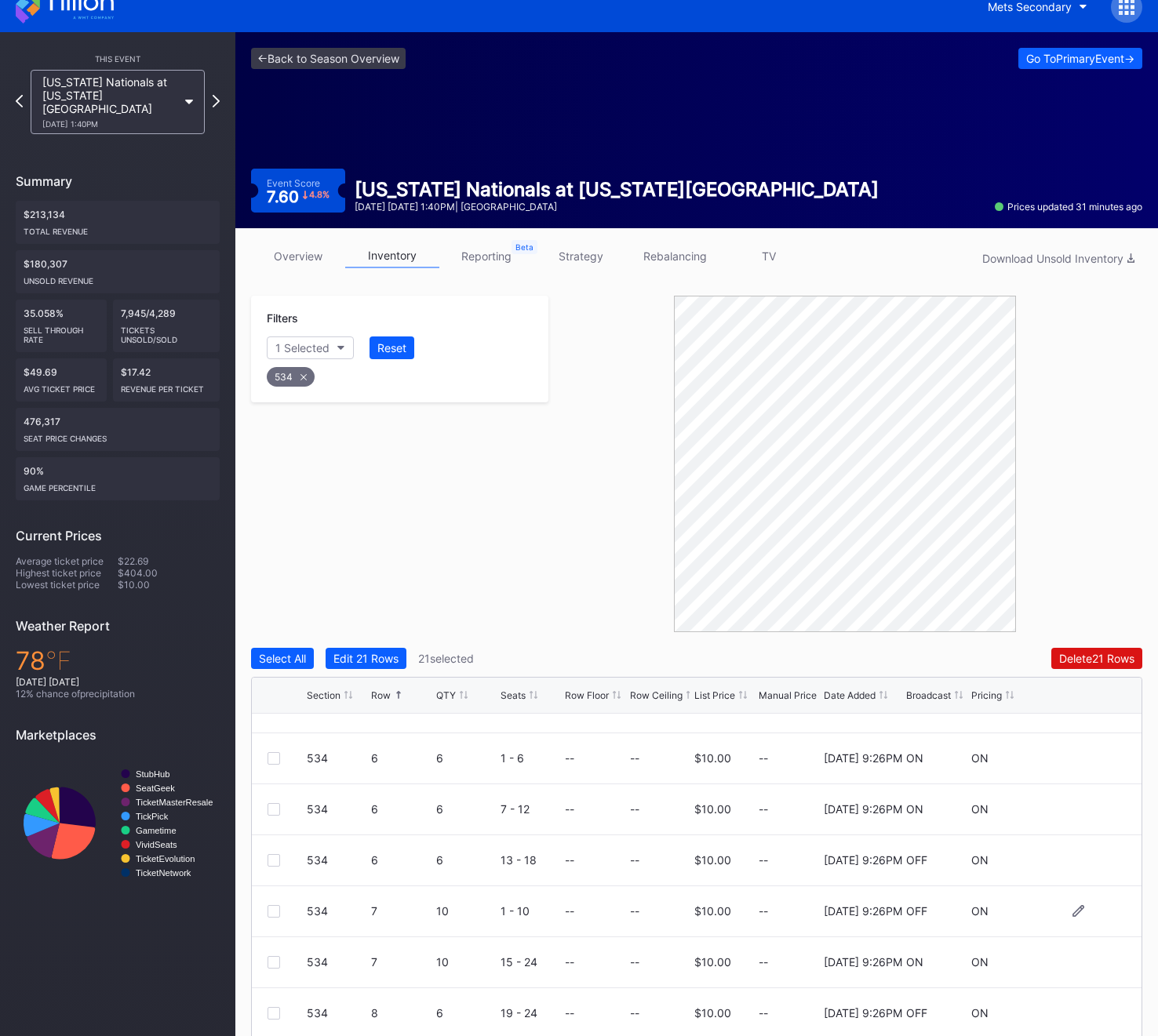
click at [272, 914] on div at bounding box center [273, 911] width 13 height 13
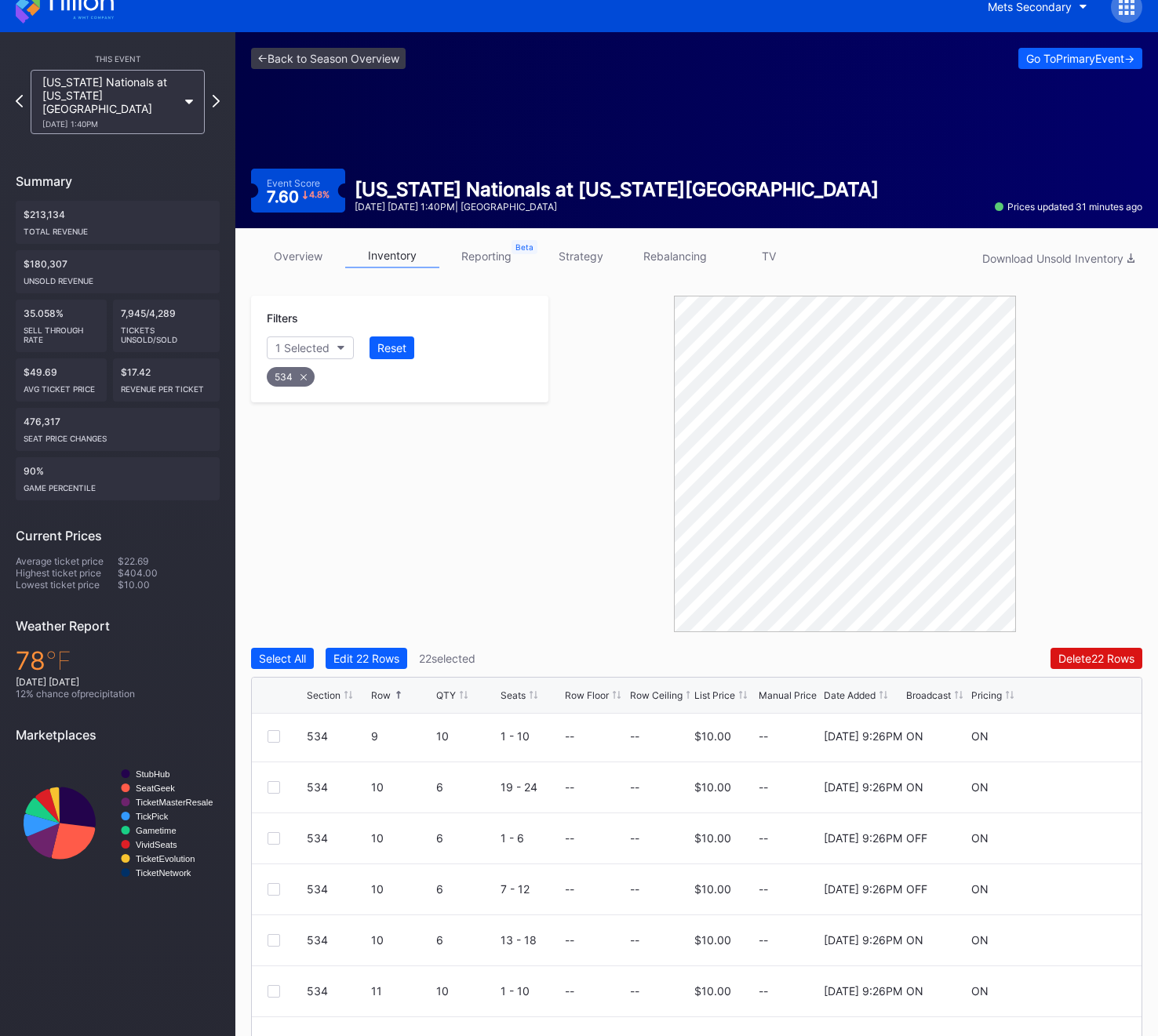
scroll to position [1160, 0]
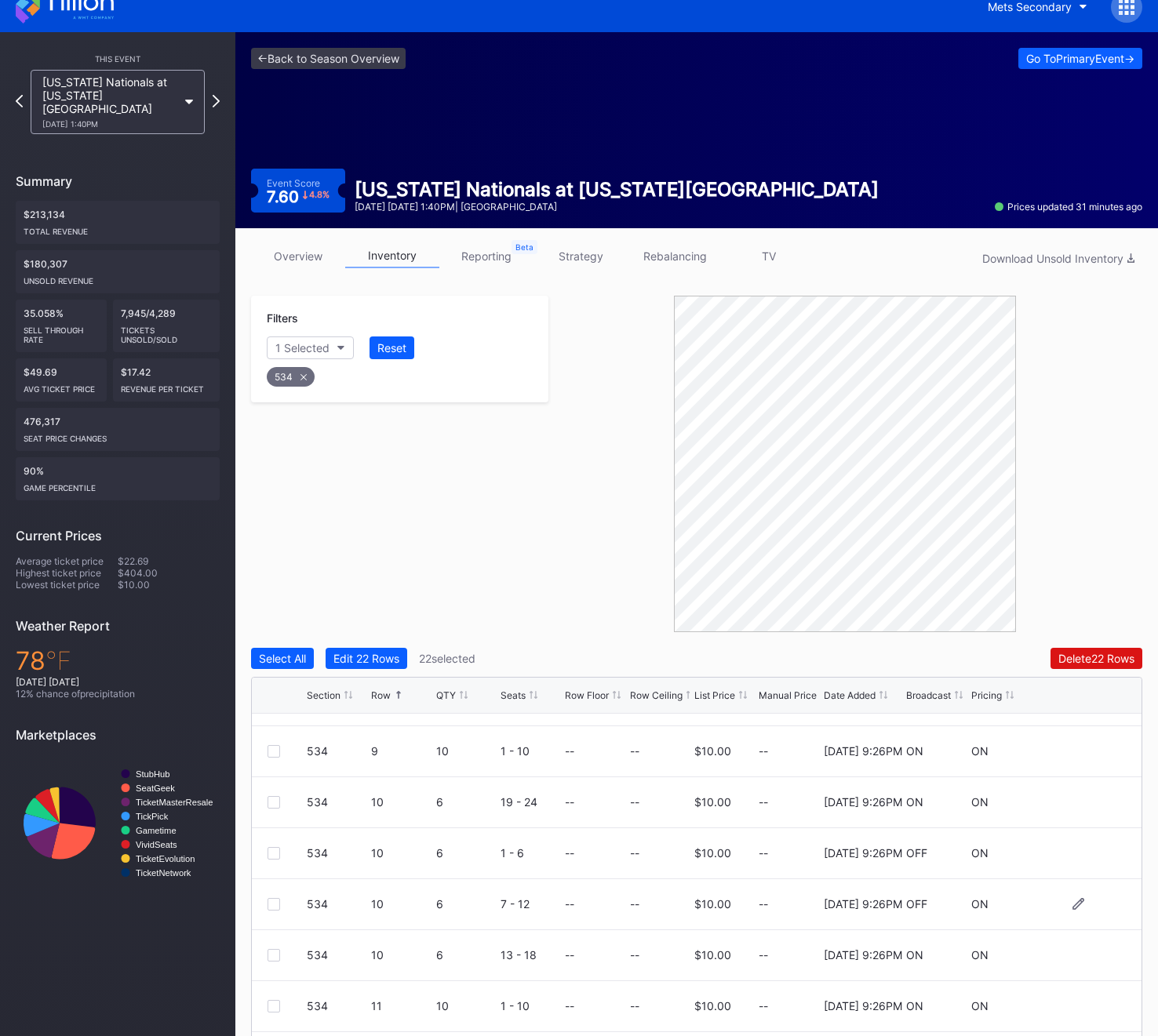
click at [277, 906] on div at bounding box center [273, 904] width 13 height 13
click at [287, 383] on div "534" at bounding box center [290, 376] width 48 height 20
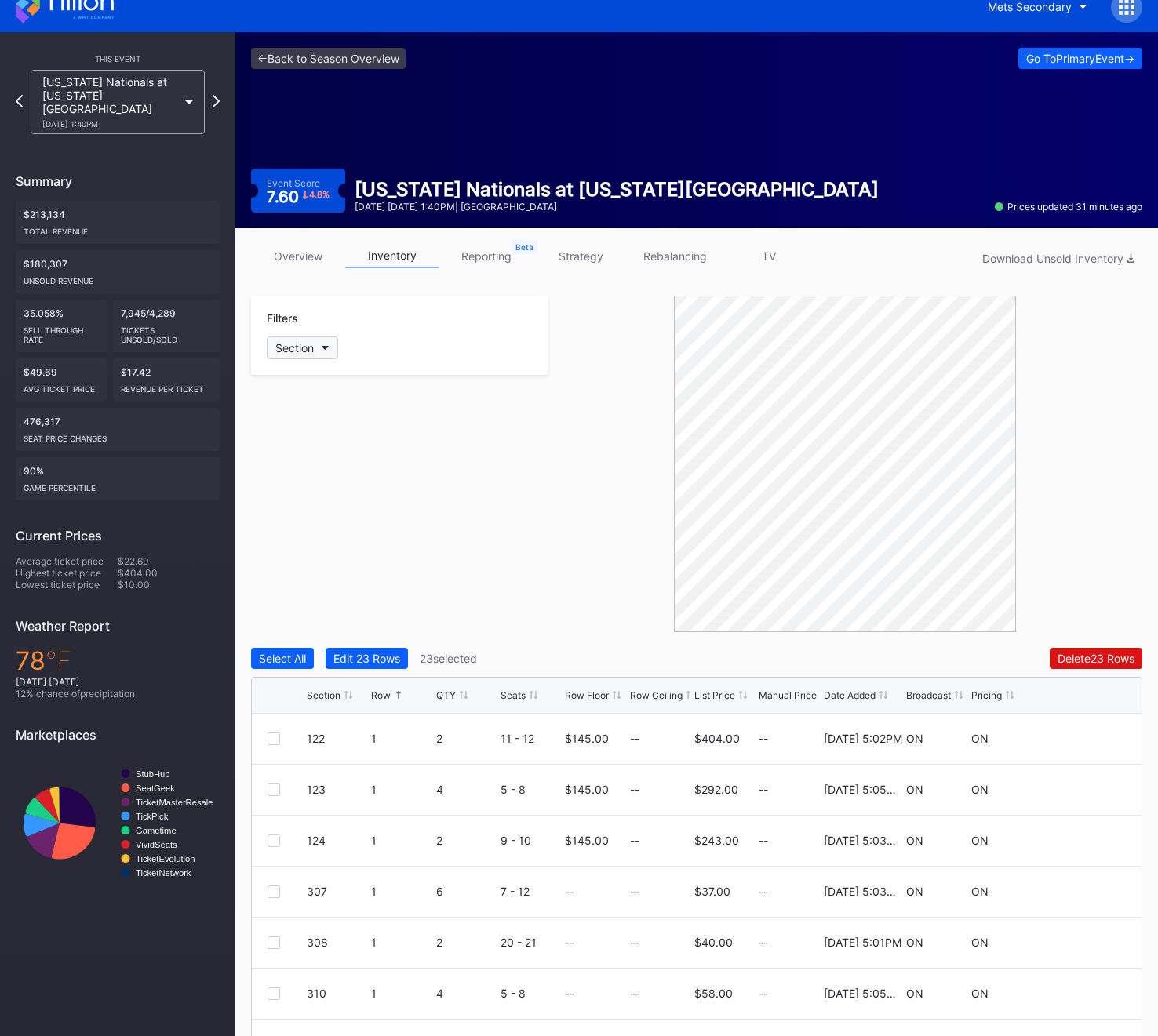
click at [281, 340] on button "Section" at bounding box center [302, 348] width 71 height 23
type input "535"
click at [311, 432] on div "535" at bounding box center [313, 435] width 21 height 13
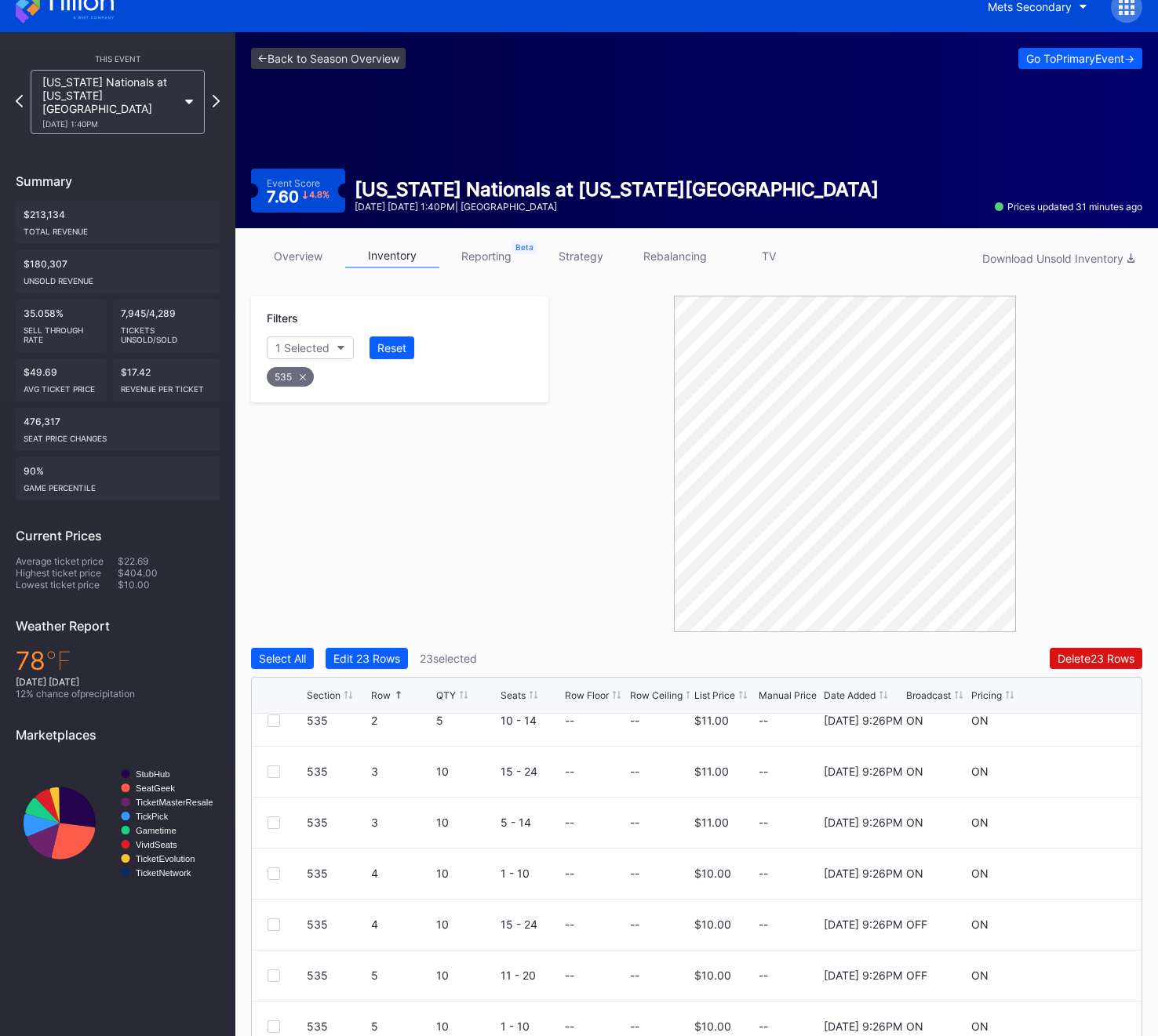
scroll to position [123, 0]
click at [272, 921] on div at bounding box center [273, 921] width 13 height 13
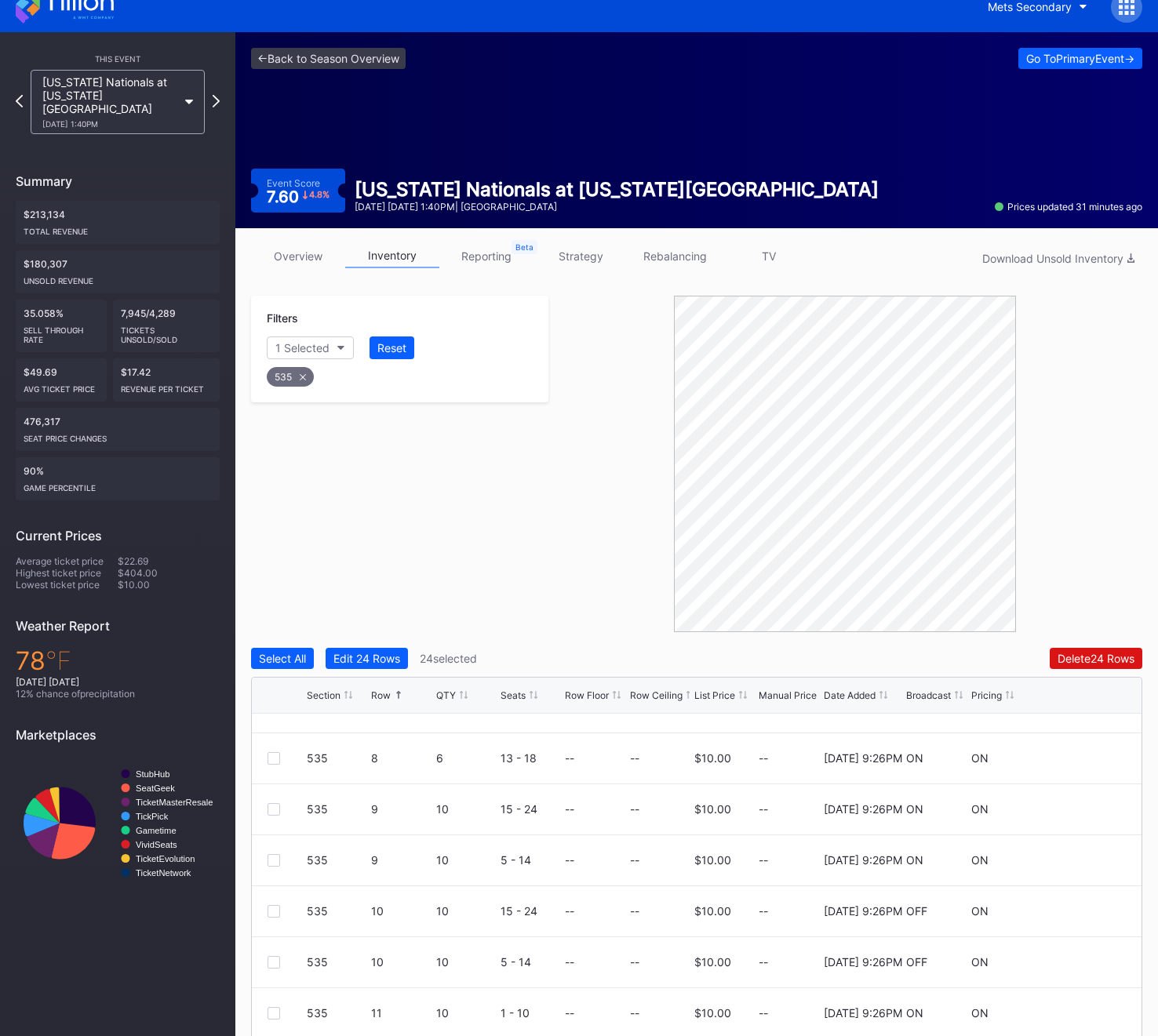
scroll to position [801, 0]
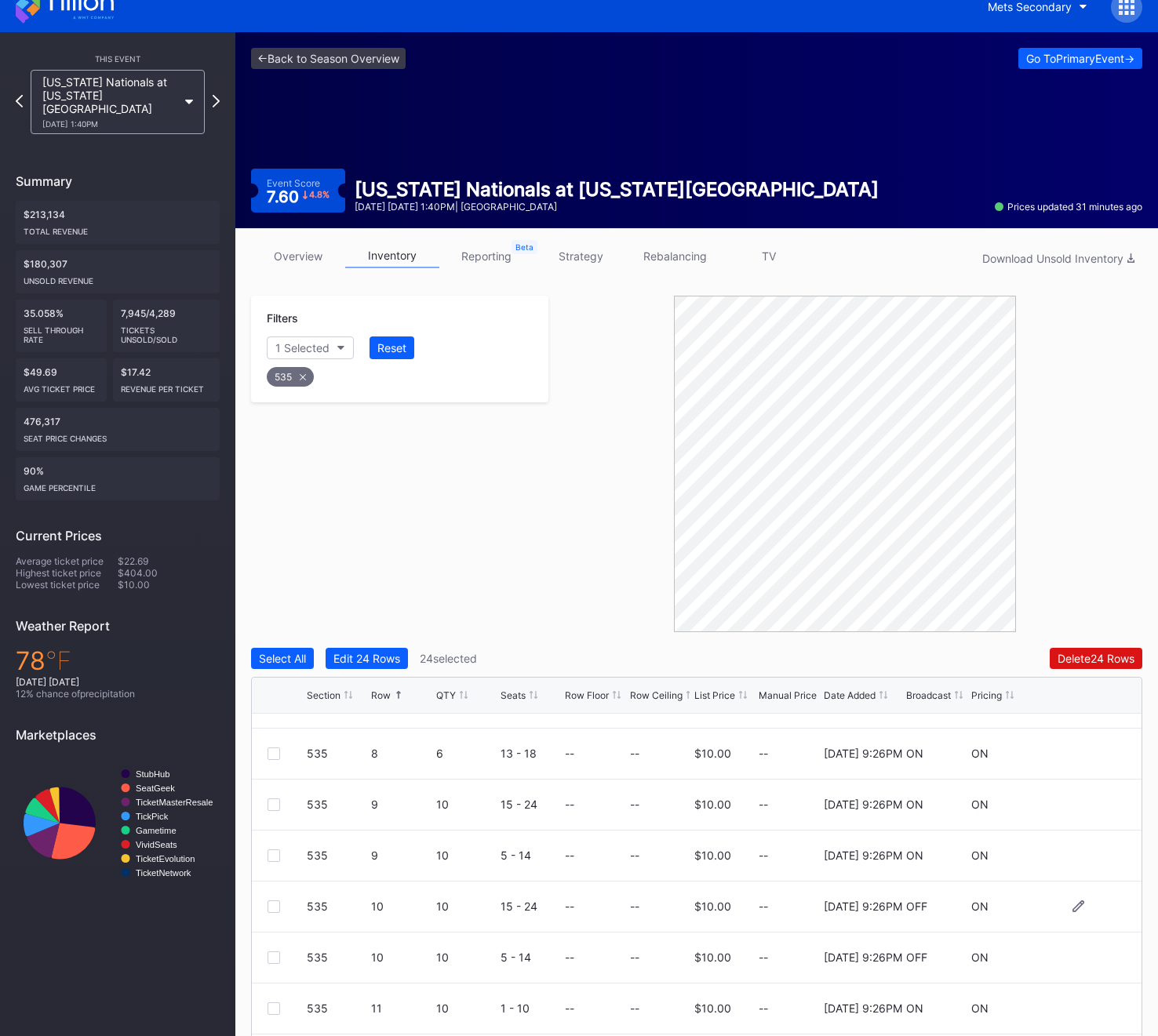
click at [275, 906] on div at bounding box center [273, 906] width 13 height 13
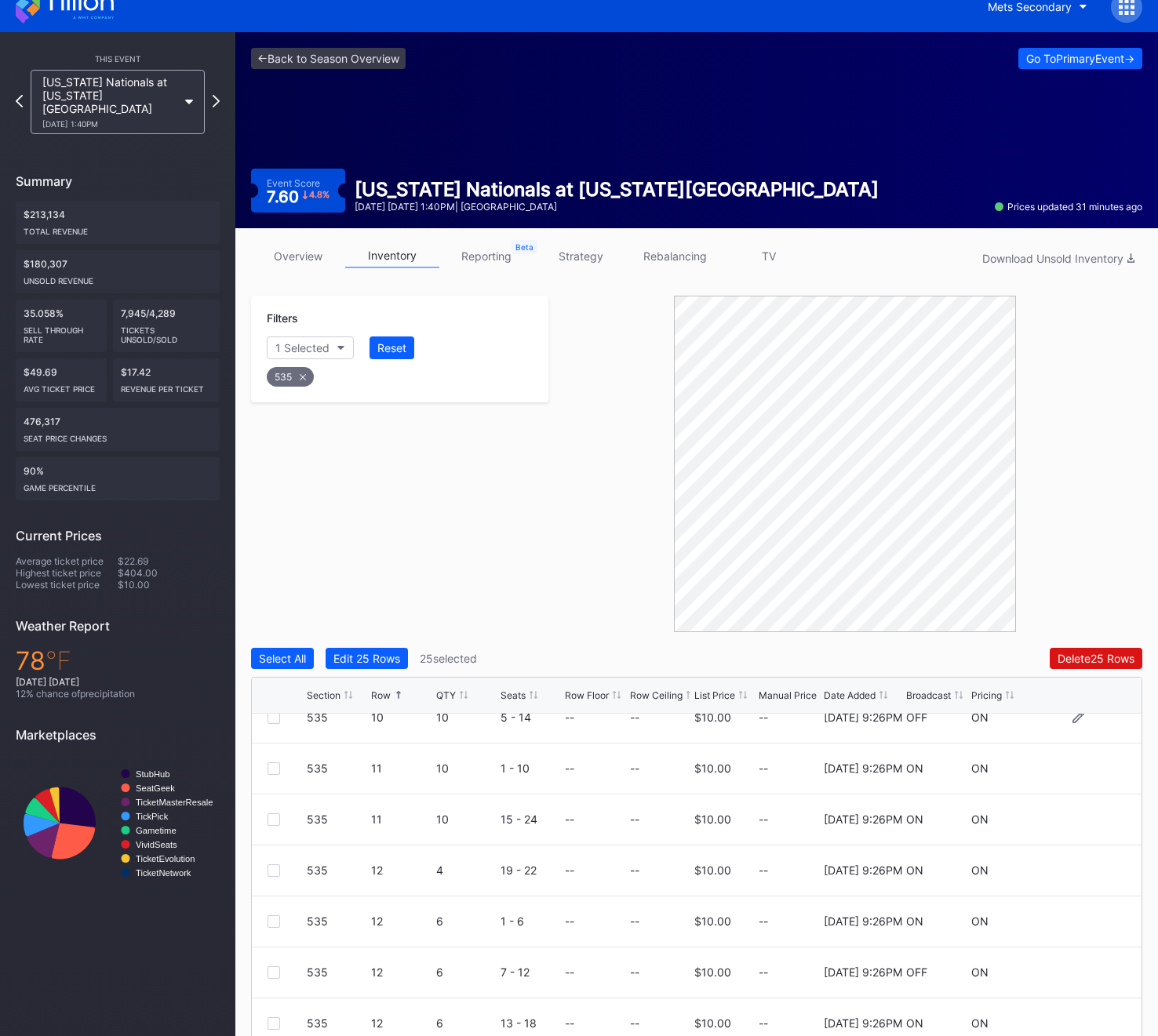
scroll to position [1042, 0]
click at [270, 969] on div at bounding box center [273, 971] width 13 height 13
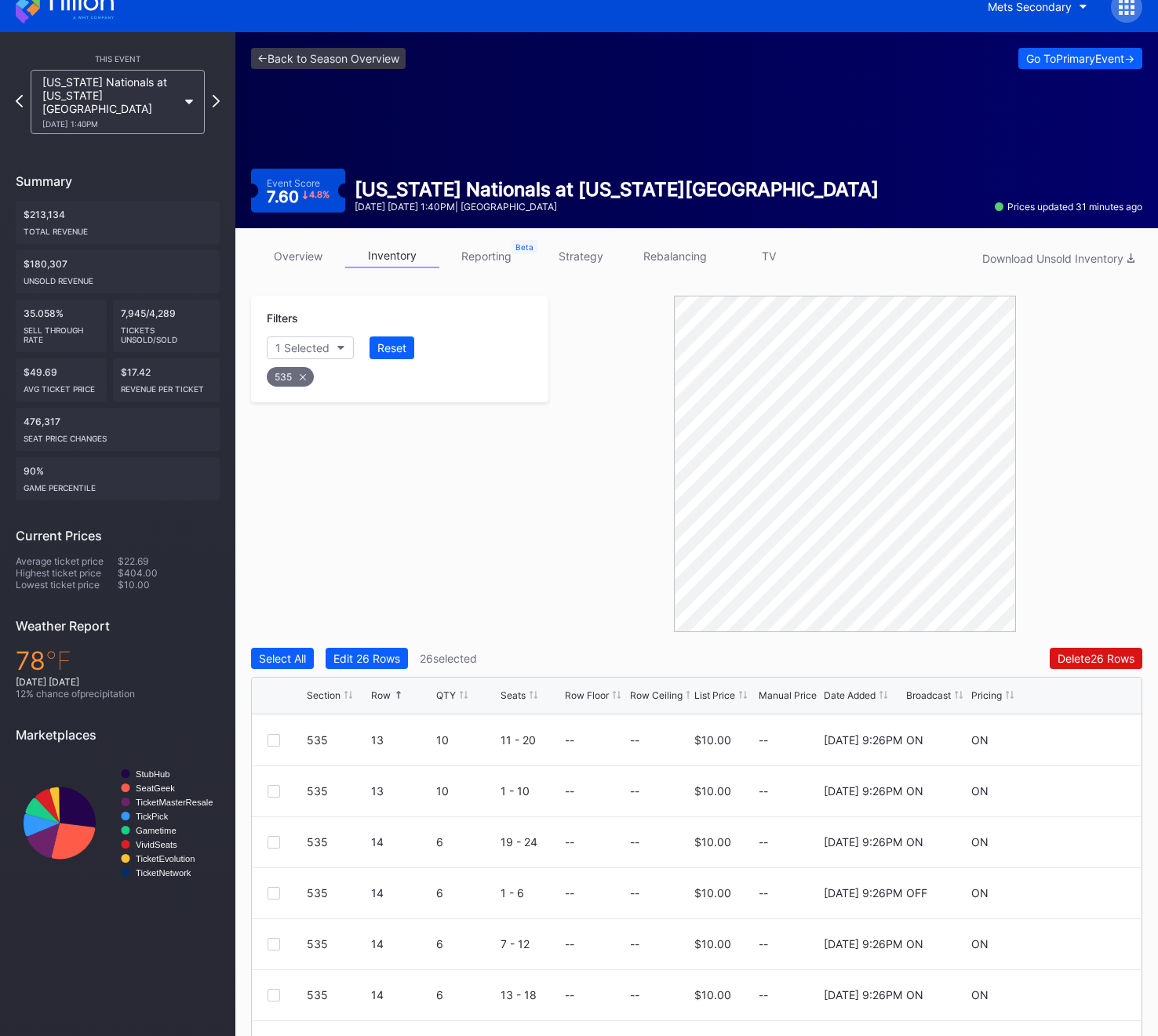
scroll to position [1732, 0]
click at [270, 996] on div at bounding box center [273, 994] width 13 height 13
click at [295, 376] on div "535" at bounding box center [290, 376] width 47 height 20
click at [295, 345] on div "Section" at bounding box center [294, 348] width 39 height 13
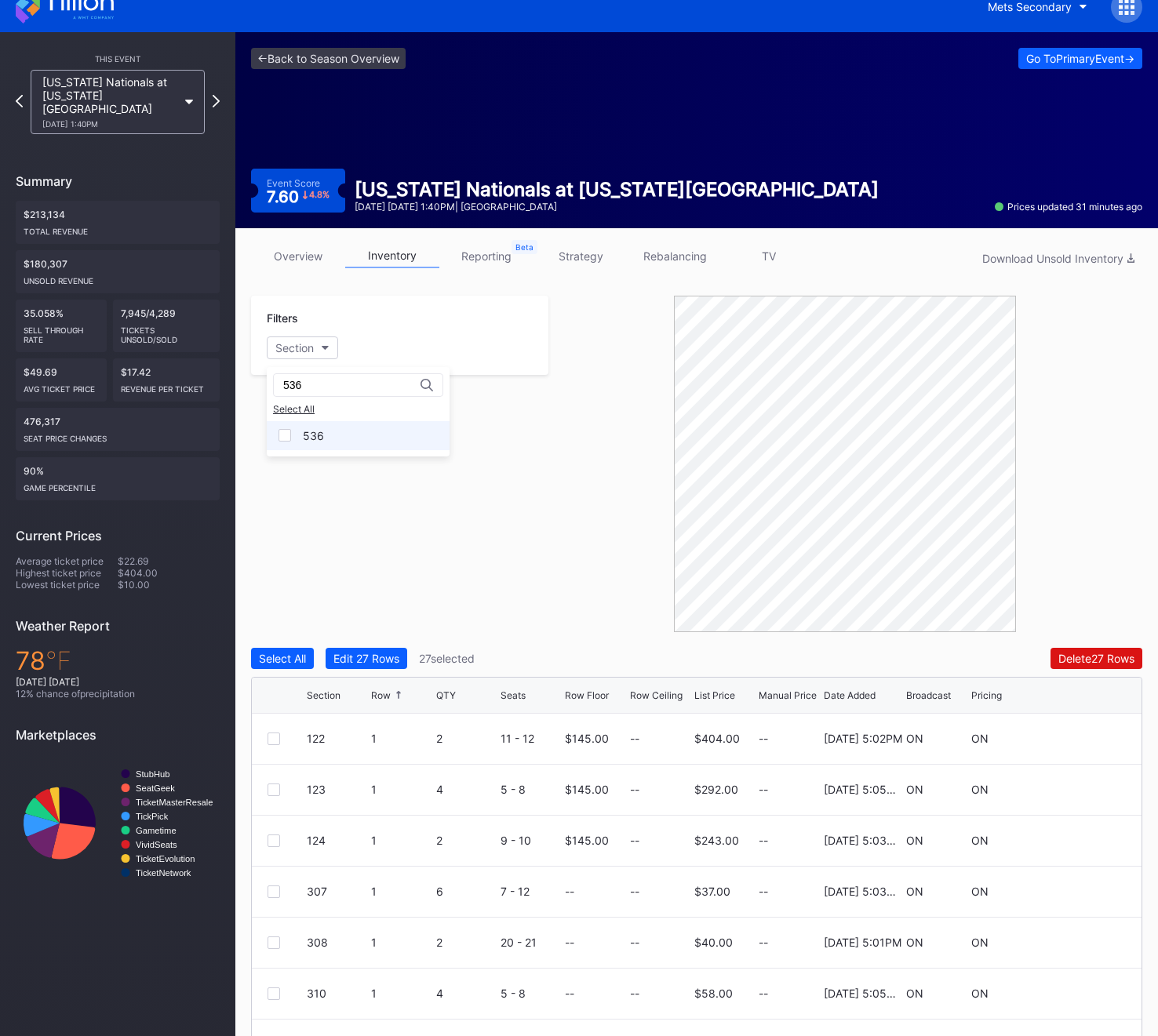
type input "536"
click at [349, 446] on div "536" at bounding box center [357, 435] width 183 height 29
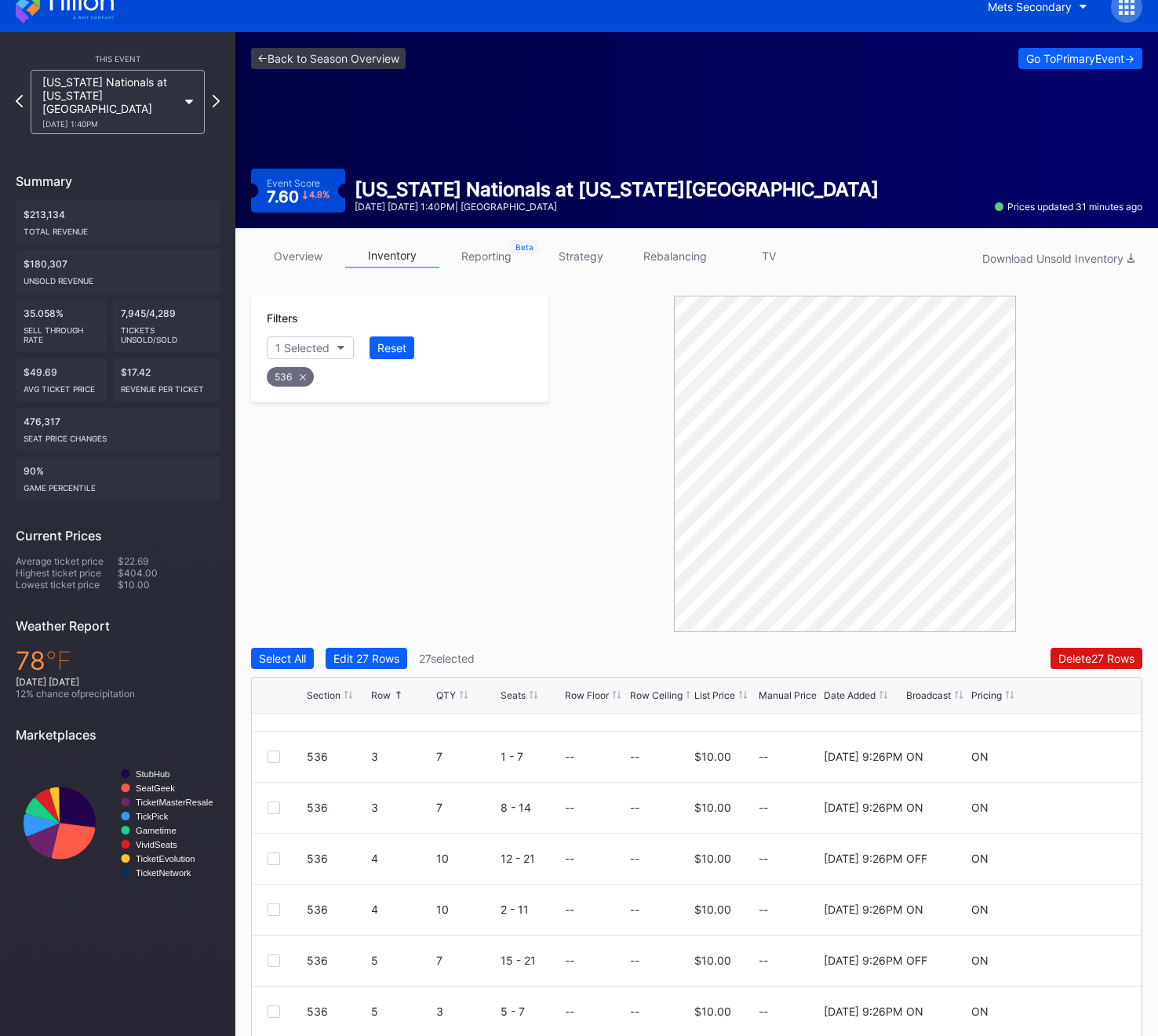
scroll to position [190, 0]
click at [272, 854] on div at bounding box center [273, 854] width 13 height 13
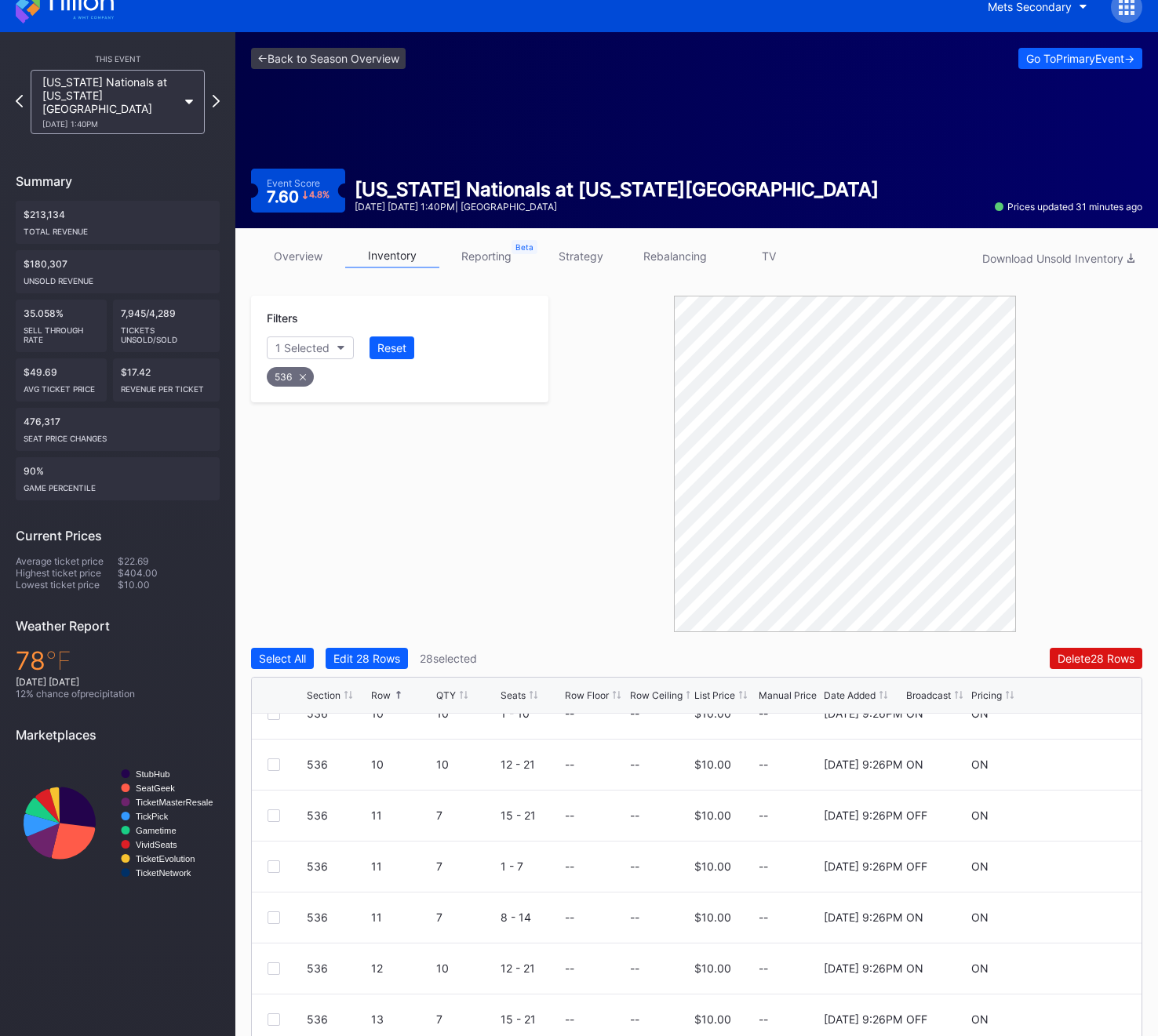
scroll to position [1254, 0]
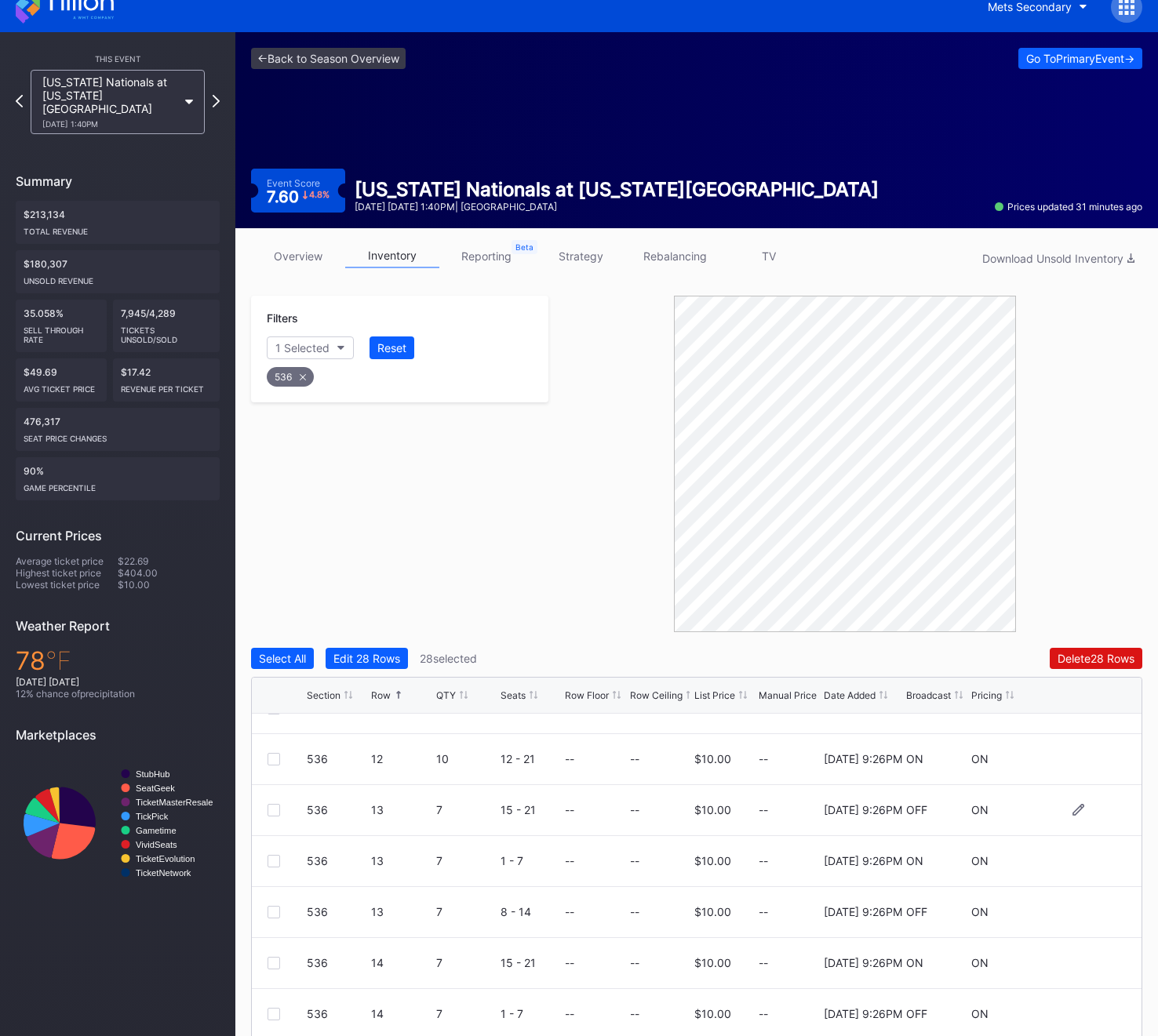
click at [273, 812] on div at bounding box center [273, 810] width 13 height 13
click at [285, 394] on div "Filters 1 Selected Reset 536" at bounding box center [400, 348] width 297 height 107
click at [285, 371] on div "536" at bounding box center [290, 376] width 47 height 20
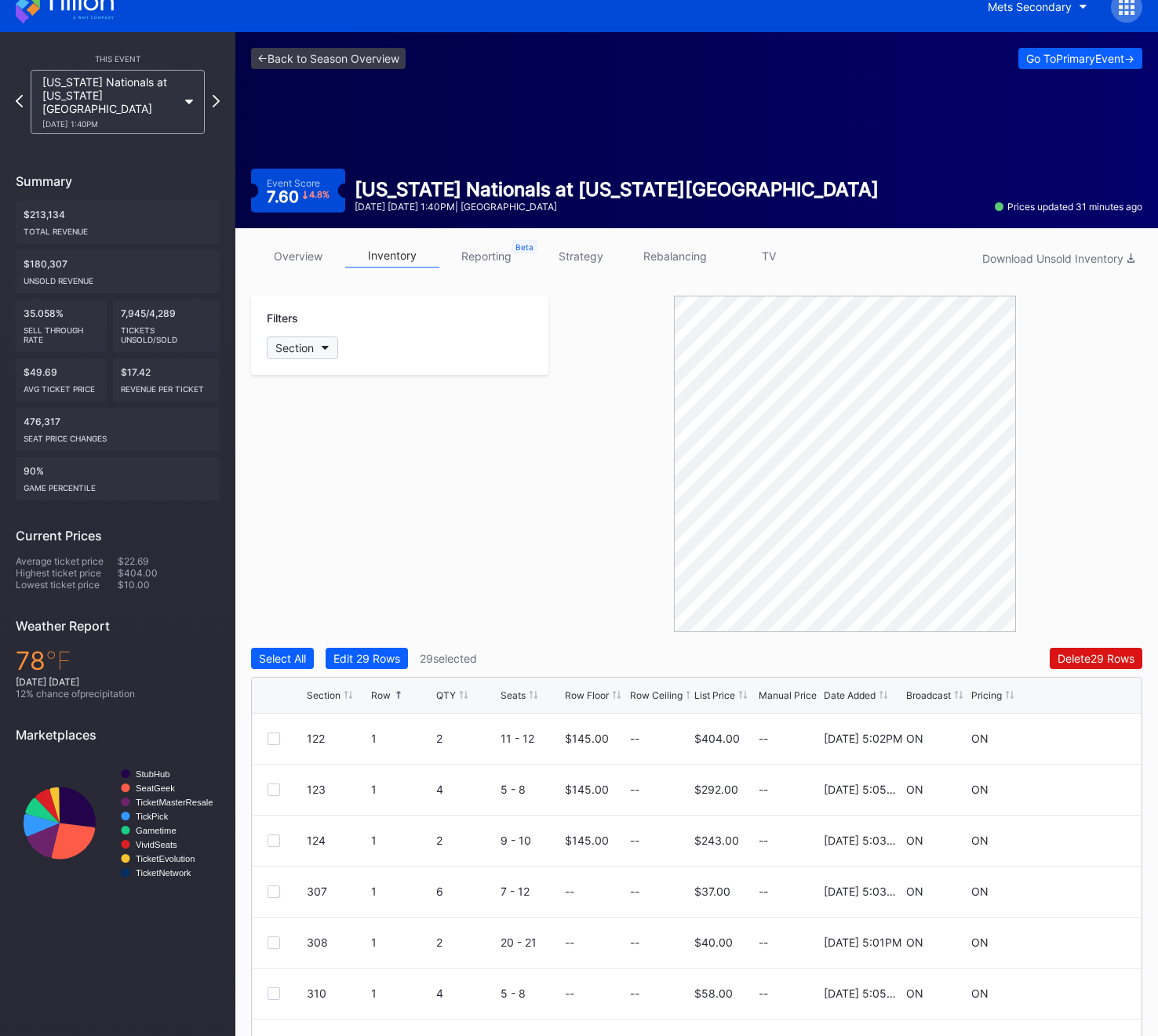
click at [284, 347] on div "Section" at bounding box center [294, 348] width 39 height 13
type input "537"
click at [345, 442] on div "537" at bounding box center [357, 435] width 183 height 29
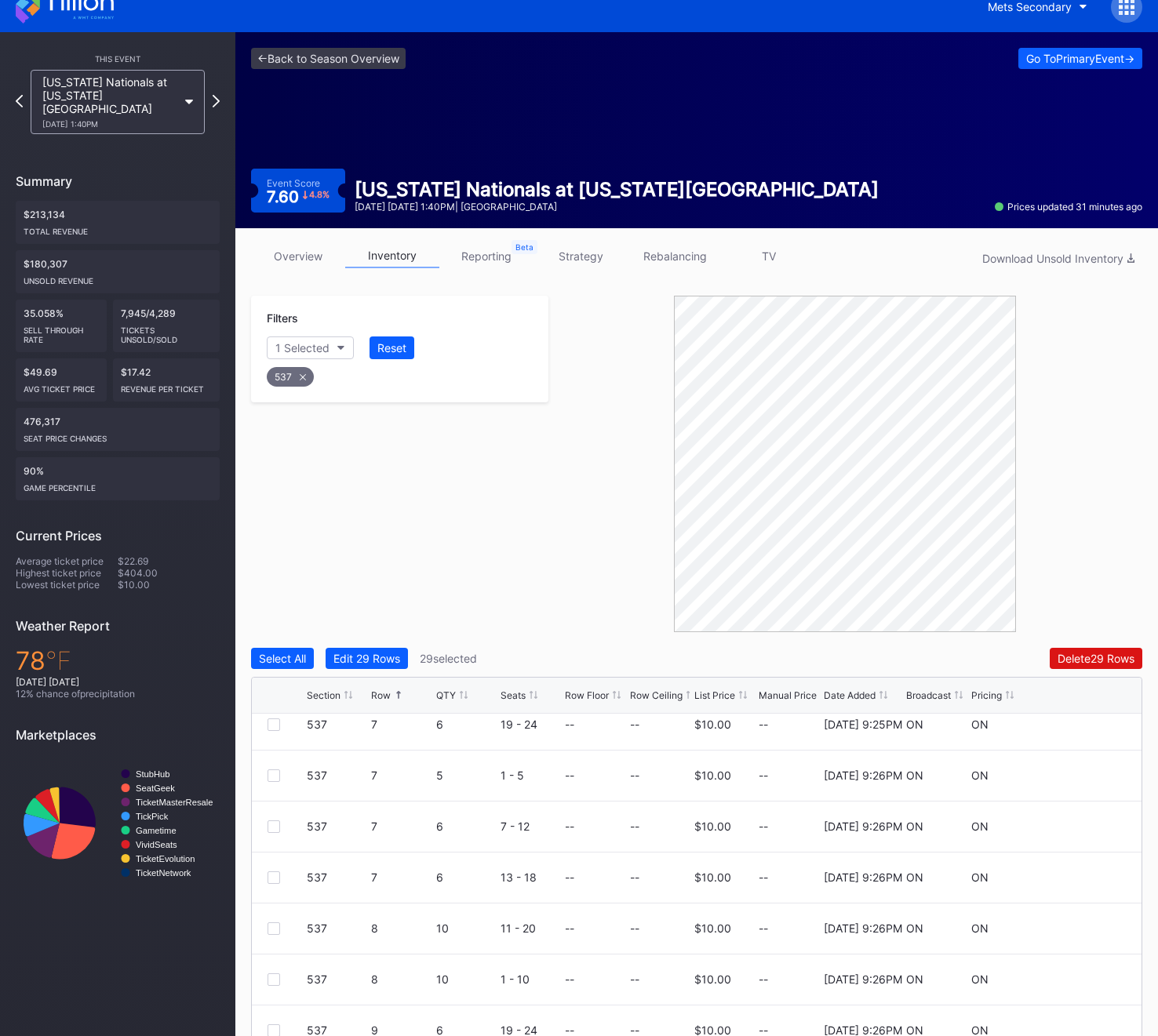
scroll to position [976, 0]
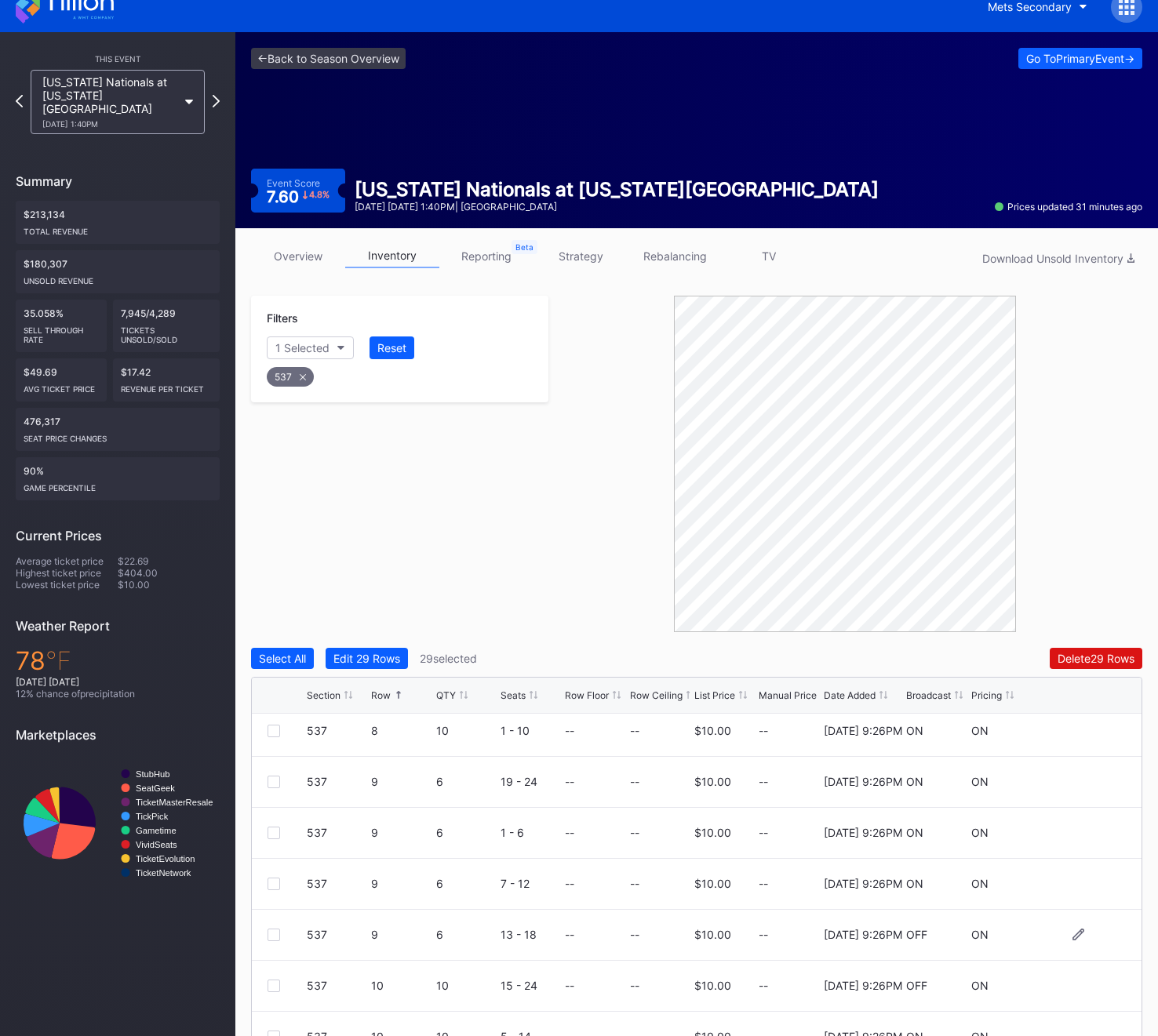
click at [276, 929] on div at bounding box center [273, 935] width 13 height 13
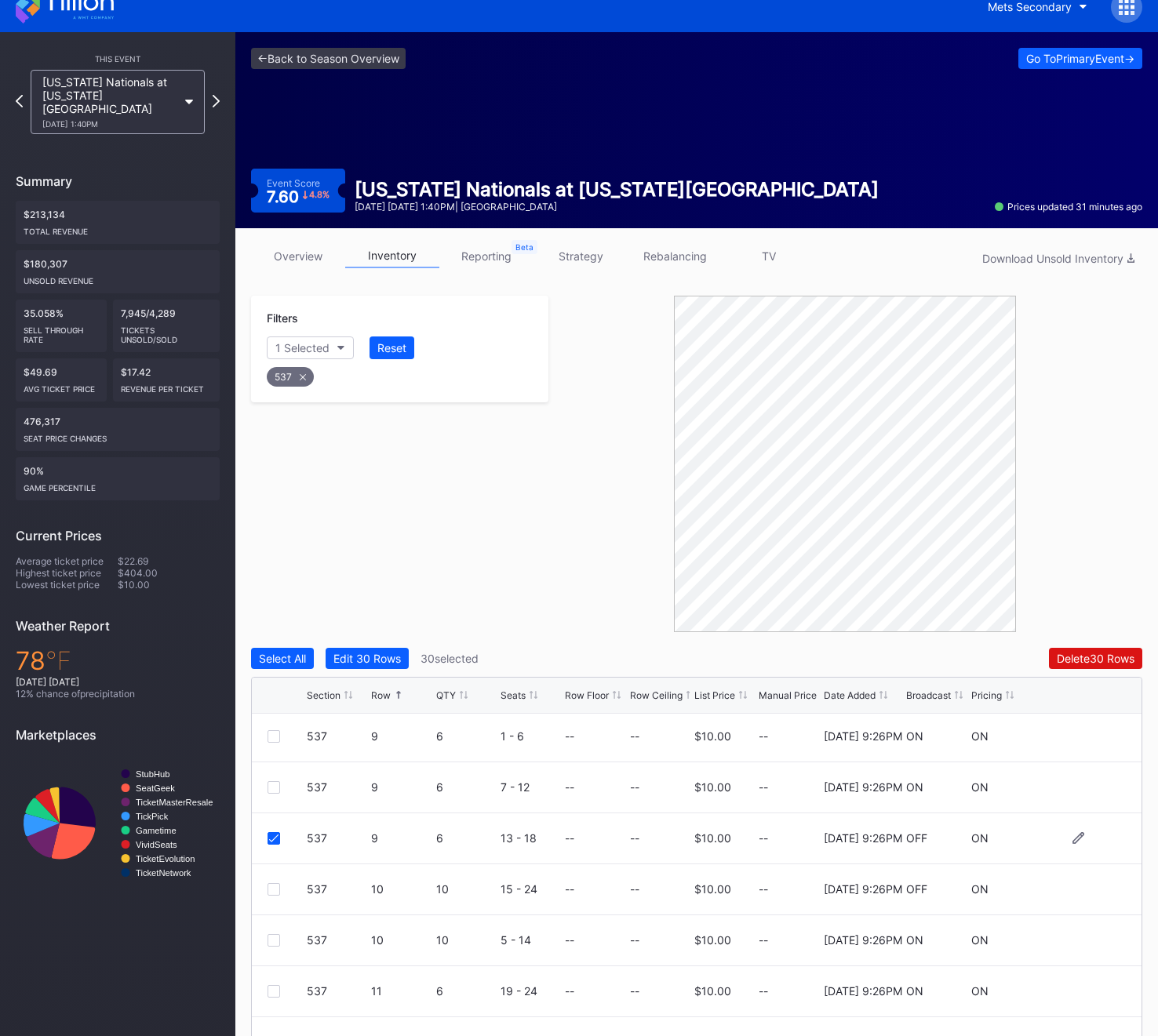
scroll to position [1076, 0]
click at [277, 884] on div at bounding box center [273, 886] width 13 height 13
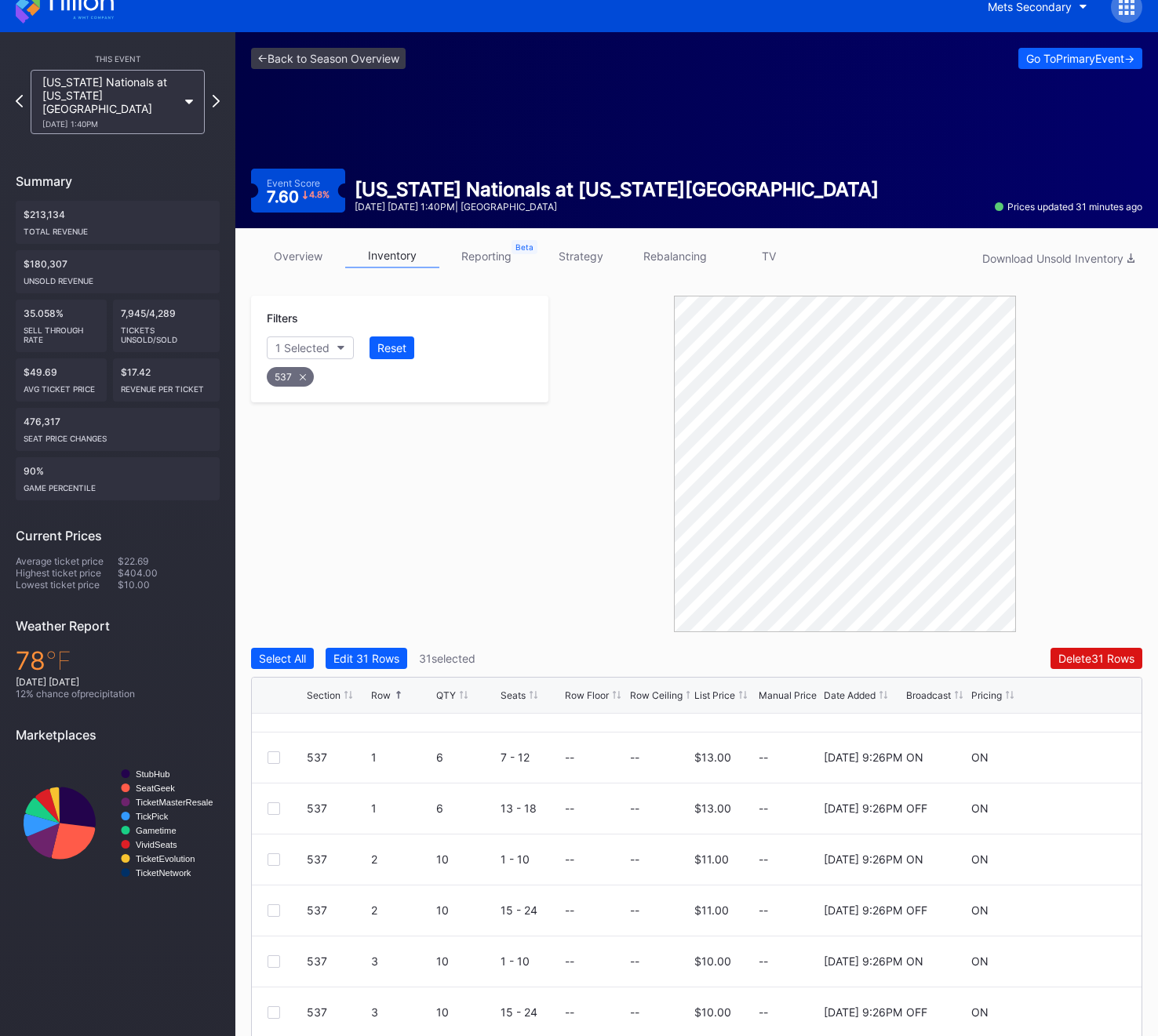
scroll to position [59, 0]
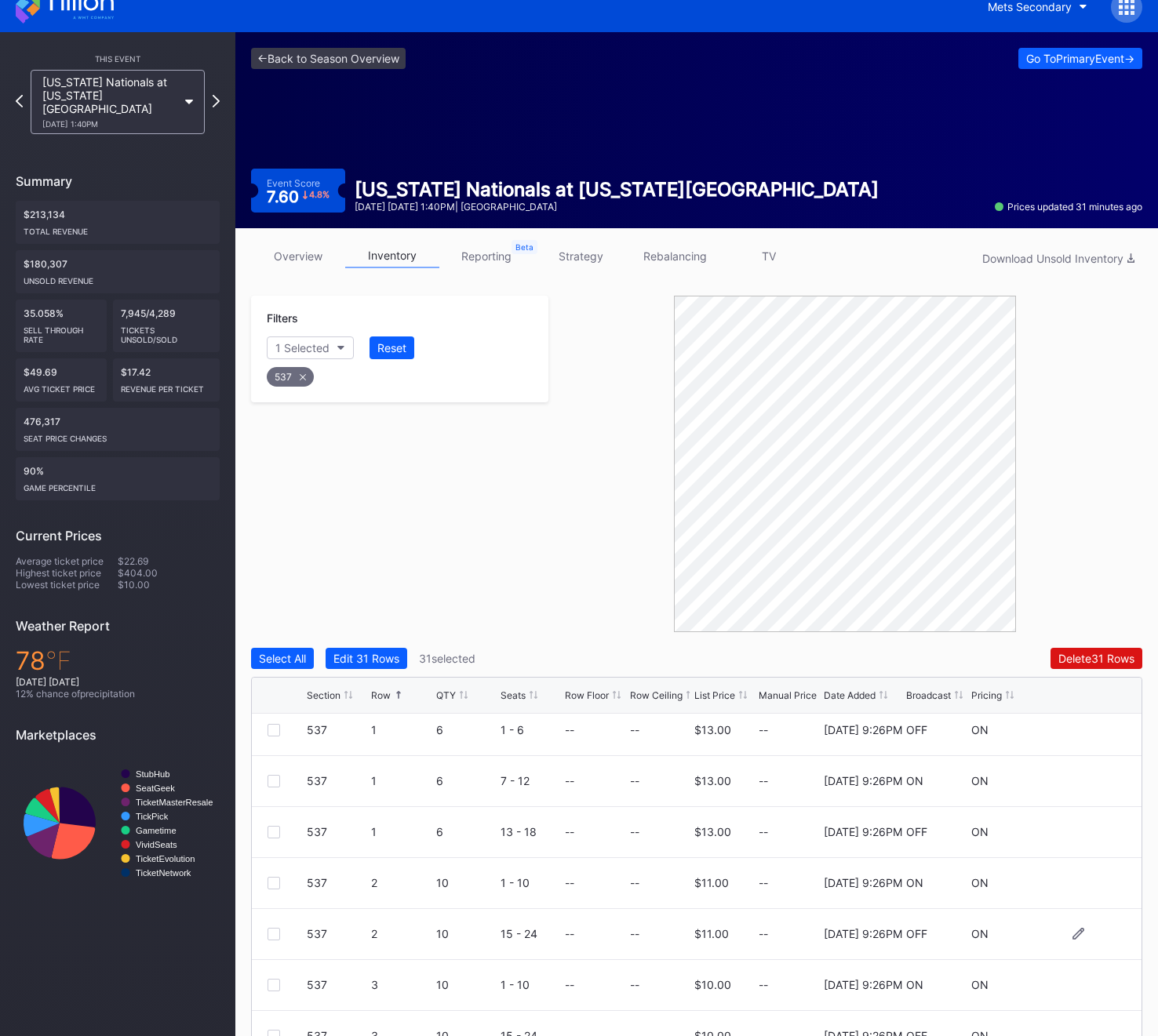
click at [275, 930] on div at bounding box center [273, 934] width 13 height 13
click at [293, 384] on div "537" at bounding box center [290, 376] width 47 height 20
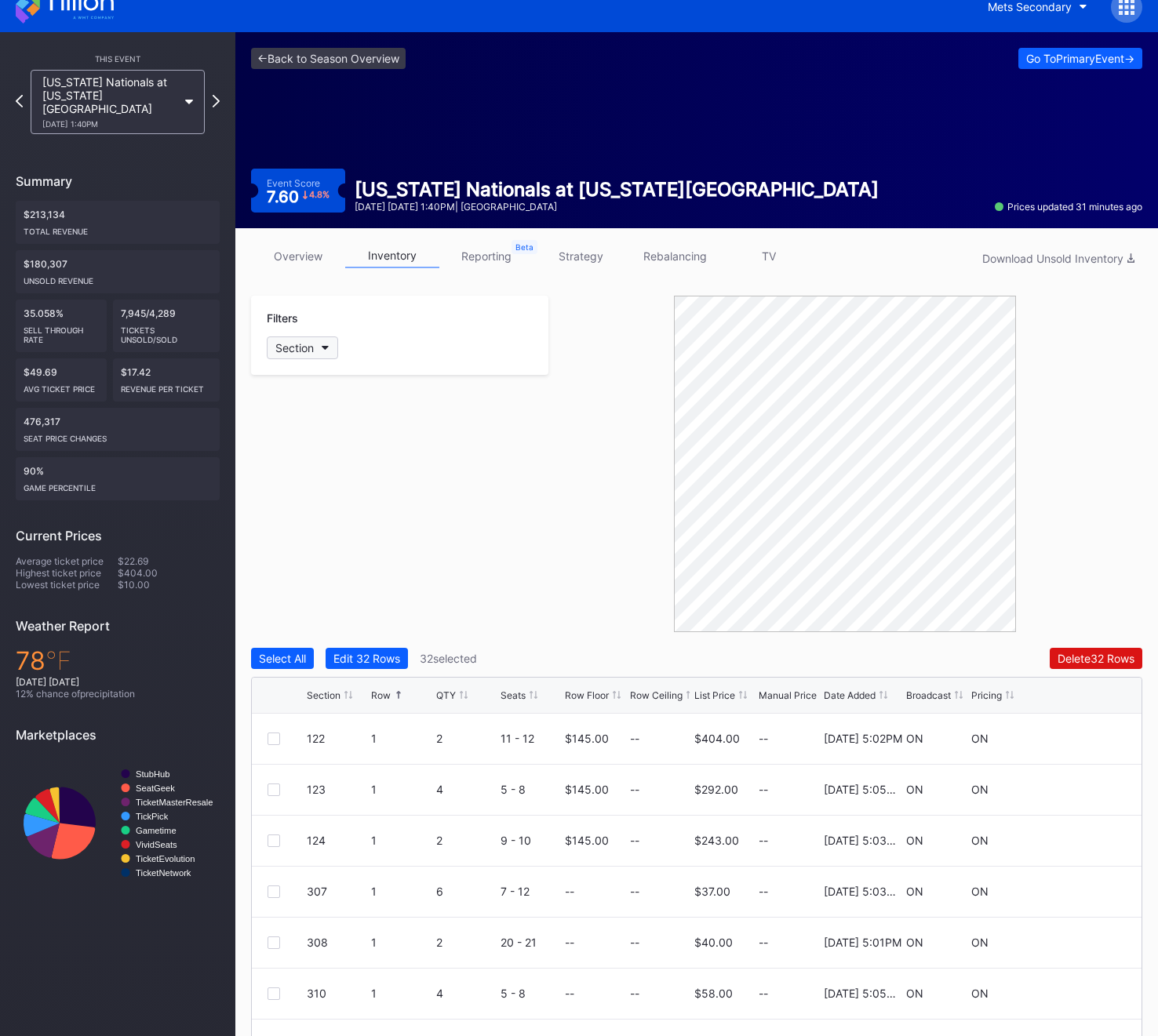
click at [293, 354] on div "Section" at bounding box center [294, 348] width 39 height 13
type input "538"
click at [328, 444] on div "538" at bounding box center [357, 435] width 183 height 29
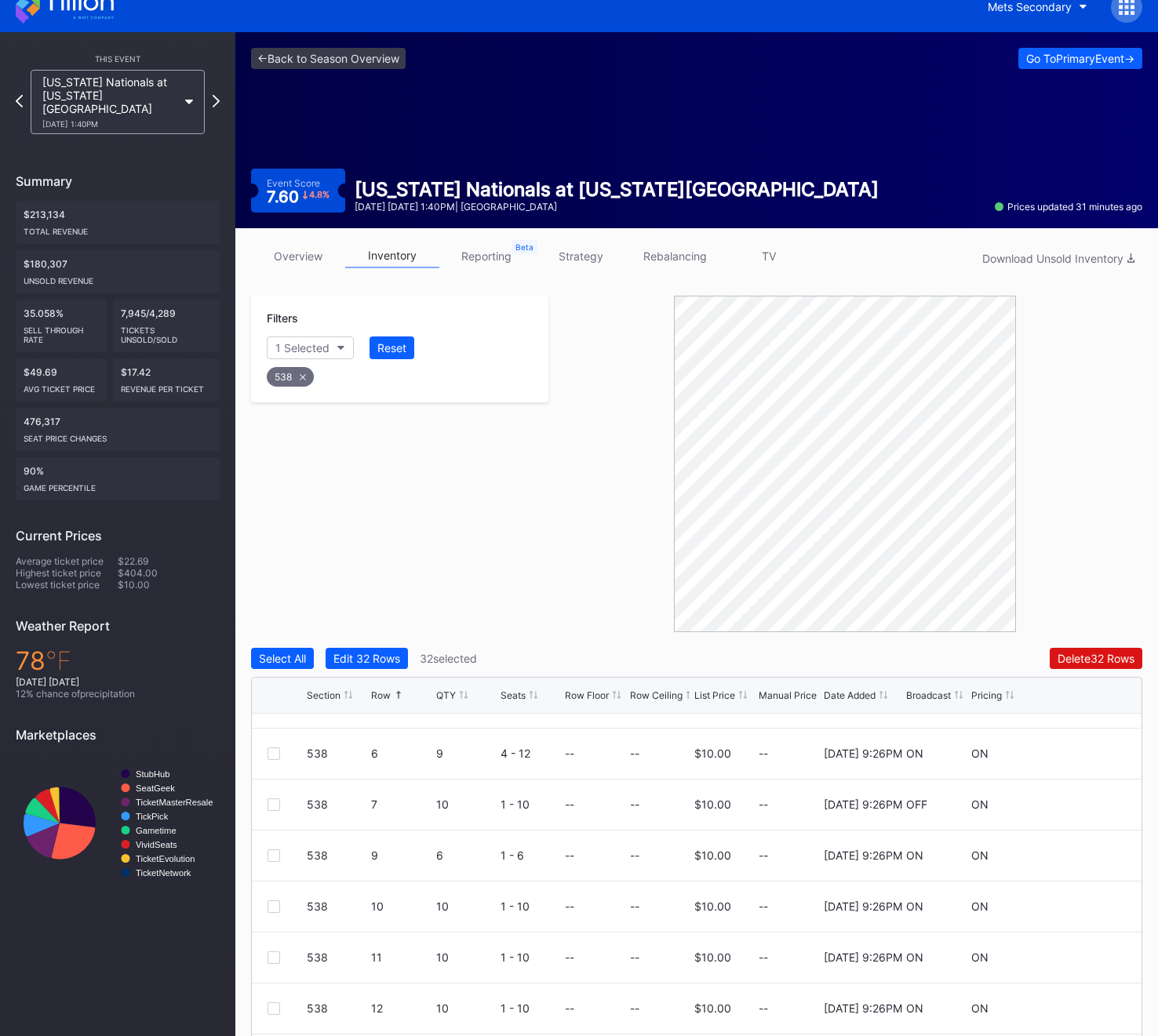
scroll to position [198, 0]
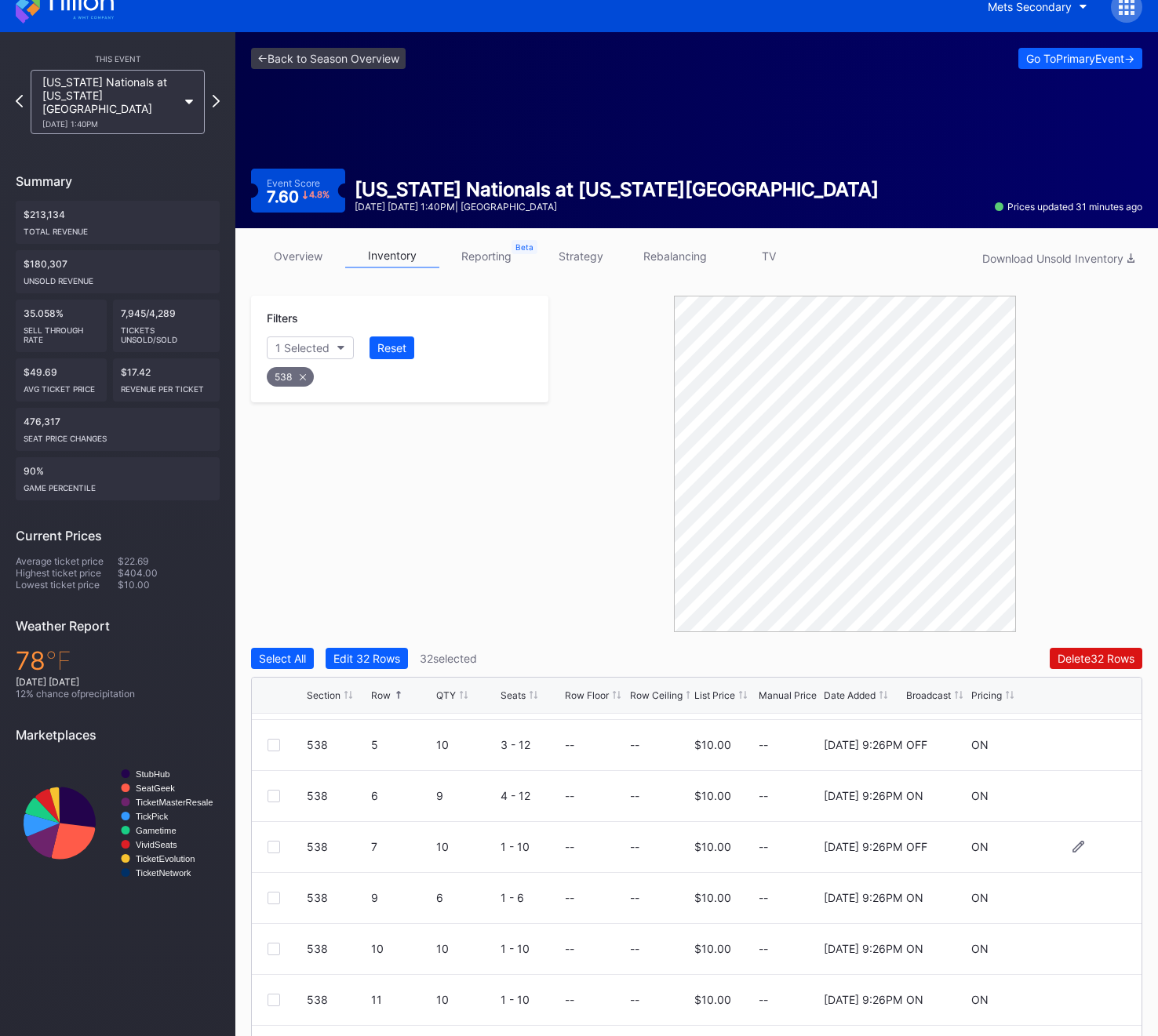
click at [270, 846] on div at bounding box center [273, 847] width 13 height 13
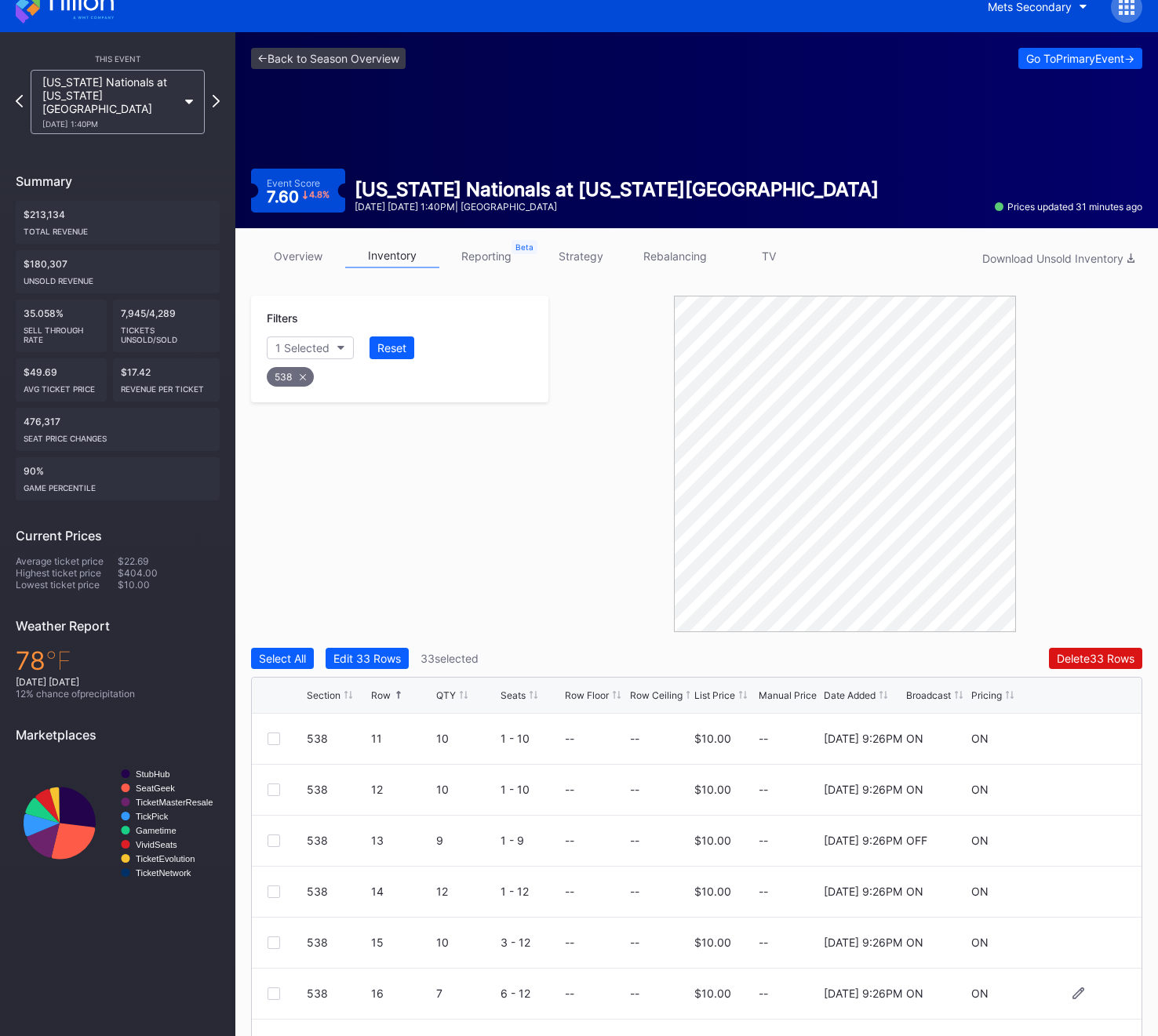
scroll to position [107, 0]
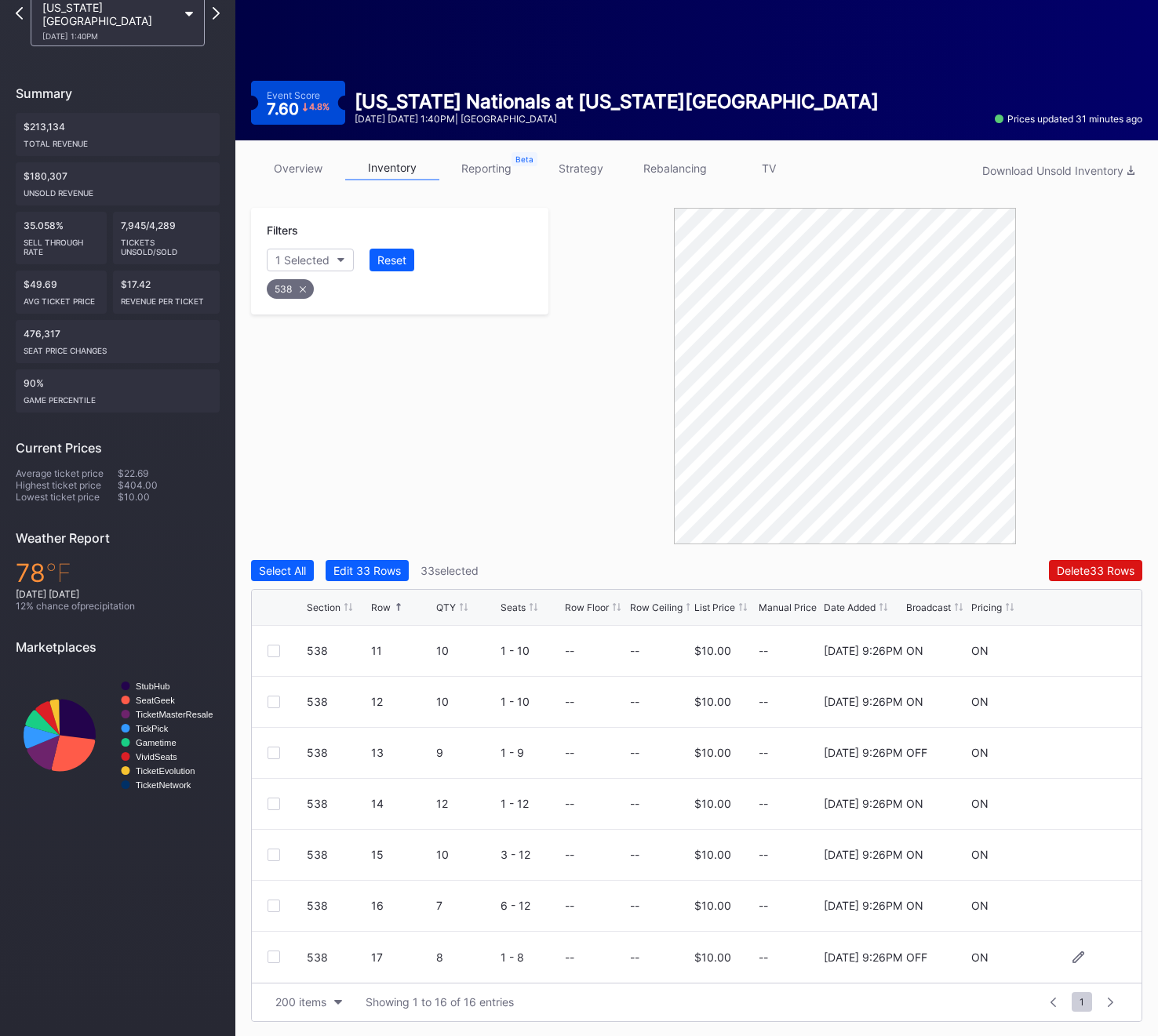
click at [284, 958] on div at bounding box center [287, 957] width 40 height 13
click at [276, 958] on div at bounding box center [273, 957] width 13 height 13
click at [1057, 571] on div "Delete 34 Rows" at bounding box center [1096, 570] width 77 height 13
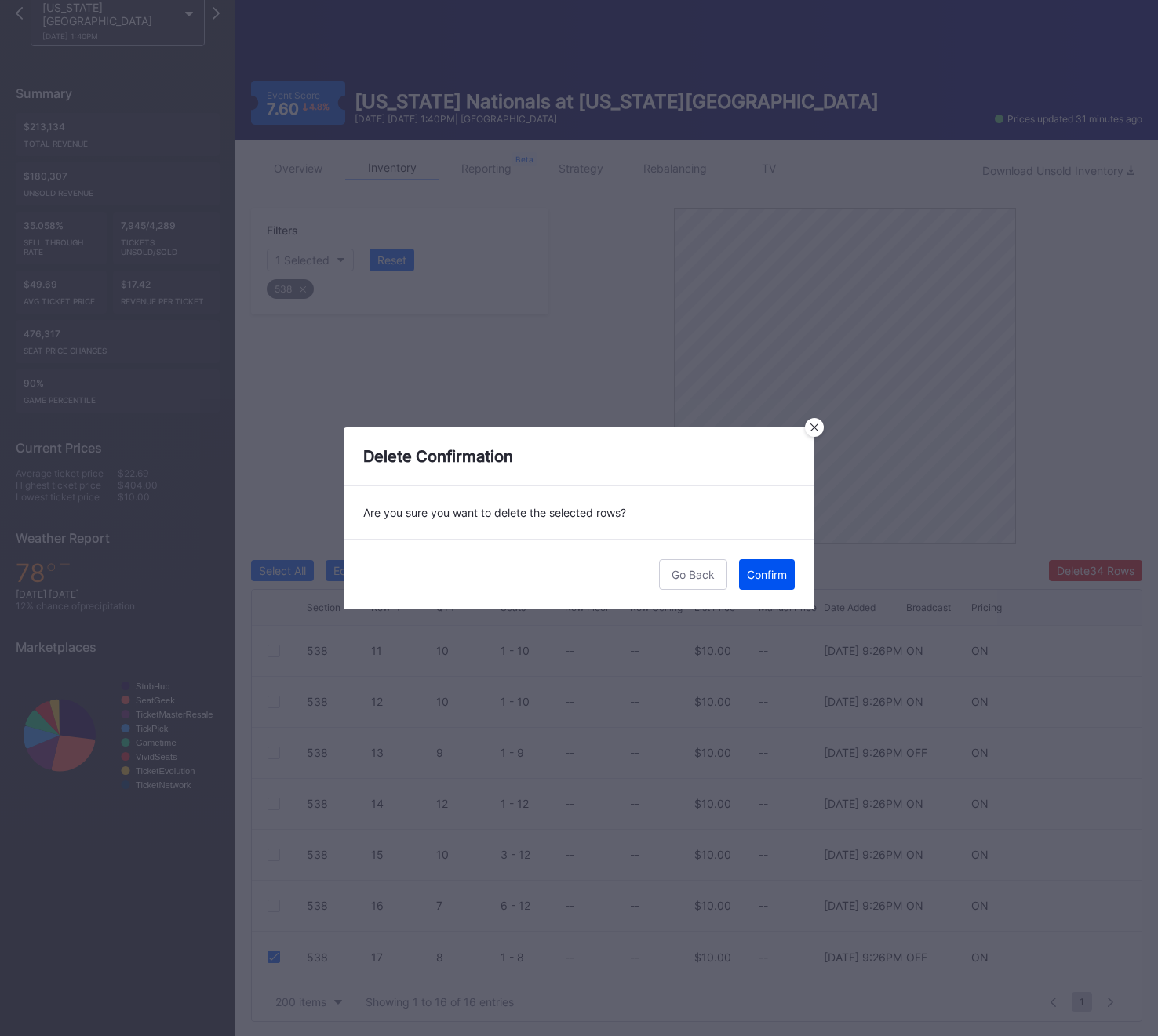
click at [778, 577] on div "Confirm" at bounding box center [767, 574] width 40 height 13
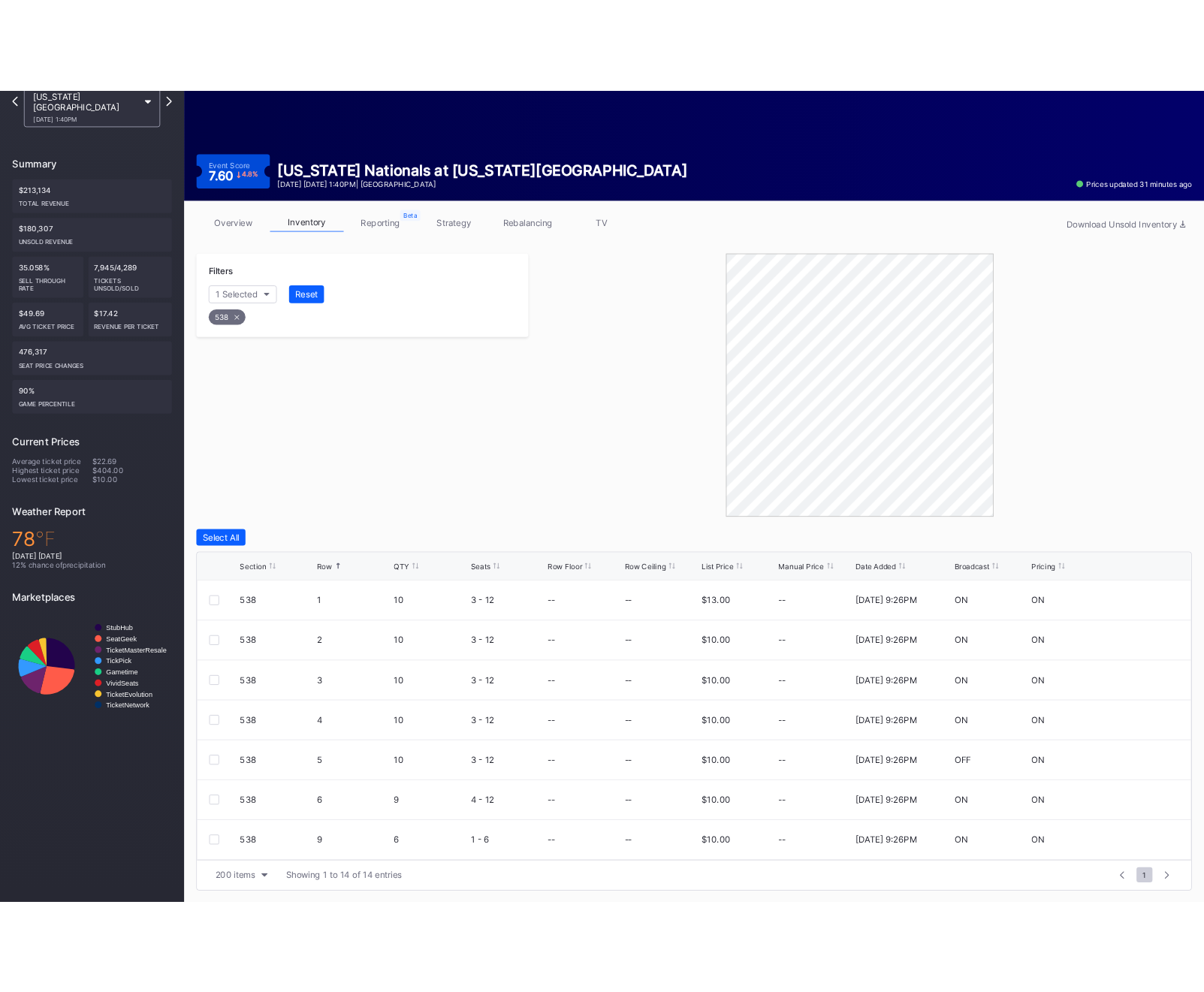
scroll to position [0, 0]
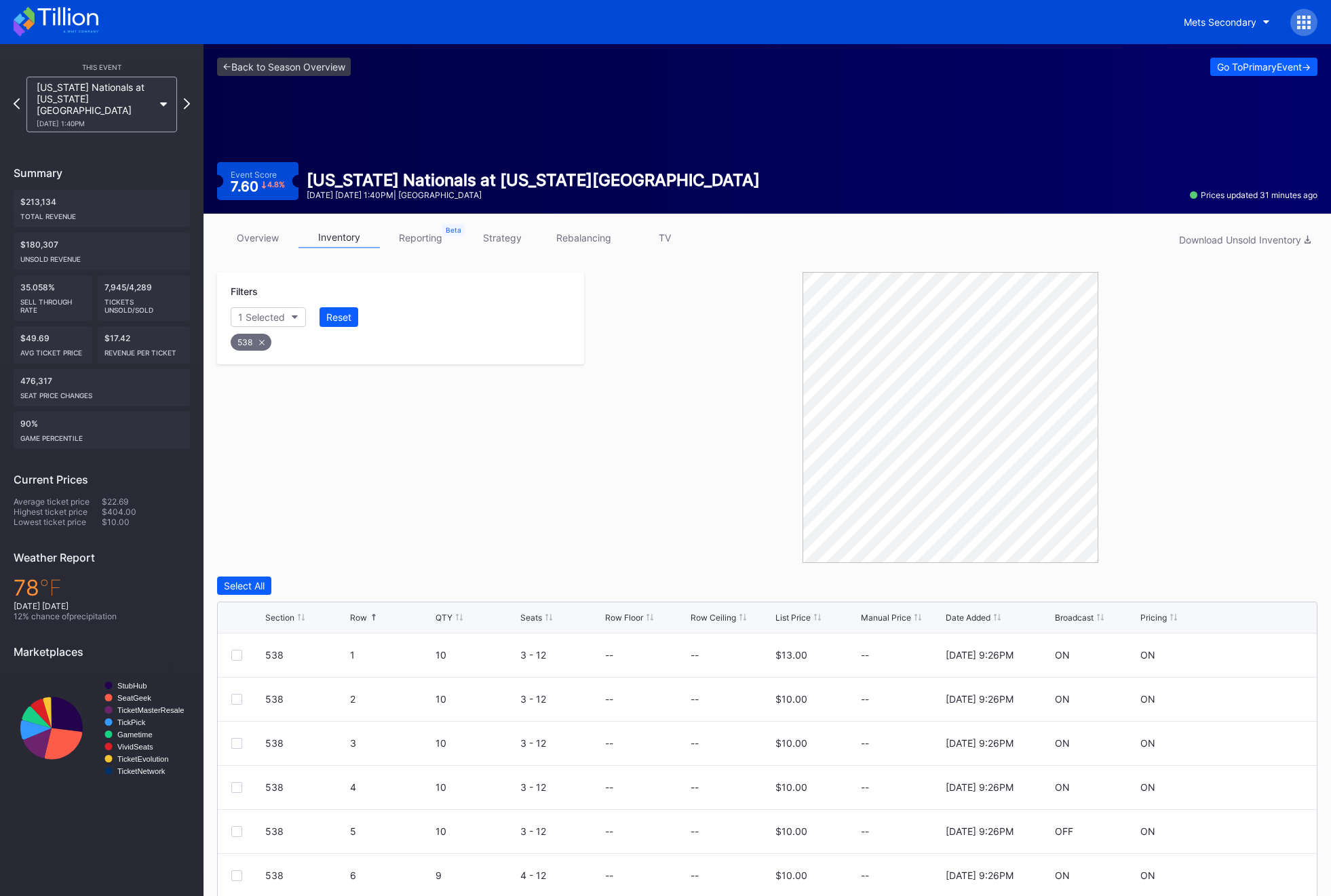
click at [1001, 30] on div at bounding box center [1304, 23] width 27 height 27
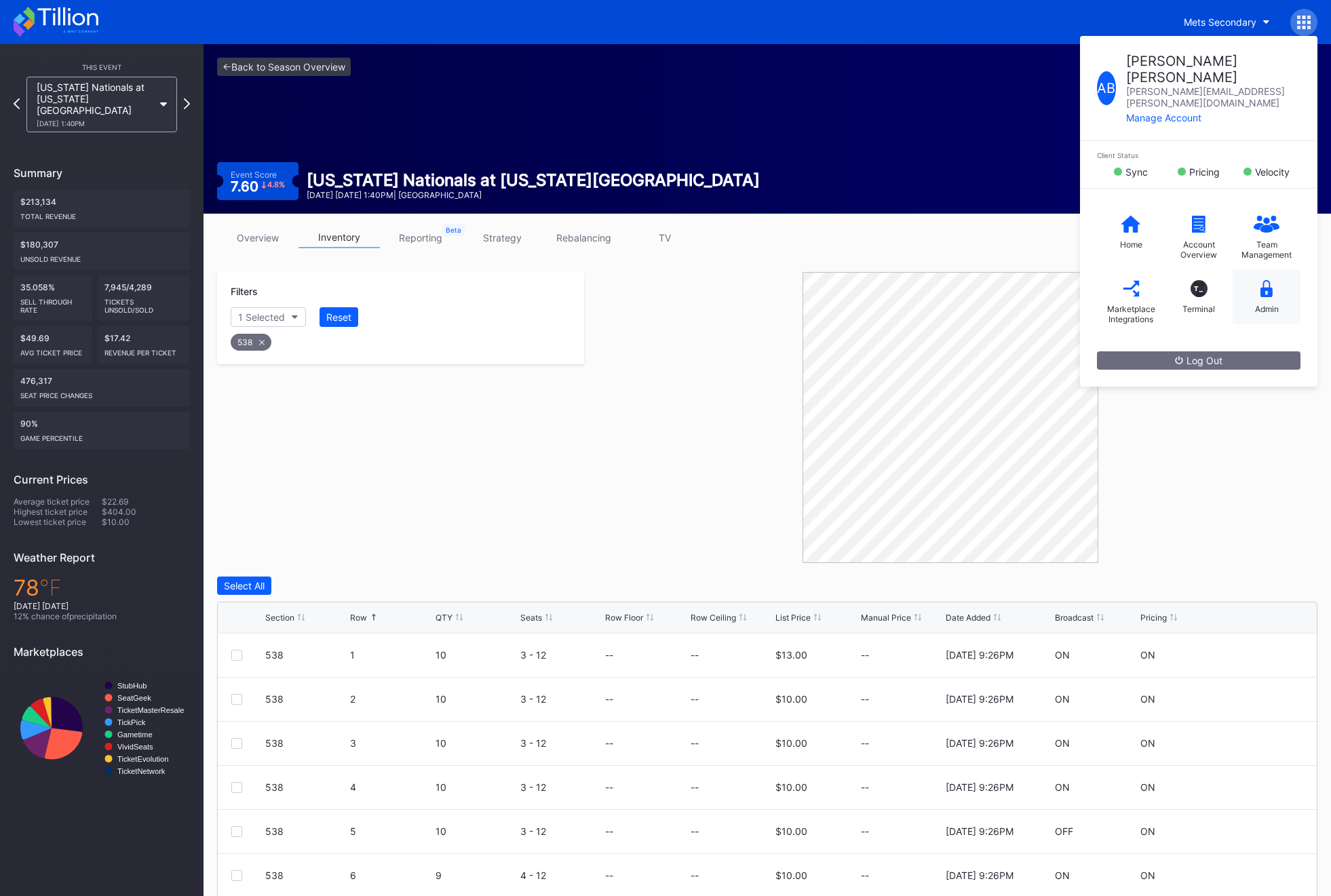
click at [1001, 280] on icon at bounding box center [1267, 288] width 12 height 17
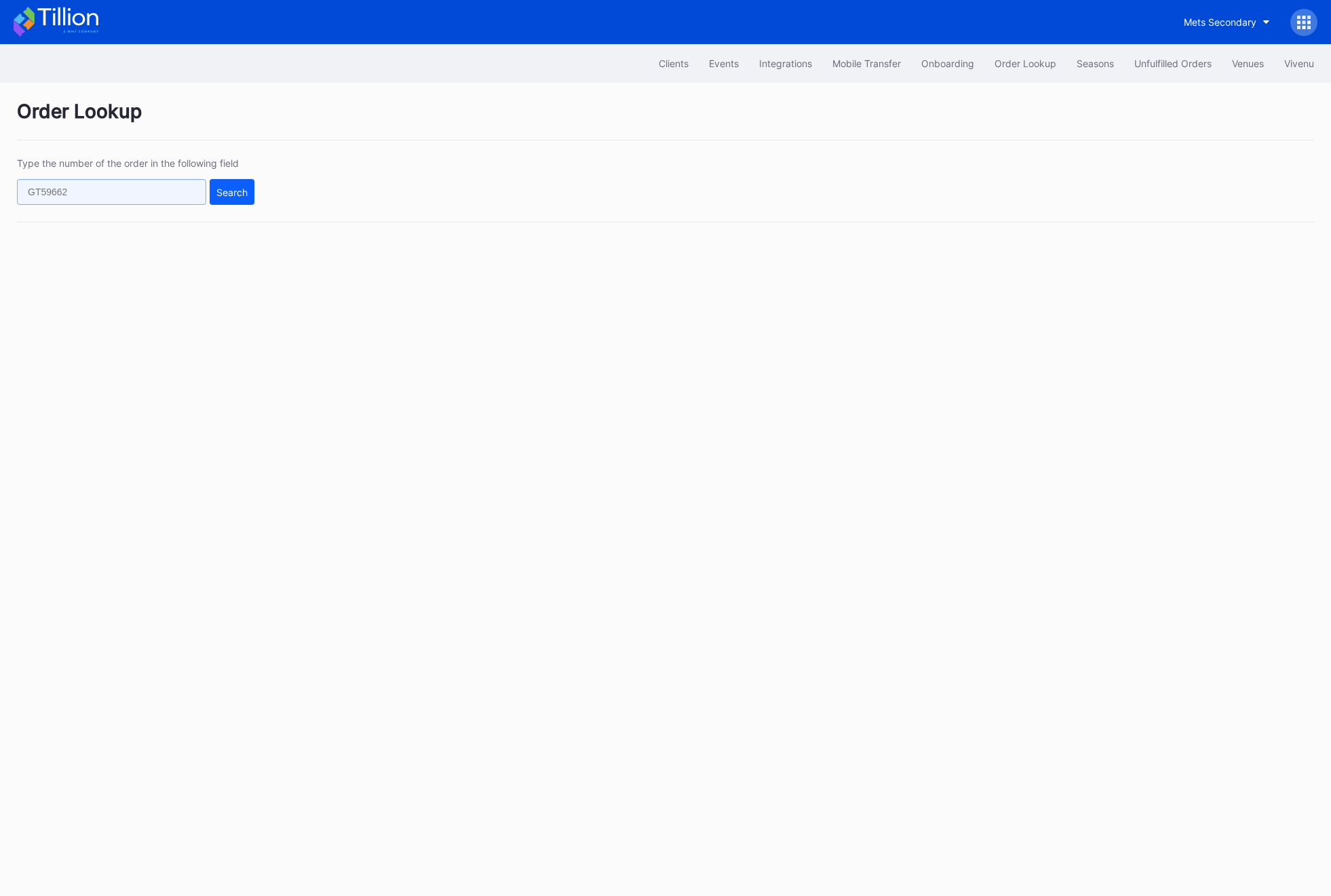
click at [178, 194] on input "text" at bounding box center [111, 192] width 189 height 26
paste input "623390666"
click at [239, 194] on div "Search" at bounding box center [232, 192] width 31 height 12
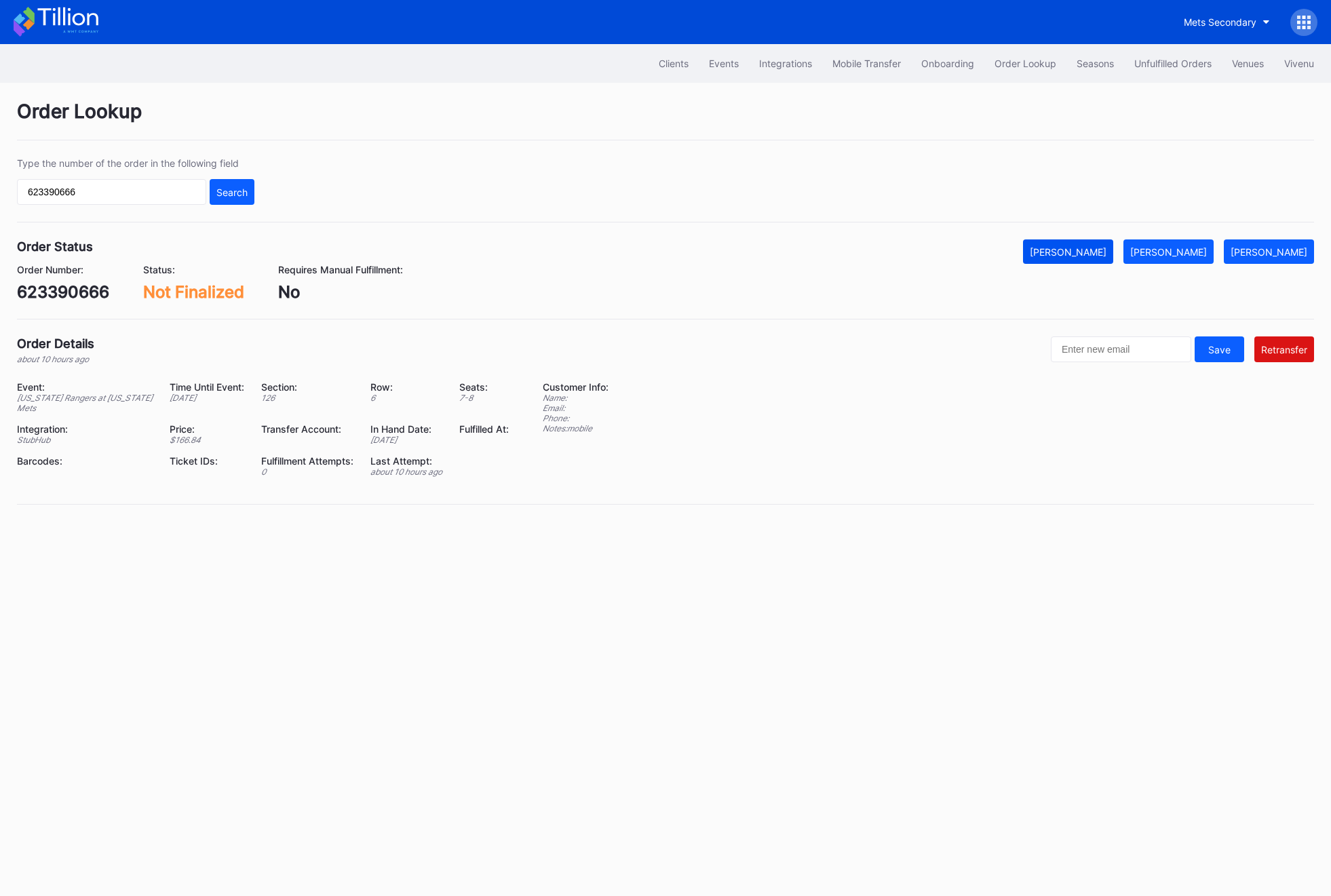
click at [1001, 261] on button "[PERSON_NAME]" at bounding box center [1068, 252] width 90 height 25
click at [81, 199] on input "623390666" at bounding box center [111, 192] width 189 height 26
paste input "JX992RSE32"
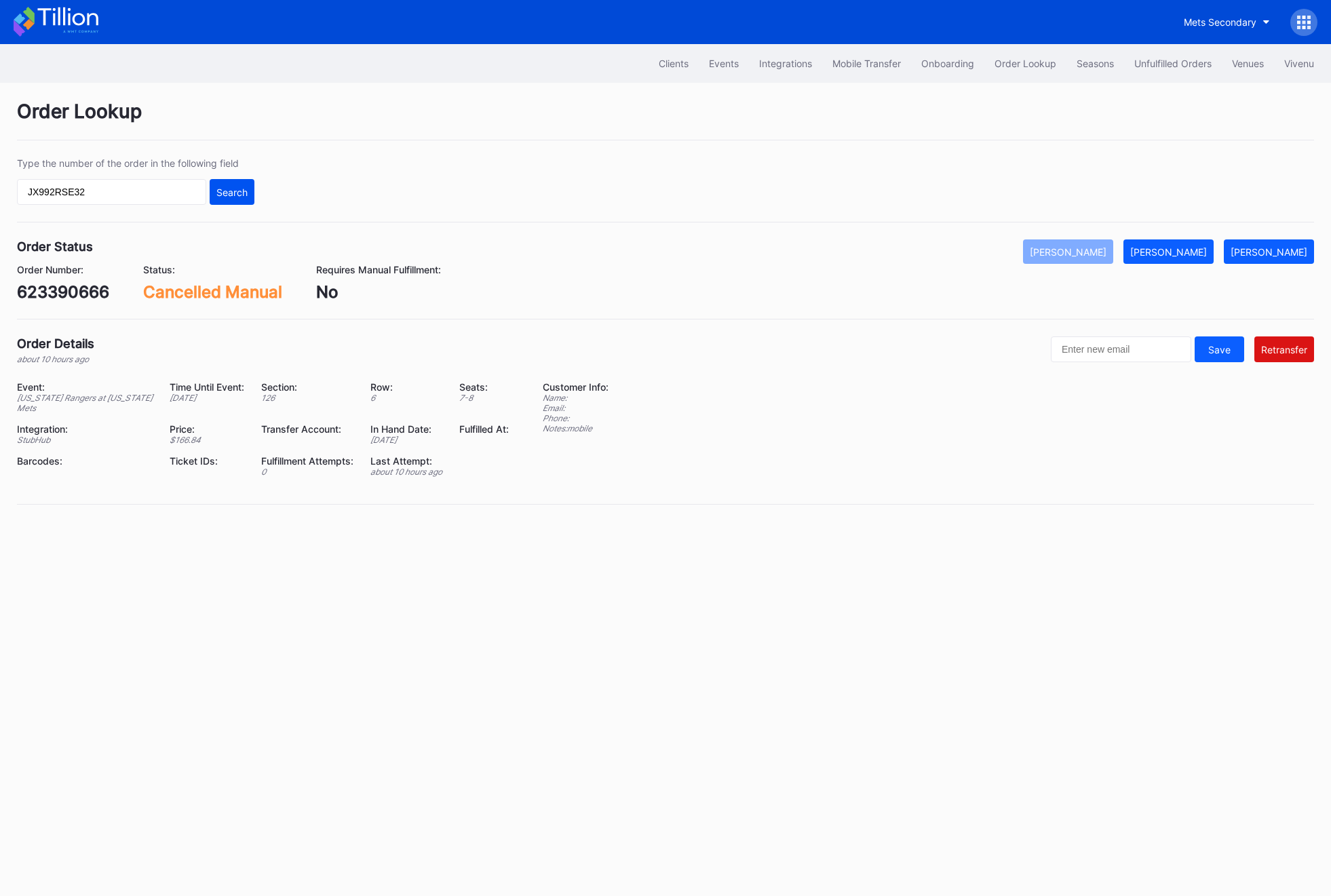
click at [221, 201] on button "Search" at bounding box center [232, 192] width 44 height 26
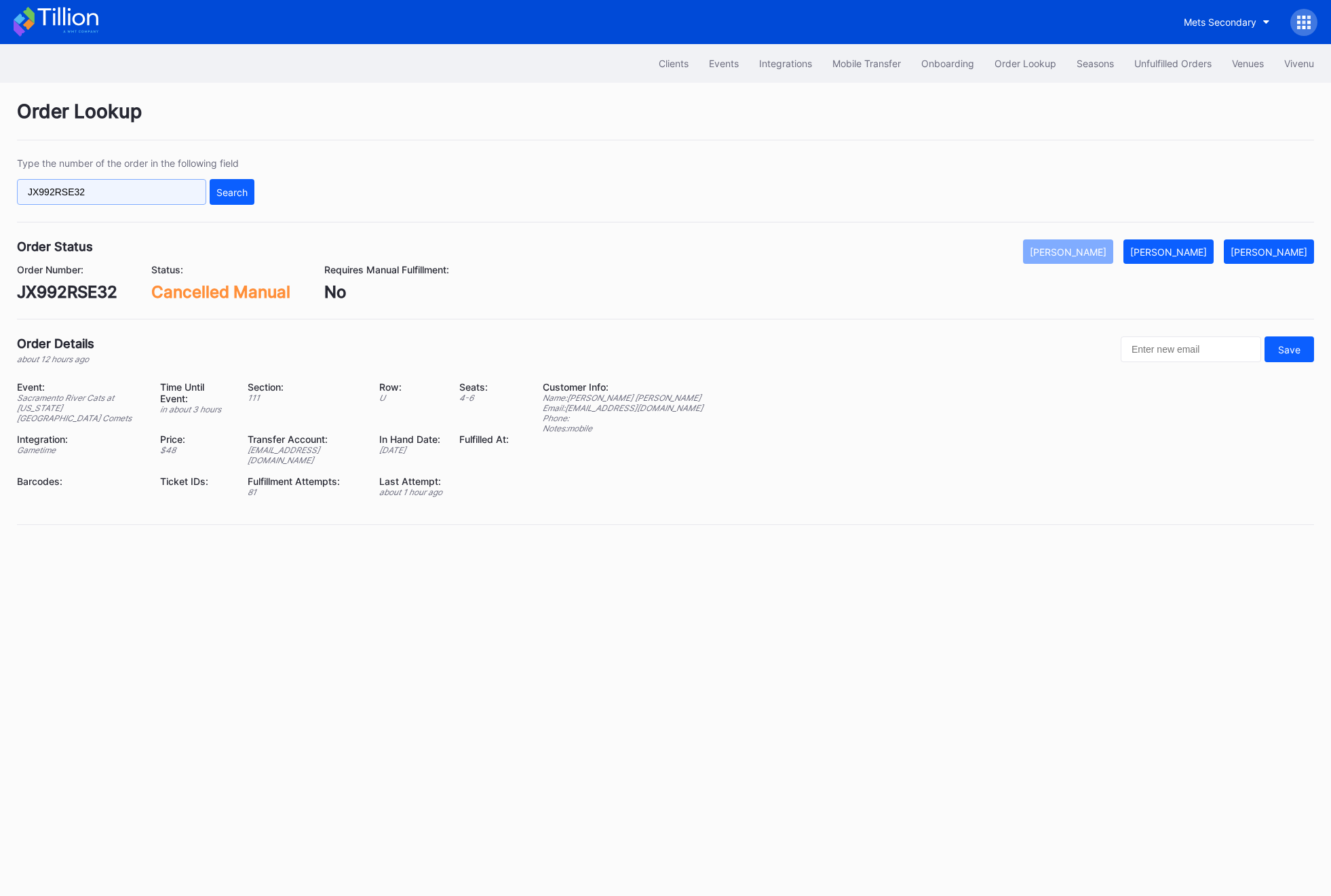
click at [70, 185] on input "JX992RSE32" at bounding box center [111, 192] width 189 height 26
paste input "623391288"
click at [236, 194] on div "Search" at bounding box center [232, 192] width 31 height 12
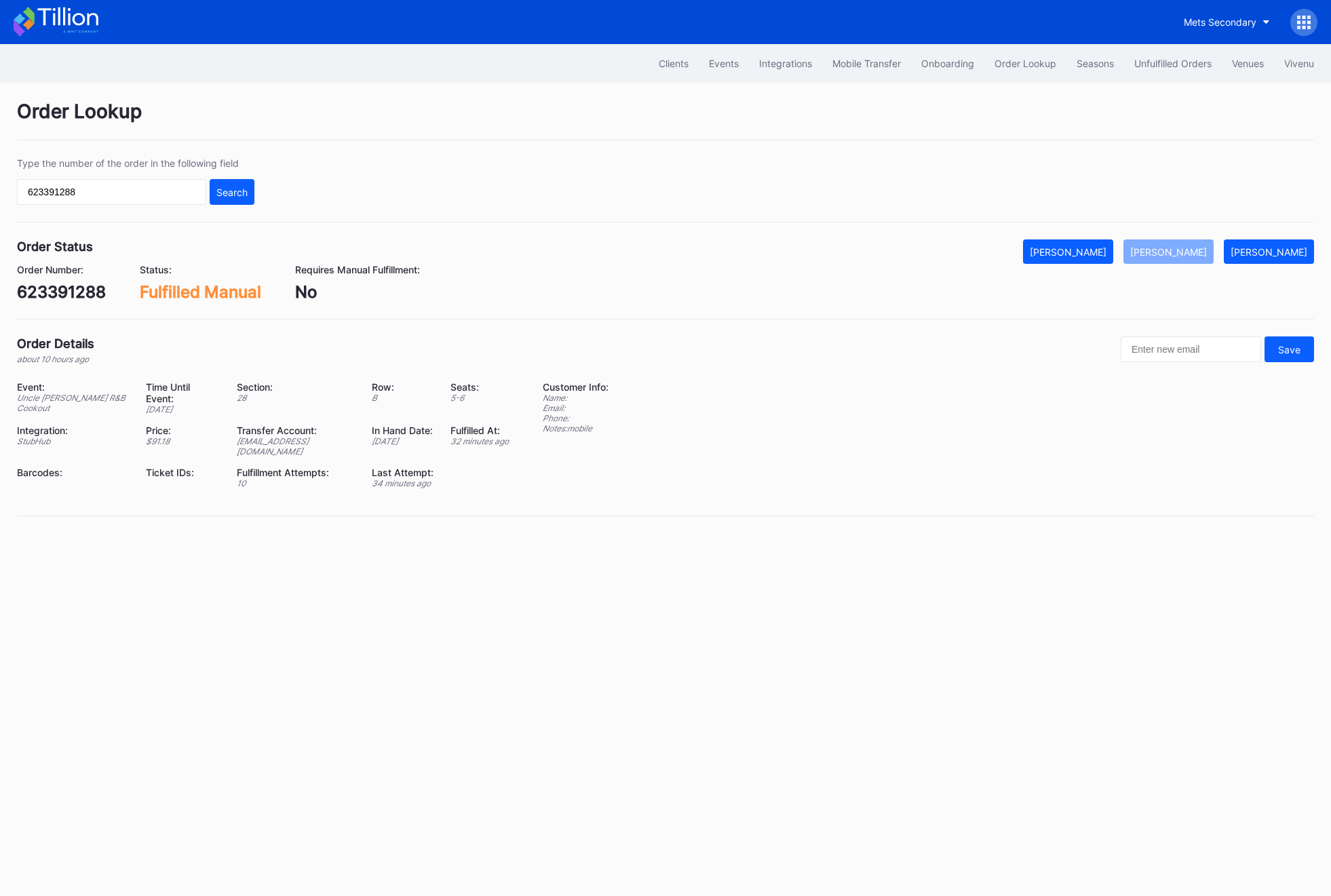
click at [54, 178] on div "Type the number of the order in the following field 623391288 Search" at bounding box center [135, 180] width 237 height 47
click at [54, 197] on input "623391288" at bounding box center [111, 192] width 189 height 26
paste input "51270"
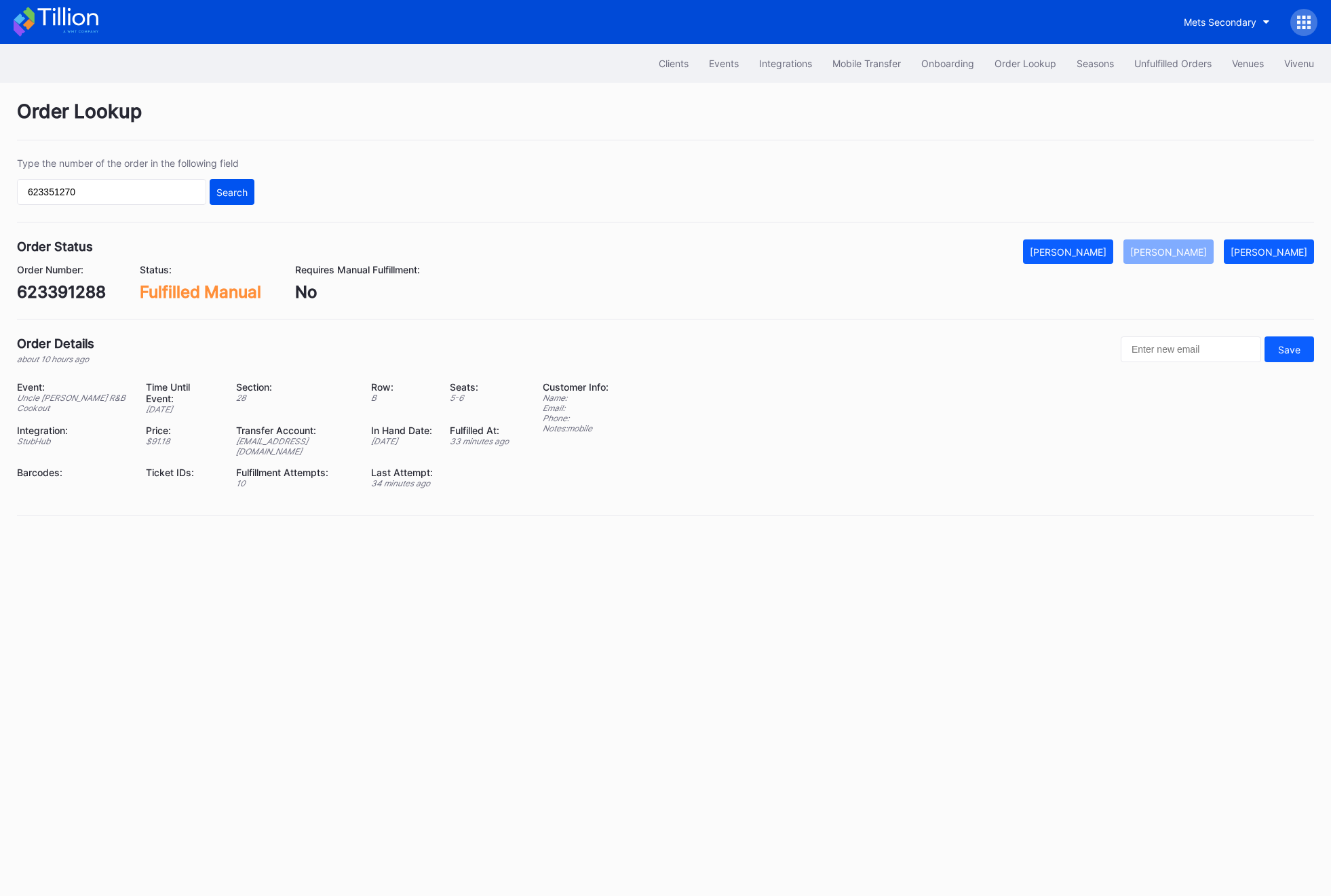
click at [229, 191] on div "Search" at bounding box center [232, 192] width 31 height 12
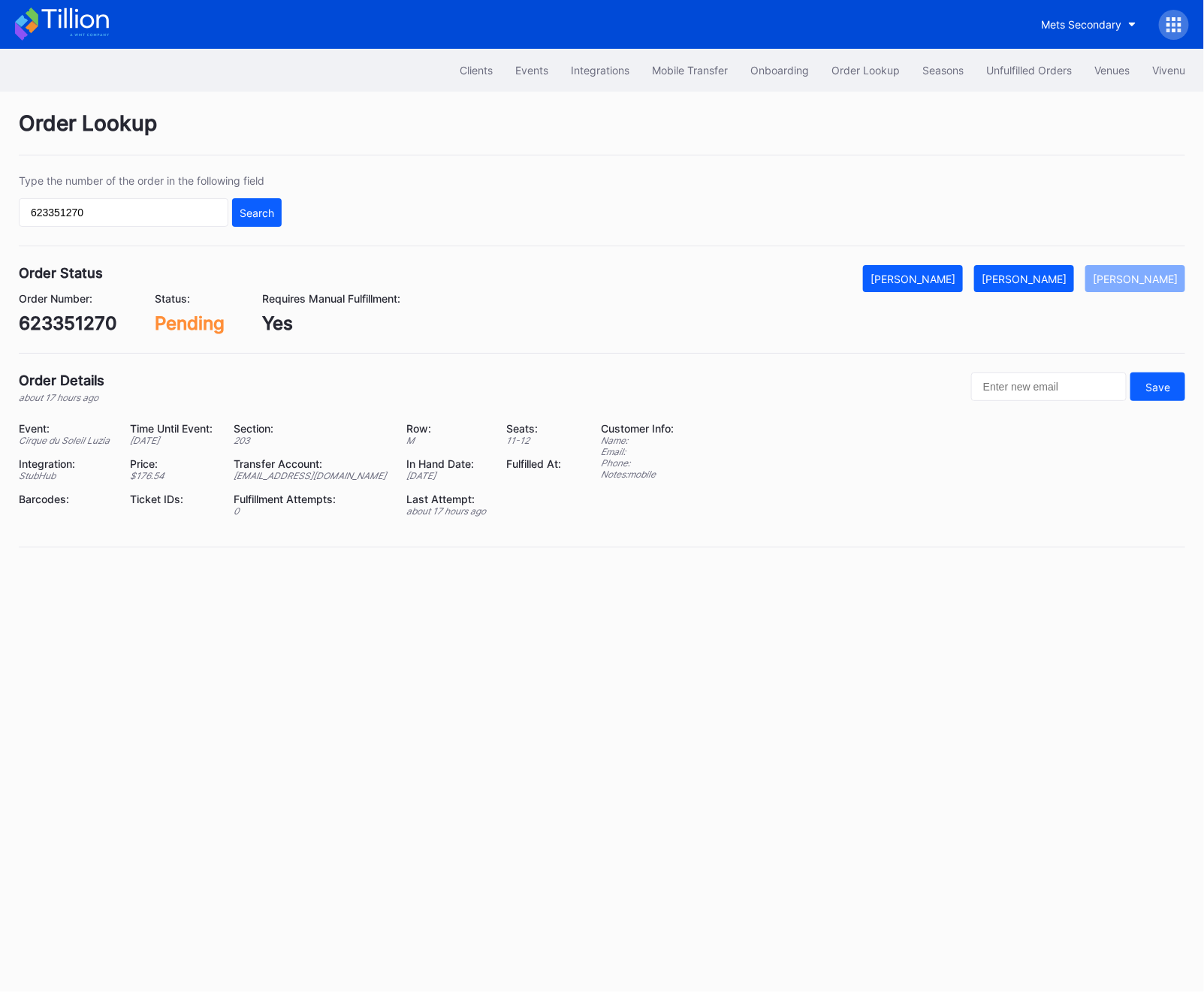
click at [58, 322] on div "623351270" at bounding box center [68, 323] width 98 height 22
copy div "623351270"
click at [1054, 283] on div "[PERSON_NAME]" at bounding box center [1024, 278] width 85 height 13
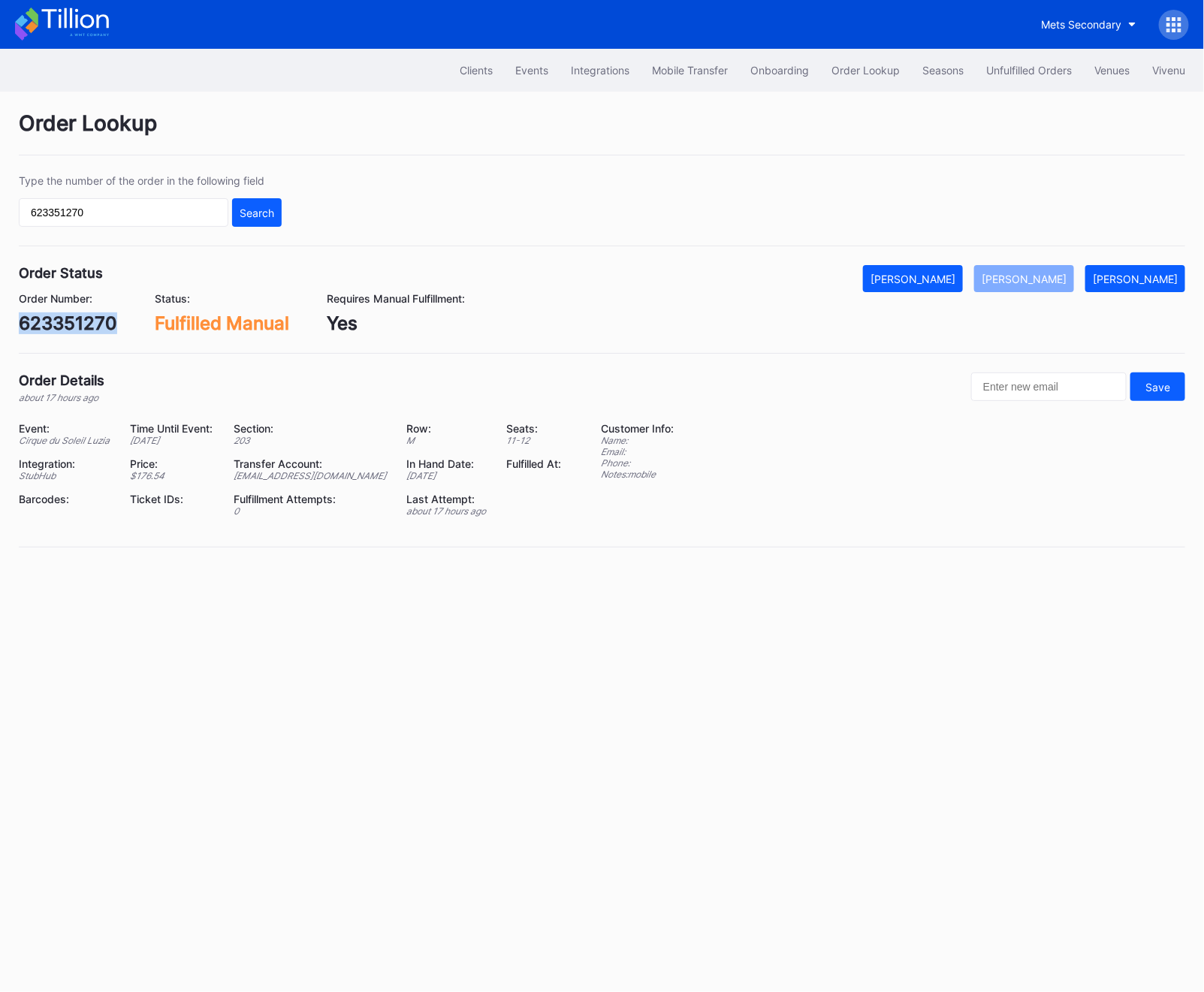
click at [150, 210] on input "623351270" at bounding box center [123, 213] width 210 height 29
paste input "q013cr5k03x"
click at [258, 204] on button "Search" at bounding box center [257, 213] width 49 height 29
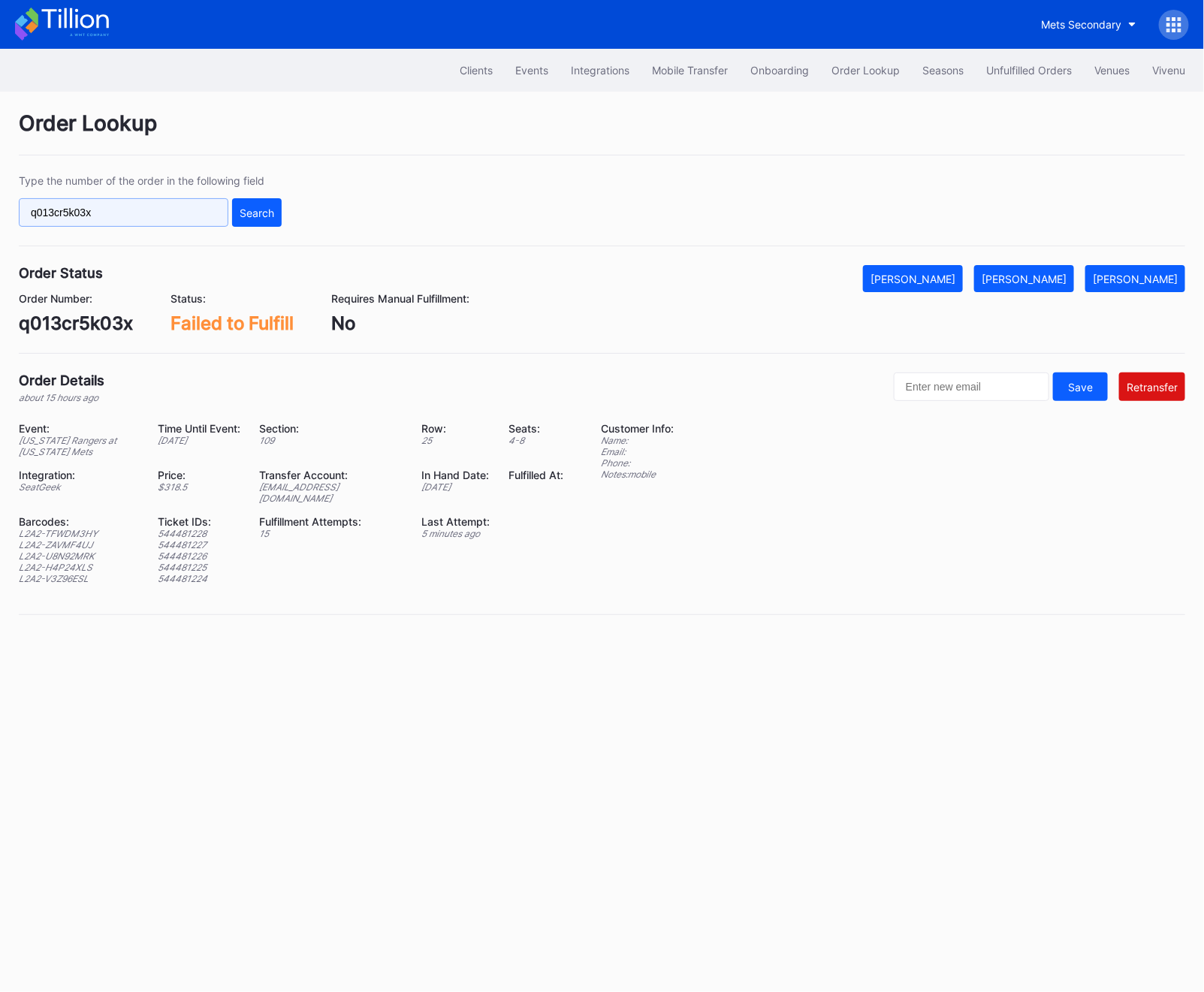
click at [156, 219] on input "q013cr5k03x" at bounding box center [123, 213] width 210 height 29
paste input "272244470"
click at [251, 219] on button "Search" at bounding box center [257, 213] width 49 height 29
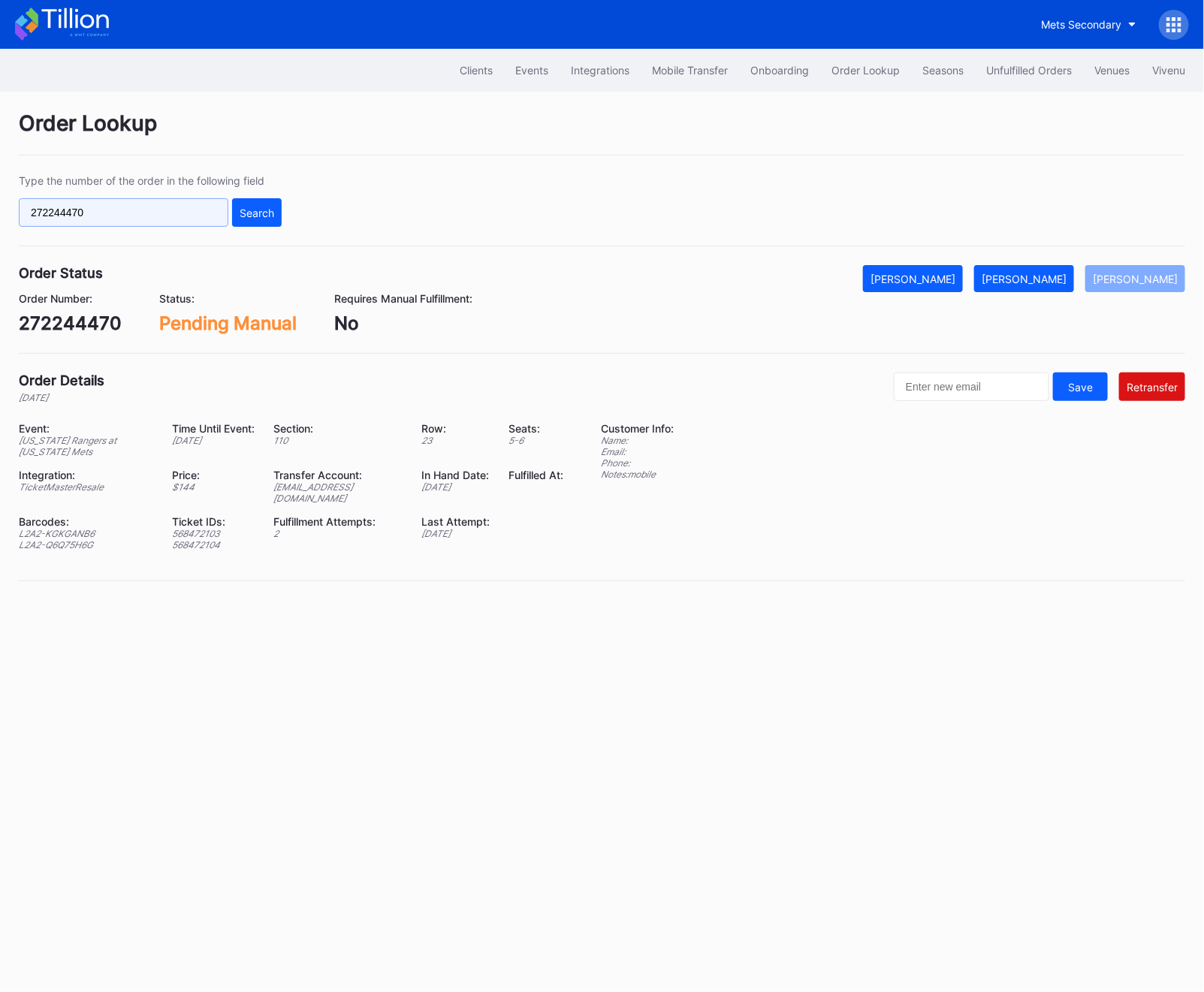
click at [120, 207] on input "272244470" at bounding box center [123, 213] width 210 height 29
paste input "623354925"
click at [284, 210] on div "Type the number of the order in the following field 623354925 Search" at bounding box center [602, 210] width 1166 height 72
click at [252, 212] on div "Search" at bounding box center [257, 213] width 35 height 13
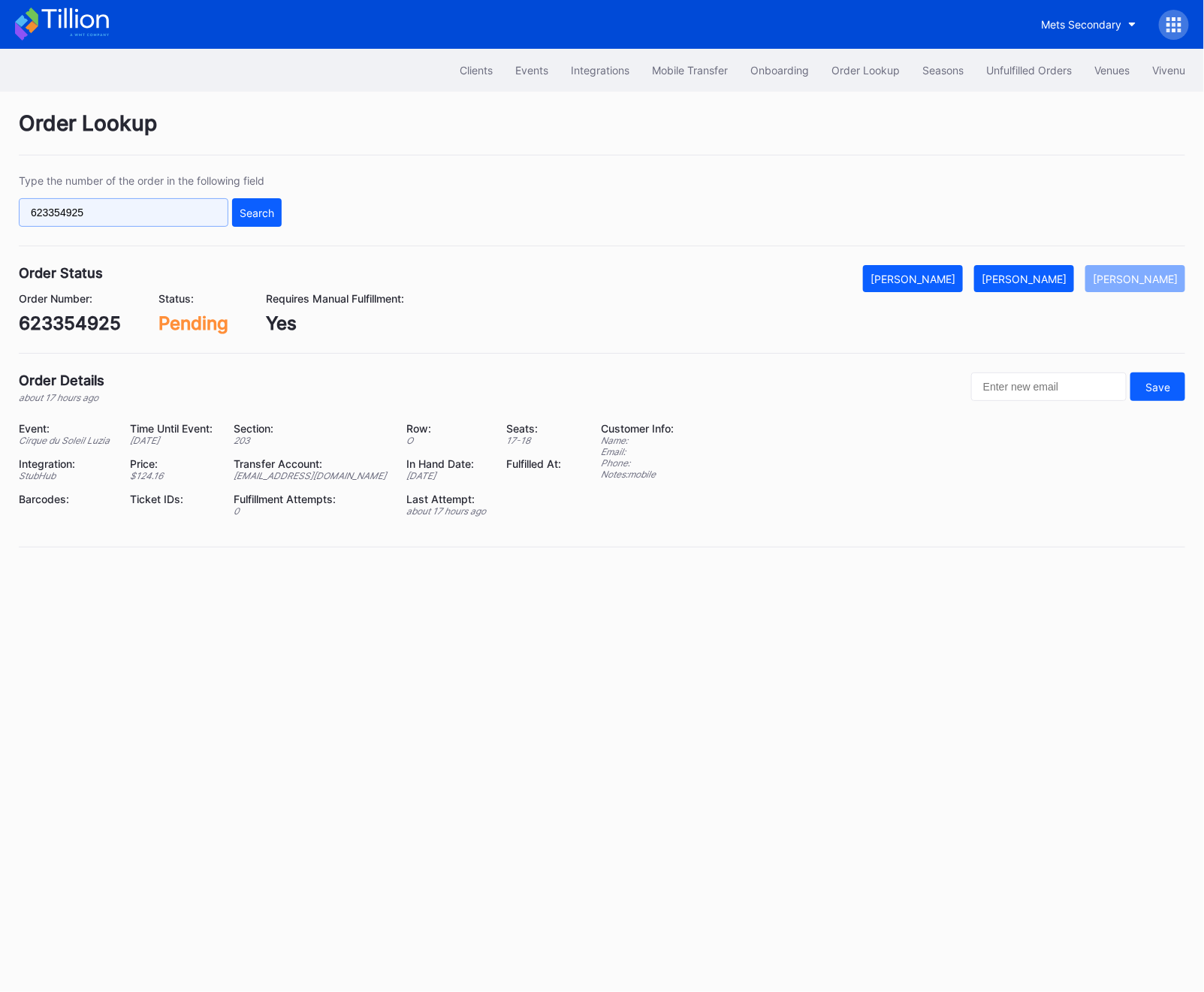
click at [130, 220] on input "623354925" at bounding box center [123, 213] width 210 height 29
paste input "17002431"
type input "17002431"
click at [241, 219] on button "Search" at bounding box center [257, 213] width 49 height 29
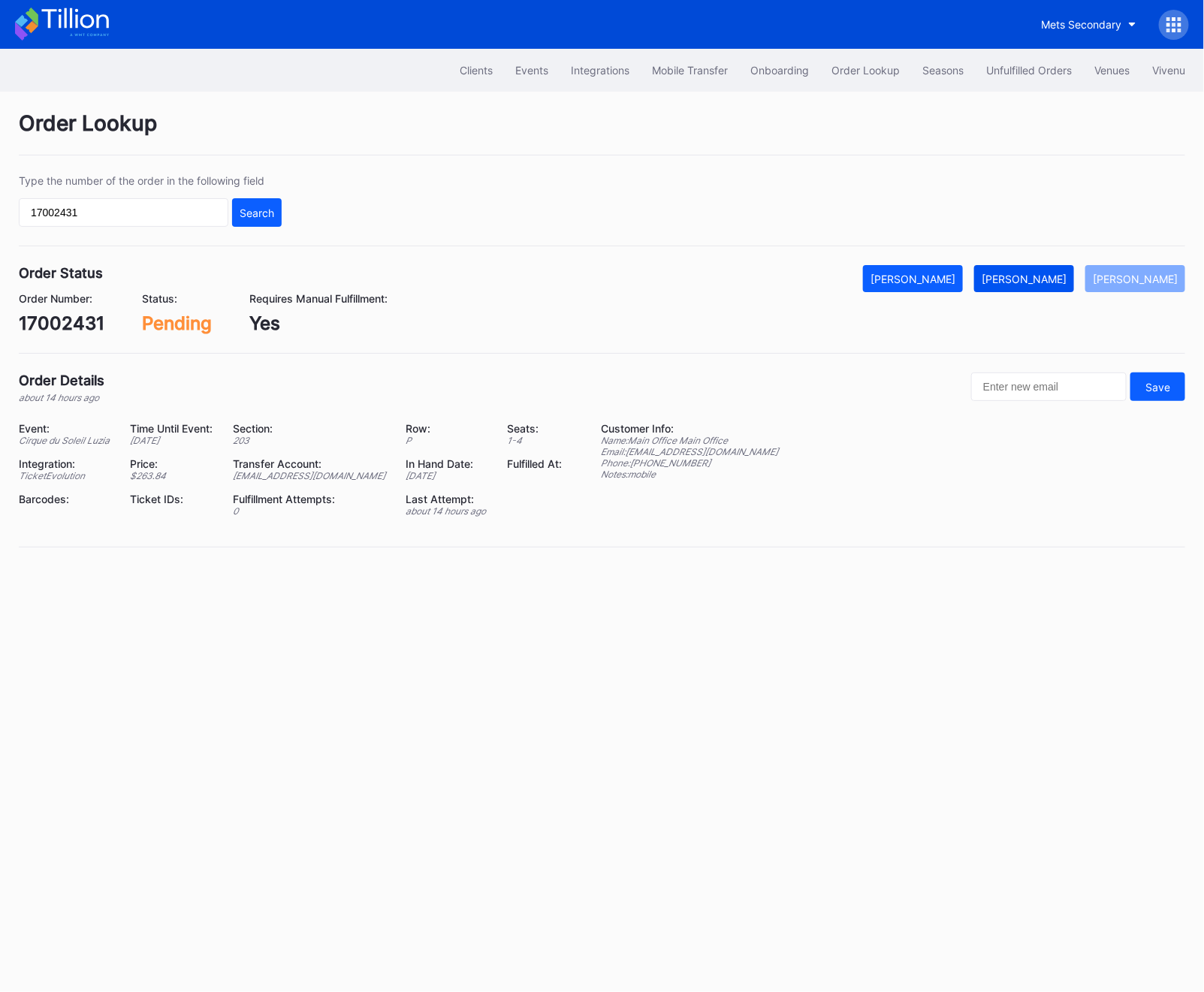
click at [1041, 277] on div "[PERSON_NAME]" at bounding box center [1024, 278] width 85 height 13
click at [67, 322] on div "623354925" at bounding box center [70, 323] width 102 height 22
copy div "623354925"
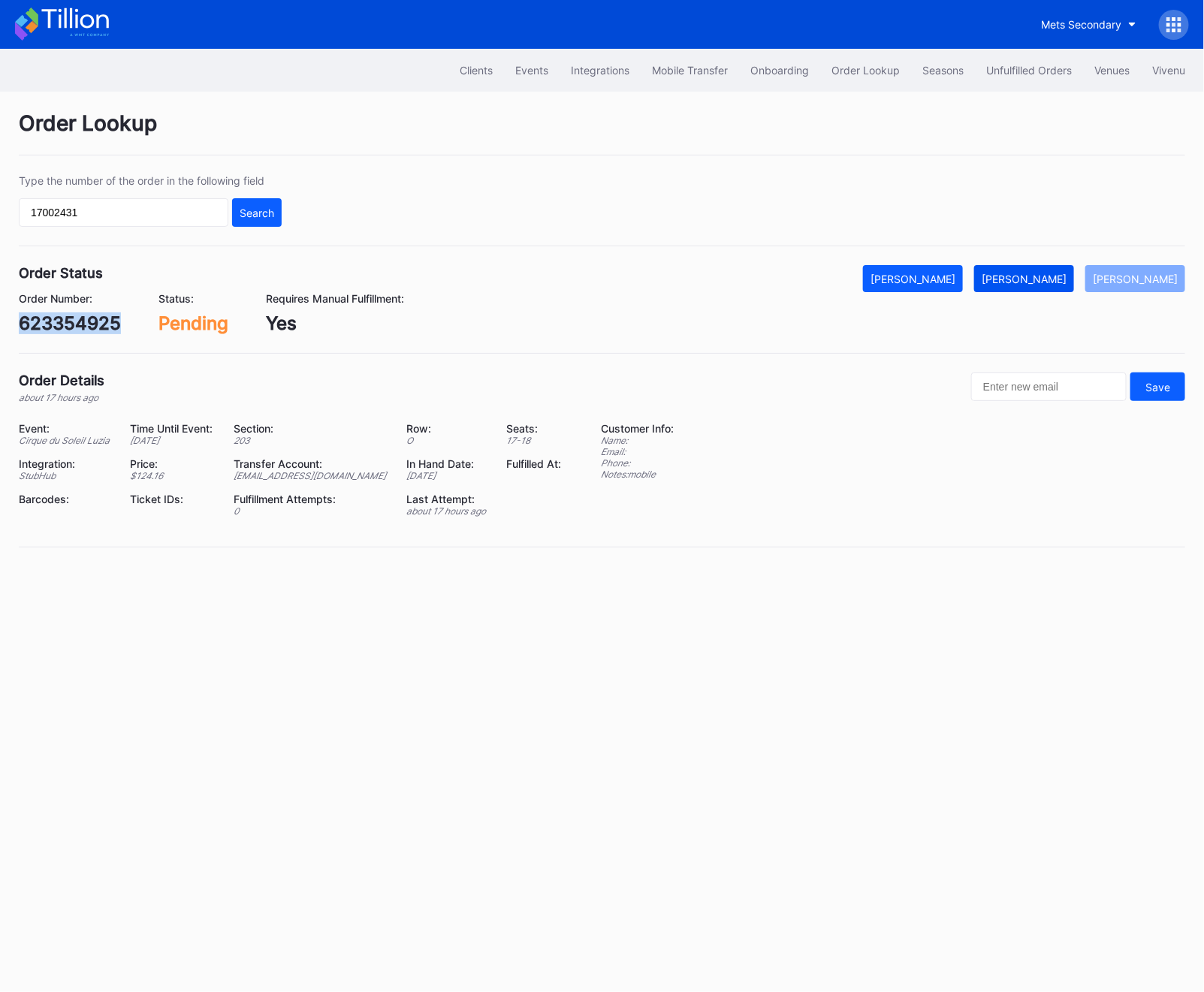
click at [1032, 277] on div "[PERSON_NAME]" at bounding box center [1024, 278] width 85 height 13
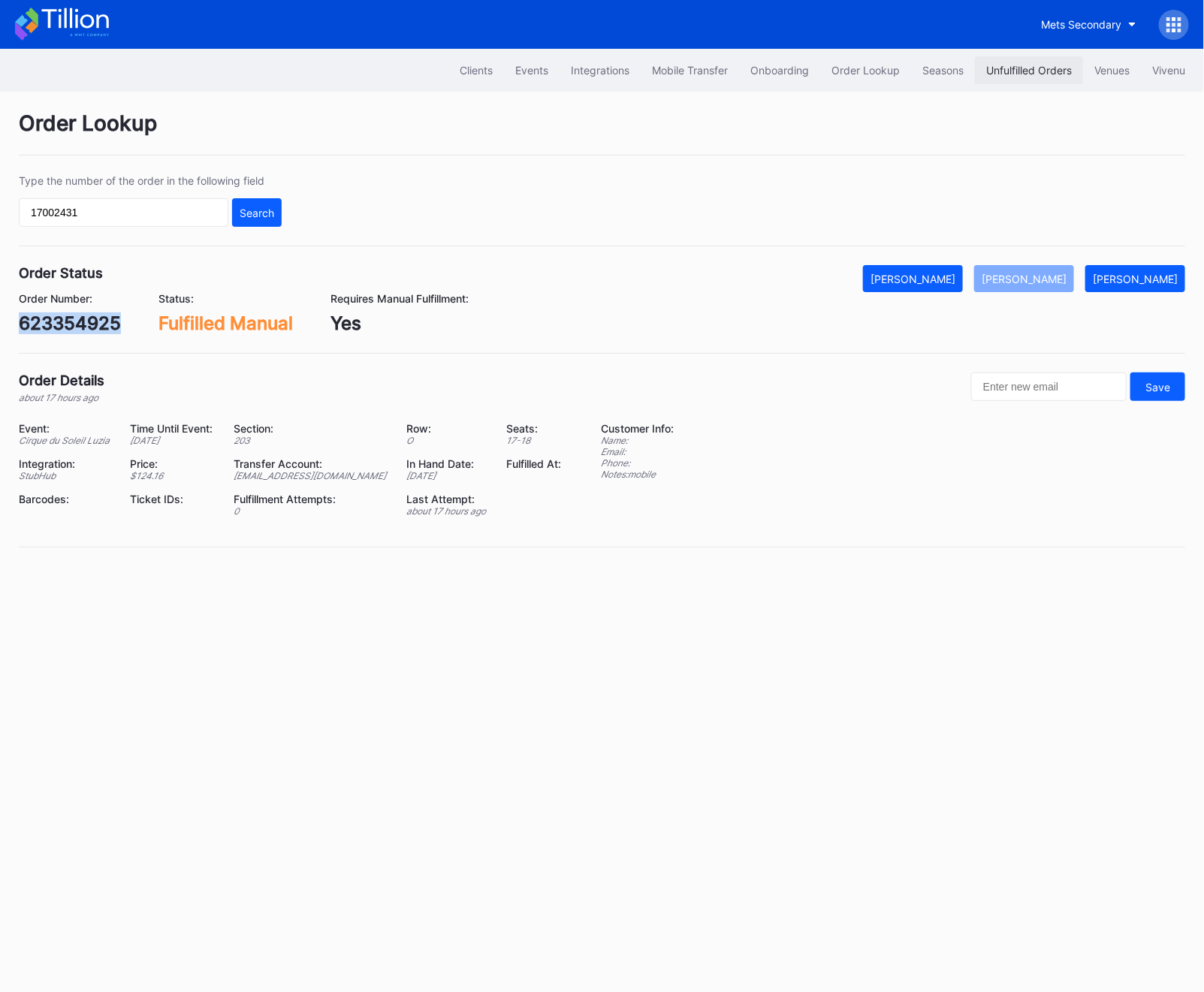
click at [1044, 70] on div "Unfulfilled Orders" at bounding box center [1028, 70] width 86 height 13
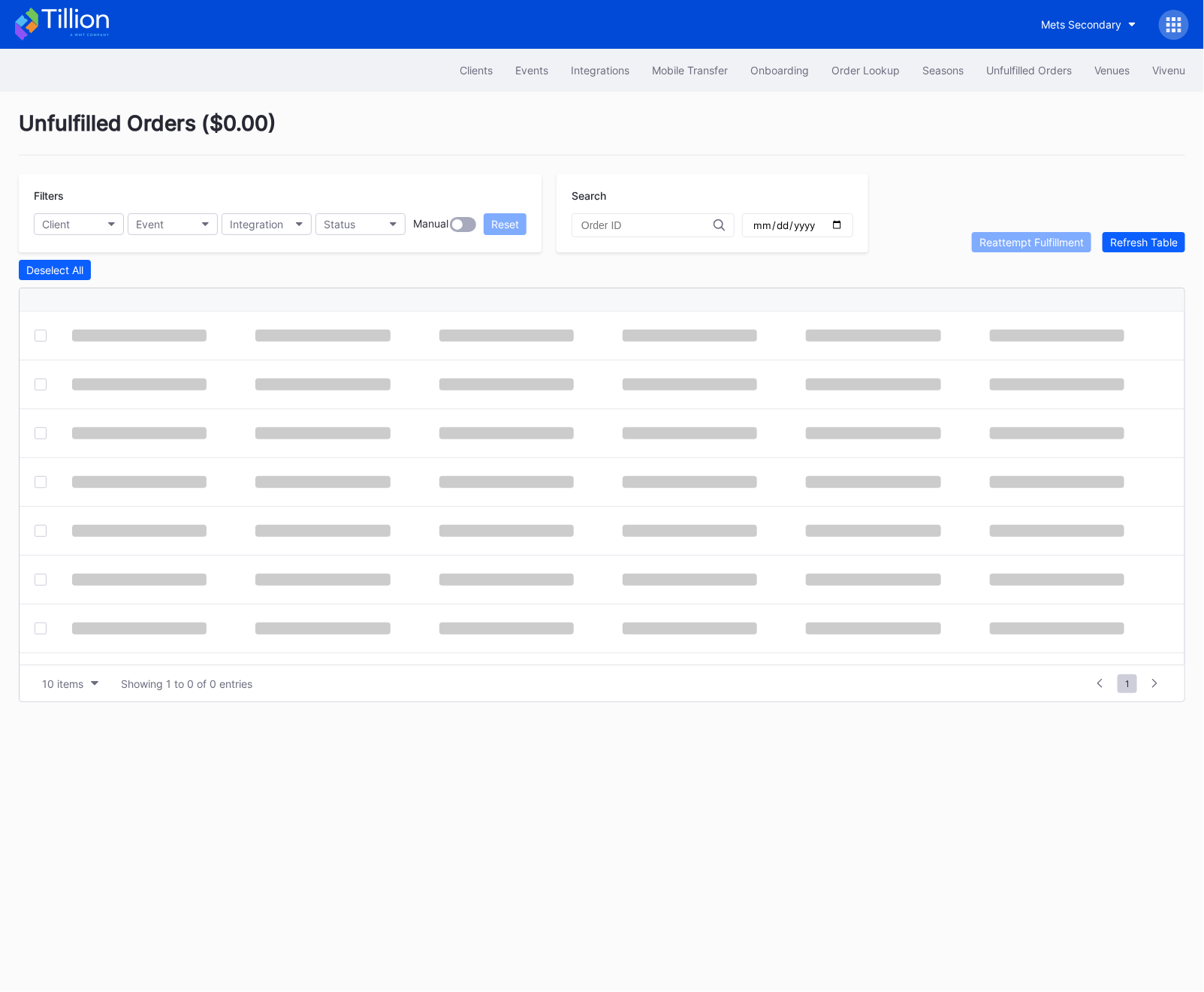
click at [331, 212] on div "Filters Client Event Integration Status Manual Reset" at bounding box center [280, 213] width 523 height 78
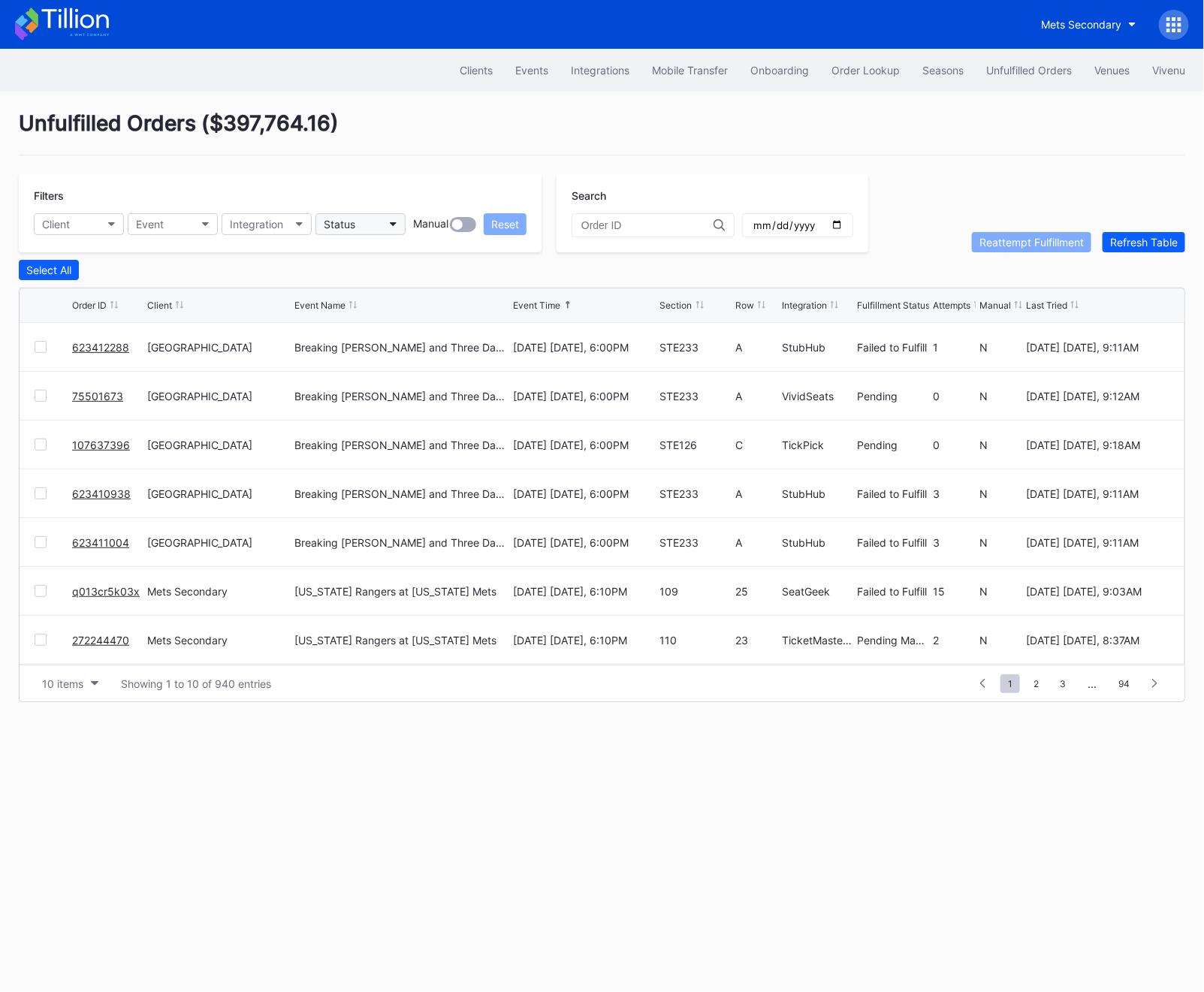
click at [333, 231] on button "Status" at bounding box center [360, 224] width 90 height 22
click at [873, 62] on button "Order Lookup" at bounding box center [866, 70] width 91 height 28
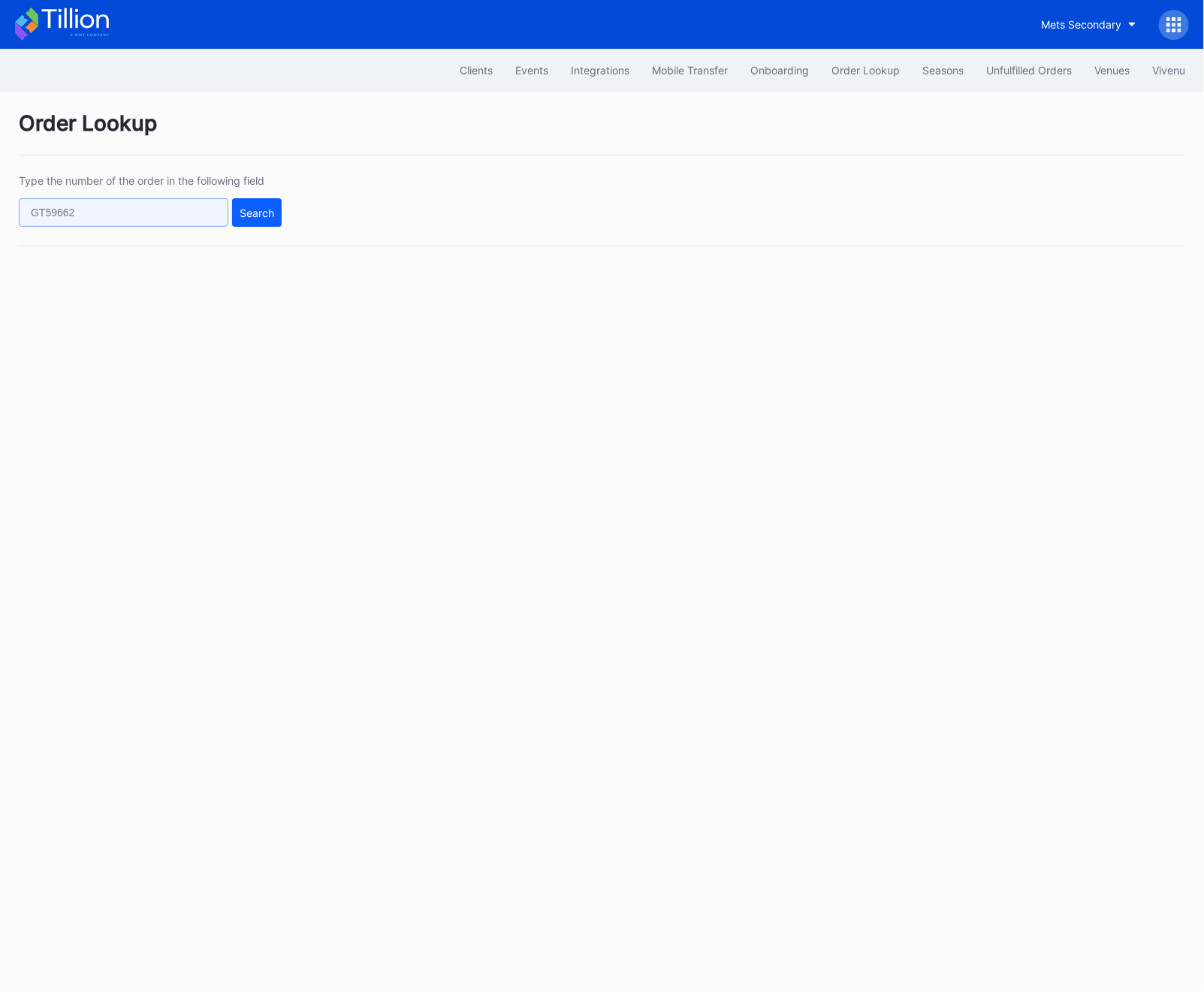
click at [90, 220] on input "text" at bounding box center [123, 213] width 210 height 29
paste input "623412288"
click at [238, 207] on button "Search" at bounding box center [257, 213] width 49 height 29
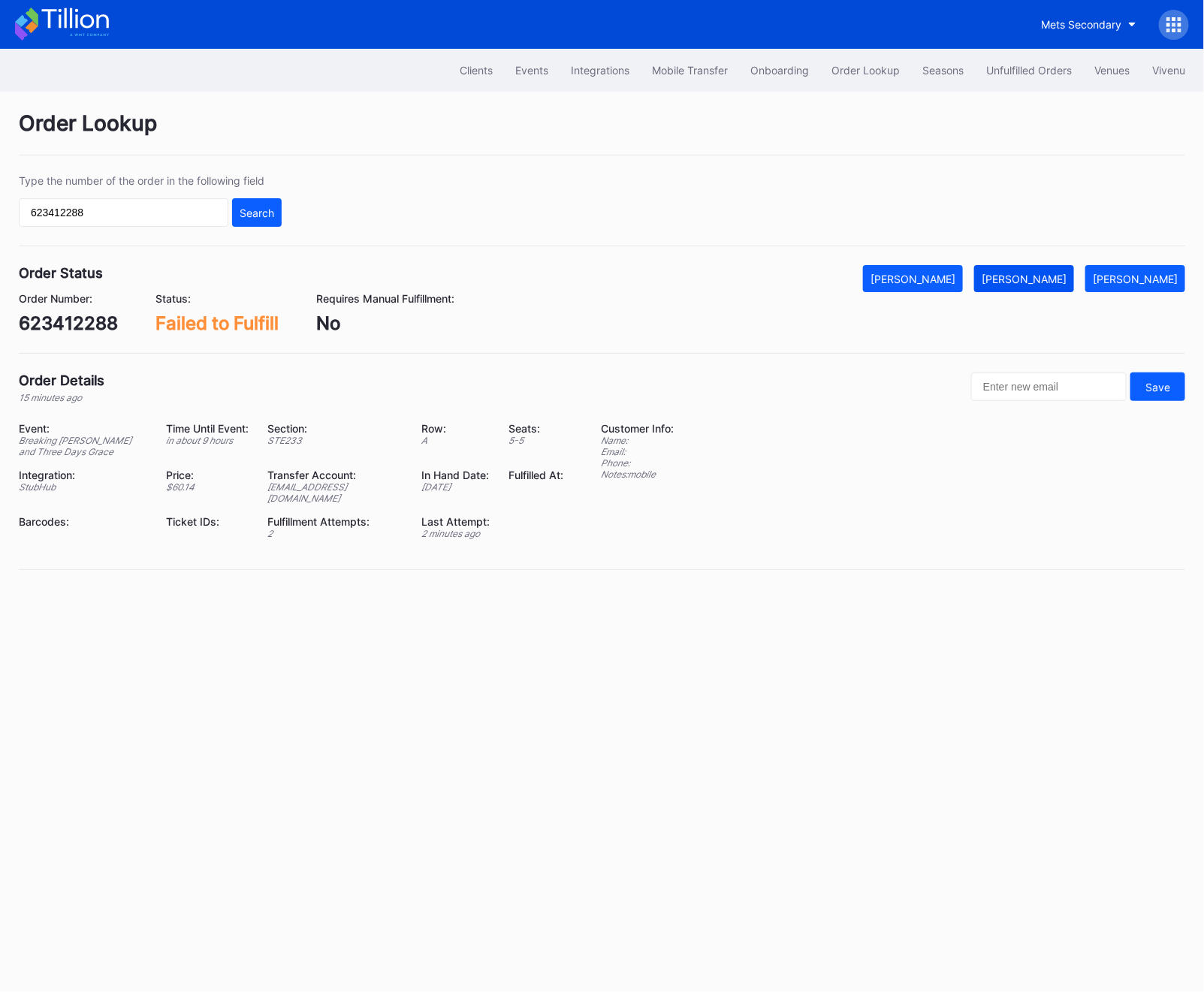
click at [1041, 281] on div "[PERSON_NAME]" at bounding box center [1024, 278] width 85 height 13
click at [115, 213] on input "623412288" at bounding box center [123, 213] width 210 height 29
paste input "jbloewenstein@gmail.com"
click at [284, 209] on div "Type the number of the order in the following field jbloewenstein@gmail.com Sea…" at bounding box center [602, 210] width 1166 height 72
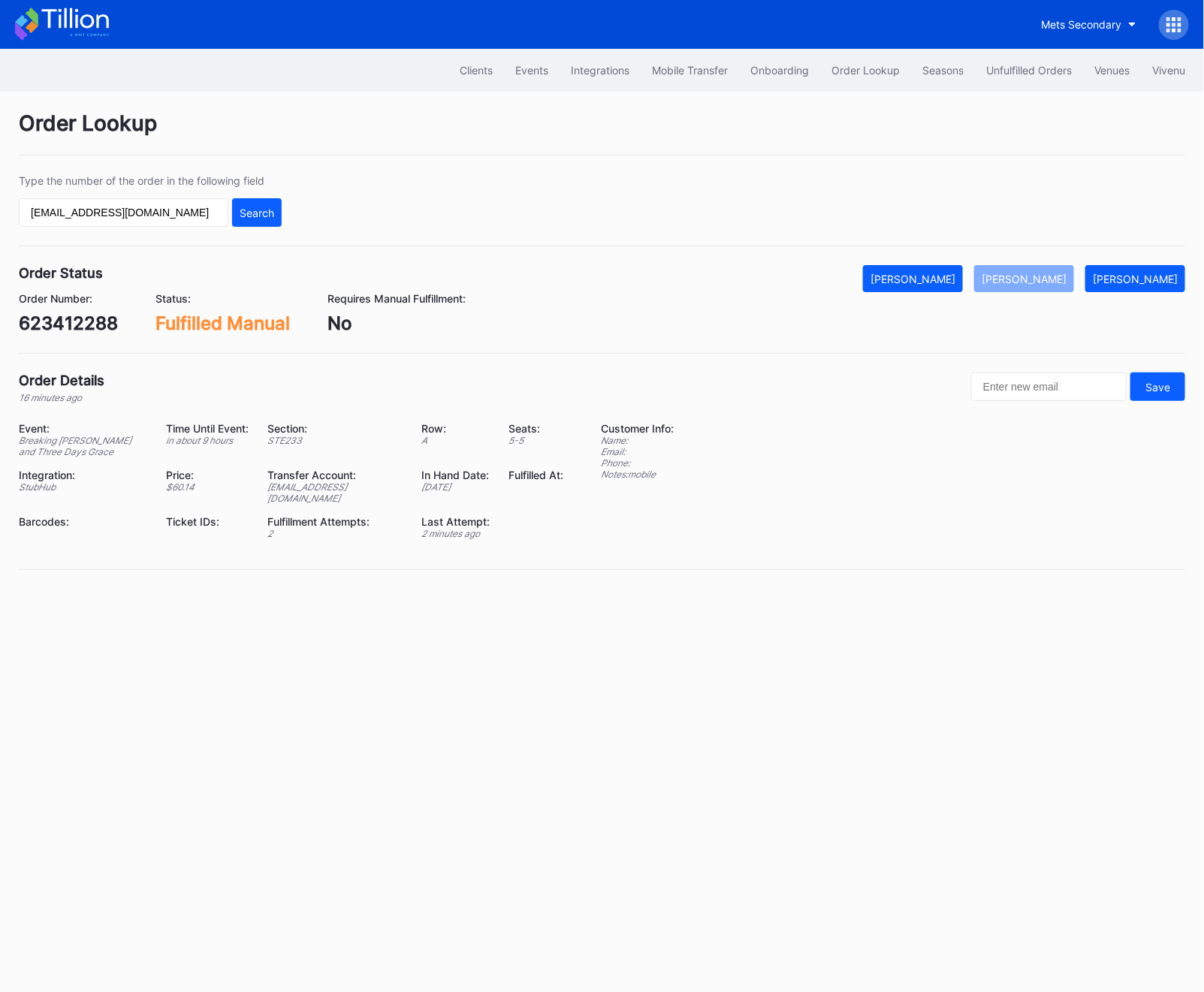
click at [58, 329] on div "623412288" at bounding box center [68, 323] width 99 height 22
copy div "623412288"
click at [1108, 315] on div "Order Lookup Type the number of the order in the following field jbloewenstein@…" at bounding box center [602, 350] width 1204 height 516
click at [110, 214] on input "jbloewenstein@gmail.com" at bounding box center [123, 213] width 210 height 29
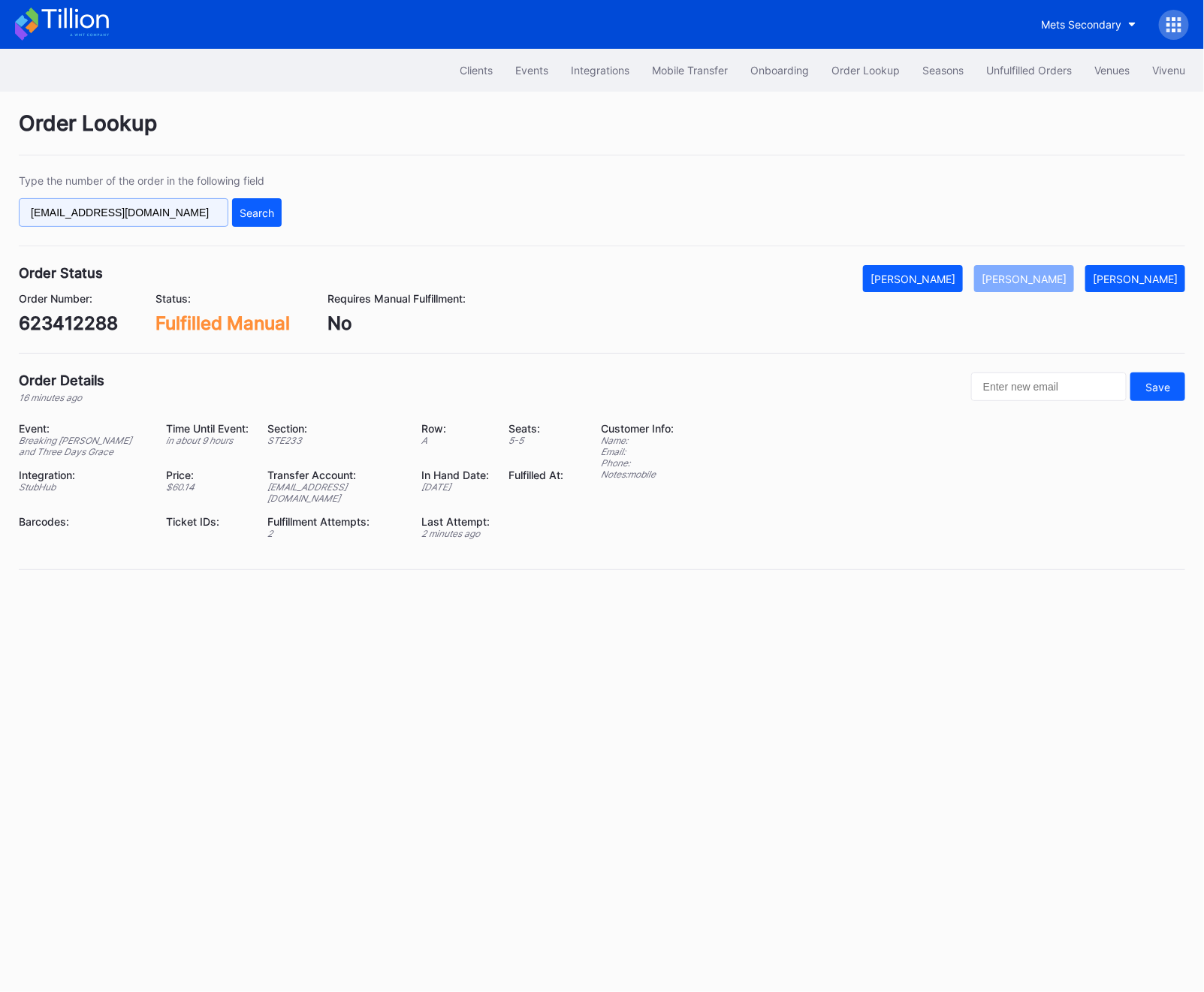
click at [110, 214] on input "jbloewenstein@gmail.com" at bounding box center [123, 213] width 210 height 29
paste input "623411004"
type input "623411004"
click at [270, 225] on button "Search" at bounding box center [257, 213] width 49 height 29
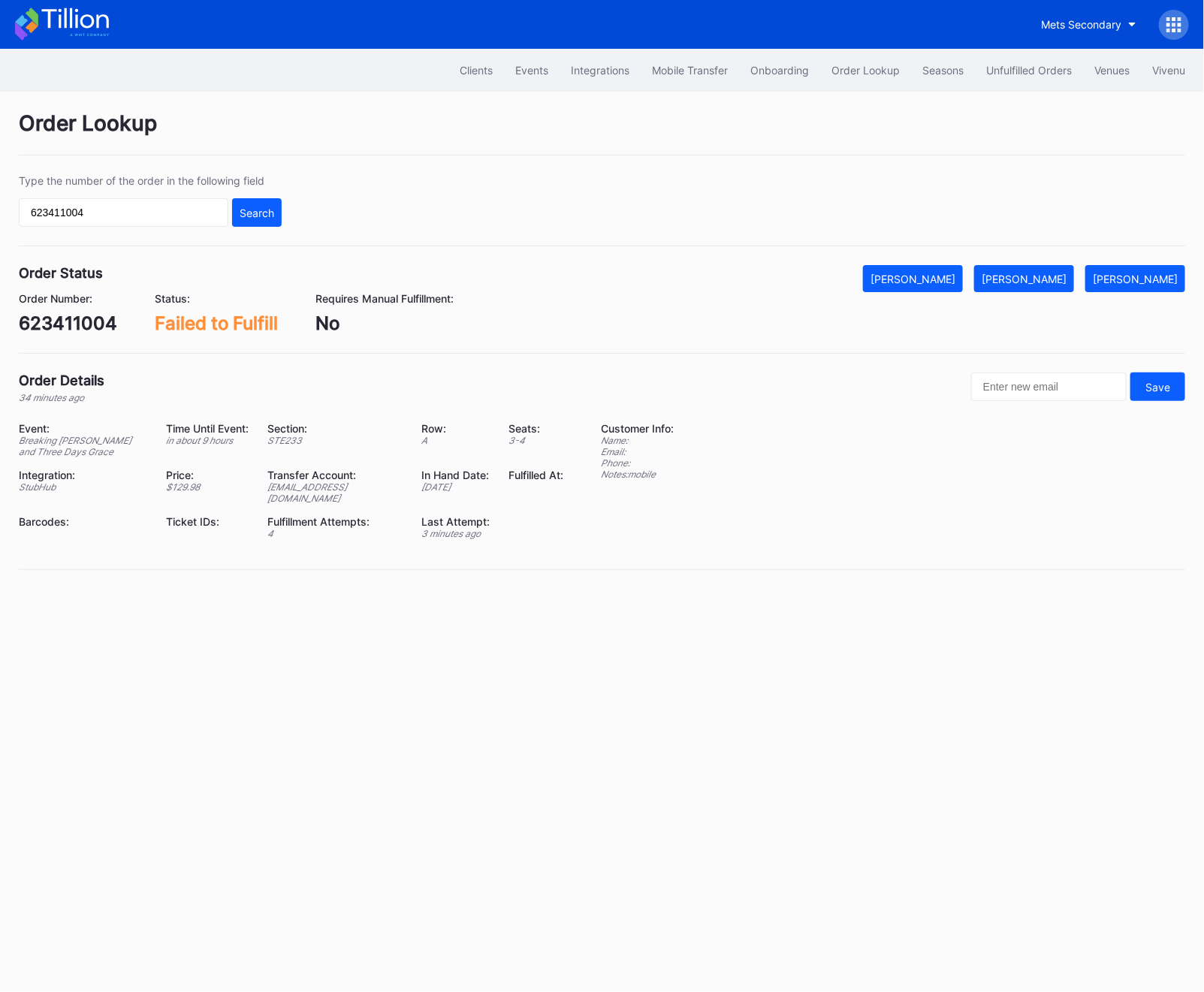
click at [97, 322] on div "623411004" at bounding box center [68, 323] width 98 height 22
copy div "623411004"
click at [1028, 272] on div "[PERSON_NAME]" at bounding box center [1024, 278] width 85 height 13
click at [1001, 84] on div "Clients Events Integrations Mobile Transfer Onboarding Order Lookup Seasons Unf…" at bounding box center [602, 70] width 1204 height 43
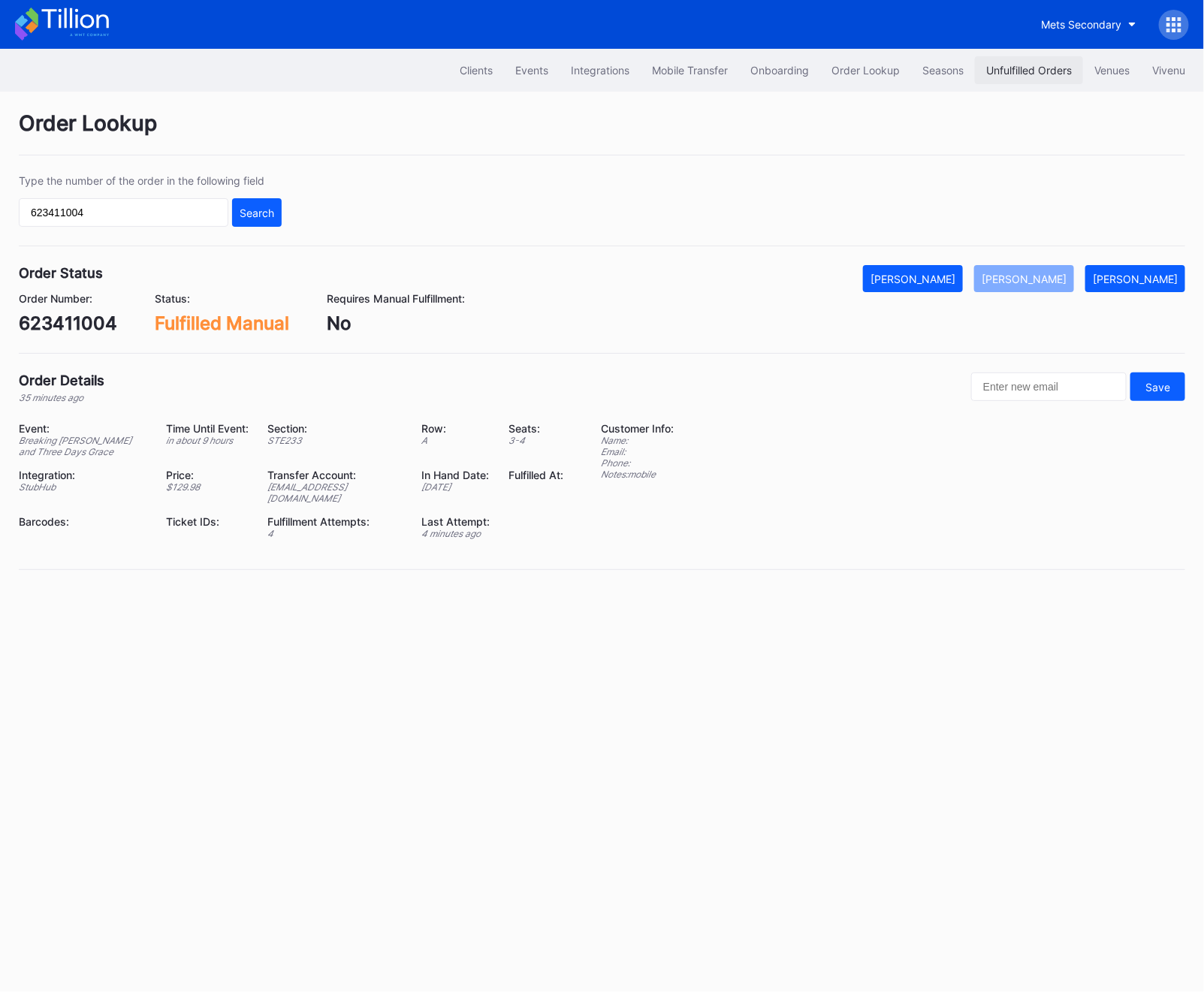
click at [1000, 68] on div "Unfulfilled Orders" at bounding box center [1028, 70] width 86 height 13
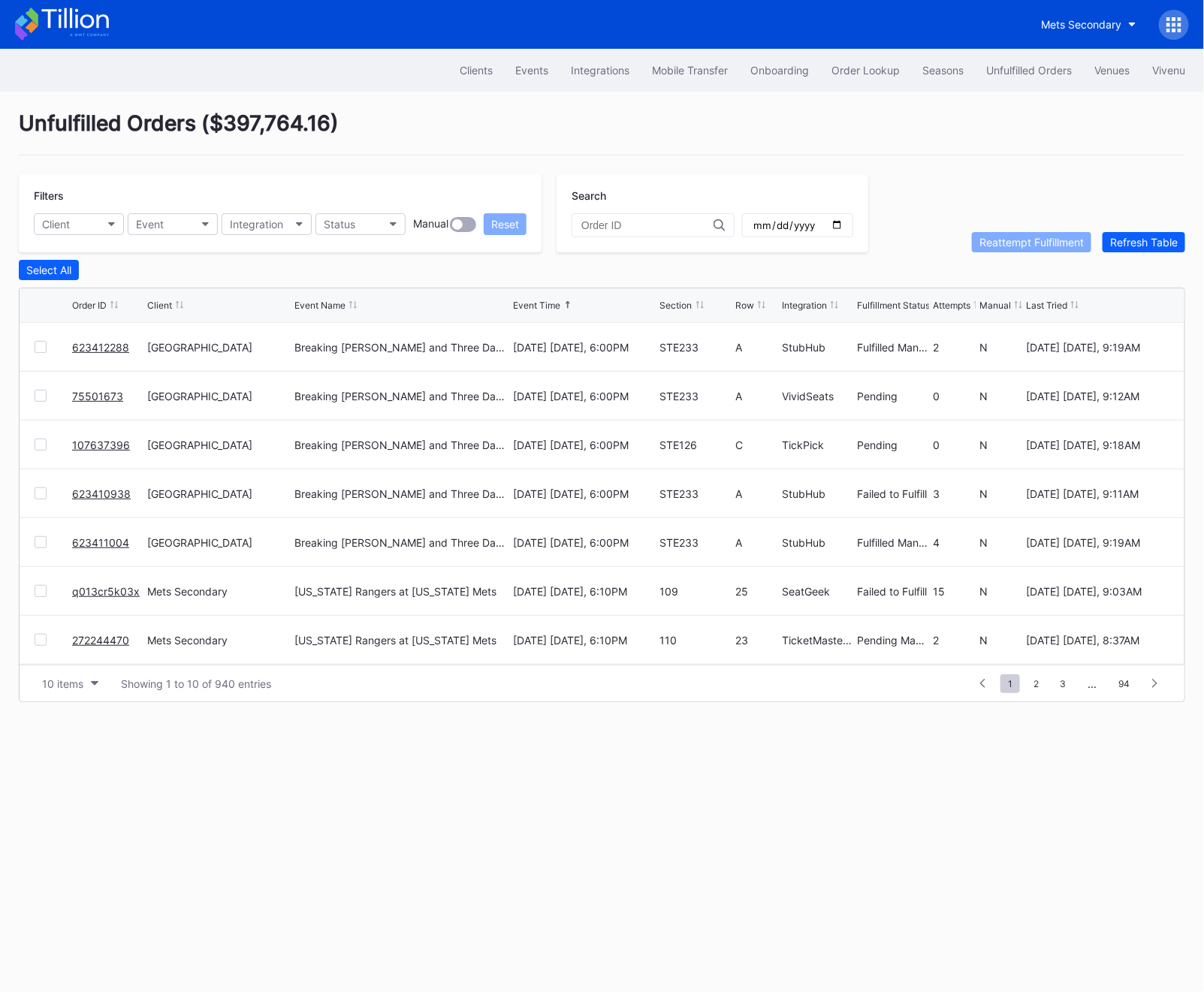
click at [86, 394] on link "75501673" at bounding box center [97, 396] width 51 height 13
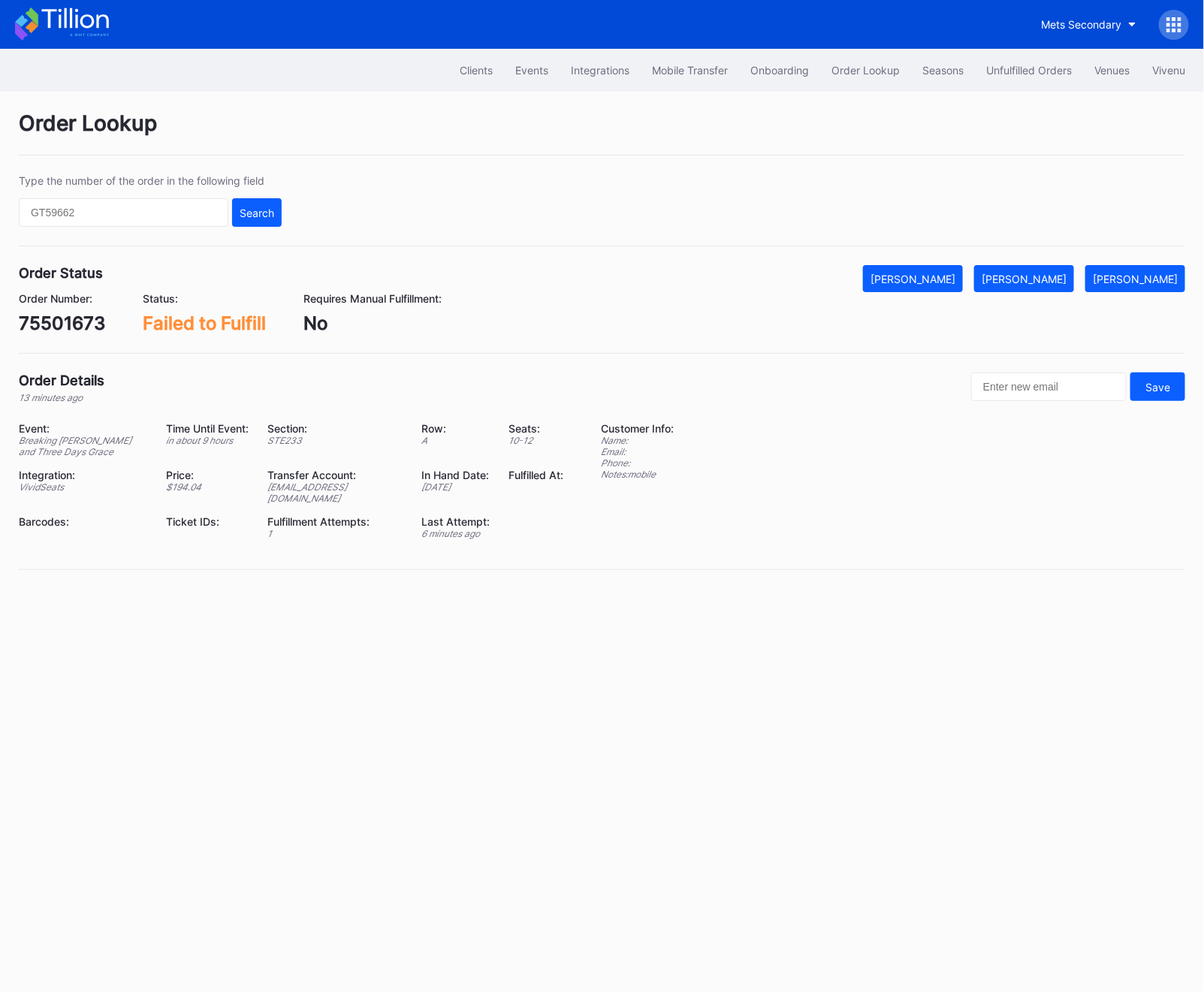
click at [62, 322] on div "75501673" at bounding box center [62, 323] width 86 height 22
copy div "75501673"
click at [1046, 278] on div "[PERSON_NAME]" at bounding box center [1024, 278] width 85 height 13
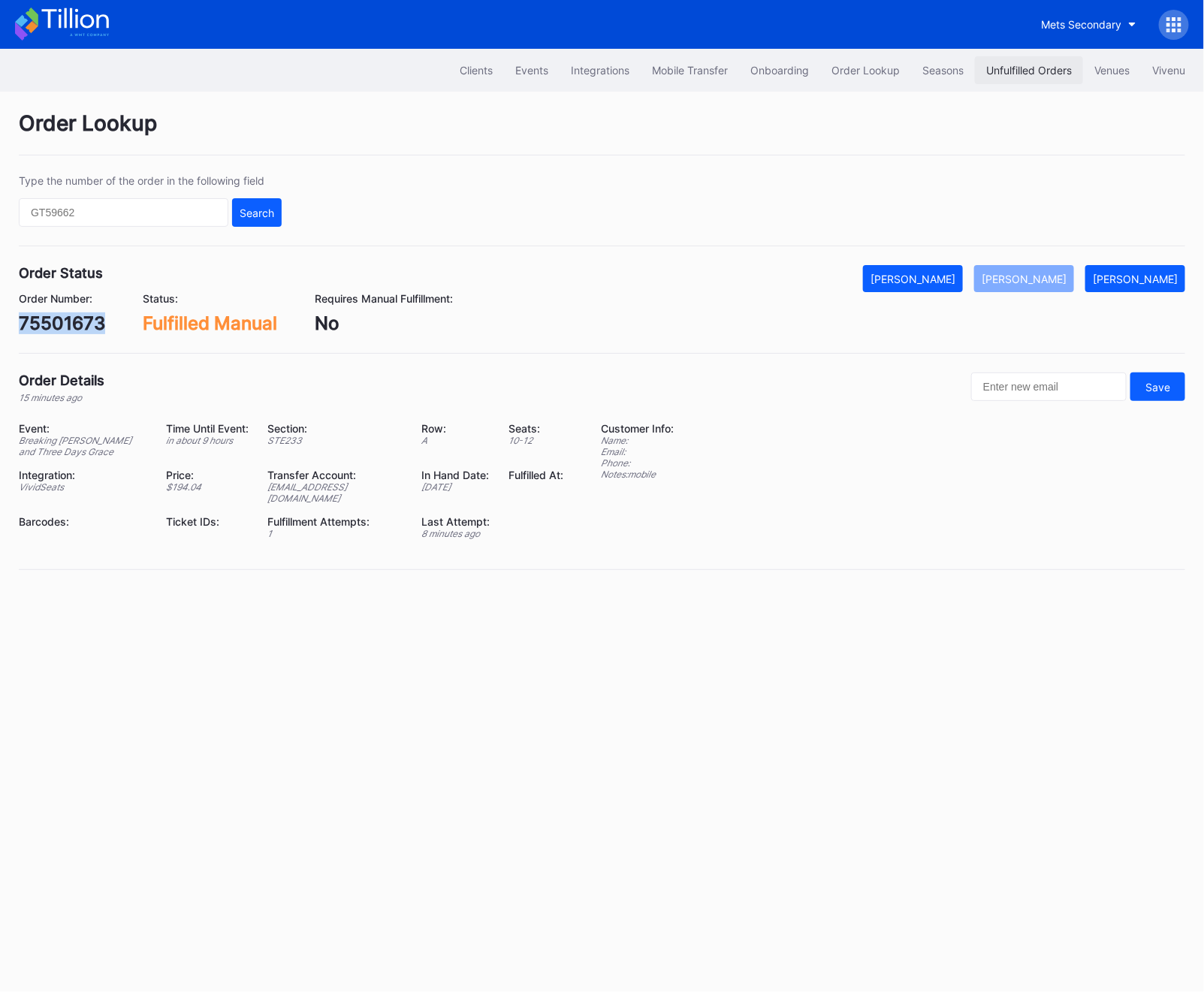
click at [1007, 81] on button "Unfulfilled Orders" at bounding box center [1028, 70] width 108 height 28
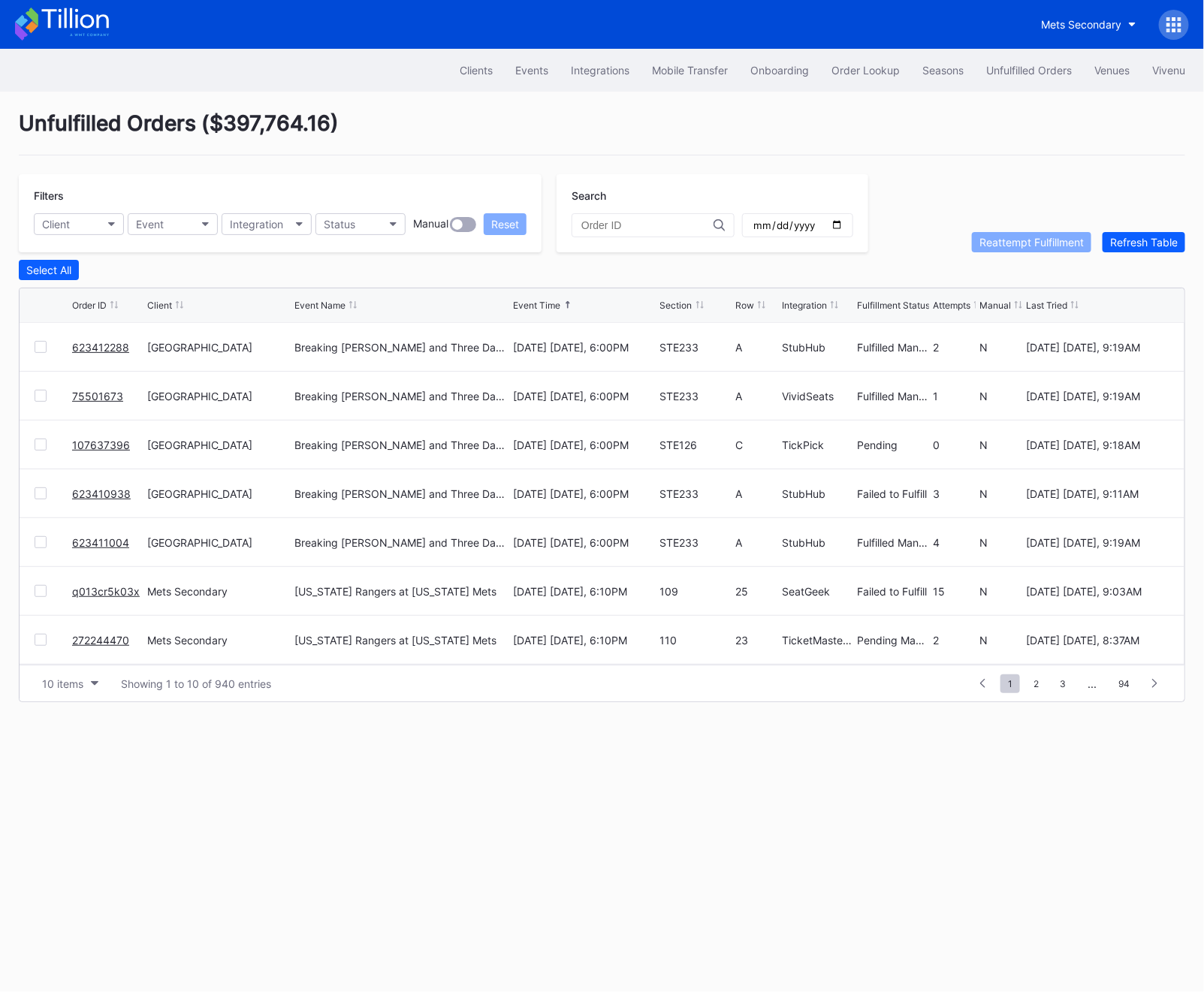
click at [98, 447] on link "107637396" at bounding box center [101, 445] width 58 height 13
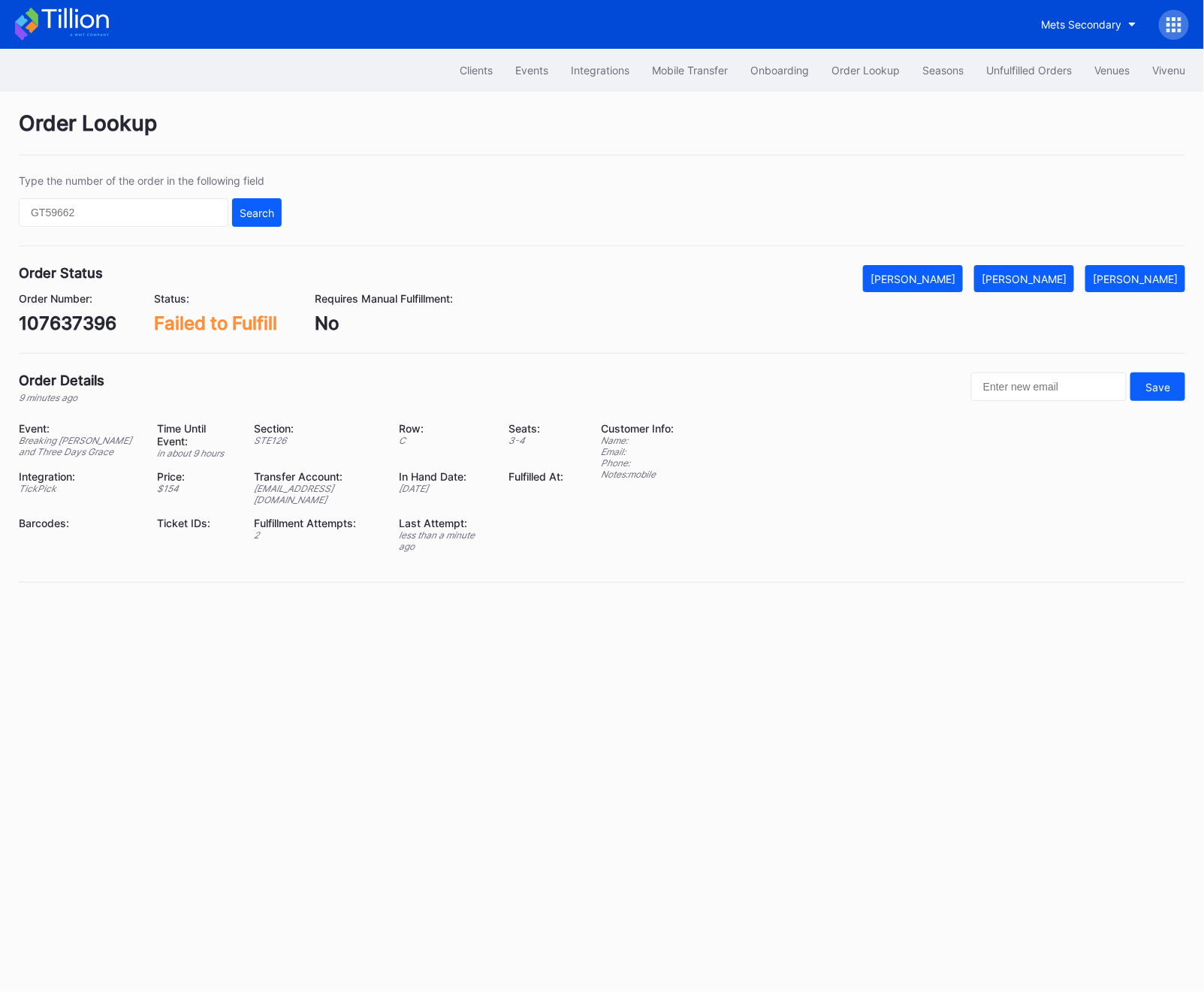
click at [52, 322] on div "107637396" at bounding box center [67, 323] width 98 height 22
copy div "107637396"
click at [70, 319] on div "107637396" at bounding box center [67, 323] width 98 height 22
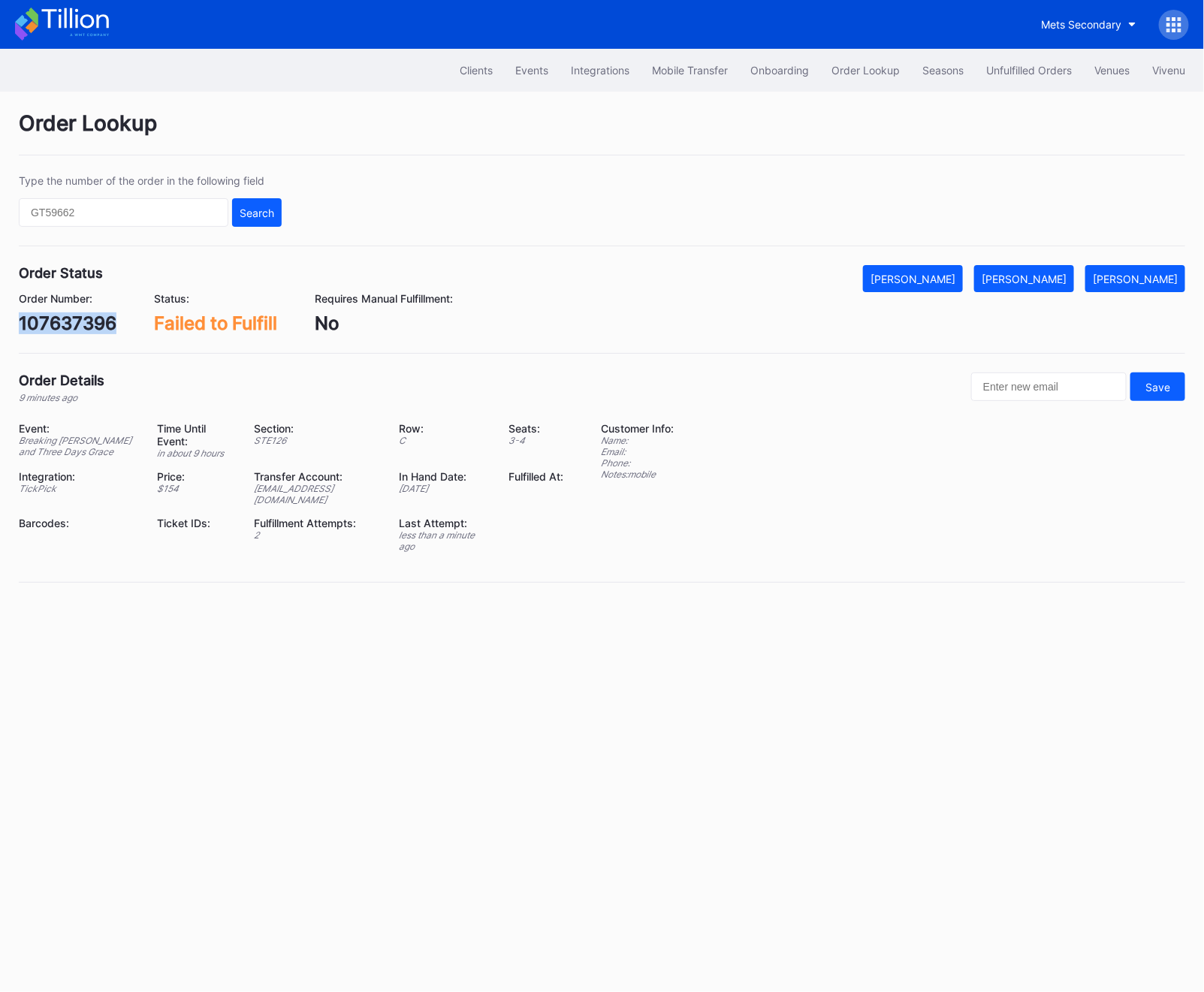
copy div "107637396"
click at [1037, 293] on div "Order Number: 107637396 Status: Failed to Fulfill Requires Manual Fulfillment: …" at bounding box center [602, 313] width 1166 height 42
click at [1037, 286] on button "[PERSON_NAME]" at bounding box center [1024, 278] width 100 height 27
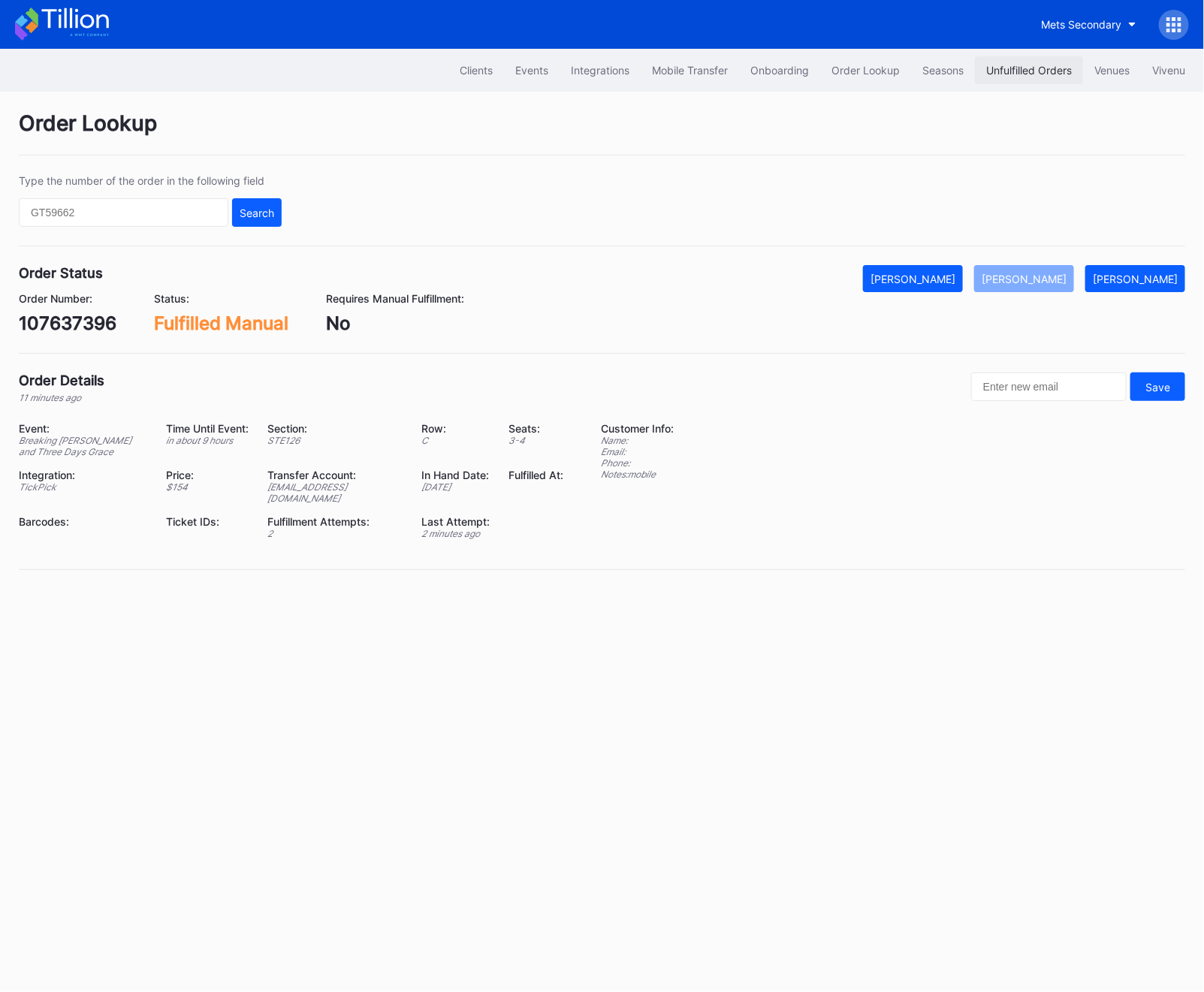
click at [1018, 75] on div "Unfulfilled Orders" at bounding box center [1028, 70] width 86 height 13
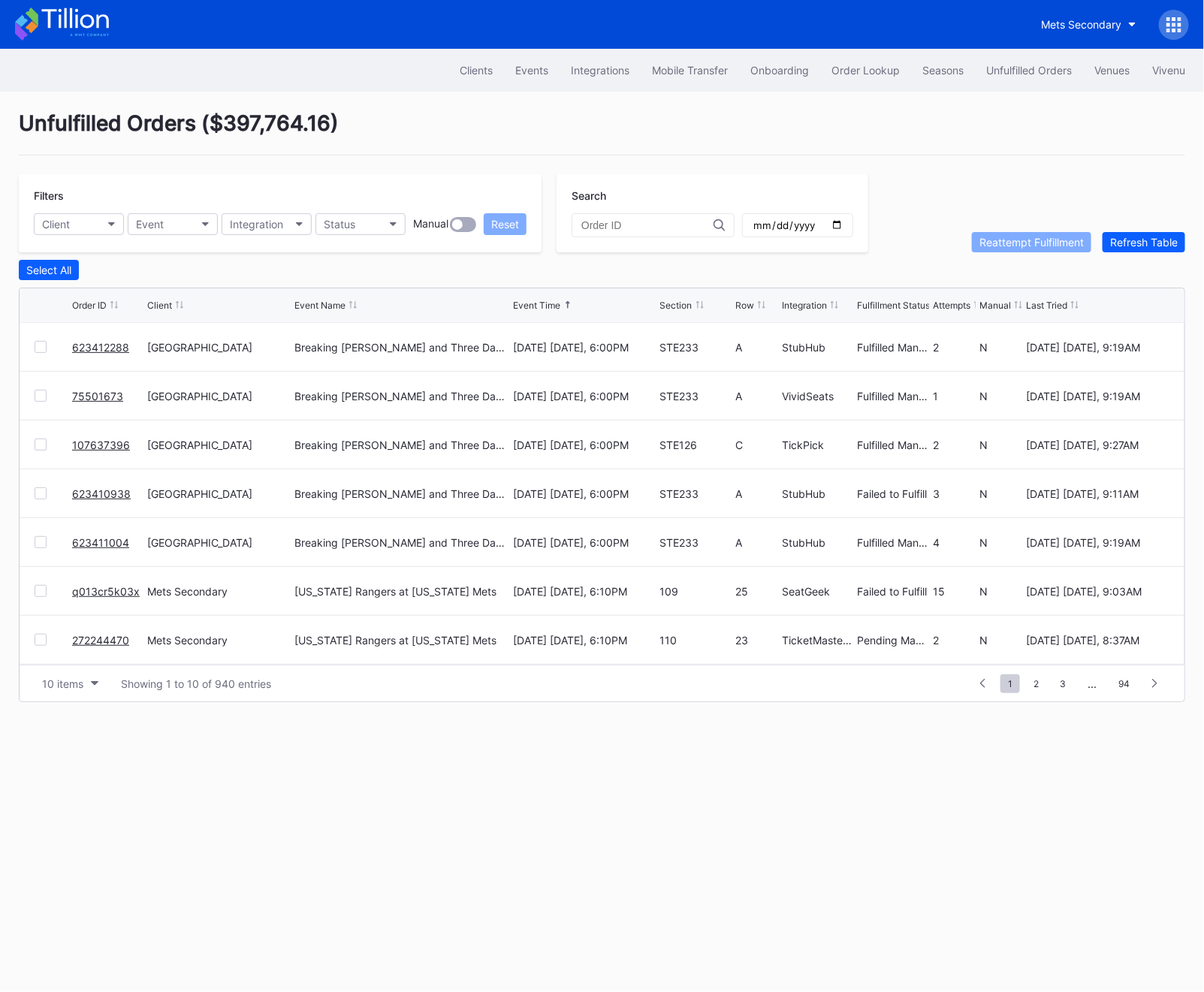
click at [1108, 229] on div "Filters Client Event Integration Status Manual Reset Search Reattempt Fulfillme…" at bounding box center [602, 213] width 1166 height 78
click at [1108, 238] on div "Refresh Table" at bounding box center [1143, 242] width 67 height 13
click at [112, 344] on link "623413674" at bounding box center [100, 347] width 57 height 13
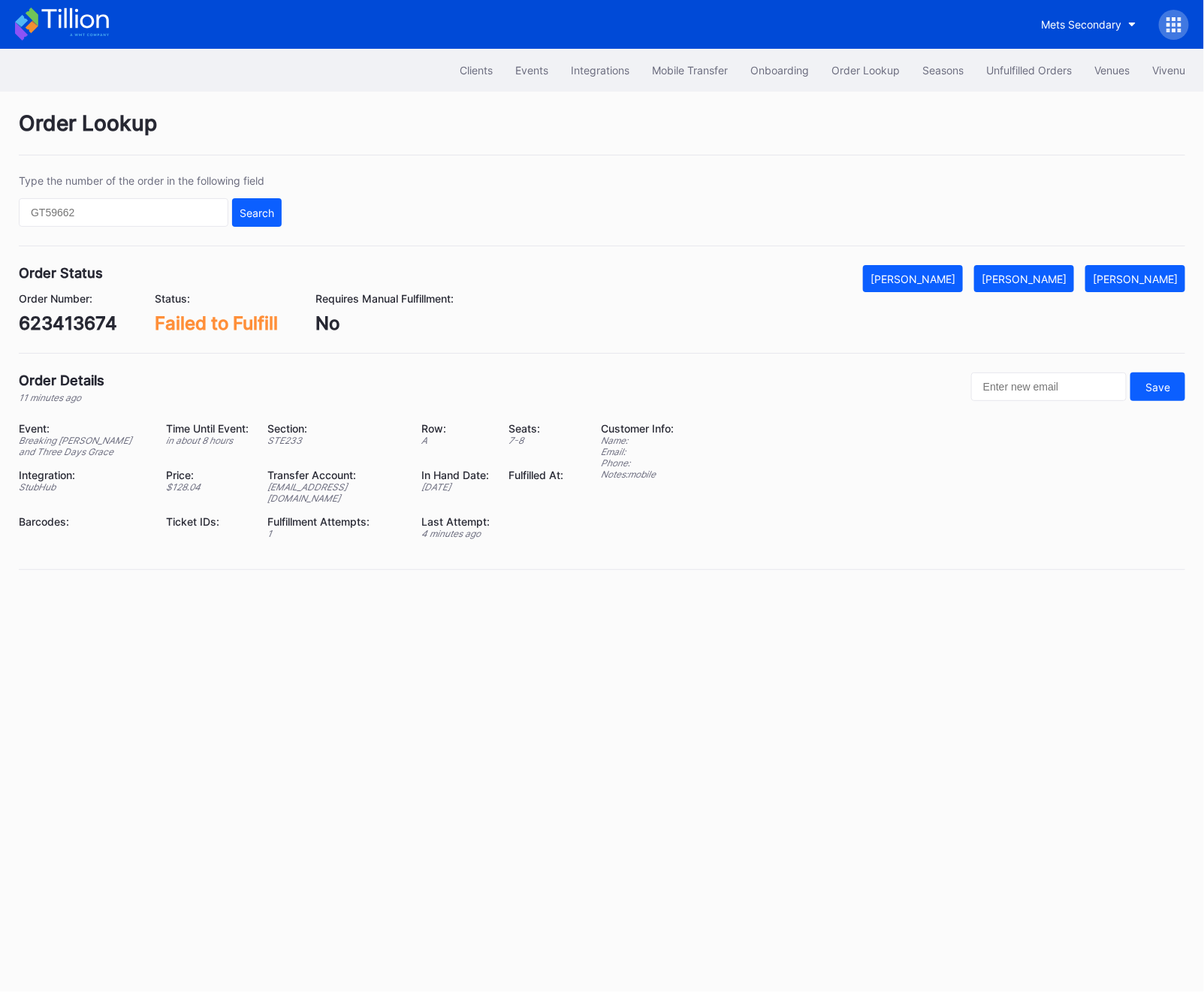
click at [98, 317] on div "623413674" at bounding box center [68, 323] width 98 height 22
copy div "623413674"
click at [1044, 294] on div "Order Number: 623413674 Status: Failed to Fulfill Requires Manual Fulfillment: …" at bounding box center [602, 313] width 1166 height 42
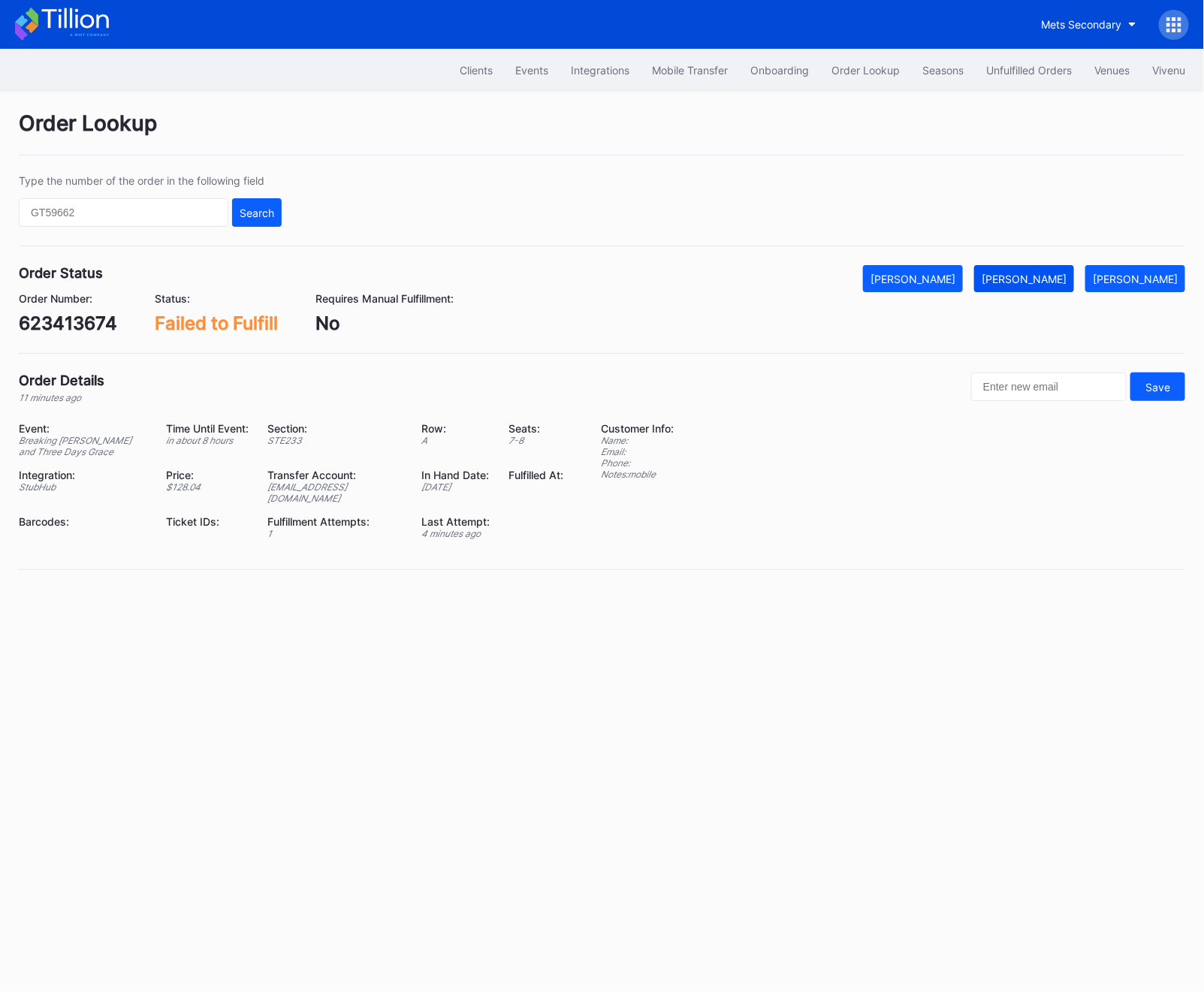
click at [1046, 277] on div "[PERSON_NAME]" at bounding box center [1024, 278] width 85 height 13
click at [993, 68] on div "Unfulfilled Orders" at bounding box center [1028, 70] width 86 height 13
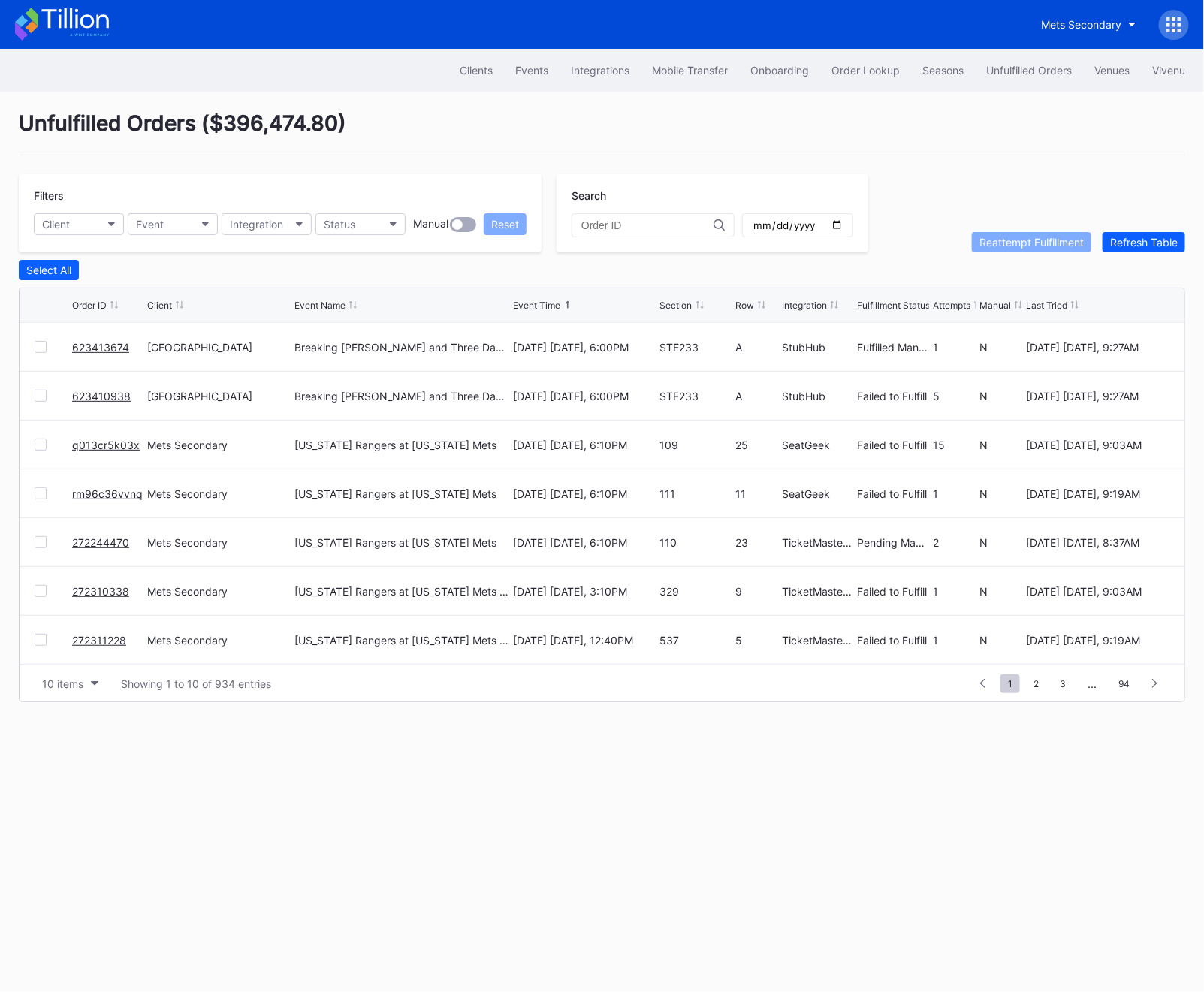
click at [90, 393] on link "623410938" at bounding box center [101, 396] width 58 height 13
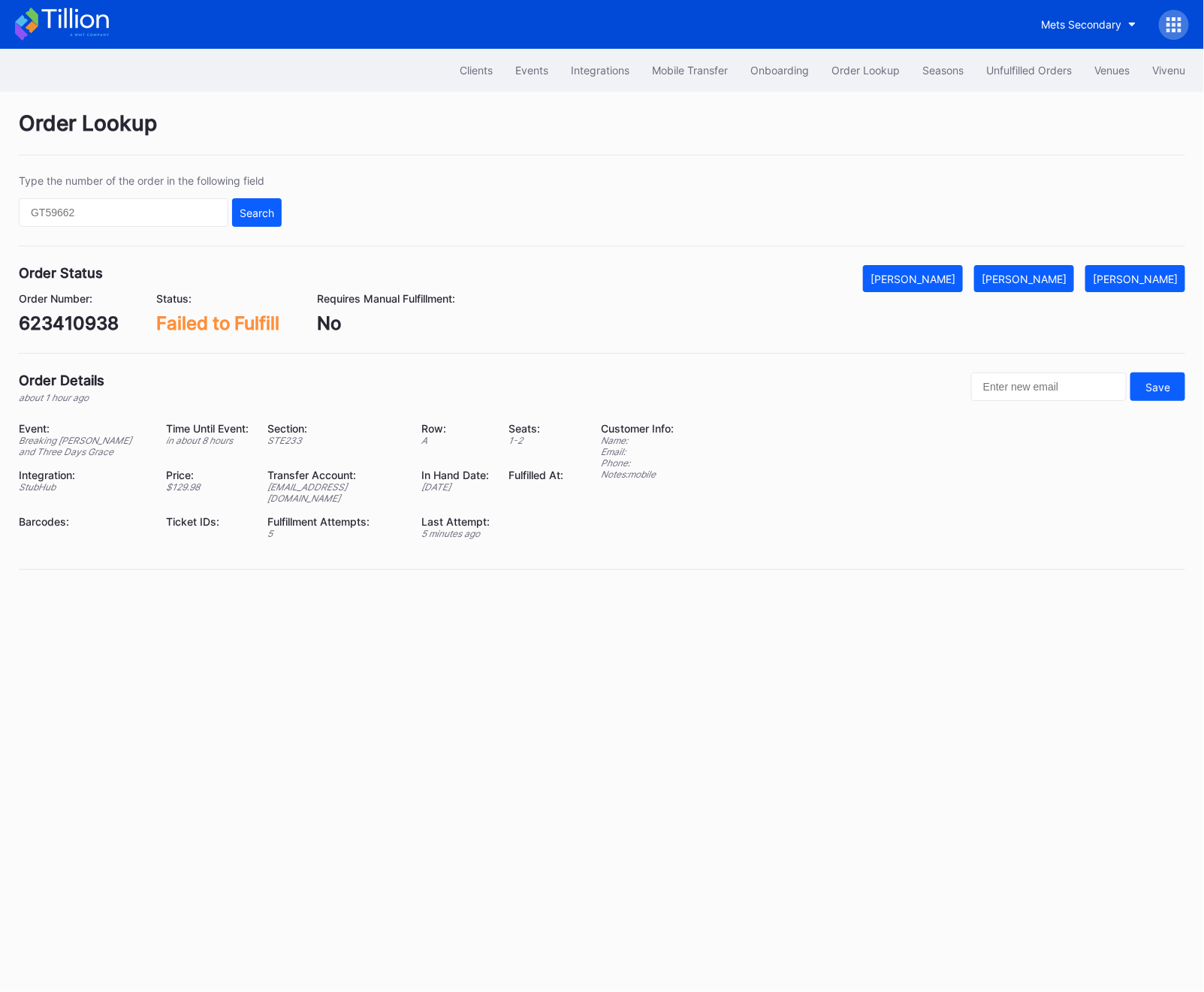
click at [77, 316] on div "623410938" at bounding box center [69, 323] width 100 height 22
click at [76, 316] on div "623410938" at bounding box center [69, 323] width 100 height 22
copy div "623410938"
click at [1074, 288] on button "[PERSON_NAME]" at bounding box center [1024, 278] width 100 height 27
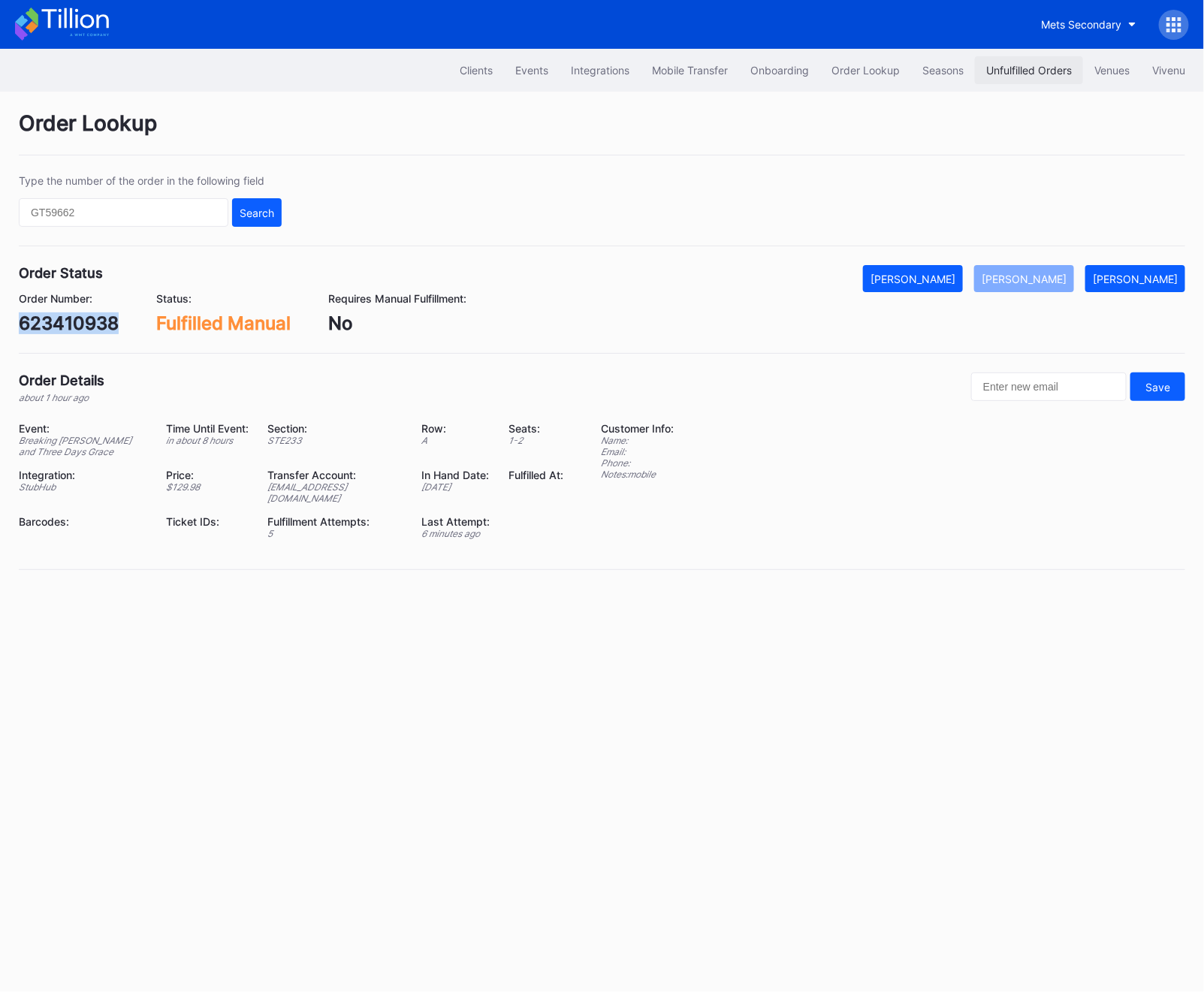
click at [1005, 76] on div "Unfulfilled Orders" at bounding box center [1028, 70] width 86 height 13
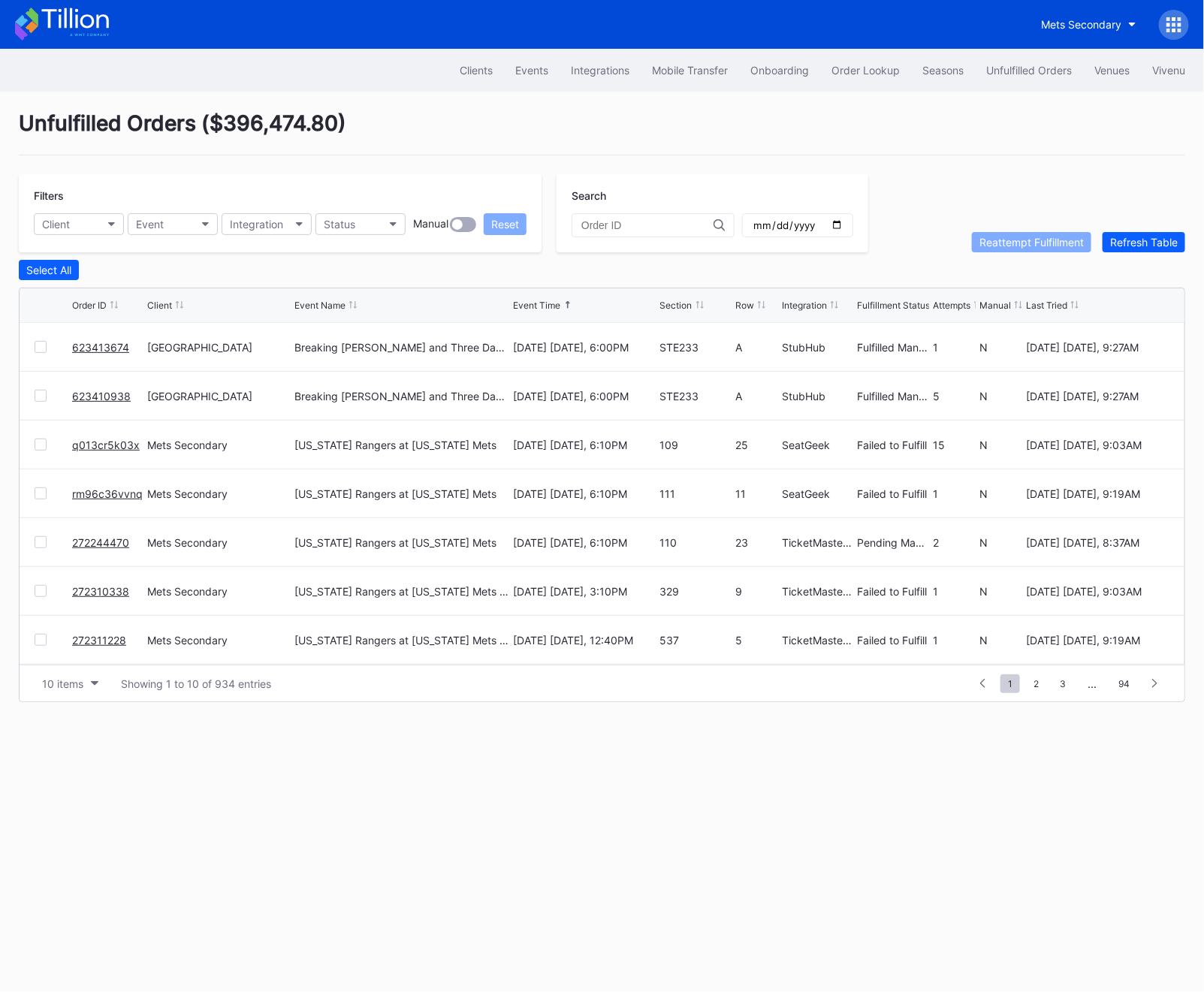
click at [1108, 219] on div "Filters Client Event Integration Status Manual Reset Search Reattempt Fulfillme…" at bounding box center [602, 213] width 1166 height 78
click at [1108, 244] on div "Refresh Table" at bounding box center [1143, 242] width 67 height 13
click at [36, 588] on div at bounding box center [41, 591] width 12 height 12
click at [37, 540] on div at bounding box center [41, 543] width 12 height 12
click at [37, 492] on div at bounding box center [41, 493] width 12 height 12
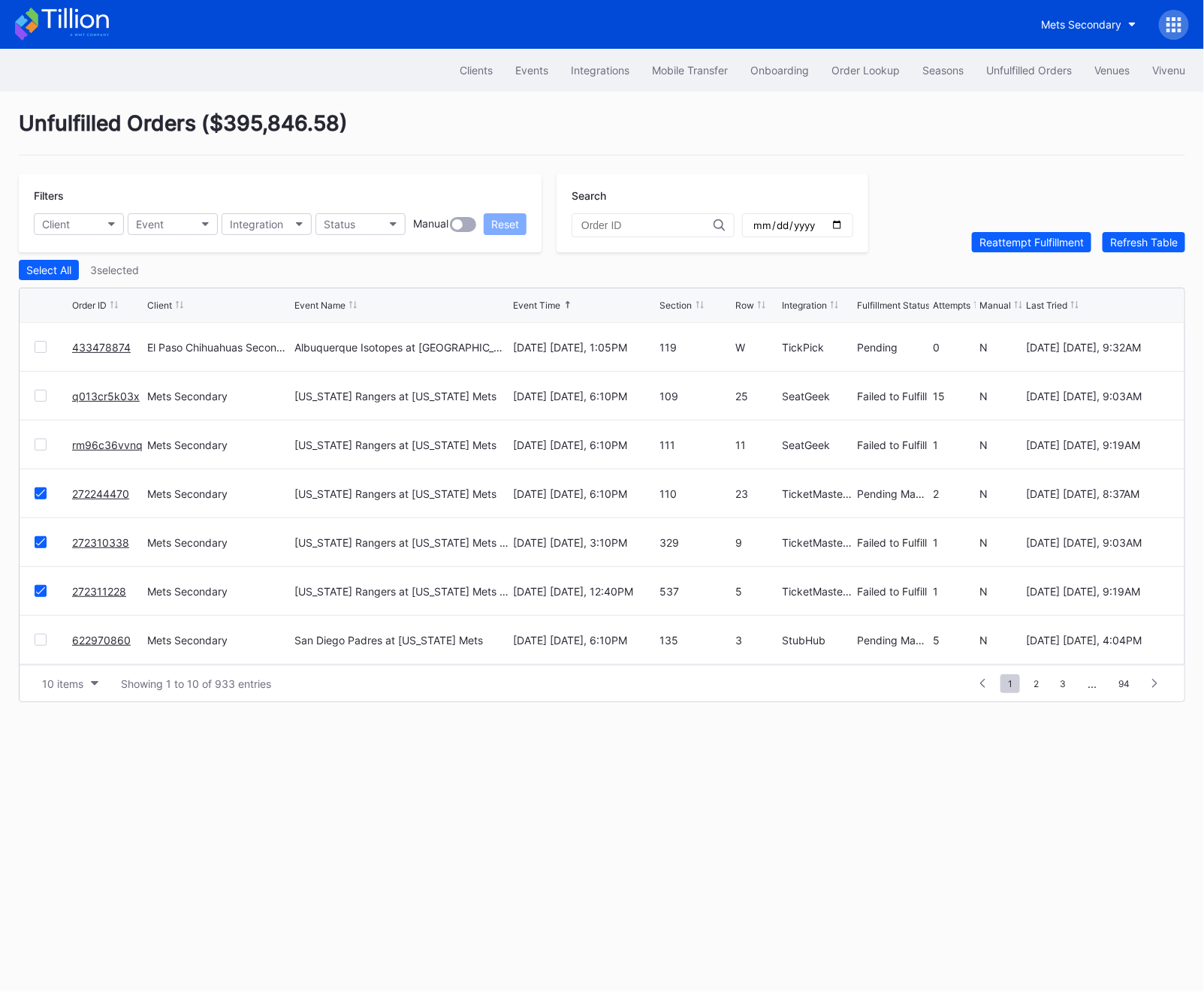
click at [37, 492] on icon at bounding box center [41, 493] width 9 height 8
click at [1022, 244] on div "Reattempt Fulfillment" at bounding box center [1031, 242] width 104 height 13
click at [42, 496] on div at bounding box center [41, 493] width 12 height 12
click at [1040, 247] on div "Reattempt Fulfillment" at bounding box center [1031, 242] width 104 height 13
click at [35, 444] on div at bounding box center [41, 445] width 12 height 12
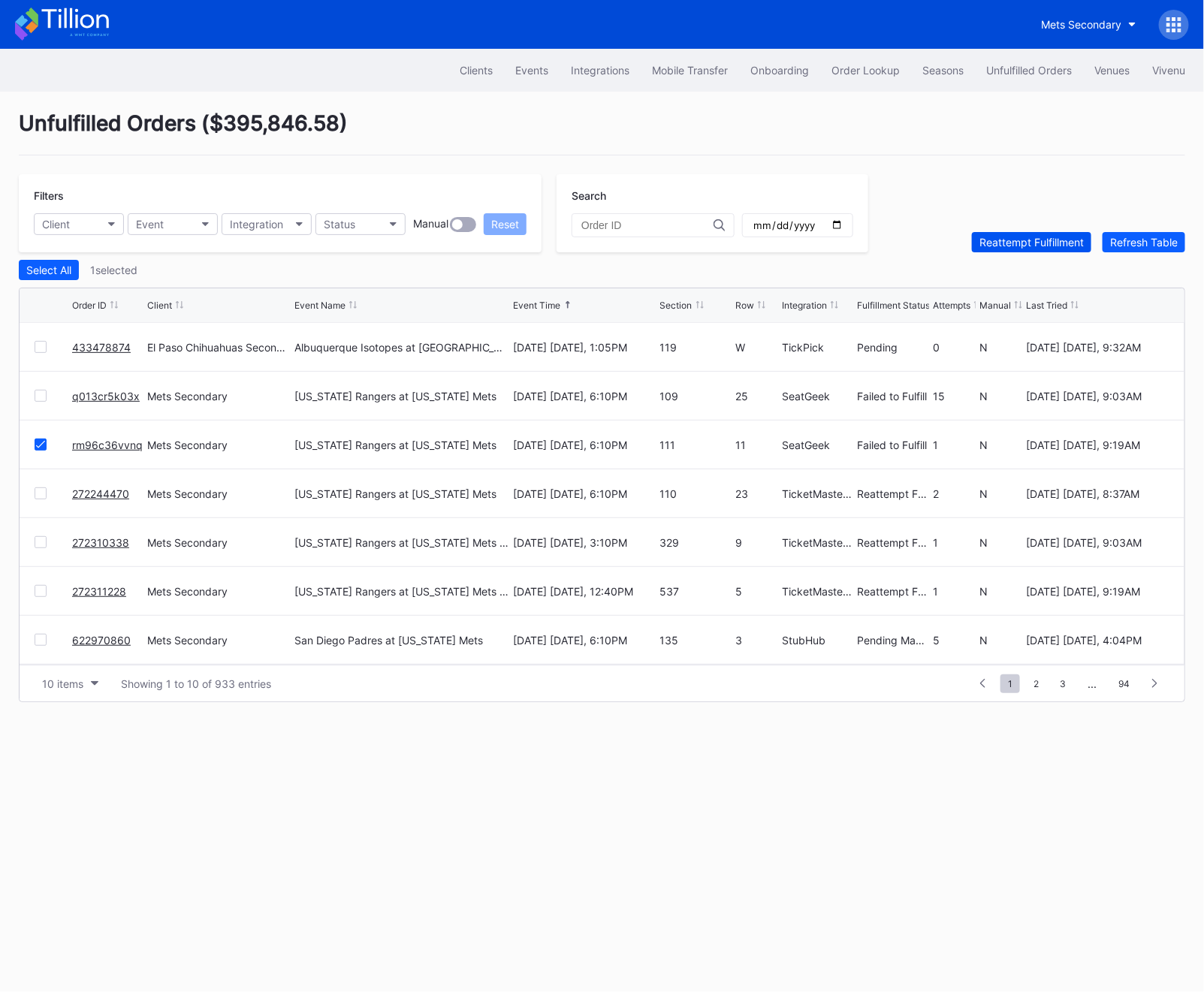
click at [1008, 236] on div "Reattempt Fulfillment" at bounding box center [1031, 242] width 104 height 13
click at [43, 390] on div at bounding box center [41, 396] width 12 height 12
click at [993, 225] on div "Filters Client Event Integration Status Manual Reset Search Reattempt Fulfillme…" at bounding box center [602, 213] width 1166 height 78
click at [991, 256] on div "Unfulfilled Orders ( $395,846.58 ) Filters Client Event Integration Status Manu…" at bounding box center [602, 406] width 1204 height 630
click at [991, 247] on div "Reattempt Fulfillment" at bounding box center [1031, 242] width 104 height 13
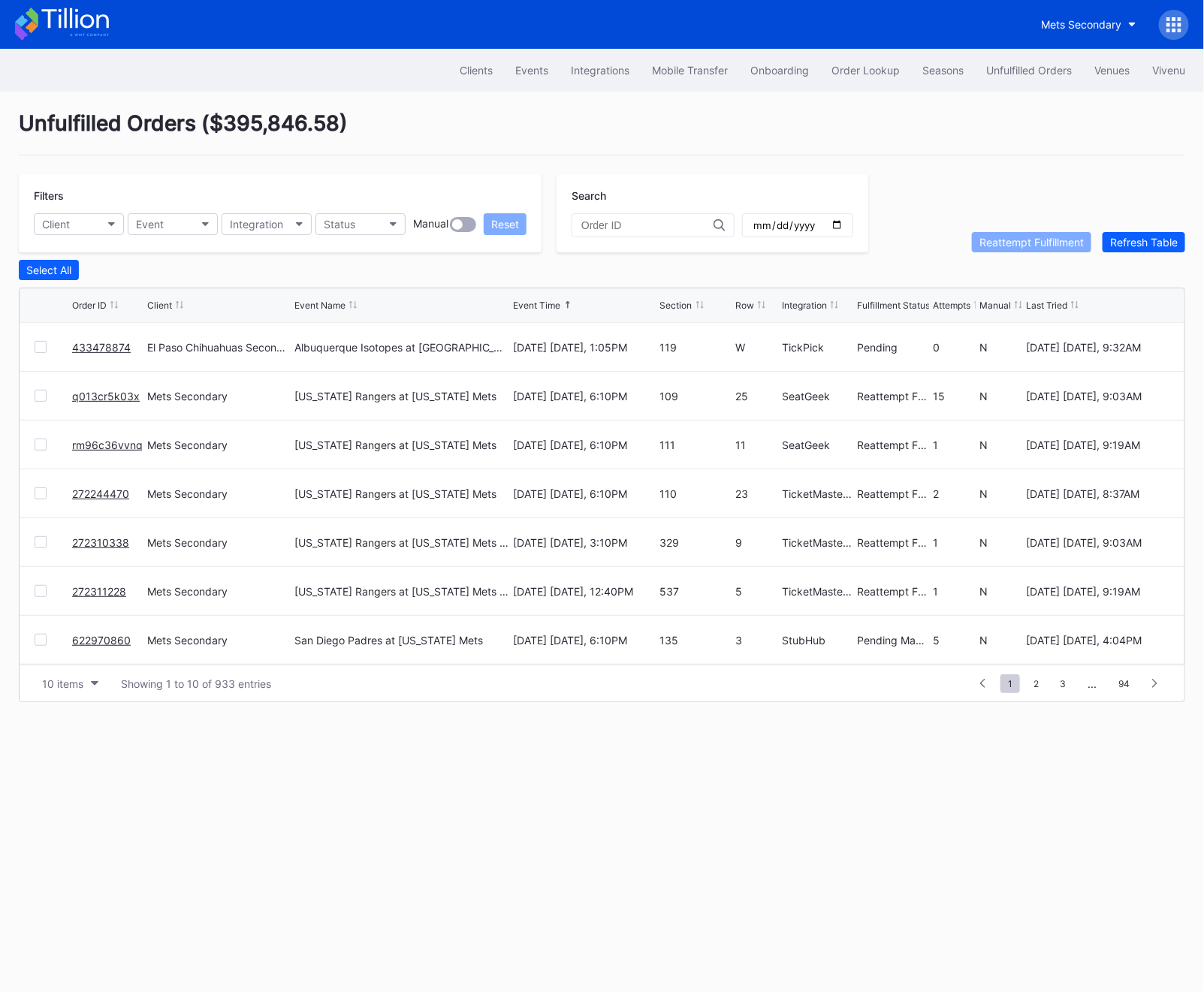
scroll to position [146, 0]
click at [49, 493] on div at bounding box center [54, 494] width 38 height 12
click at [45, 493] on div at bounding box center [41, 494] width 12 height 12
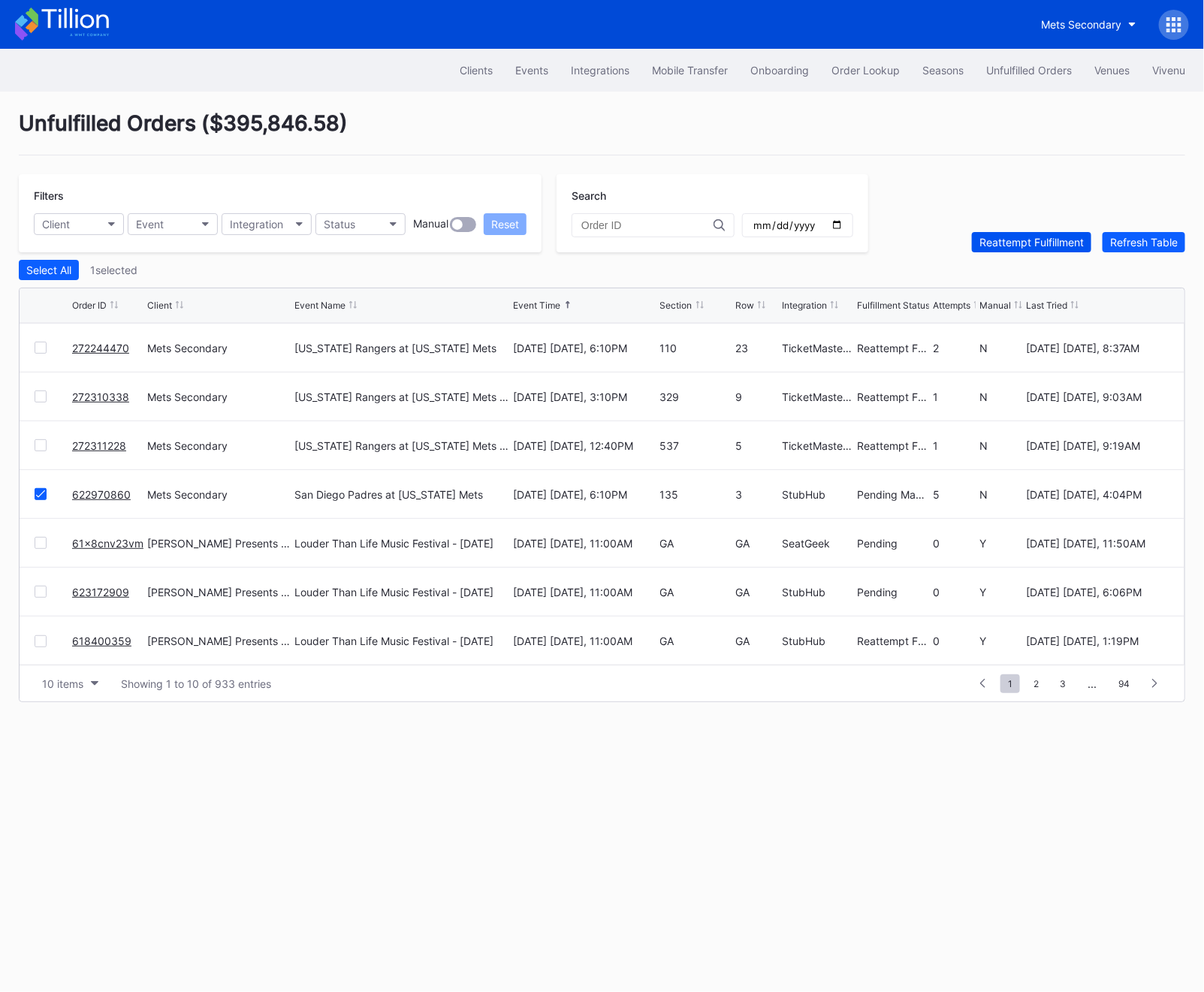
click at [985, 250] on button "Reattempt Fulfillment" at bounding box center [1031, 242] width 120 height 20
click at [1038, 679] on span "2" at bounding box center [1036, 683] width 20 height 19
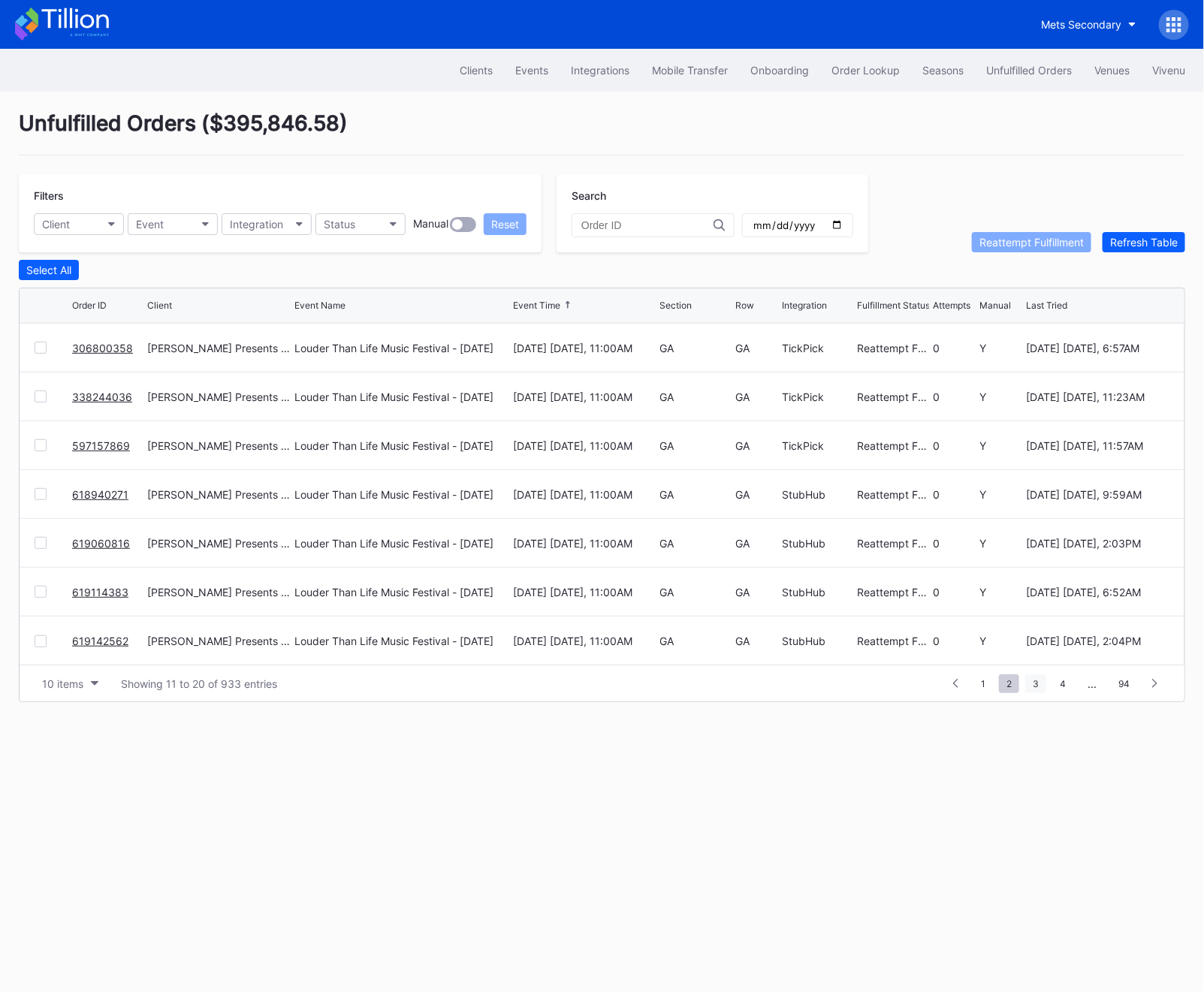
click at [1034, 686] on span "3" at bounding box center [1036, 683] width 21 height 19
click at [1039, 682] on span "4" at bounding box center [1037, 683] width 21 height 19
click at [1048, 679] on div "1 ... 2 3 4 5 6 ... 94" at bounding box center [1026, 683] width 286 height 21
click at [1042, 679] on span "5" at bounding box center [1037, 683] width 20 height 19
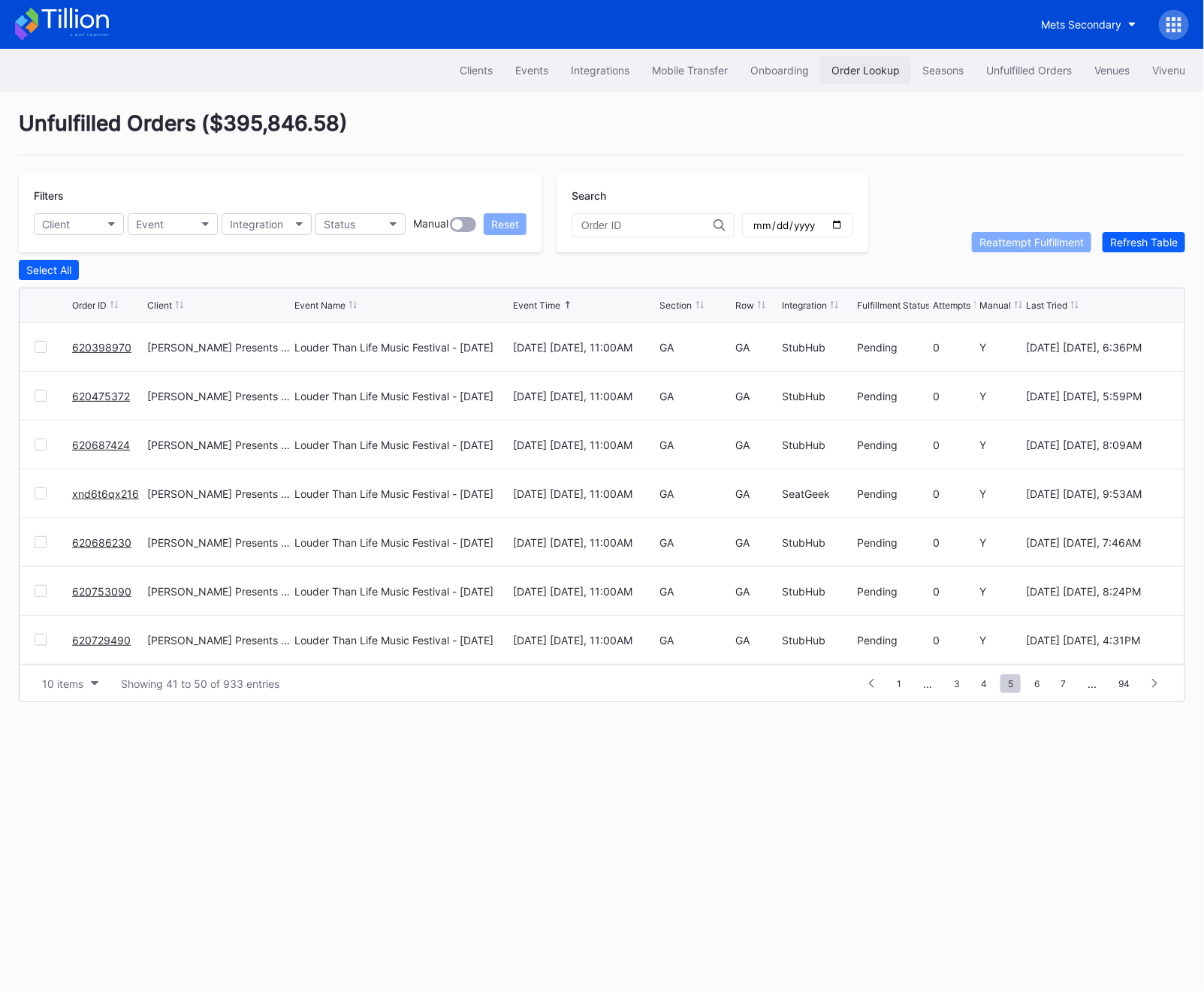
click at [877, 70] on div "Order Lookup" at bounding box center [866, 70] width 68 height 13
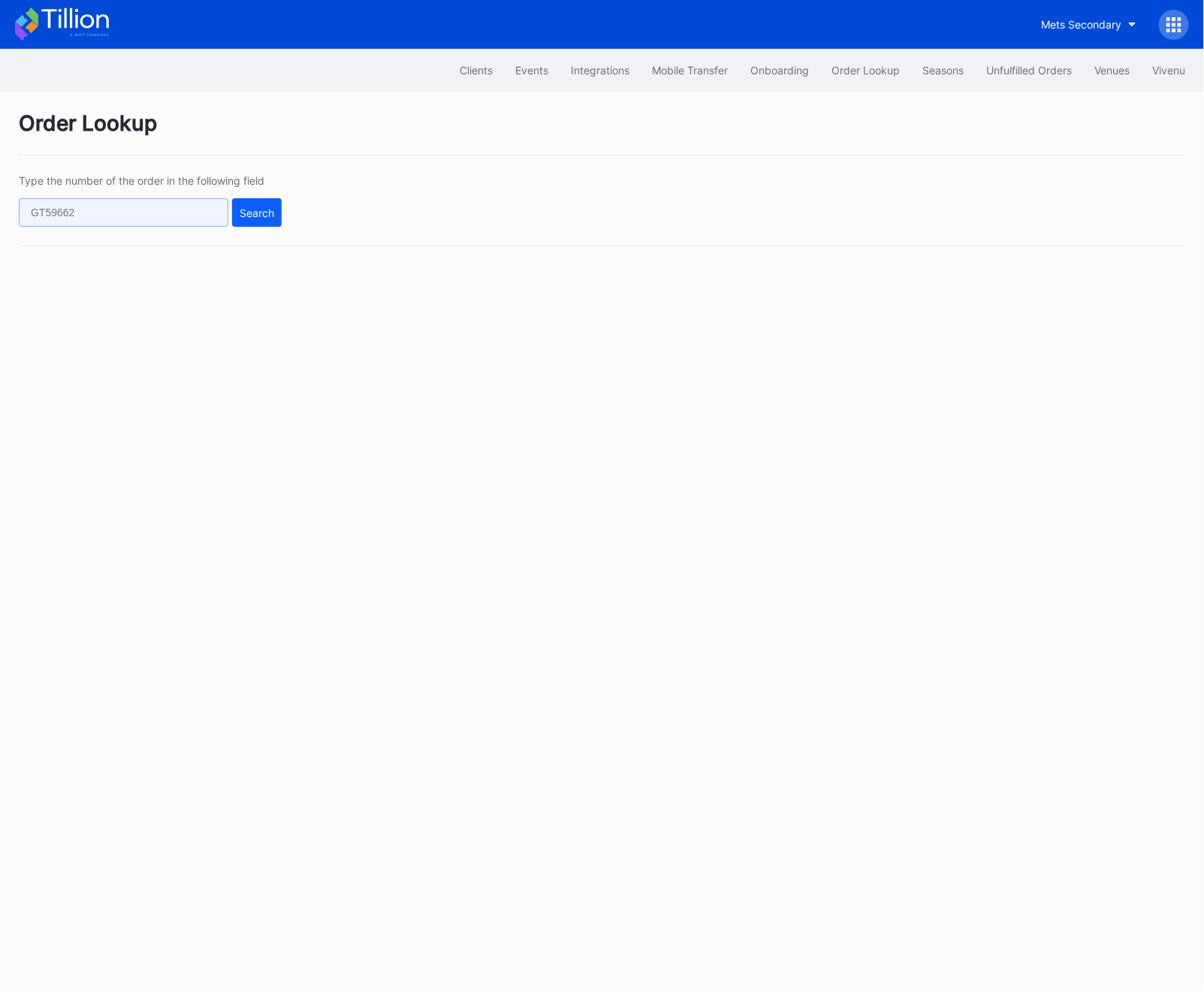
click at [82, 206] on input "text" at bounding box center [123, 213] width 210 height 29
paste input "724499186"
click at [257, 221] on button "Search" at bounding box center [257, 213] width 49 height 29
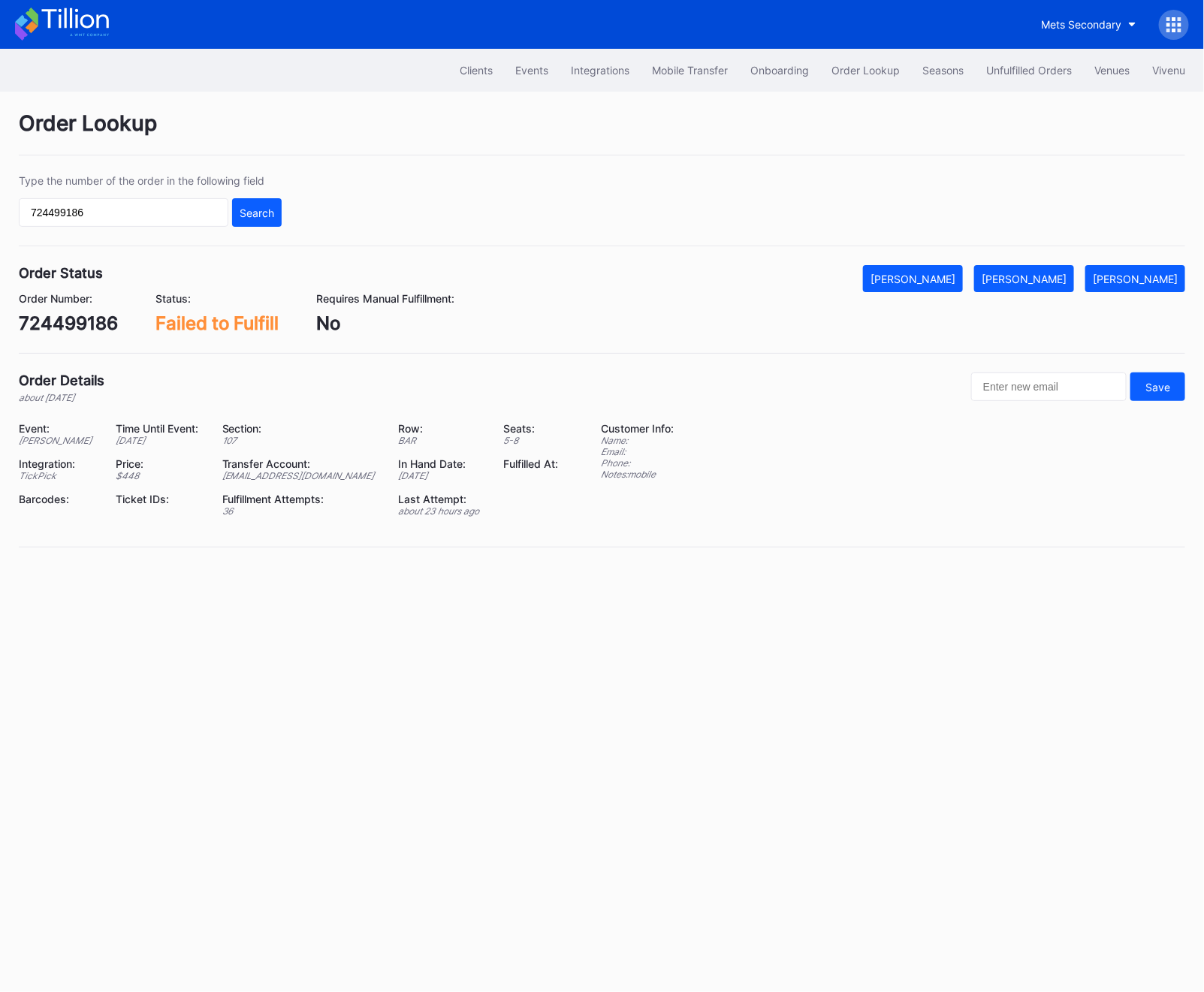
click at [58, 331] on div "724499186" at bounding box center [68, 323] width 99 height 22
copy div "724499186"
click at [1051, 281] on div "[PERSON_NAME]" at bounding box center [1024, 278] width 85 height 13
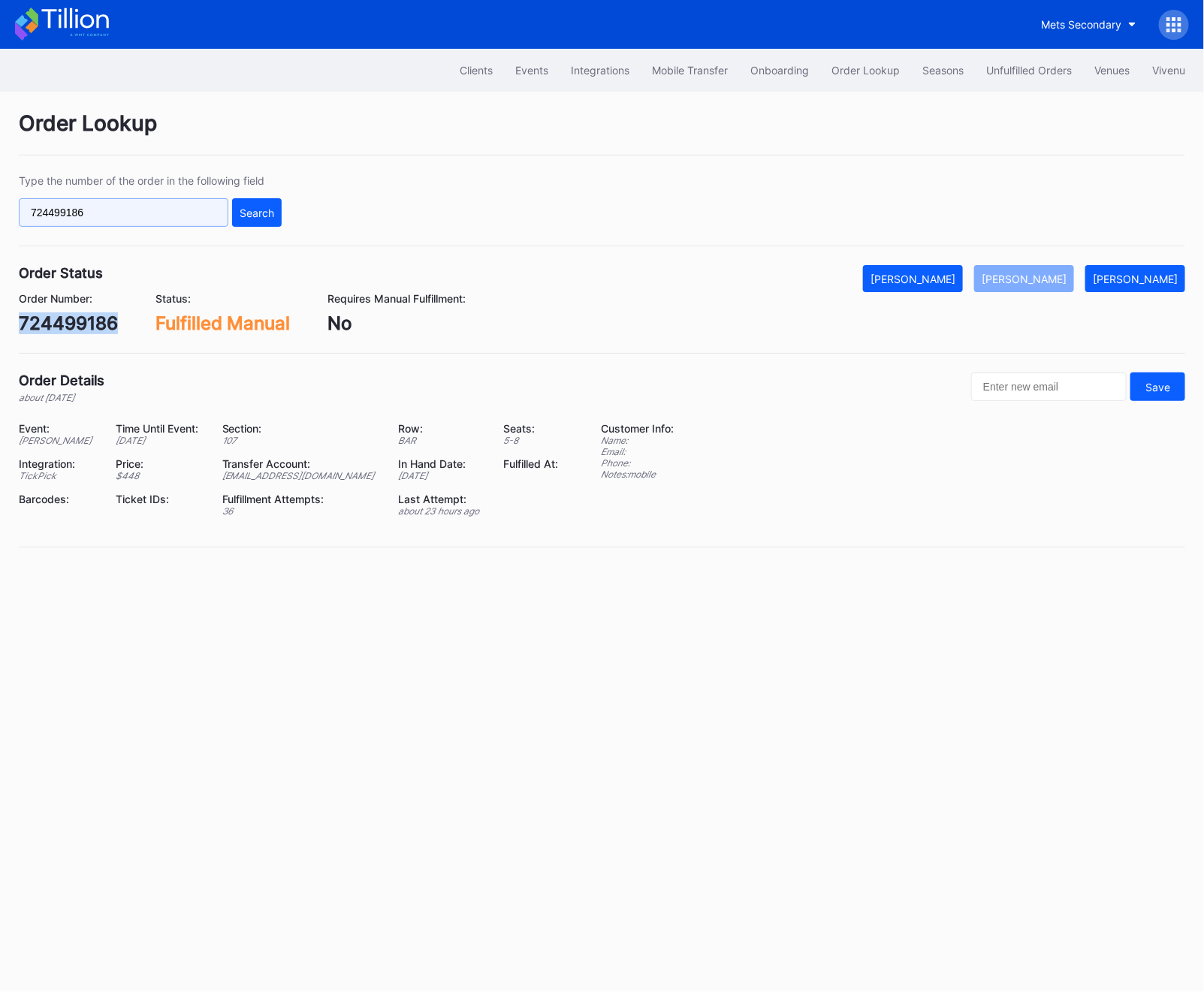
click at [156, 210] on input "724499186" at bounding box center [123, 213] width 210 height 29
paste input "37732152"
type input "737732152"
click at [254, 213] on div "Search" at bounding box center [257, 213] width 35 height 13
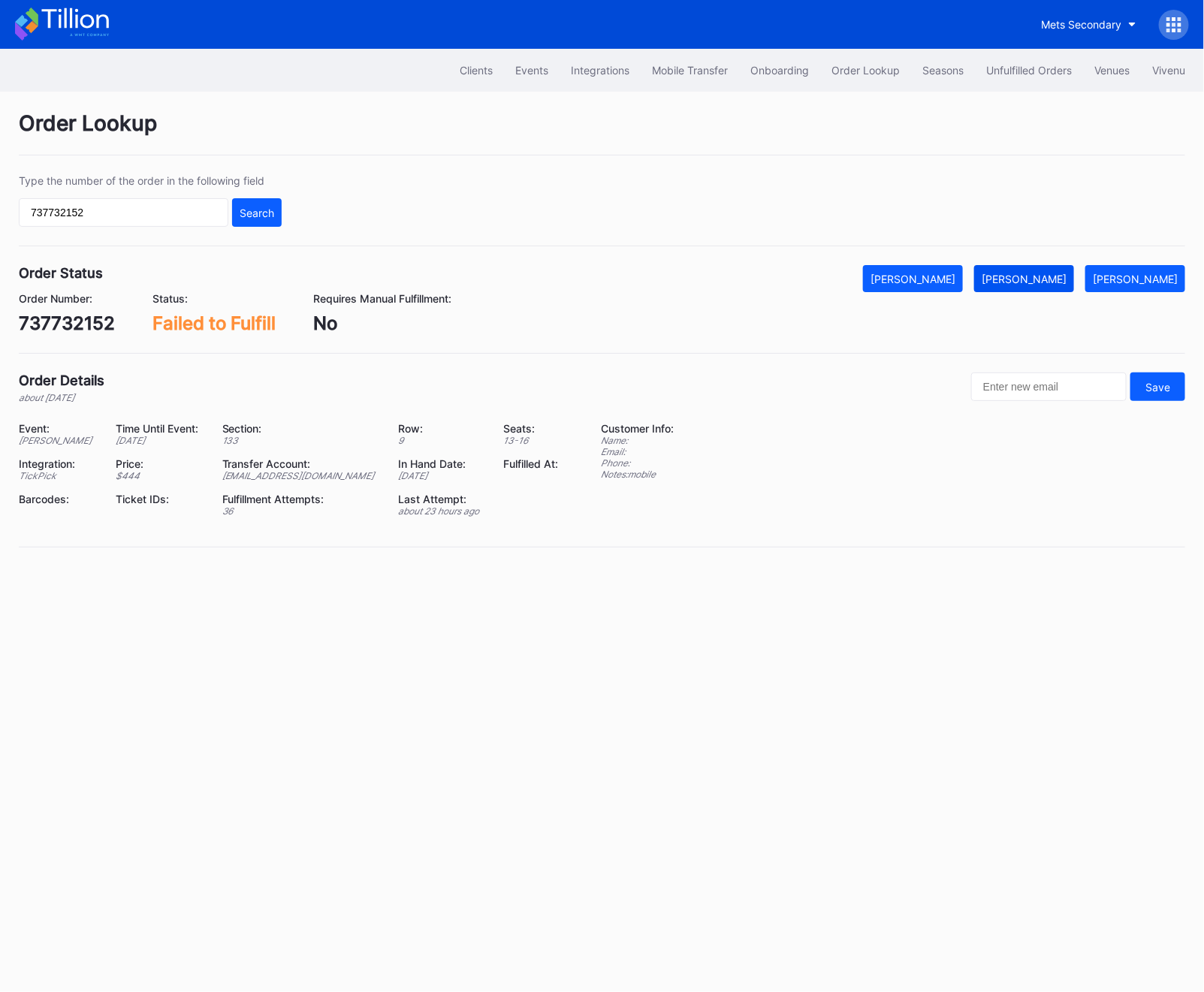
click at [1037, 272] on div "[PERSON_NAME]" at bounding box center [1024, 278] width 85 height 13
click at [1010, 74] on div "Unfulfilled Orders" at bounding box center [1028, 70] width 86 height 13
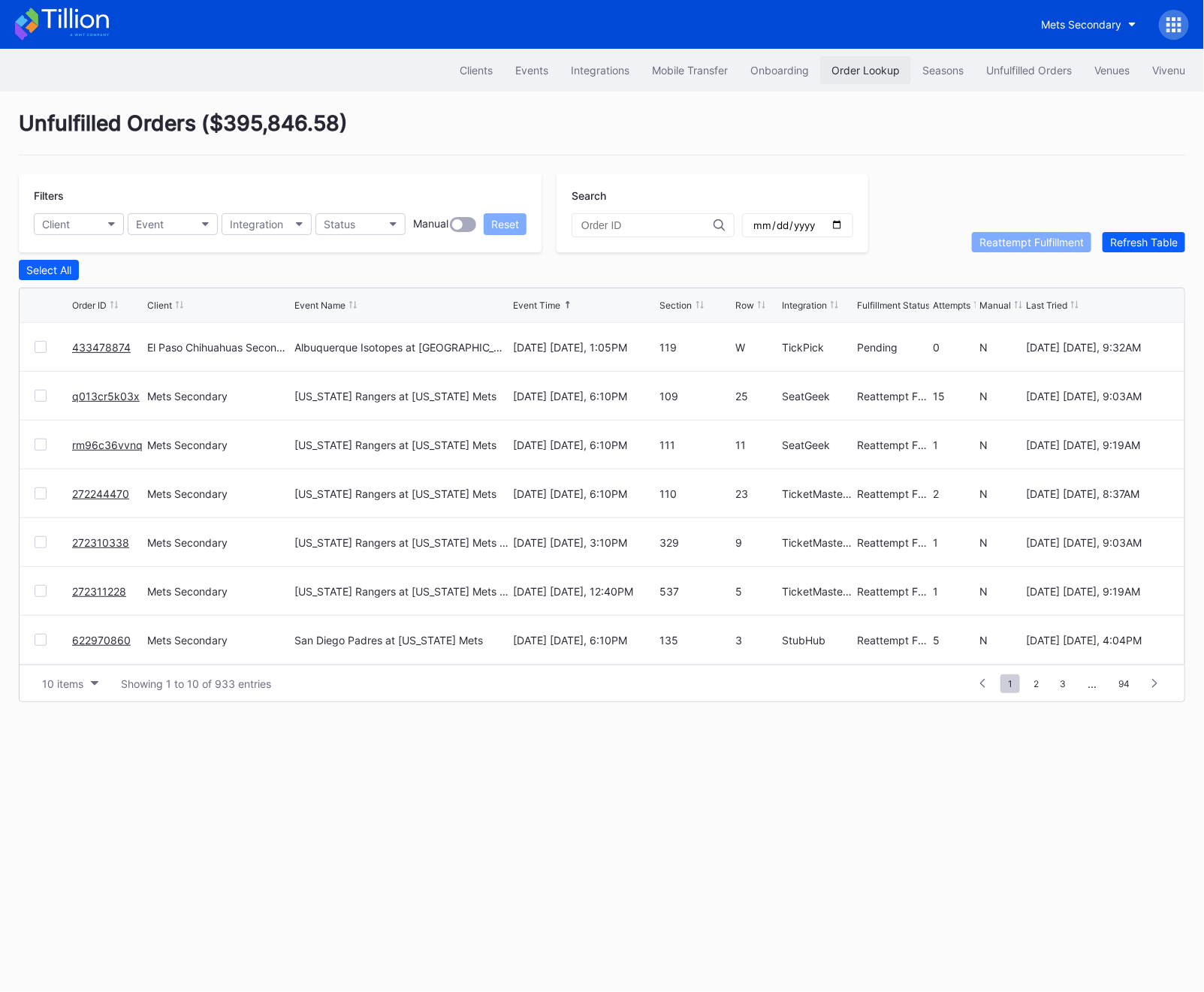
click at [839, 73] on div "Order Lookup" at bounding box center [866, 70] width 68 height 13
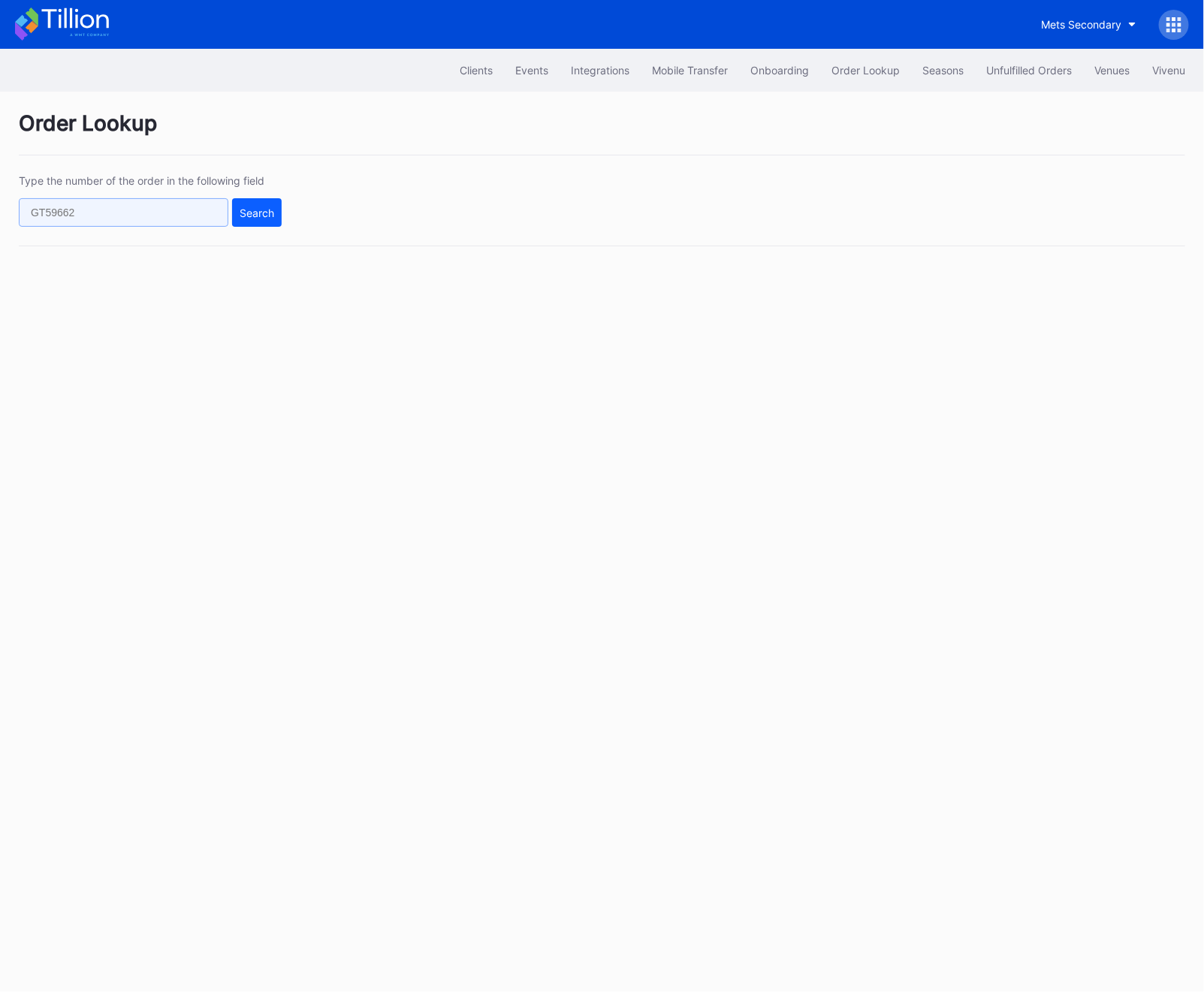
click at [129, 221] on input "text" at bounding box center [123, 213] width 210 height 29
paste input "850197847"
type input "850197847"
click at [275, 208] on button "Search" at bounding box center [257, 213] width 49 height 29
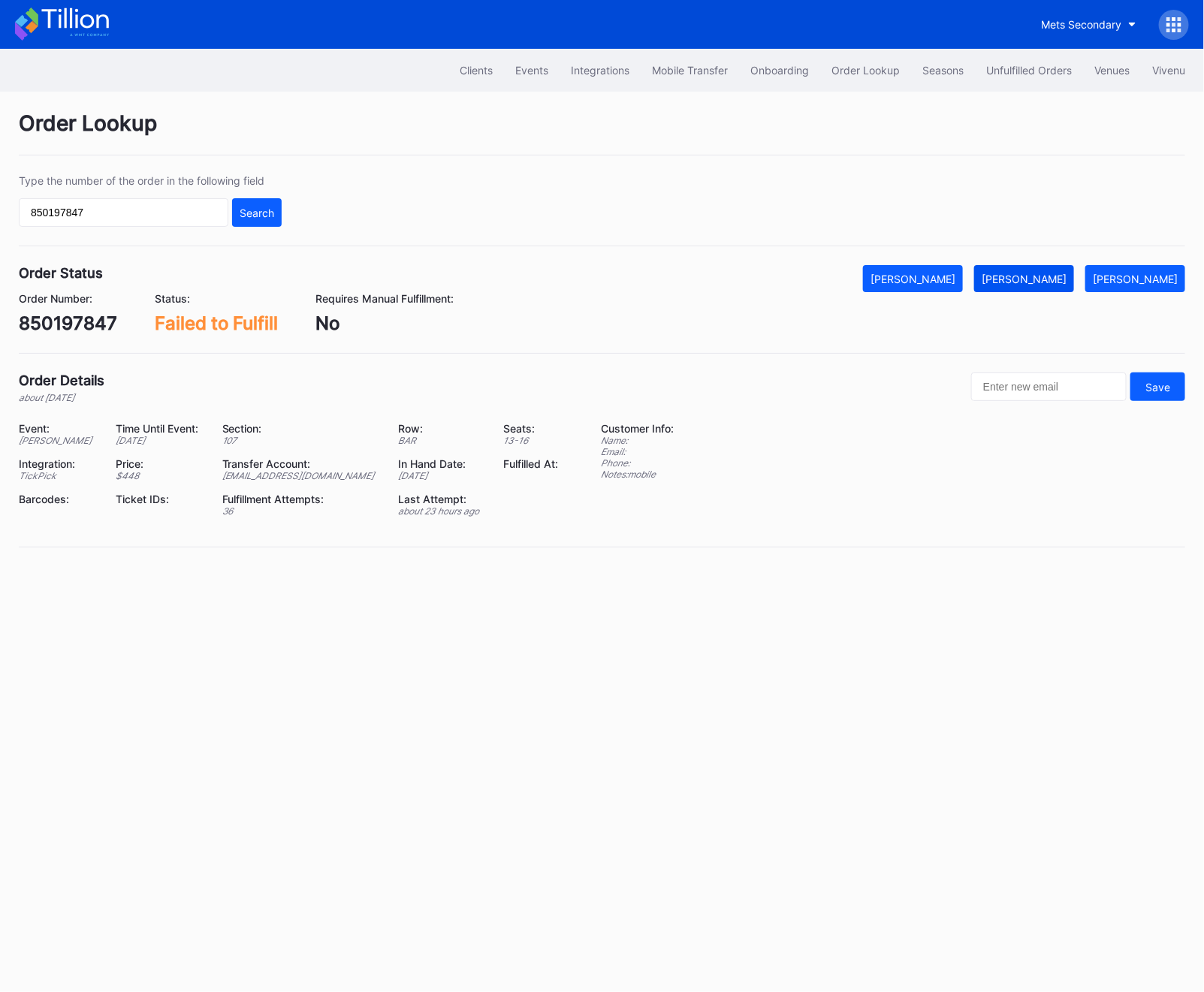
click at [1033, 283] on div "[PERSON_NAME]" at bounding box center [1024, 278] width 85 height 13
click at [1004, 71] on div "Unfulfilled Orders" at bounding box center [1028, 70] width 86 height 13
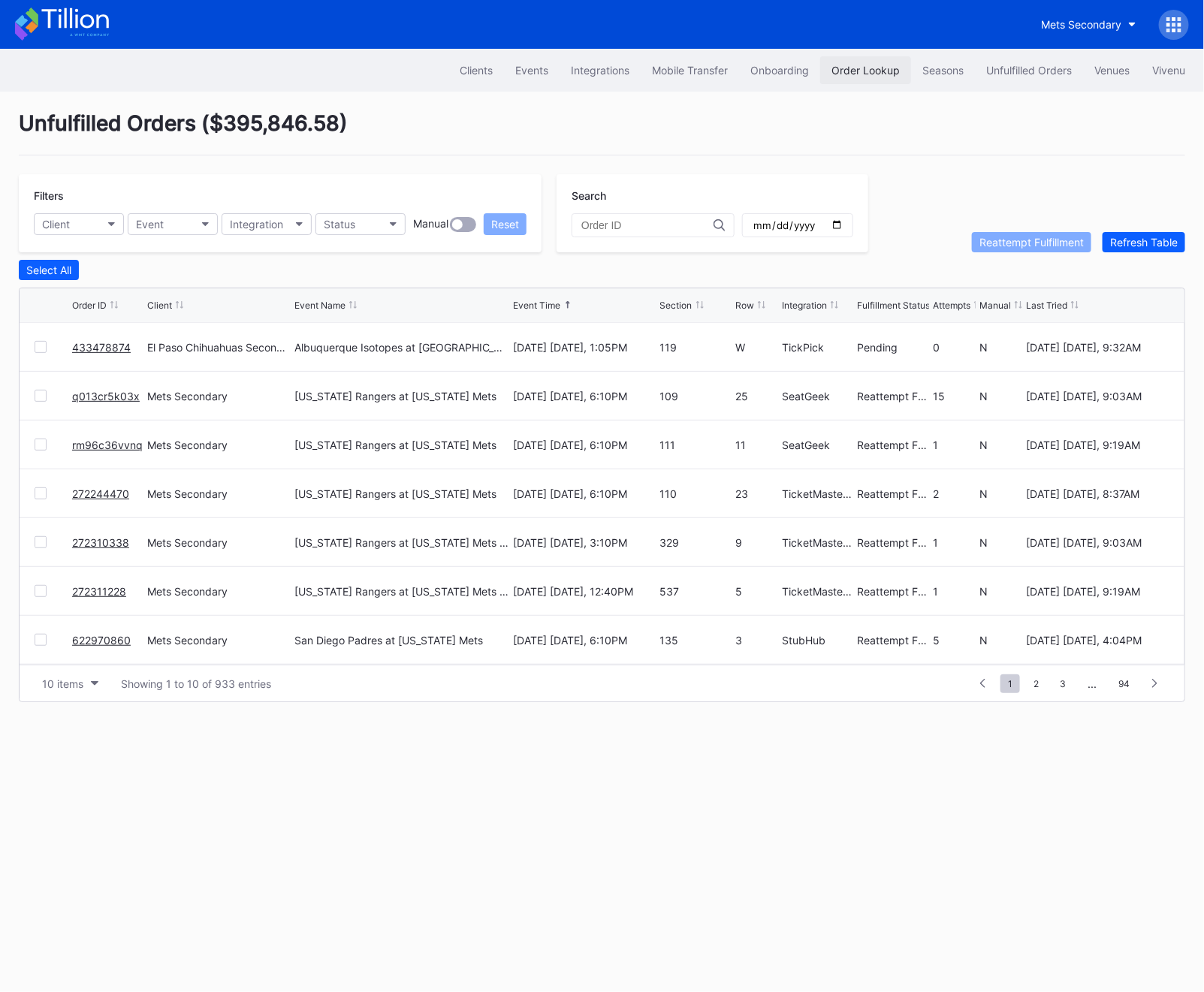
click at [842, 76] on button "Order Lookup" at bounding box center [866, 70] width 91 height 28
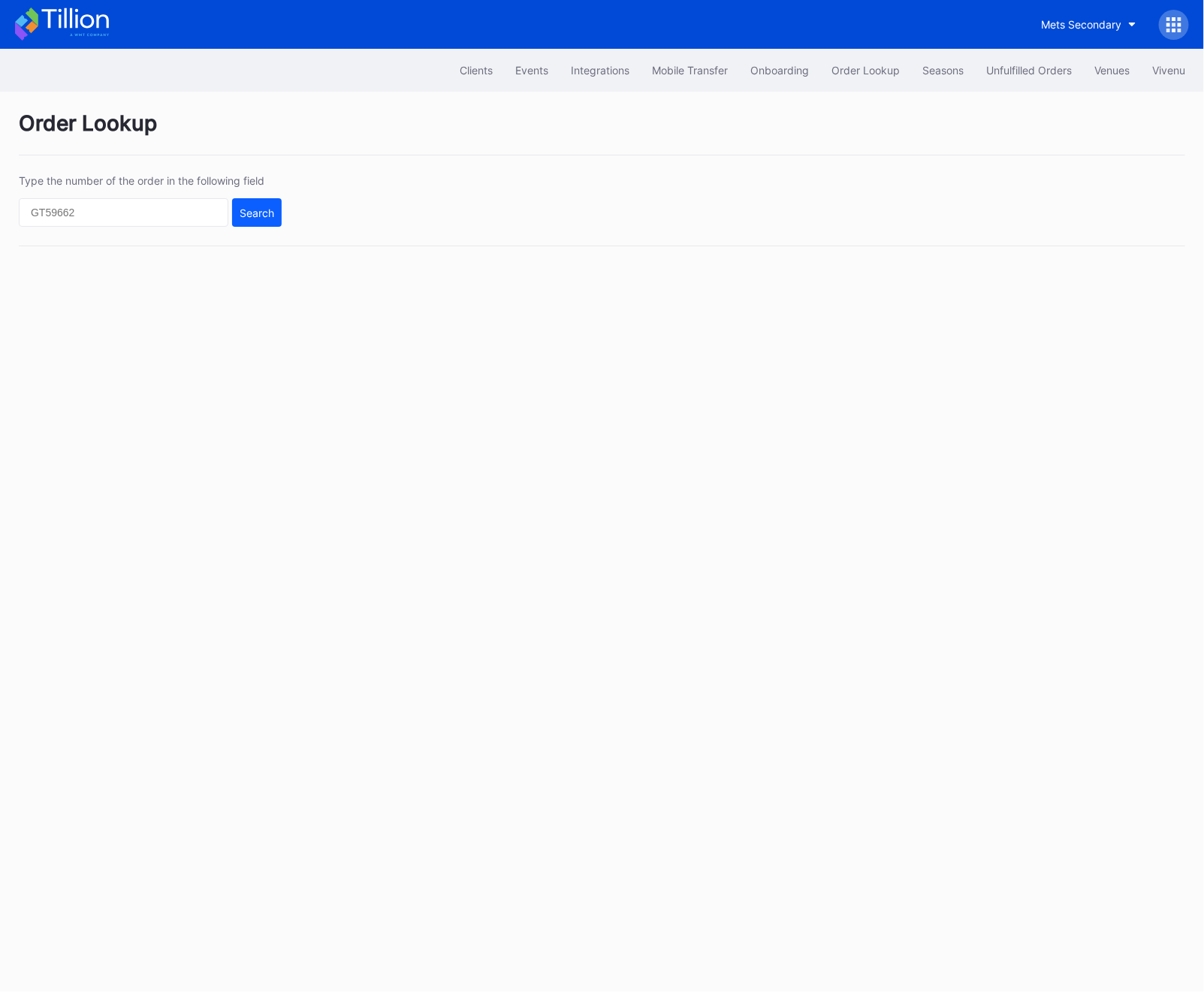
click at [163, 229] on div "Type the number of the order in the following field Search" at bounding box center [602, 210] width 1166 height 72
click at [188, 219] on input "text" at bounding box center [123, 213] width 210 height 29
paste input "231432775"
type input "231432775"
click at [258, 219] on button "Search" at bounding box center [257, 213] width 49 height 29
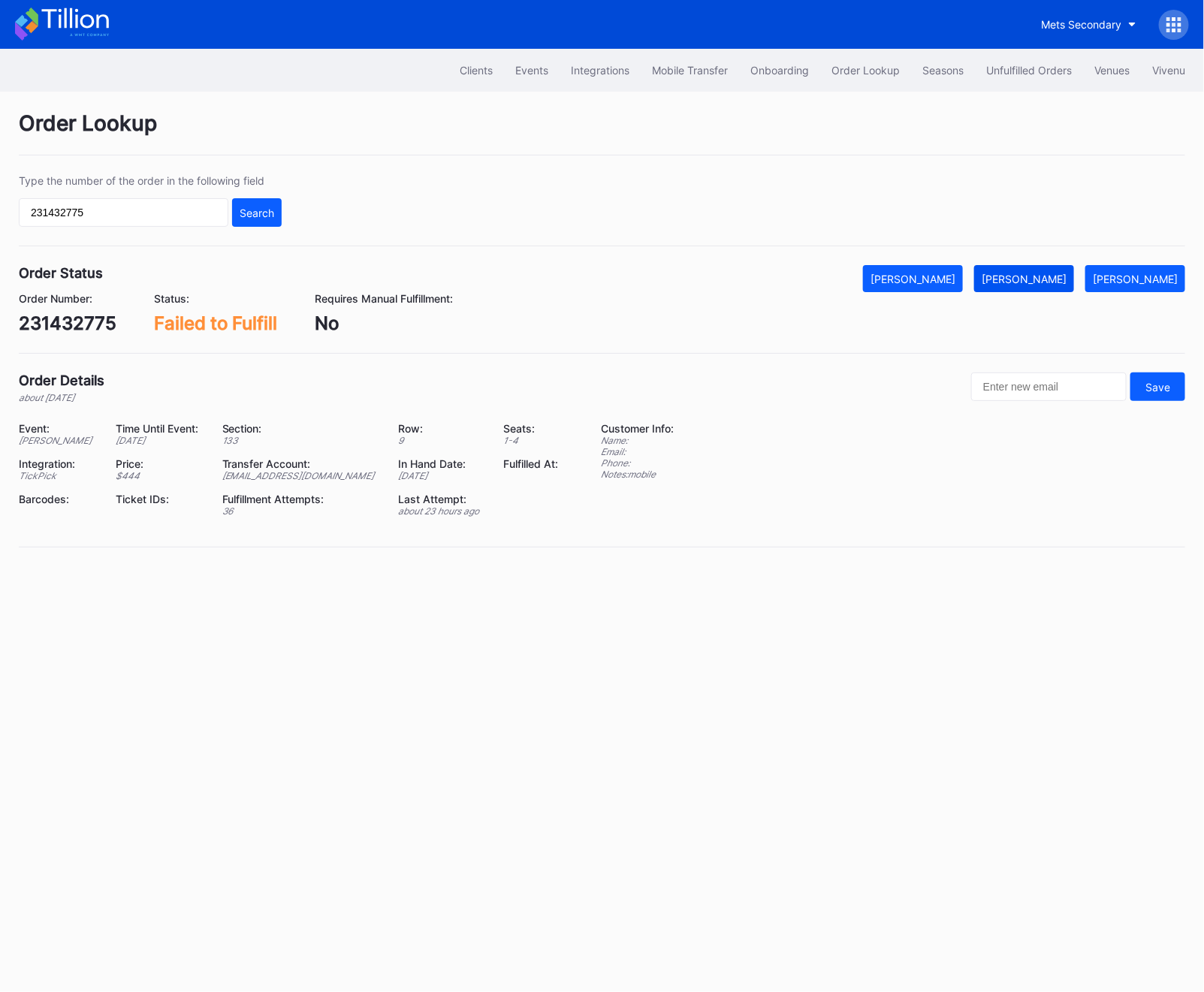
click at [1047, 275] on div "[PERSON_NAME]" at bounding box center [1024, 278] width 85 height 13
click at [995, 73] on div "Unfulfilled Orders" at bounding box center [1028, 70] width 86 height 13
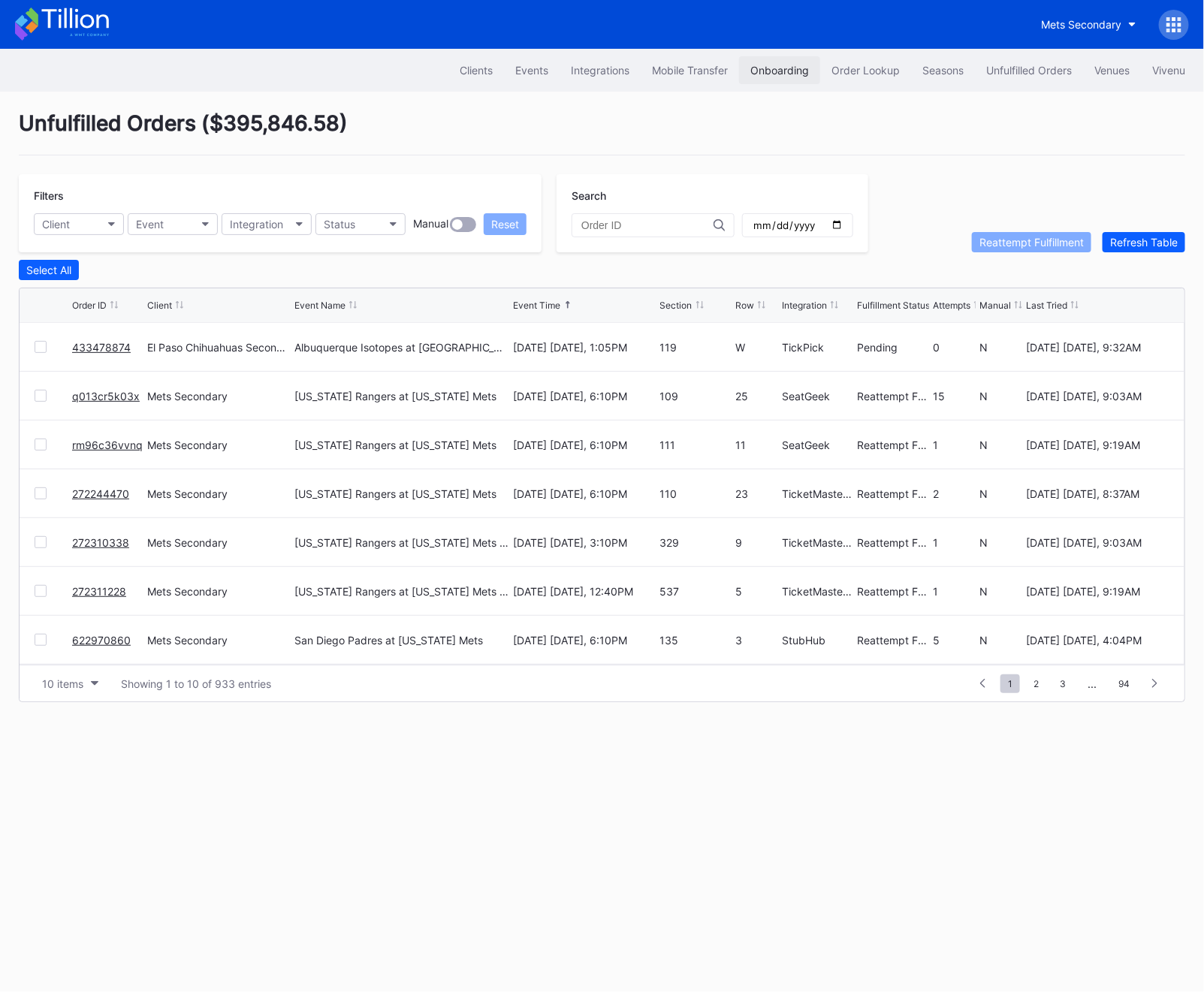
click at [813, 67] on button "Onboarding" at bounding box center [779, 70] width 81 height 28
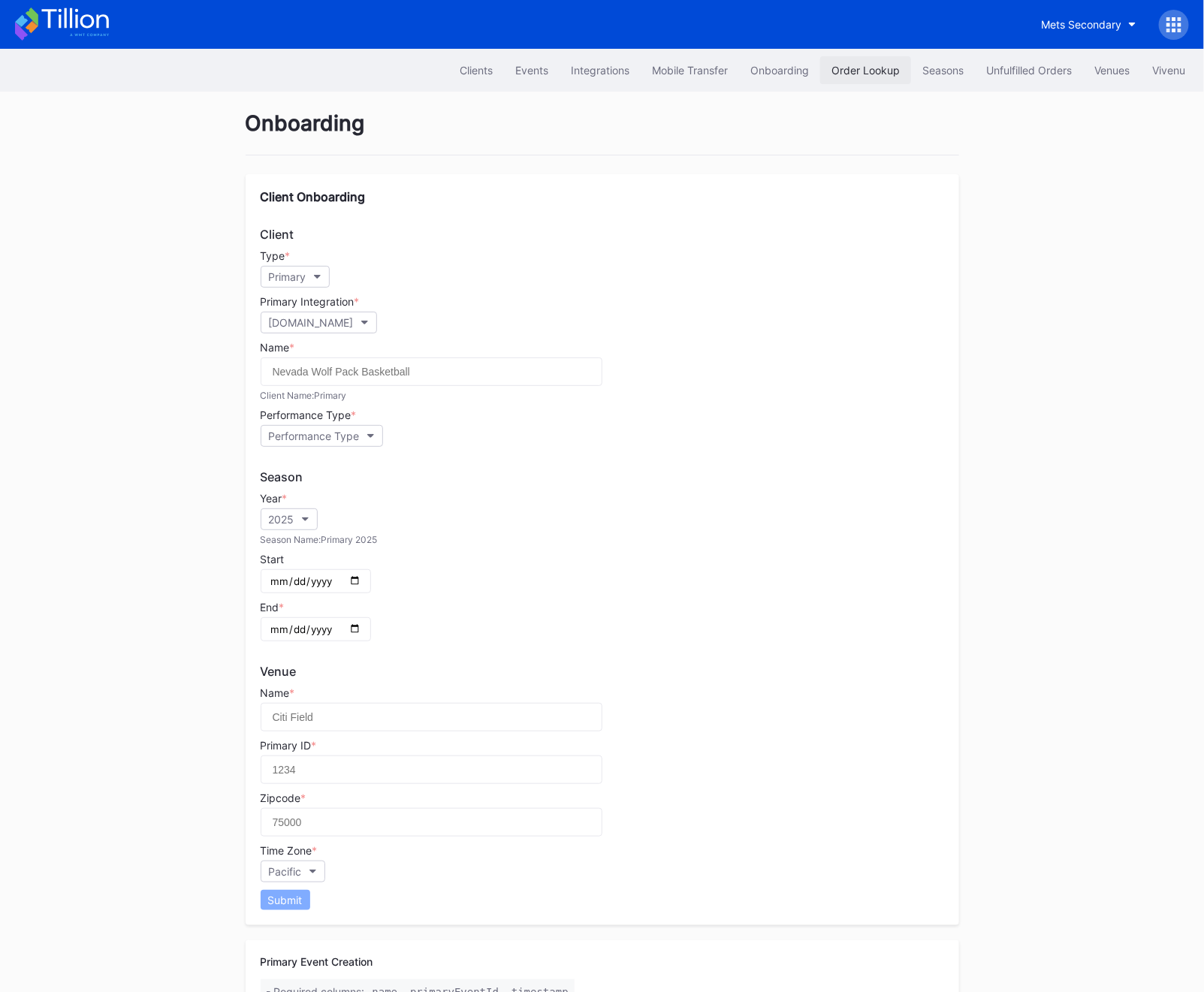
click at [885, 76] on div "Order Lookup" at bounding box center [866, 70] width 68 height 13
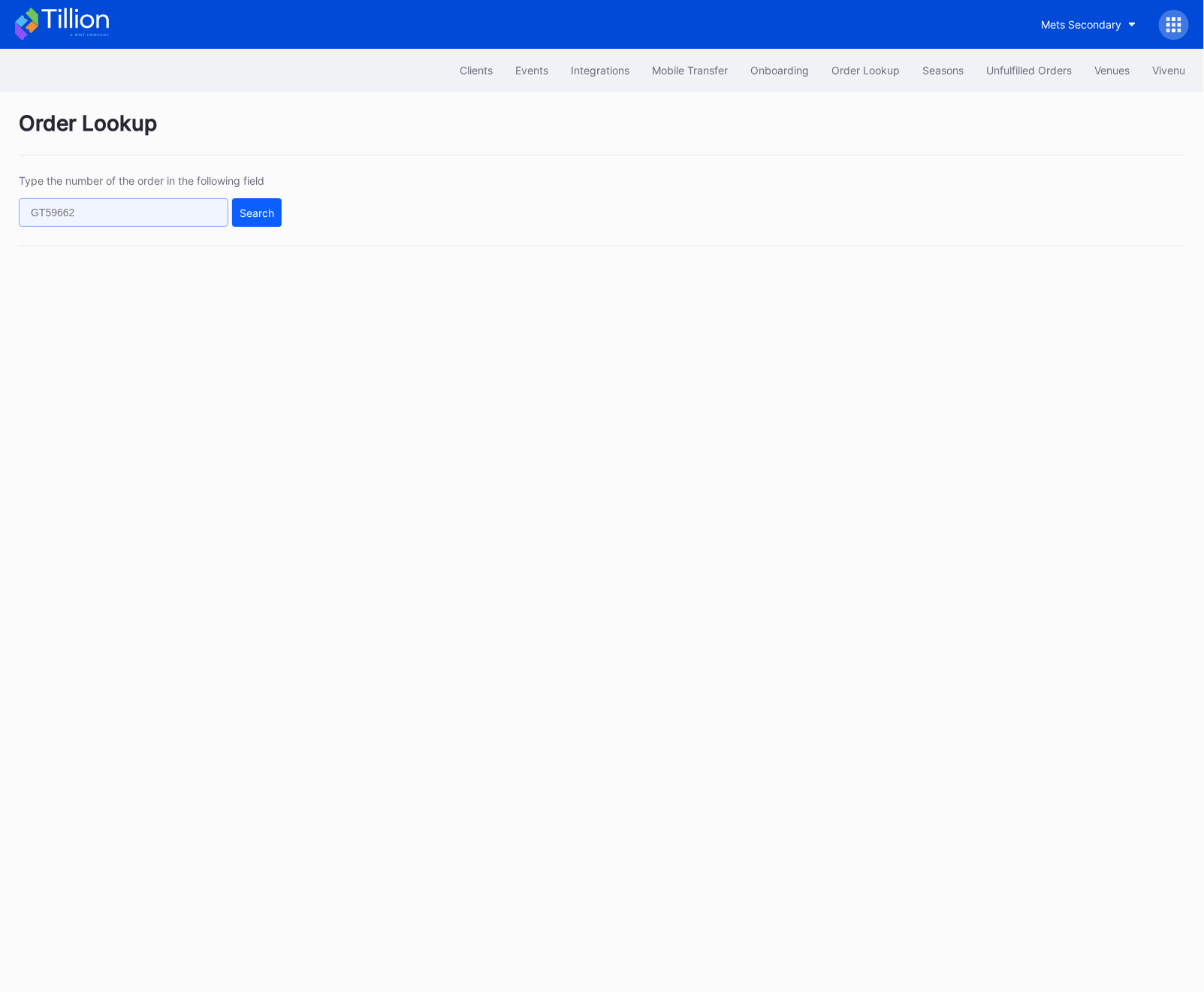
click at [111, 202] on input "text" at bounding box center [123, 213] width 210 height 29
paste input "623081347"
click at [255, 214] on div "Search" at bounding box center [257, 213] width 35 height 13
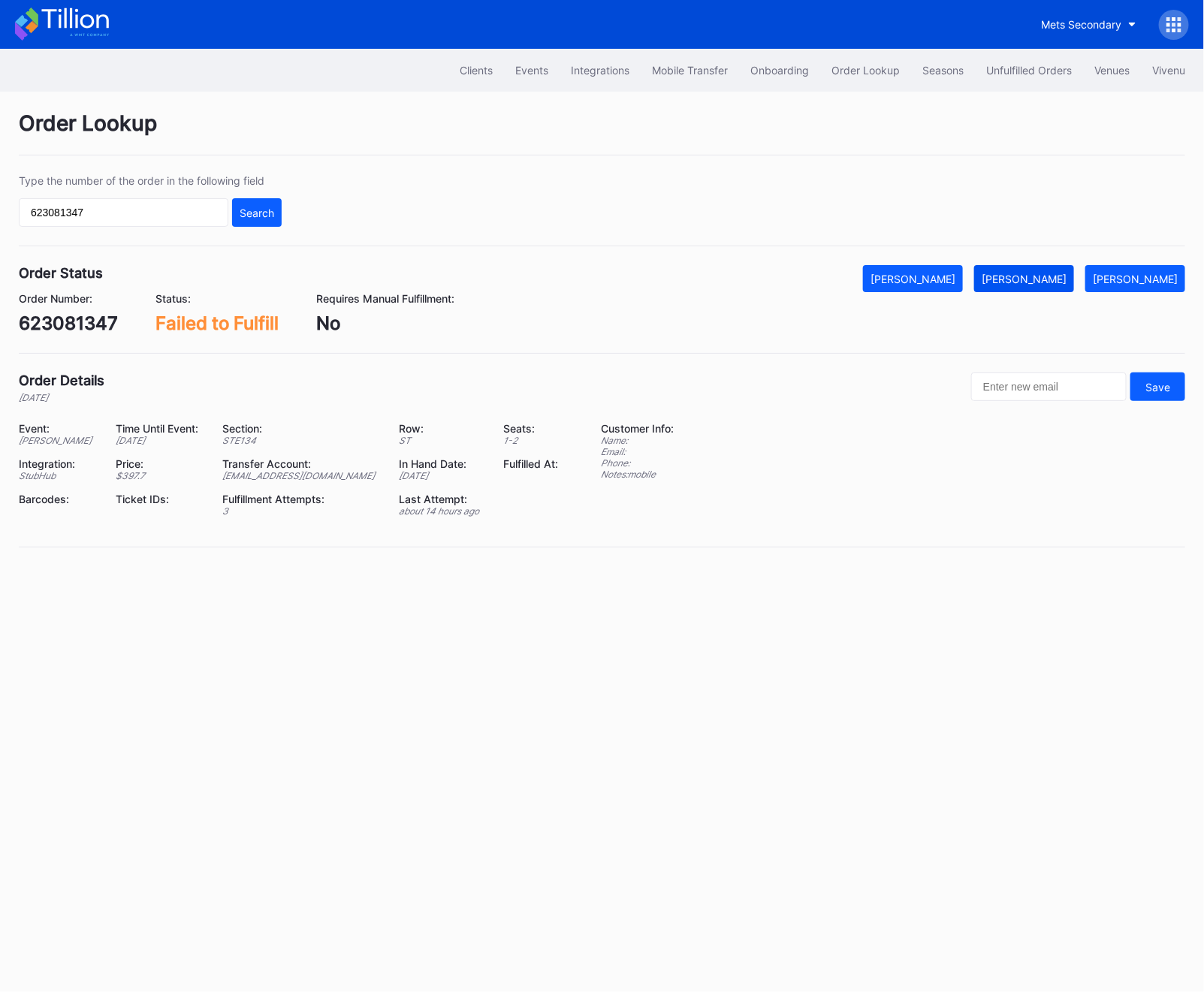
click at [1033, 285] on div "[PERSON_NAME]" at bounding box center [1024, 278] width 85 height 13
click at [56, 213] on input "623081347" at bounding box center [123, 213] width 210 height 29
paste input "416128"
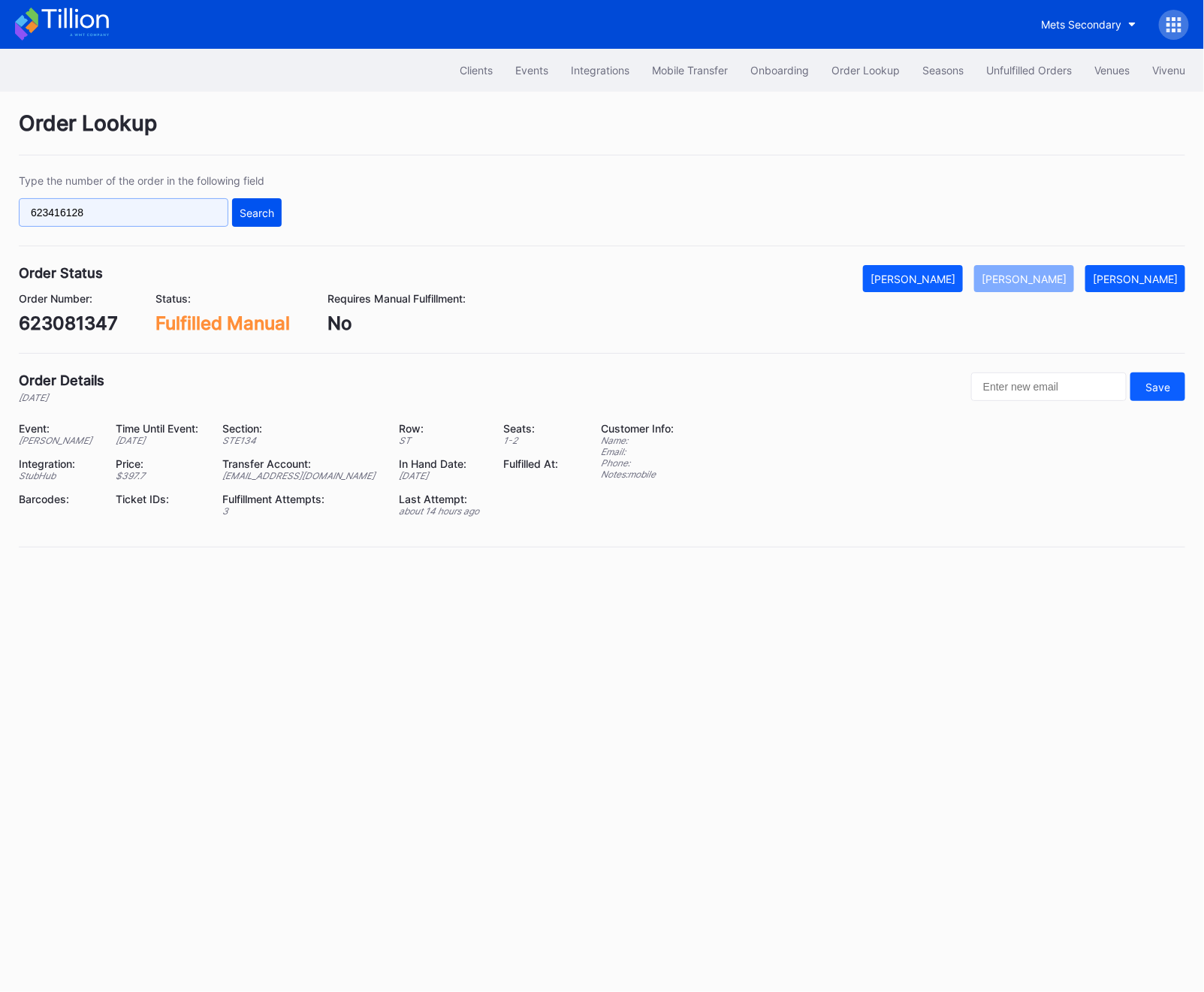
type input "623416128"
click at [269, 220] on button "Search" at bounding box center [257, 213] width 49 height 29
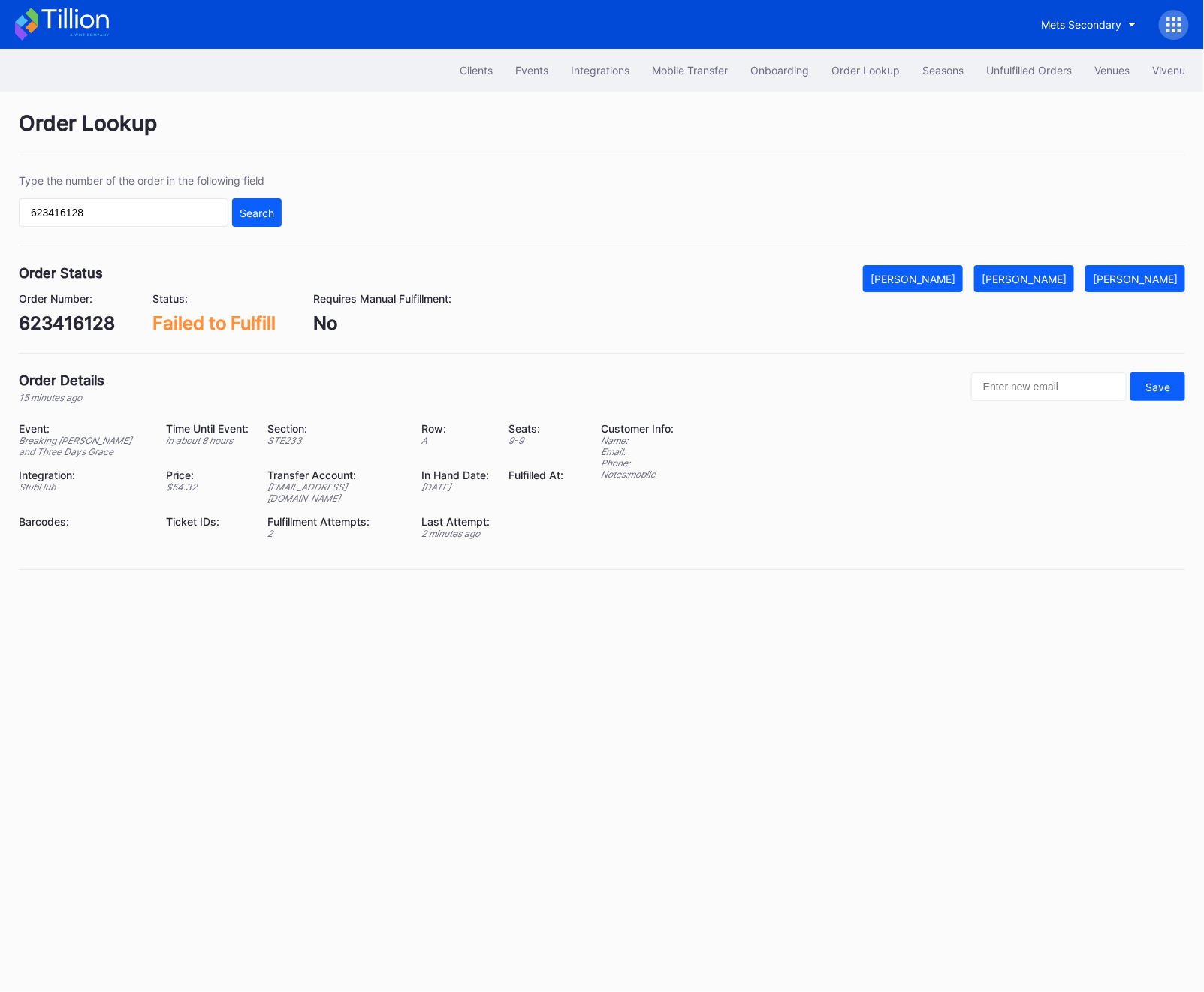
click at [41, 320] on div "623416128" at bounding box center [67, 323] width 96 height 22
click at [1060, 278] on div "[PERSON_NAME]" at bounding box center [1024, 278] width 85 height 13
click at [1014, 64] on div "Unfulfilled Orders" at bounding box center [1028, 70] width 86 height 13
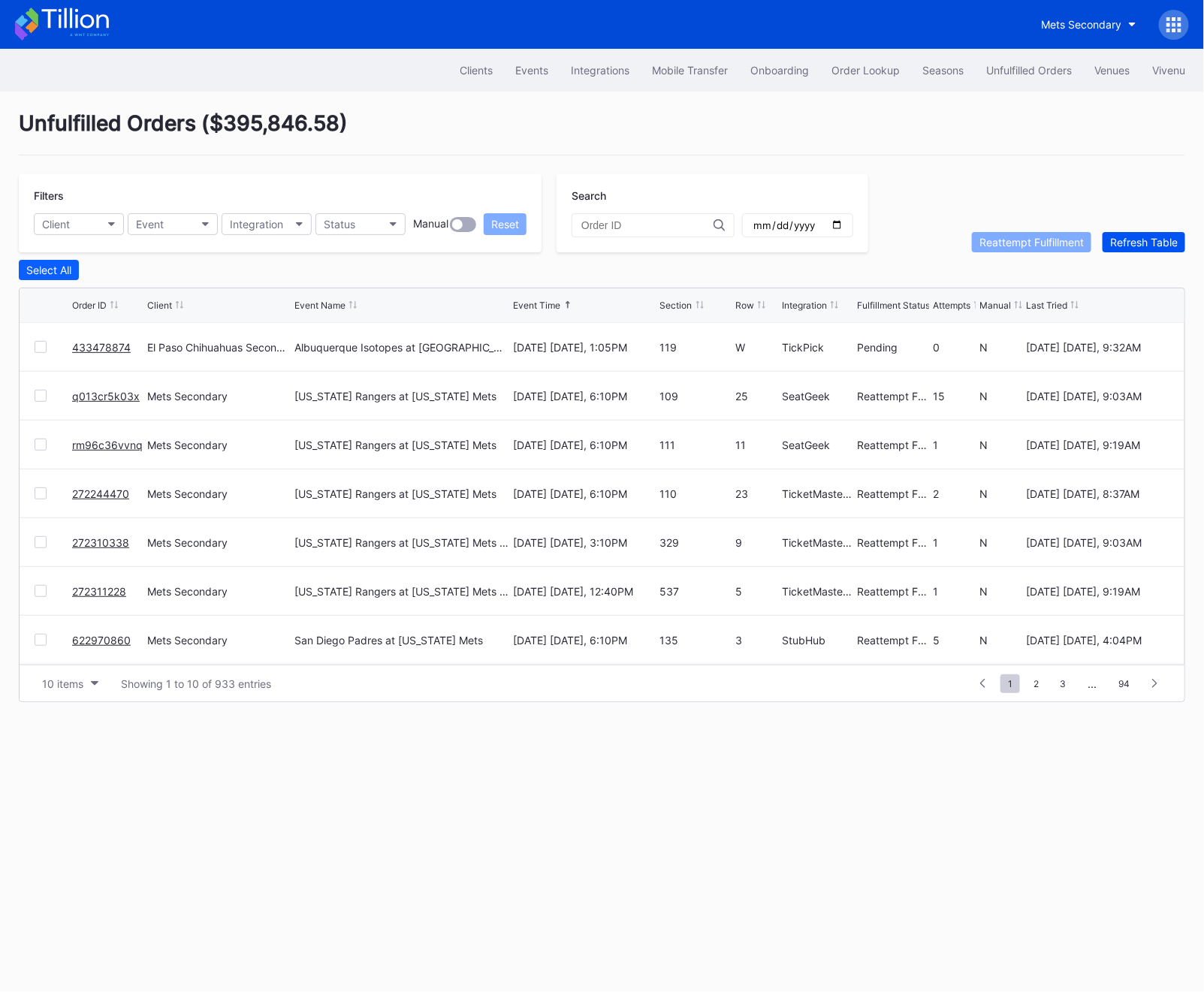
click at [1108, 240] on div "Refresh Table" at bounding box center [1143, 242] width 67 height 13
click at [1063, 687] on span "3" at bounding box center [1062, 683] width 21 height 19
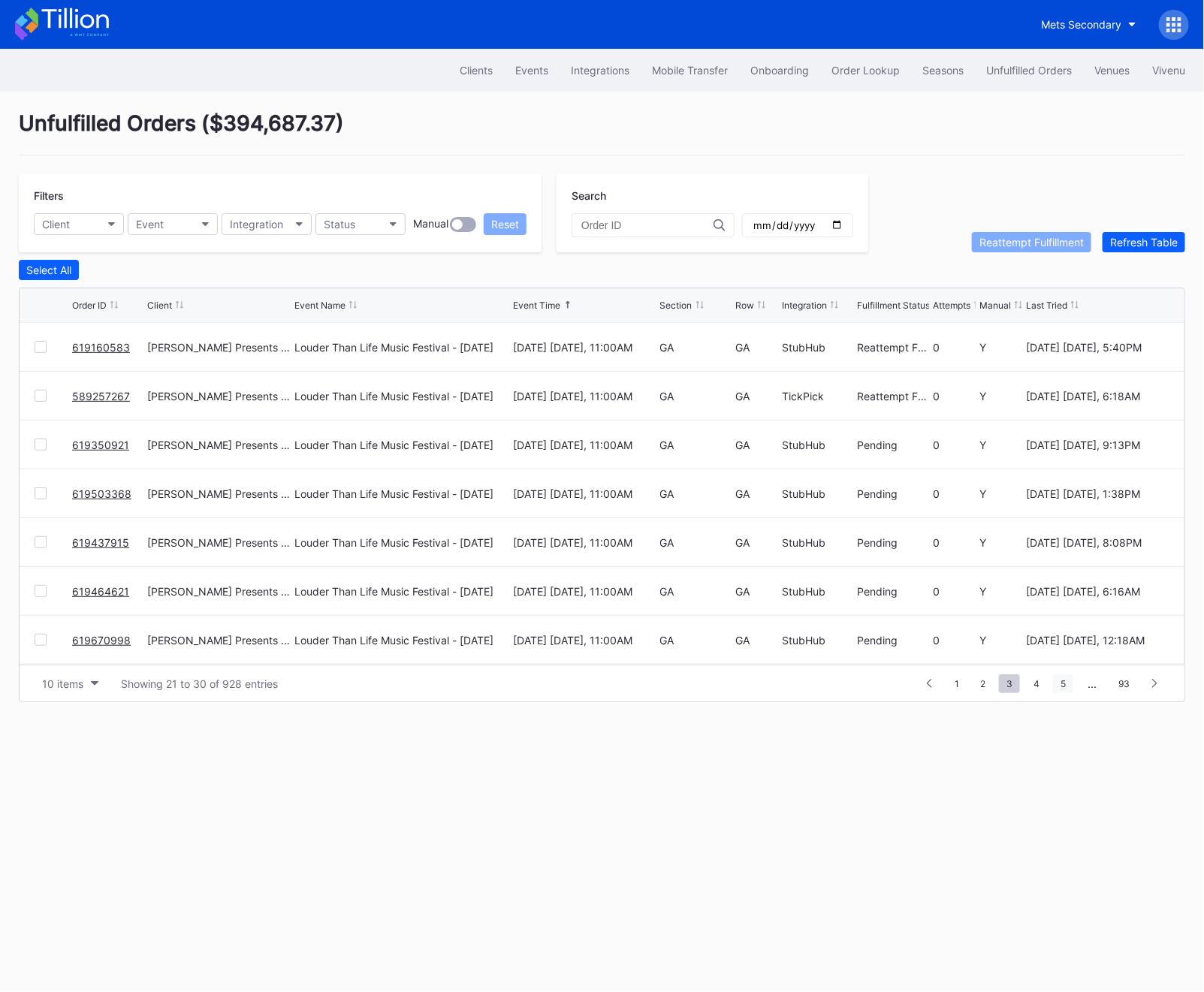
click at [1065, 684] on span "5" at bounding box center [1062, 683] width 20 height 19
click at [1065, 684] on span "7" at bounding box center [1062, 683] width 20 height 19
click at [1065, 684] on span "9" at bounding box center [1062, 683] width 20 height 19
click at [1065, 684] on span "11" at bounding box center [1061, 683] width 24 height 19
click at [1065, 684] on span "13" at bounding box center [1060, 683] width 26 height 19
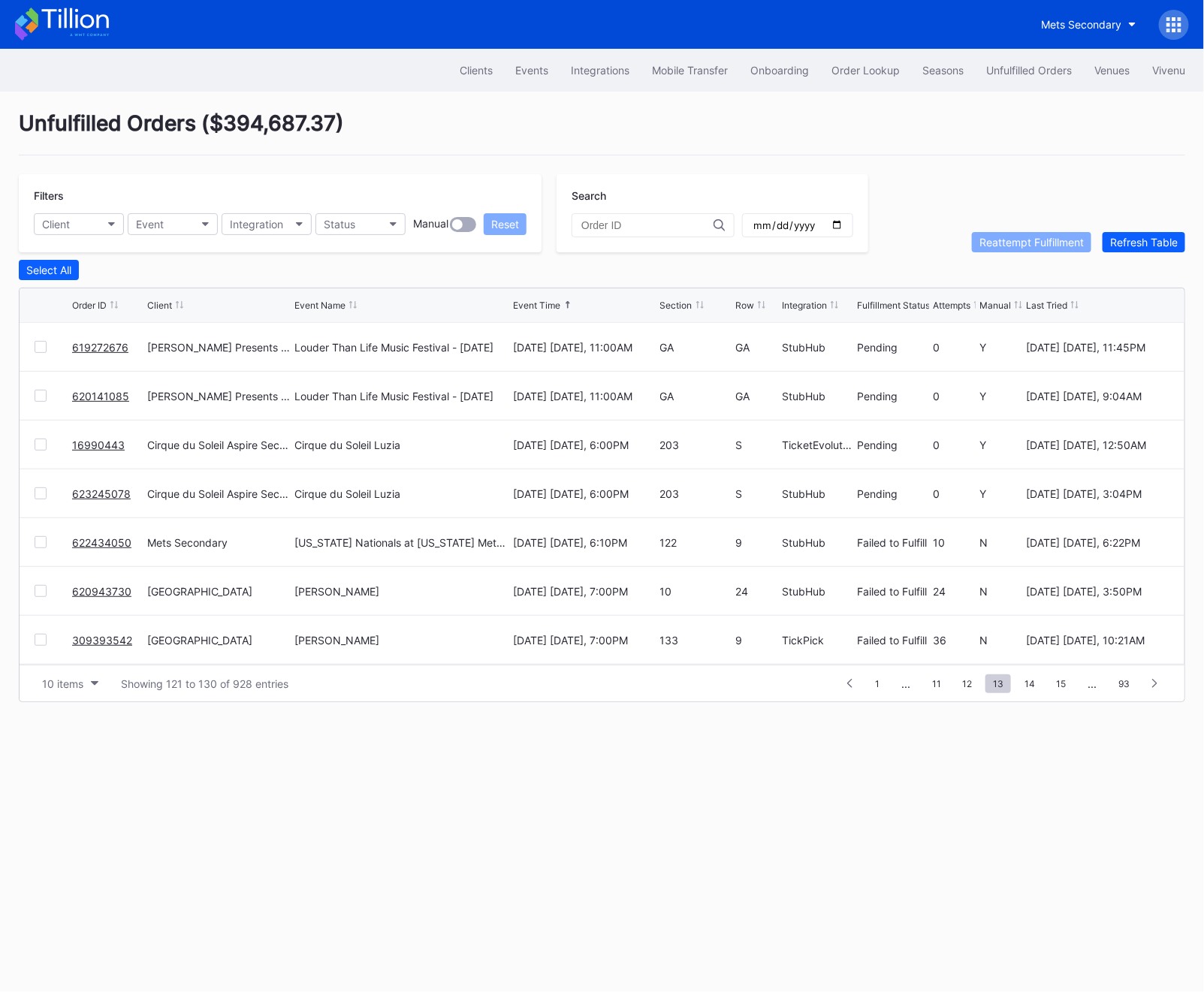
click at [1065, 684] on span "15" at bounding box center [1060, 683] width 25 height 19
click at [1065, 684] on span "17" at bounding box center [1060, 683] width 25 height 19
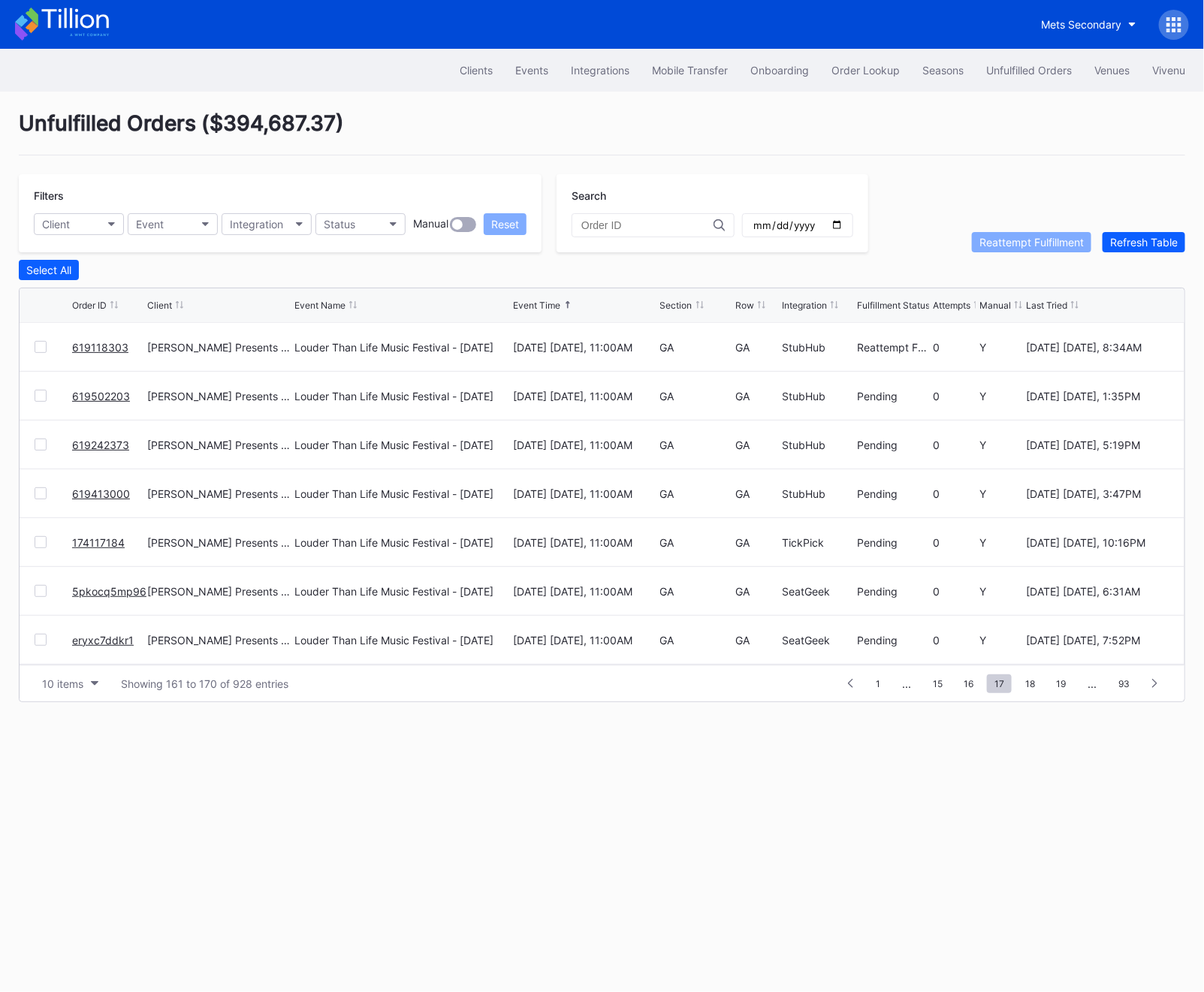
click at [1065, 684] on span "19" at bounding box center [1060, 683] width 25 height 19
click at [1065, 684] on span "21" at bounding box center [1060, 683] width 25 height 19
click at [1065, 684] on span "23" at bounding box center [1059, 683] width 26 height 19
click at [1065, 684] on span "25" at bounding box center [1060, 683] width 26 height 19
click at [1065, 684] on span "27" at bounding box center [1060, 683] width 26 height 19
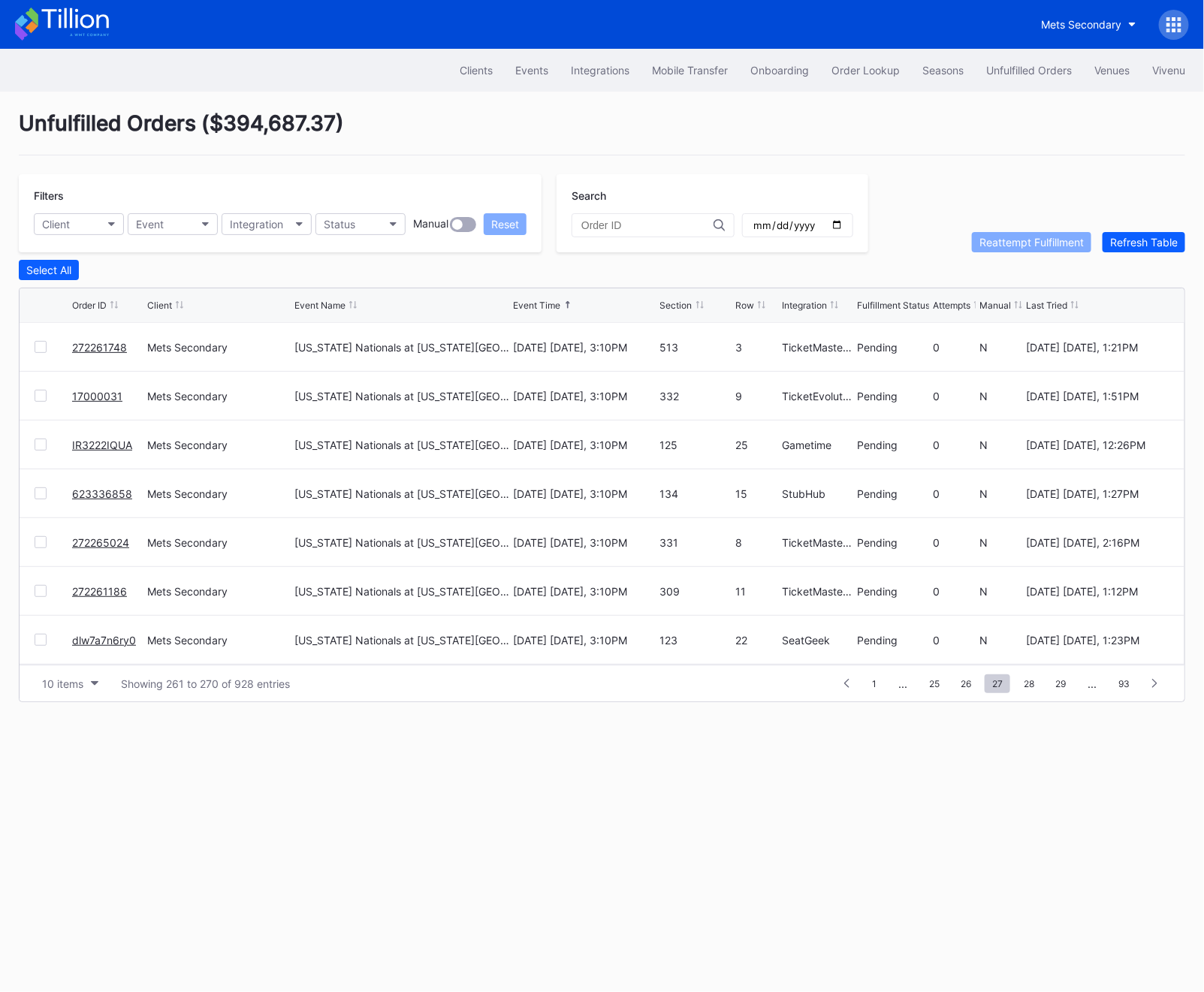
click at [1065, 684] on span "29" at bounding box center [1060, 683] width 26 height 19
click at [1065, 684] on span "33" at bounding box center [1059, 683] width 27 height 19
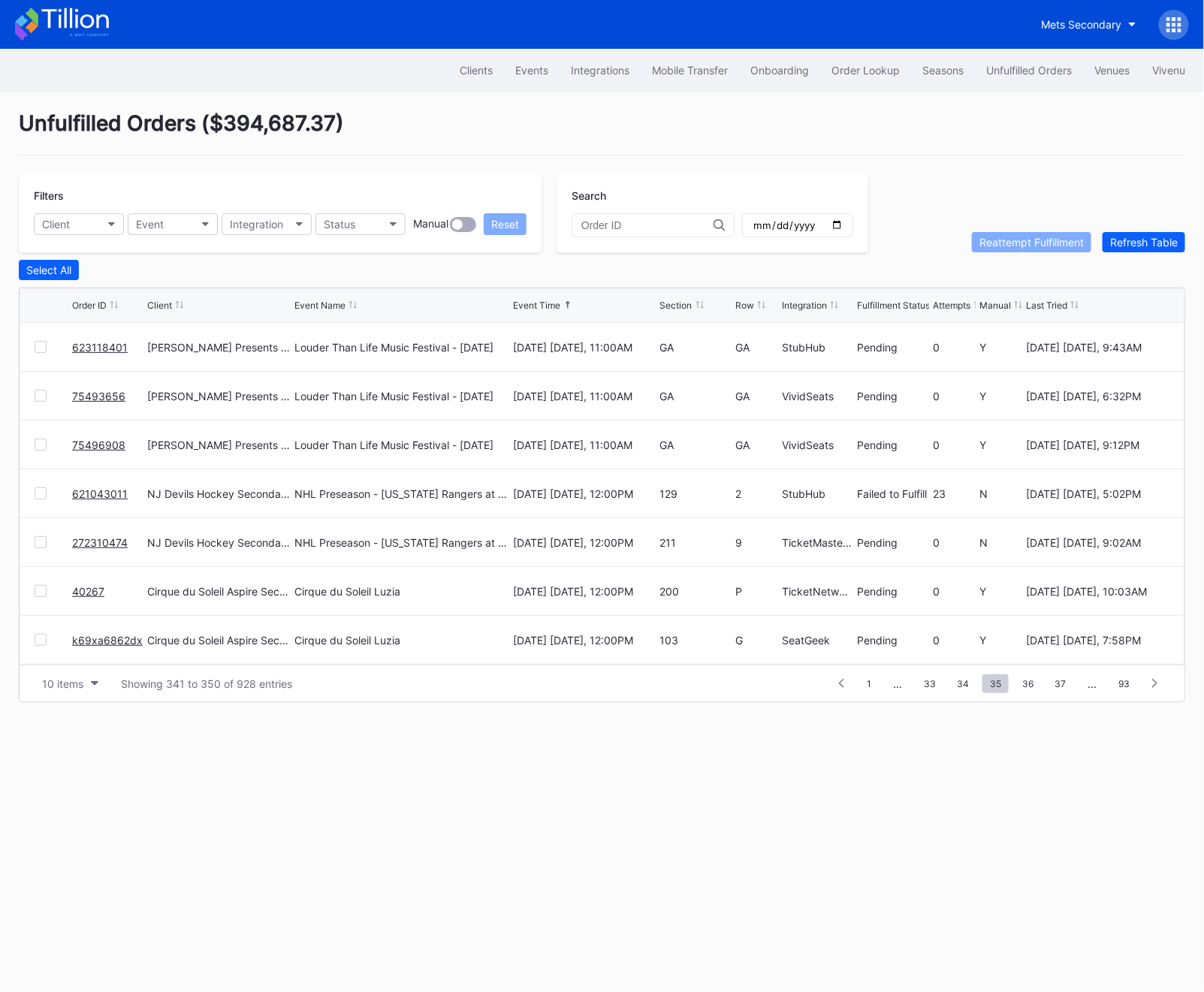
click at [1065, 684] on span "37" at bounding box center [1059, 683] width 26 height 19
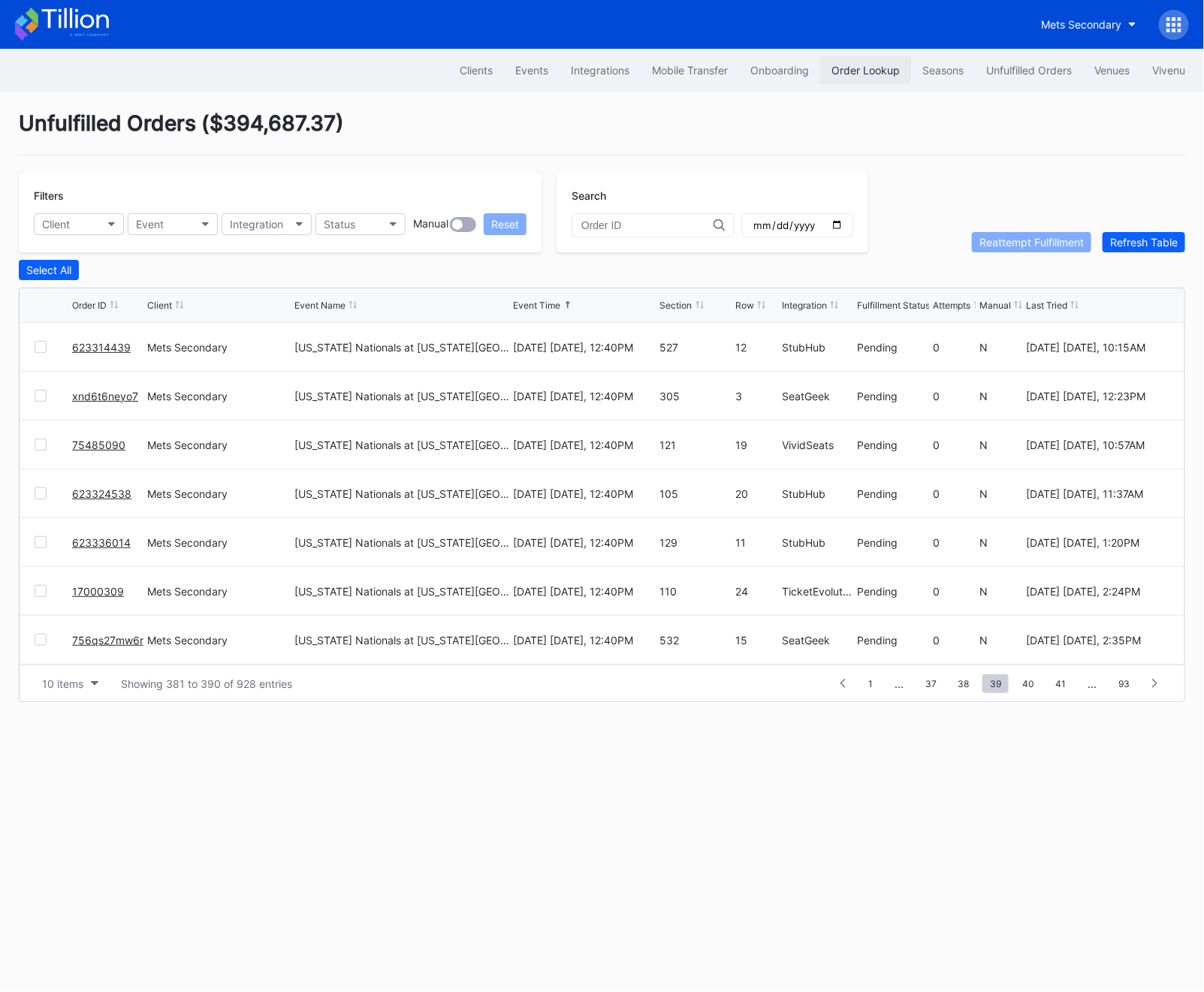
click at [843, 75] on div "Order Lookup" at bounding box center [866, 70] width 68 height 13
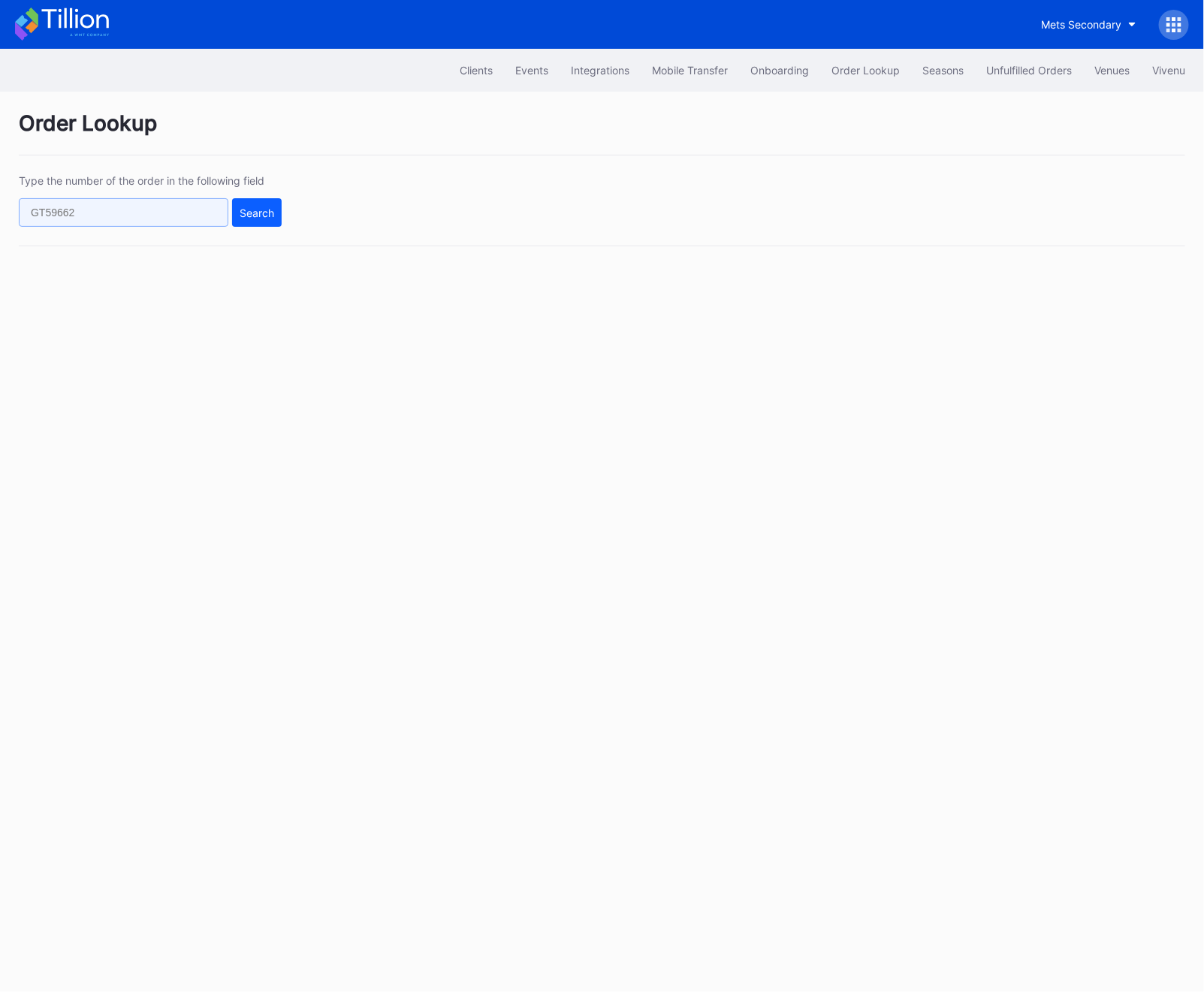
click at [75, 204] on input "text" at bounding box center [123, 213] width 210 height 29
paste input "623383095"
type input "623383095"
click at [241, 216] on div "Search" at bounding box center [257, 213] width 35 height 13
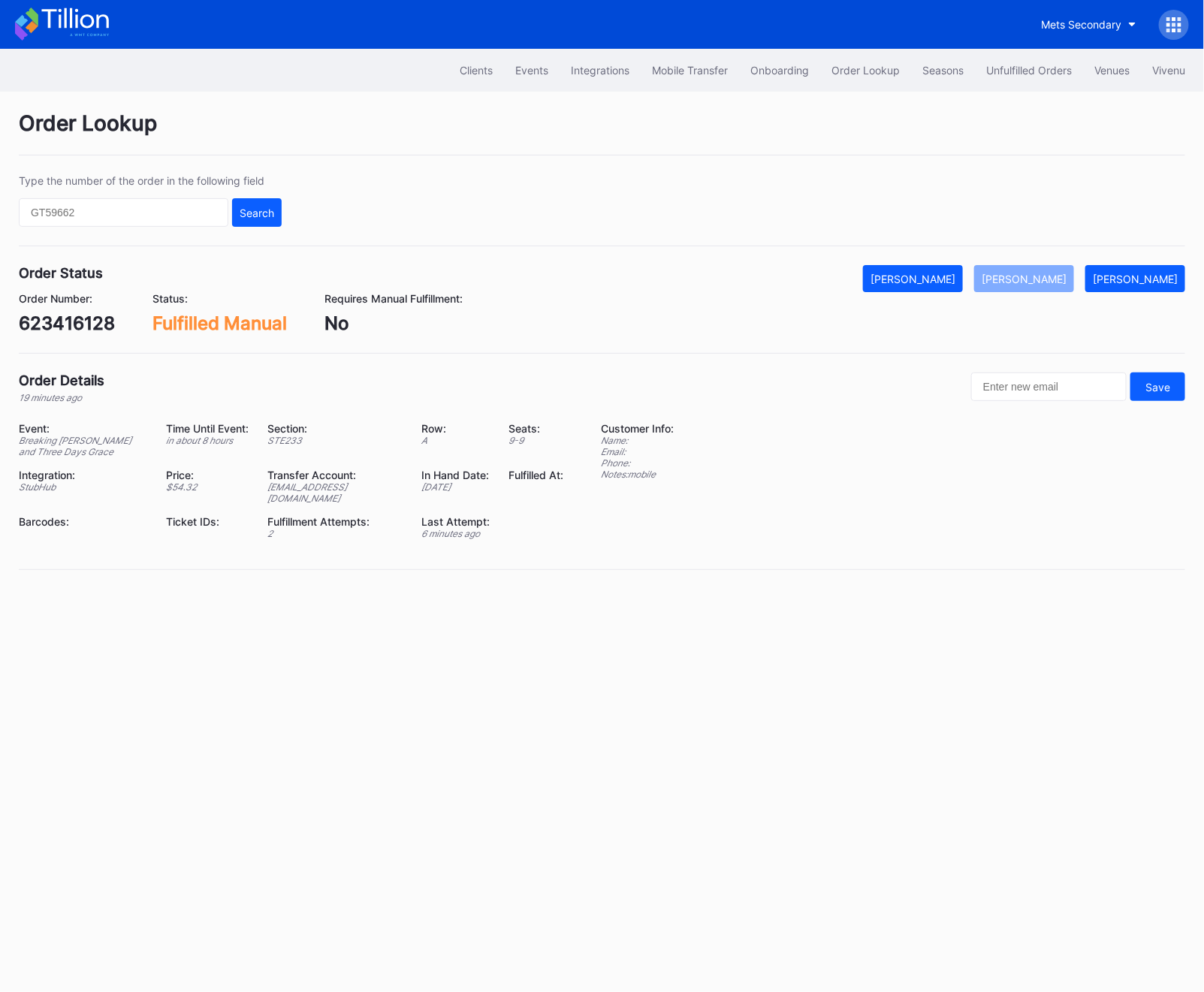
click at [58, 329] on div "623416128" at bounding box center [67, 323] width 96 height 22
click at [63, 207] on input "text" at bounding box center [123, 213] width 210 height 29
paste input "309393542"
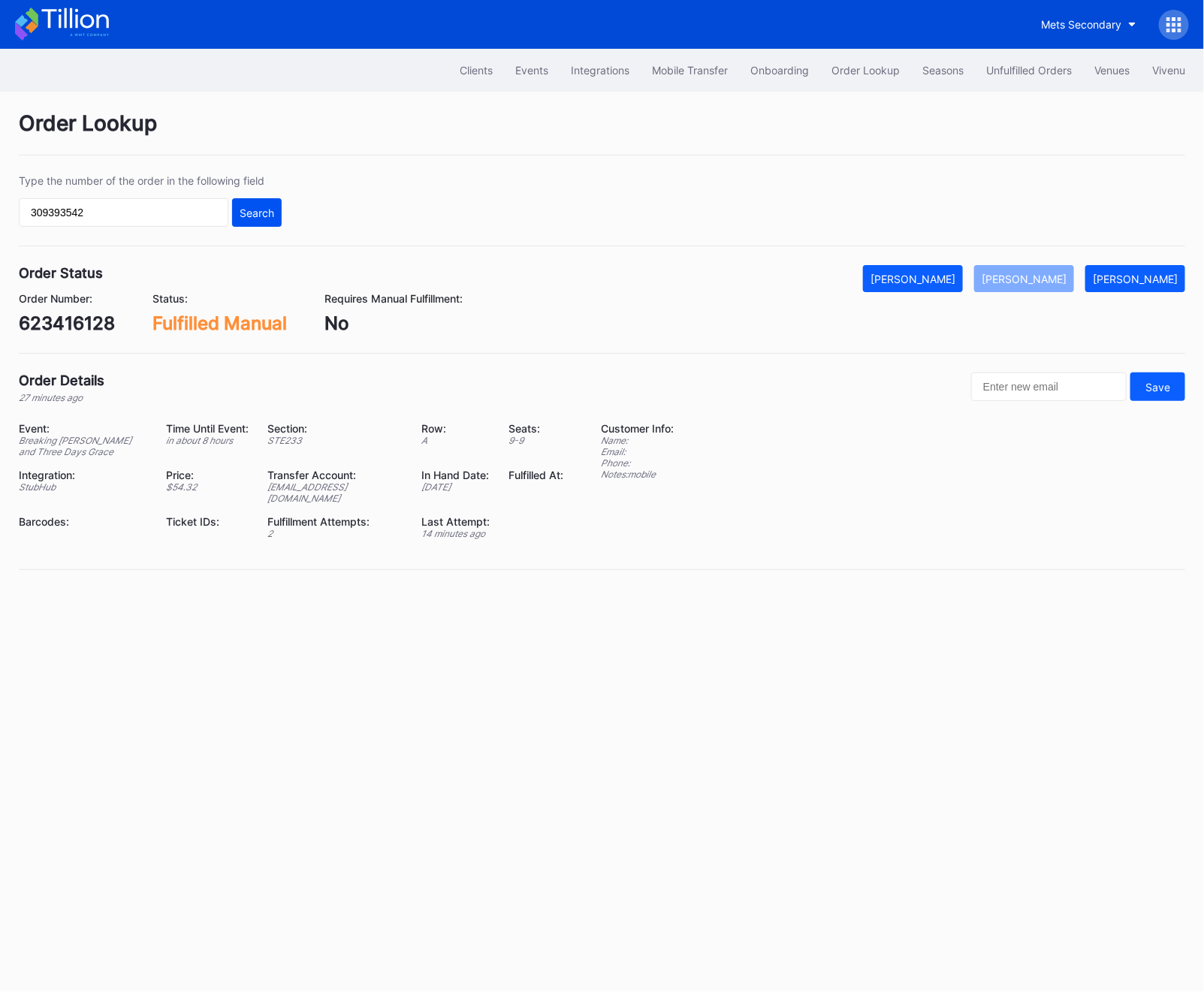
click at [269, 220] on button "Search" at bounding box center [257, 213] width 49 height 29
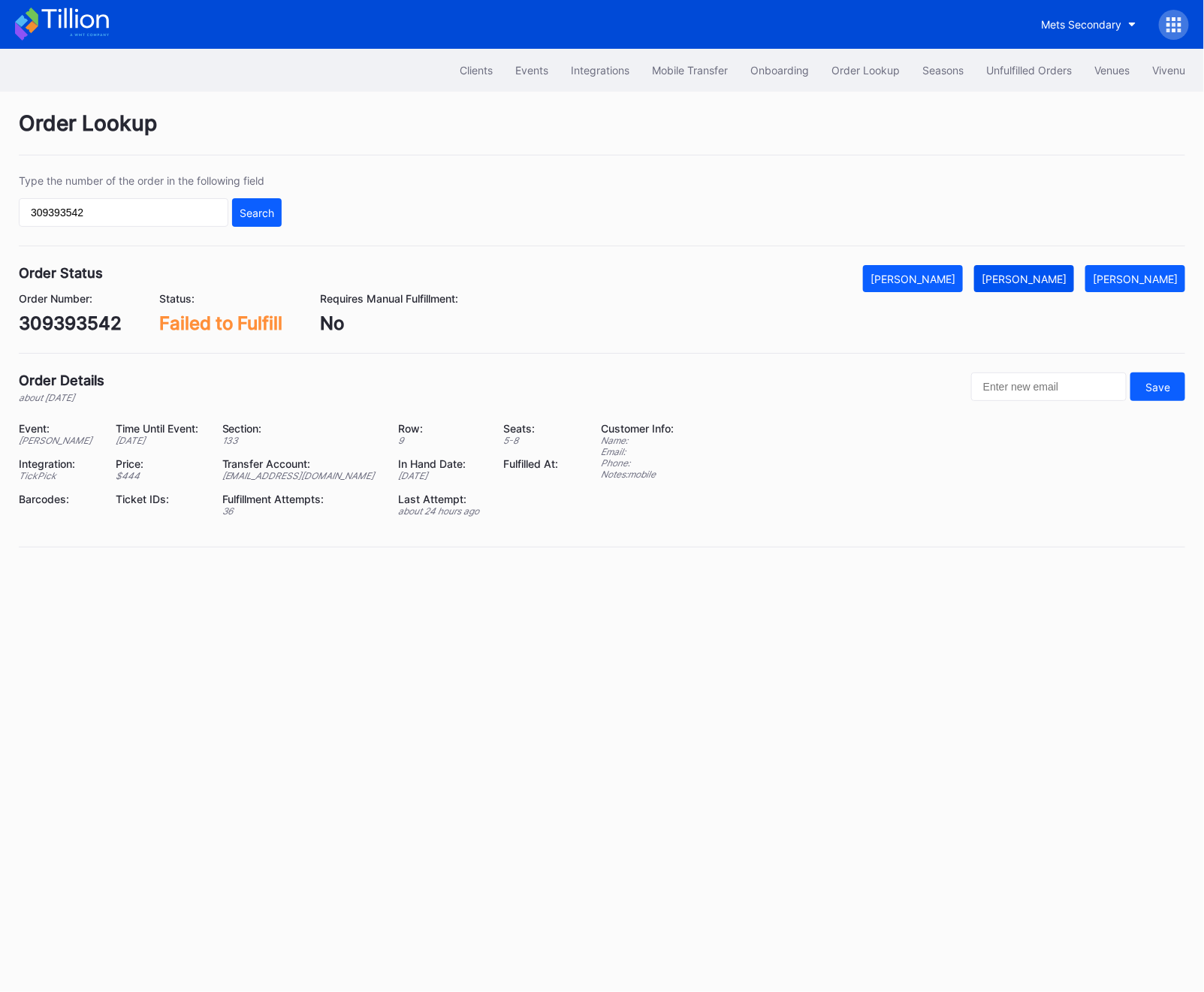
click at [1048, 283] on div "[PERSON_NAME]" at bounding box center [1024, 278] width 85 height 13
click at [129, 216] on input "309393542" at bounding box center [123, 213] width 210 height 29
paste input "43616754"
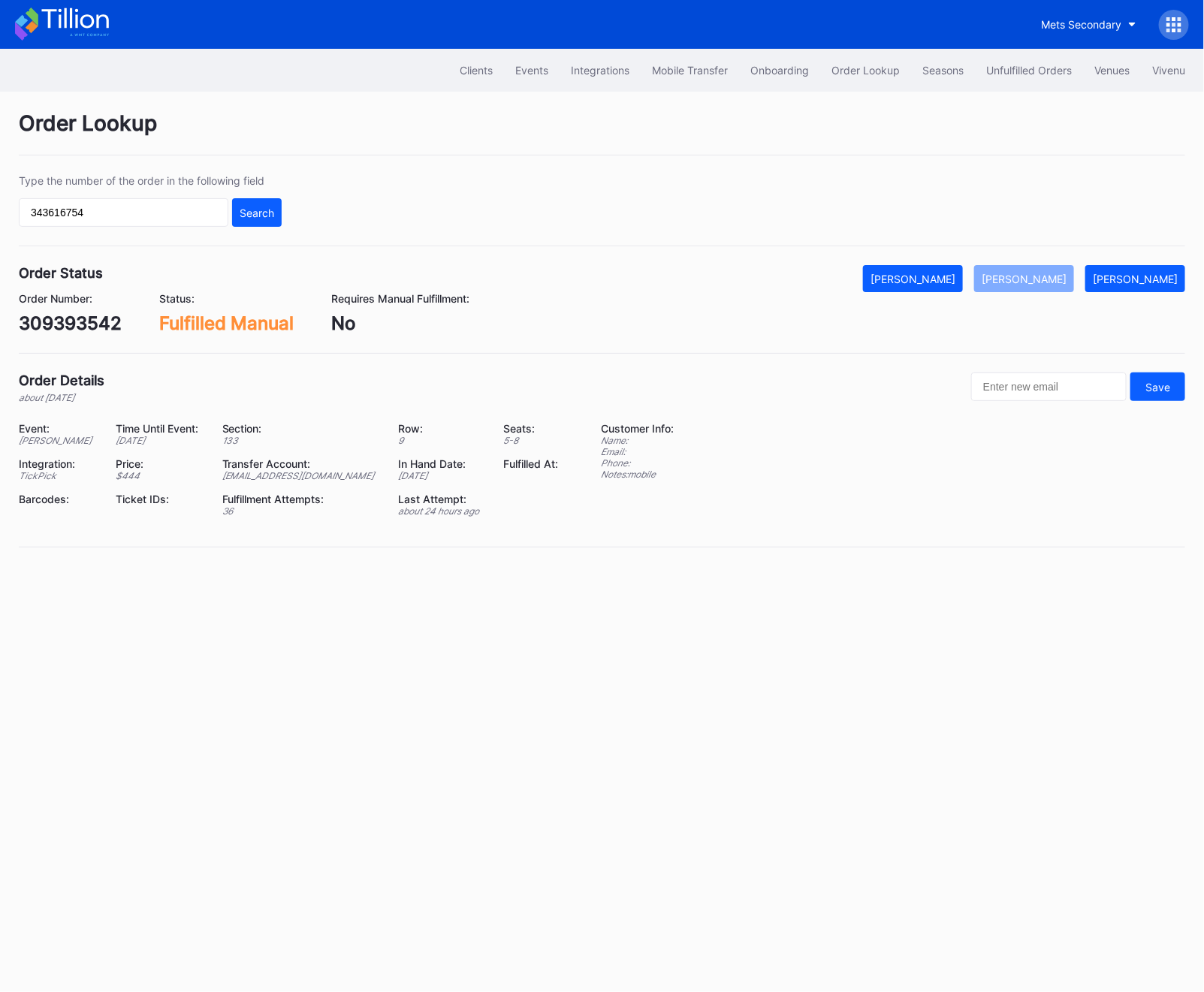
click at [241, 228] on div "Type the number of the order in the following field 343616754 Search" at bounding box center [602, 210] width 1166 height 72
click at [263, 215] on div "Search" at bounding box center [257, 213] width 35 height 13
click at [94, 206] on input "343616754" at bounding box center [123, 213] width 210 height 29
click at [1059, 278] on div "[PERSON_NAME]" at bounding box center [1024, 278] width 85 height 13
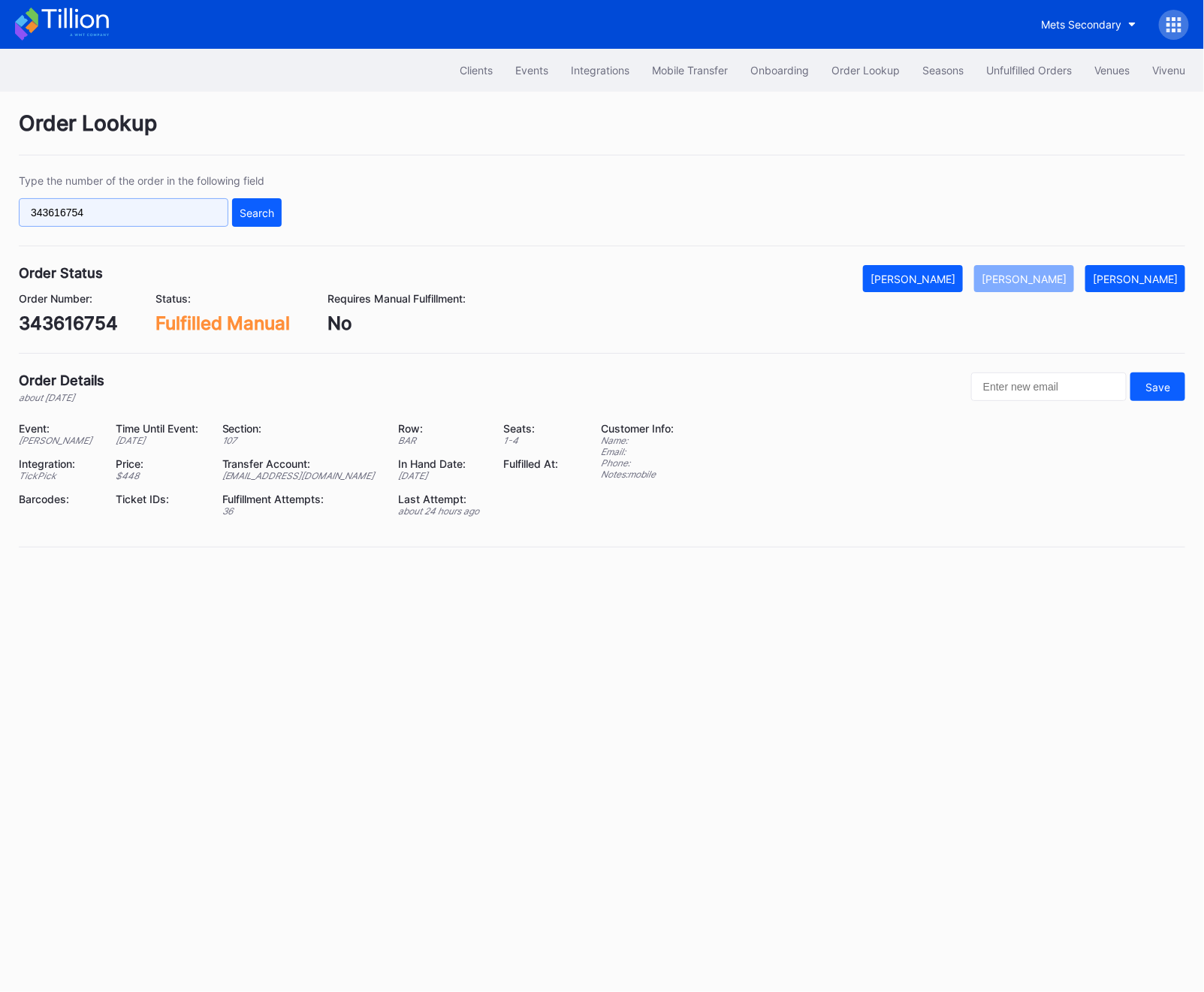
click at [89, 219] on input "343616754" at bounding box center [123, 213] width 210 height 29
paste input "16670581"
click at [254, 197] on div "Type the number of the order in the following field 166705814 Search" at bounding box center [150, 200] width 263 height 52
click at [261, 211] on div "Search" at bounding box center [257, 213] width 35 height 13
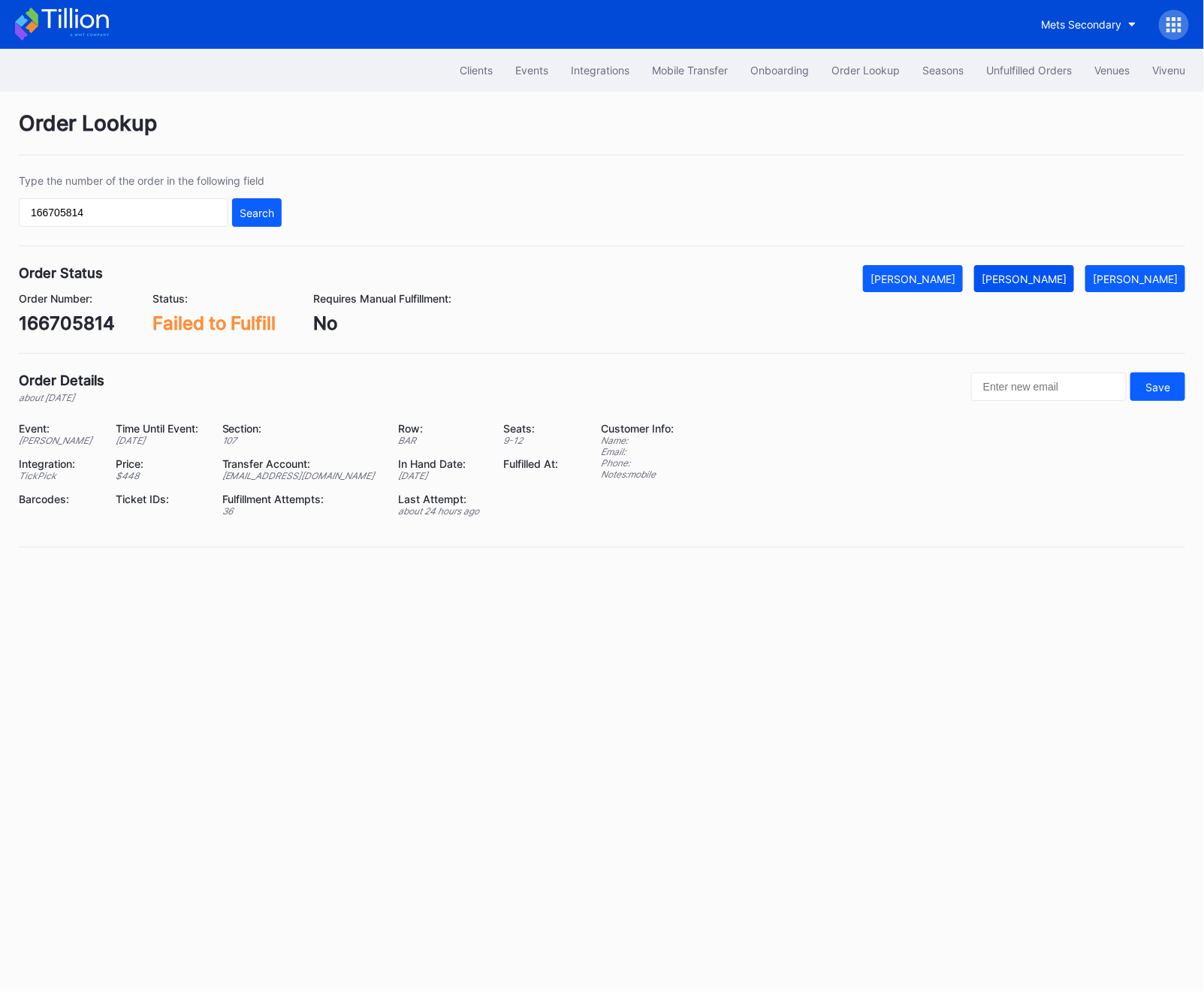
click at [1072, 269] on button "[PERSON_NAME]" at bounding box center [1024, 278] width 100 height 27
click at [89, 205] on input "166705814" at bounding box center [123, 213] width 210 height 29
paste input "231432775"
click at [233, 218] on button "Search" at bounding box center [257, 213] width 49 height 29
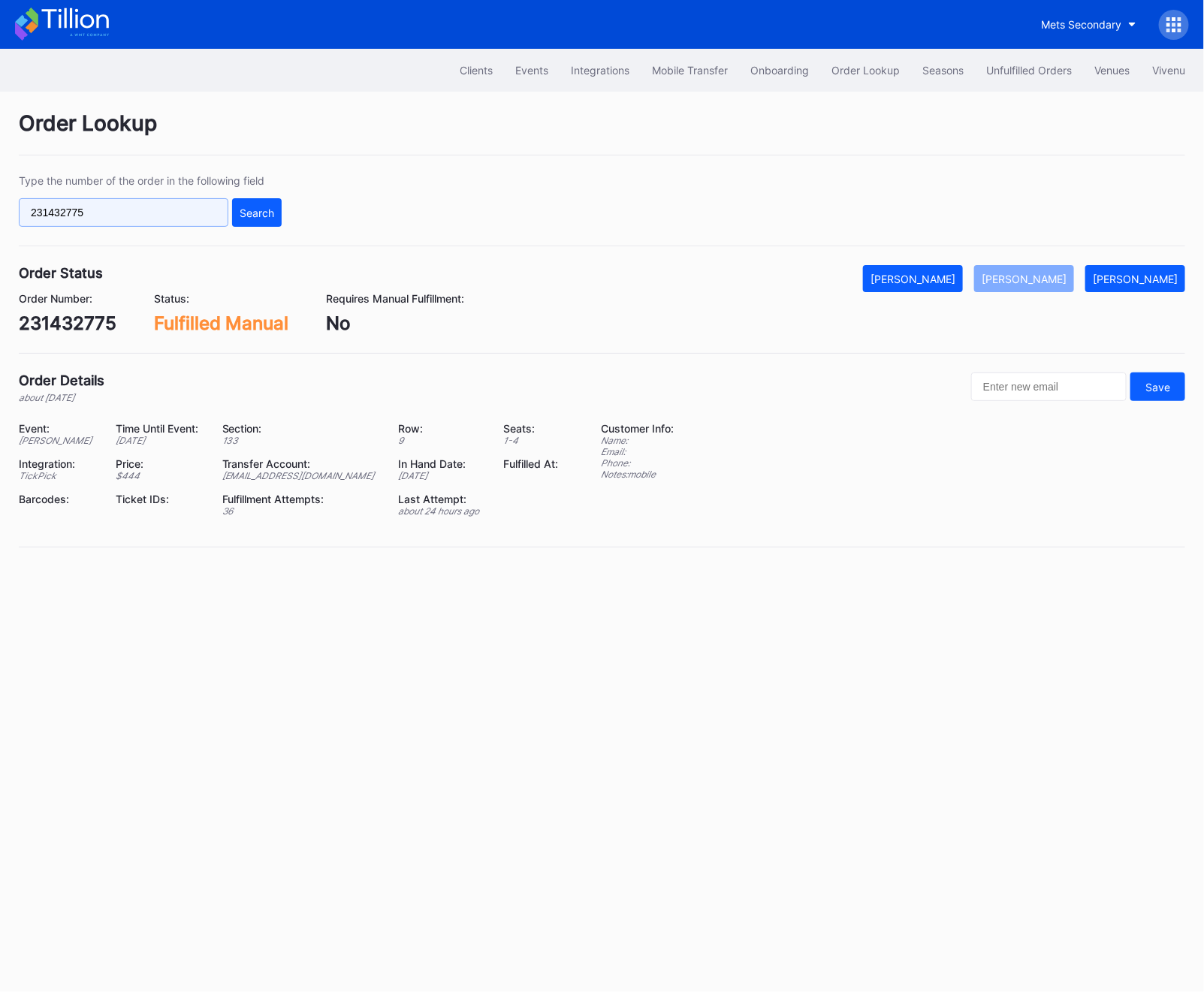
click at [128, 213] on input "231432775" at bounding box center [123, 213] width 210 height 29
paste input "309393542"
click at [239, 223] on button "Search" at bounding box center [257, 213] width 49 height 29
click at [65, 217] on input "309393542" at bounding box center [123, 213] width 210 height 29
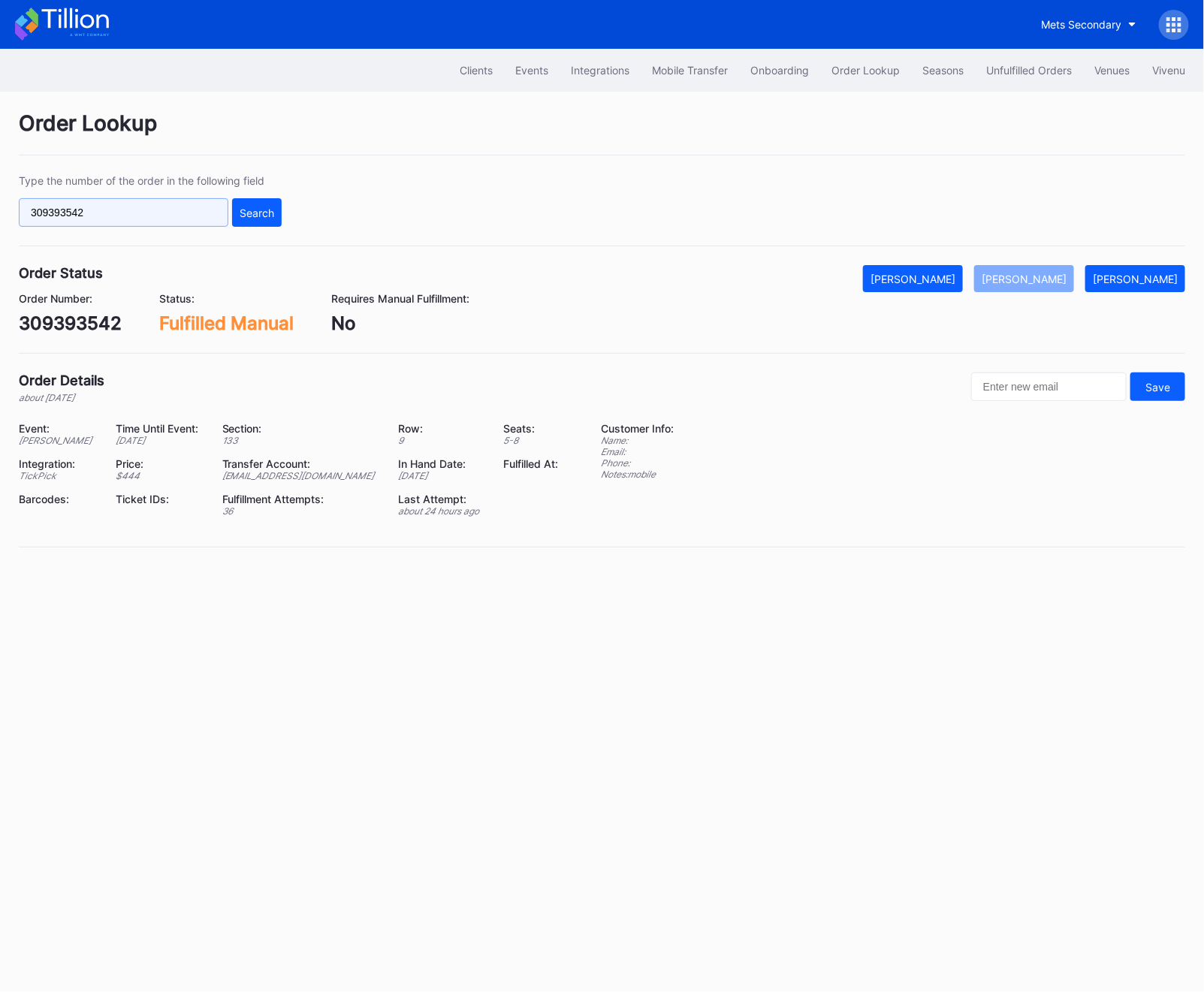
click at [65, 217] on input "309393542" at bounding box center [123, 213] width 210 height 29
paste input "43616754"
click at [250, 210] on div "Search" at bounding box center [257, 213] width 35 height 13
click at [132, 201] on input "343616754" at bounding box center [123, 213] width 210 height 29
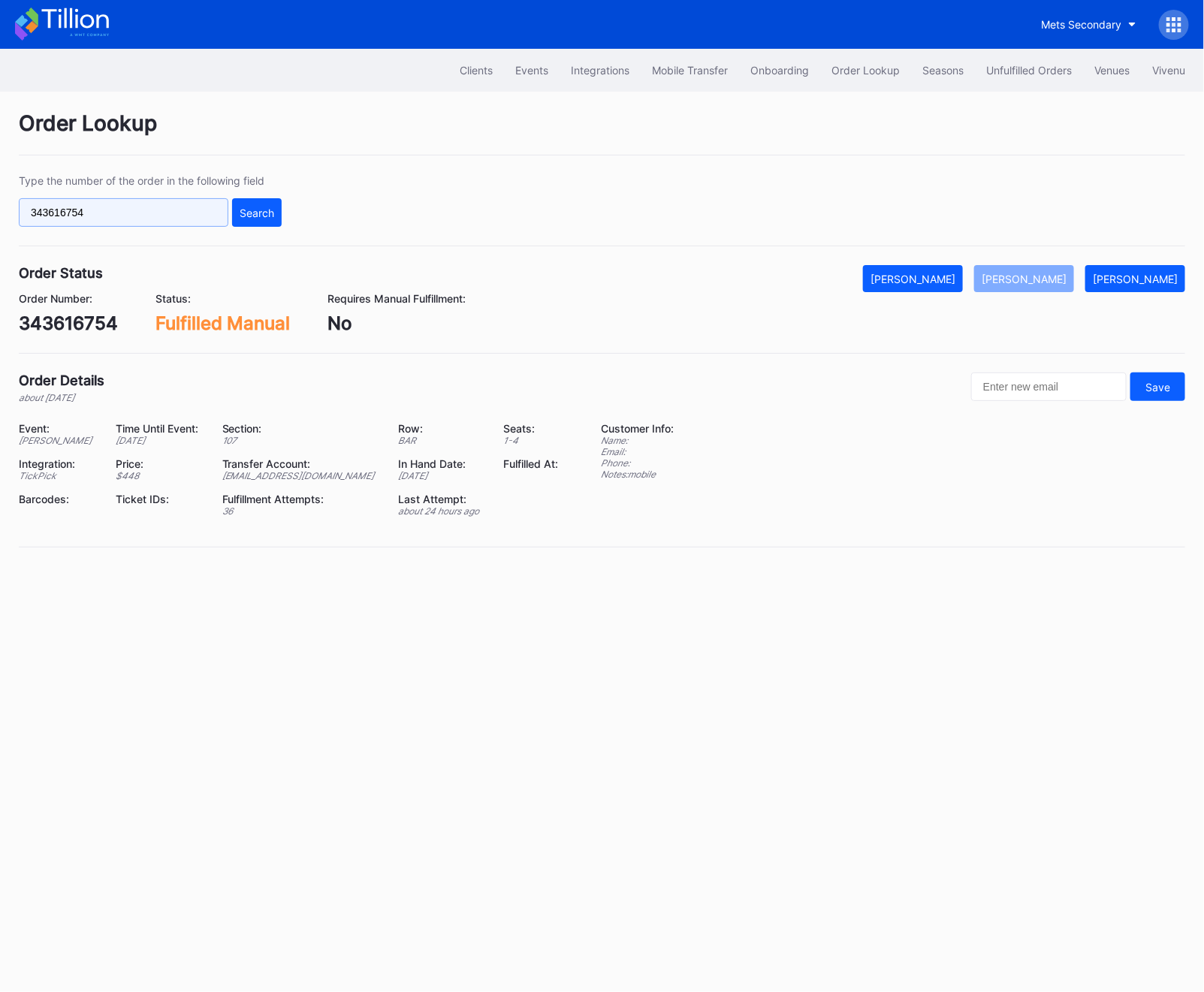
click at [132, 201] on input "343616754" at bounding box center [123, 213] width 210 height 29
paste input "442140522"
type input "442140522"
click at [258, 207] on div "Search" at bounding box center [257, 213] width 35 height 13
click at [1056, 275] on div "[PERSON_NAME]" at bounding box center [1024, 278] width 85 height 13
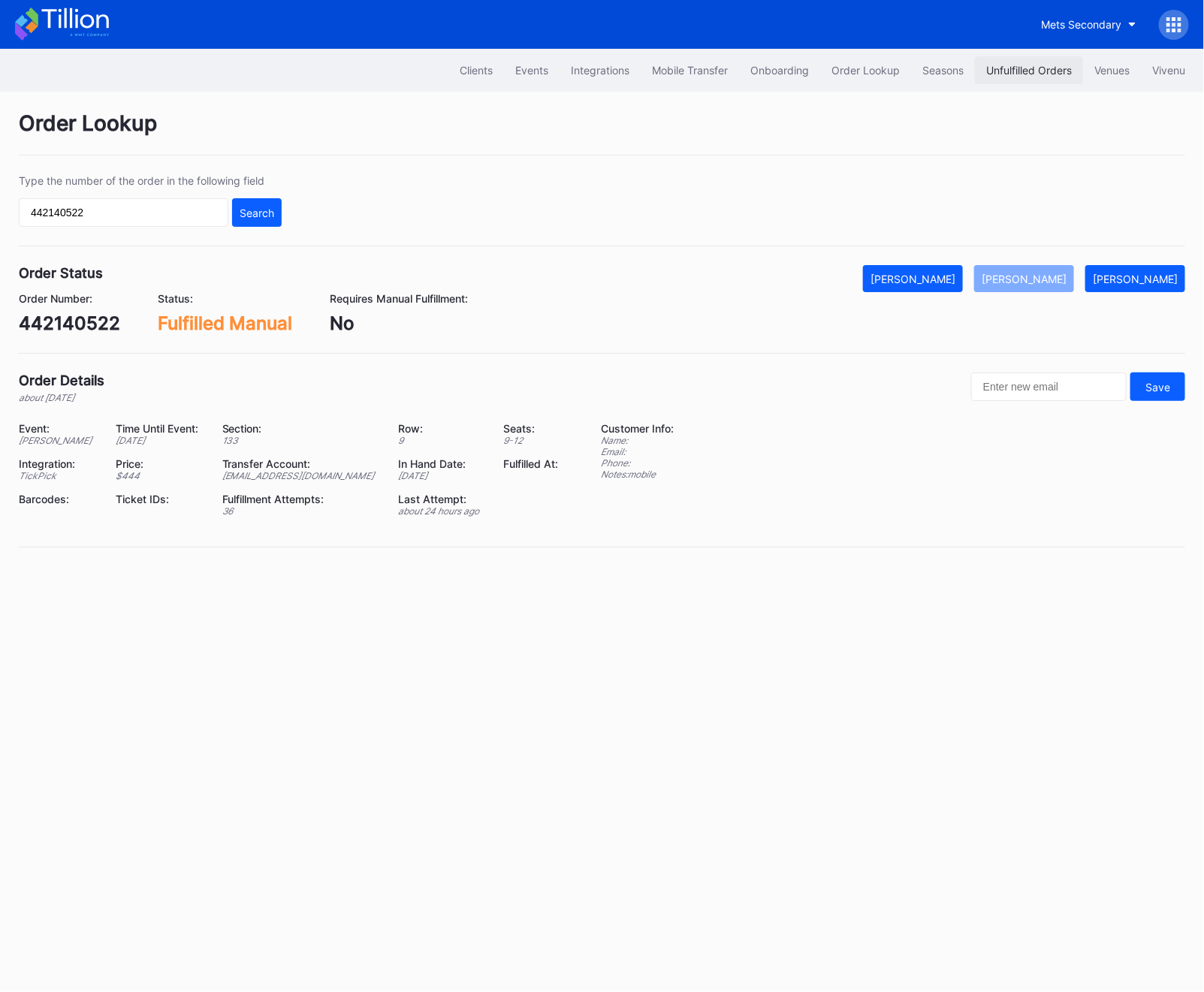
click at [1030, 67] on div "Unfulfilled Orders" at bounding box center [1028, 70] width 86 height 13
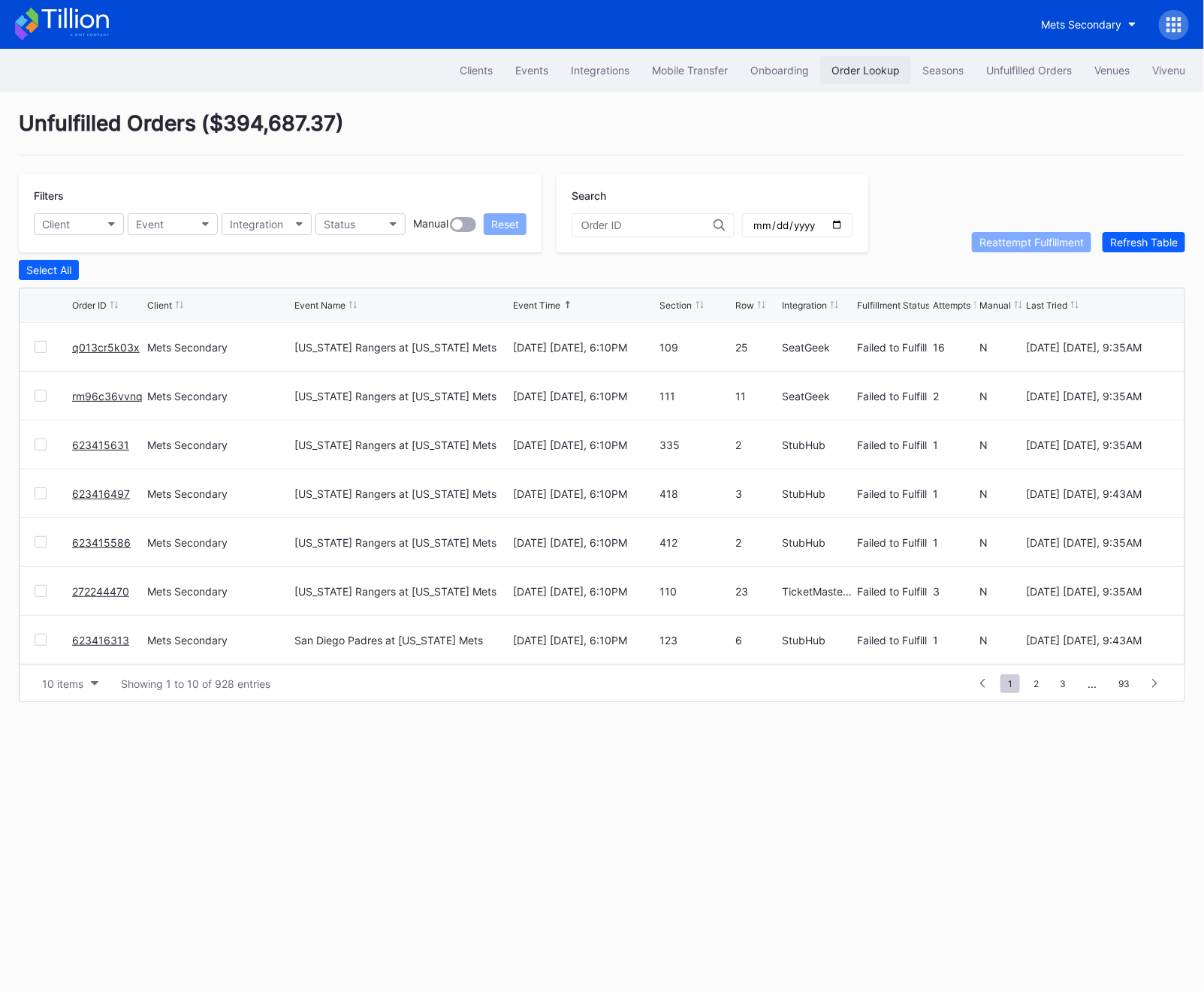
click at [846, 73] on div "Order Lookup" at bounding box center [866, 70] width 68 height 13
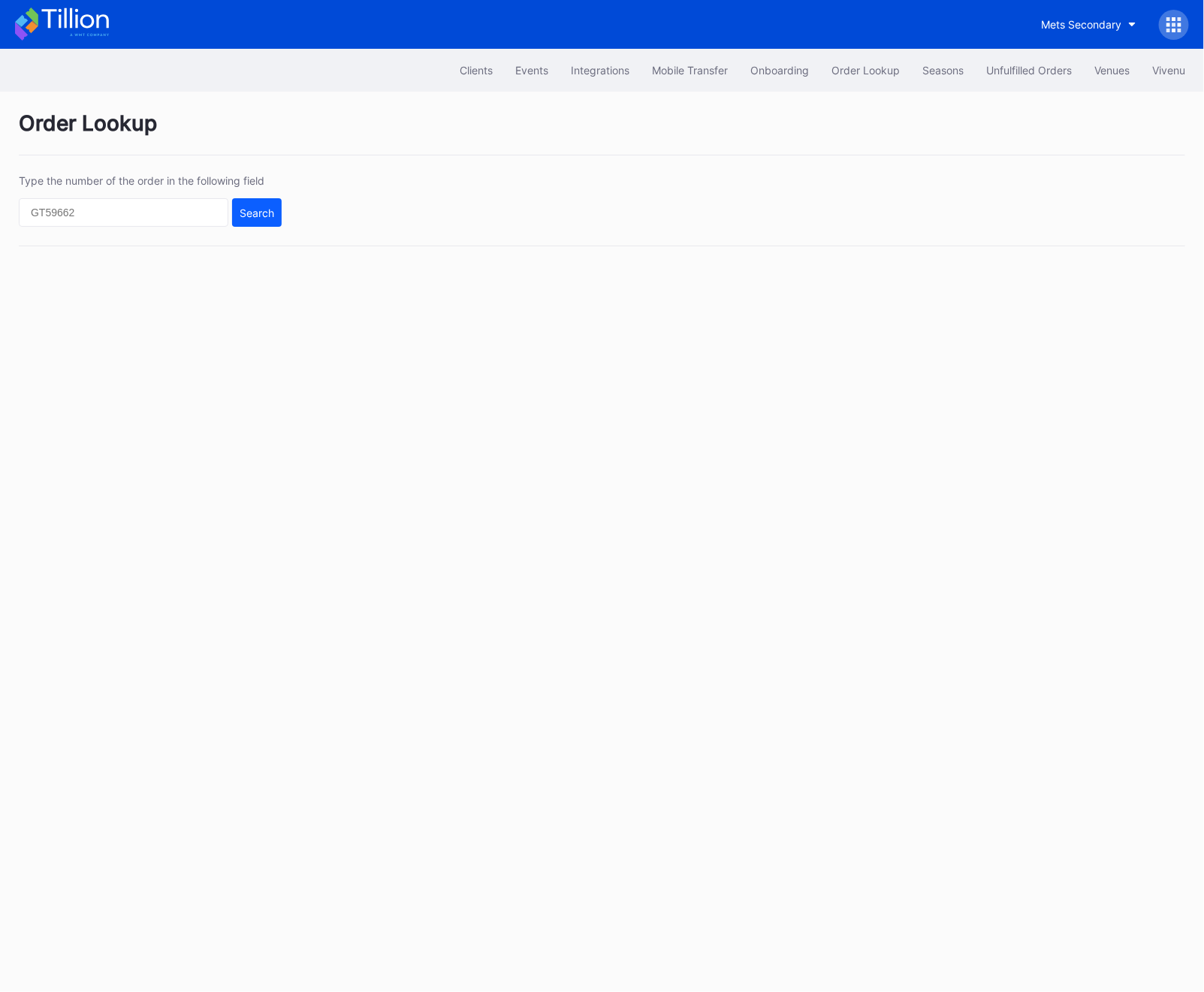
click at [82, 228] on div "Type the number of the order in the following field Search" at bounding box center [602, 210] width 1166 height 72
click at [78, 195] on div "Type the number of the order in the following field Search" at bounding box center [150, 200] width 263 height 52
click at [78, 211] on input "text" at bounding box center [123, 213] width 210 height 29
paste input "618906779"
type input "618906779"
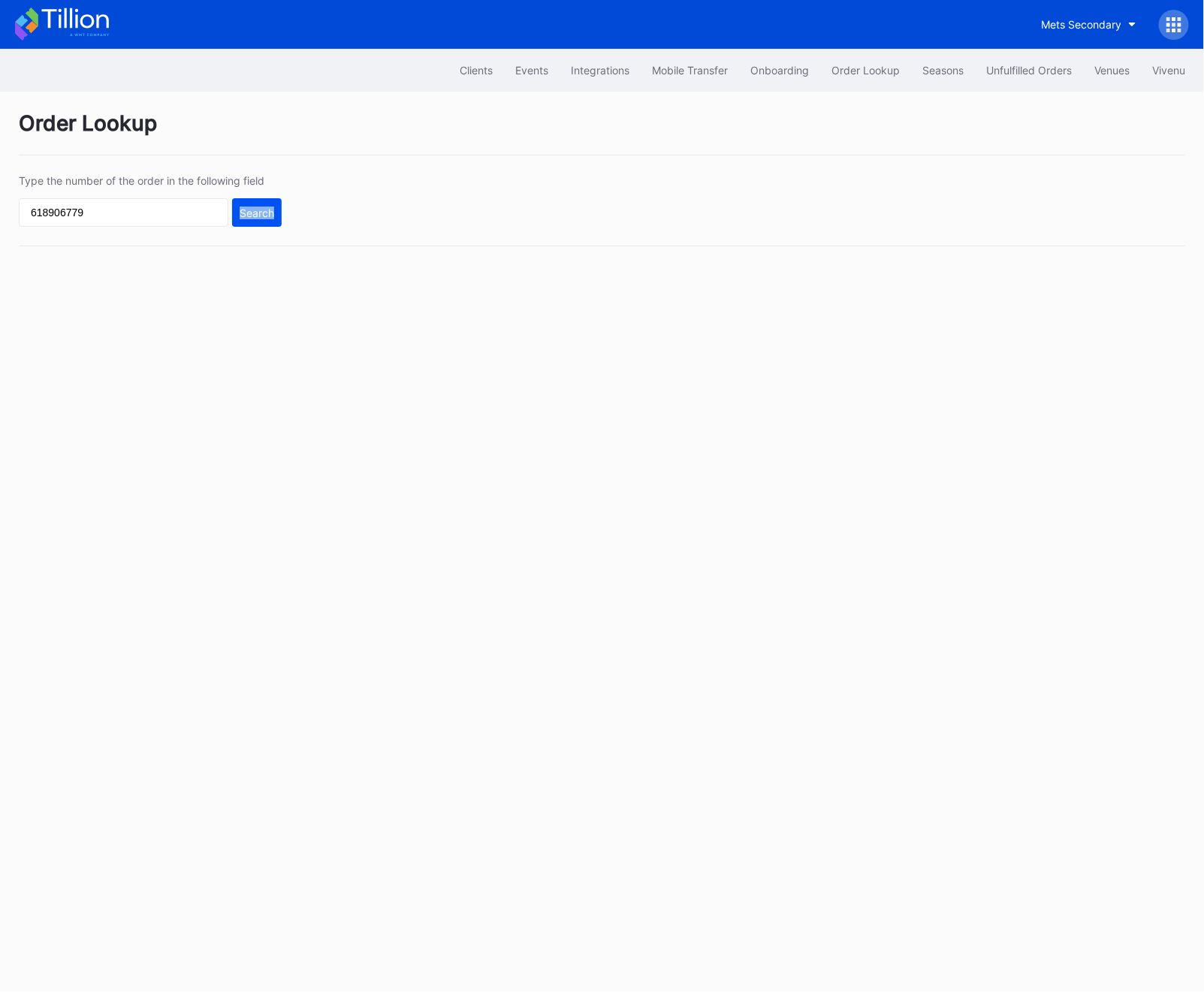
click at [275, 216] on button "Search" at bounding box center [257, 213] width 49 height 29
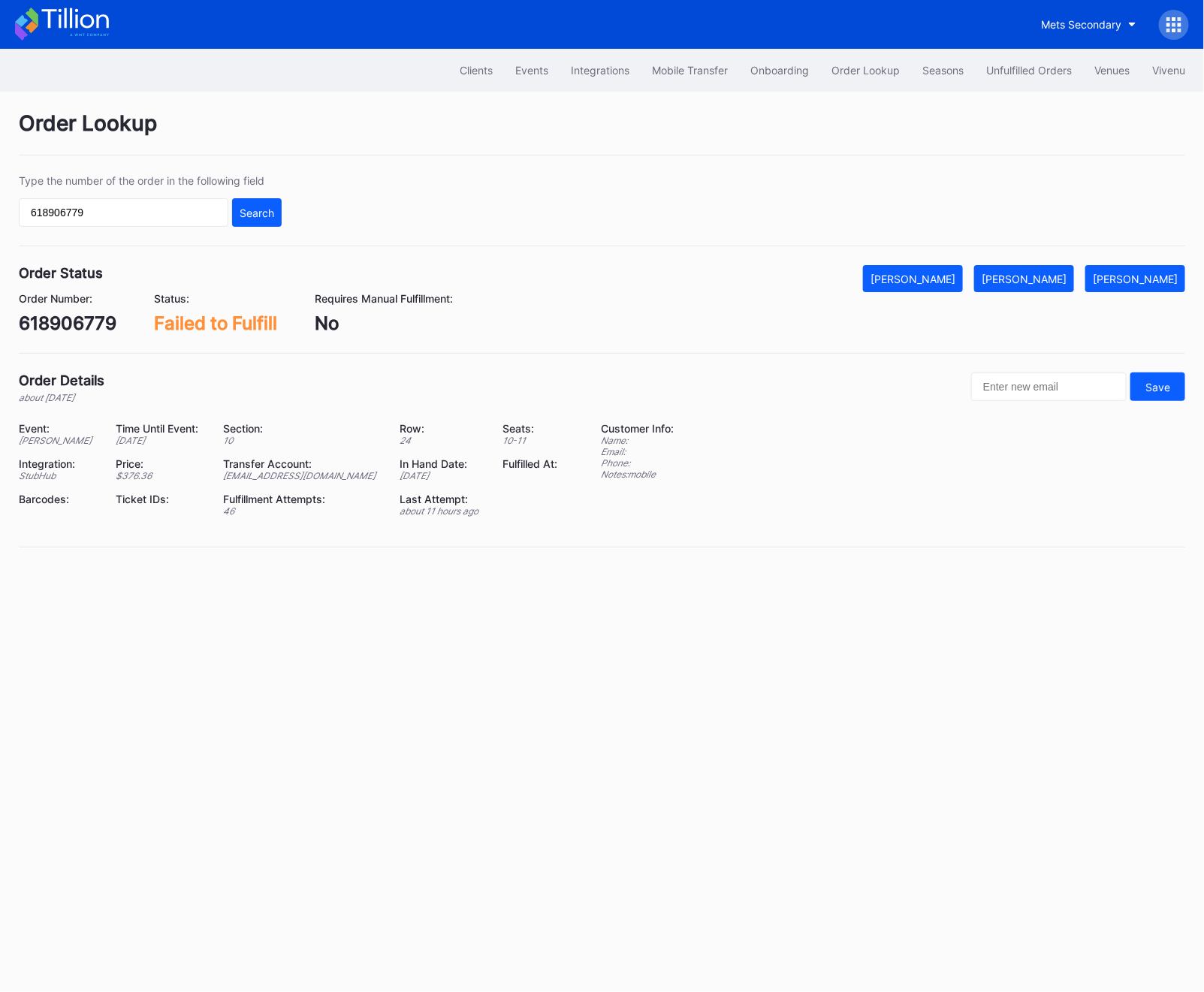
click at [72, 321] on div "618906779" at bounding box center [67, 323] width 98 height 22
click at [1065, 276] on div "[PERSON_NAME]" at bounding box center [1024, 278] width 85 height 13
click at [986, 68] on div "Unfulfilled Orders" at bounding box center [1028, 70] width 86 height 13
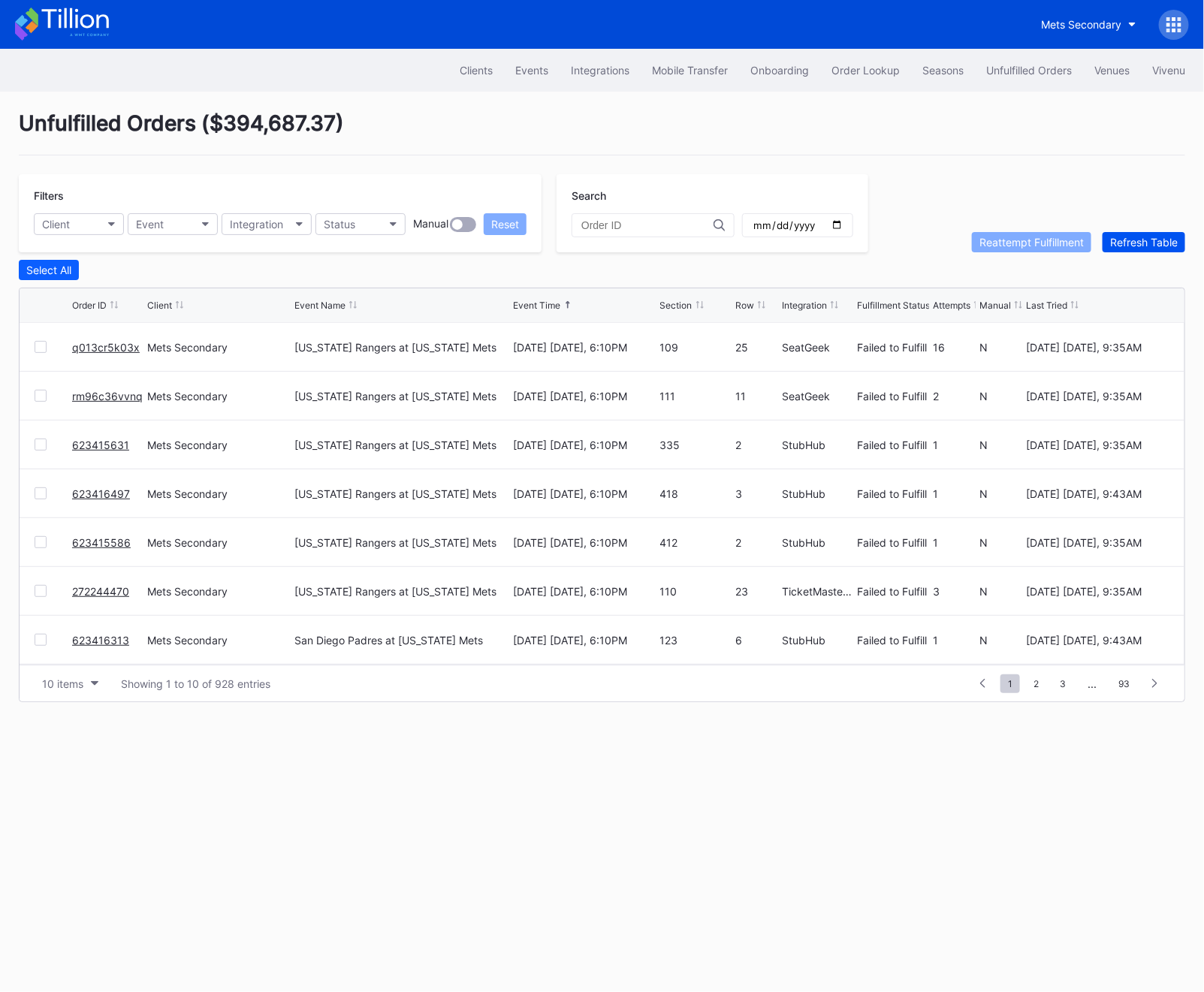
click at [1108, 246] on div "Refresh Table" at bounding box center [1143, 242] width 67 height 13
click at [89, 392] on link "623418262" at bounding box center [100, 396] width 57 height 13
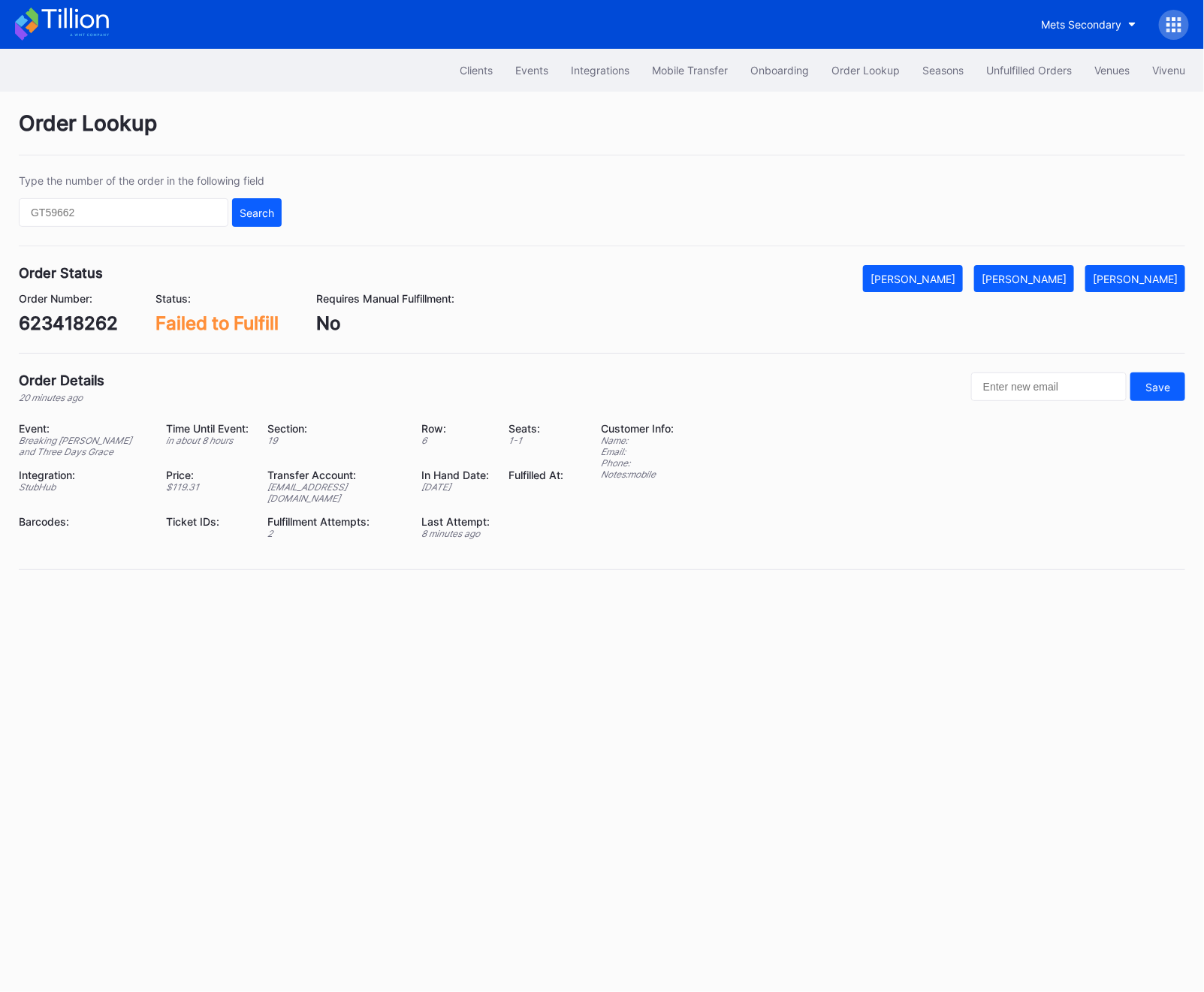
click at [76, 325] on div "623418262" at bounding box center [68, 323] width 99 height 22
click at [1048, 282] on div "[PERSON_NAME]" at bounding box center [1024, 278] width 85 height 13
click at [60, 328] on div "623418262" at bounding box center [68, 323] width 99 height 22
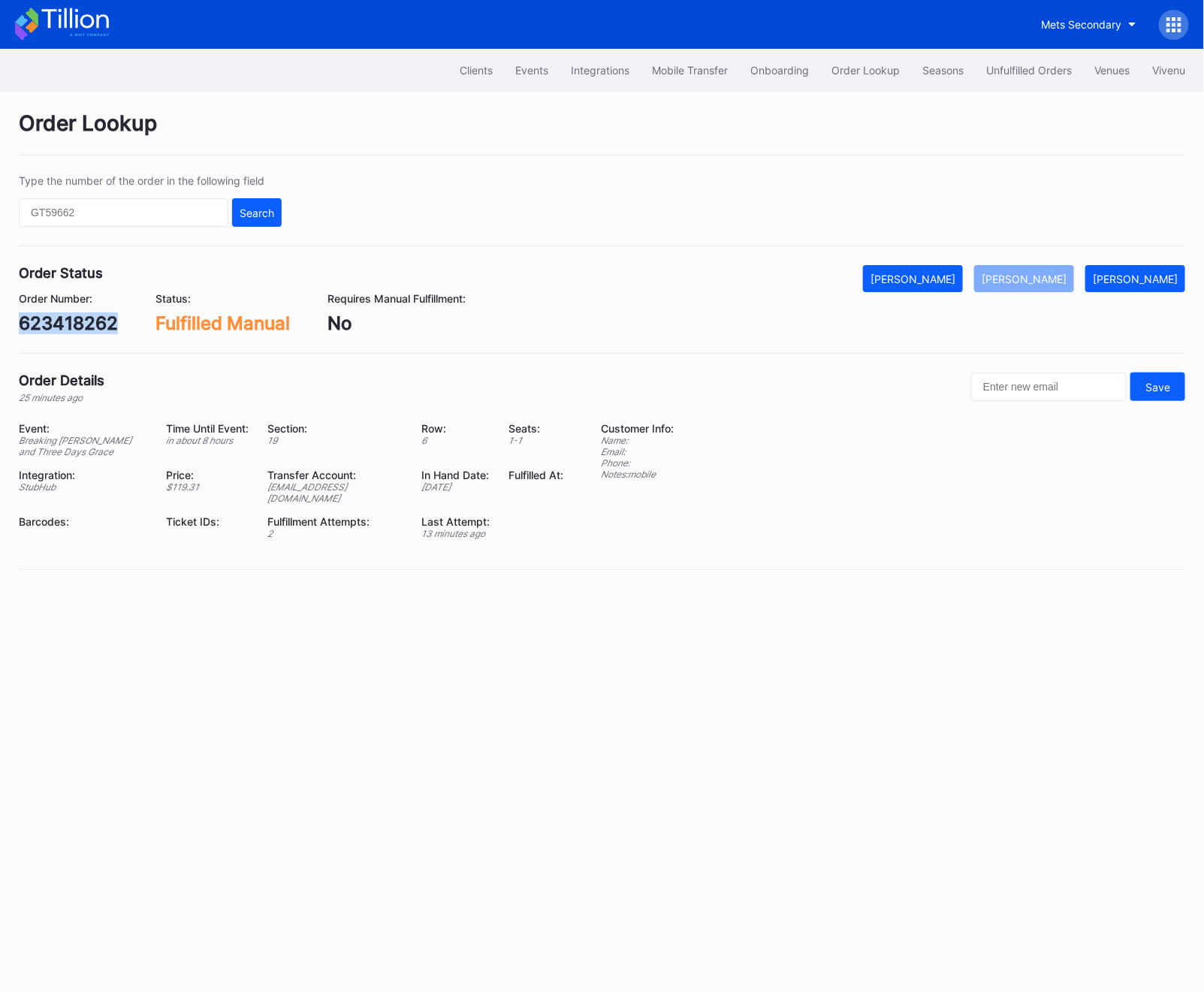
click at [60, 328] on div "623418262" at bounding box center [68, 323] width 99 height 22
click at [138, 213] on input "text" at bounding box center [123, 213] width 210 height 29
paste input "623418835"
type input "623418835"
click at [269, 198] on button "Search" at bounding box center [257, 213] width 49 height 29
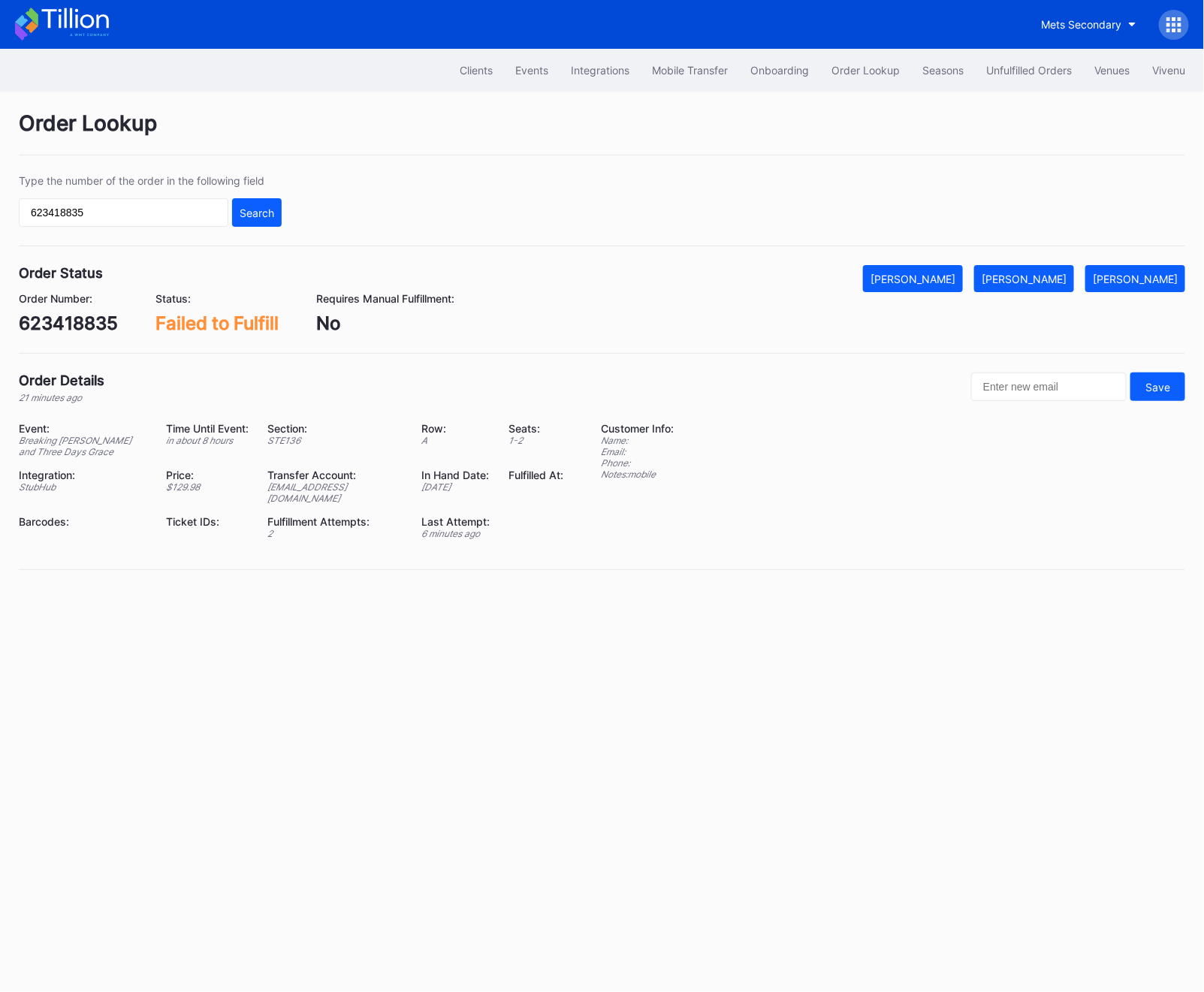
click at [55, 302] on div "Order Number:" at bounding box center [68, 298] width 99 height 13
click at [55, 332] on div "623418835" at bounding box center [68, 323] width 99 height 22
click at [1042, 278] on div "[PERSON_NAME]" at bounding box center [1024, 278] width 85 height 13
click at [1018, 68] on div "Unfulfilled Orders" at bounding box center [1028, 70] width 86 height 13
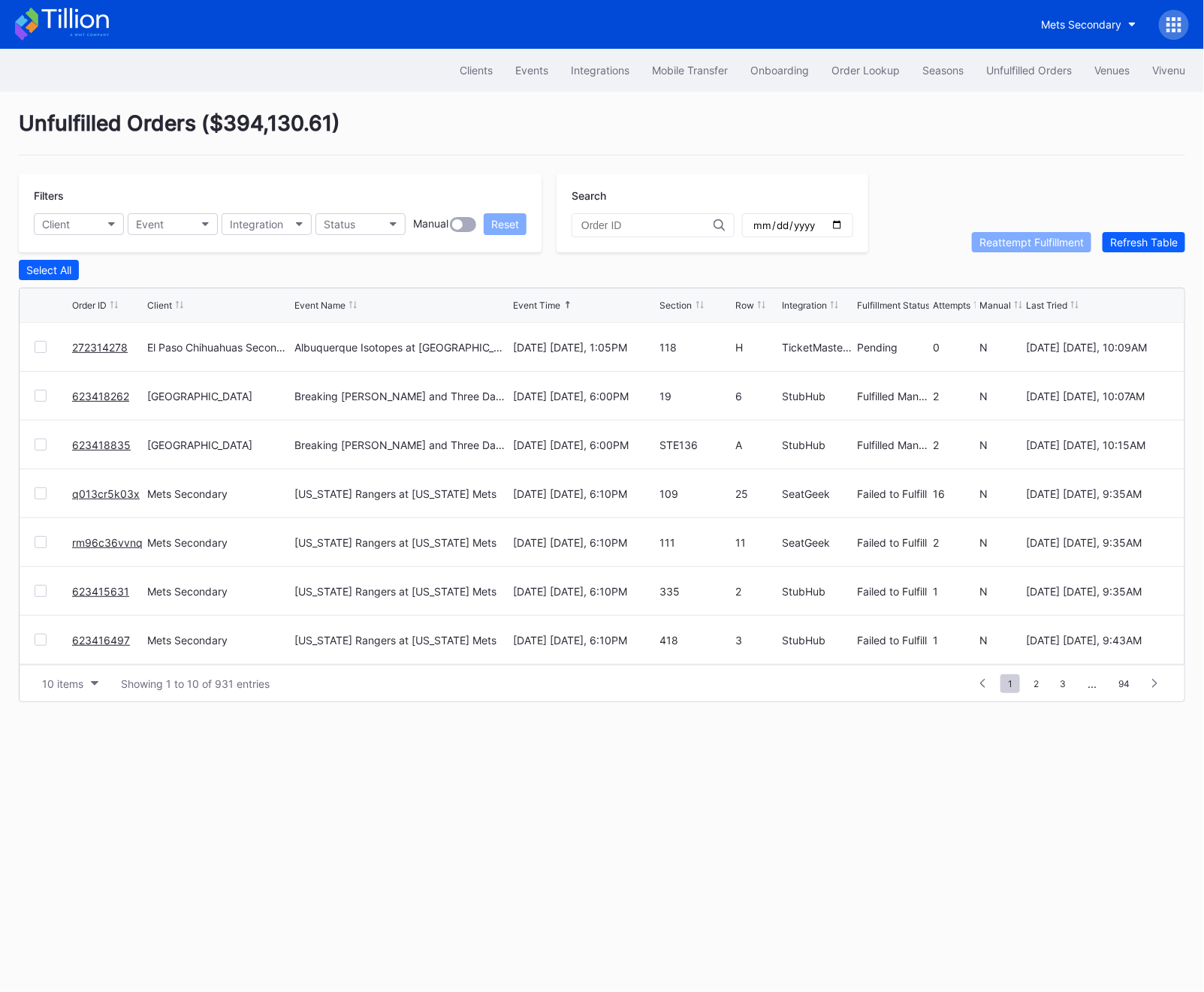
click at [89, 399] on link "623418262" at bounding box center [100, 396] width 57 height 13
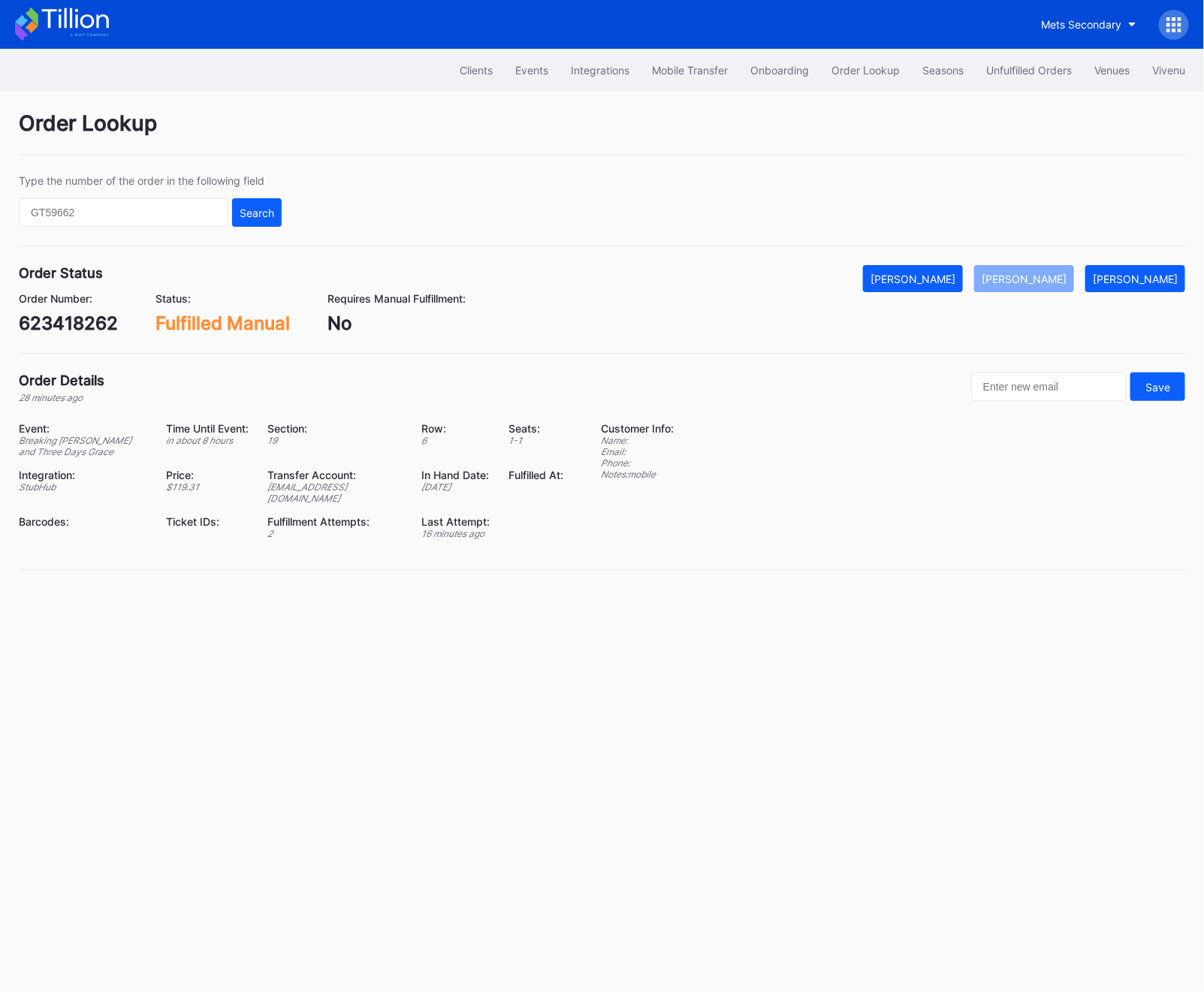
click at [85, 328] on div "623418262" at bounding box center [68, 323] width 99 height 22
click at [232, 201] on button "Search" at bounding box center [257, 213] width 49 height 29
click at [179, 234] on div "Type the number of the order in the following field Search" at bounding box center [602, 210] width 1166 height 72
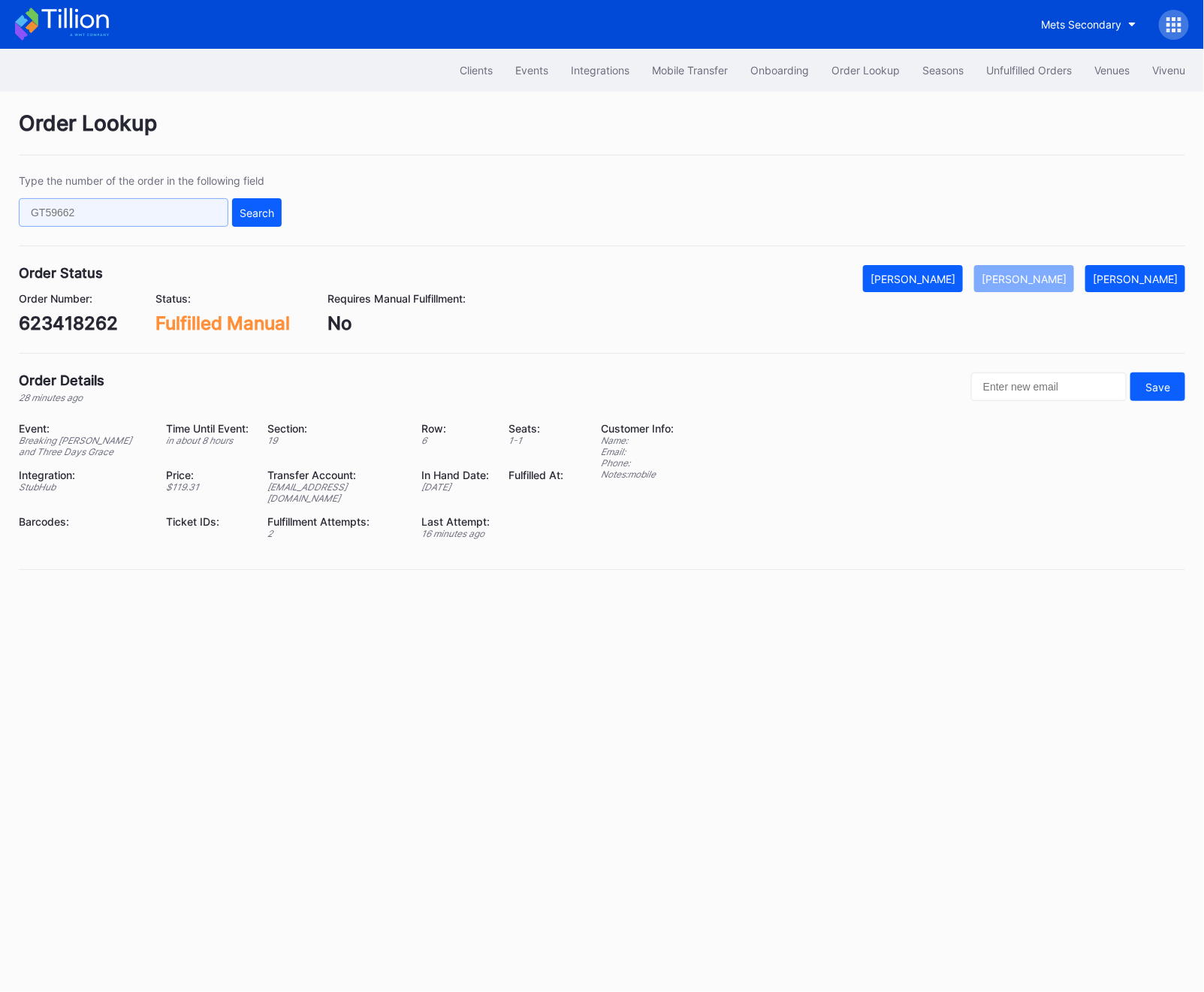
click at [179, 211] on input "text" at bounding box center [123, 213] width 210 height 29
paste input "623421558"
type input "623421558"
click at [245, 216] on div "Search" at bounding box center [257, 213] width 35 height 13
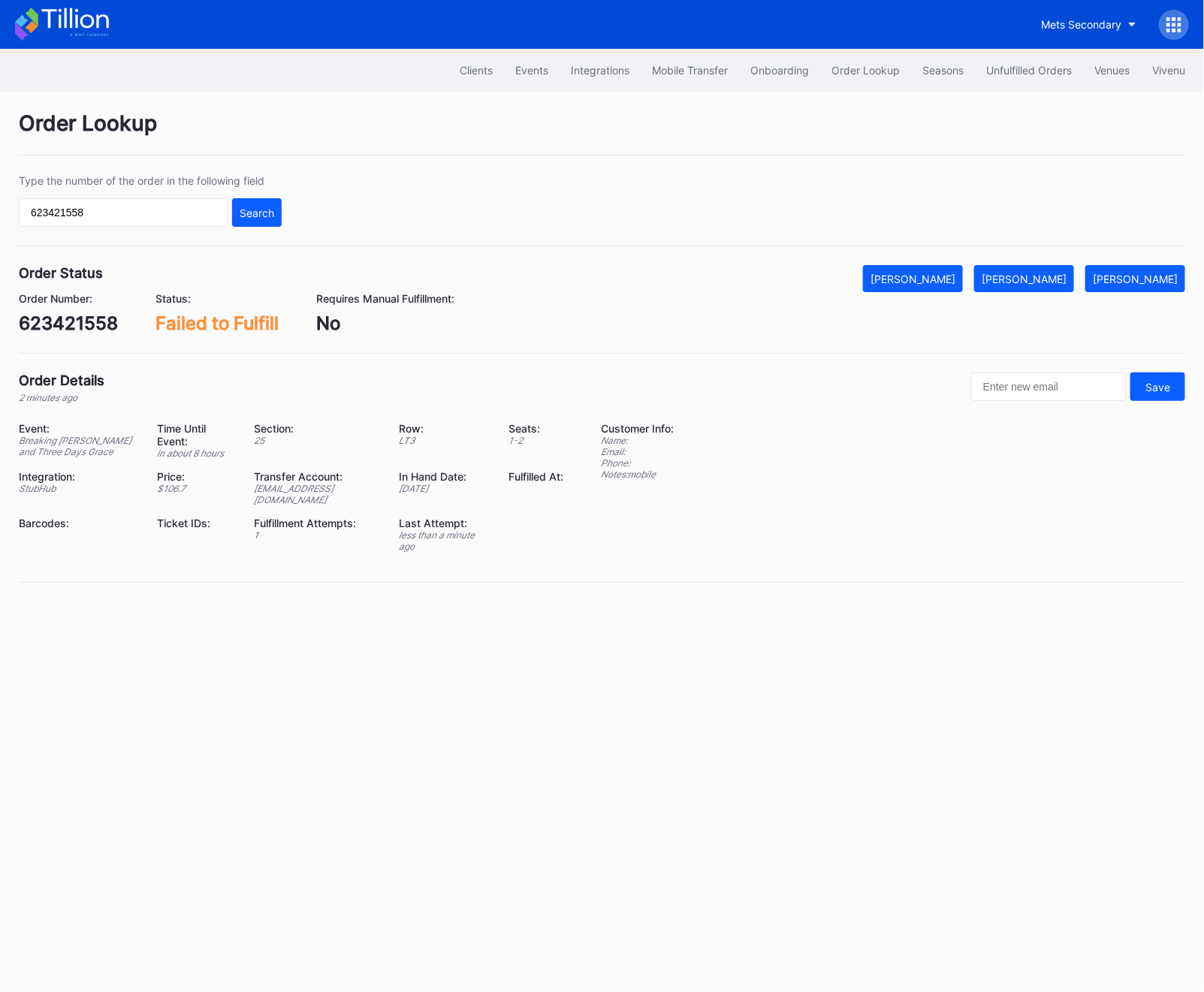
click at [42, 325] on div "623421558" at bounding box center [68, 323] width 99 height 22
click at [1041, 287] on button "[PERSON_NAME]" at bounding box center [1024, 278] width 100 height 27
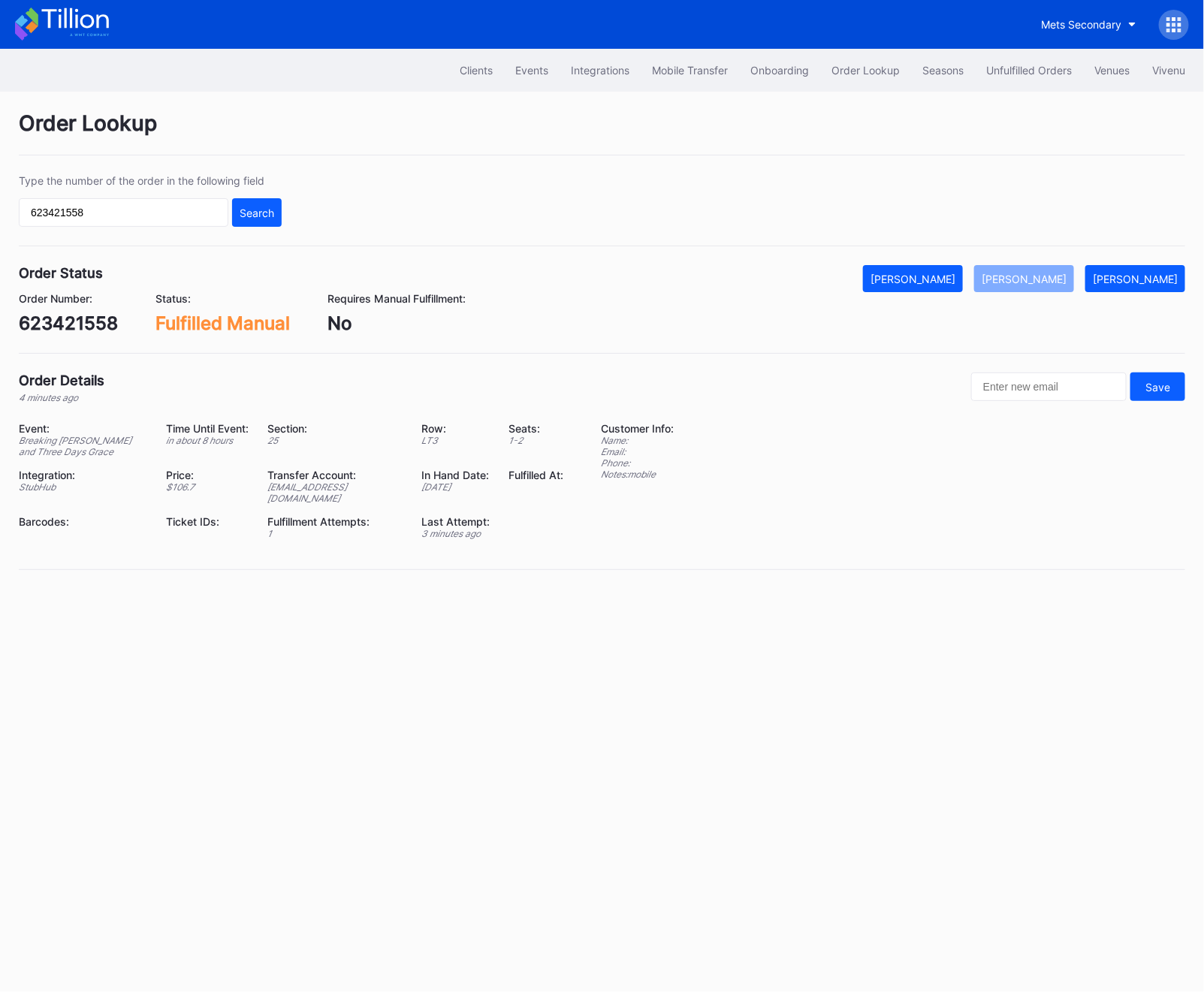
click at [77, 333] on div "623421558" at bounding box center [68, 323] width 99 height 22
click at [1049, 59] on button "Unfulfilled Orders" at bounding box center [1028, 70] width 108 height 28
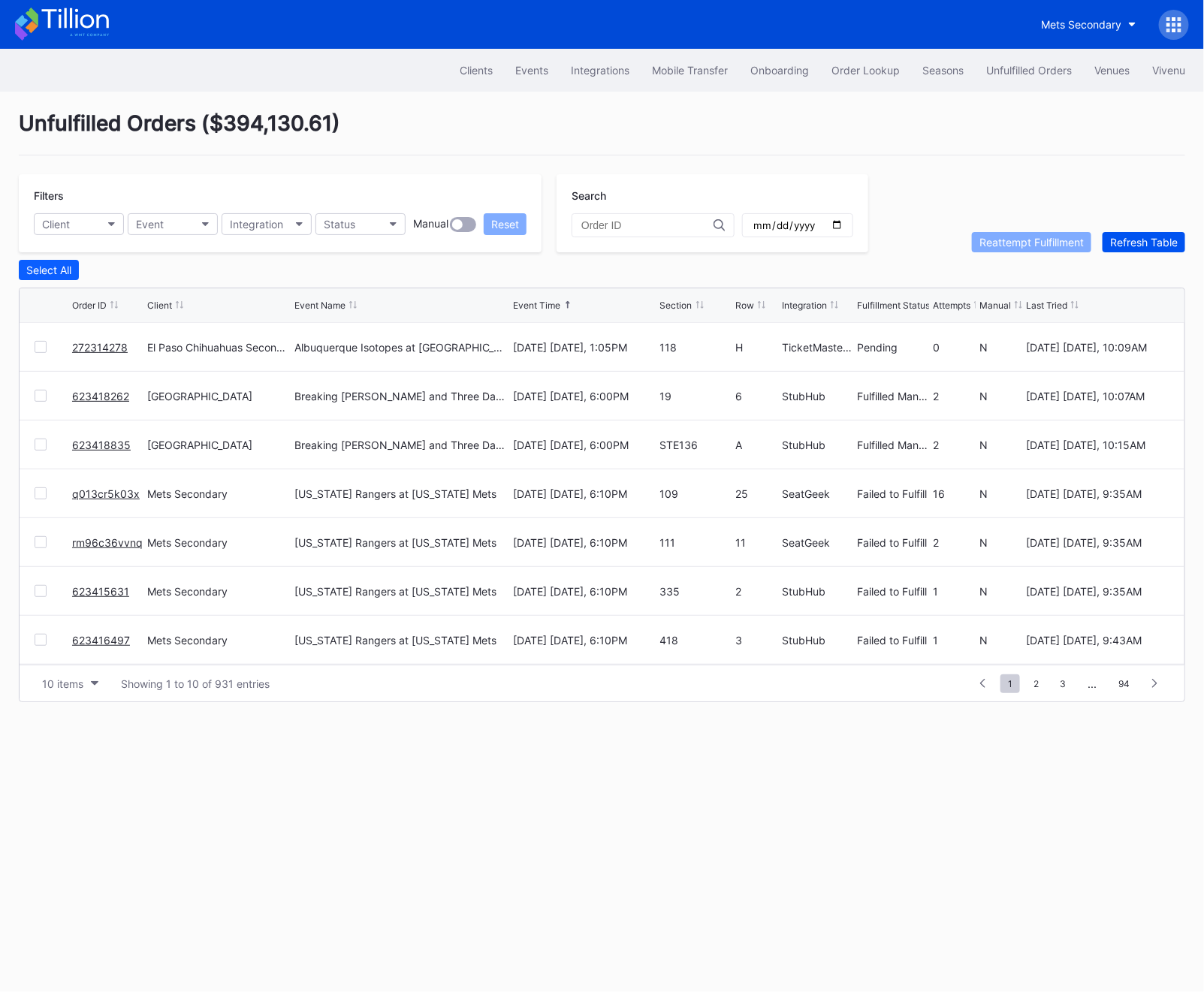
click at [1108, 238] on div "Refresh Table" at bounding box center [1143, 242] width 67 height 13
click at [87, 391] on link "75503269" at bounding box center [98, 396] width 52 height 13
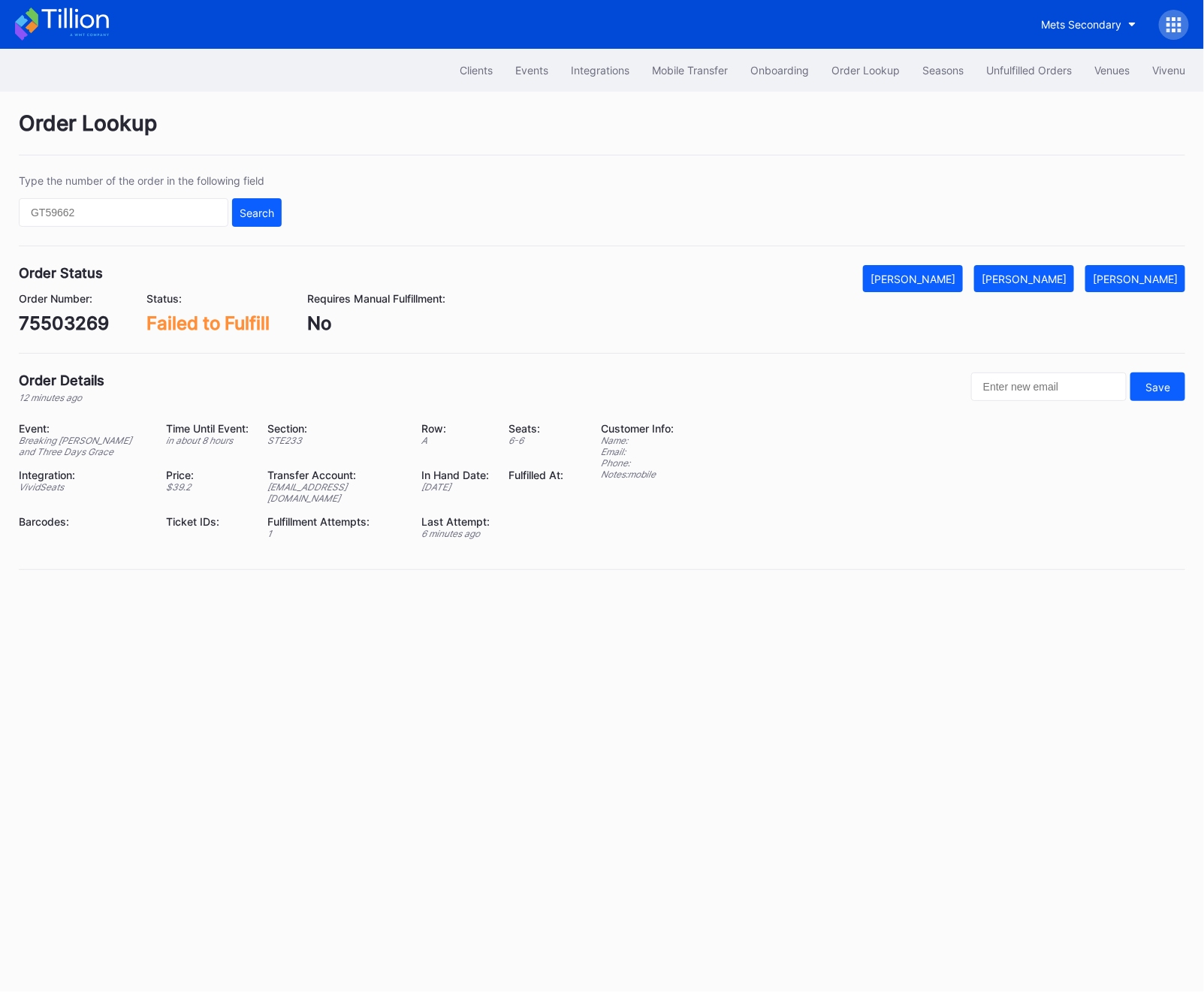
click at [66, 318] on div "75503269" at bounding box center [64, 323] width 90 height 22
click at [81, 333] on div "75503269" at bounding box center [64, 323] width 90 height 22
click at [1035, 288] on button "[PERSON_NAME]" at bounding box center [1024, 278] width 100 height 27
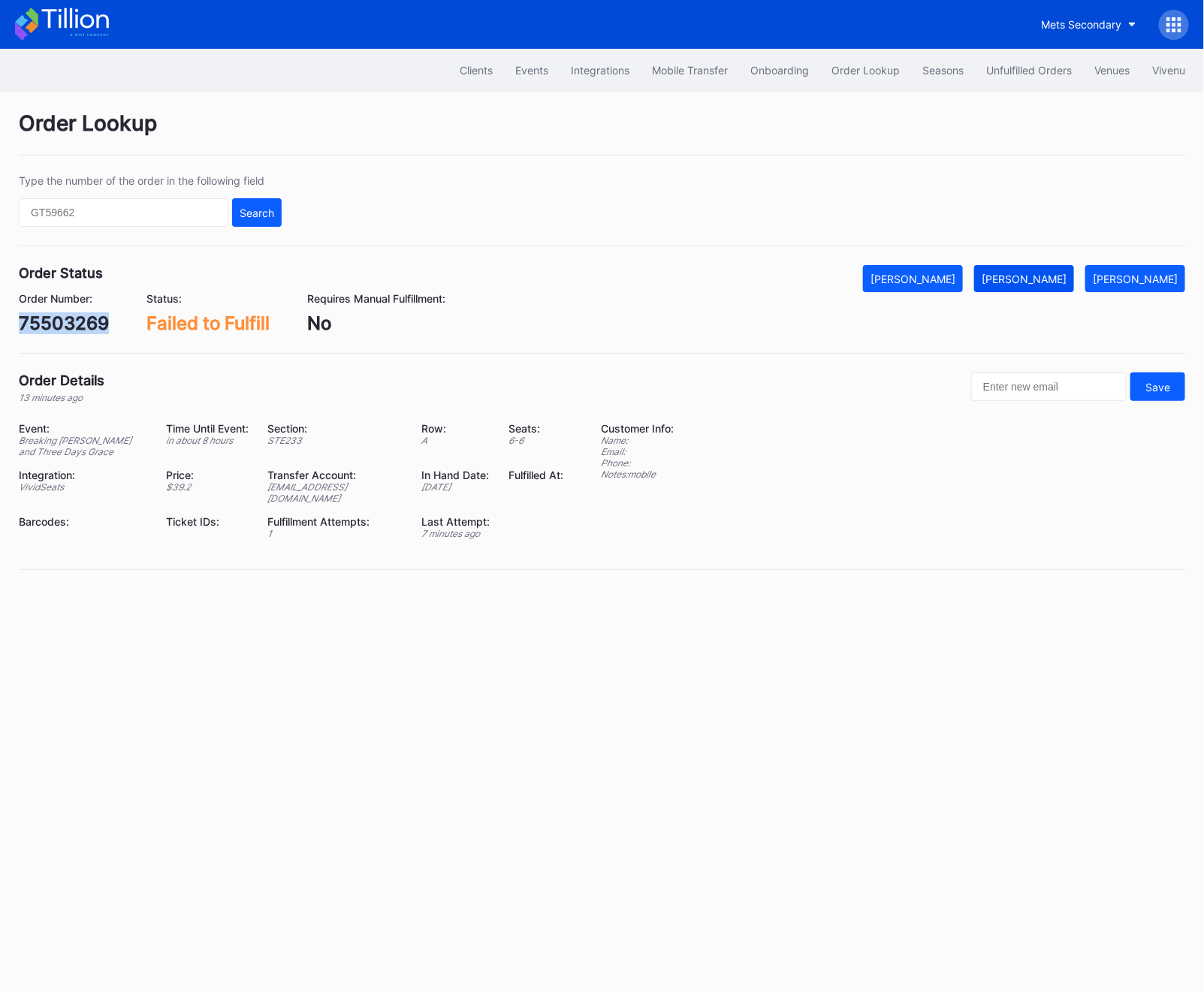
click at [1035, 288] on button "[PERSON_NAME]" at bounding box center [1024, 278] width 100 height 27
click at [1022, 68] on div "Unfulfilled Orders" at bounding box center [1028, 70] width 86 height 13
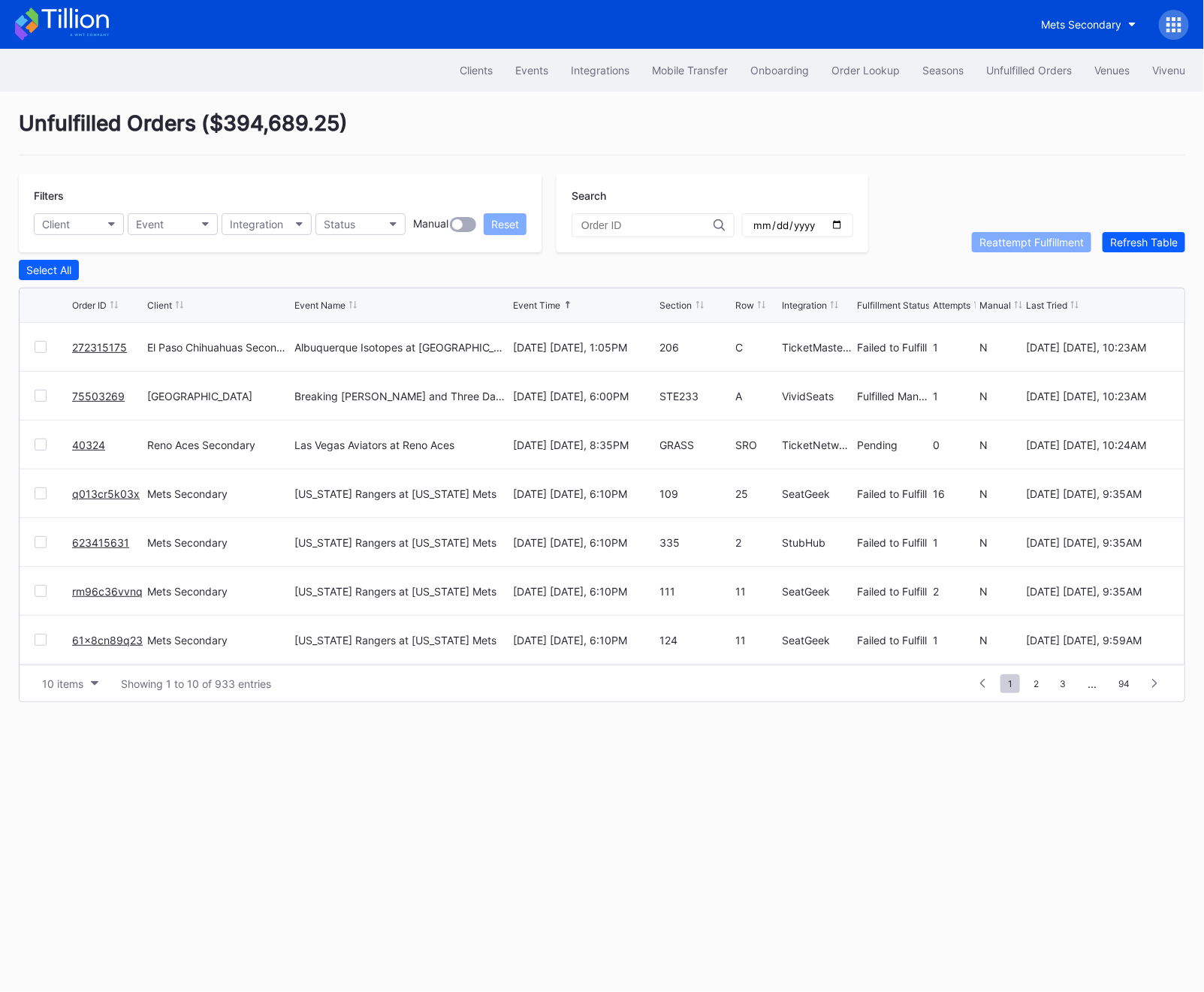
click at [1108, 253] on div "Unfulfilled Orders ( $394,689.25 ) Filters Client Event Integration Status Manu…" at bounding box center [602, 406] width 1204 height 630
click at [108, 391] on link "75503269" at bounding box center [98, 396] width 52 height 13
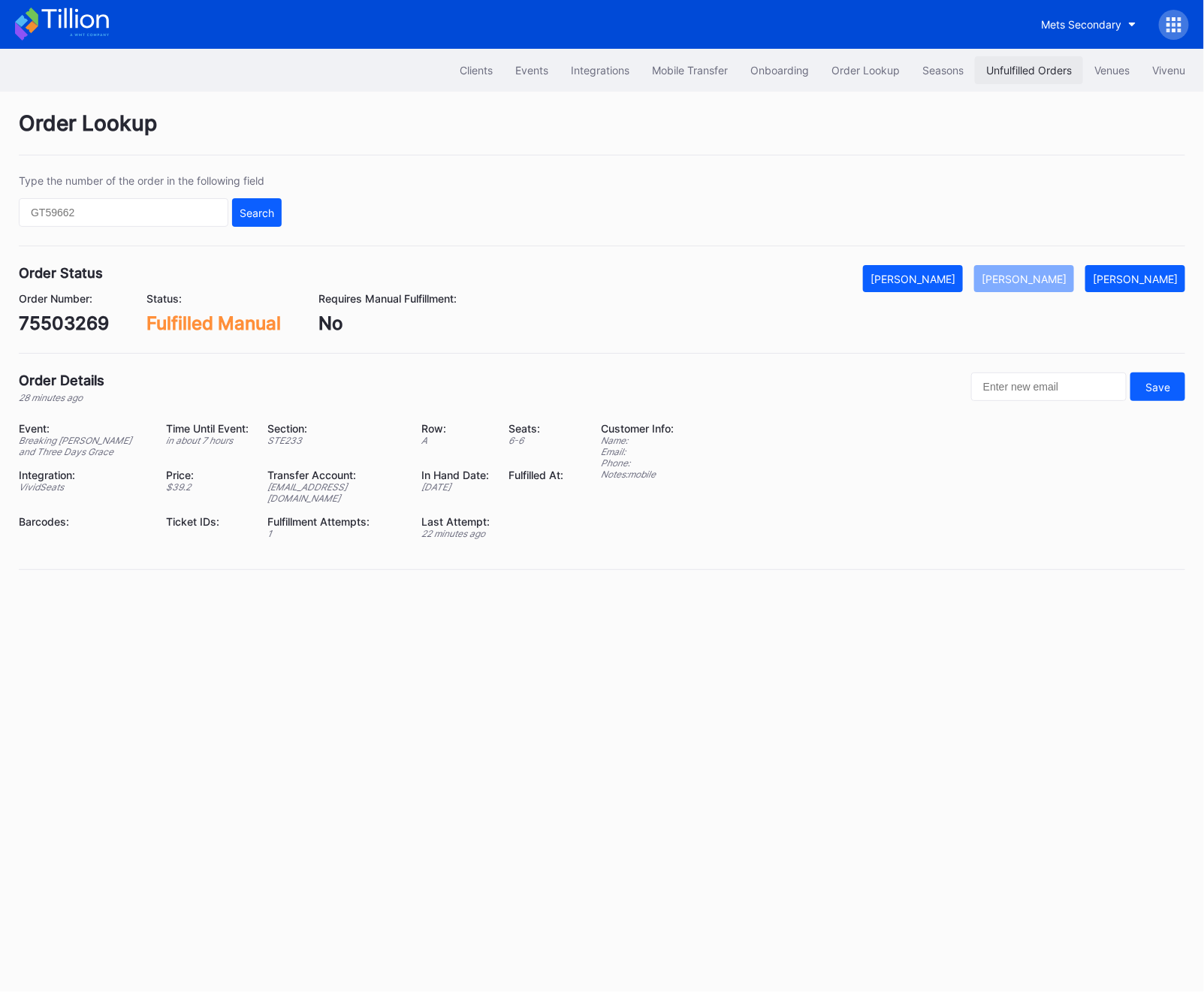
click at [1028, 66] on div "Unfulfilled Orders" at bounding box center [1028, 70] width 86 height 13
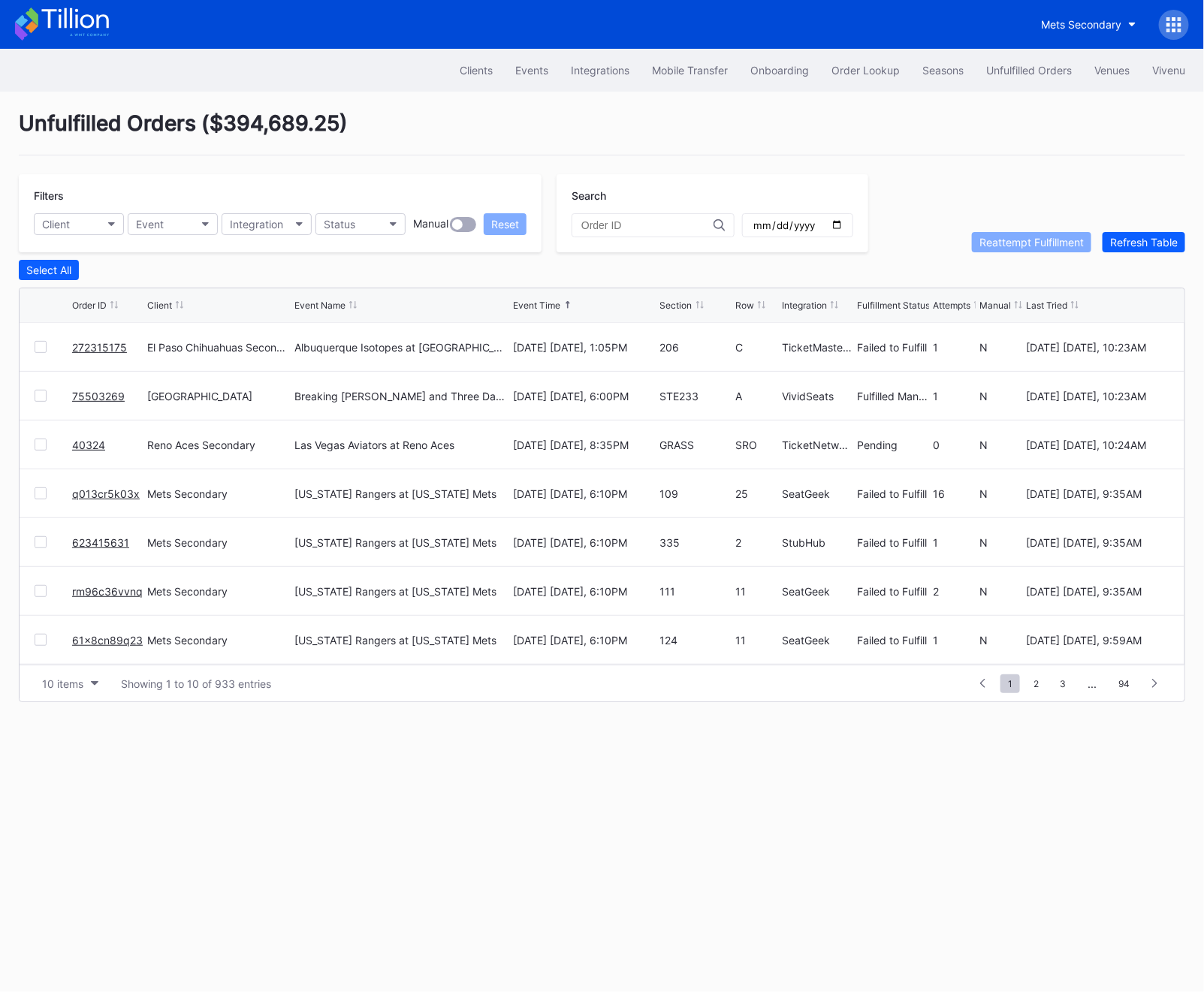
click at [230, 362] on div "El Paso Chihuahuas Secondary" at bounding box center [219, 347] width 144 height 48
click at [86, 341] on link "272315175" at bounding box center [99, 347] width 54 height 13
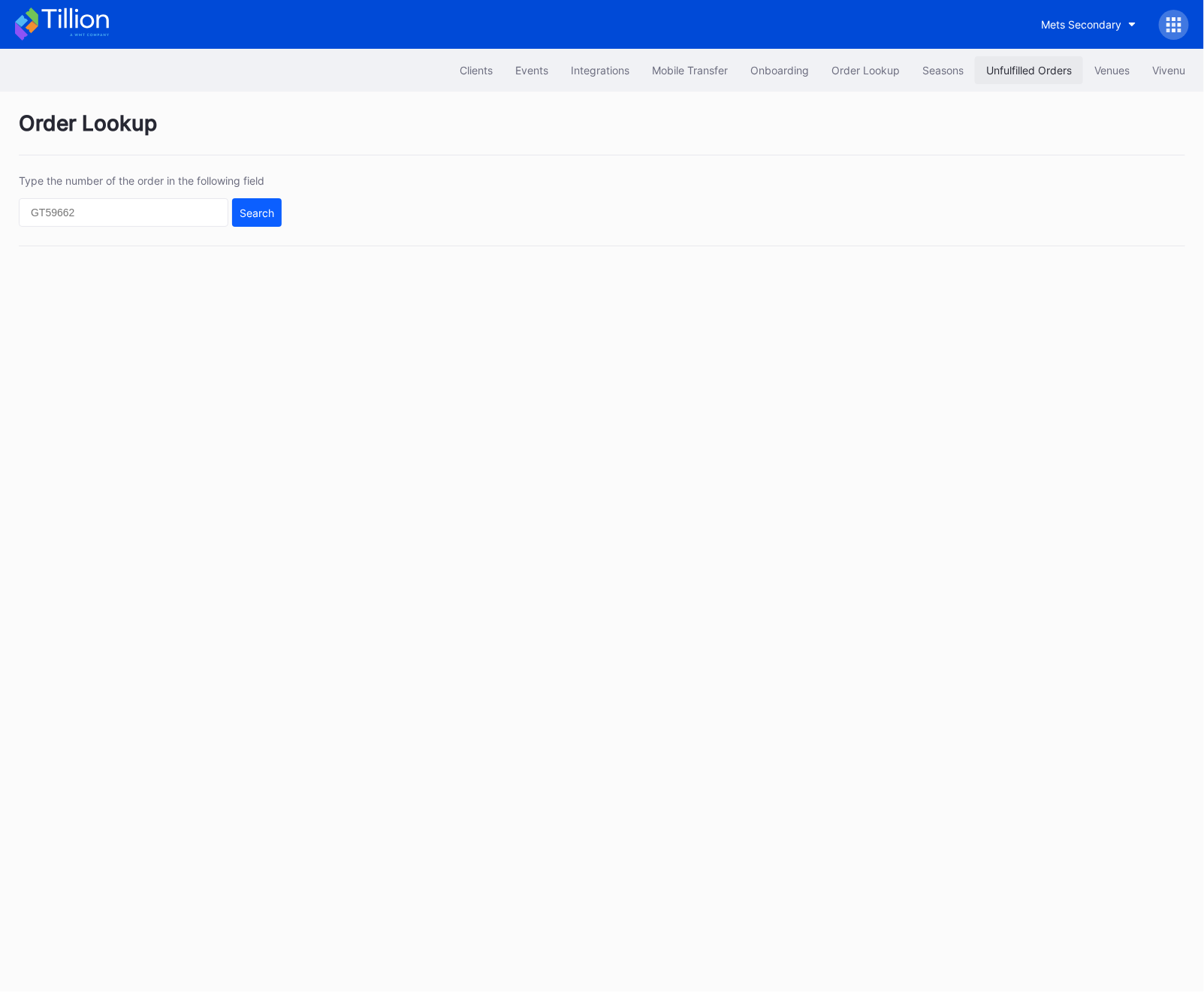
click at [1034, 76] on div "Unfulfilled Orders" at bounding box center [1028, 70] width 86 height 13
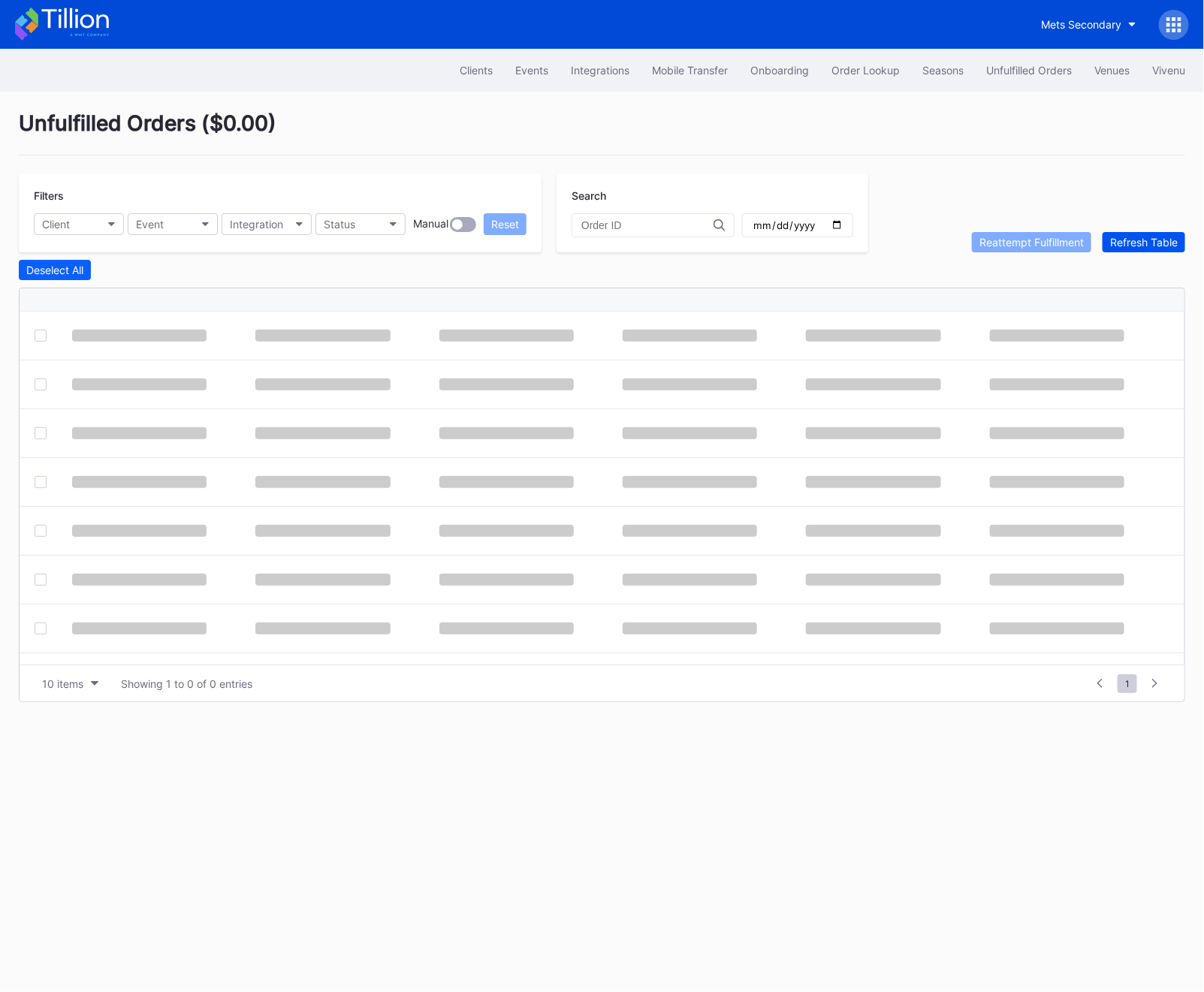
click at [1131, 239] on div "Refresh Table" at bounding box center [1143, 242] width 67 height 13
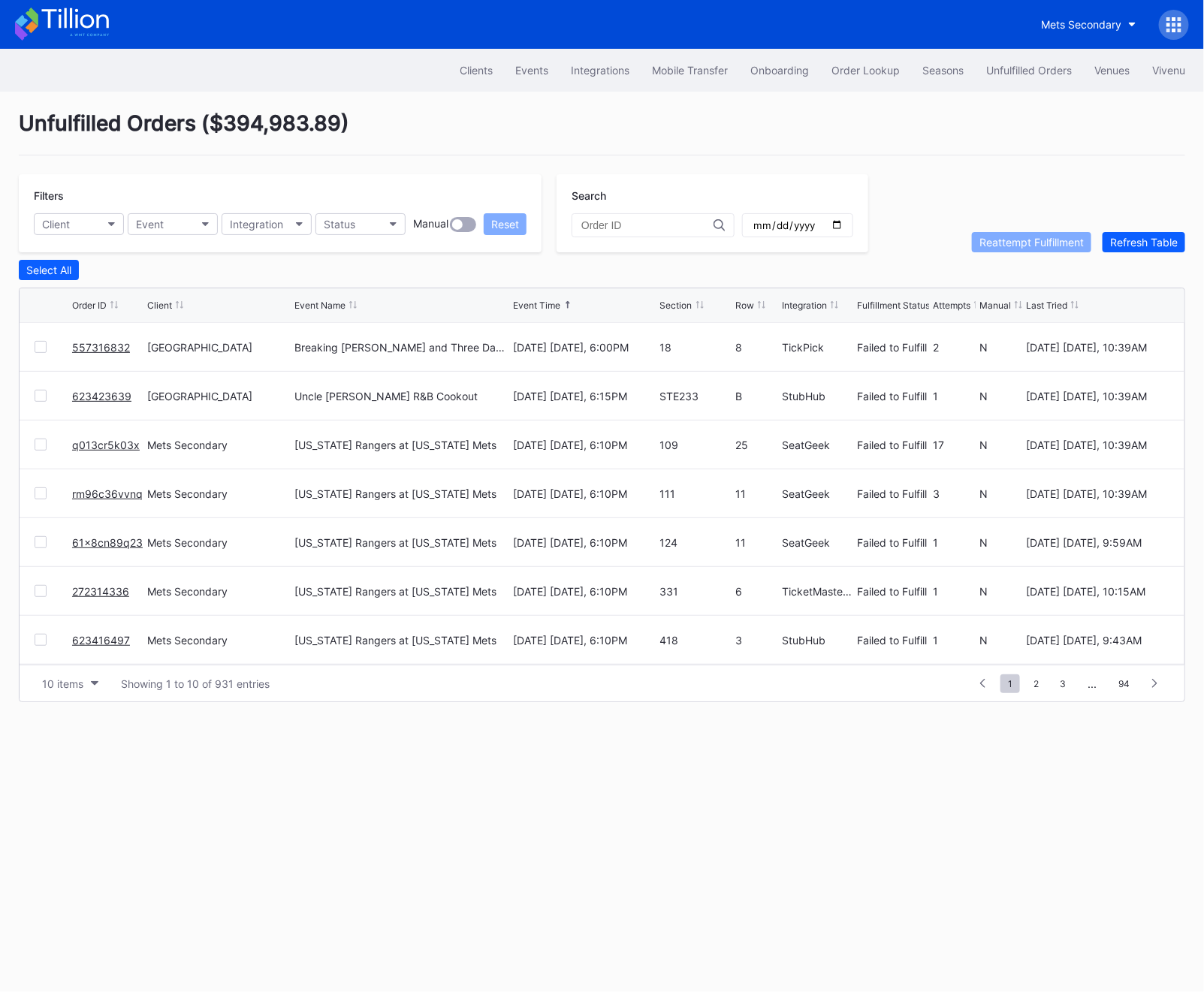
click at [106, 343] on link "557316832" at bounding box center [101, 347] width 58 height 13
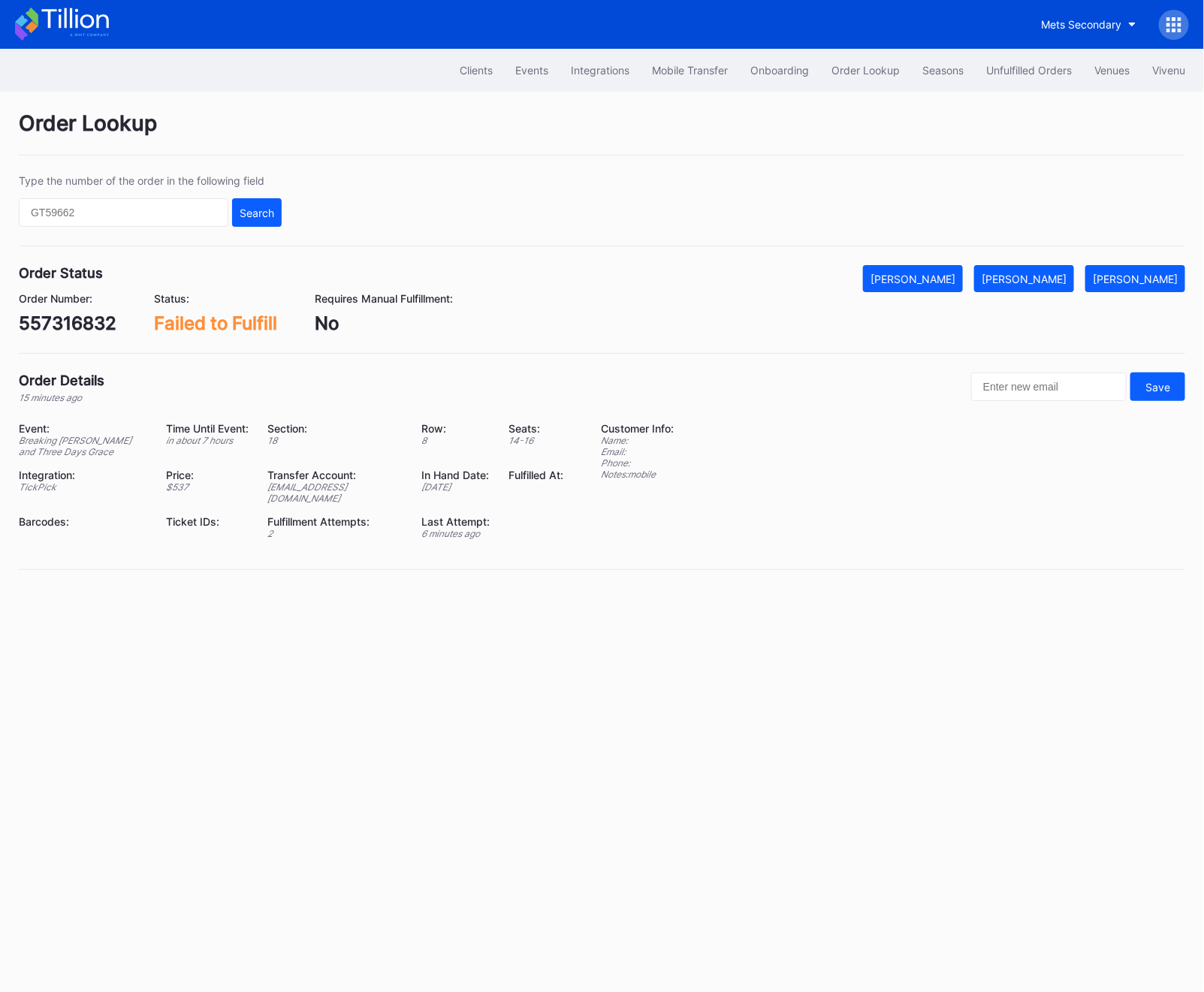
click at [61, 324] on div "557316832" at bounding box center [67, 323] width 98 height 22
copy div "557316832"
click at [1066, 273] on div "[PERSON_NAME]" at bounding box center [1024, 278] width 85 height 13
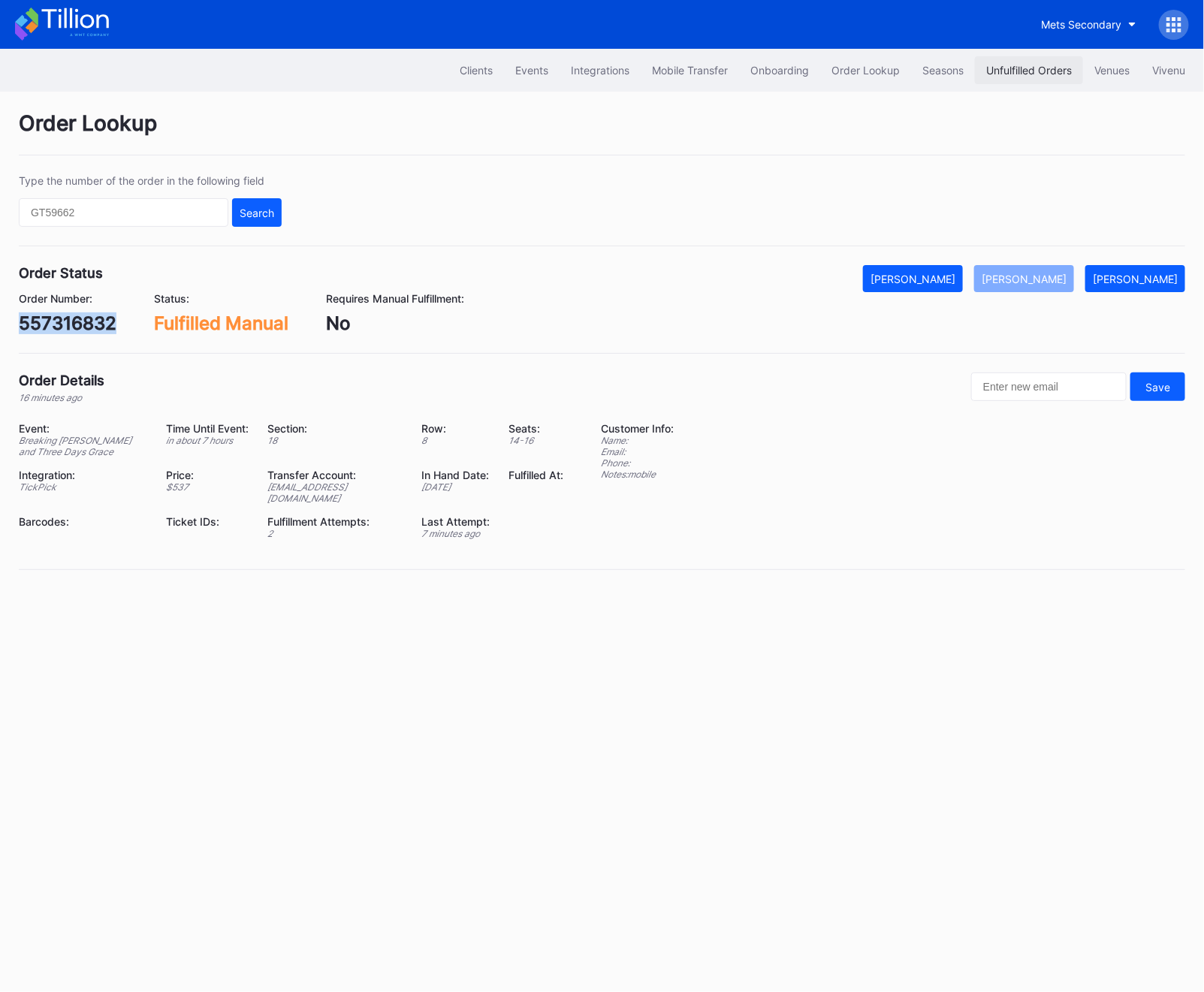
click at [1026, 62] on button "Unfulfilled Orders" at bounding box center [1028, 70] width 108 height 28
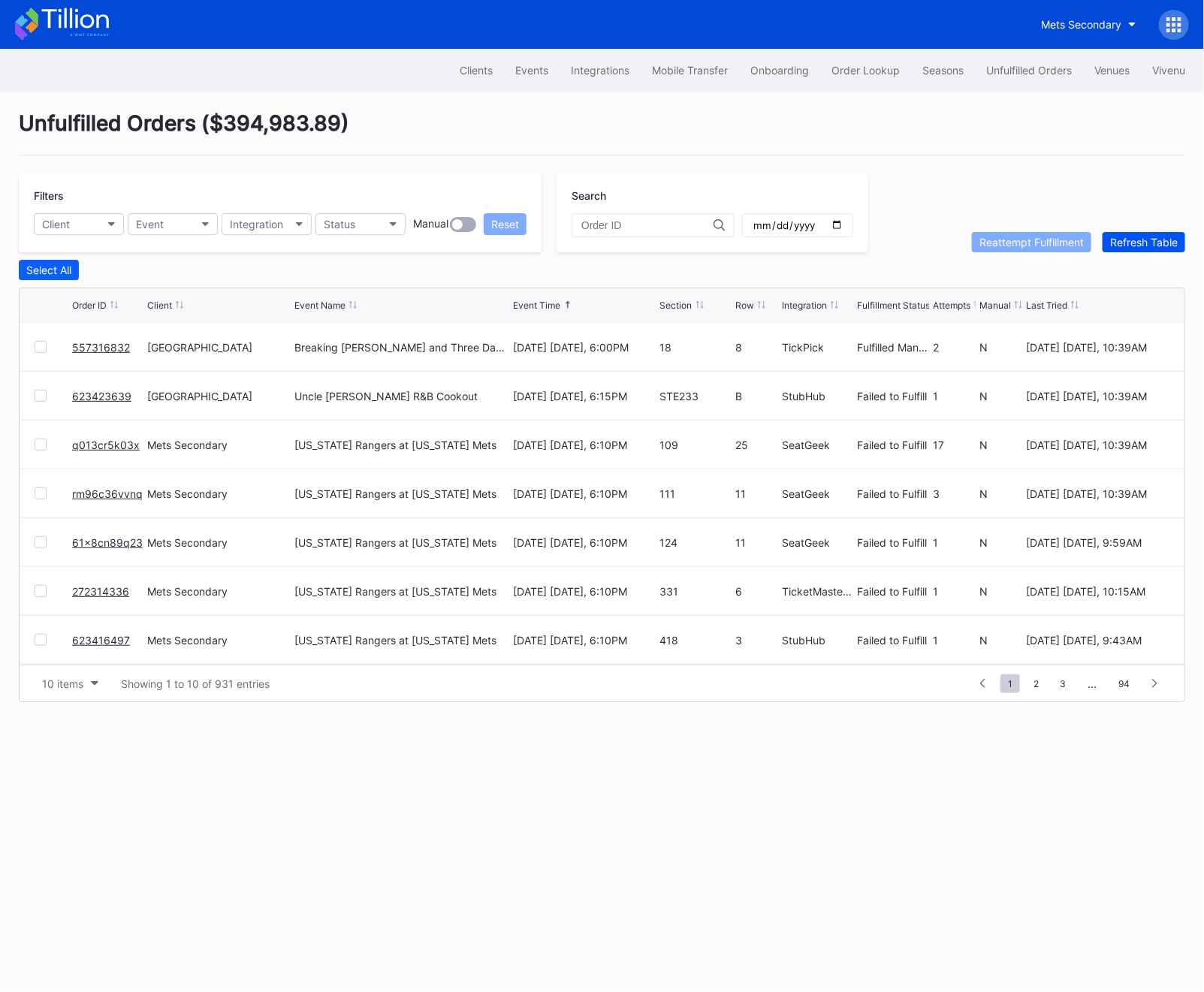
click at [1144, 243] on div "Refresh Table" at bounding box center [1143, 242] width 67 height 13
click at [93, 347] on link "623423639" at bounding box center [101, 347] width 59 height 13
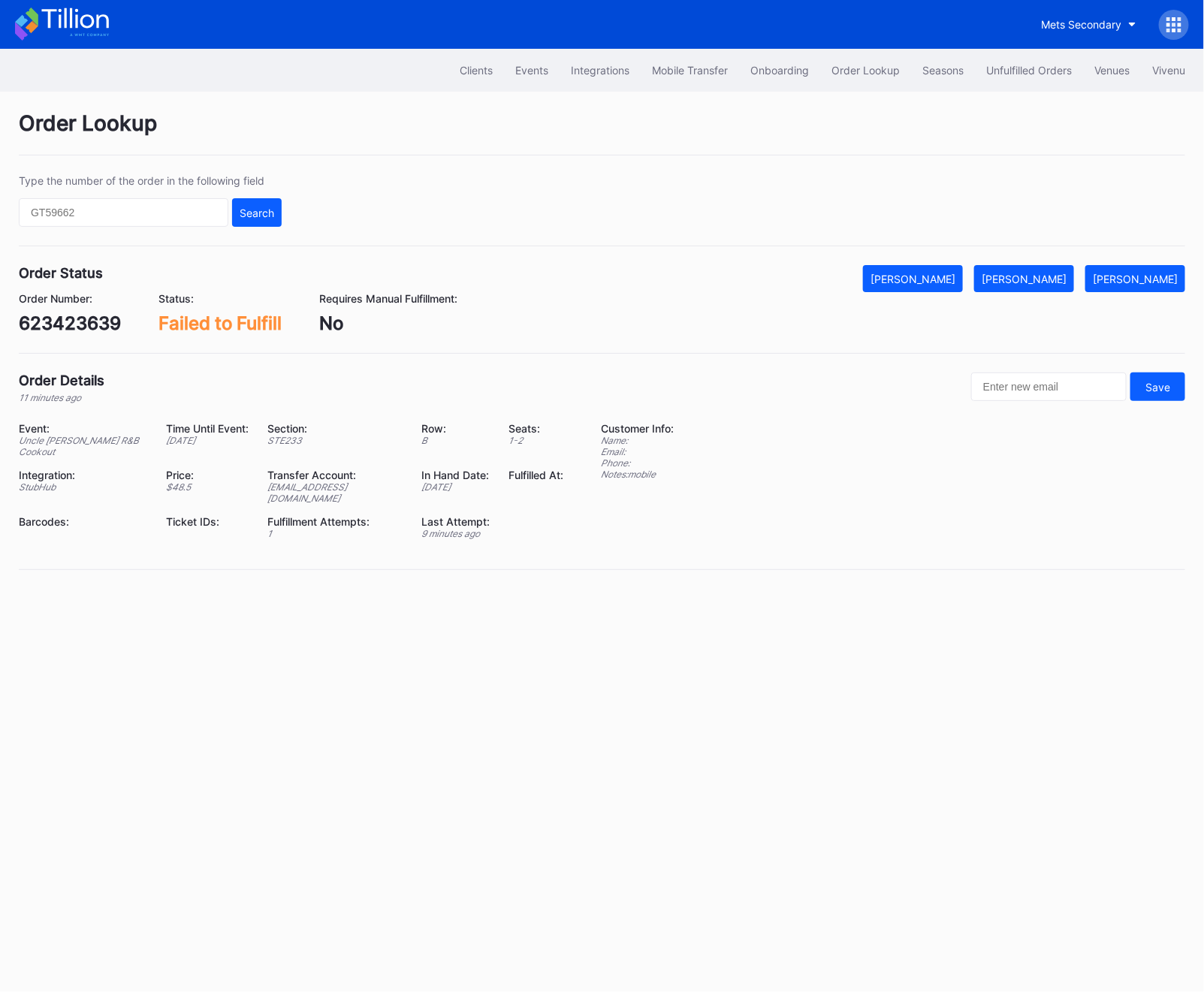
click at [76, 314] on div "623423639" at bounding box center [70, 323] width 102 height 22
copy div "623423639"
click at [44, 319] on div "623423639" at bounding box center [70, 323] width 102 height 22
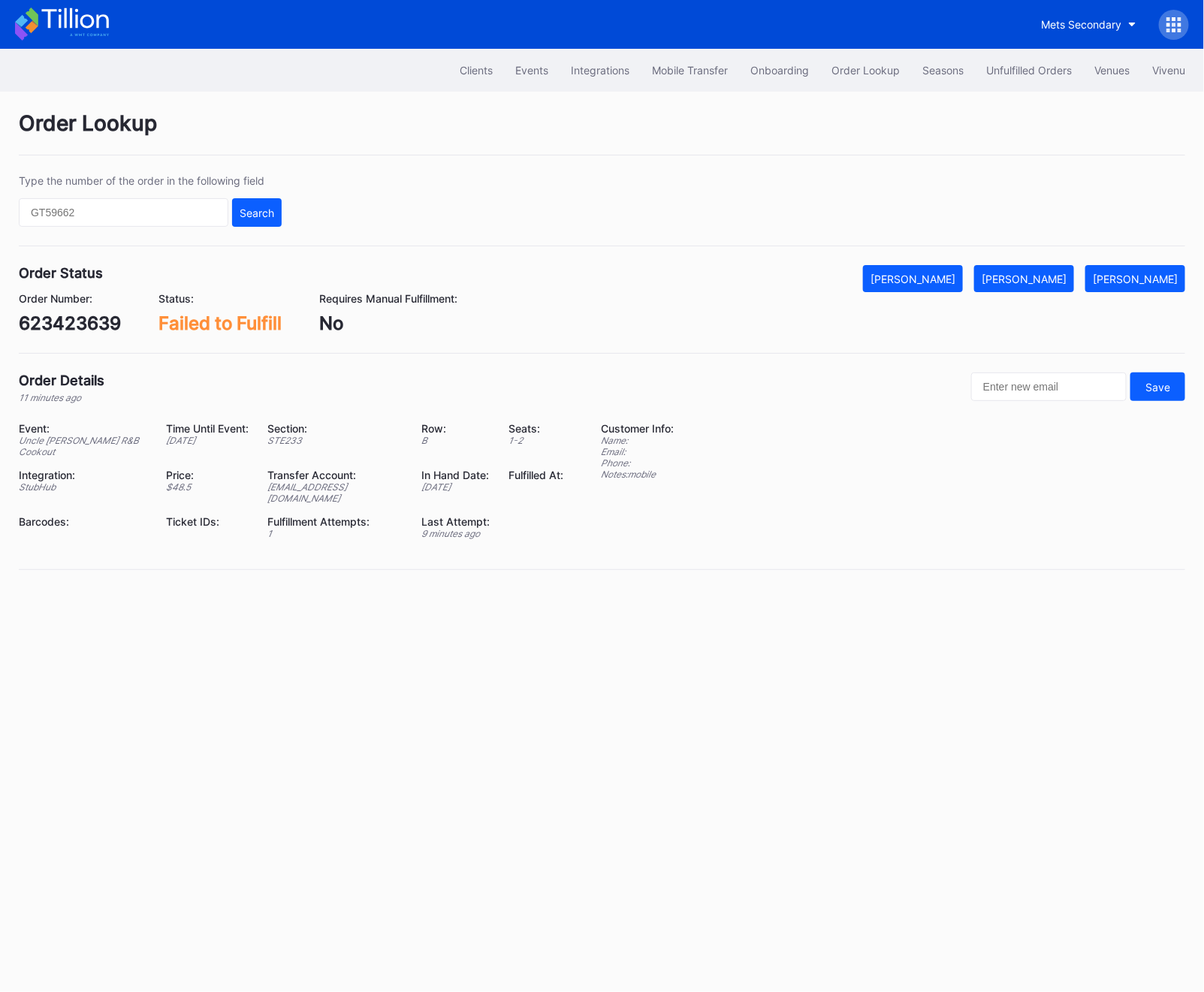
click at [1075, 262] on div "Order Lookup Type the number of the order in the following field Search Order S…" at bounding box center [602, 350] width 1204 height 516
click at [1050, 280] on div "Mark Fulfilled" at bounding box center [1024, 278] width 85 height 13
click at [1019, 81] on button "Unfulfilled Orders" at bounding box center [1028, 70] width 108 height 28
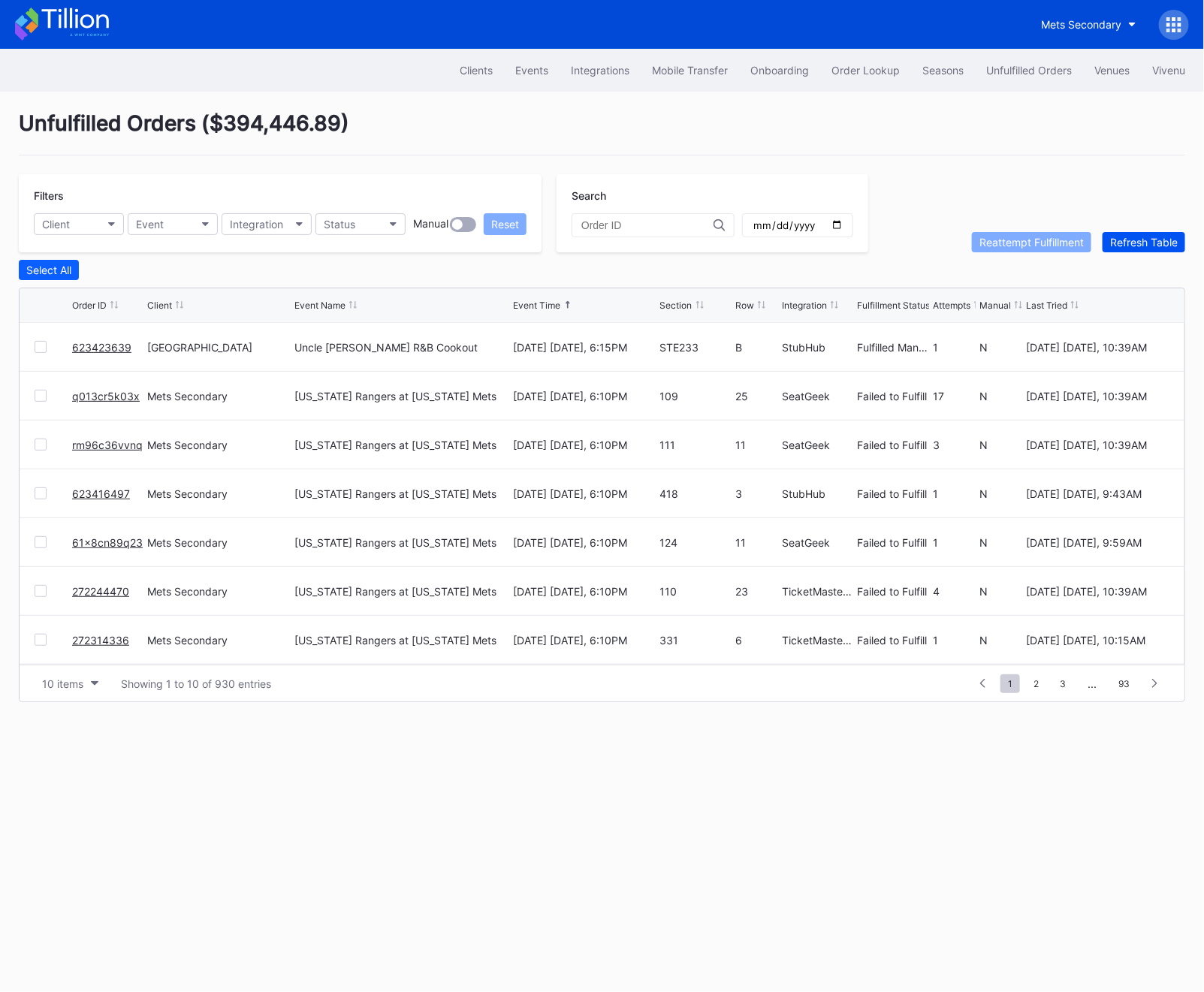
click at [1168, 247] on div "Refresh Table" at bounding box center [1143, 242] width 67 height 13
click at [858, 64] on div "Order Lookup" at bounding box center [866, 70] width 68 height 13
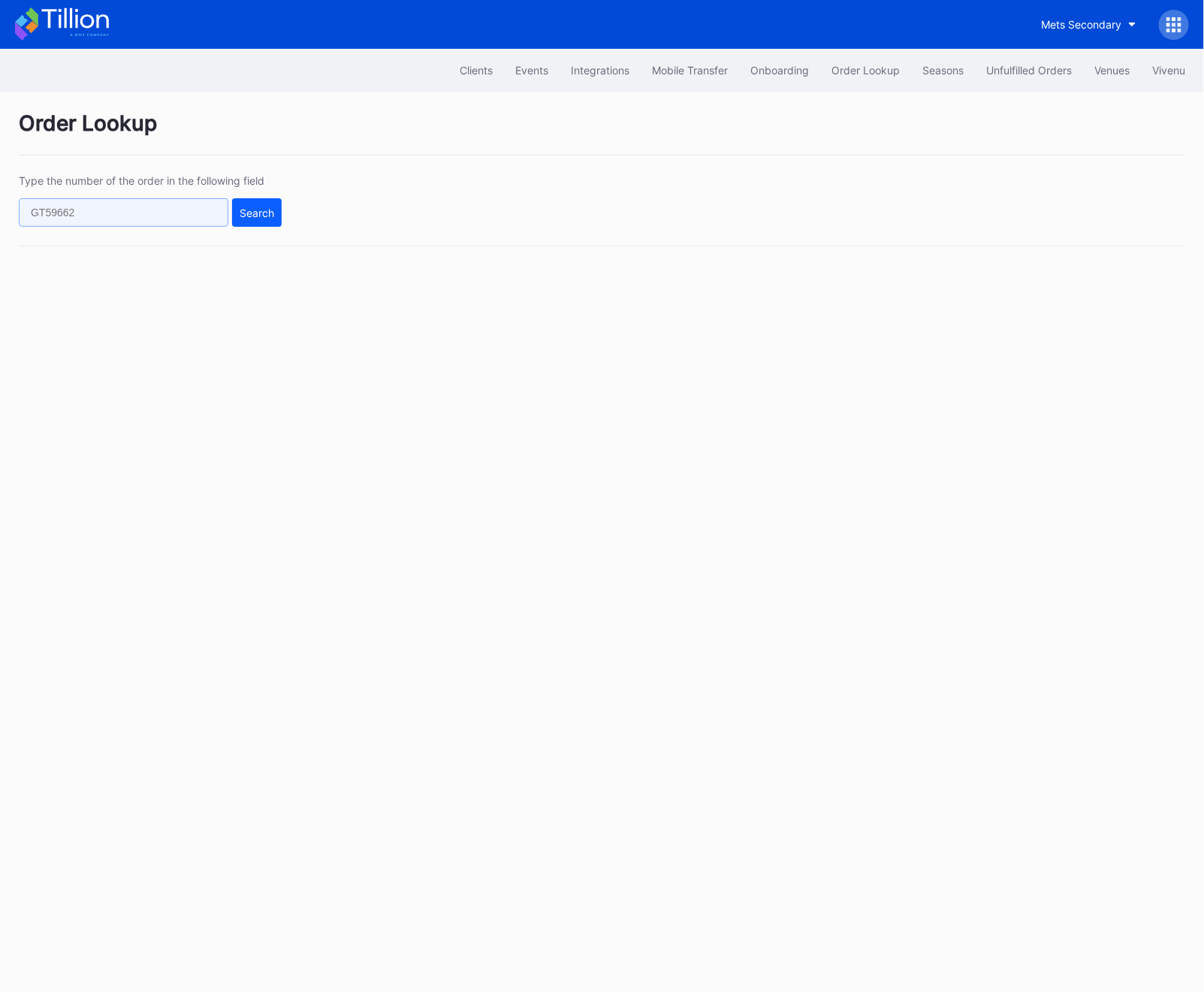
click at [88, 216] on input "text" at bounding box center [123, 213] width 210 height 29
paste input "623236741"
type input "623236741"
click at [286, 215] on div "Type the number of the order in the following field 623236741 Search" at bounding box center [602, 210] width 1166 height 72
click at [254, 215] on div "Search" at bounding box center [257, 213] width 35 height 13
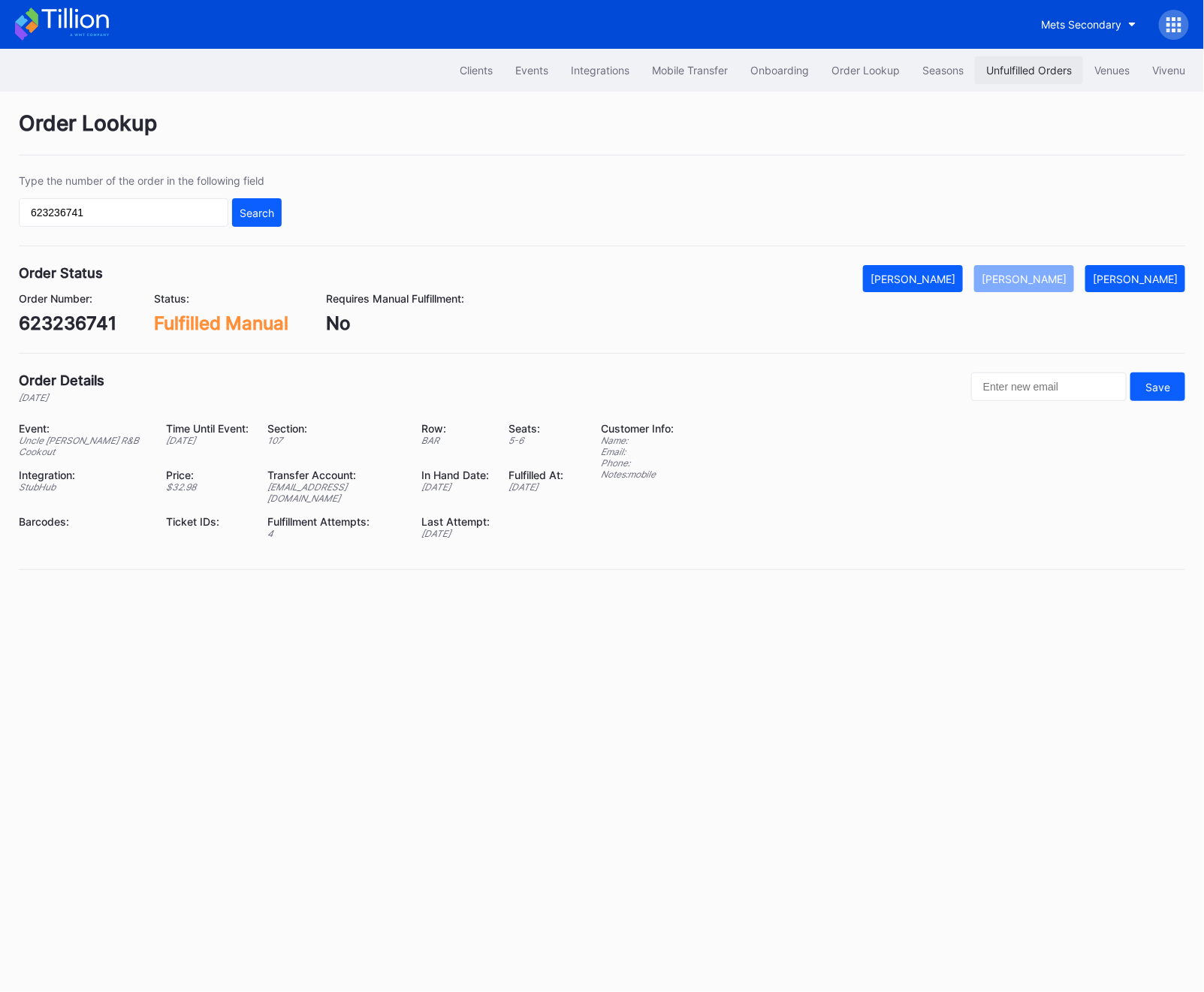
click at [1057, 58] on button "Unfulfilled Orders" at bounding box center [1028, 70] width 108 height 28
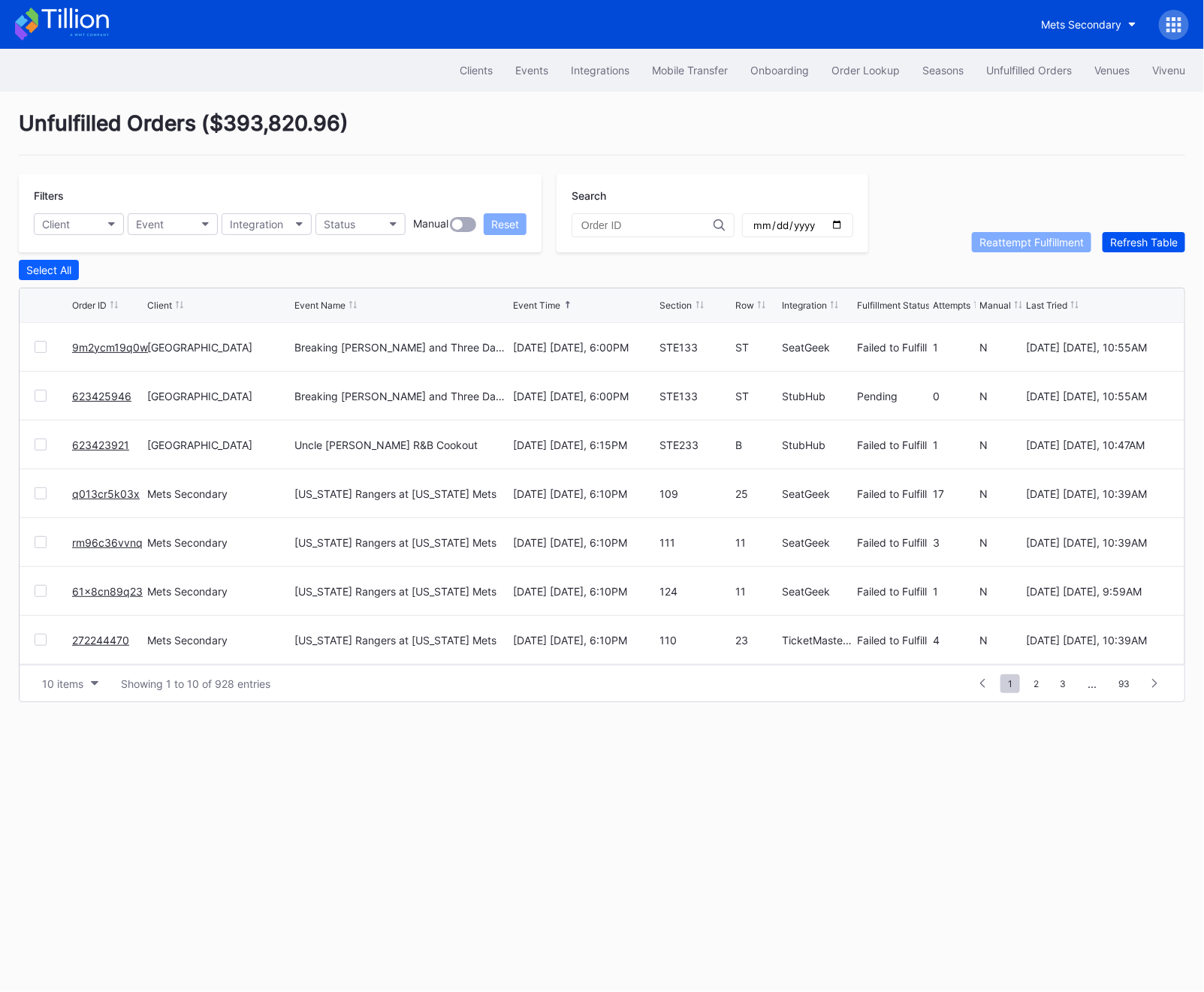
click at [1128, 244] on div "Refresh Table" at bounding box center [1143, 242] width 67 height 13
click at [1125, 248] on button "Refresh Table" at bounding box center [1143, 242] width 82 height 20
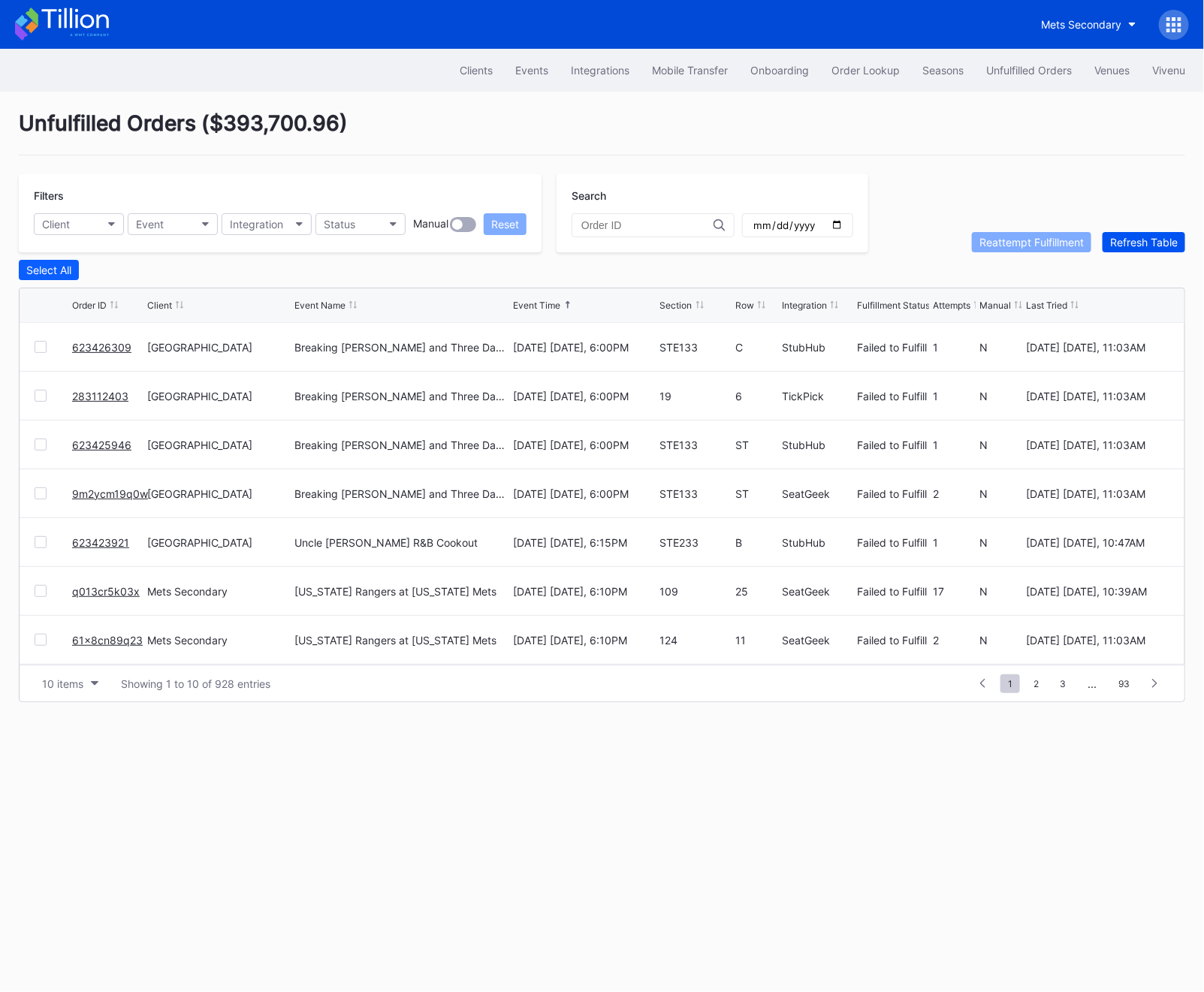
click at [1125, 248] on button "Refresh Table" at bounding box center [1143, 242] width 82 height 20
click at [94, 587] on link "623429967" at bounding box center [101, 592] width 58 height 13
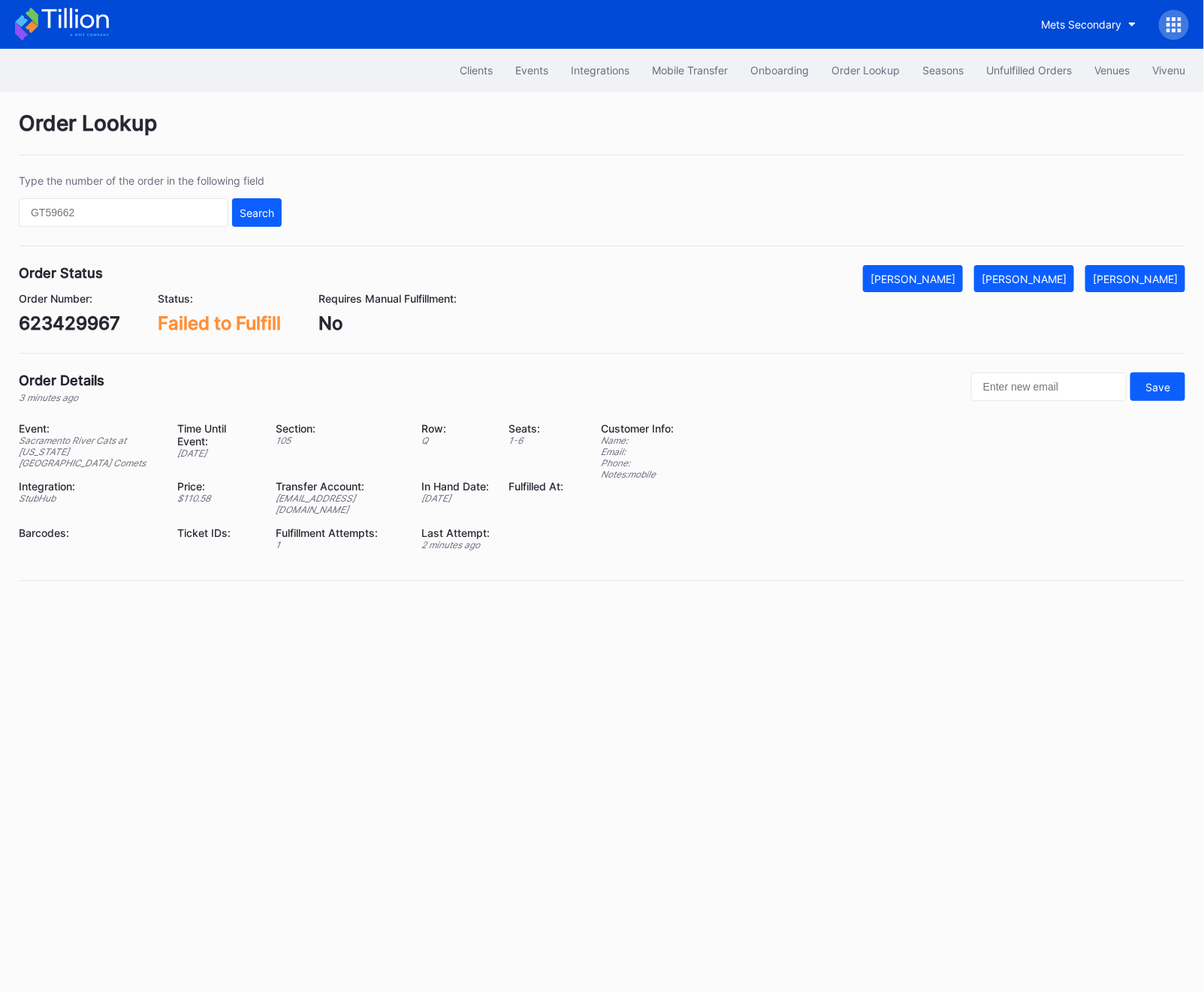
click at [89, 325] on div "623429967" at bounding box center [70, 323] width 101 height 22
copy div "623429967"
click at [1059, 288] on button "Mark Fulfilled" at bounding box center [1024, 278] width 100 height 27
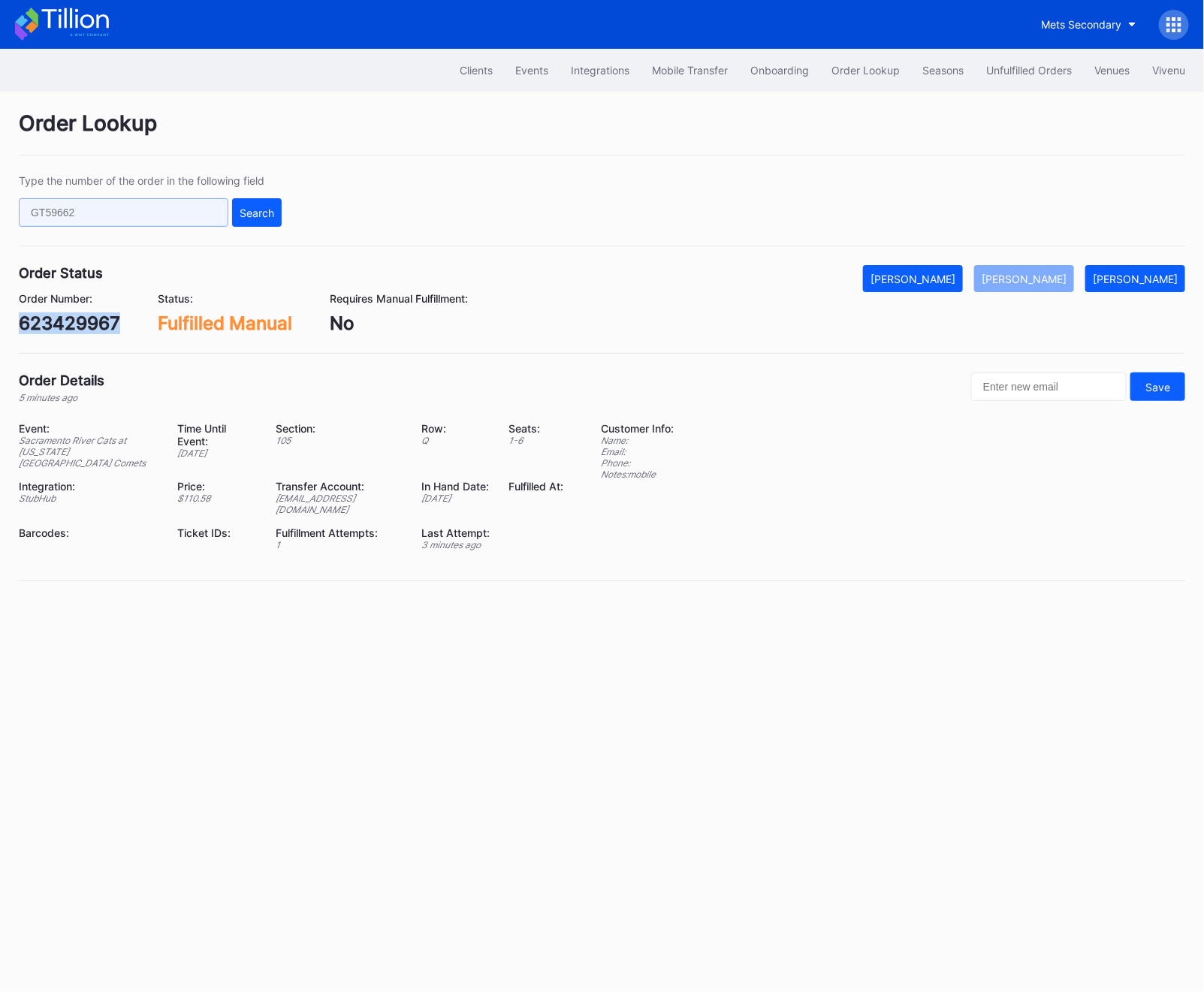
click at [156, 204] on input "text" at bounding box center [123, 213] width 210 height 29
paste input "RS9VJFPLYE"
click at [219, 219] on input "RS9VJFPLYE" at bounding box center [123, 213] width 210 height 29
type input "RS9VJFPLYE"
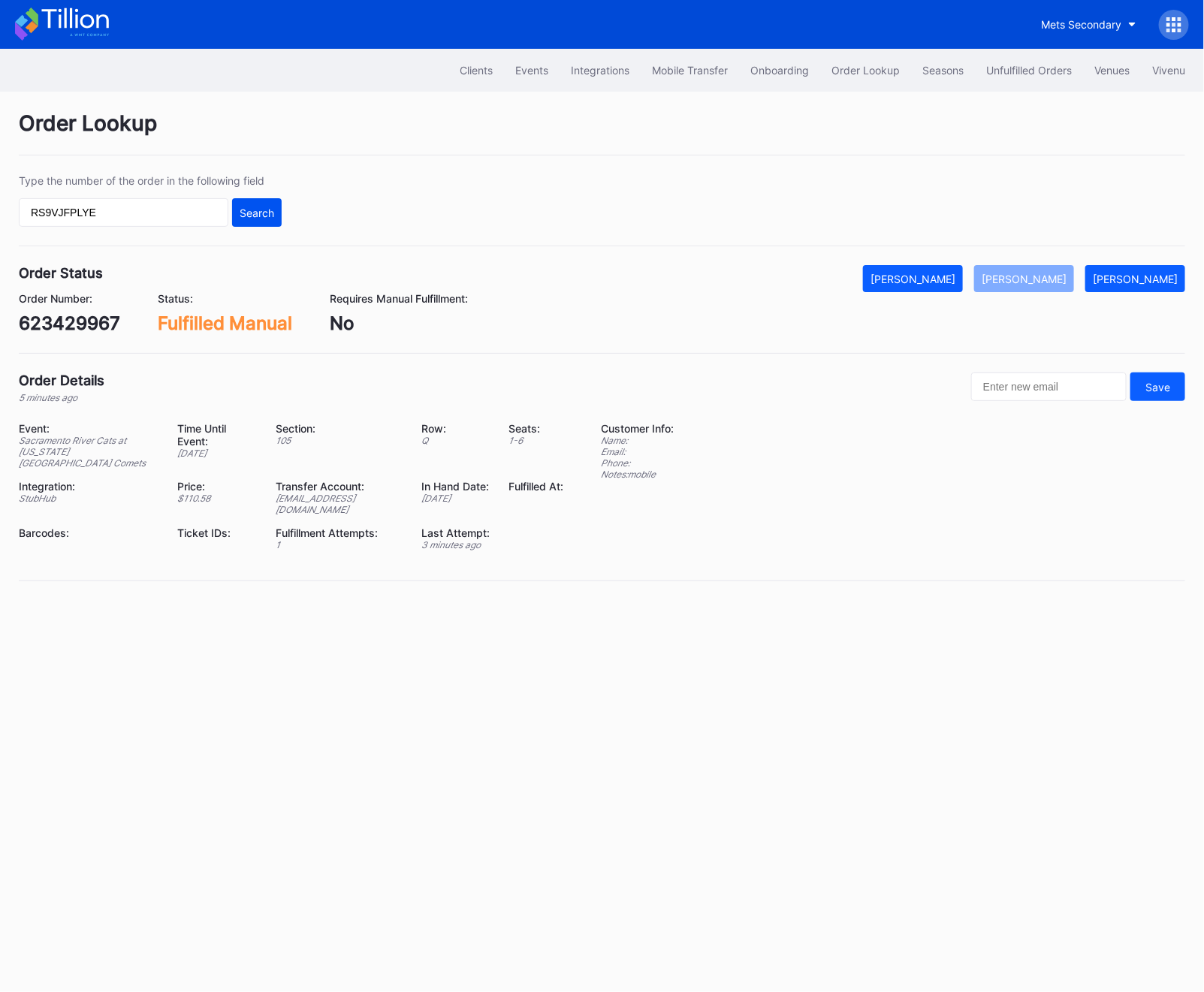
click at [276, 219] on button "Search" at bounding box center [257, 213] width 49 height 29
click at [1064, 265] on button "Mark Fulfilled" at bounding box center [1024, 278] width 100 height 27
click at [985, 78] on button "Unfulfilled Orders" at bounding box center [1028, 70] width 108 height 28
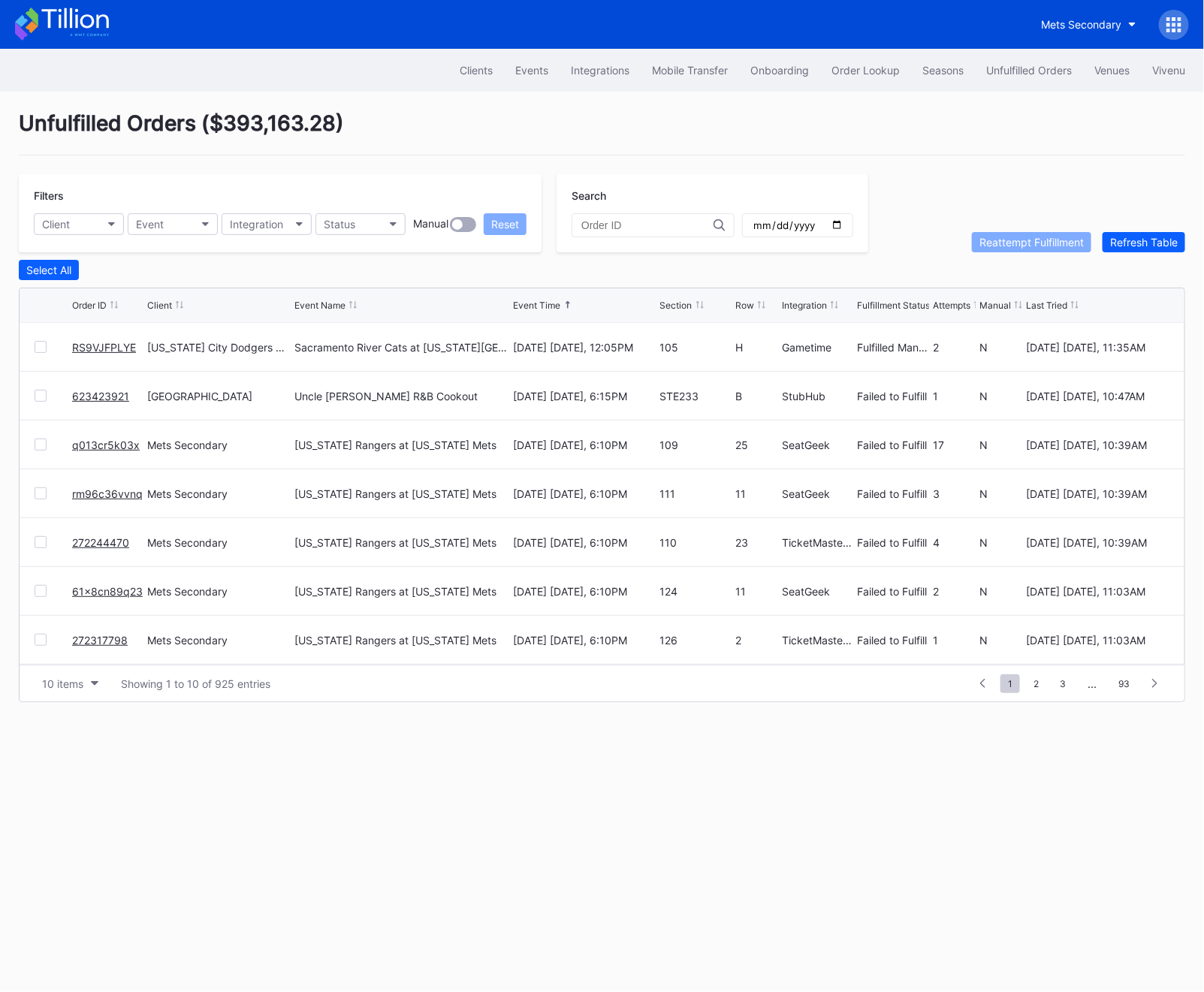
click at [1128, 256] on div "Unfulfilled Orders ( $393,163.28 ) Filters Client Event Integration Status Manu…" at bounding box center [602, 406] width 1204 height 630
click at [1128, 245] on div "Refresh Table" at bounding box center [1143, 242] width 67 height 13
click at [87, 348] on link "147081953" at bounding box center [100, 347] width 57 height 13
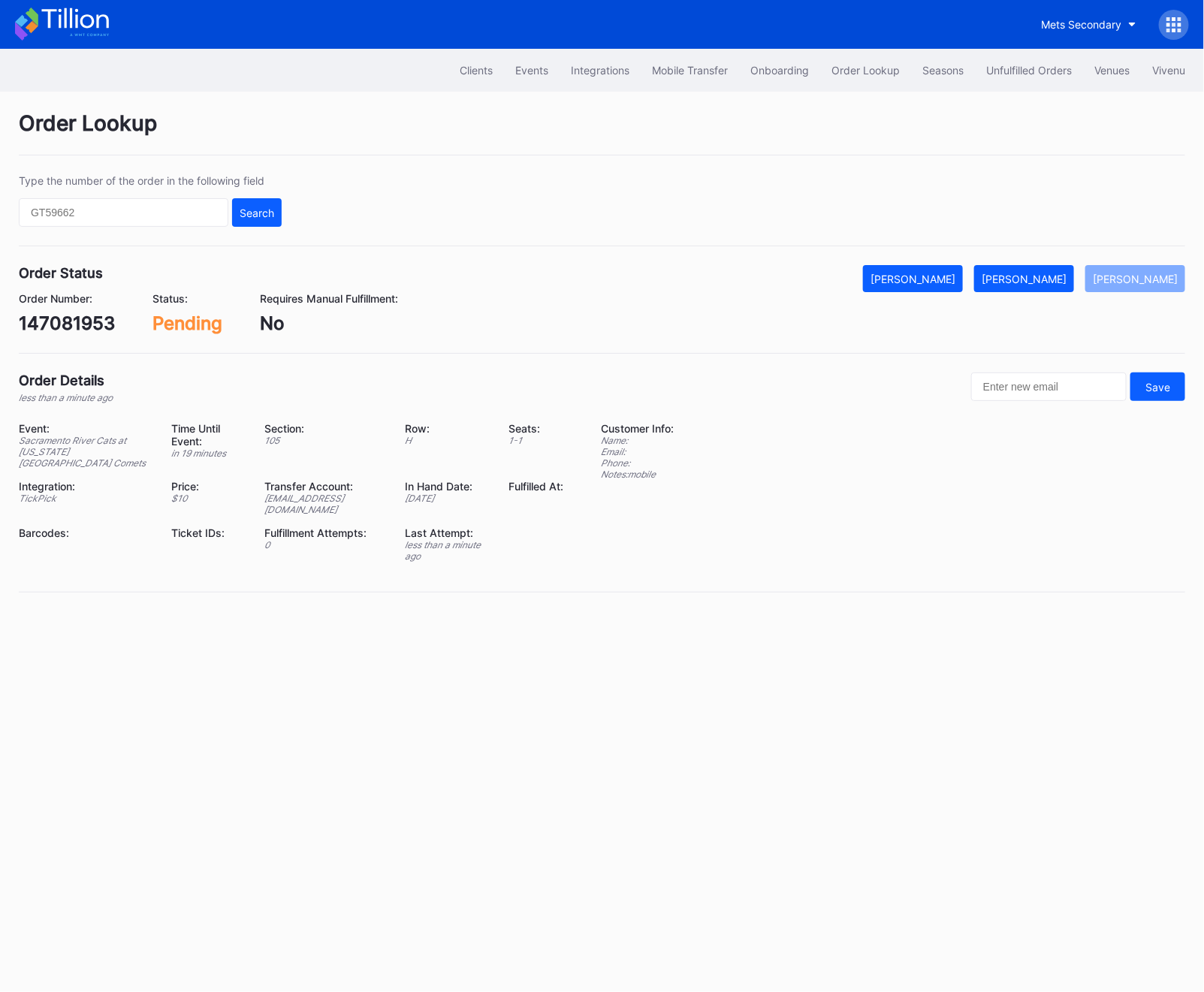
click at [65, 331] on div "147081953" at bounding box center [67, 323] width 96 height 22
copy div "147081953"
click at [1057, 273] on div "[PERSON_NAME]" at bounding box center [1024, 278] width 85 height 13
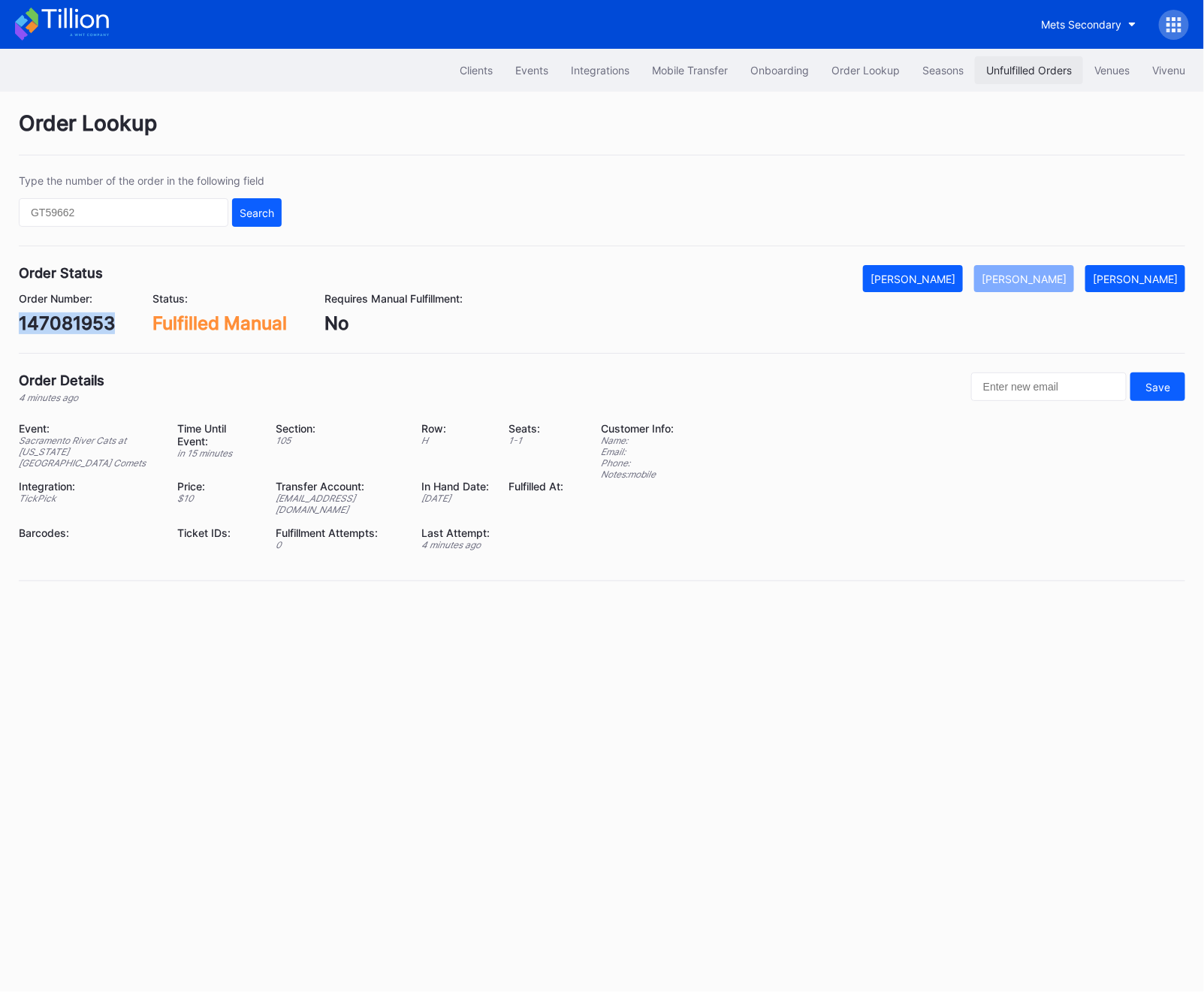
click at [1044, 78] on button "Unfulfilled Orders" at bounding box center [1028, 70] width 108 height 28
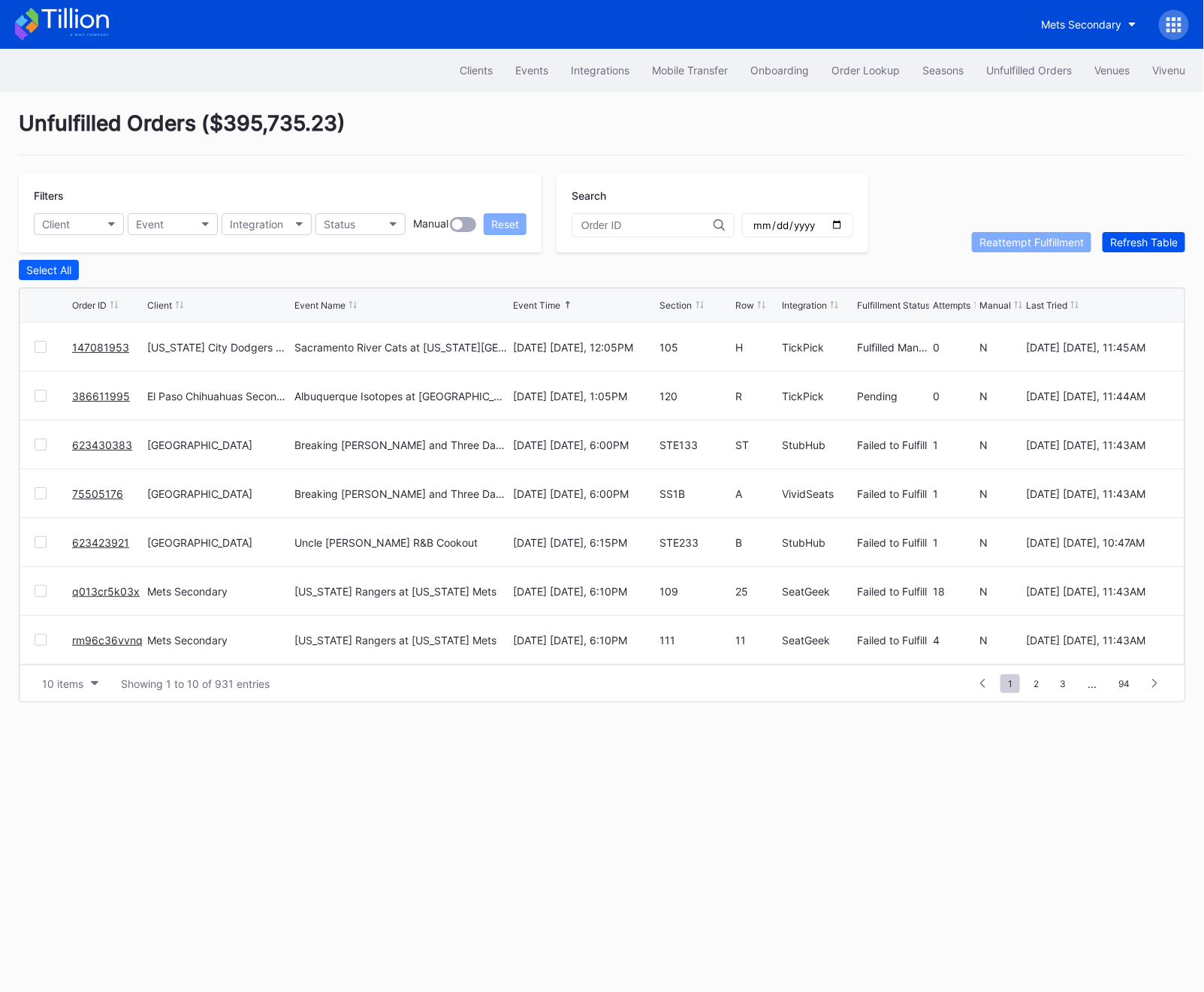
click at [1146, 241] on div "Refresh Table" at bounding box center [1143, 242] width 67 height 13
click at [1131, 233] on button "Refresh Table" at bounding box center [1143, 242] width 82 height 20
click at [857, 73] on div "Order Lookup" at bounding box center [866, 70] width 68 height 13
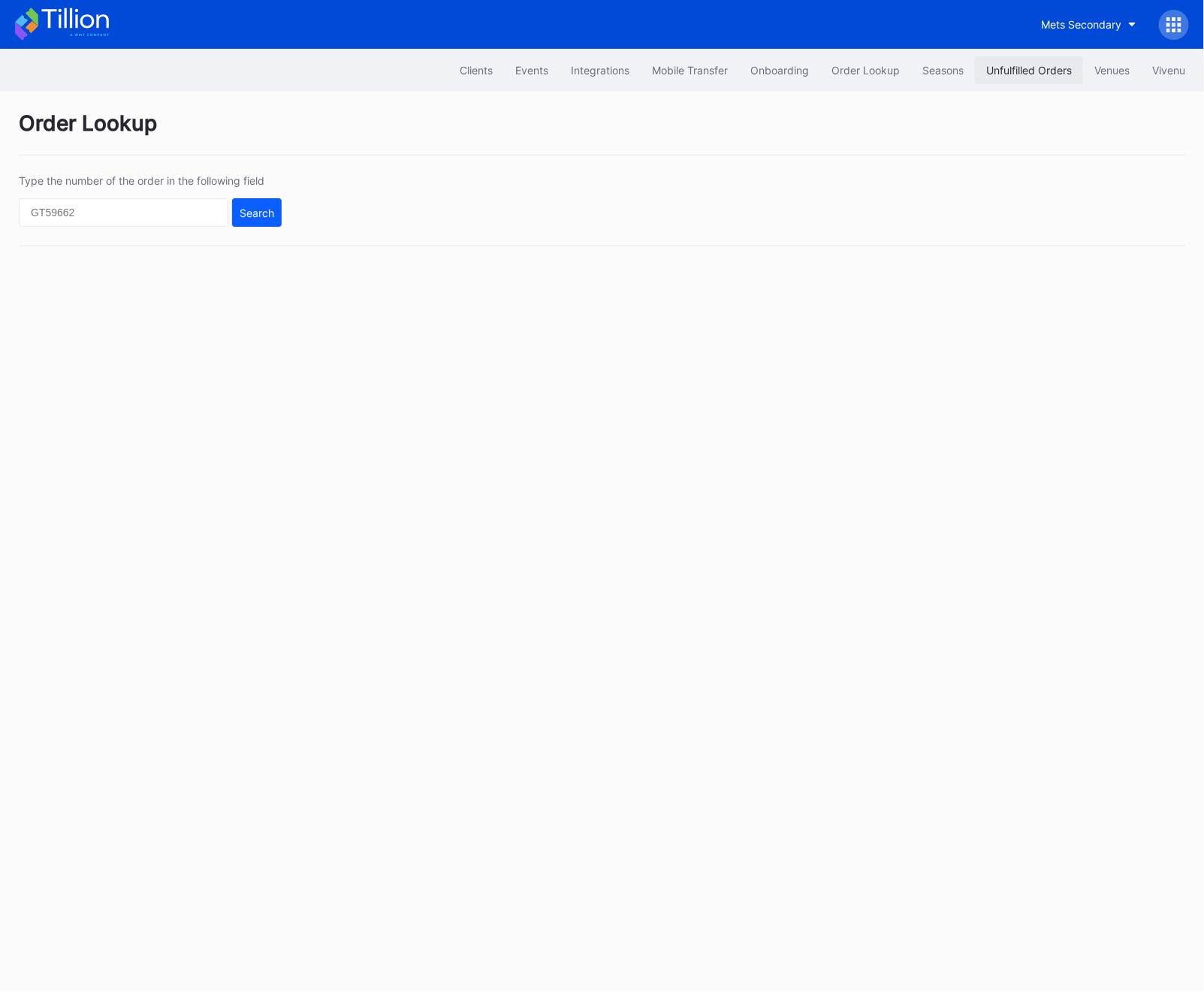
click at [1028, 76] on div "Unfulfilled Orders" at bounding box center [1028, 70] width 86 height 13
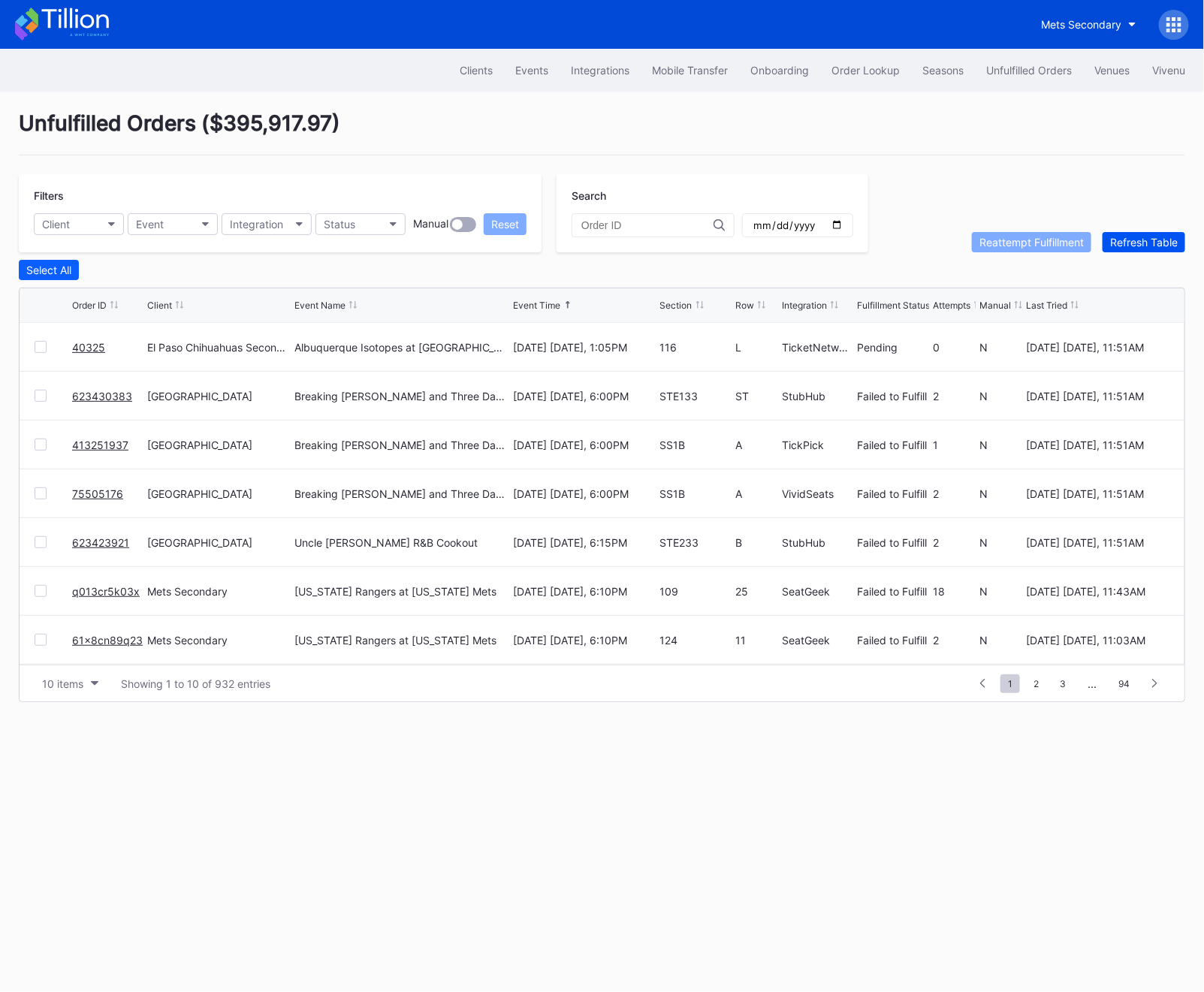
click at [1152, 232] on button "Refresh Table" at bounding box center [1143, 242] width 82 height 20
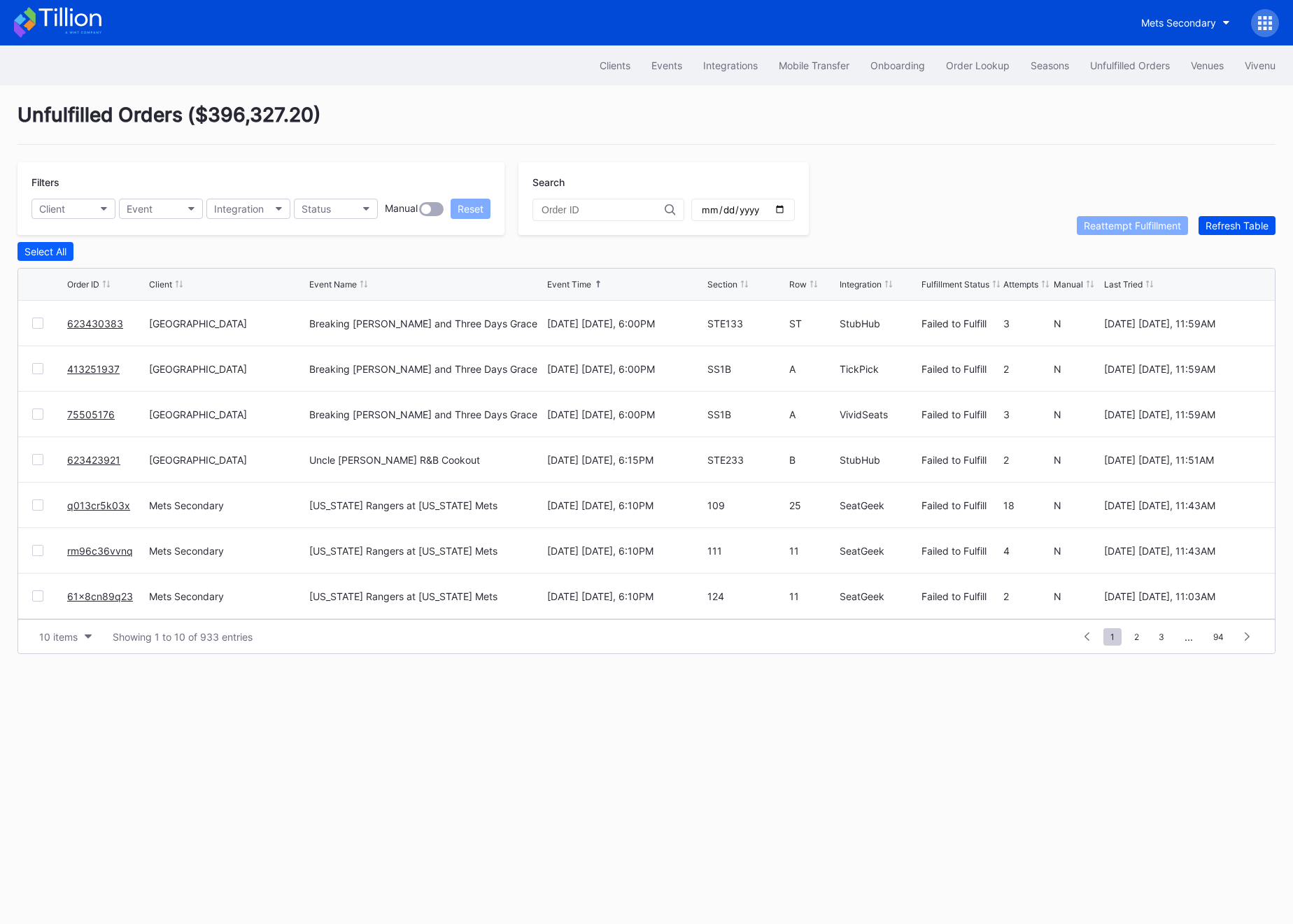
click at [1121, 228] on div "Refresh Table" at bounding box center [1237, 226] width 63 height 12
click at [1237, 222] on div "Refresh Table" at bounding box center [1237, 226] width 63 height 12
click at [39, 319] on div at bounding box center [38, 324] width 11 height 11
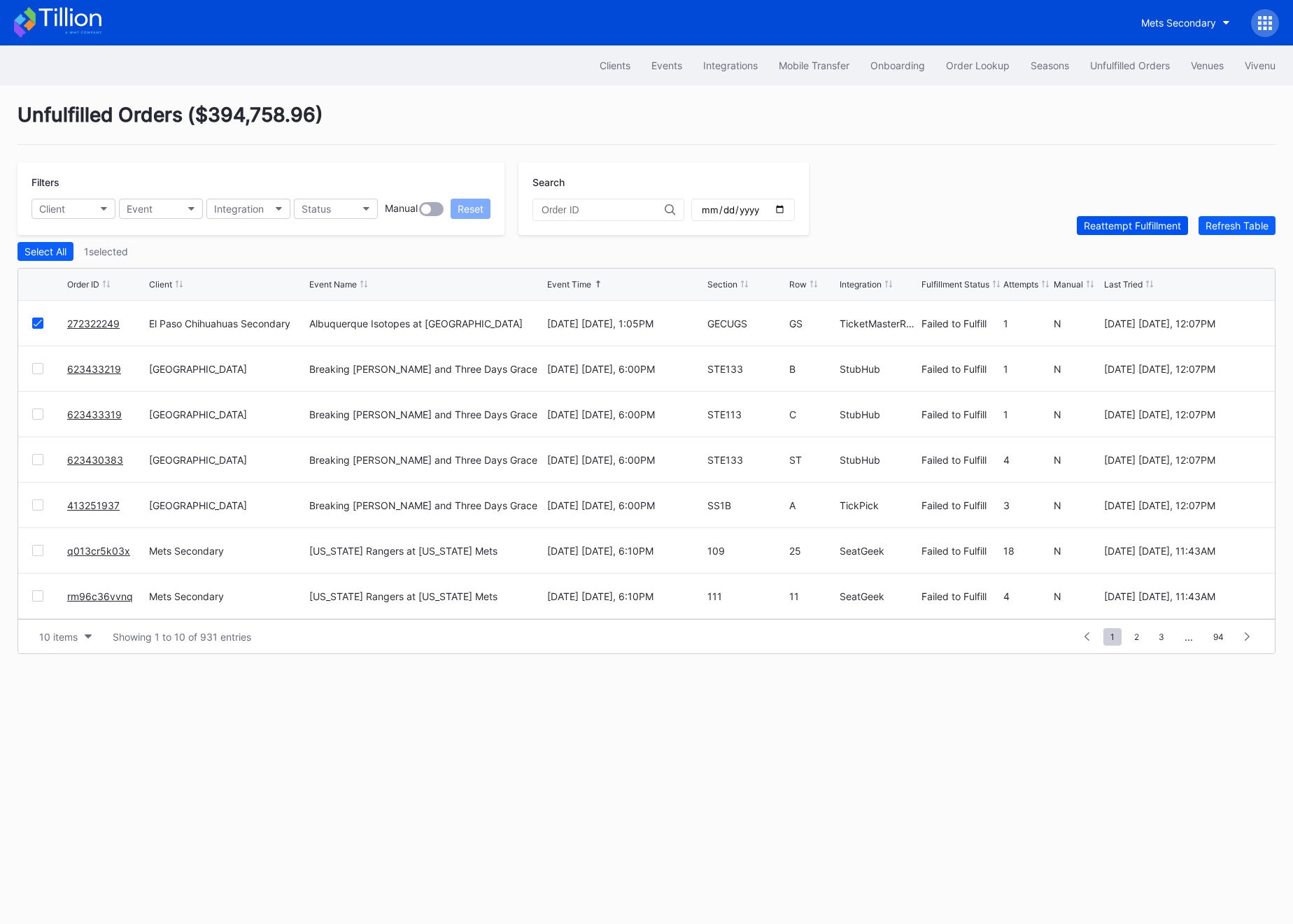
click at [1091, 228] on div "Reattempt Fulfillment" at bounding box center [1132, 226] width 97 height 12
click at [1242, 228] on div "Refresh Table" at bounding box center [1237, 226] width 63 height 12
click at [1229, 235] on div "Unfulfilled Orders ( $393,213.51 ) Filters Client Event Integration Status Manu…" at bounding box center [646, 378] width 1293 height 586
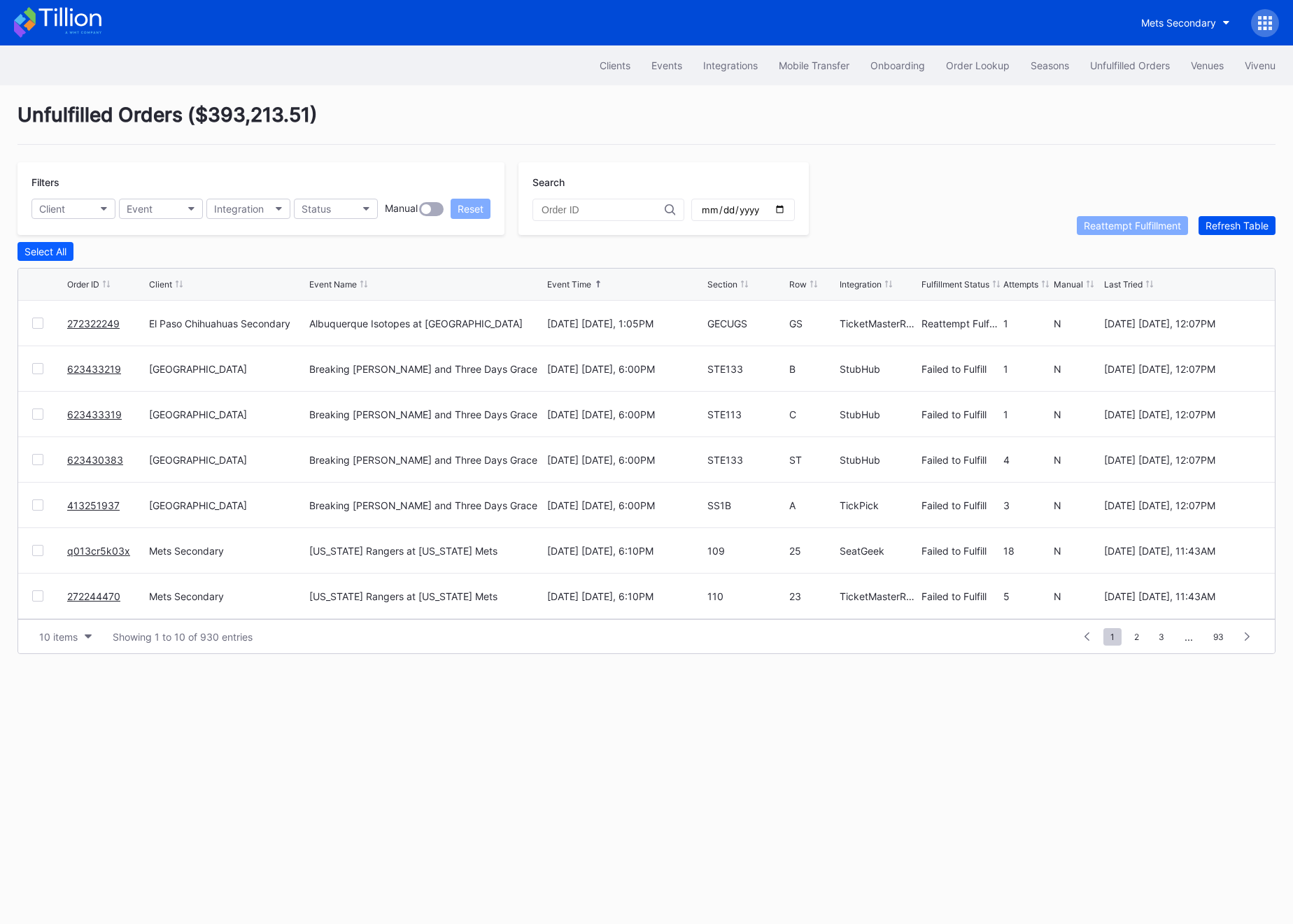
click at [1229, 220] on div "Refresh Table" at bounding box center [1237, 226] width 63 height 12
click at [1226, 224] on div "Refresh Table" at bounding box center [1237, 226] width 63 height 12
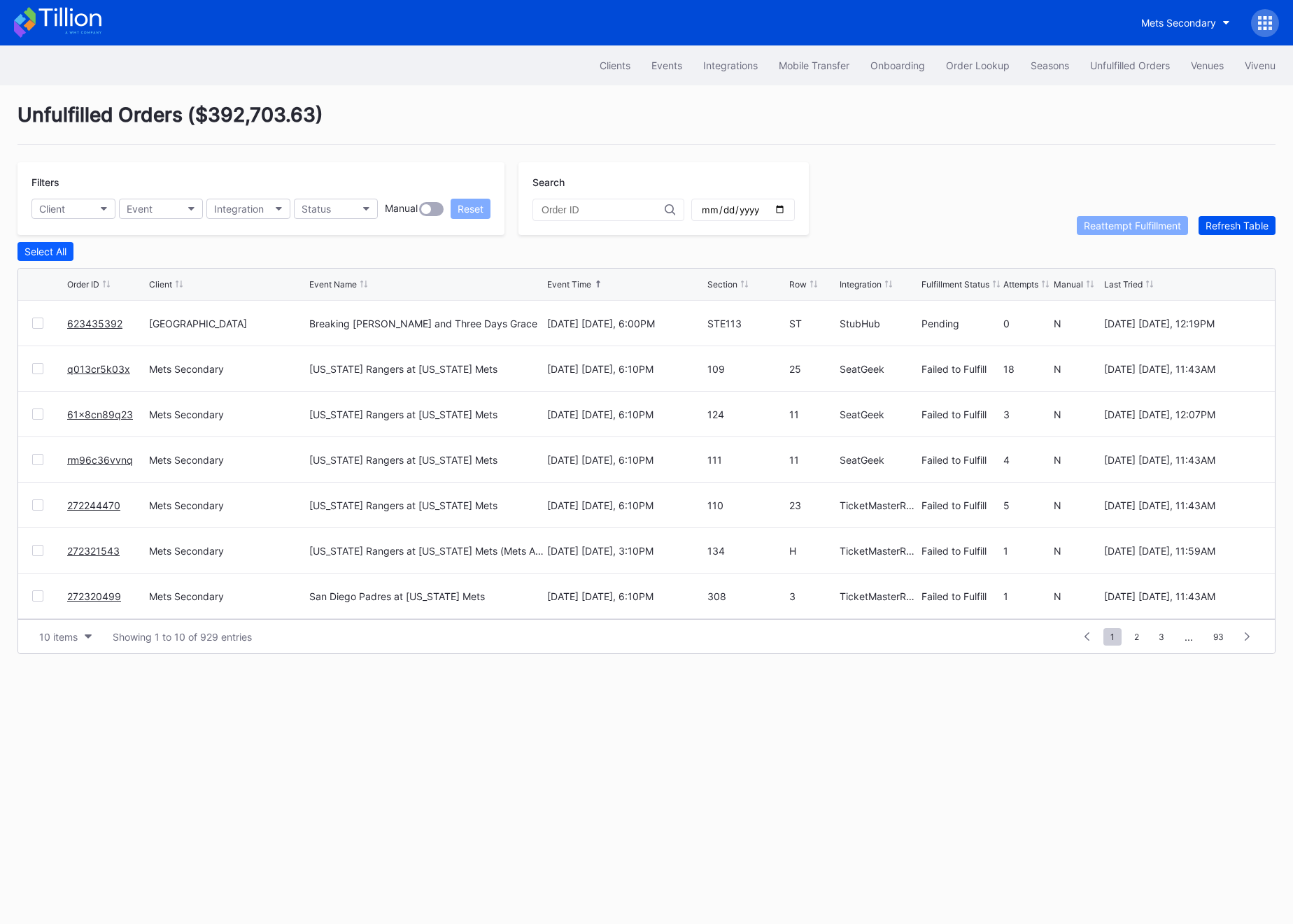
click at [1226, 224] on div "Refresh Table" at bounding box center [1237, 226] width 63 height 12
click at [35, 549] on div at bounding box center [38, 550] width 11 height 11
click at [37, 593] on div at bounding box center [38, 596] width 11 height 11
click at [1156, 220] on div "Reattempt Fulfillment" at bounding box center [1132, 226] width 97 height 12
click at [1204, 226] on button "Refresh Table" at bounding box center [1237, 226] width 77 height 19
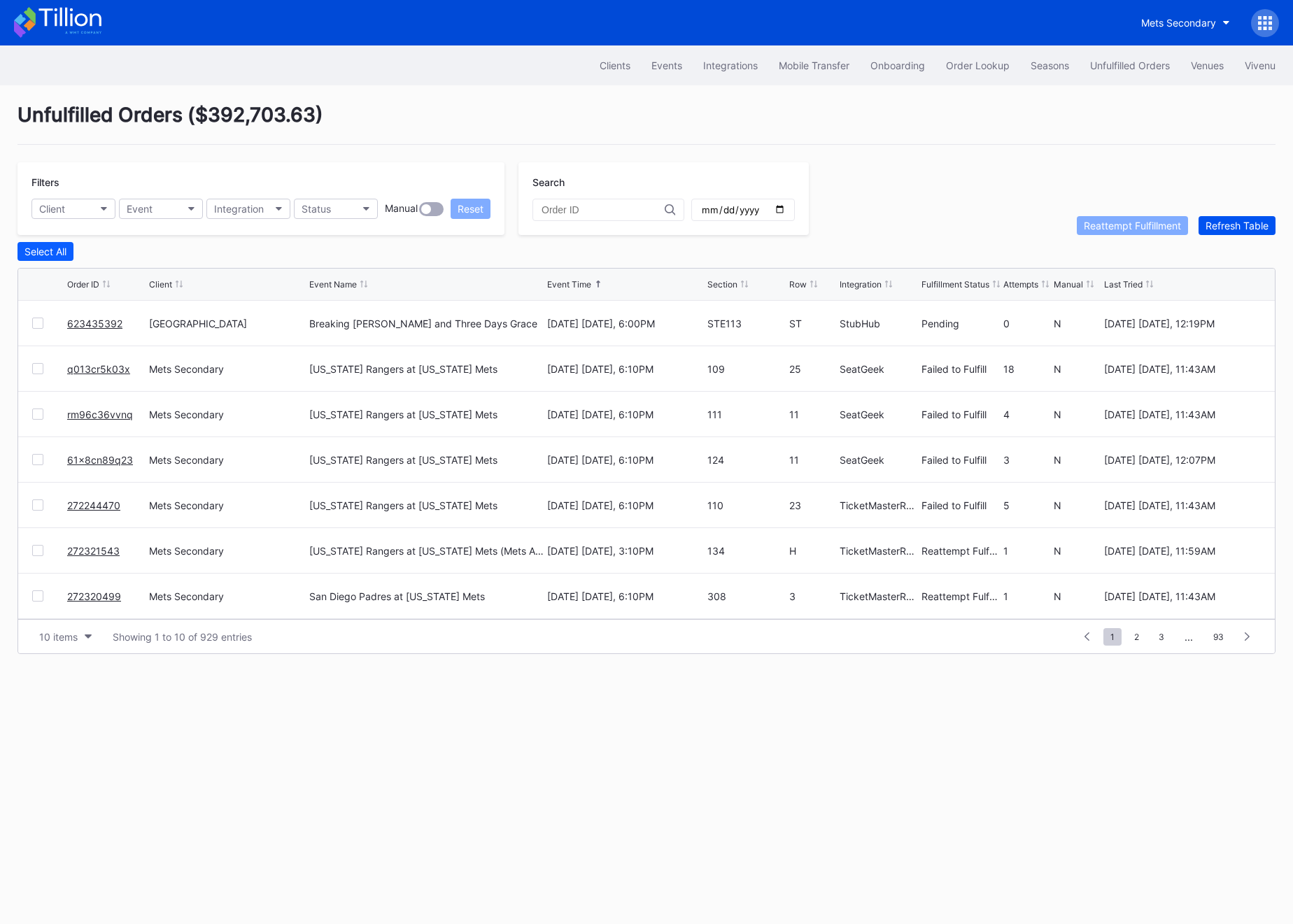
click at [1204, 226] on button "Refresh Table" at bounding box center [1237, 226] width 77 height 19
click at [1248, 220] on div "Refresh Table" at bounding box center [1237, 226] width 63 height 12
click at [517, 577] on div "[US_STATE] Rangers at [US_STATE] Mets" at bounding box center [427, 596] width 235 height 45
click at [85, 369] on link "623435793" at bounding box center [94, 369] width 55 height 12
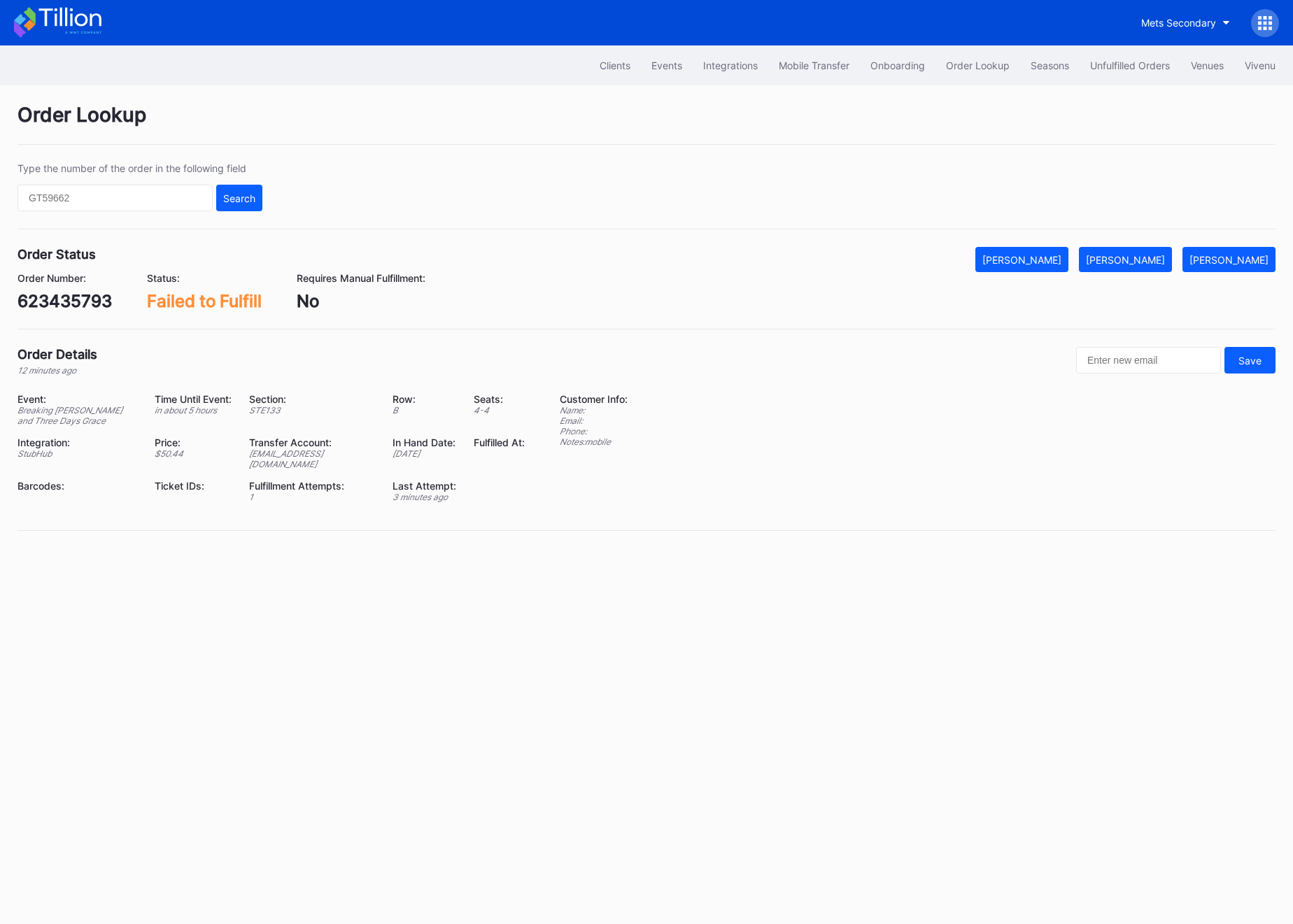
click at [51, 312] on div "Order Status Mark Cancelled Mark Fulfilled Mark Pending Order Number: 623435793…" at bounding box center [646, 288] width 1258 height 82
click at [49, 299] on div "623435793" at bounding box center [65, 301] width 94 height 20
copy div "623435793"
click at [40, 300] on div "623435793" at bounding box center [65, 301] width 94 height 20
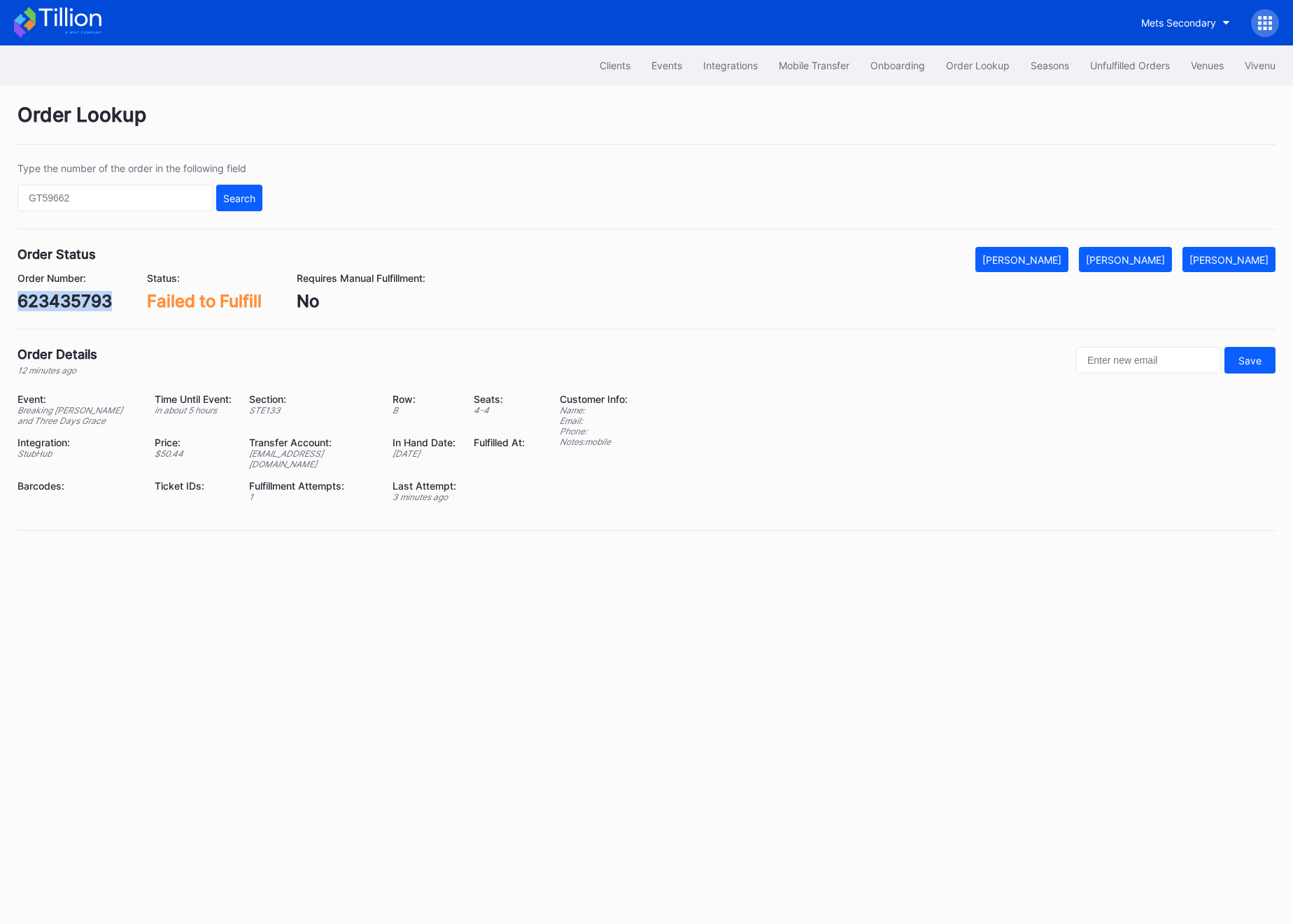
click at [40, 300] on div "623435793" at bounding box center [65, 301] width 94 height 20
copy div "623435793"
click at [1133, 259] on div "[PERSON_NAME]" at bounding box center [1125, 259] width 79 height 12
click at [1109, 59] on div "Unfulfilled Orders" at bounding box center [1129, 65] width 80 height 12
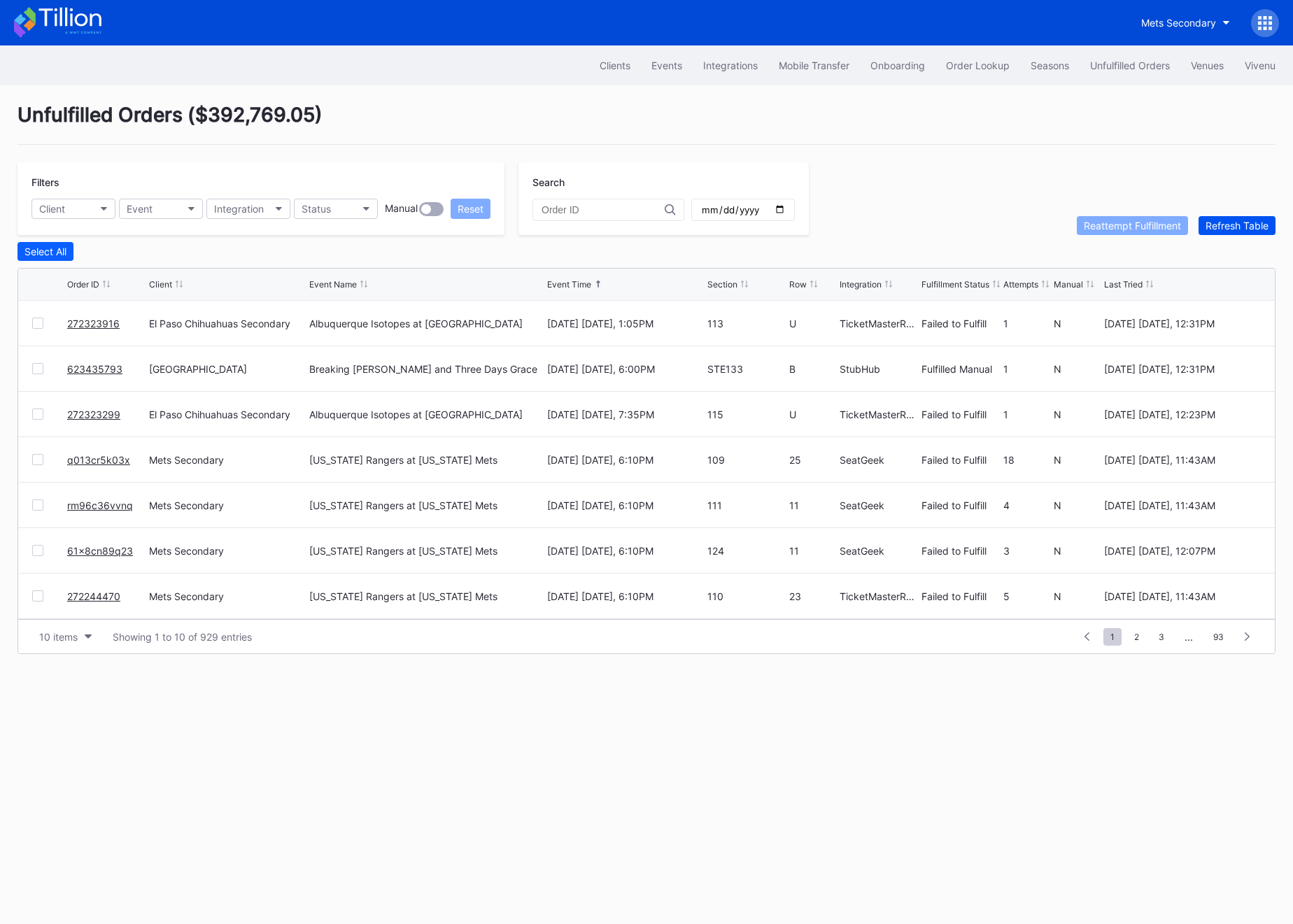
click at [1230, 222] on div "Refresh Table" at bounding box center [1237, 226] width 63 height 12
click at [103, 417] on link "75506467" at bounding box center [91, 414] width 49 height 12
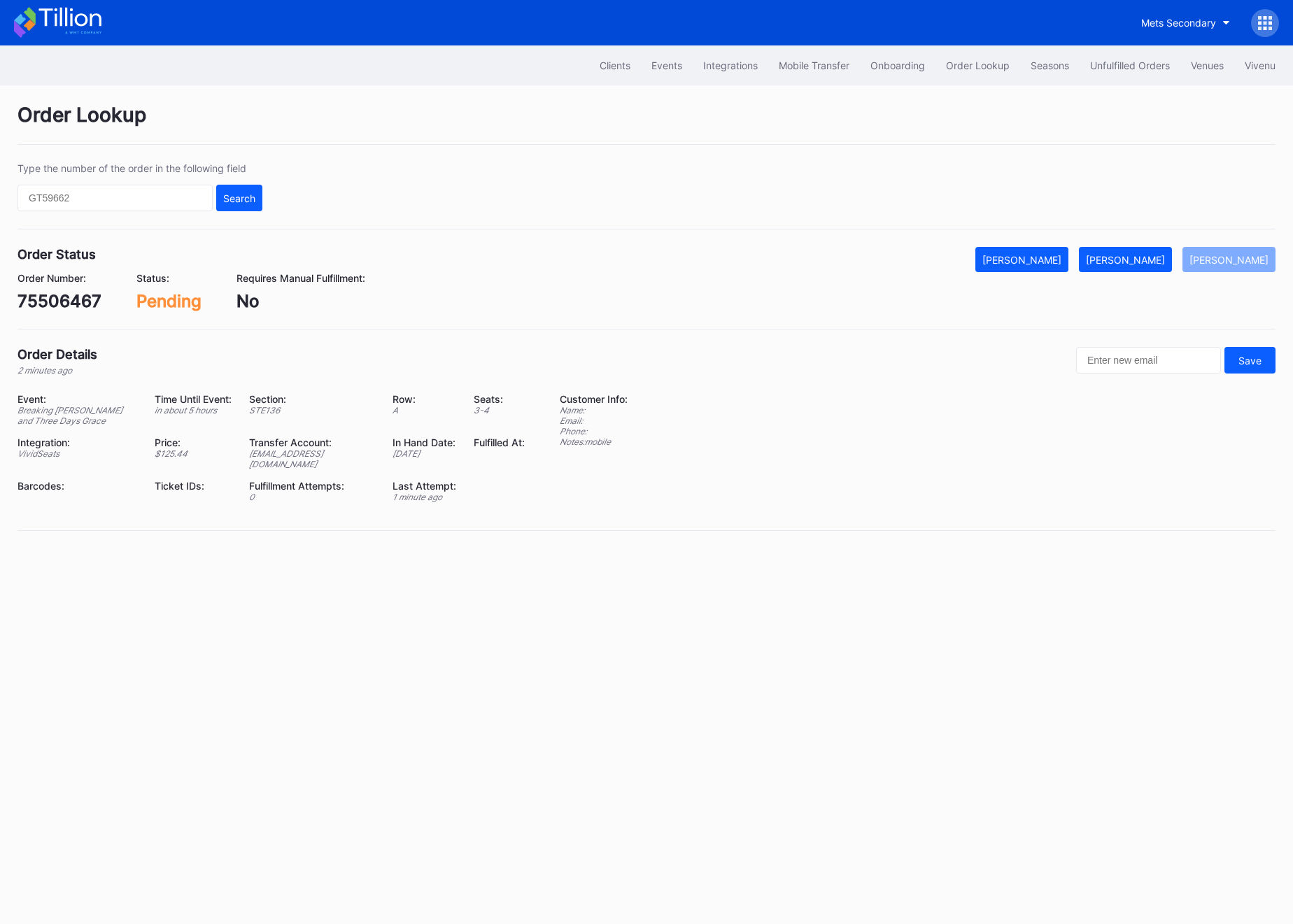
click at [63, 302] on div "75506467" at bounding box center [59, 301] width 84 height 20
copy div "75506467"
click at [66, 312] on div "Order Status Mark Cancelled Mark Fulfilled Mark Pending Order Number: 75506467 …" at bounding box center [646, 288] width 1258 height 82
click at [66, 306] on div "75506467" at bounding box center [59, 301] width 84 height 20
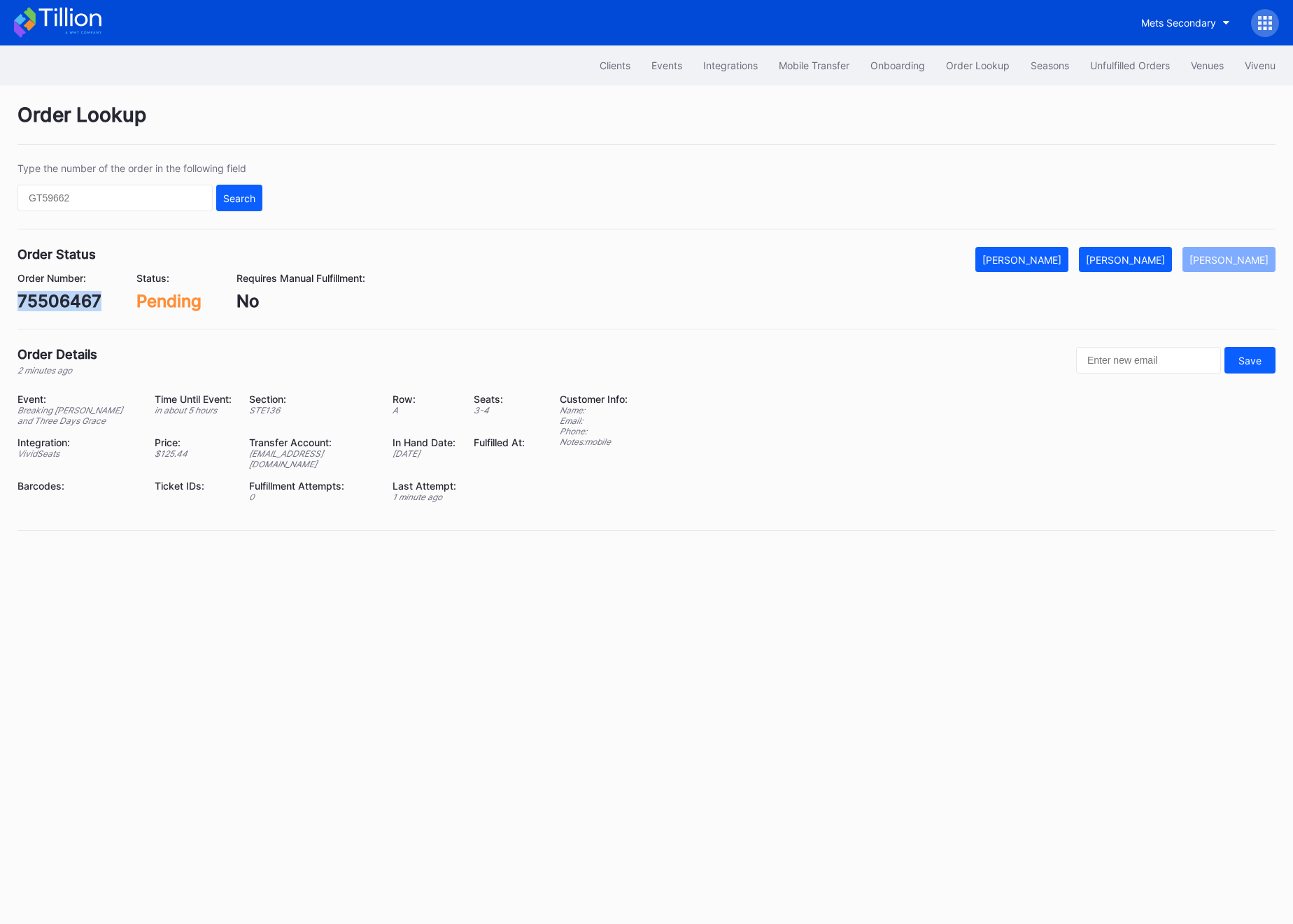
click at [66, 306] on div "75506467" at bounding box center [59, 301] width 84 height 20
copy div "75506467"
click at [1160, 260] on div "[PERSON_NAME]" at bounding box center [1125, 259] width 79 height 12
click at [1138, 66] on div "Unfulfilled Orders" at bounding box center [1129, 65] width 80 height 12
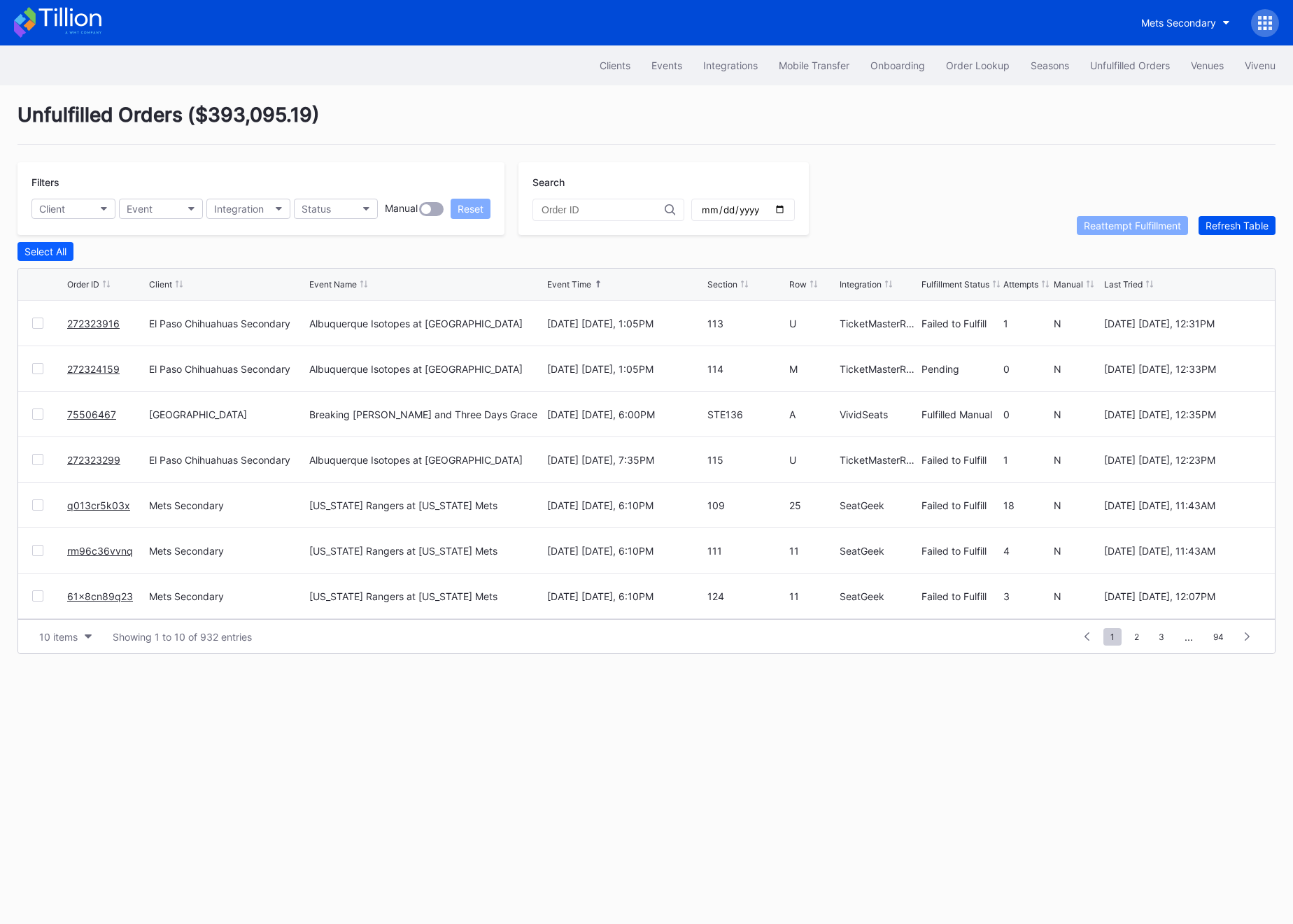
click at [1240, 225] on div "Refresh Table" at bounding box center [1237, 226] width 63 height 12
click at [39, 503] on div at bounding box center [38, 505] width 11 height 11
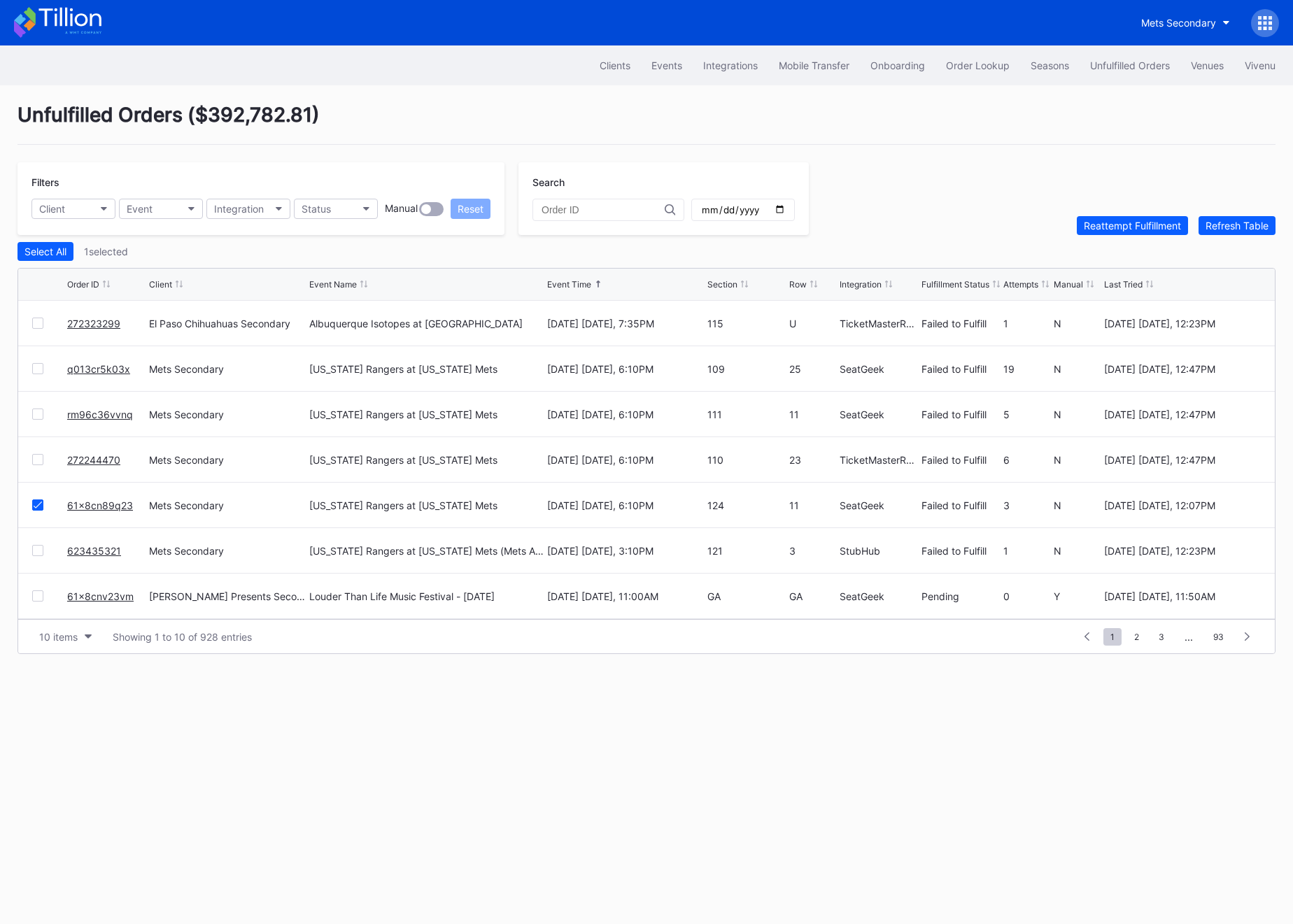
click at [40, 457] on div at bounding box center [38, 460] width 11 height 11
click at [43, 409] on div at bounding box center [50, 414] width 35 height 11
click at [40, 413] on div at bounding box center [38, 414] width 11 height 11
click at [32, 366] on div at bounding box center [38, 369] width 11 height 11
click at [1125, 236] on div "Unfulfilled Orders ( $392,782.81 ) Filters Client Event Integration Status Manu…" at bounding box center [646, 378] width 1293 height 586
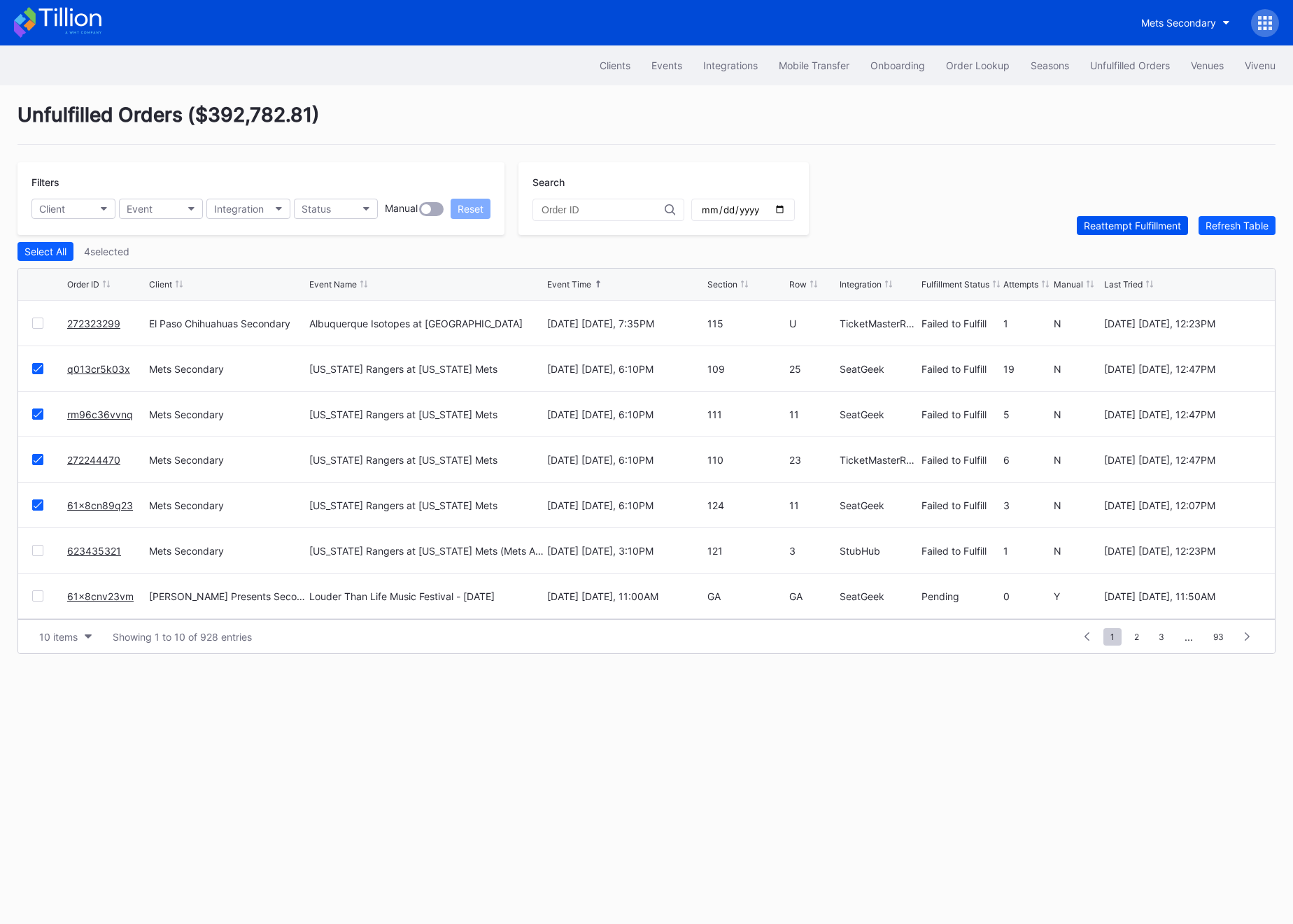
click at [1125, 226] on div "Reattempt Fulfillment" at bounding box center [1132, 226] width 97 height 12
click at [47, 547] on div at bounding box center [50, 550] width 35 height 11
click at [36, 547] on div at bounding box center [38, 550] width 11 height 11
click at [1125, 228] on div "Reattempt Fulfillment" at bounding box center [1132, 226] width 97 height 12
click at [988, 60] on div "Order Lookup" at bounding box center [978, 65] width 63 height 12
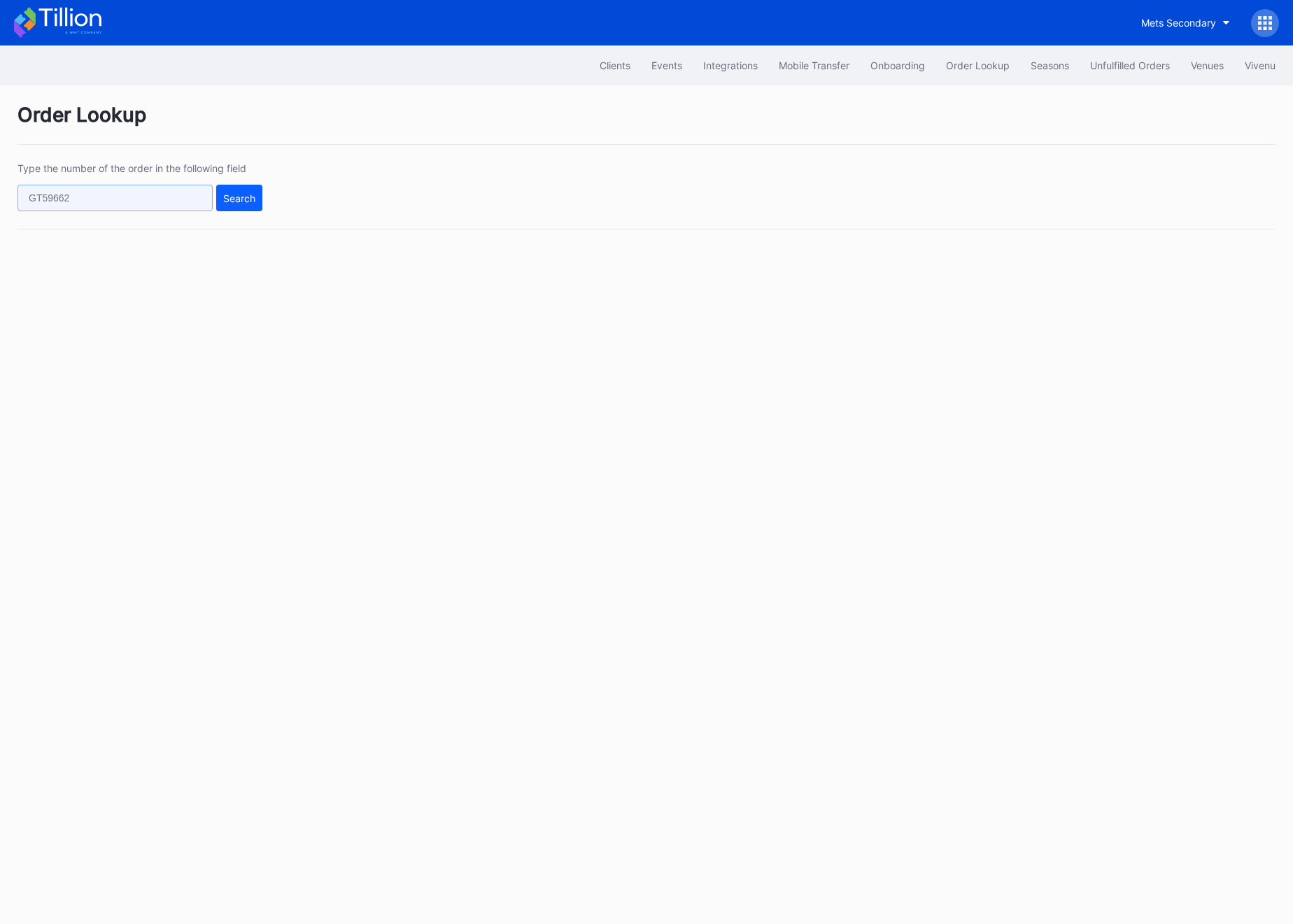
click at [40, 191] on input "text" at bounding box center [115, 198] width 195 height 27
paste input "619662887"
click at [234, 203] on div "Search" at bounding box center [240, 198] width 32 height 12
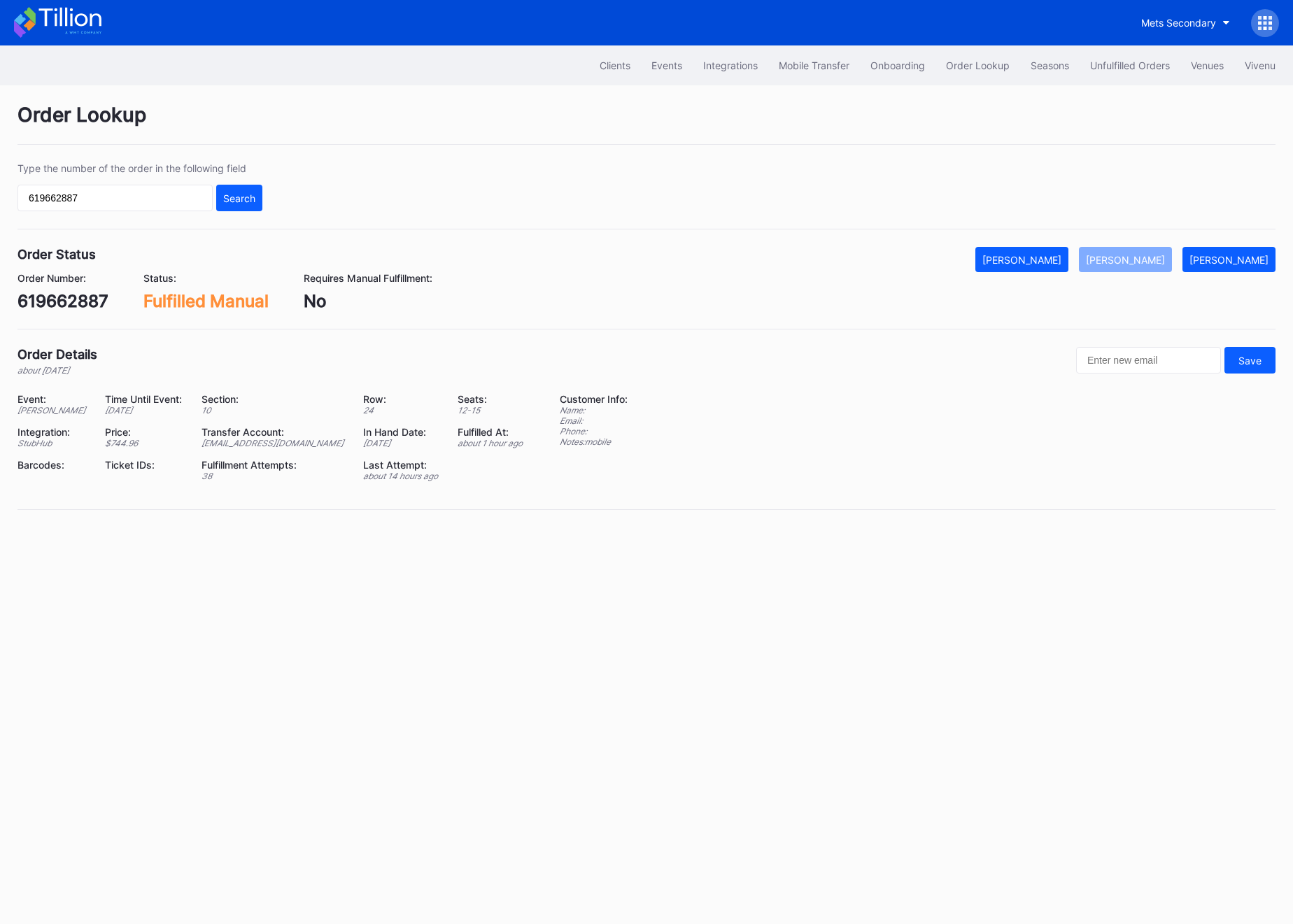
click at [66, 304] on div "619662887" at bounding box center [63, 301] width 91 height 20
copy div "619662887"
click at [110, 197] on input "619662887" at bounding box center [115, 198] width 195 height 27
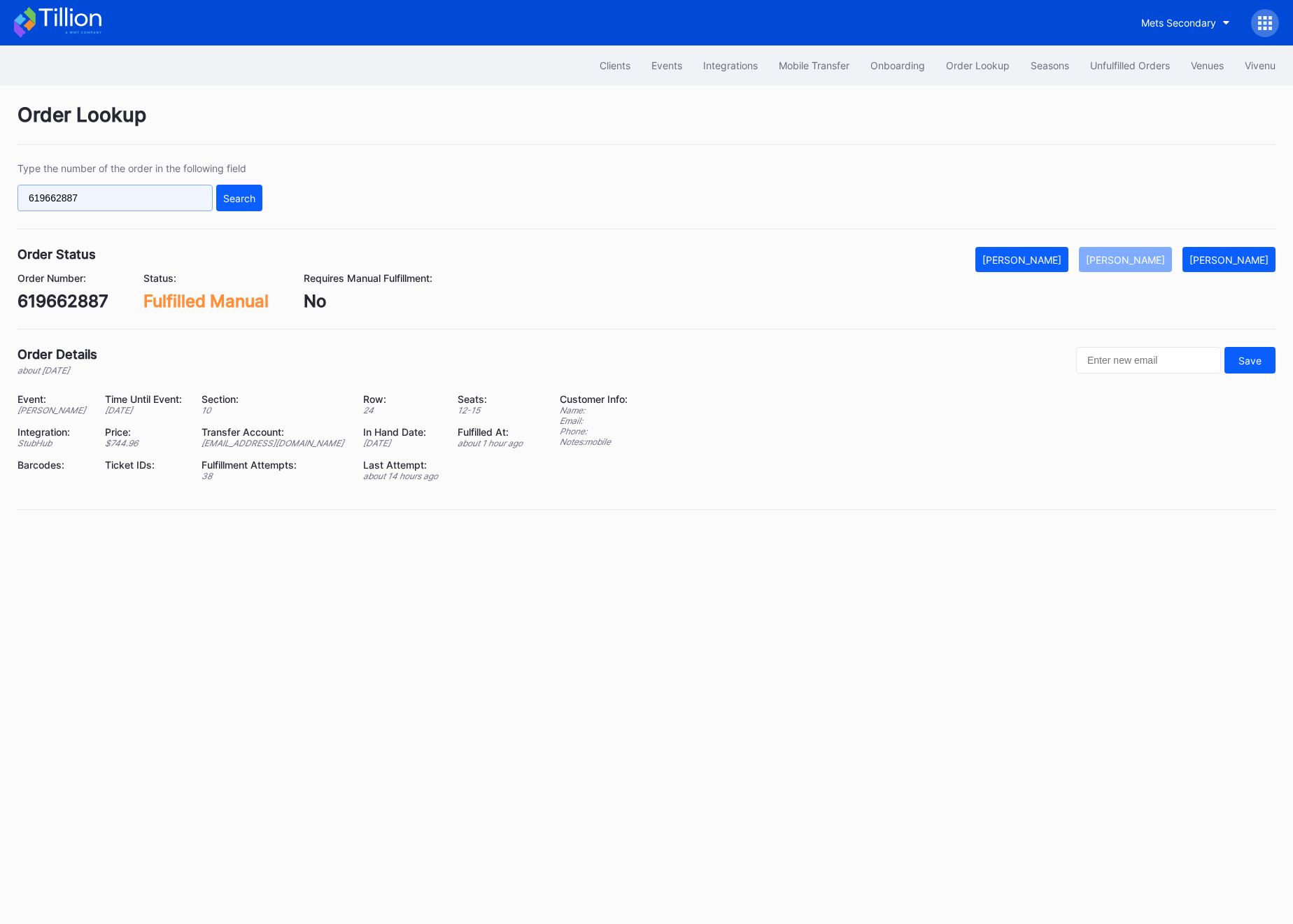
paste input "50598525"
type input "50598525"
click at [231, 197] on div "Search" at bounding box center [240, 198] width 32 height 12
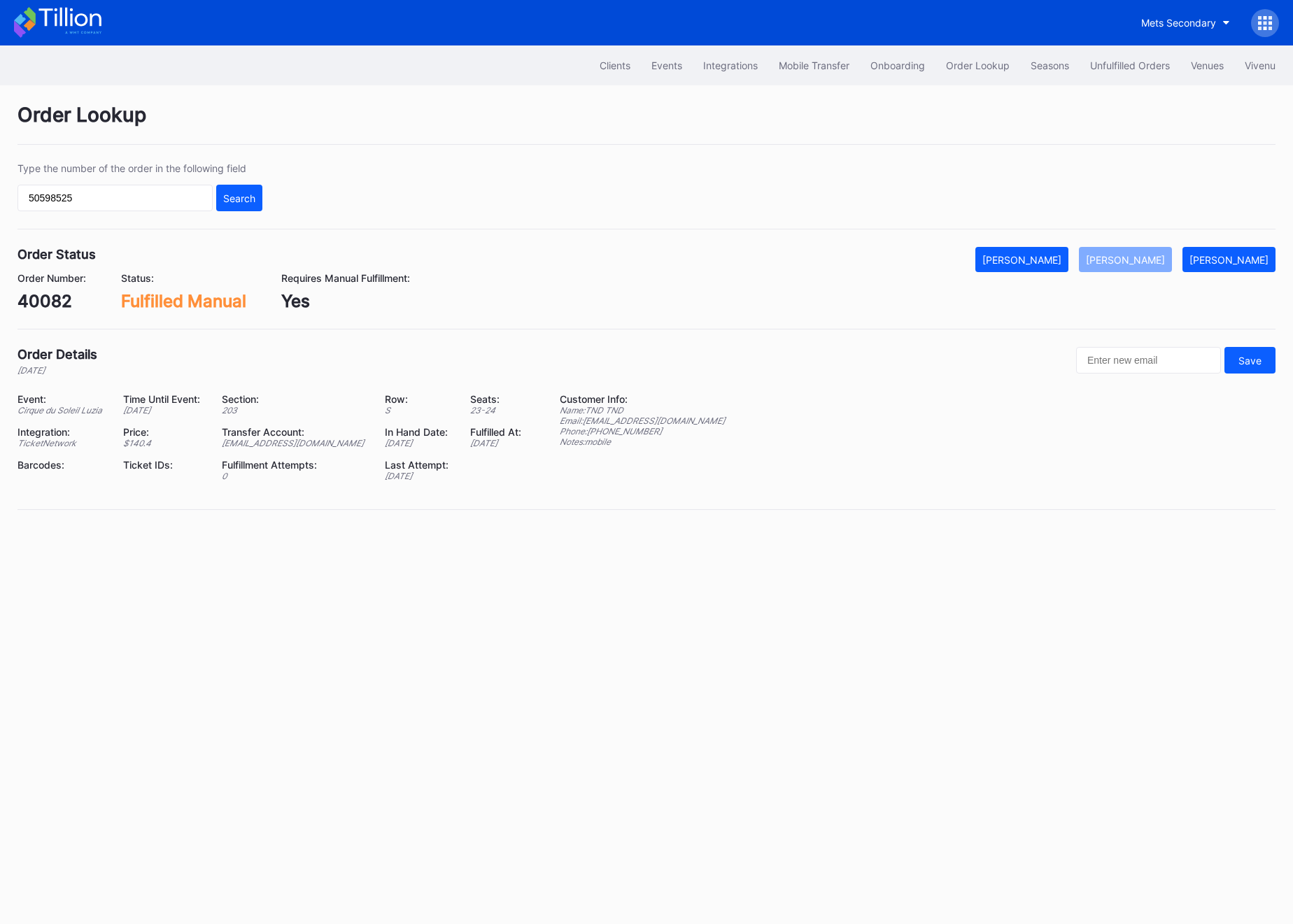
click at [267, 438] on div "aspire@eventdynamic.com" at bounding box center [295, 443] width 145 height 11
copy div "aspire@eventdynamic.com"
click at [1107, 52] on button "Unfulfilled Orders" at bounding box center [1129, 65] width 101 height 26
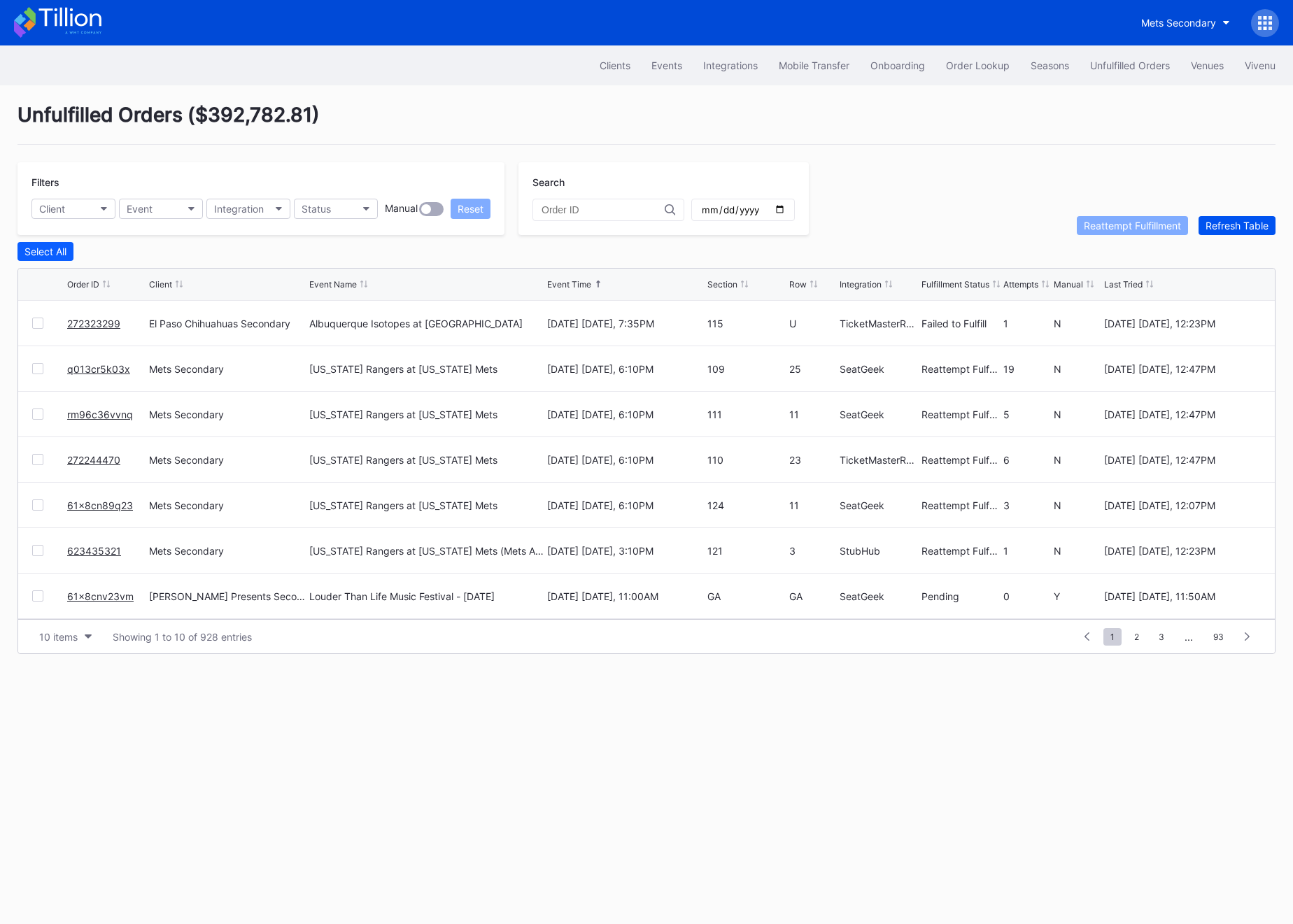
click at [1246, 220] on div "Refresh Table" at bounding box center [1237, 226] width 63 height 12
click at [1219, 212] on div "Filters Client Event Integration Status Manual Reset Search Reattempt Fulfillme…" at bounding box center [646, 198] width 1258 height 73
click at [1216, 225] on div "Refresh Table" at bounding box center [1237, 226] width 63 height 12
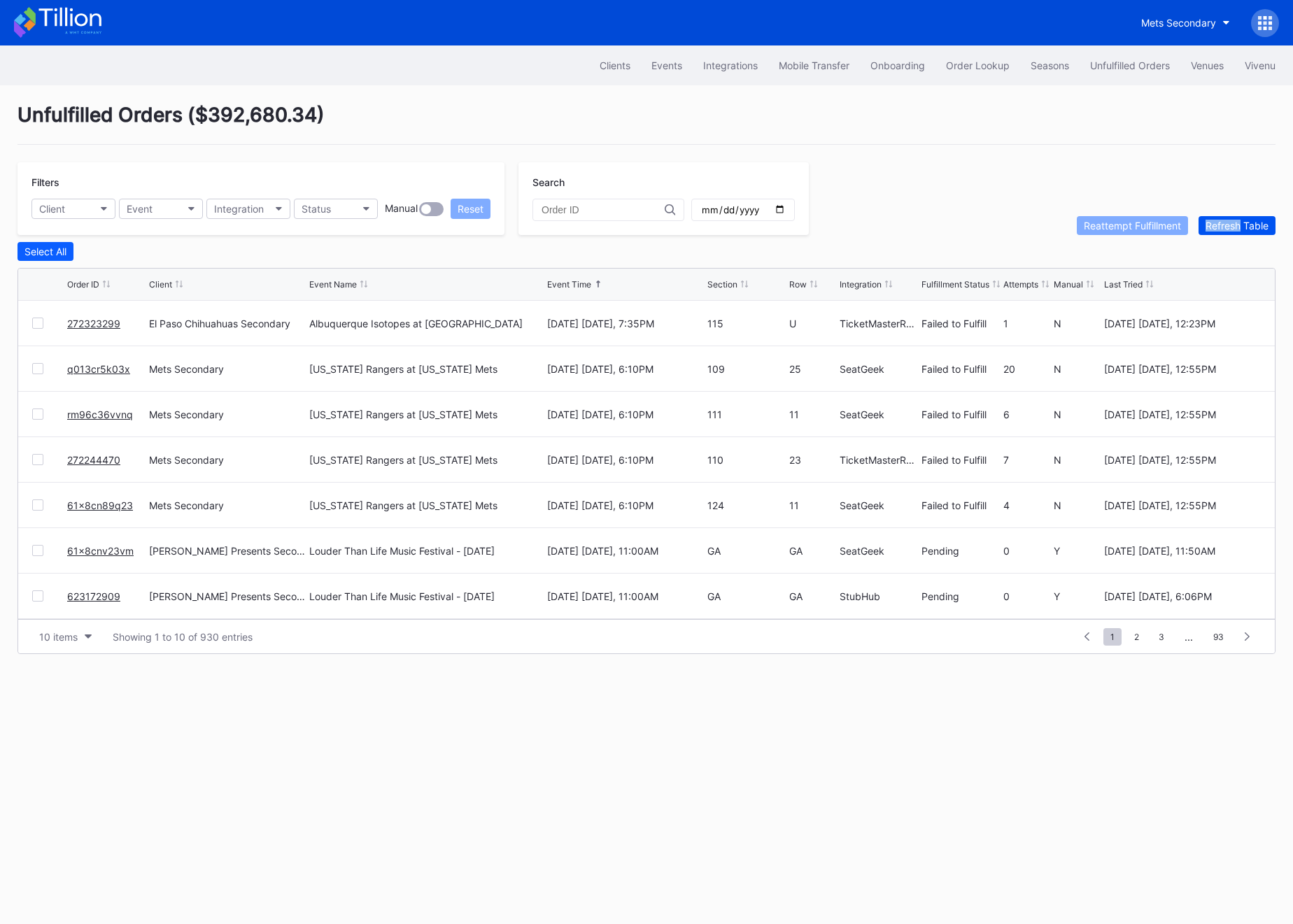
click at [1216, 225] on div "Refresh Table" at bounding box center [1237, 226] width 63 height 12
click at [97, 319] on link "623441187" at bounding box center [93, 324] width 52 height 12
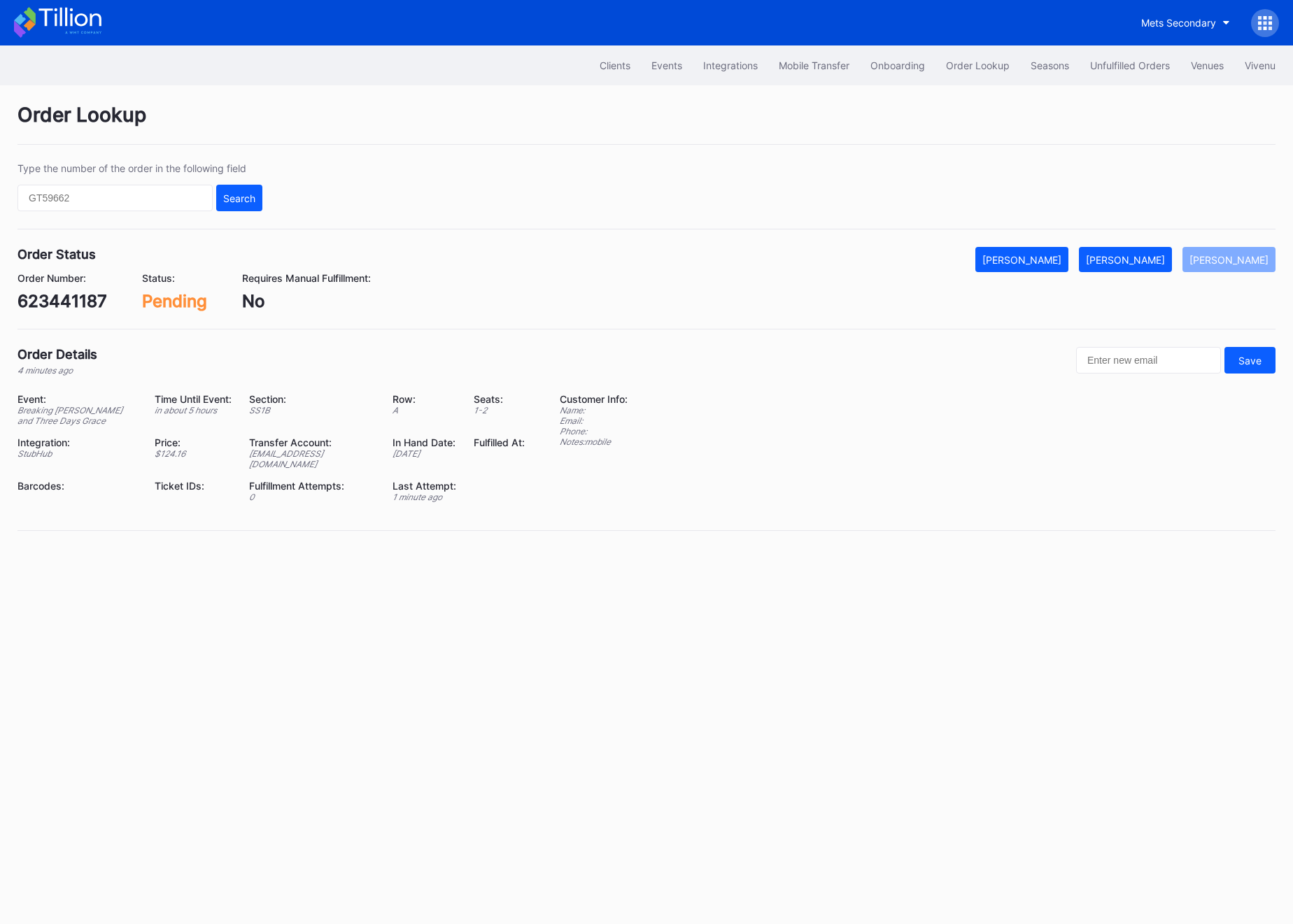
click at [96, 304] on div "623441187" at bounding box center [62, 301] width 90 height 20
copy div "623441187"
click at [1146, 267] on button "[PERSON_NAME]" at bounding box center [1125, 259] width 93 height 25
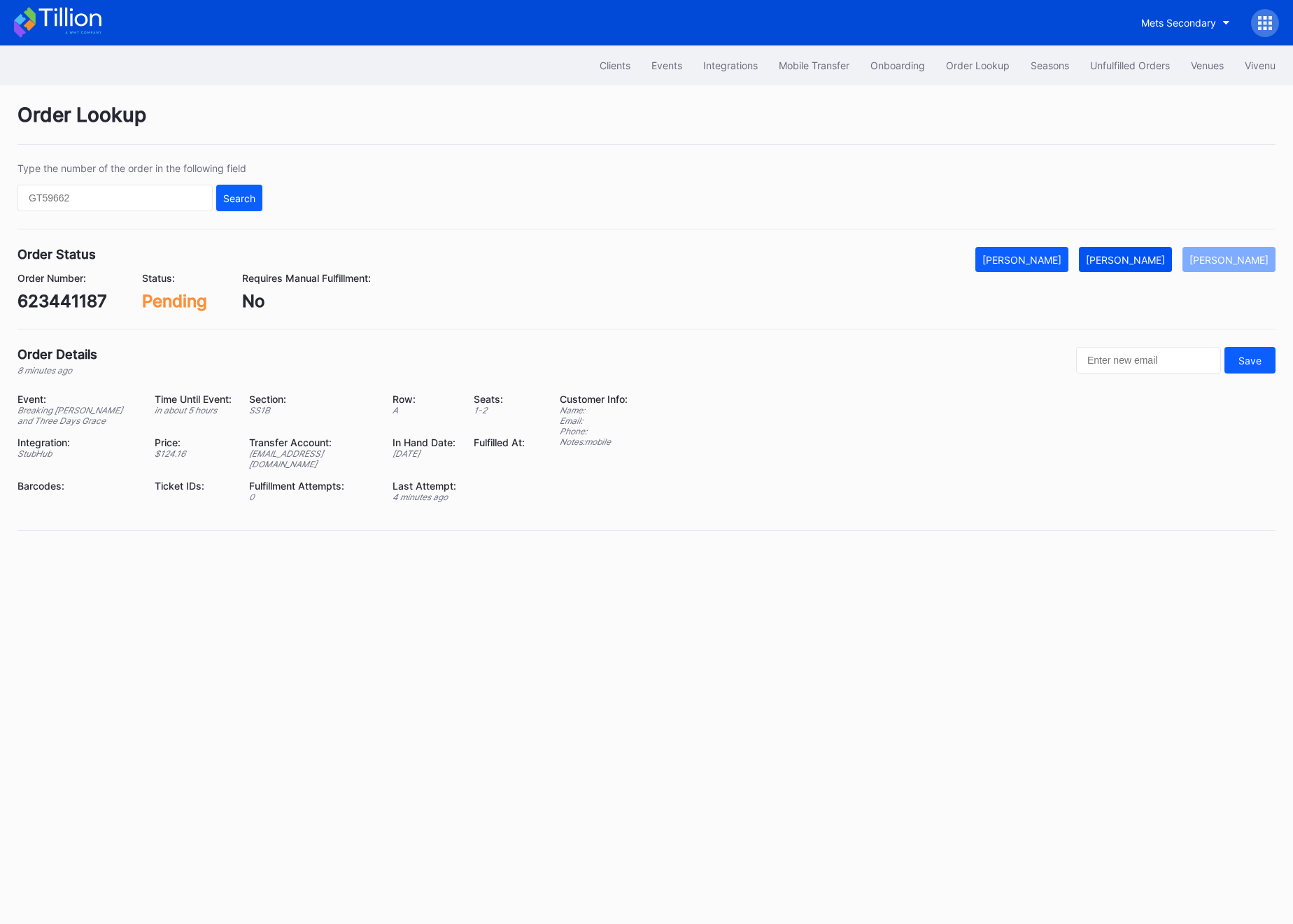
click at [1146, 267] on button "[PERSON_NAME]" at bounding box center [1125, 259] width 93 height 25
click at [1120, 61] on div "Unfulfilled Orders" at bounding box center [1129, 65] width 80 height 12
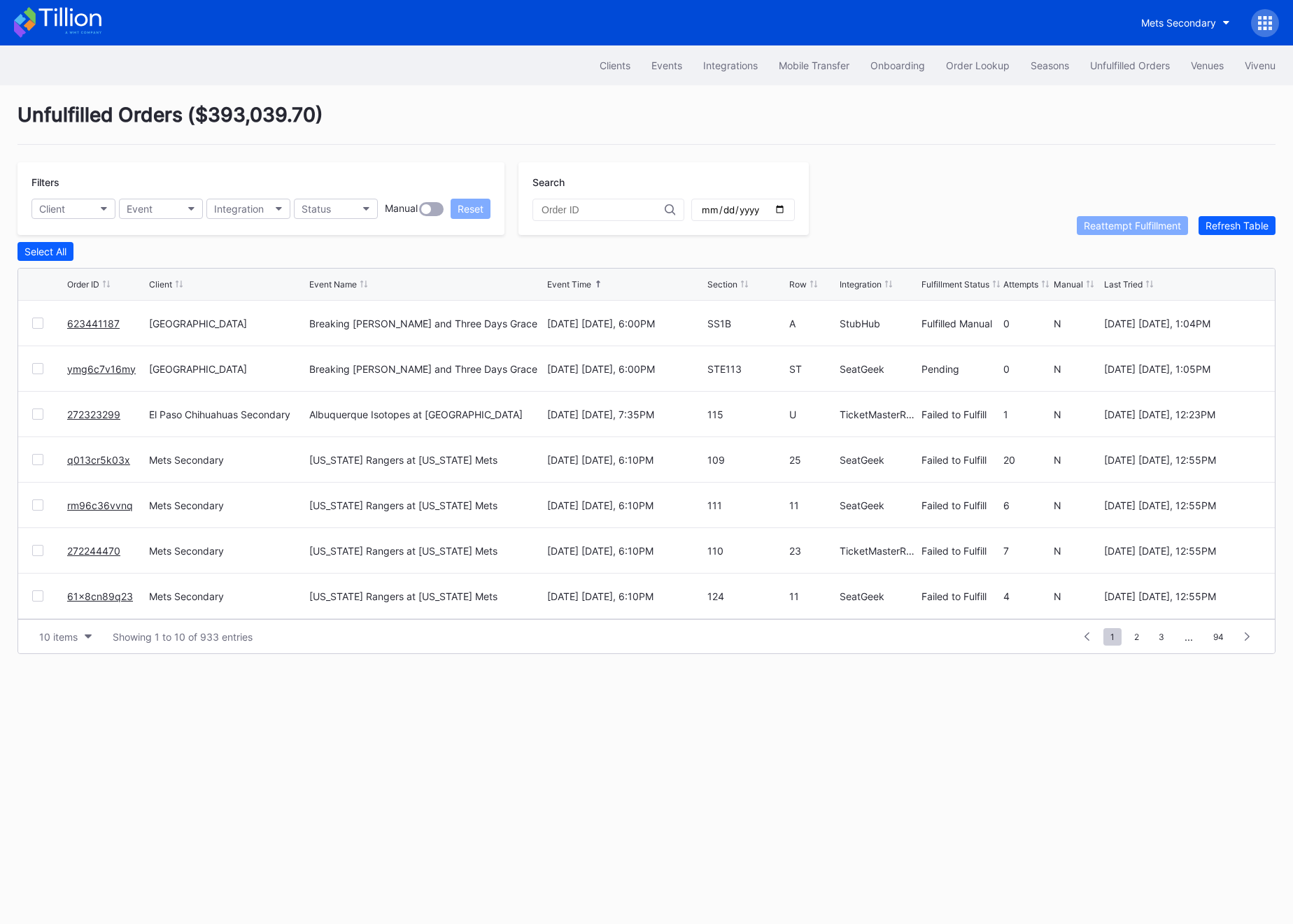
click at [110, 372] on link "ymg6c7v16my" at bounding box center [101, 369] width 68 height 12
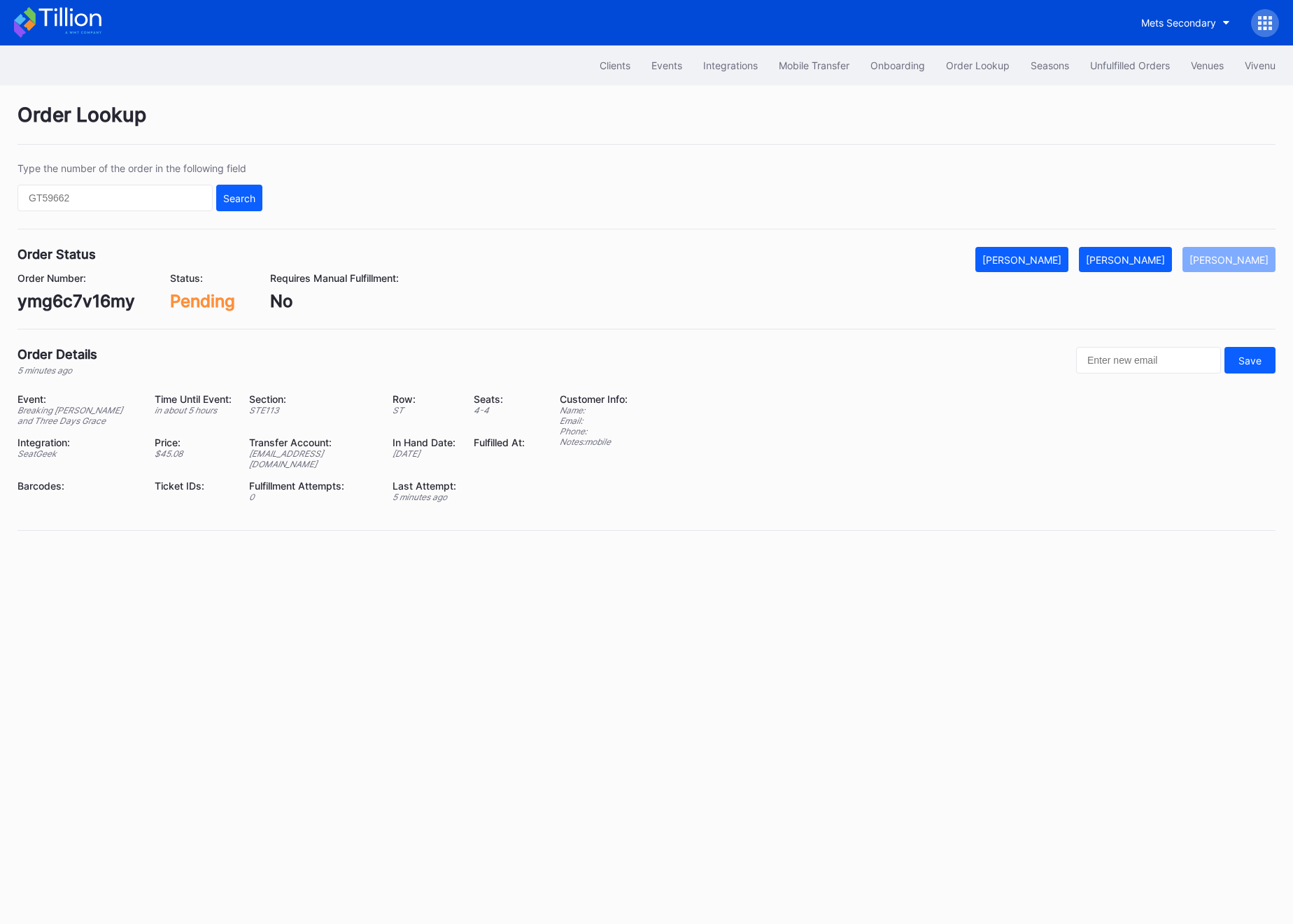
click at [63, 312] on div "Order Status Mark Cancelled Mark Fulfilled Mark Pending Order Number: ymg6c7v16…" at bounding box center [646, 288] width 1258 height 82
click at [63, 297] on div "ymg6c7v16my" at bounding box center [76, 301] width 118 height 20
copy div "ymg6c7v16my"
click at [1144, 266] on button "[PERSON_NAME]" at bounding box center [1125, 259] width 93 height 25
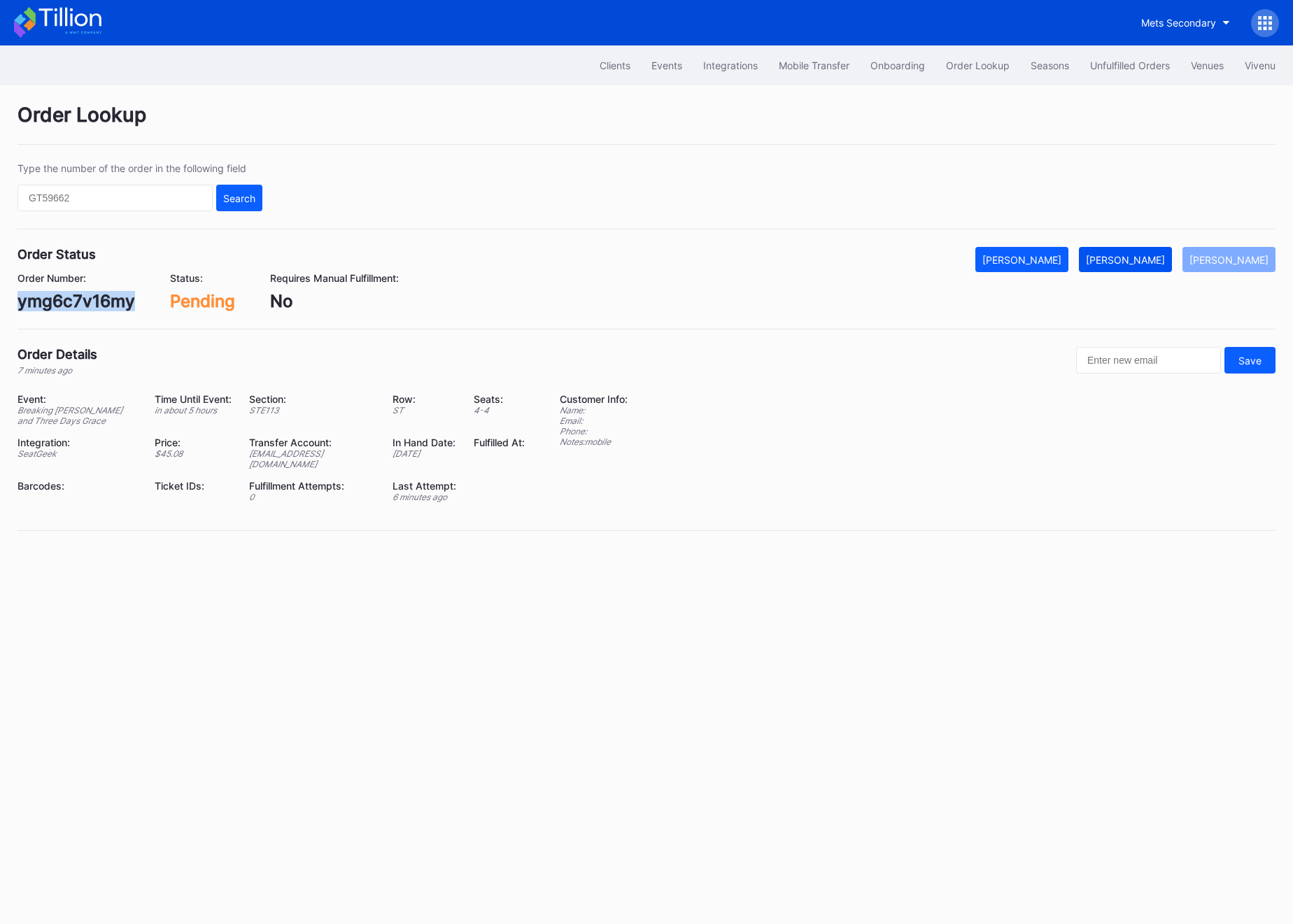
click at [1144, 266] on button "[PERSON_NAME]" at bounding box center [1125, 259] width 93 height 25
click at [1140, 68] on div "Unfulfilled Orders" at bounding box center [1129, 65] width 80 height 12
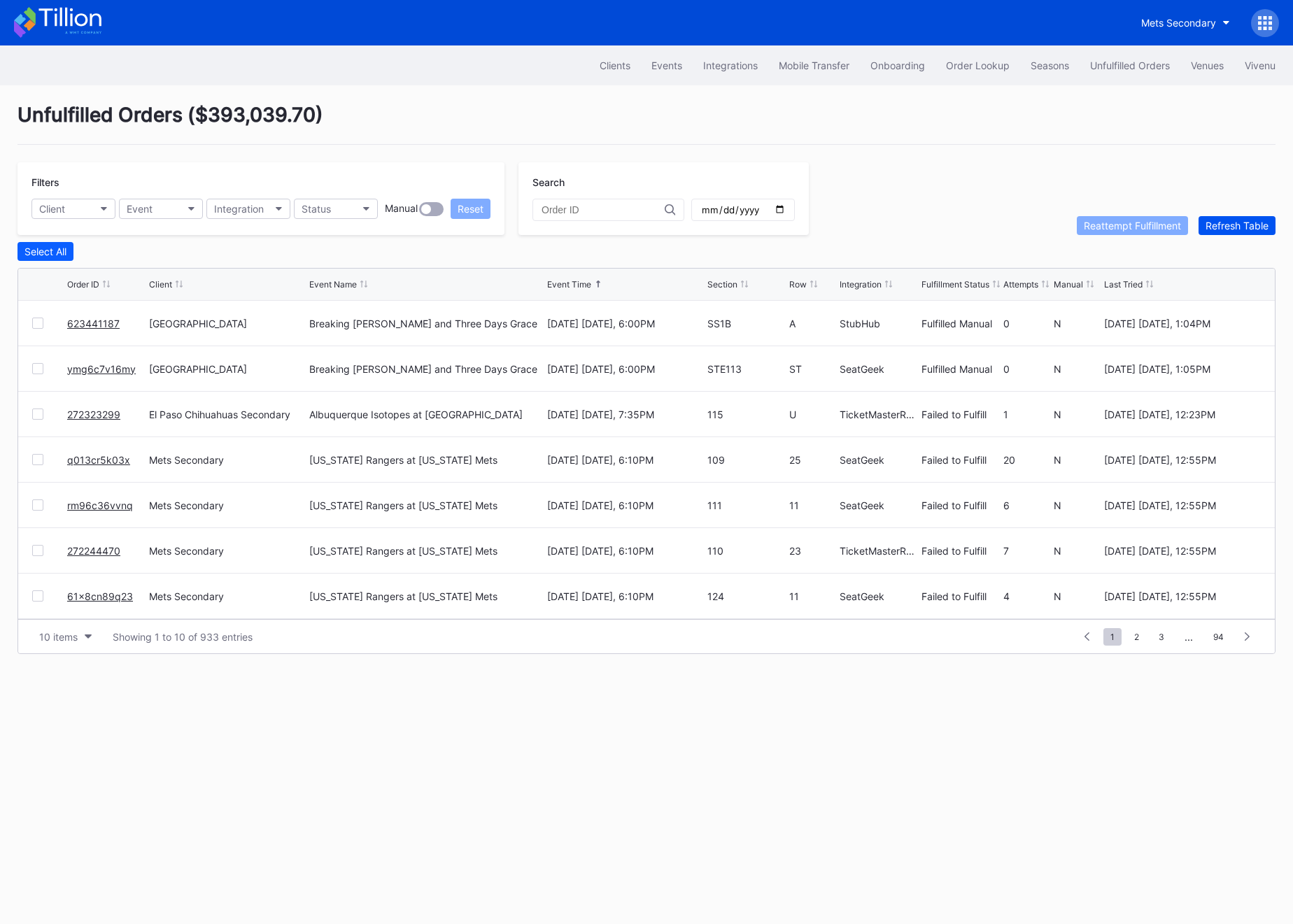
click at [1234, 222] on div "Refresh Table" at bounding box center [1237, 226] width 63 height 12
click at [969, 76] on button "Order Lookup" at bounding box center [978, 65] width 85 height 26
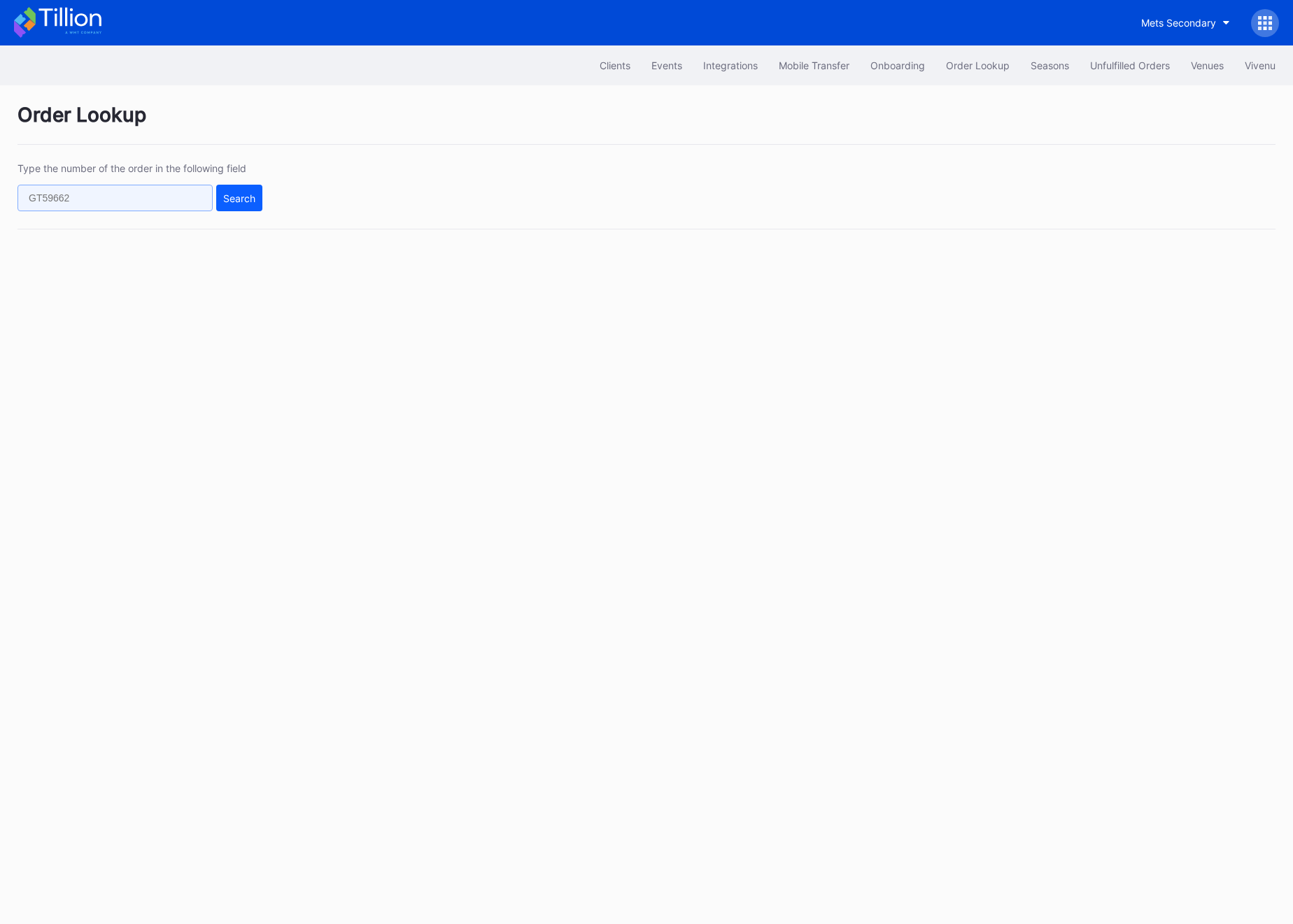
click at [159, 185] on input "text" at bounding box center [115, 198] width 195 height 27
paste input "q013cr5k03x"
click at [249, 196] on div "Search" at bounding box center [240, 198] width 32 height 12
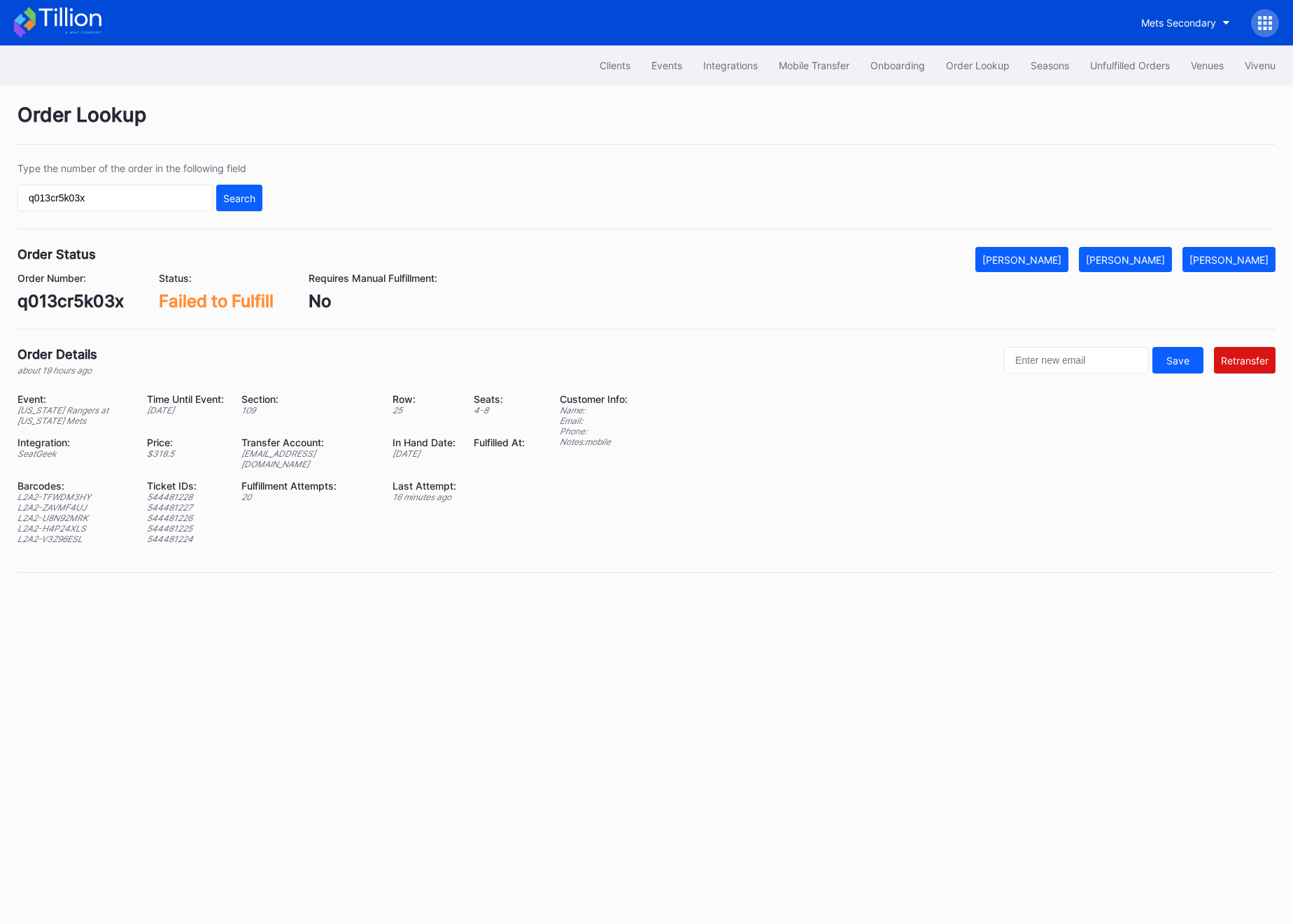
click at [63, 480] on div "Barcodes:" at bounding box center [73, 486] width 112 height 12
click at [61, 492] on div "L2A2-TFWDM3HY" at bounding box center [73, 497] width 112 height 11
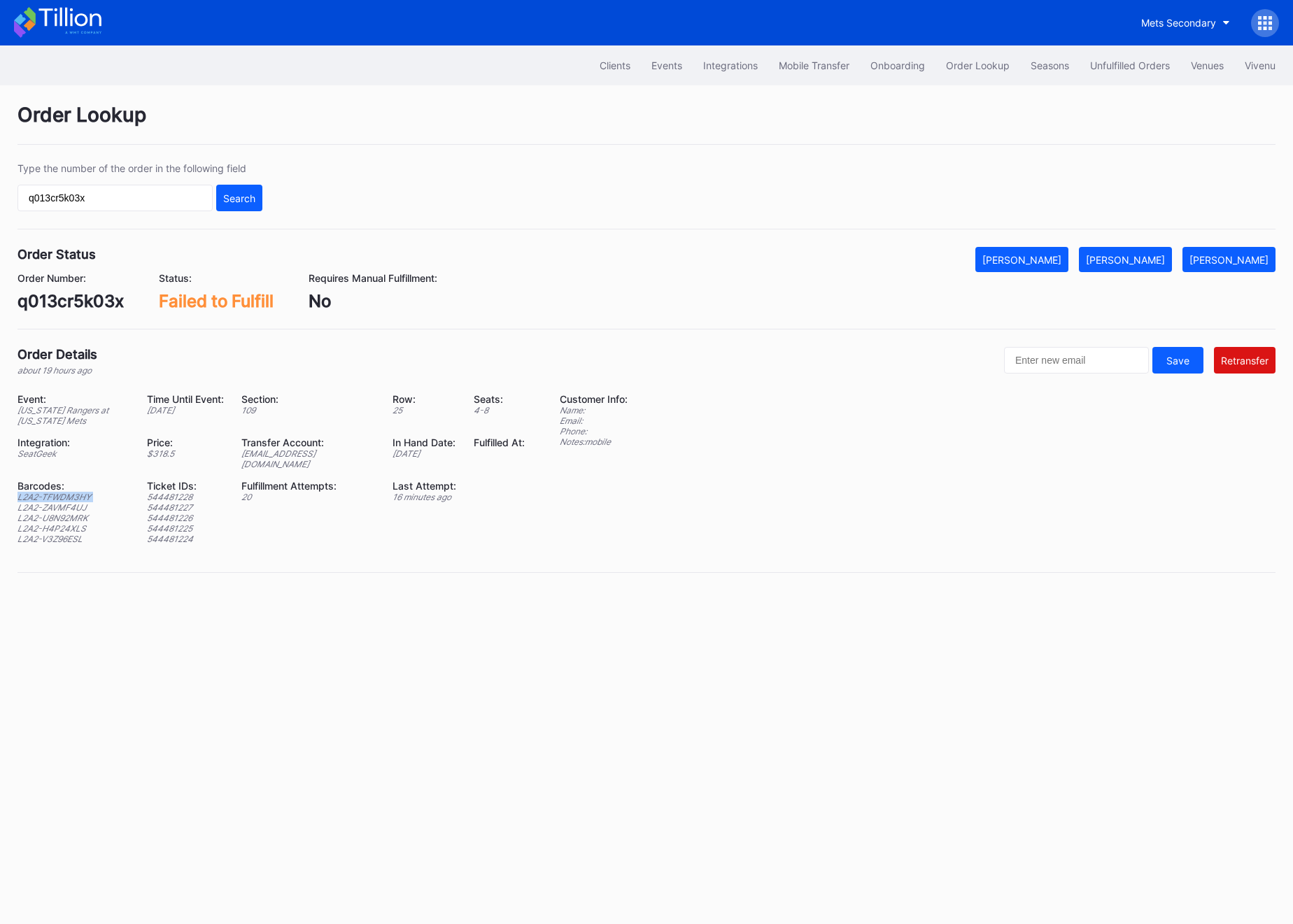
click at [61, 492] on div "L2A2-TFWDM3HY" at bounding box center [73, 497] width 112 height 11
copy div "L2A2-TFWDM3HY"
click at [40, 492] on div "L2A2-TFWDM3HY" at bounding box center [73, 497] width 112 height 11
click at [40, 503] on div "L2A2-ZAVMF4UJ" at bounding box center [73, 507] width 112 height 11
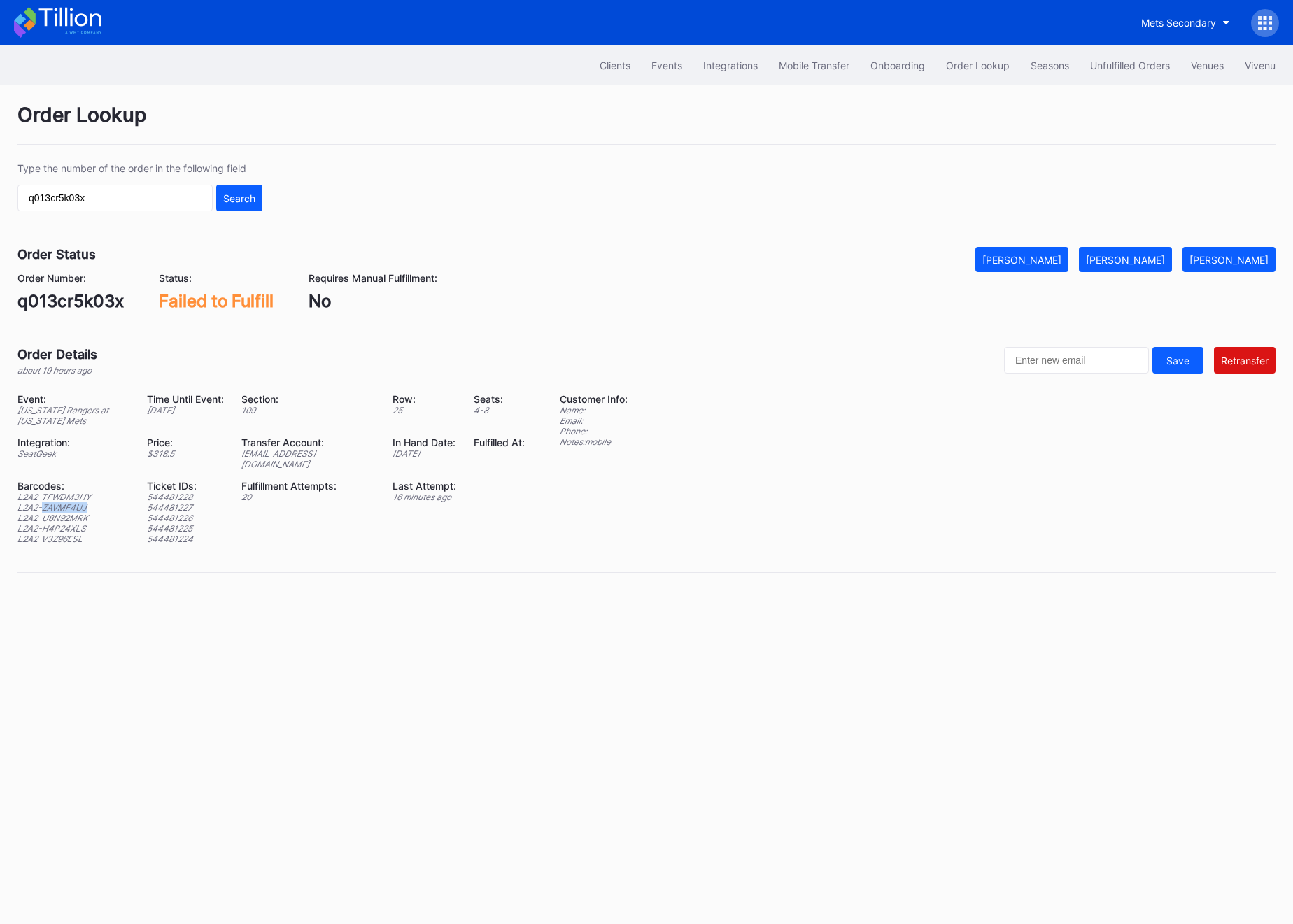
click at [40, 503] on div "L2A2-ZAVMF4UJ" at bounding box center [73, 507] width 112 height 11
copy div "L2A2-ZAVMF4UJ"
click at [59, 503] on div "L2A2-ZAVMF4UJ" at bounding box center [73, 507] width 112 height 11
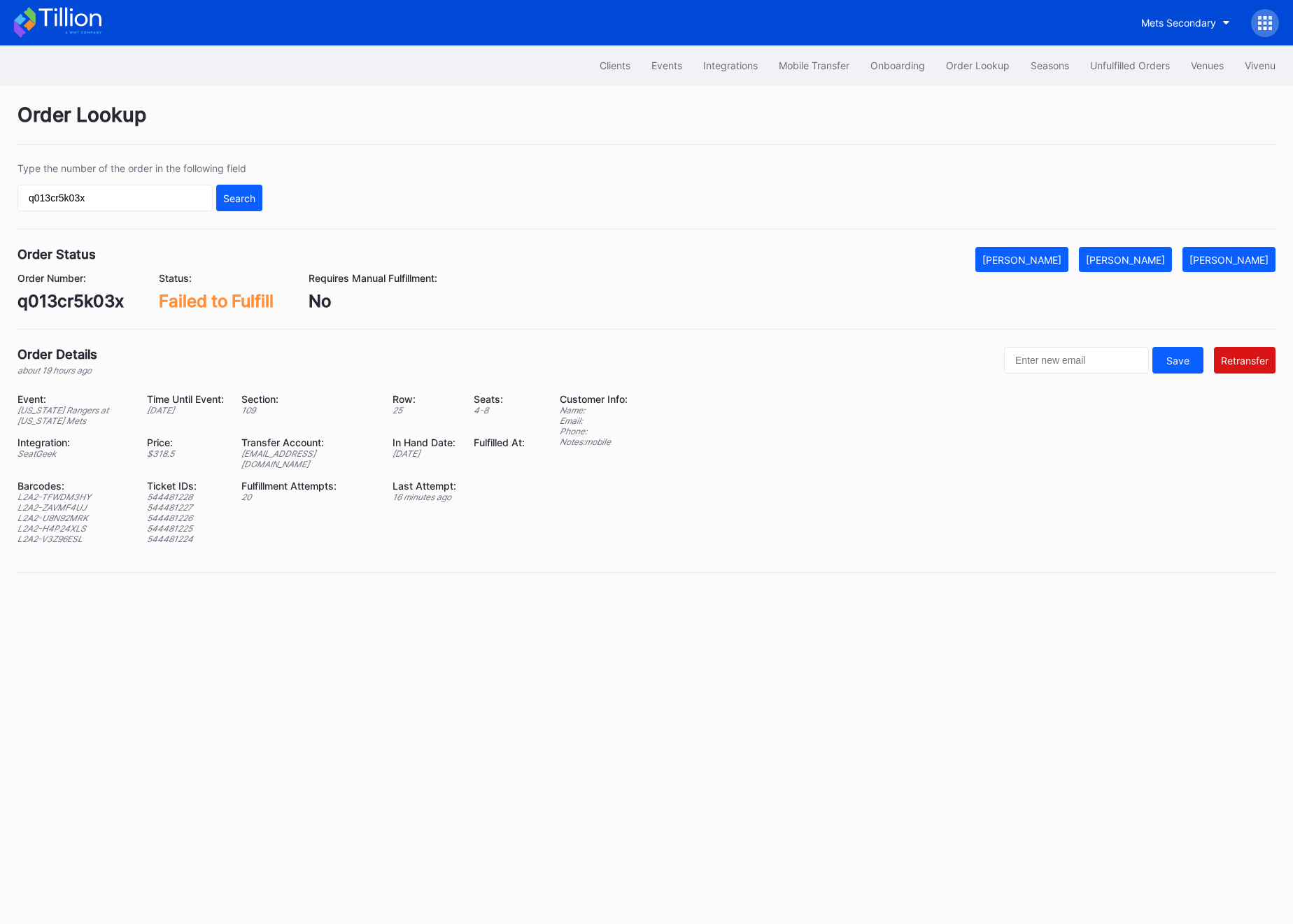
click at [59, 512] on div "L2A2-U8N92MRK" at bounding box center [73, 517] width 112 height 11
click at [48, 523] on div "L2A2-H4P24XLS" at bounding box center [73, 528] width 112 height 11
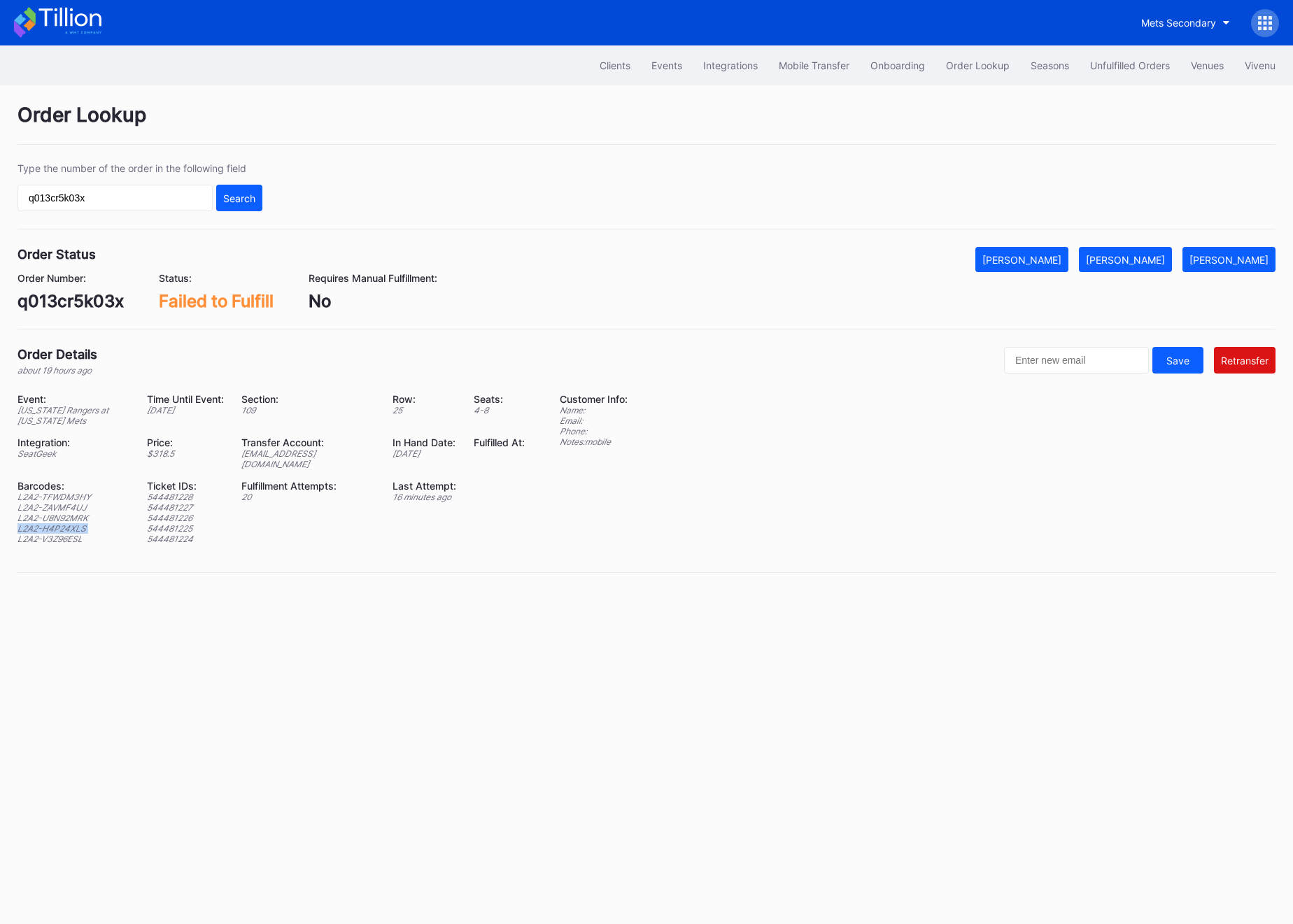
click at [48, 523] on div "L2A2-H4P24XLS" at bounding box center [73, 528] width 112 height 11
click at [68, 534] on div "L2A2-V3Z96ESL" at bounding box center [73, 538] width 112 height 11
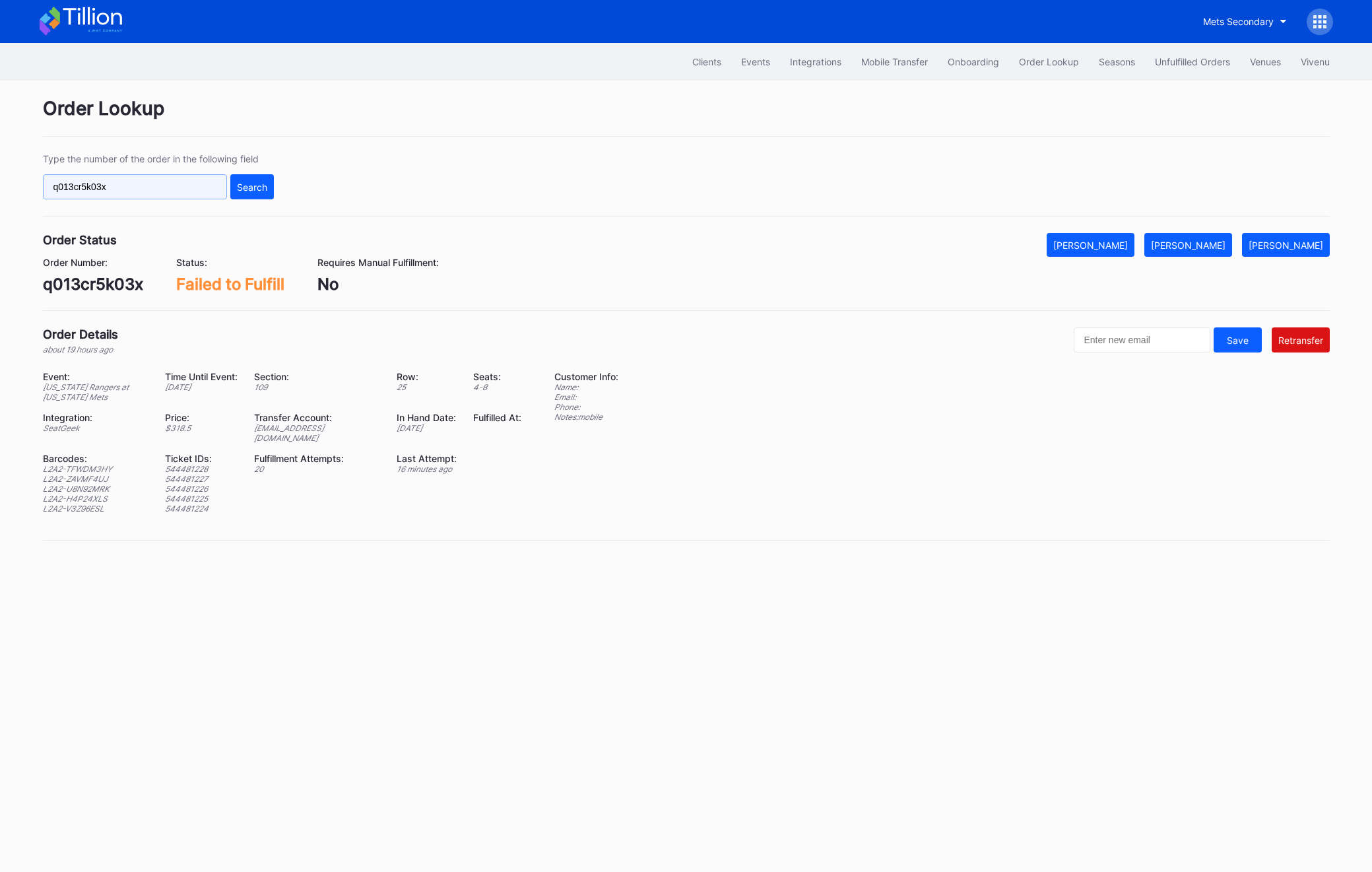
click at [118, 180] on input "q013cr5k03x" at bounding box center [135, 187] width 184 height 25
paste input "621965095"
click at [253, 196] on button "Search" at bounding box center [251, 187] width 43 height 25
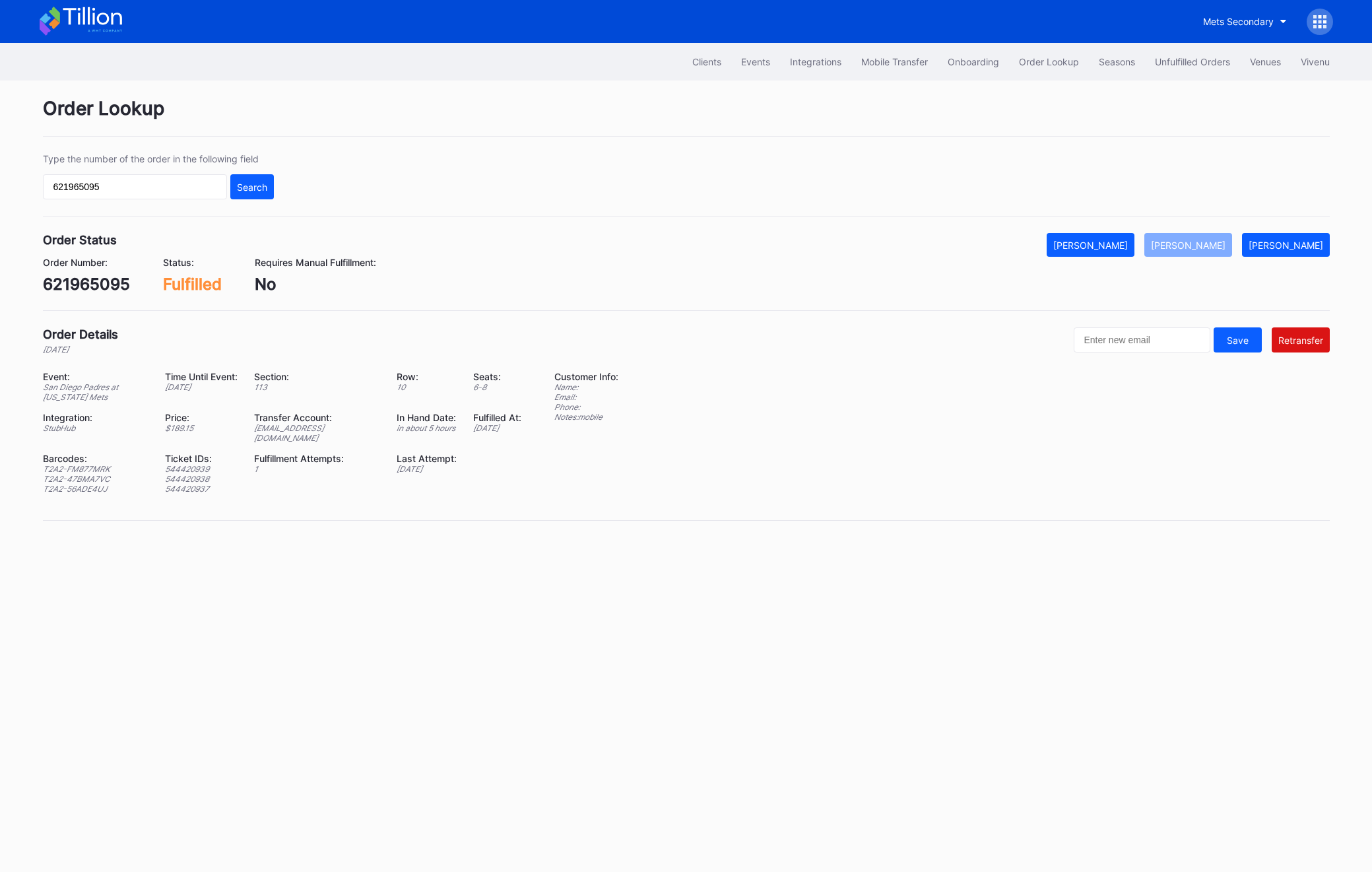
click at [295, 426] on div "ed-8334776@eventdynamic.com" at bounding box center [317, 433] width 126 height 20
click at [321, 432] on div "ed-8334776@eventdynamic.com" at bounding box center [317, 433] width 126 height 20
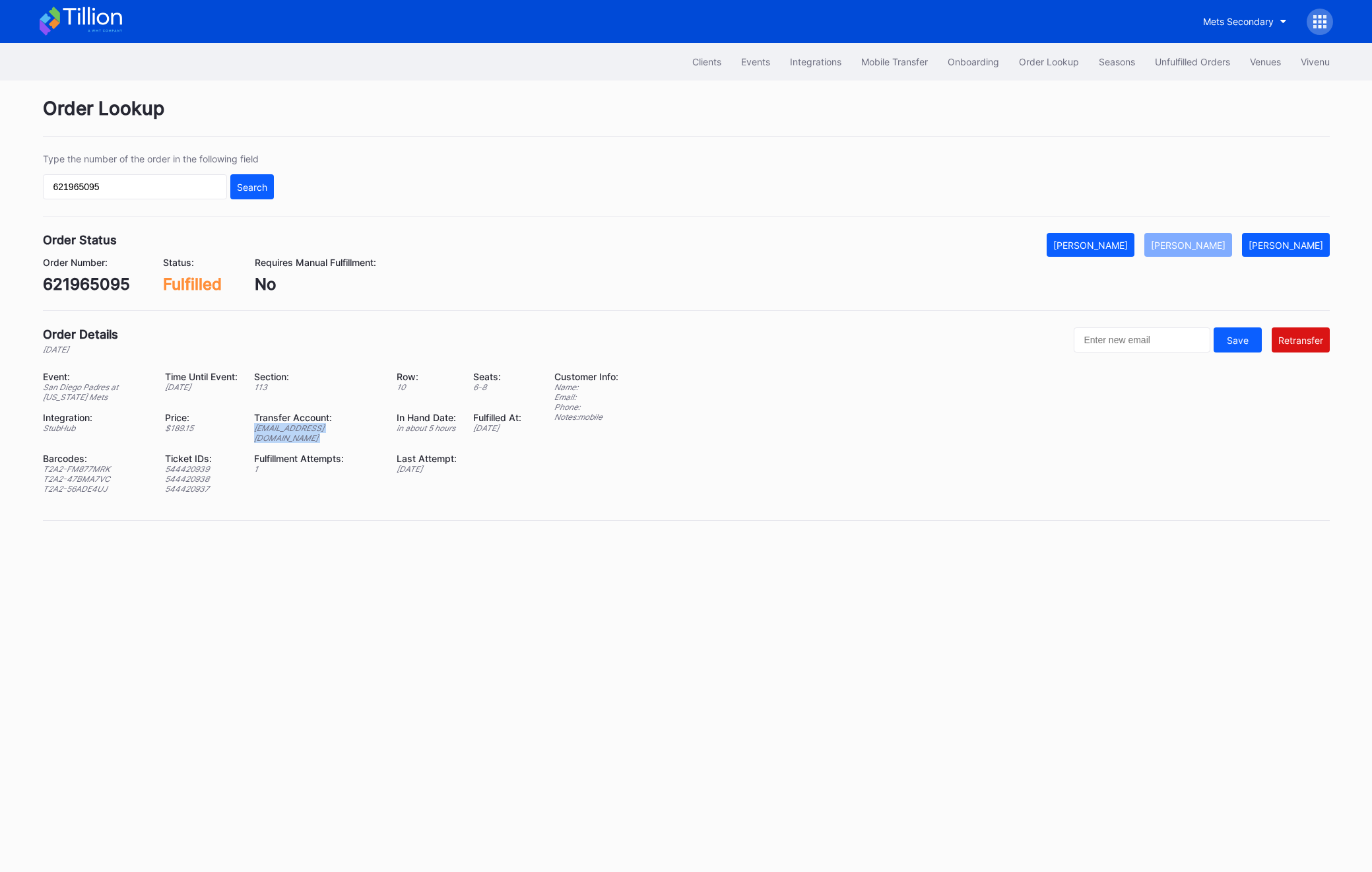
click at [321, 432] on div "ed-8334776@eventdynamic.com" at bounding box center [317, 433] width 126 height 20
click at [113, 182] on input "621965095" at bounding box center [135, 187] width 184 height 25
paste input "3444469"
type input "623444469"
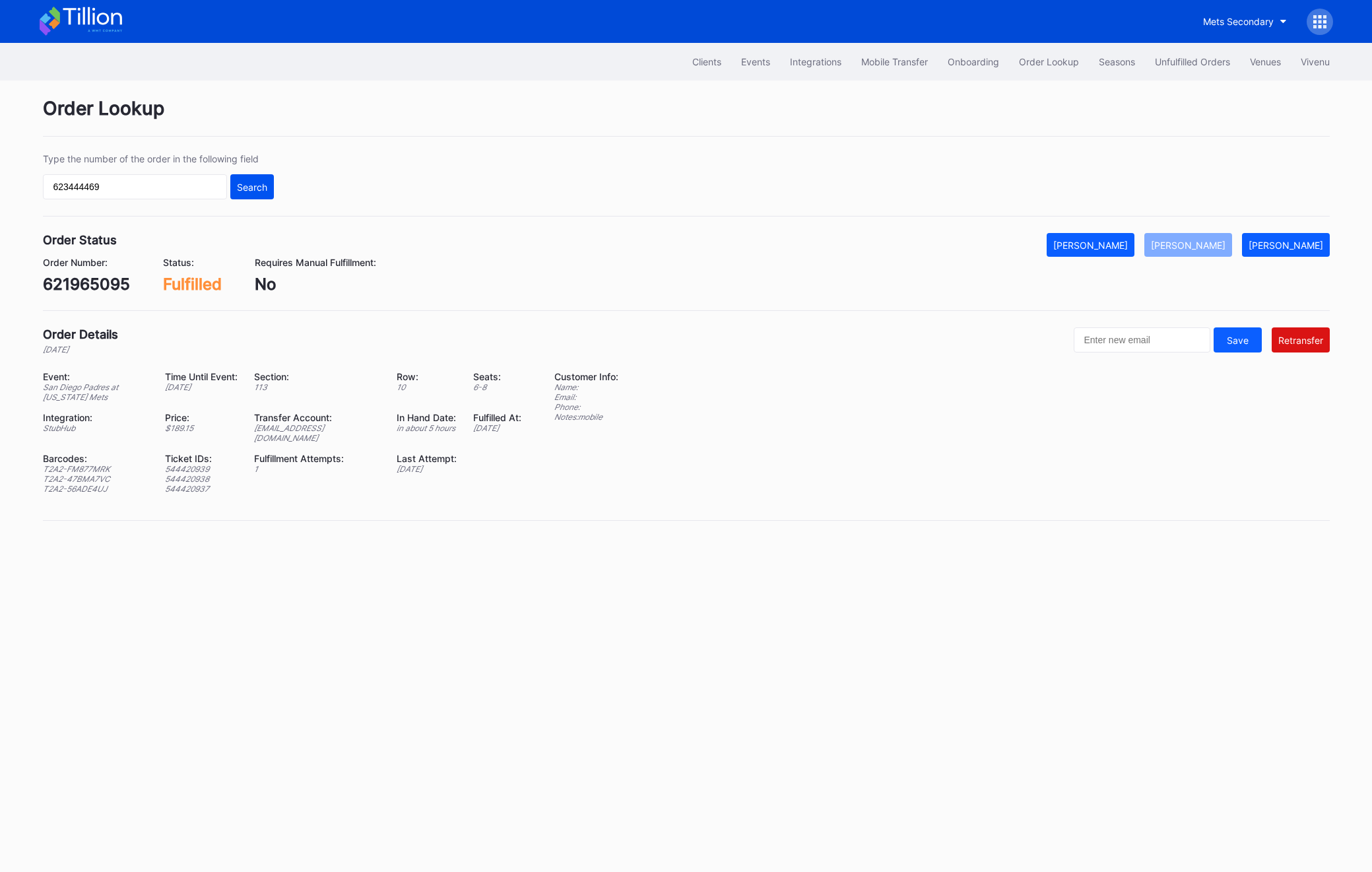
click at [247, 190] on div "Search" at bounding box center [252, 187] width 31 height 11
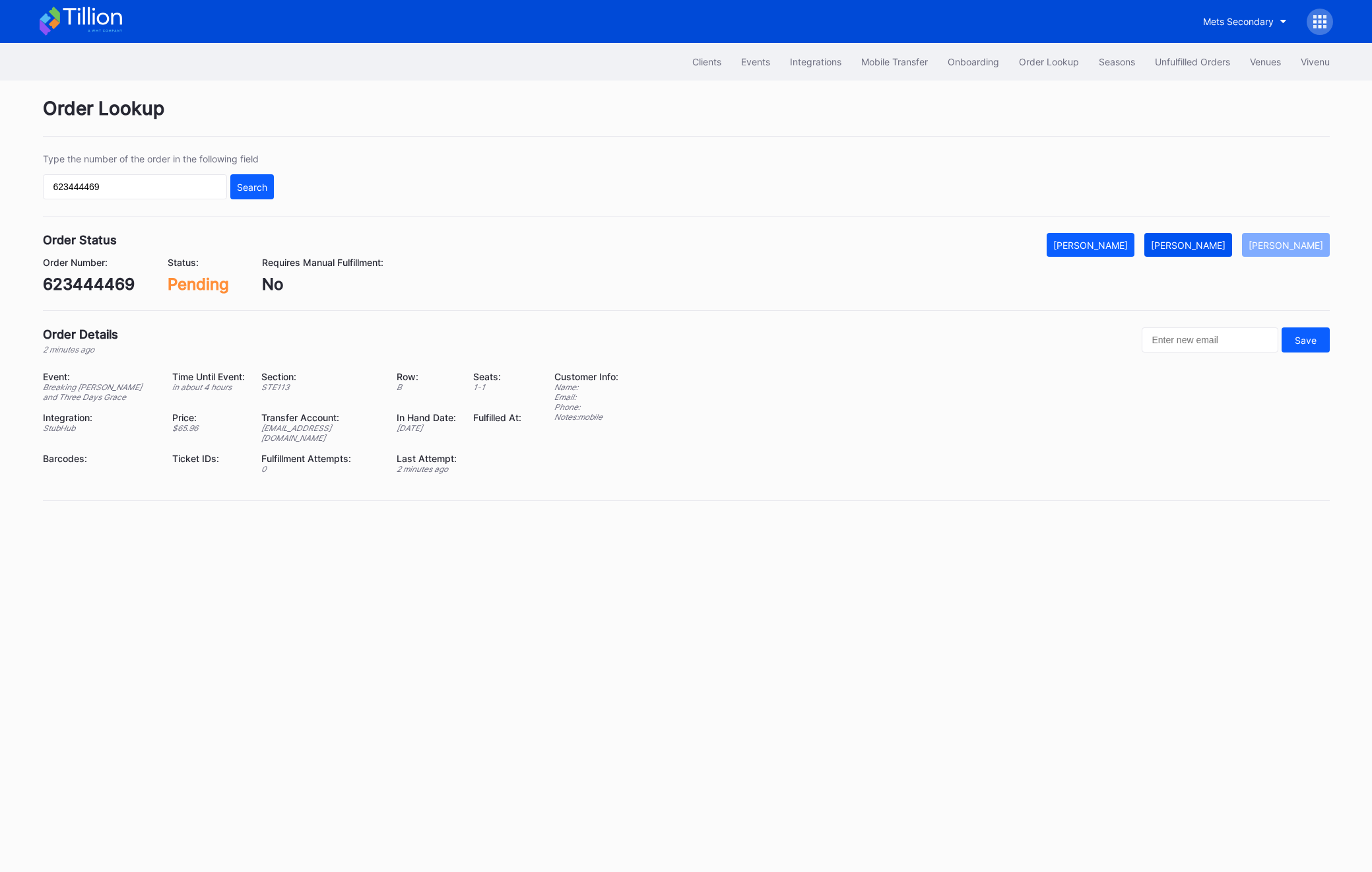
click at [1218, 240] on div "[PERSON_NAME]" at bounding box center [1188, 245] width 74 height 11
click at [1186, 59] on div "Unfulfilled Orders" at bounding box center [1192, 61] width 75 height 11
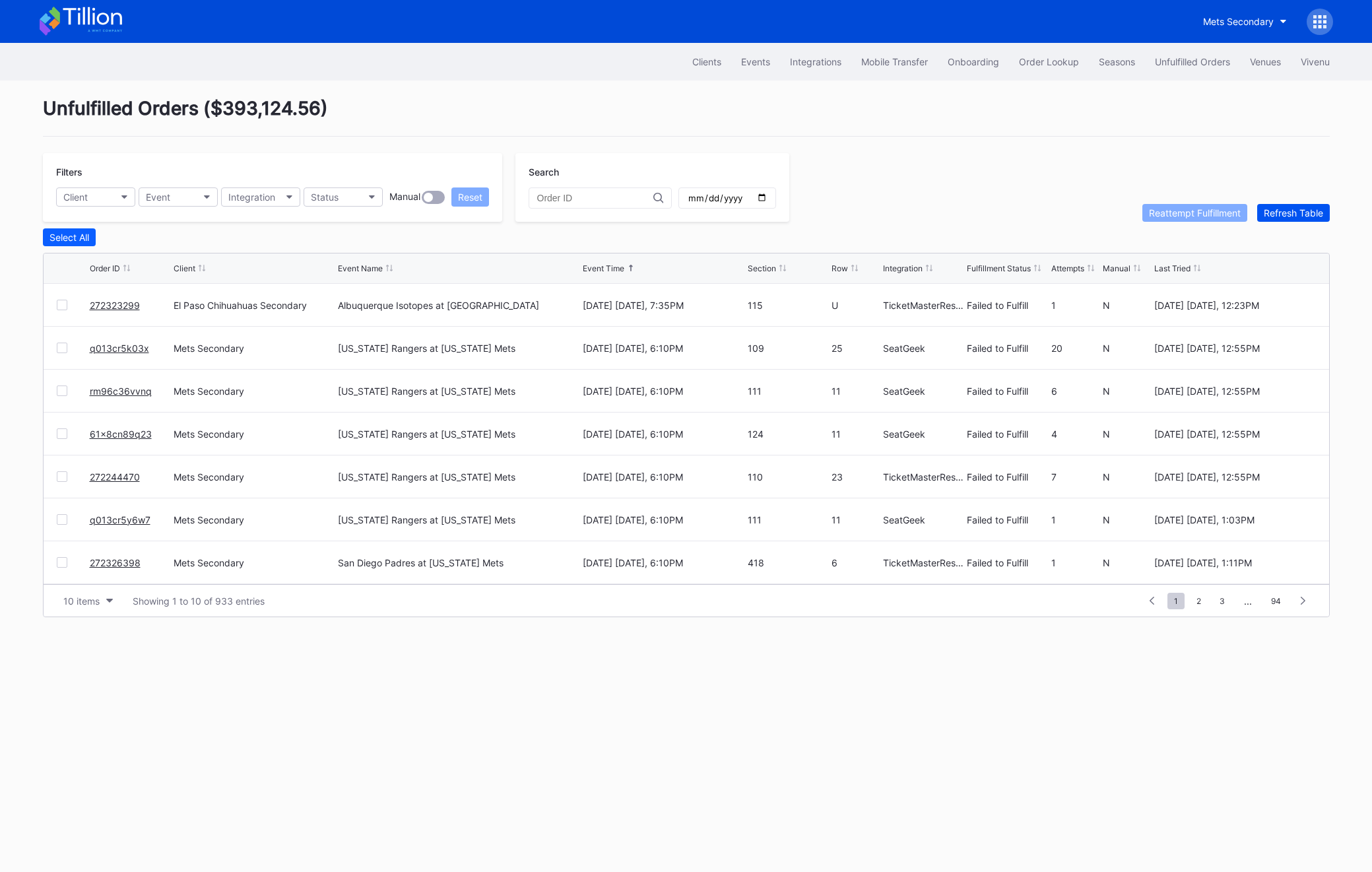
click at [1219, 209] on div "Refresh Table" at bounding box center [1293, 213] width 59 height 11
click at [136, 302] on link "377394459" at bounding box center [116, 305] width 52 height 11
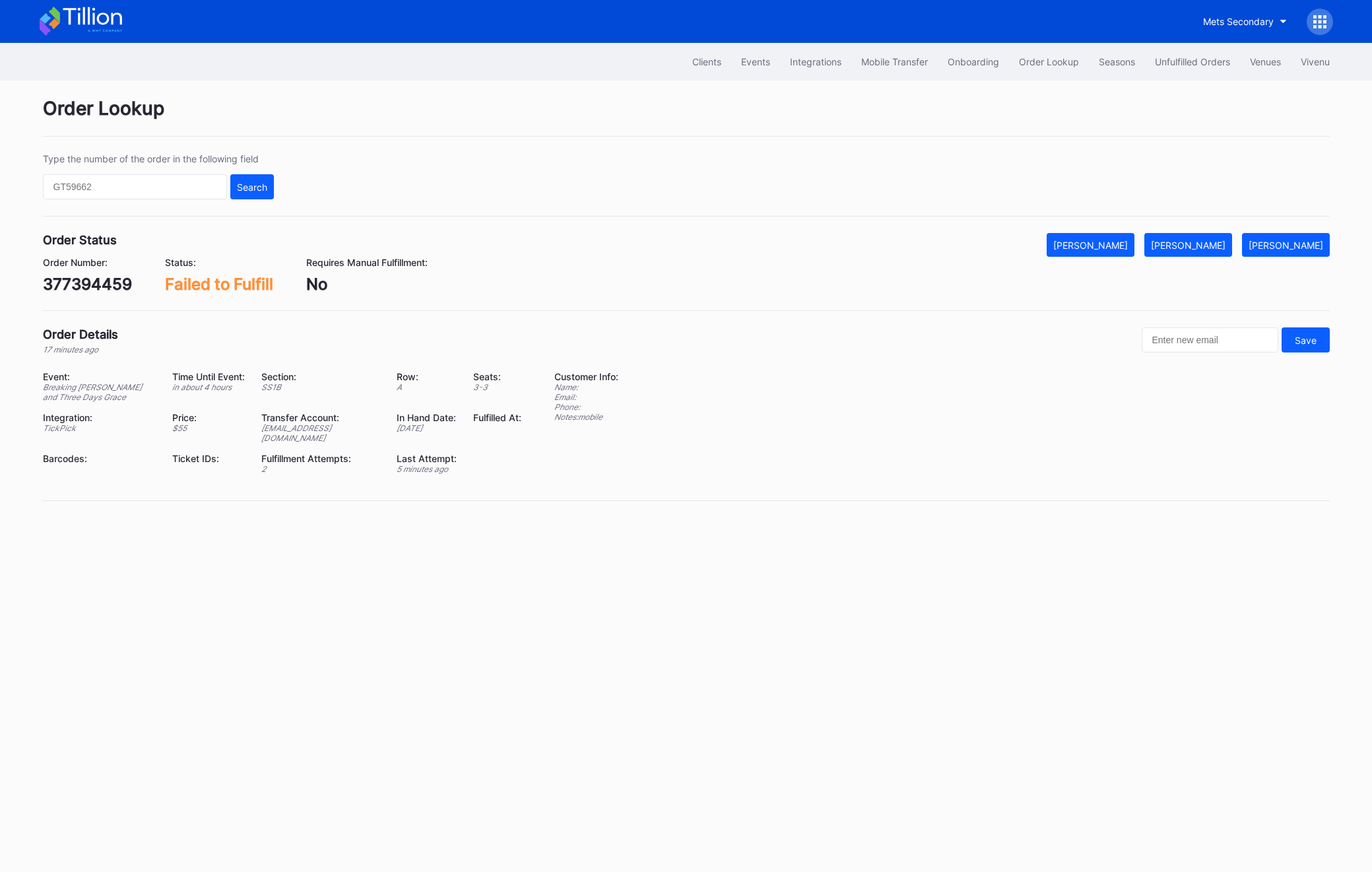
click at [92, 274] on div "Order Number: 377394459" at bounding box center [88, 275] width 89 height 37
click at [1199, 241] on div "[PERSON_NAME]" at bounding box center [1188, 245] width 74 height 11
click at [1205, 45] on div "Clients Events Integrations Mobile Transfer Onboarding Order Lookup Seasons Unf…" at bounding box center [686, 62] width 1320 height 38
click at [1192, 65] on div "Unfulfilled Orders" at bounding box center [1192, 61] width 75 height 11
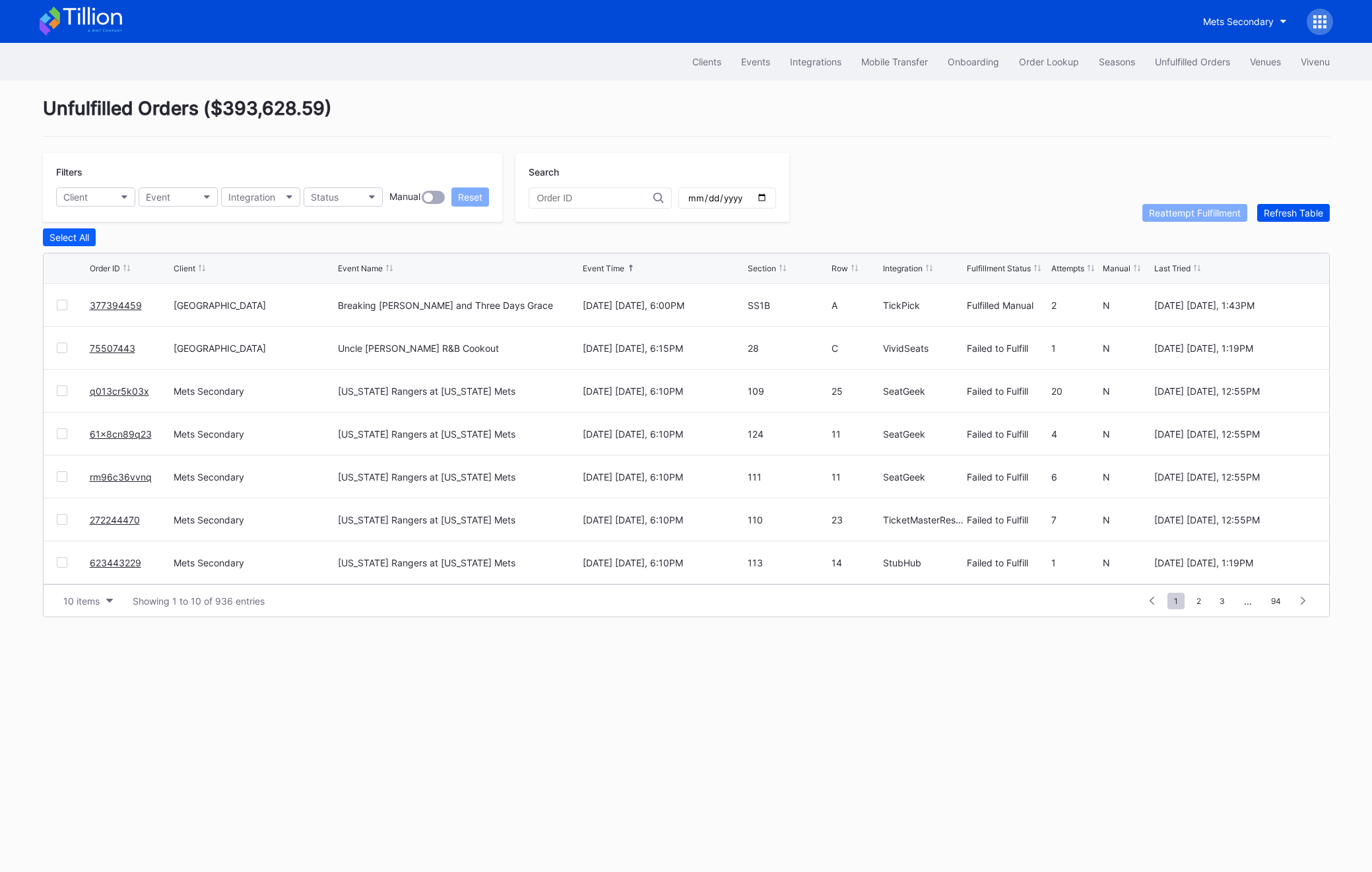
click at [1219, 204] on button "Refresh Table" at bounding box center [1293, 213] width 72 height 18
click at [125, 307] on link "75507443" at bounding box center [112, 305] width 45 height 11
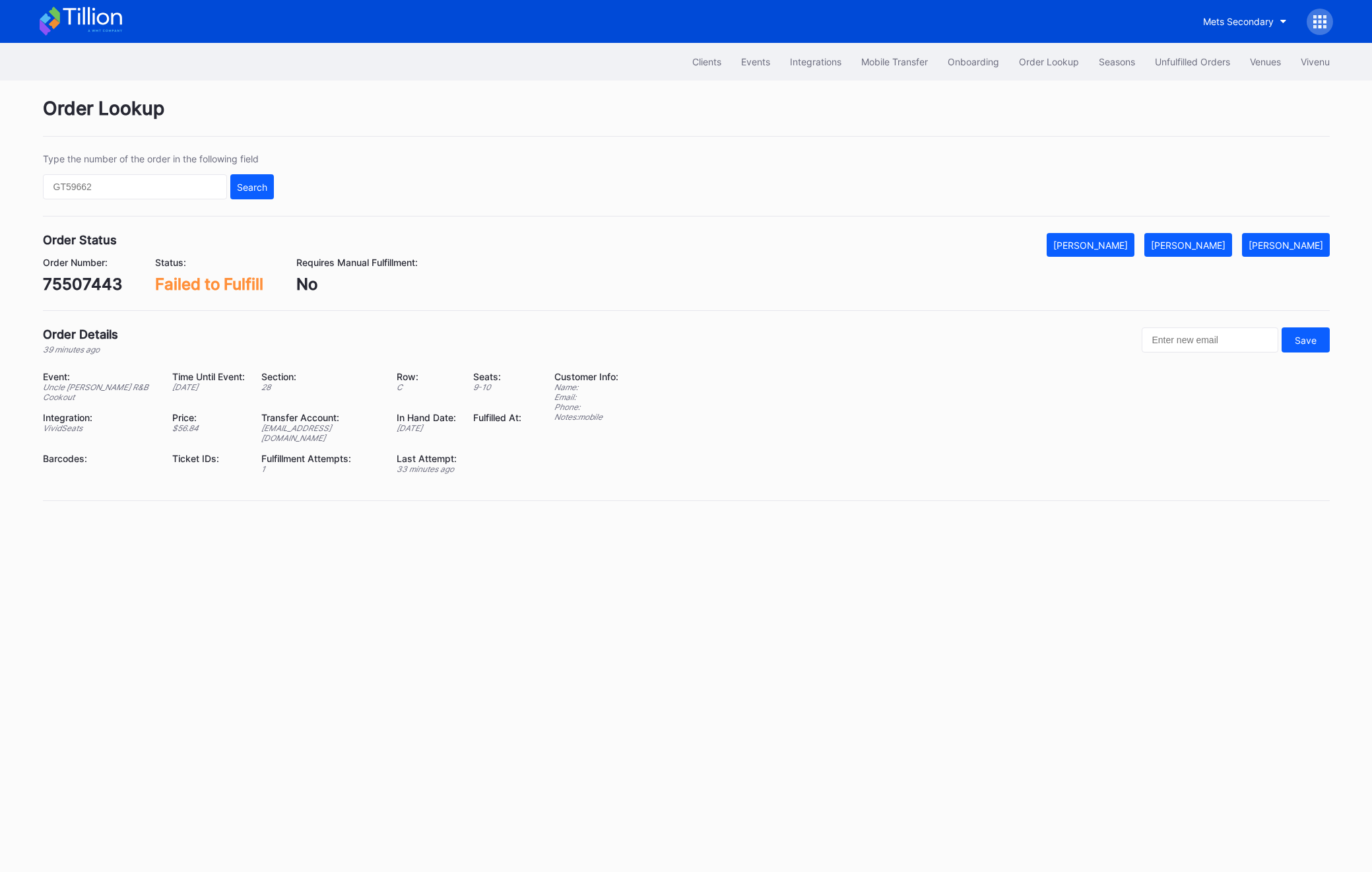
click at [93, 283] on div "75507443" at bounding box center [82, 284] width 79 height 19
click at [1219, 247] on div "[PERSON_NAME]" at bounding box center [1188, 245] width 74 height 11
click at [1166, 74] on div "Clients Events Integrations Mobile Transfer Onboarding Order Lookup Seasons Unf…" at bounding box center [686, 62] width 1320 height 38
click at [1166, 67] on div "Unfulfilled Orders" at bounding box center [1192, 61] width 75 height 11
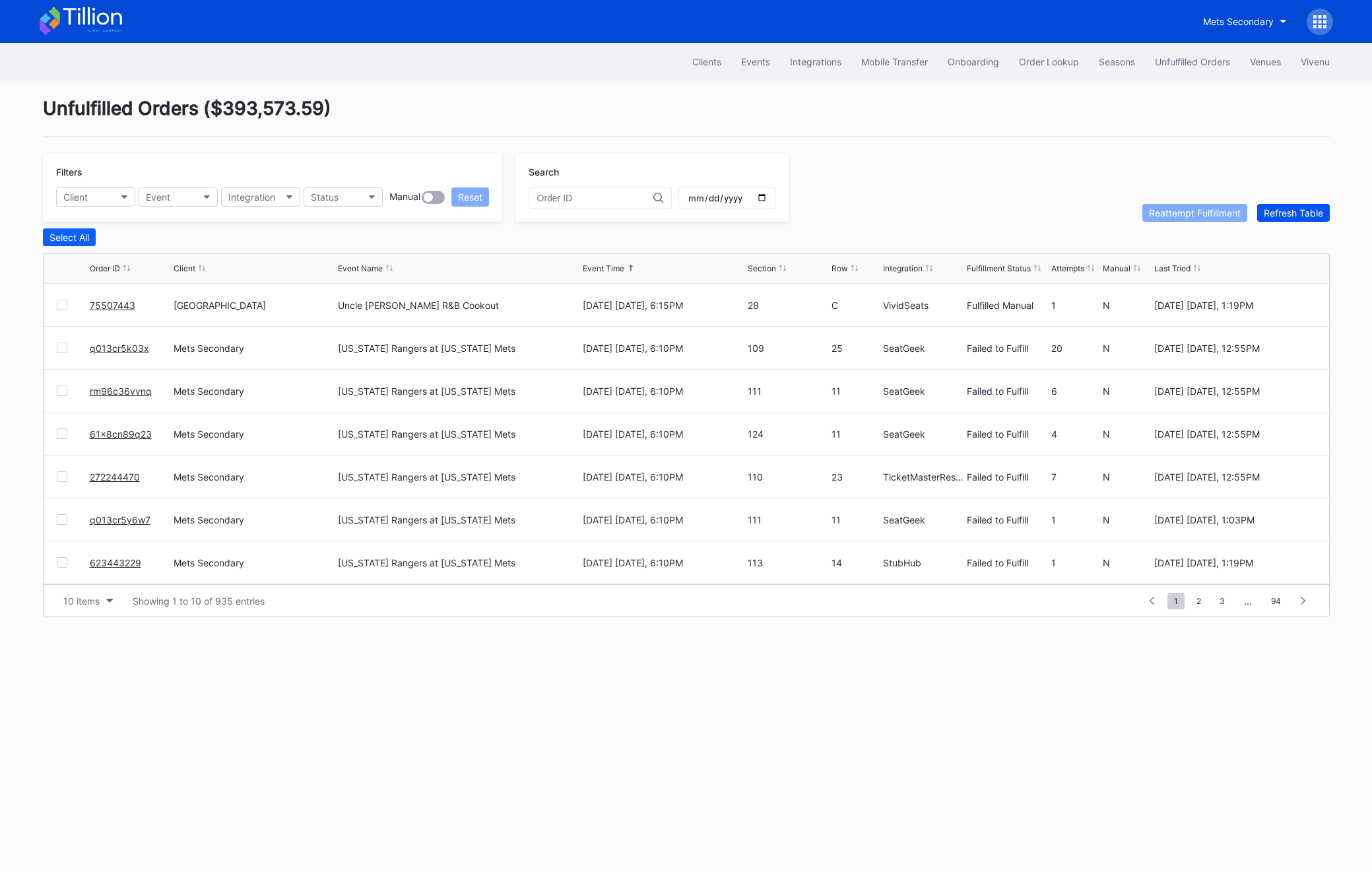
click at [1219, 211] on div "Refresh Table" at bounding box center [1293, 213] width 59 height 11
click at [120, 310] on div "229608201" at bounding box center [130, 305] width 80 height 43
click at [120, 308] on link "229608201" at bounding box center [114, 305] width 50 height 11
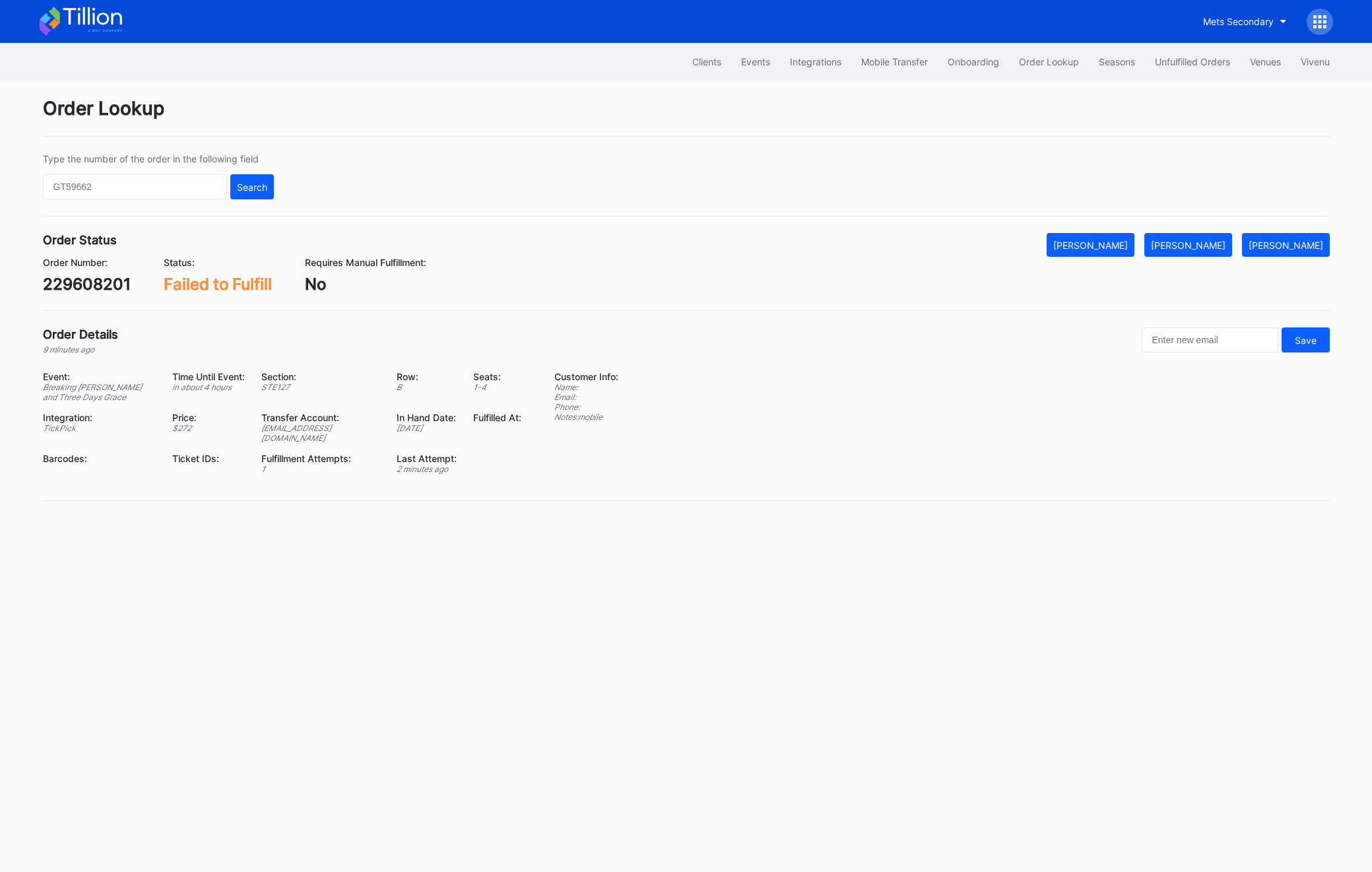
click at [61, 289] on div "229608201" at bounding box center [87, 284] width 88 height 19
click at [1219, 242] on div "[PERSON_NAME]" at bounding box center [1188, 245] width 74 height 11
click at [1192, 53] on button "Unfulfilled Orders" at bounding box center [1192, 61] width 95 height 25
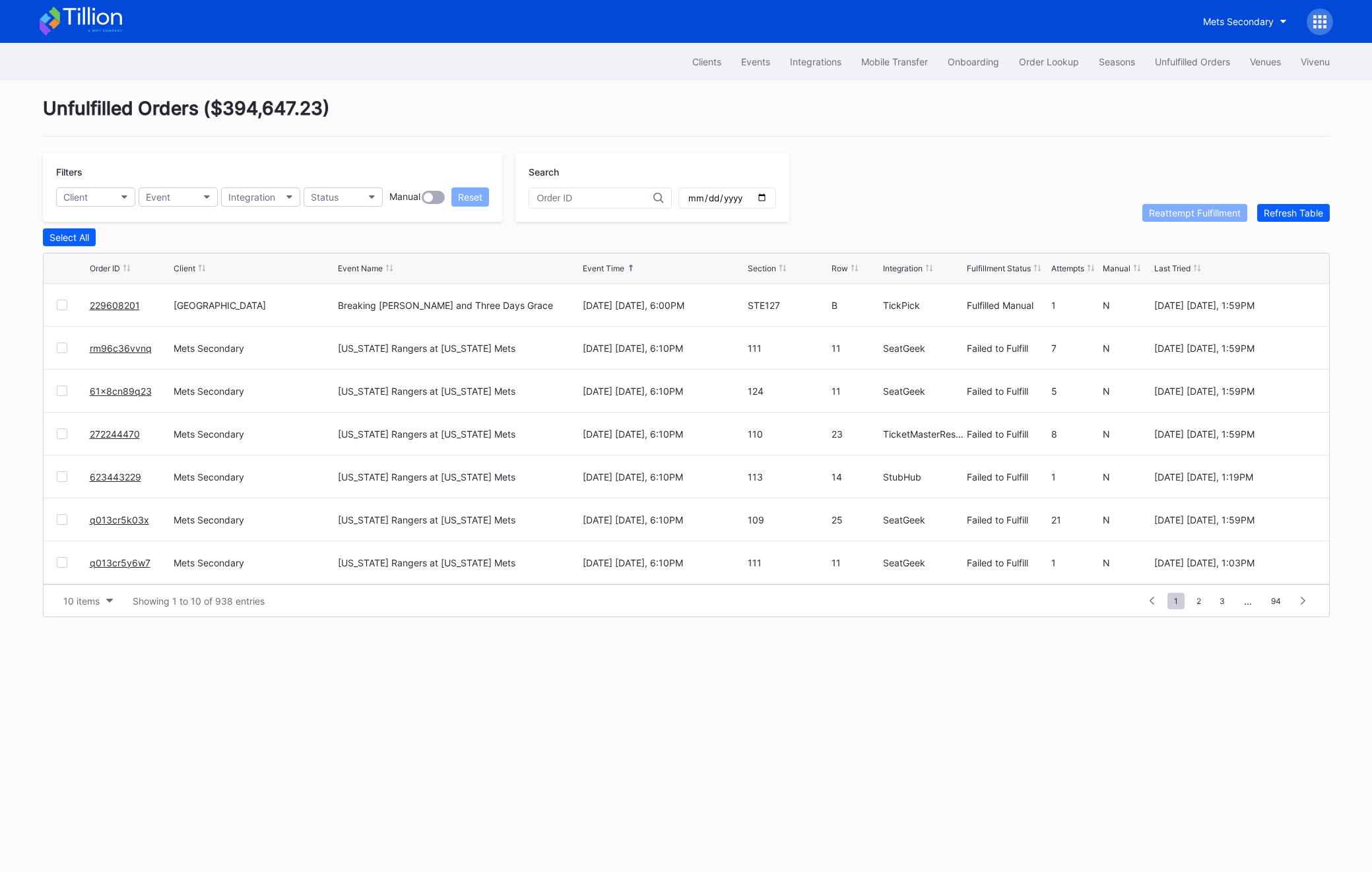
click at [1219, 198] on div "Filters Client Event Integration Status Manual Reset Search Reattempt Fulfillme…" at bounding box center [686, 187] width 1287 height 69
click at [1219, 208] on div "Refresh Table" at bounding box center [1293, 213] width 59 height 11
click at [110, 343] on link "75508451" at bounding box center [112, 348] width 45 height 11
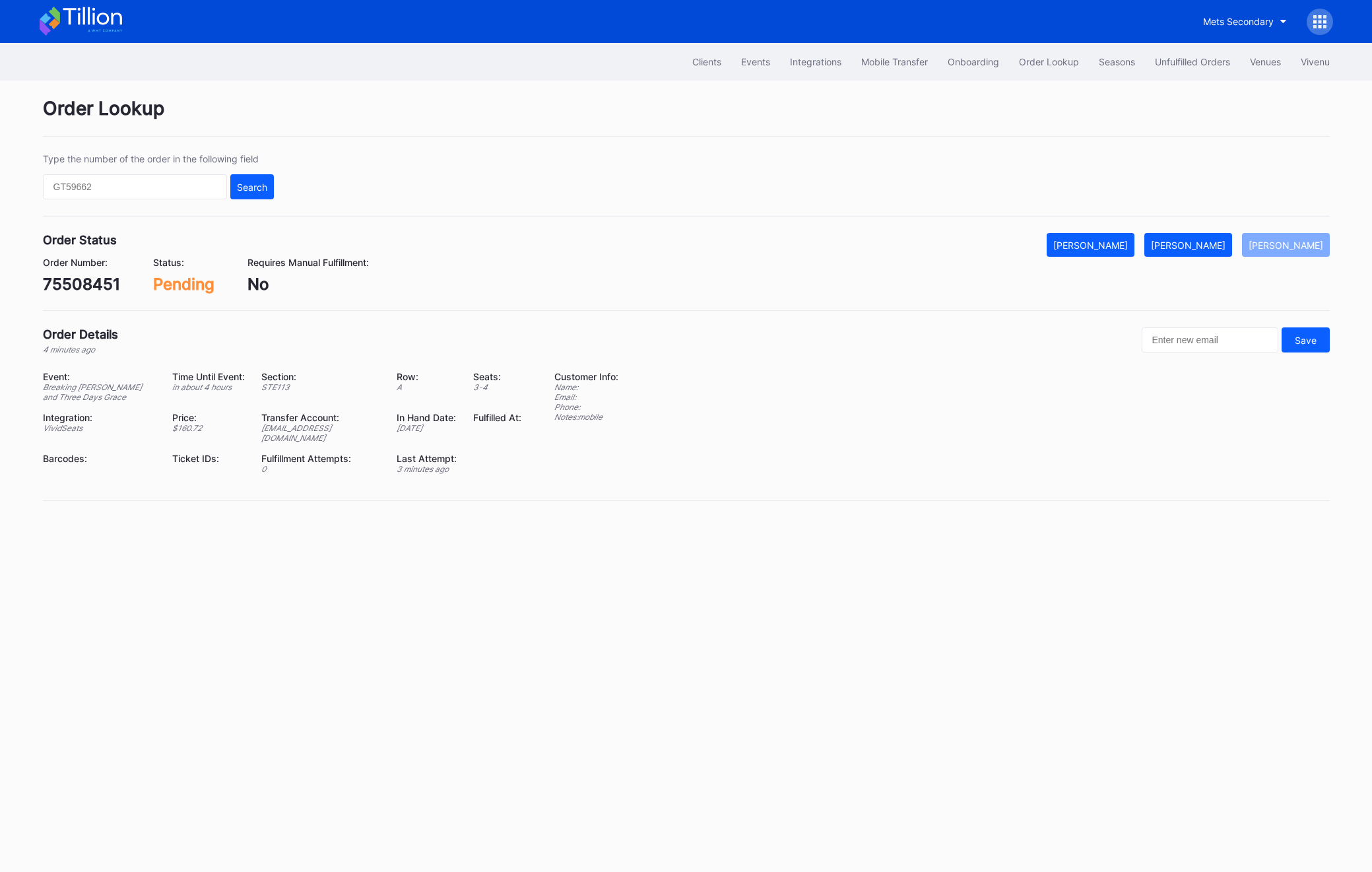
click at [91, 282] on div "75508451" at bounding box center [82, 284] width 77 height 19
click at [1208, 233] on button "[PERSON_NAME]" at bounding box center [1188, 245] width 88 height 24
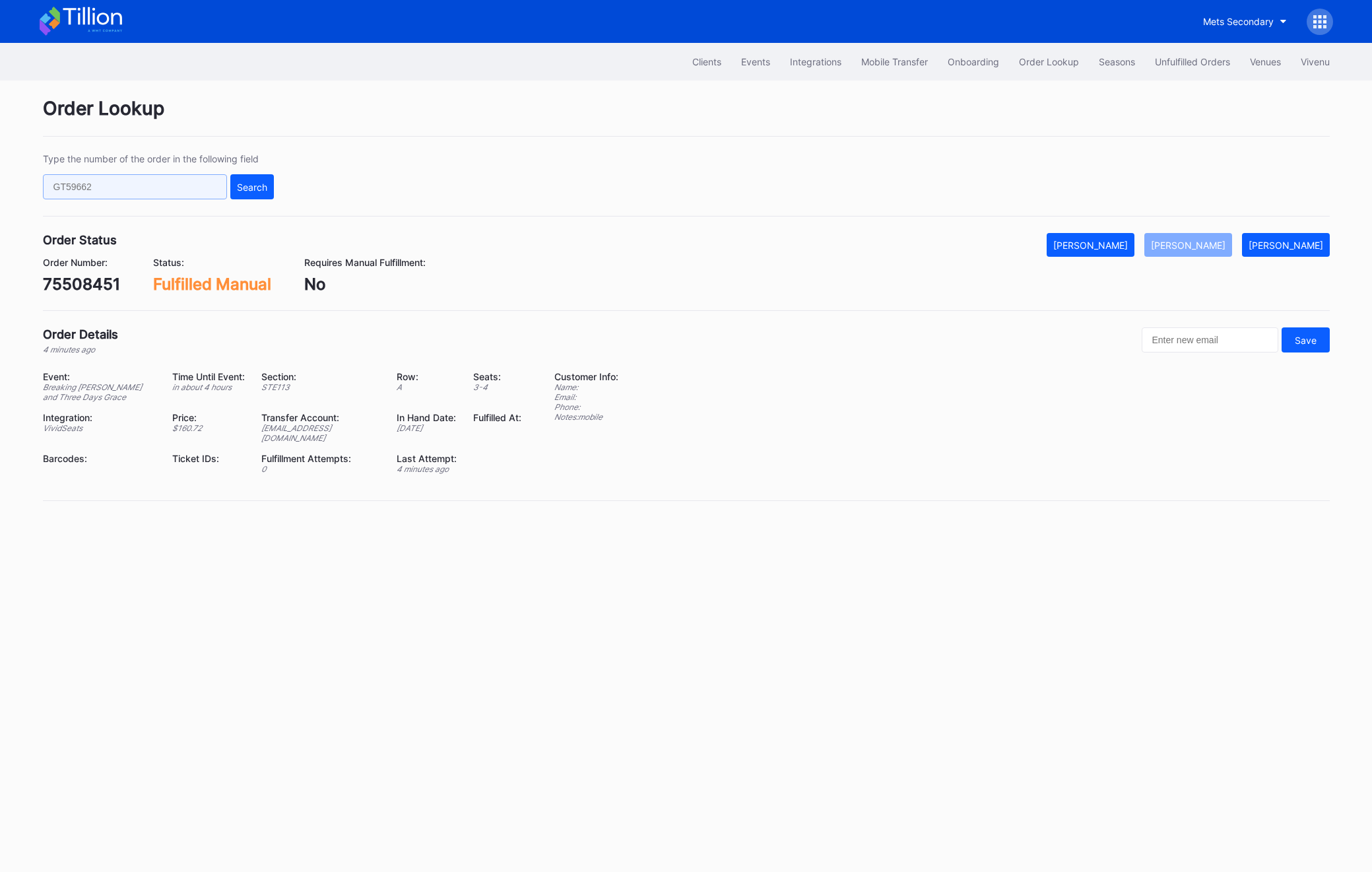
click at [119, 187] on input "text" at bounding box center [135, 187] width 184 height 25
paste input "756qs27189q"
click at [247, 173] on div "Type the number of the order in the following field 756qs27189q Search" at bounding box center [158, 176] width 231 height 46
click at [249, 202] on div "Type the number of the order in the following field 756qs27189q Search" at bounding box center [686, 184] width 1287 height 63
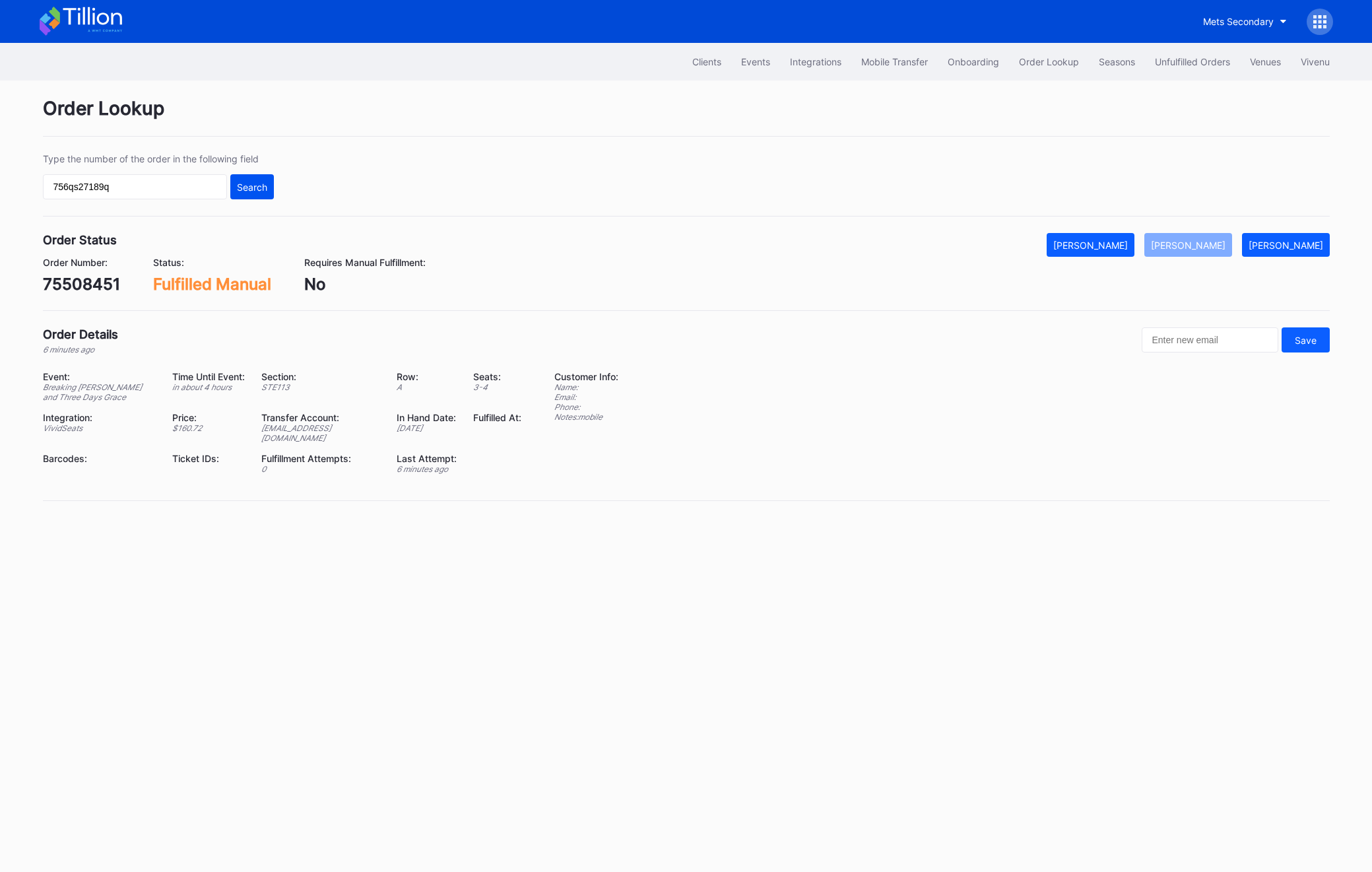
click at [249, 194] on button "Search" at bounding box center [251, 187] width 43 height 25
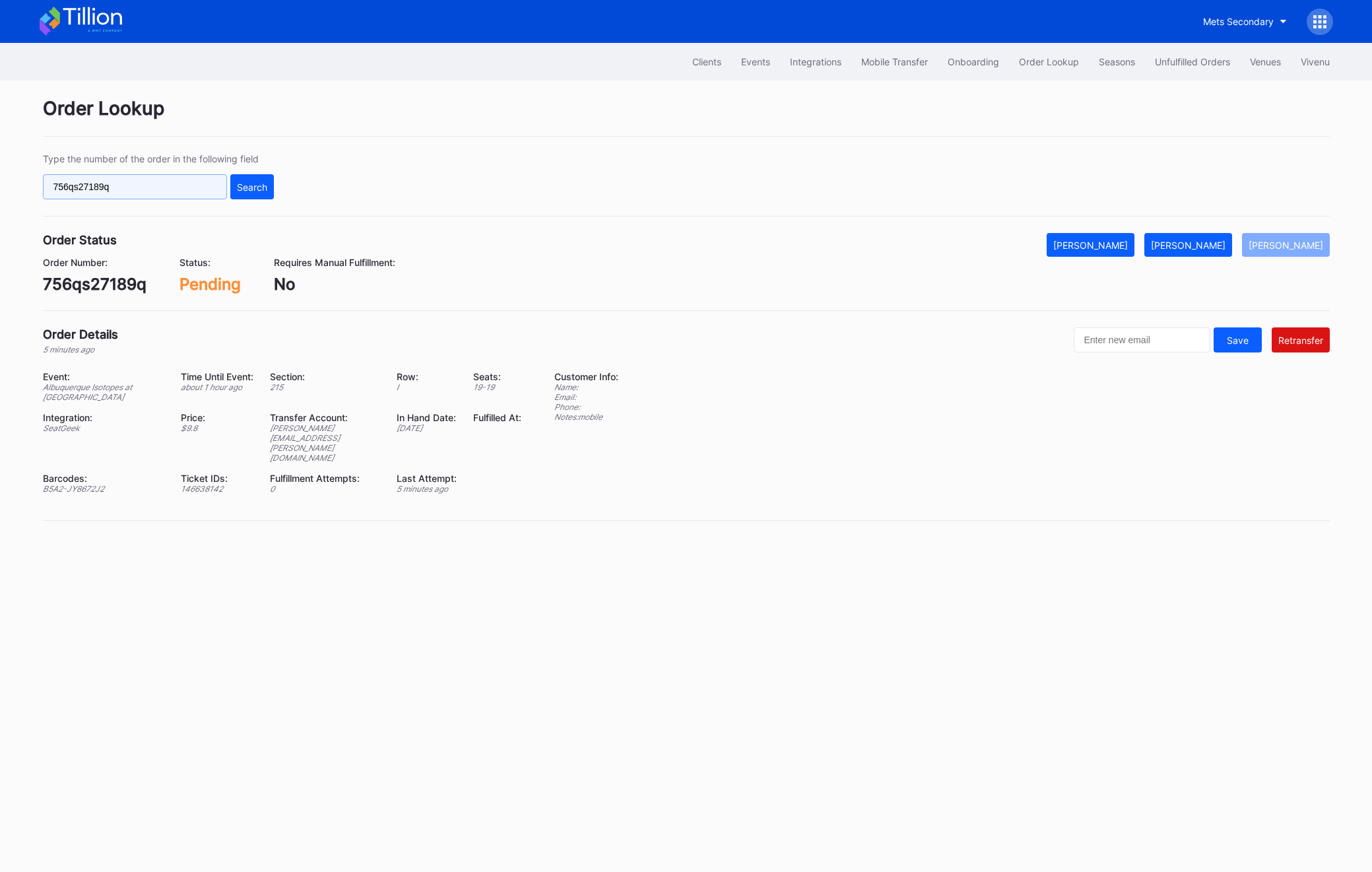
click at [124, 174] on input "756qs27189q" at bounding box center [135, 187] width 184 height 25
click at [124, 192] on input "756qs27189q" at bounding box center [135, 187] width 184 height 25
paste input "622822105"
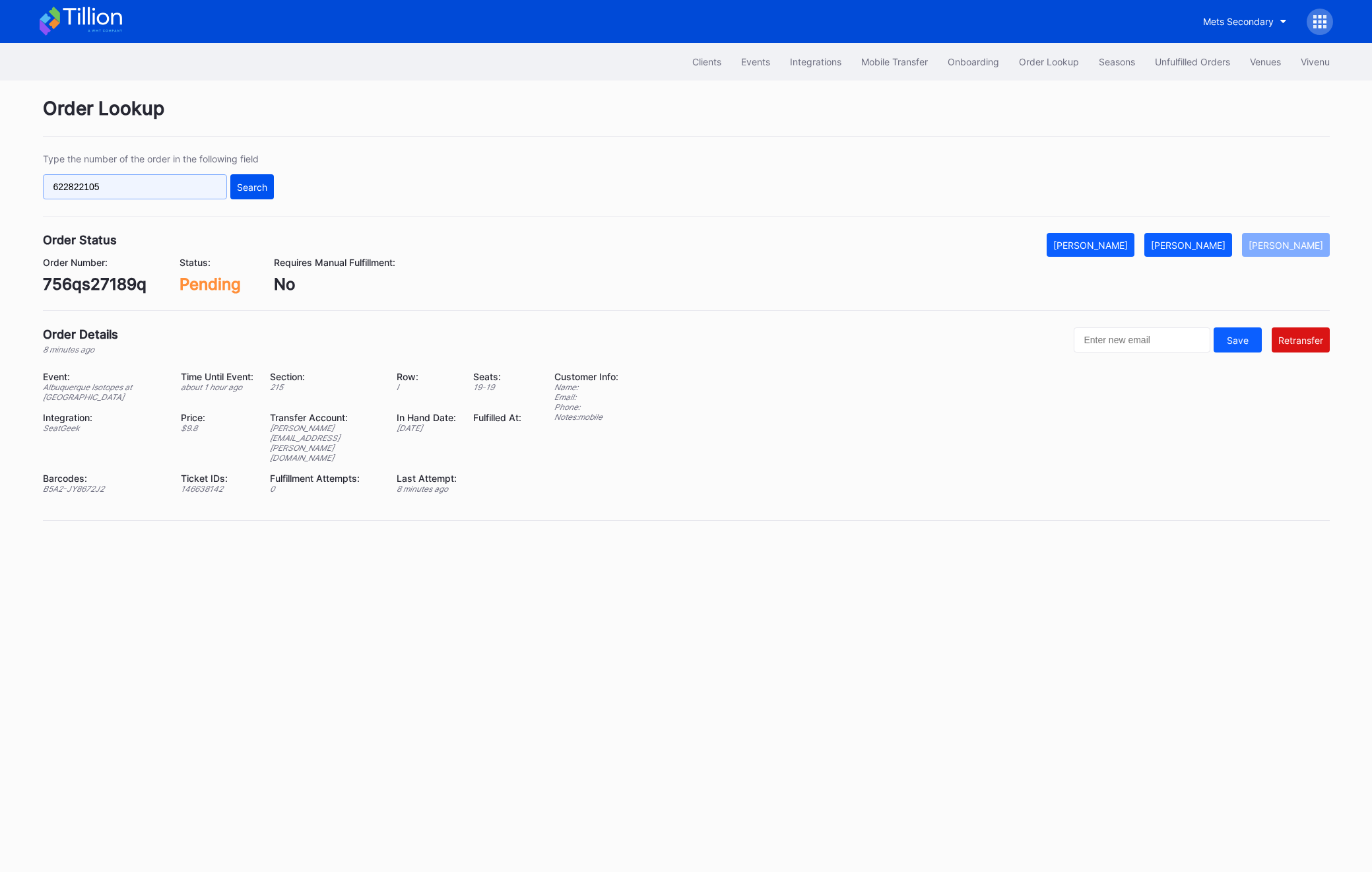
type input "622822105"
click at [253, 184] on div "Search" at bounding box center [252, 187] width 31 height 11
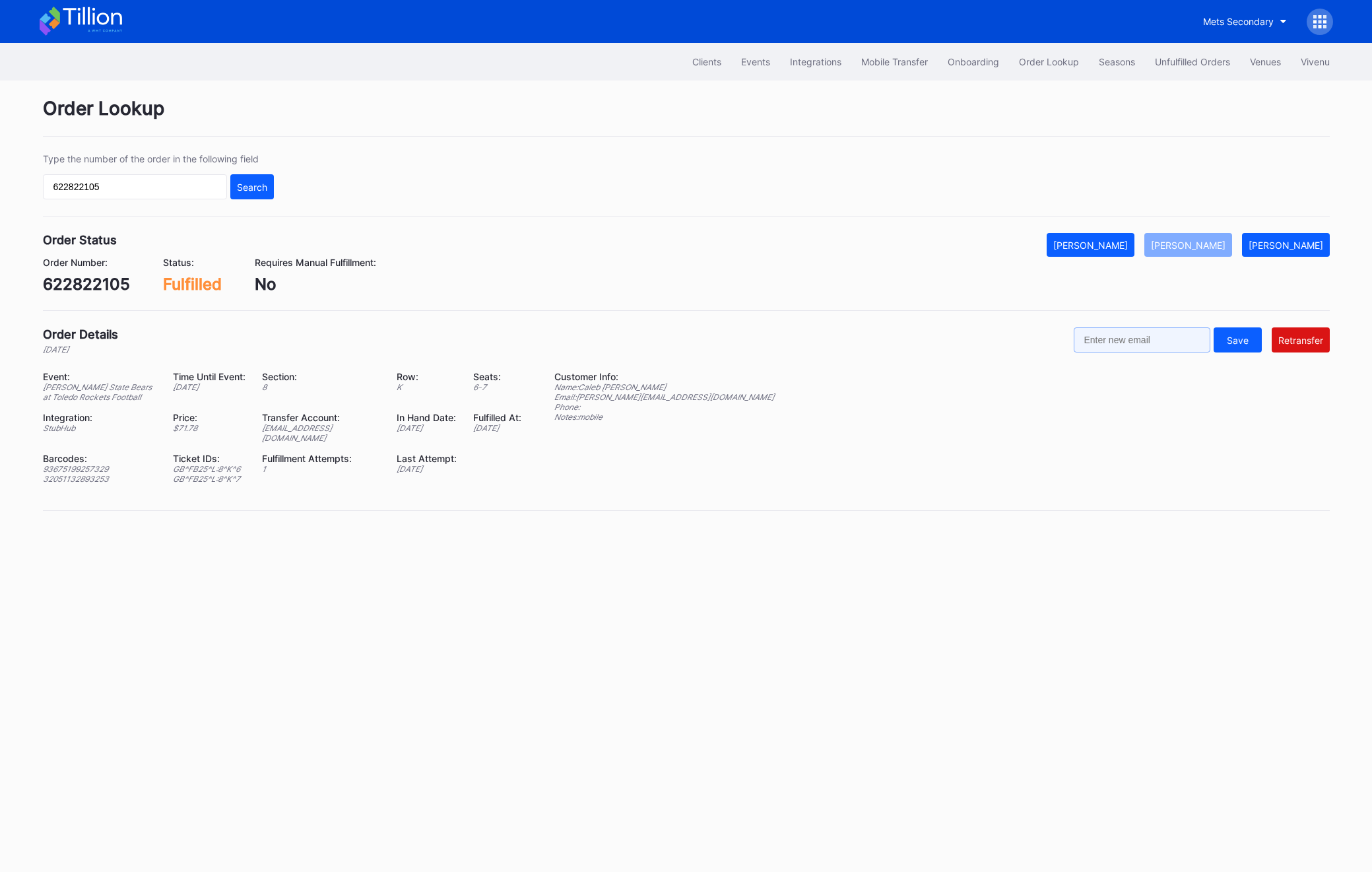
click at [1149, 340] on input "text" at bounding box center [1142, 340] width 136 height 25
paste input "[PERSON_NAME][EMAIL_ADDRESS][DOMAIN_NAME]"
type input "[PERSON_NAME][EMAIL_ADDRESS][DOMAIN_NAME]"
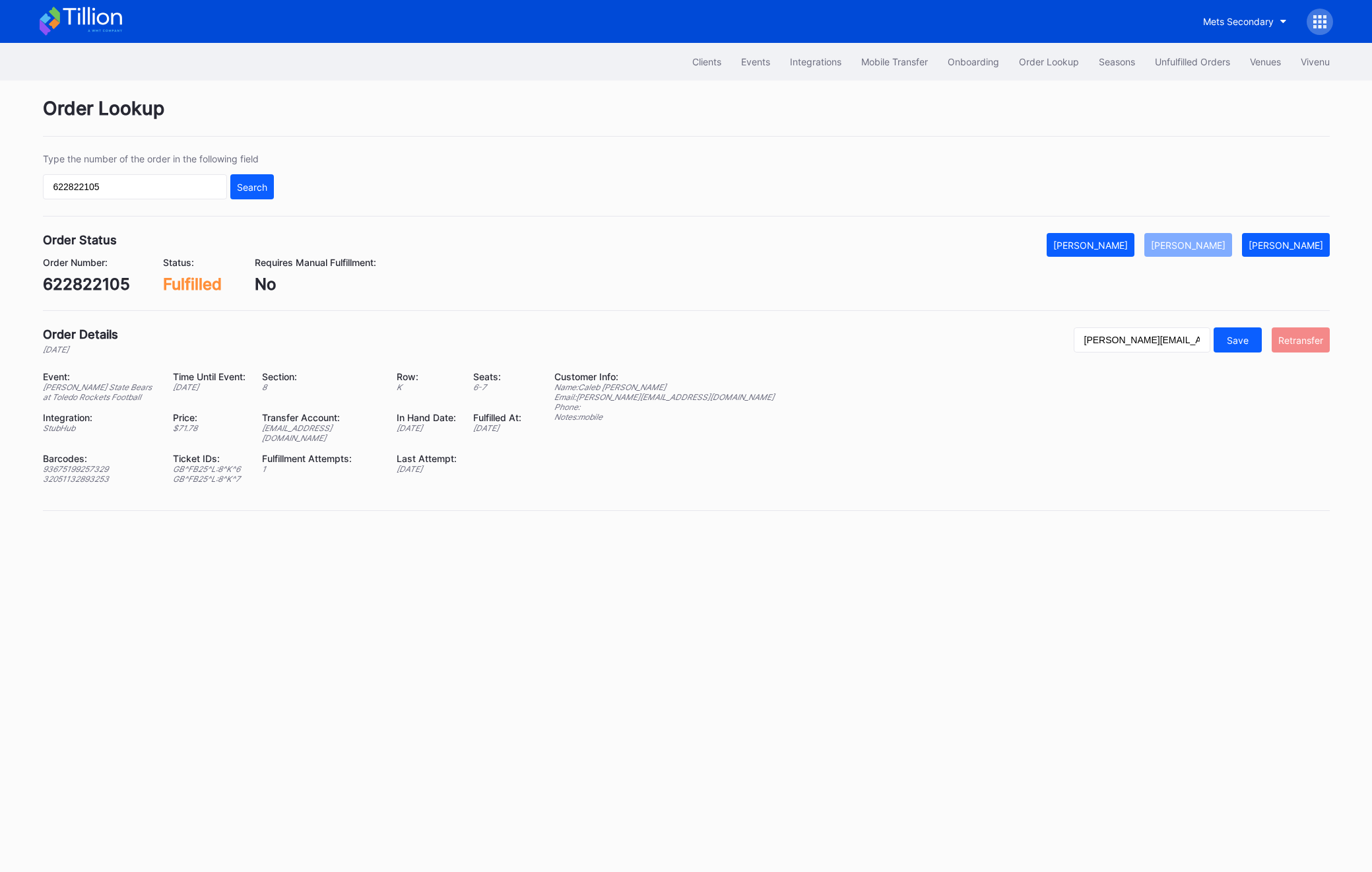
click at [1219, 342] on div "Retransfer" at bounding box center [1300, 340] width 45 height 11
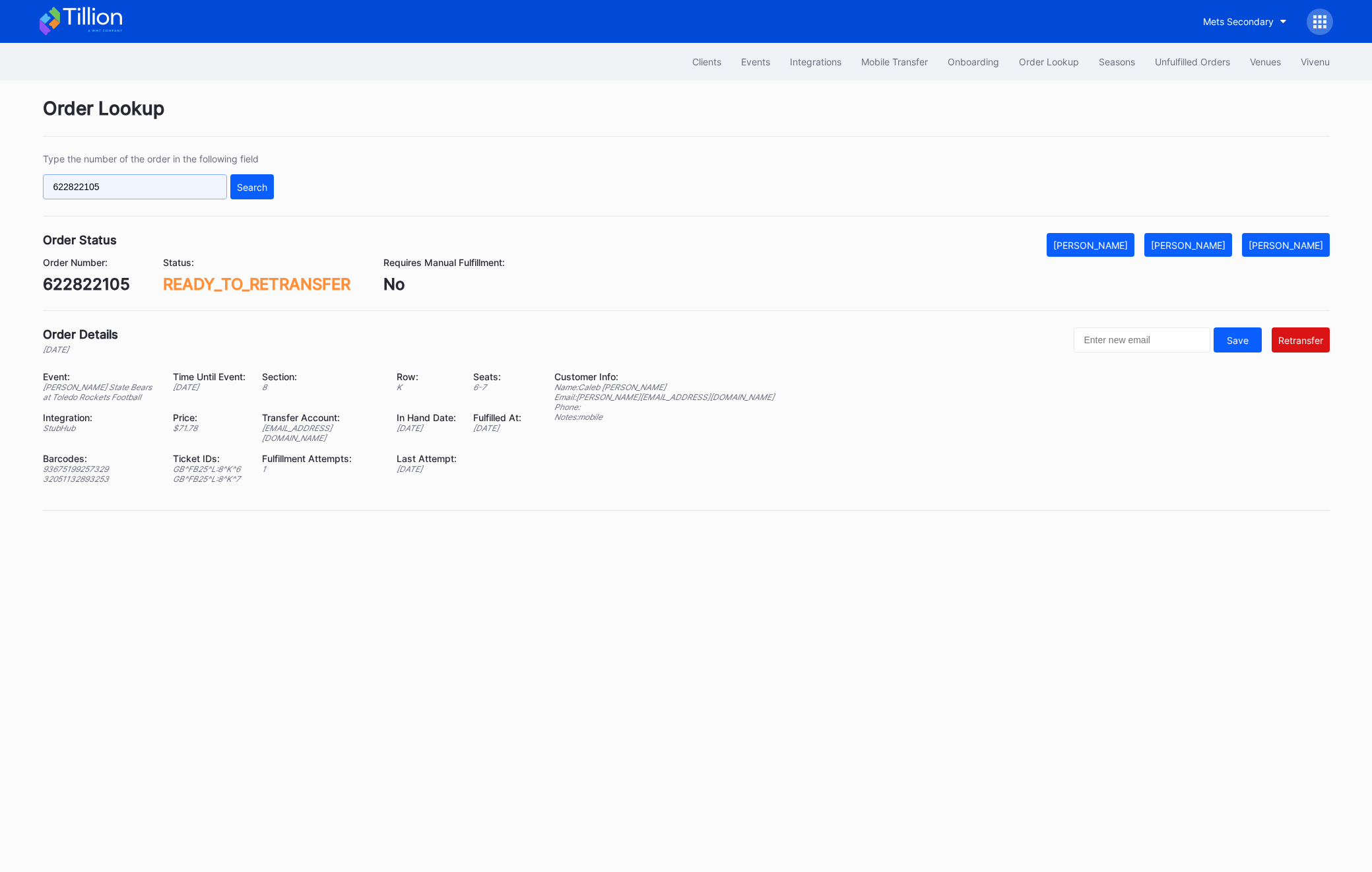
click at [148, 185] on input "622822105" at bounding box center [135, 187] width 184 height 25
paste input "329109170"
type input "329109170"
click at [255, 175] on button "Search" at bounding box center [251, 187] width 43 height 25
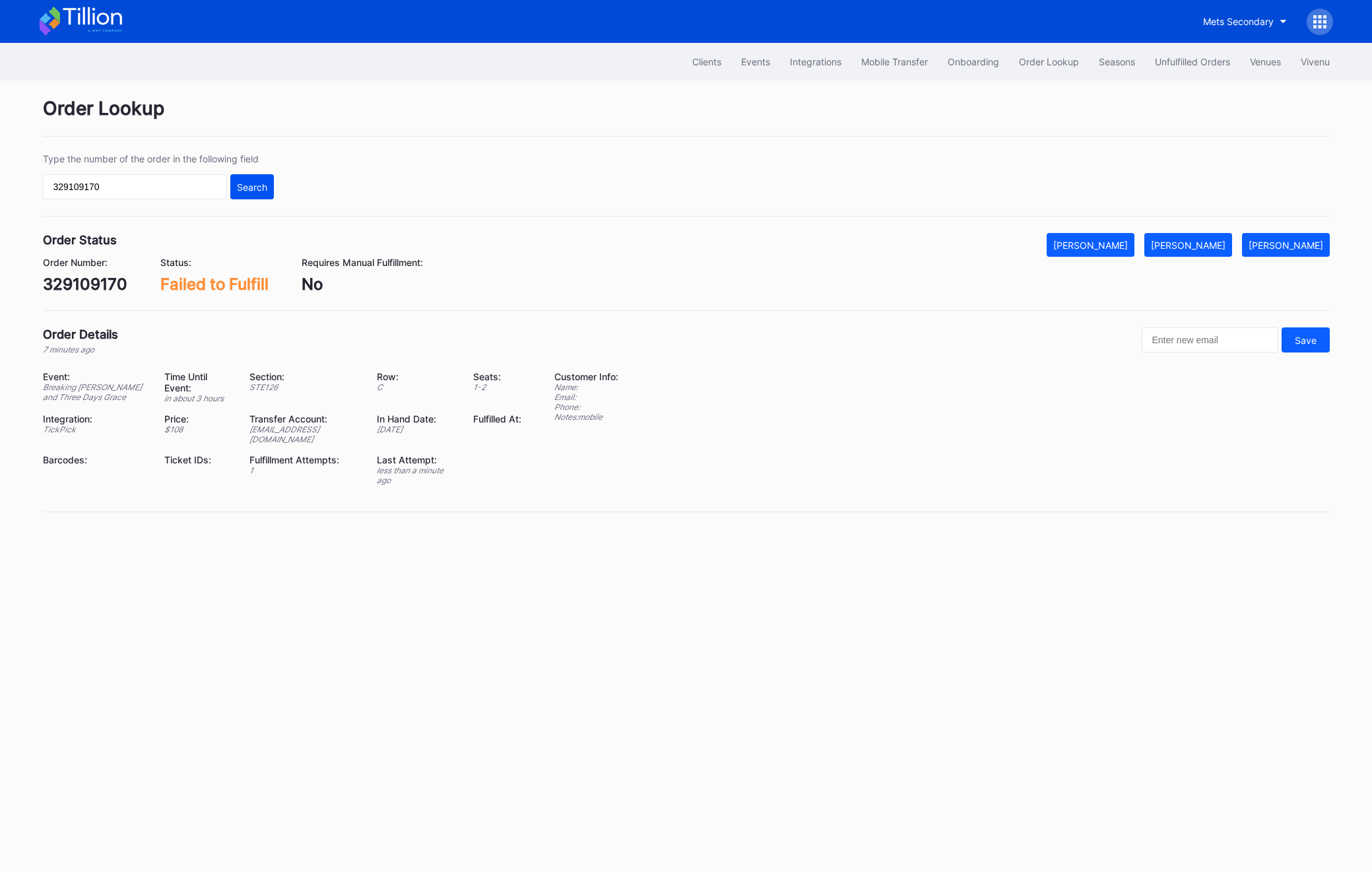
click at [260, 199] on button "Search" at bounding box center [251, 187] width 43 height 25
click at [1210, 235] on button "[PERSON_NAME]" at bounding box center [1188, 245] width 88 height 24
click at [1172, 49] on button "Unfulfilled Orders" at bounding box center [1192, 61] width 95 height 25
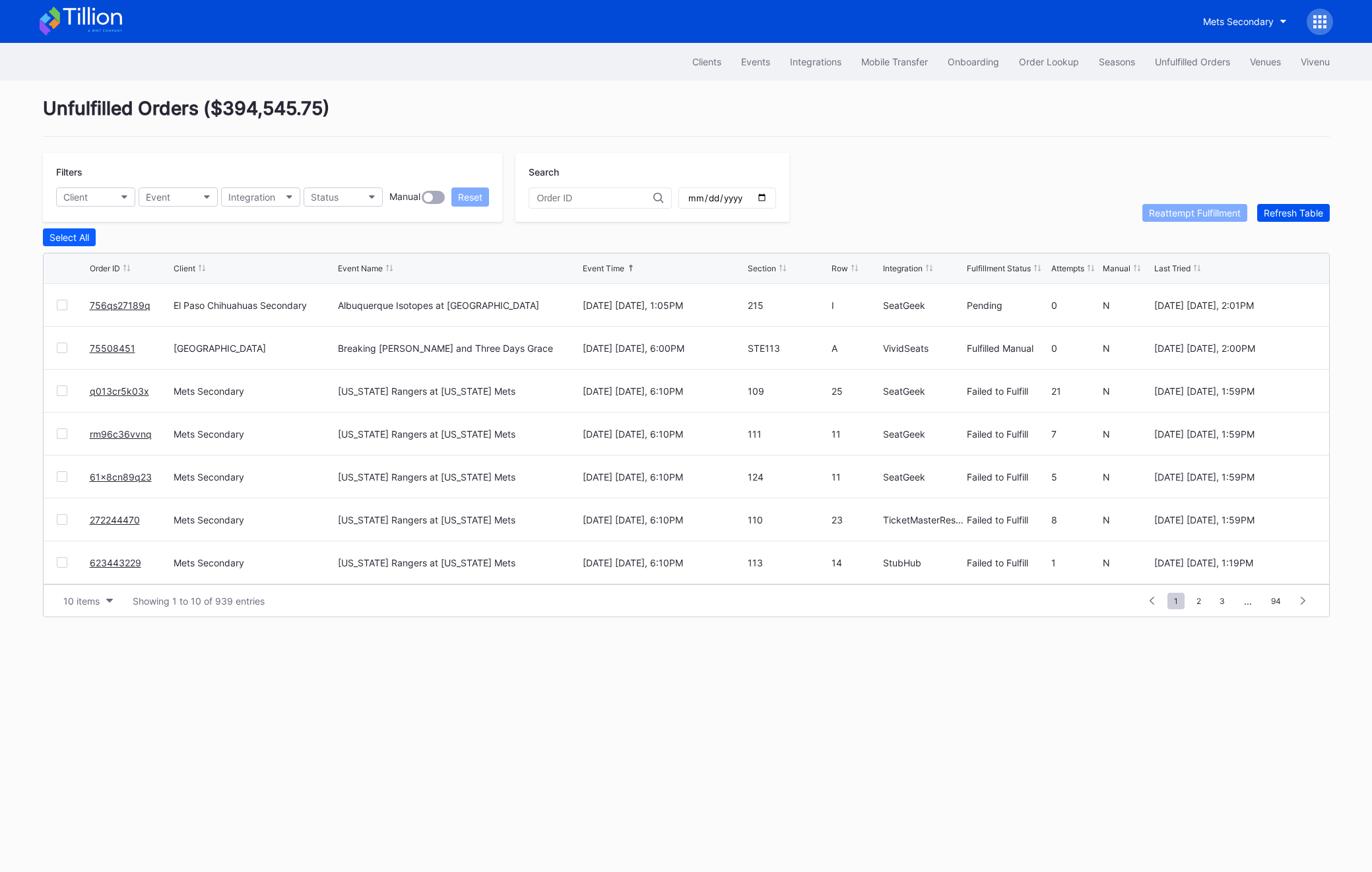
click at [1219, 205] on button "Refresh Table" at bounding box center [1293, 213] width 72 height 18
click at [1089, 56] on button "Seasons" at bounding box center [1117, 61] width 56 height 25
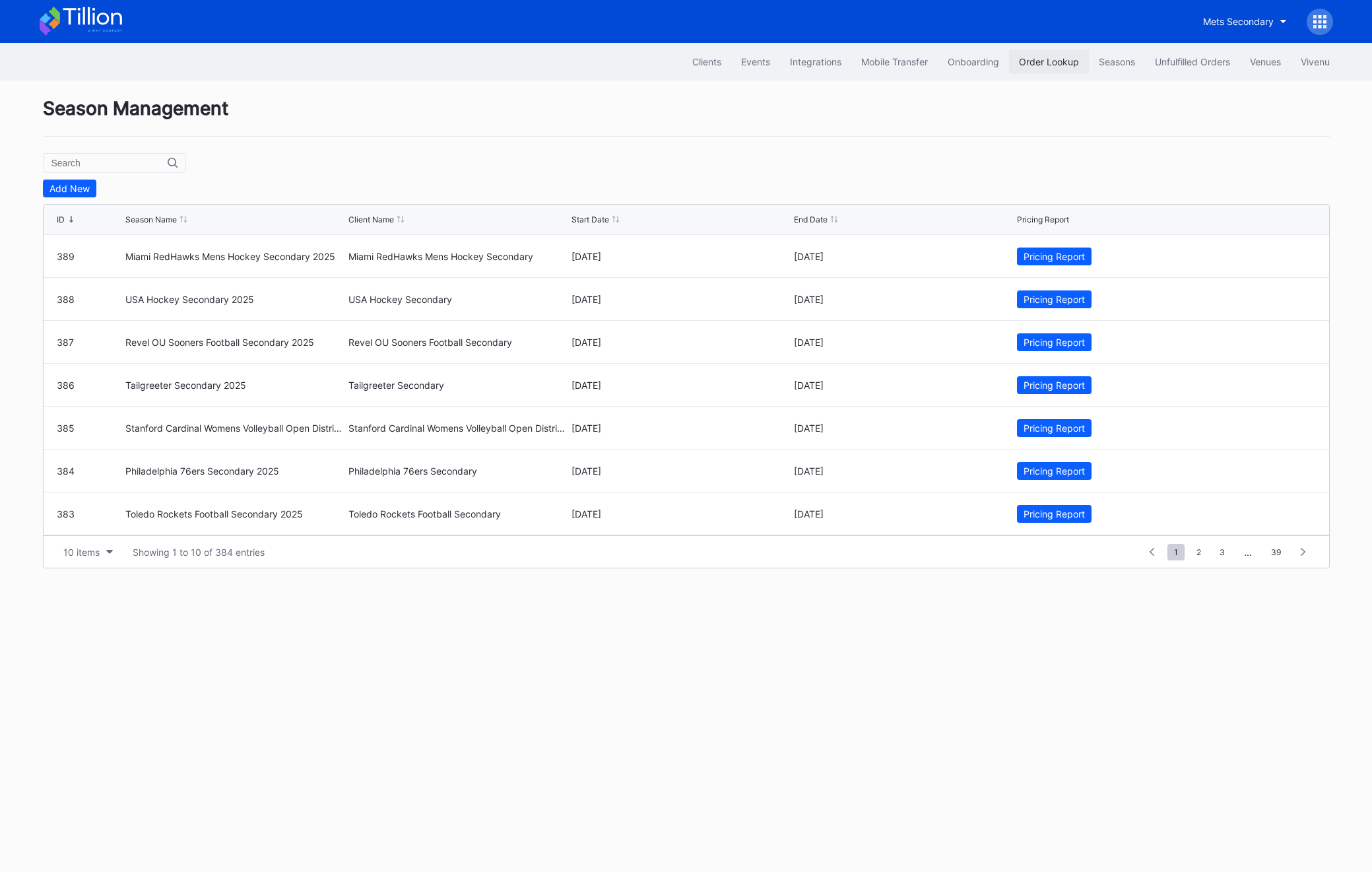
click at [1019, 65] on div "Order Lookup" at bounding box center [1049, 61] width 60 height 11
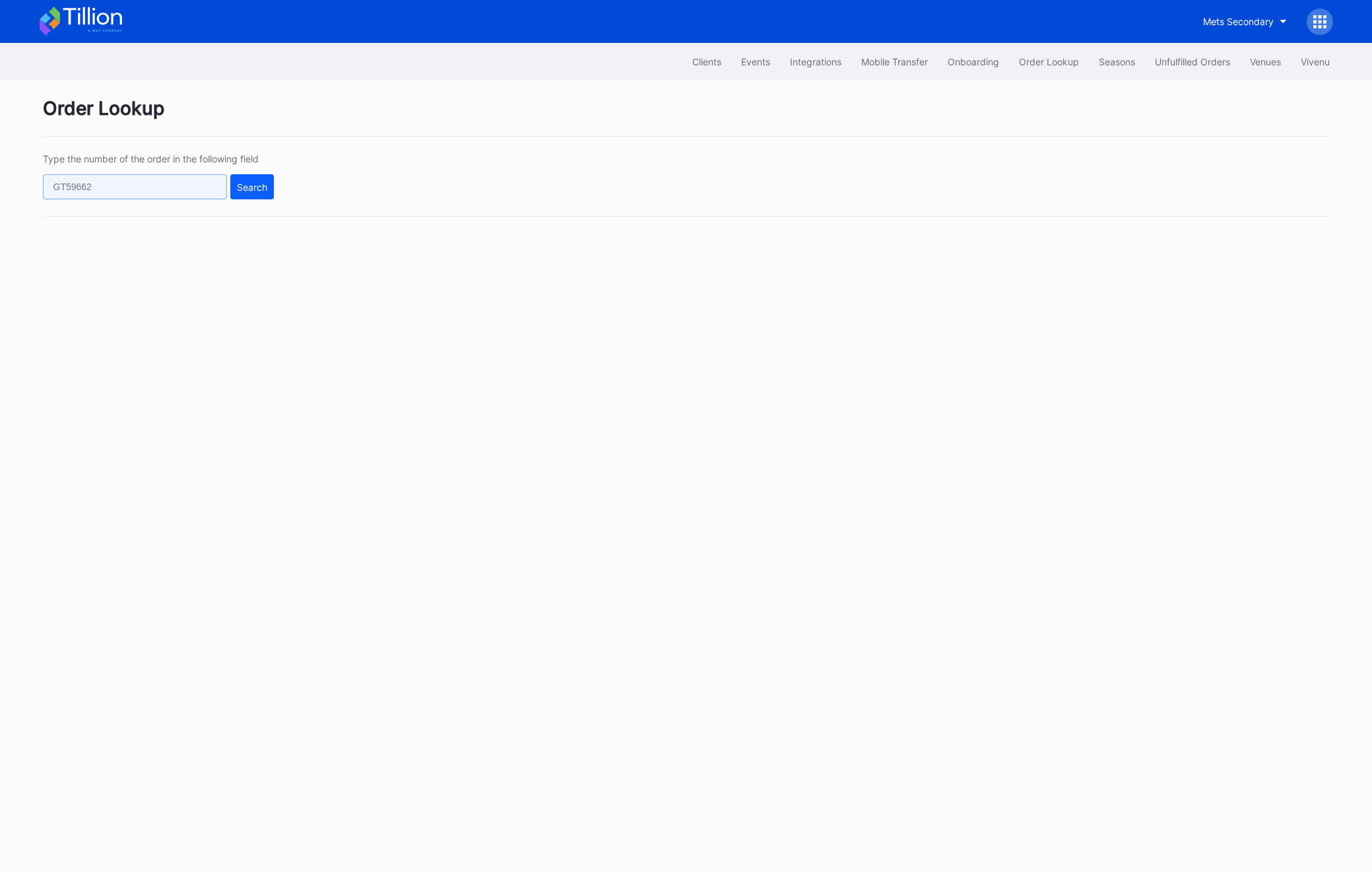
click at [172, 190] on input "text" at bounding box center [135, 187] width 184 height 25
paste input "622822105"
type input "622822105"
click at [305, 183] on div "Type the number of the order in the following field 622822105 Search" at bounding box center [686, 184] width 1287 height 63
click at [269, 183] on button "Search" at bounding box center [251, 187] width 43 height 25
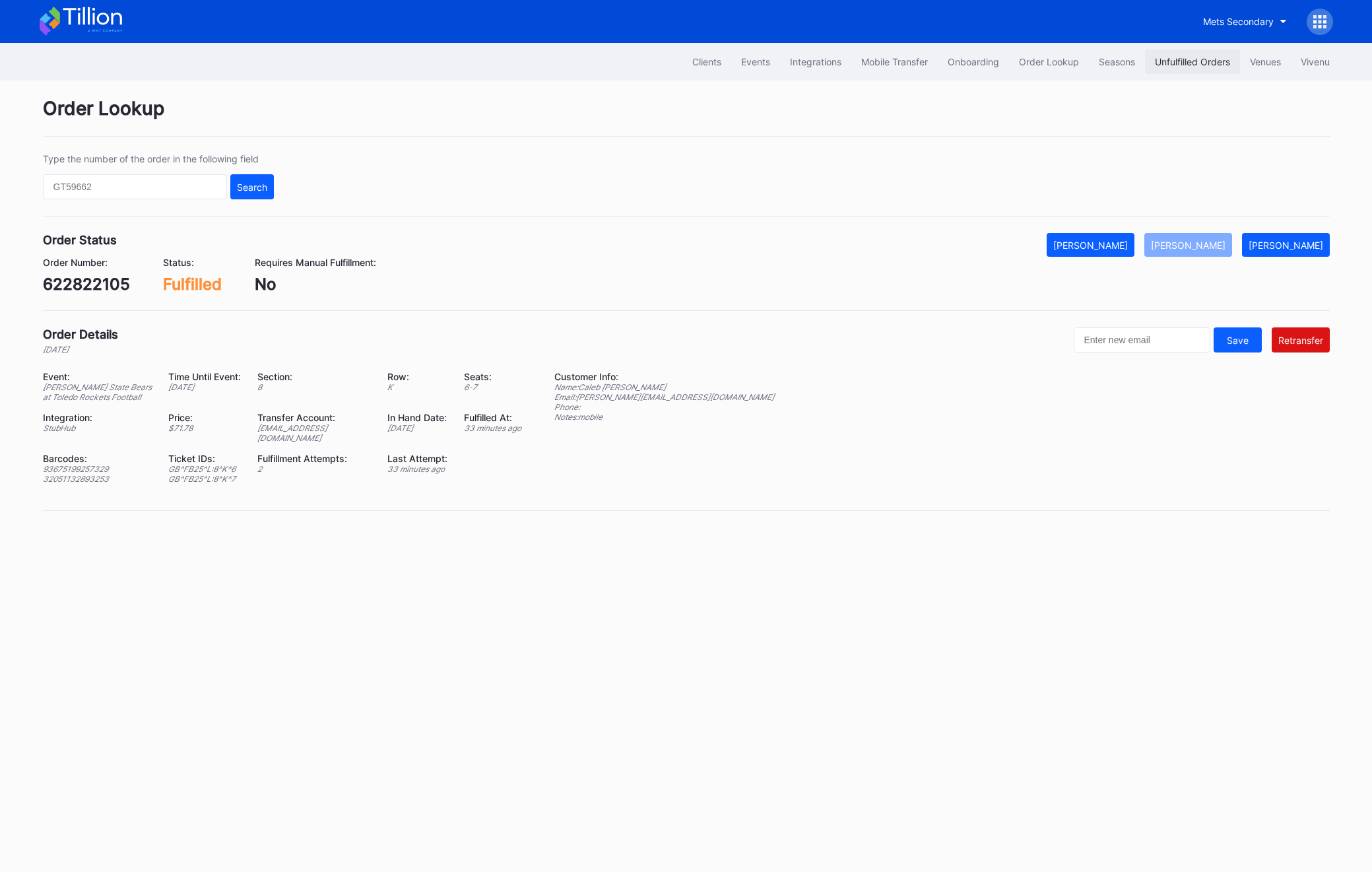
click at [1205, 63] on div "Unfulfilled Orders" at bounding box center [1192, 61] width 75 height 11
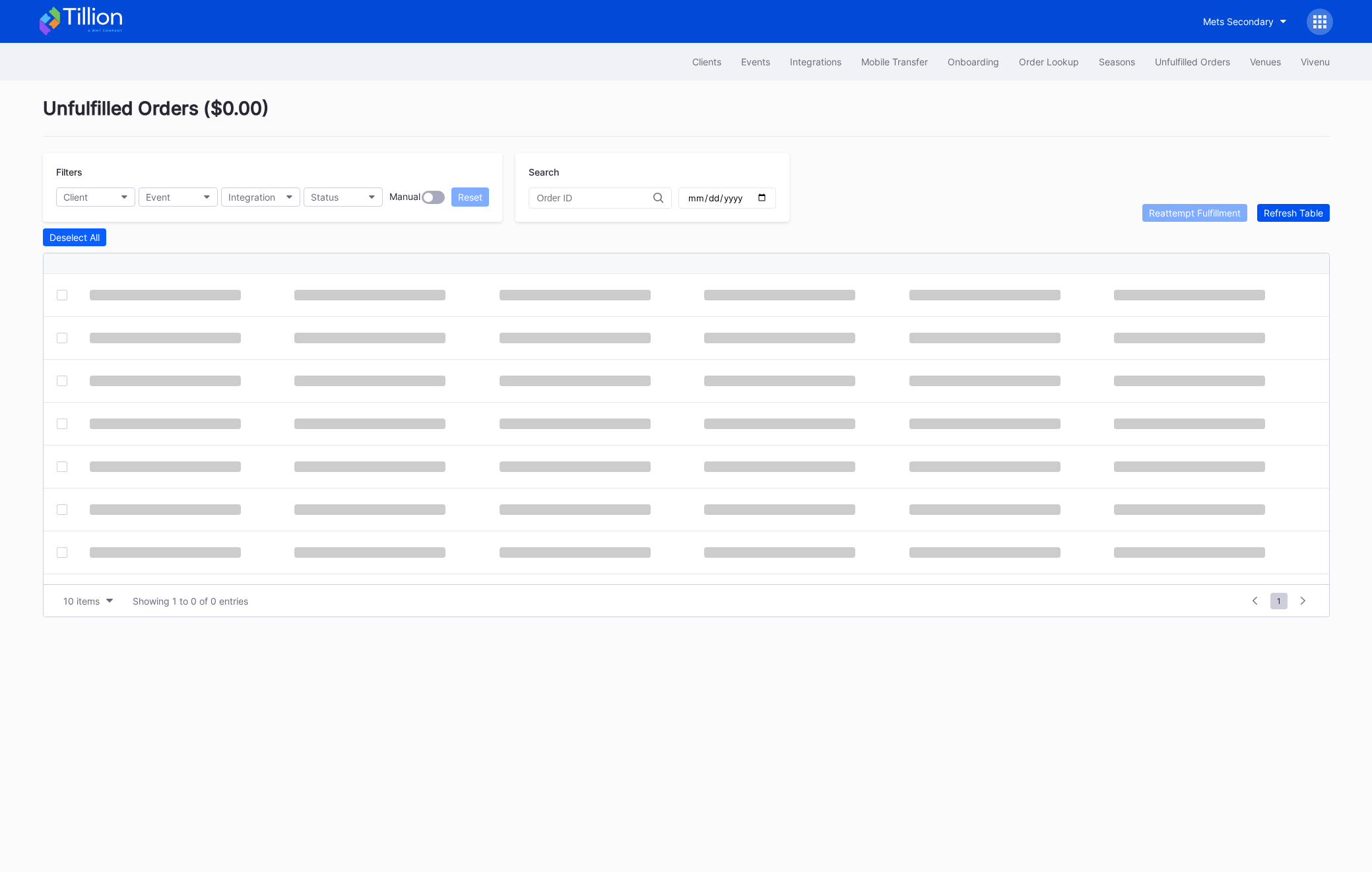
click at [1281, 204] on button "Refresh Table" at bounding box center [1293, 213] width 72 height 18
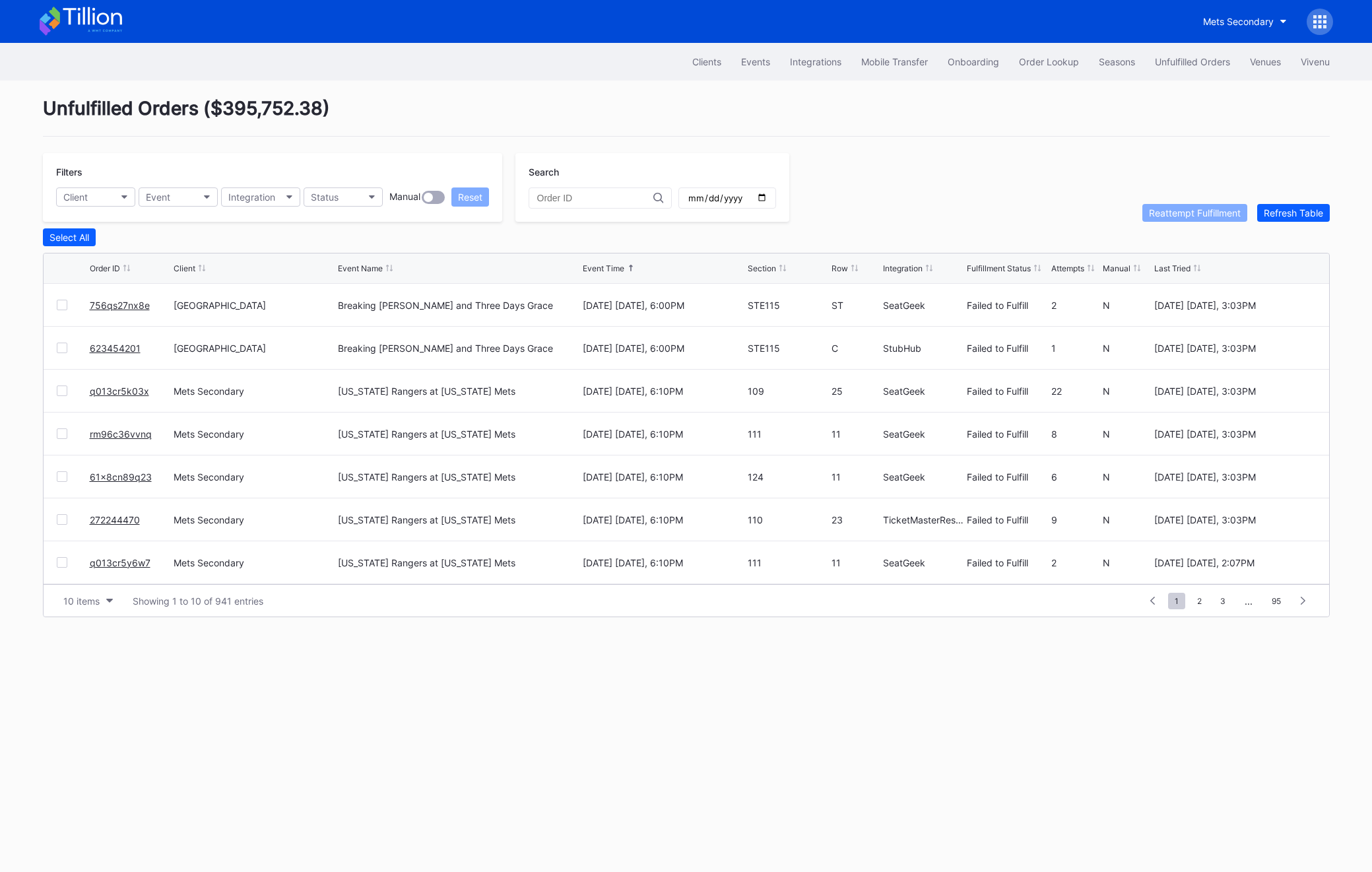
click at [120, 302] on link "756qs27nx8e" at bounding box center [120, 305] width 60 height 11
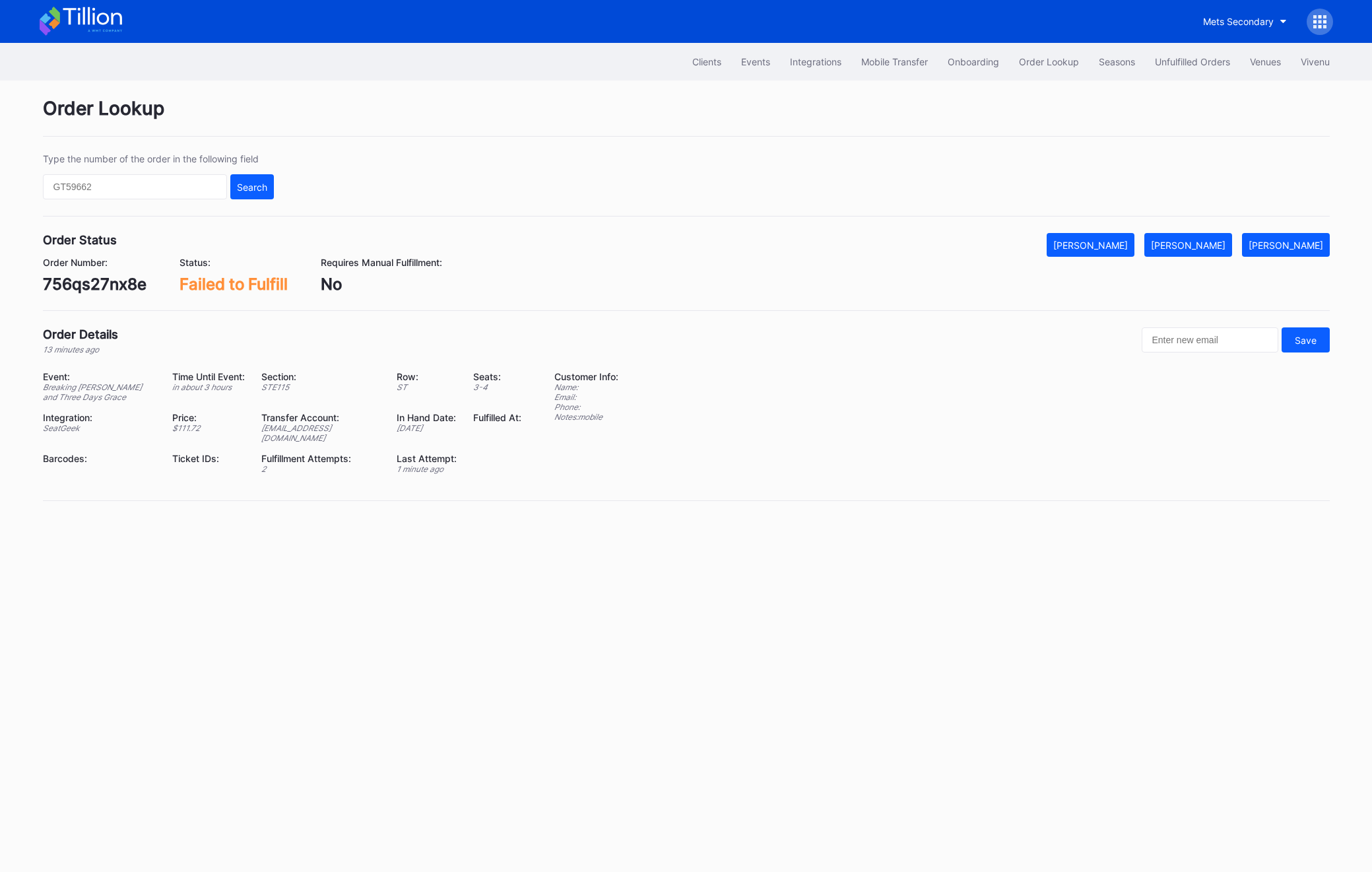
click at [110, 276] on div "756qs27nx8e" at bounding box center [95, 284] width 104 height 19
copy div "756qs27nx8e"
click at [1206, 236] on button "[PERSON_NAME]" at bounding box center [1188, 245] width 88 height 24
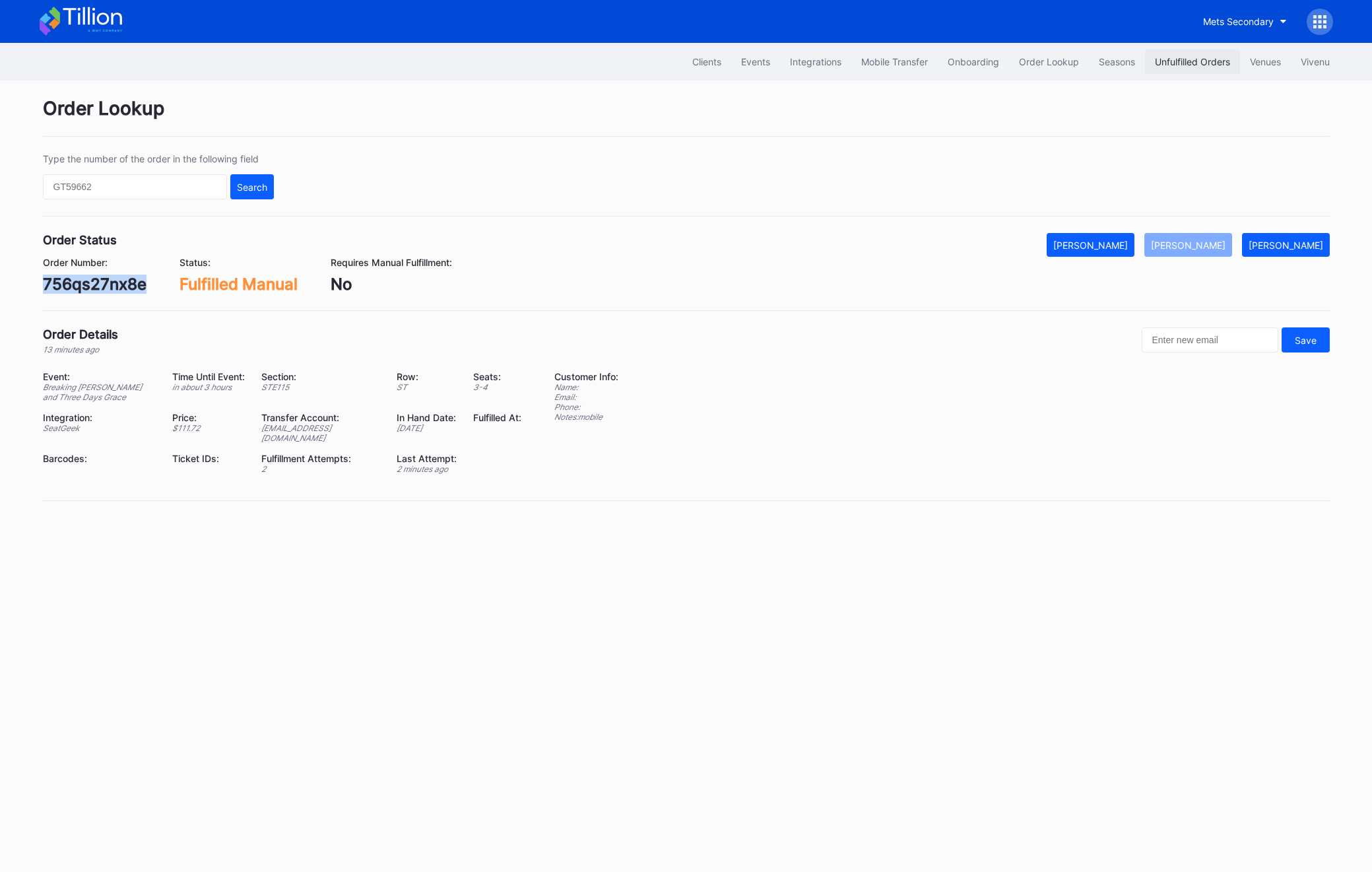
click at [1191, 49] on button "Unfulfilled Orders" at bounding box center [1192, 61] width 95 height 25
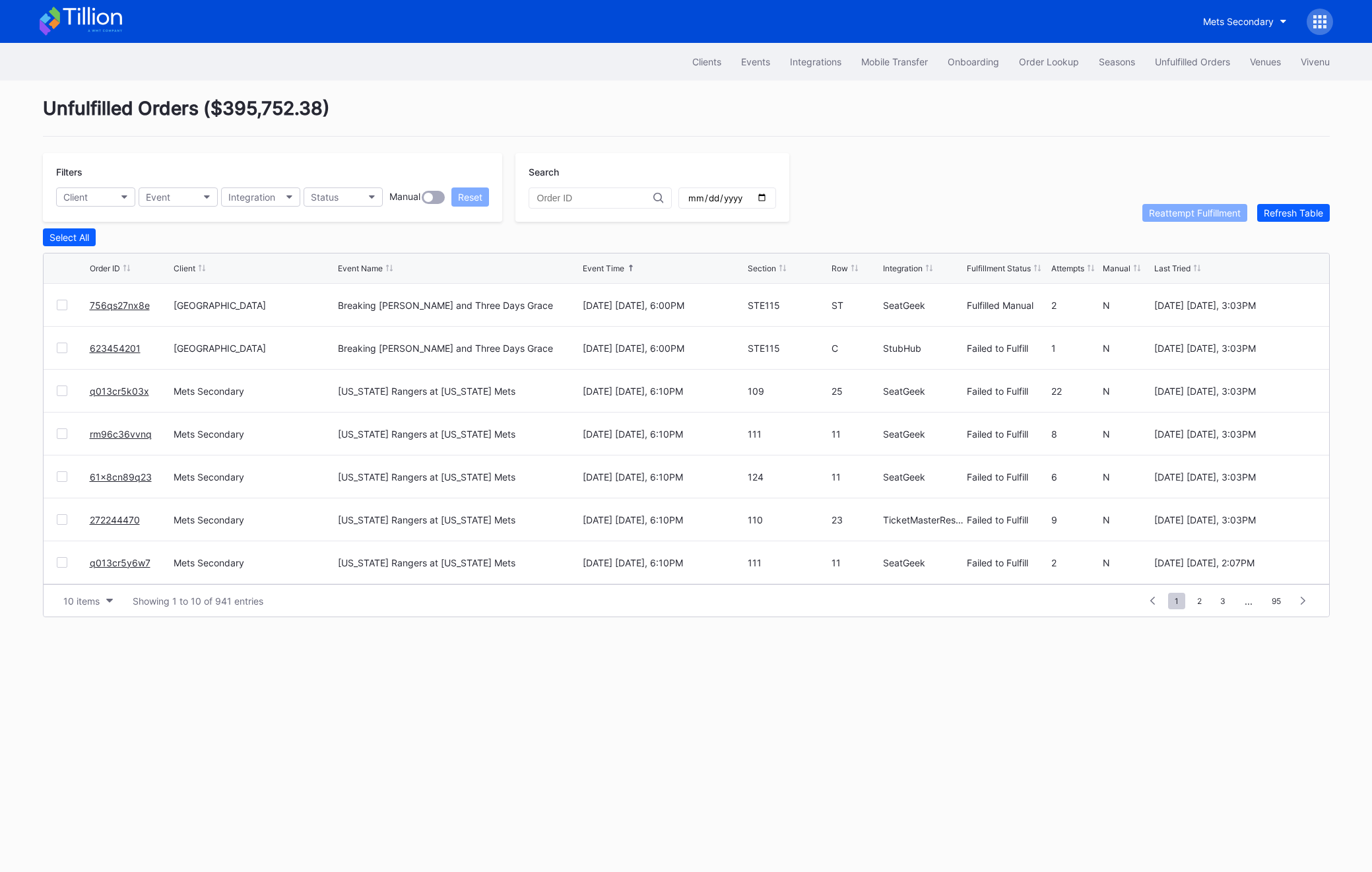
click at [94, 345] on link "623454201" at bounding box center [115, 348] width 51 height 11
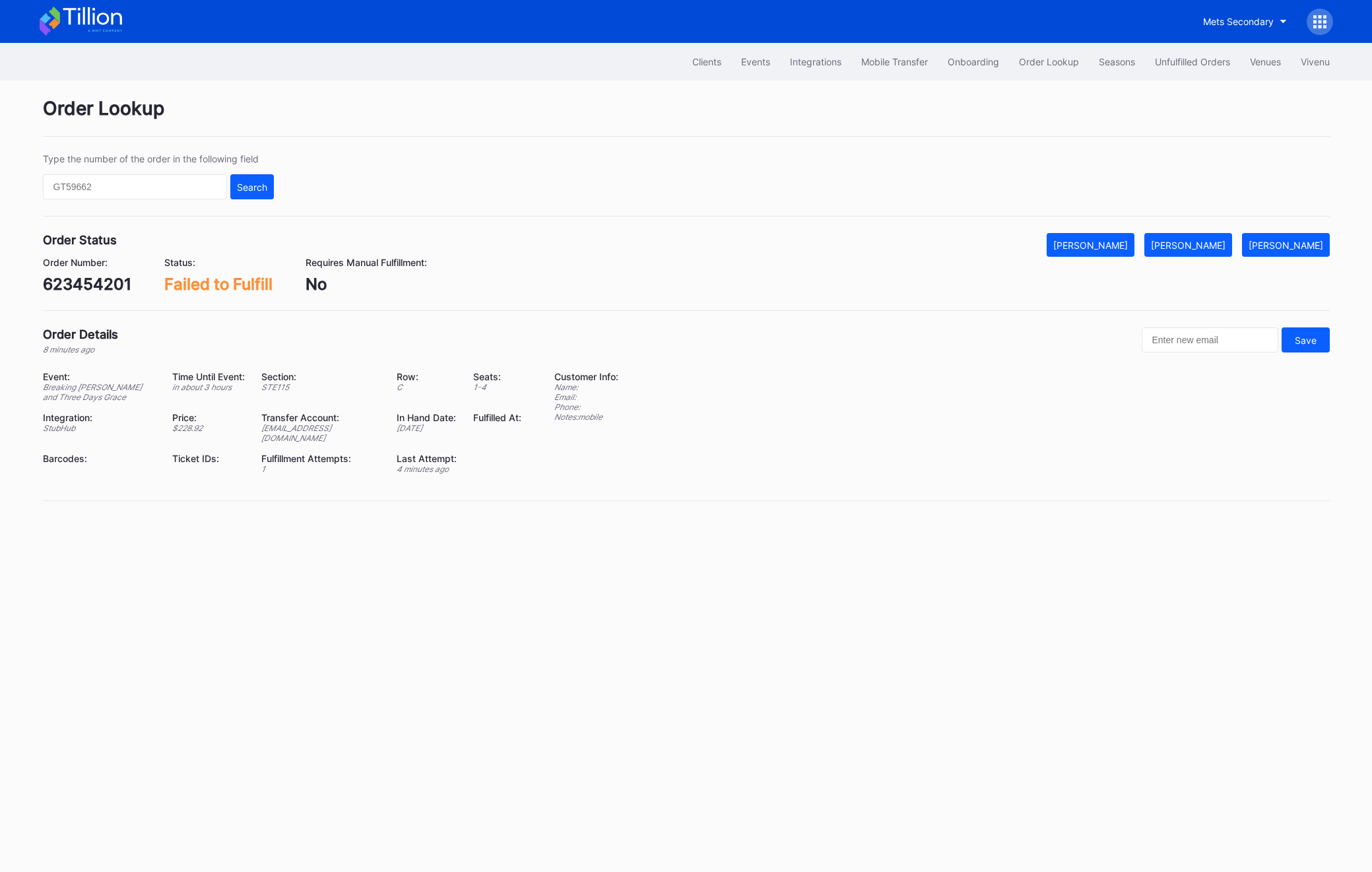
click at [102, 279] on div "623454201" at bounding box center [87, 284] width 88 height 19
copy div "623454201"
click at [1226, 253] on button "[PERSON_NAME]" at bounding box center [1188, 245] width 88 height 24
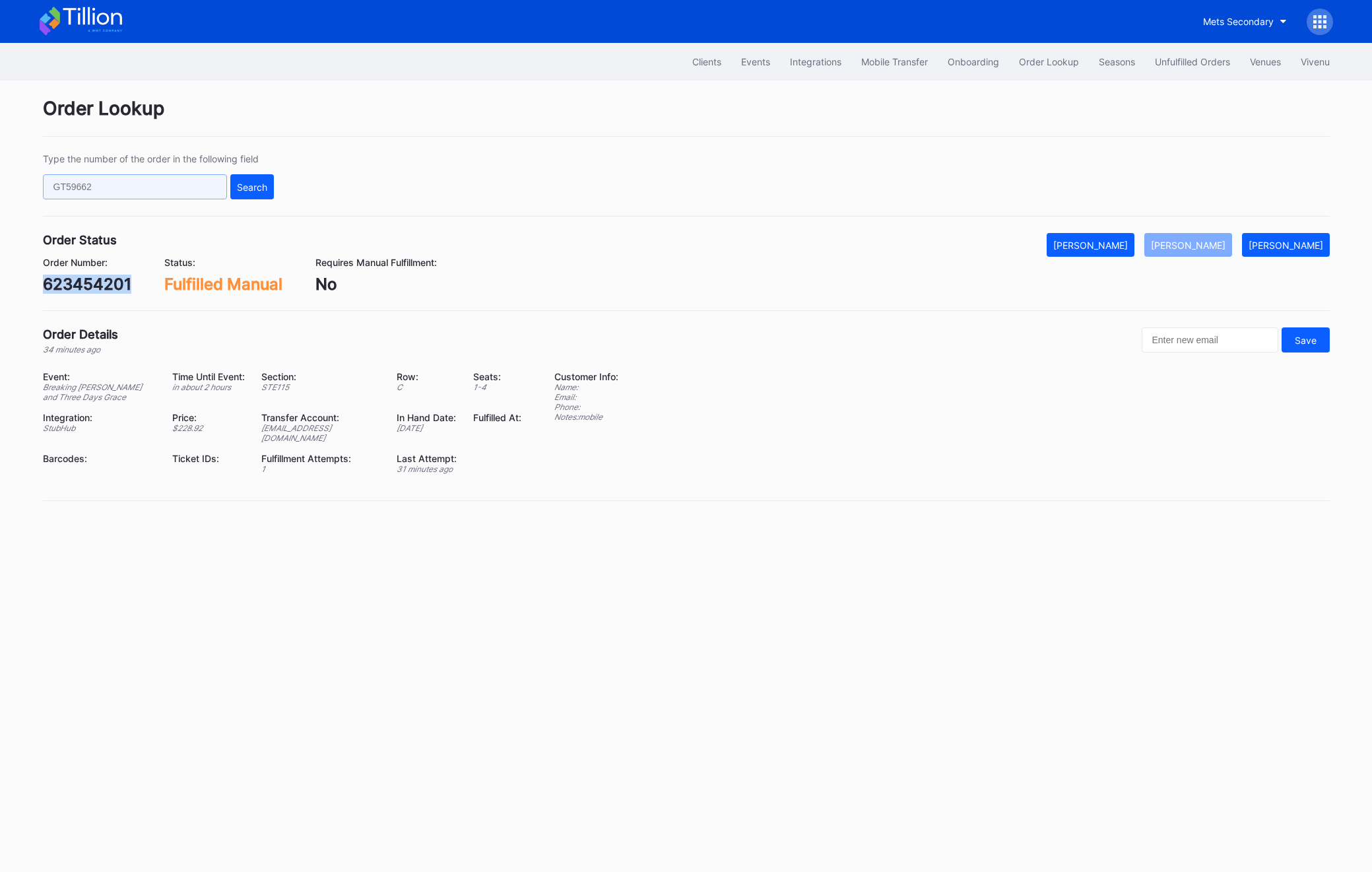
click at [135, 182] on input "text" at bounding box center [135, 187] width 184 height 25
click at [96, 285] on div "623454201" at bounding box center [87, 284] width 88 height 19
copy div "623454201"
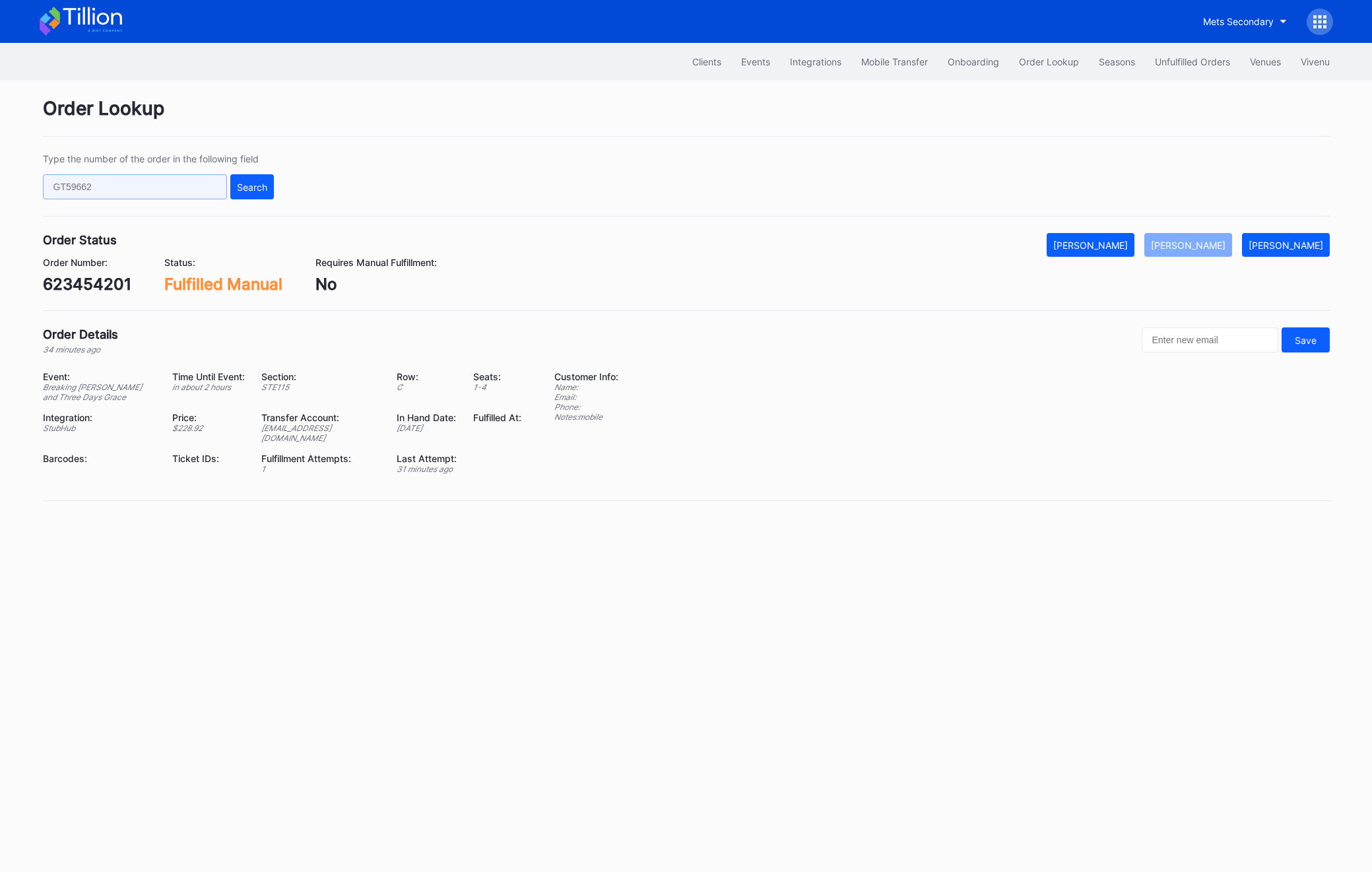
click at [148, 192] on input "text" at bounding box center [135, 187] width 184 height 25
paste input "8A2V4O3ZND"
type input "8A2V4O3ZND"
click at [251, 198] on button "Search" at bounding box center [251, 187] width 43 height 25
click at [1199, 249] on div "[PERSON_NAME]" at bounding box center [1188, 245] width 74 height 11
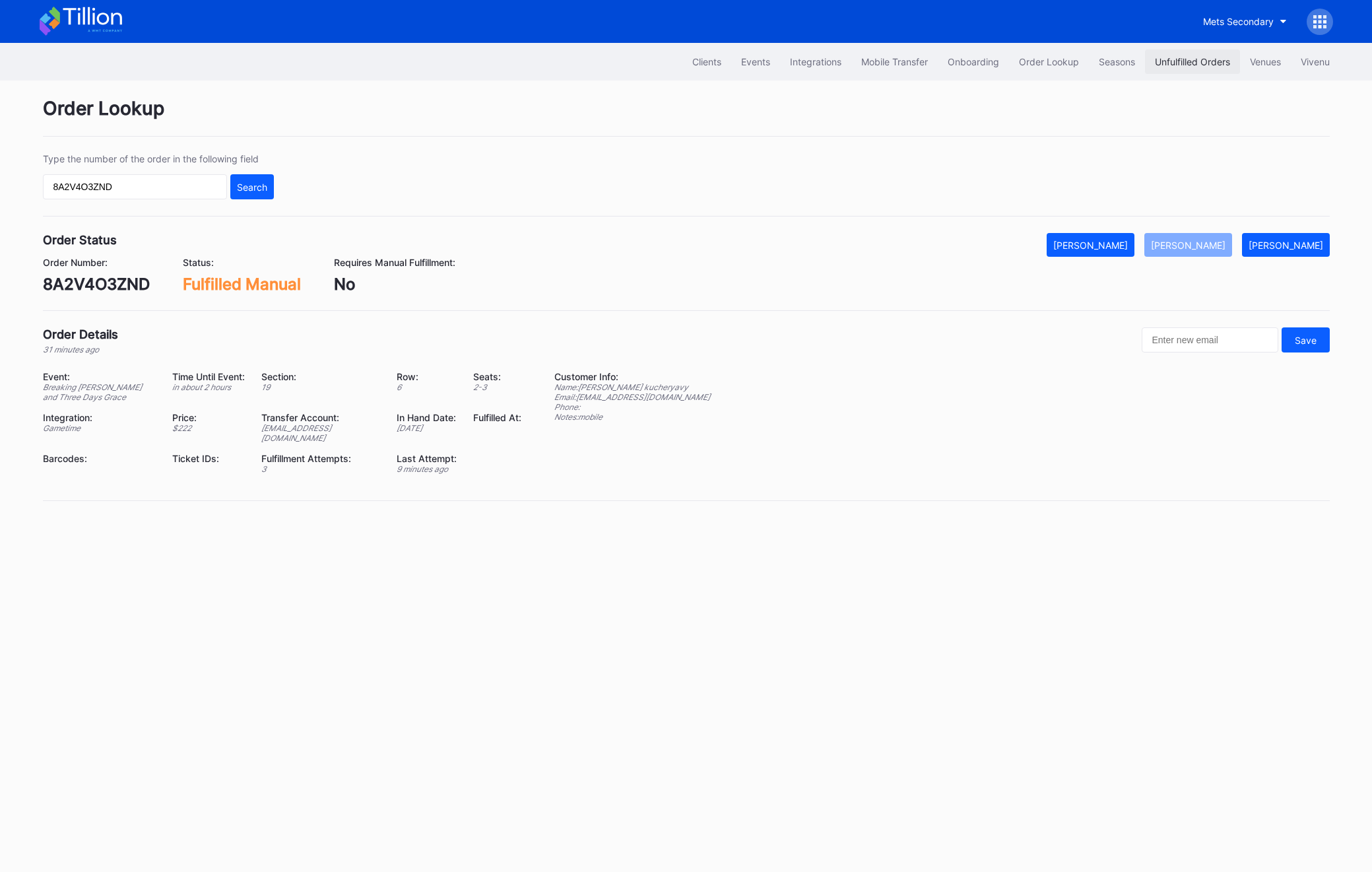
click at [1186, 65] on div "Unfulfilled Orders" at bounding box center [1192, 61] width 75 height 11
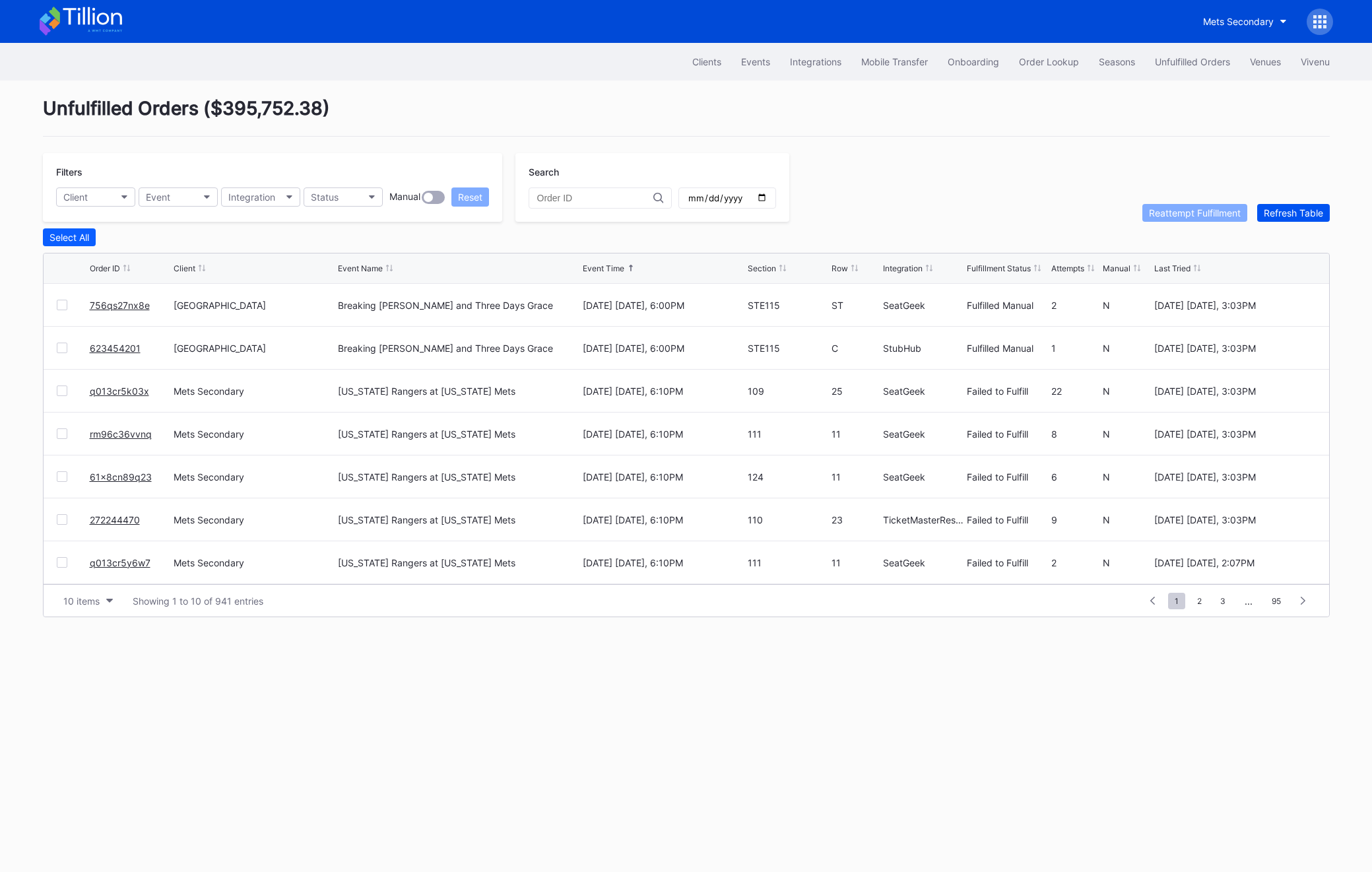
click at [1303, 213] on div "Refresh Table" at bounding box center [1293, 213] width 59 height 11
click at [90, 301] on link "485444843" at bounding box center [116, 305] width 53 height 11
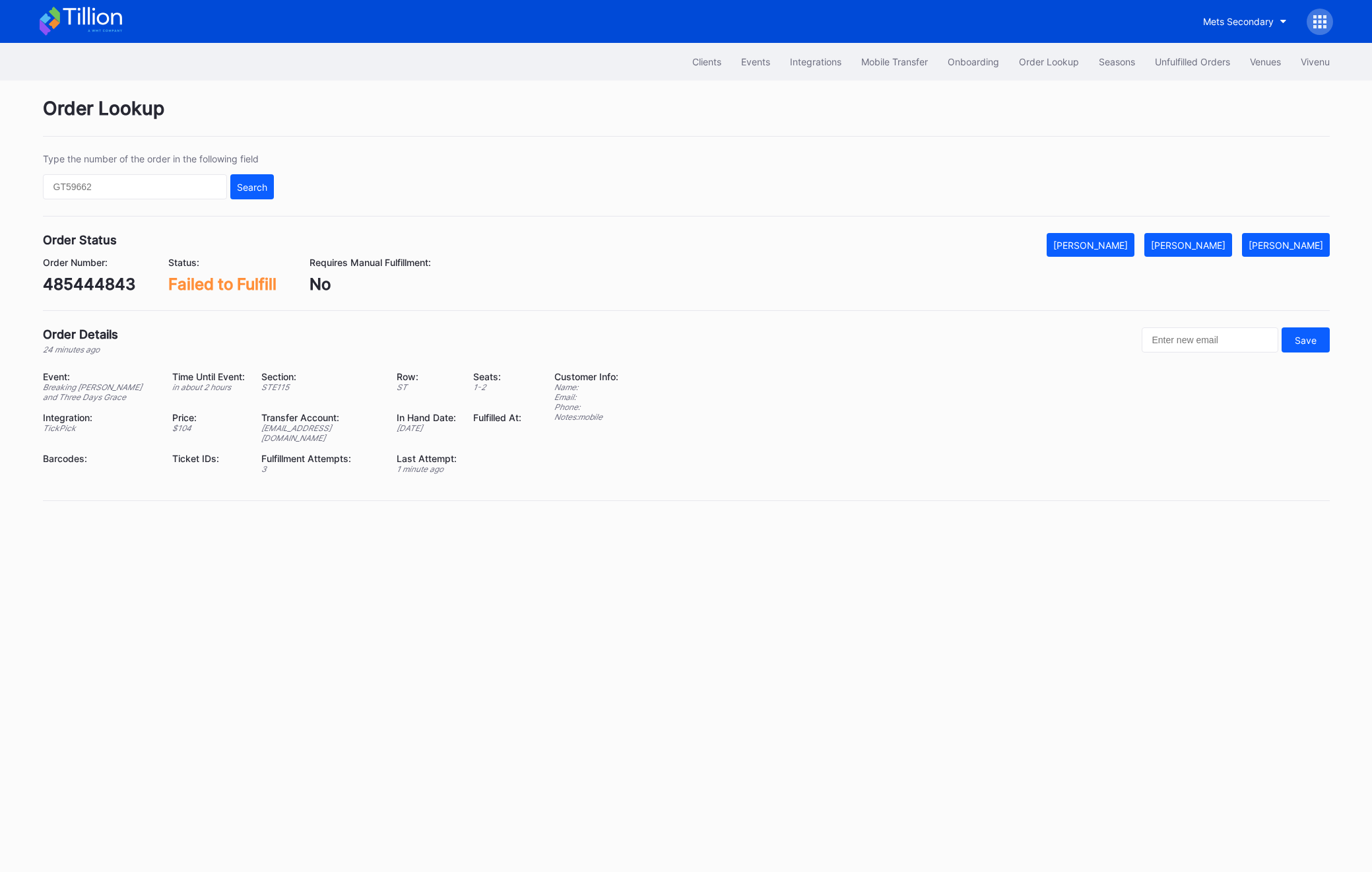
click at [111, 283] on div "485444843" at bounding box center [89, 284] width 92 height 19
copy div "485444843"
click at [1214, 241] on div "[PERSON_NAME]" at bounding box center [1188, 245] width 74 height 11
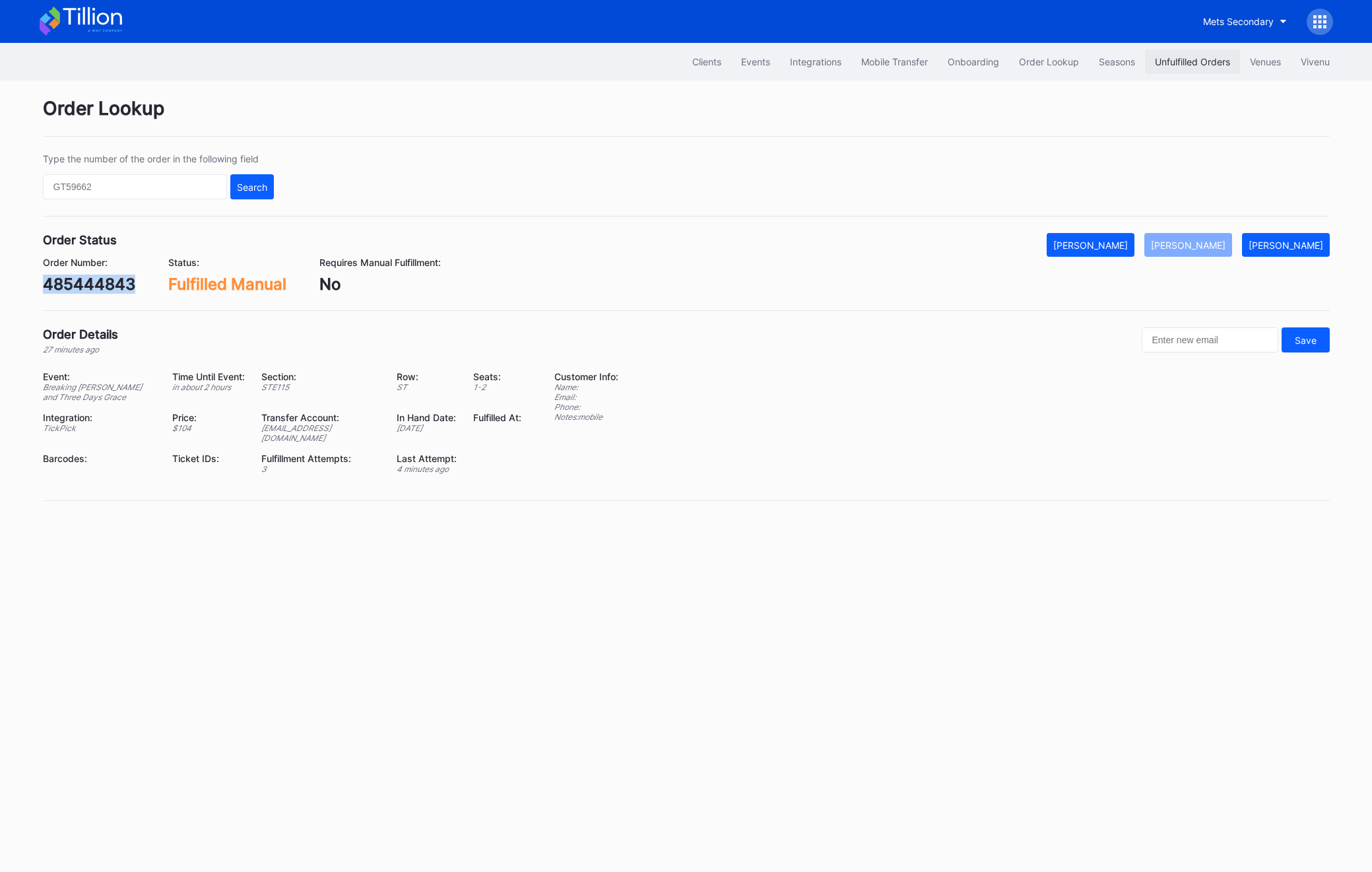
click at [1184, 49] on button "Unfulfilled Orders" at bounding box center [1192, 61] width 95 height 25
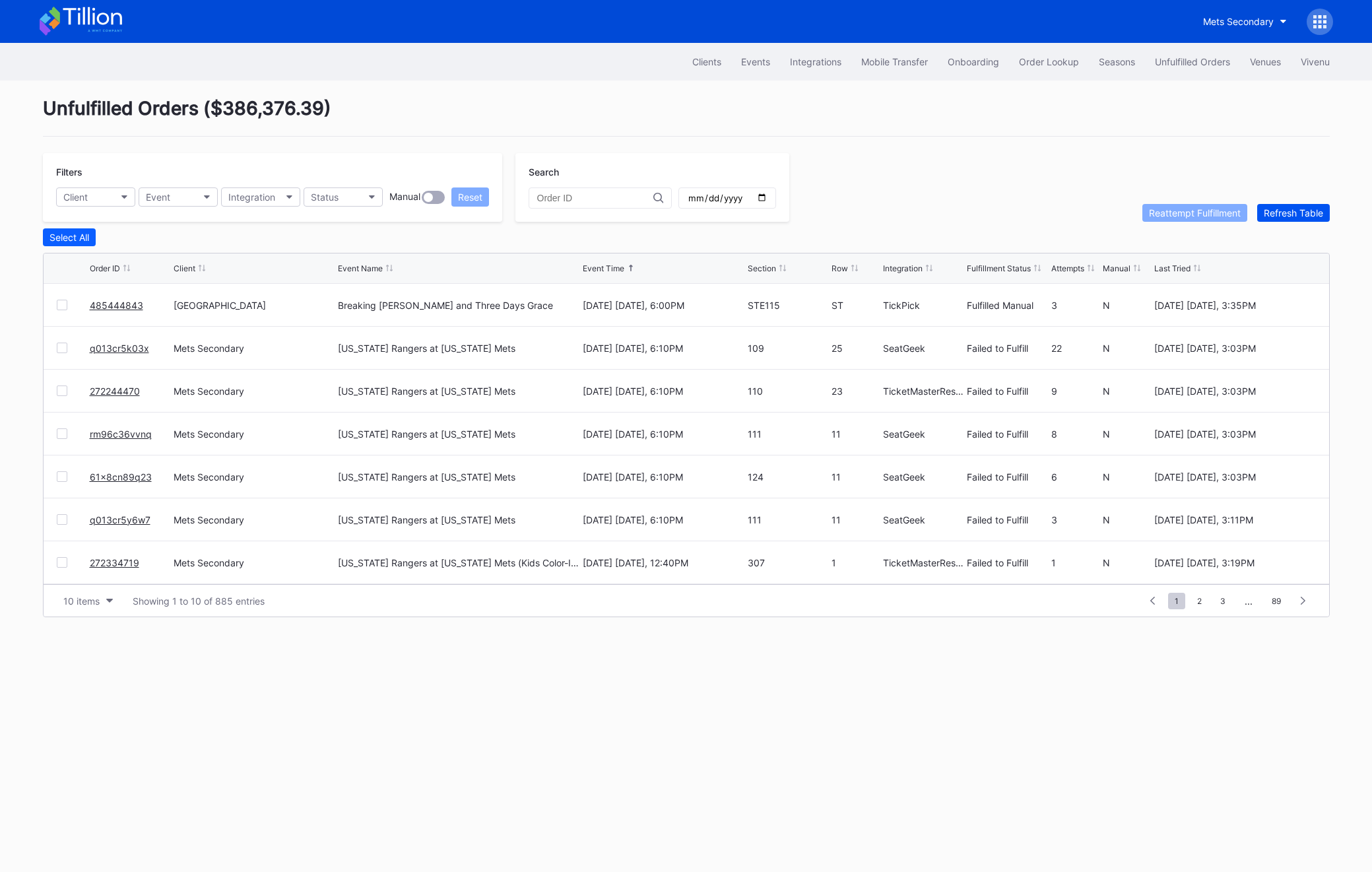
click at [1309, 215] on div "Refresh Table" at bounding box center [1293, 213] width 59 height 11
click at [1303, 215] on div "Refresh Table" at bounding box center [1293, 213] width 59 height 11
click at [110, 308] on link "75510814" at bounding box center [112, 305] width 44 height 11
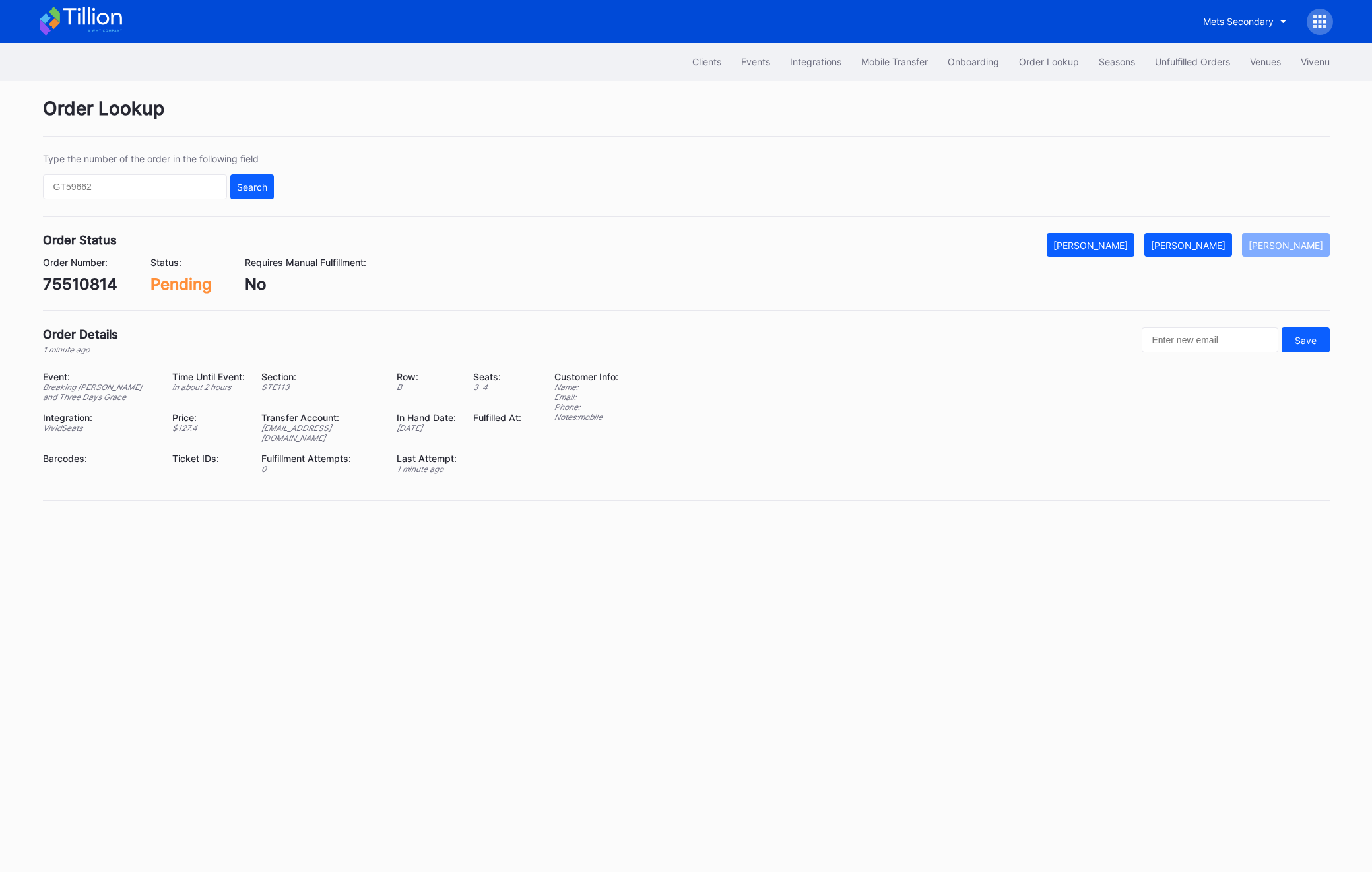
click at [100, 284] on div "75510814" at bounding box center [80, 284] width 74 height 19
copy div "75510814"
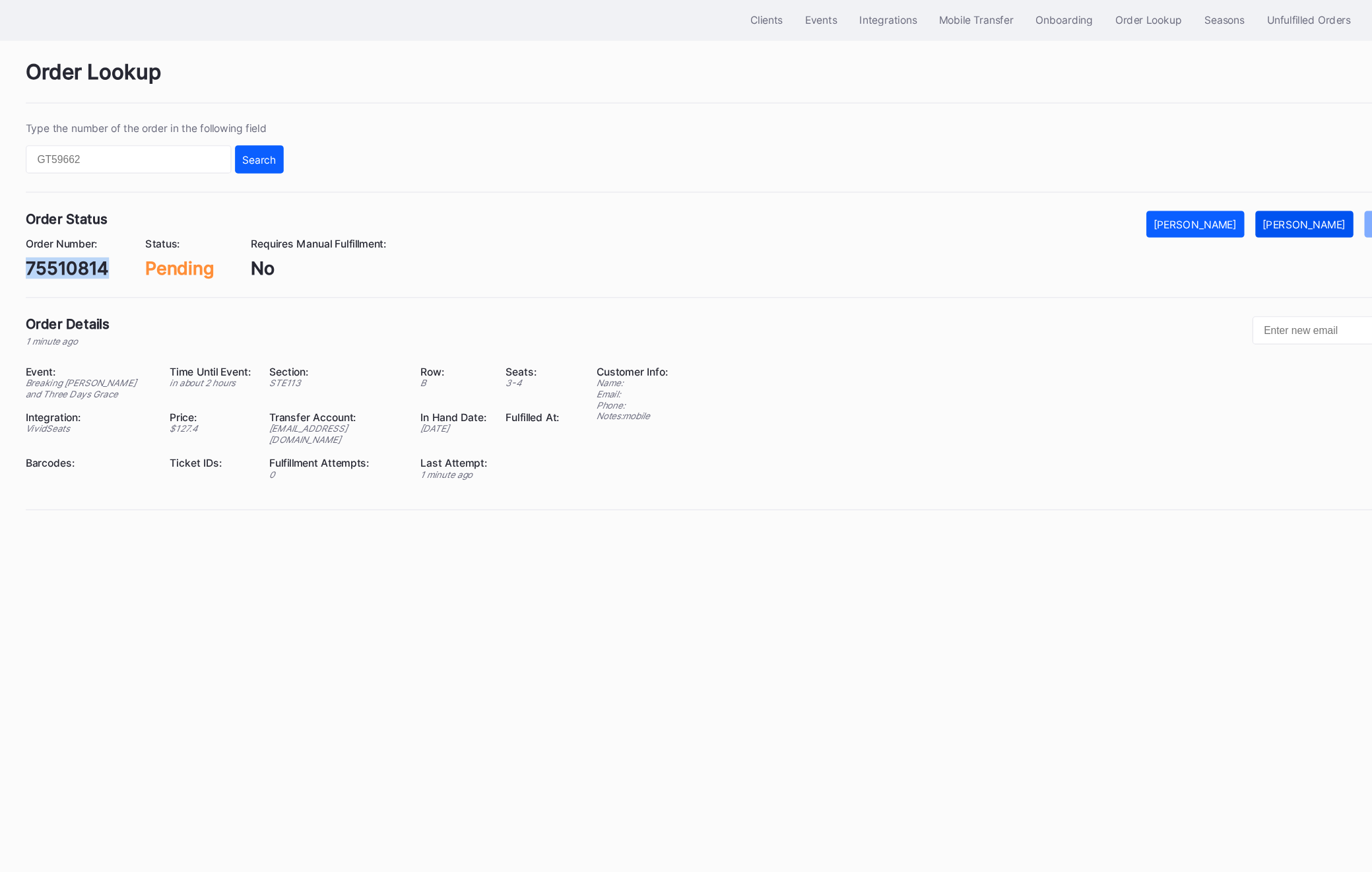
click at [1220, 244] on div "[PERSON_NAME]" at bounding box center [1188, 245] width 74 height 11
click at [1049, 67] on button "Order Lookup" at bounding box center [1049, 61] width 80 height 25
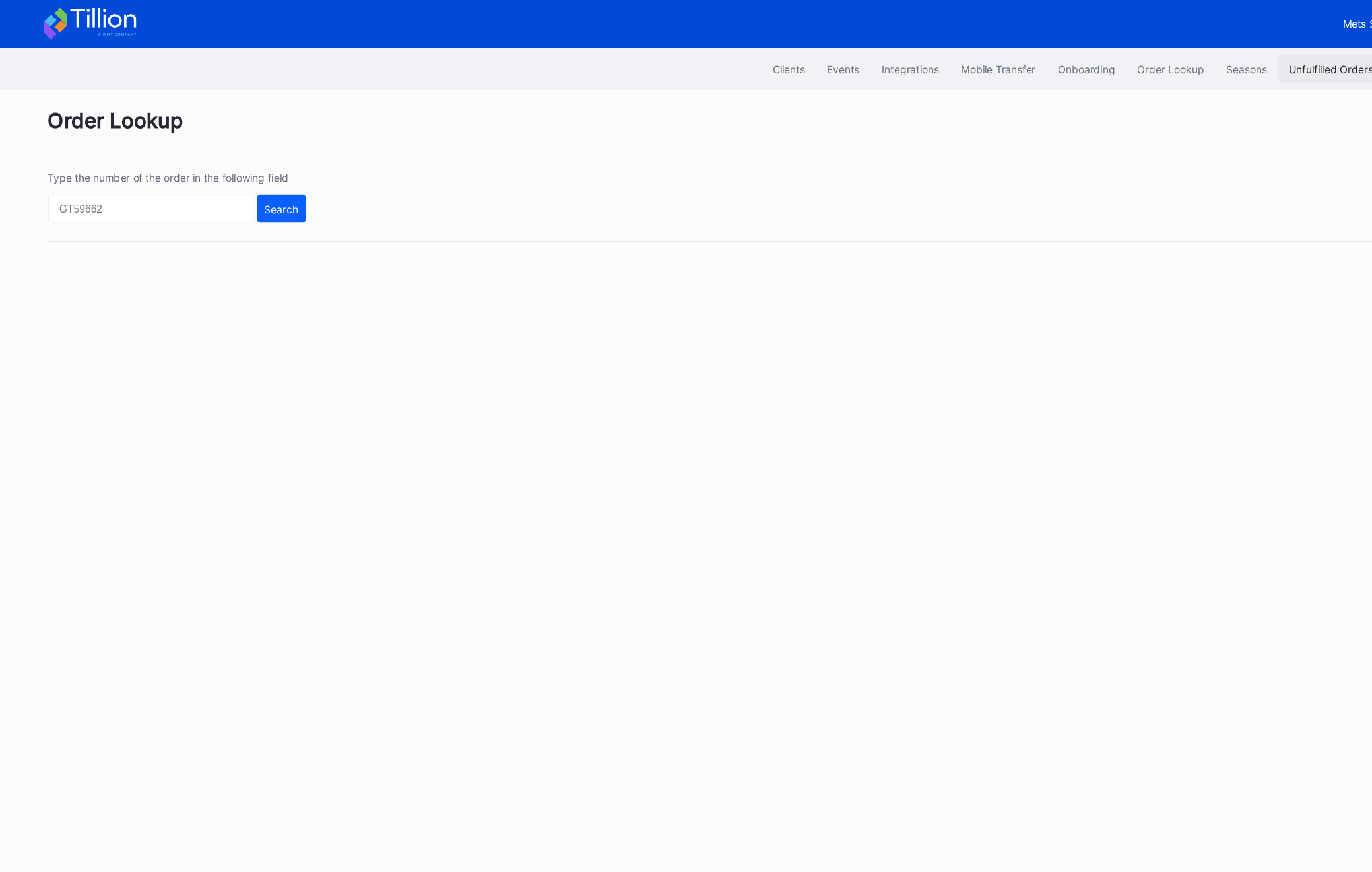
click at [1165, 61] on div "Unfulfilled Orders" at bounding box center [1192, 61] width 75 height 11
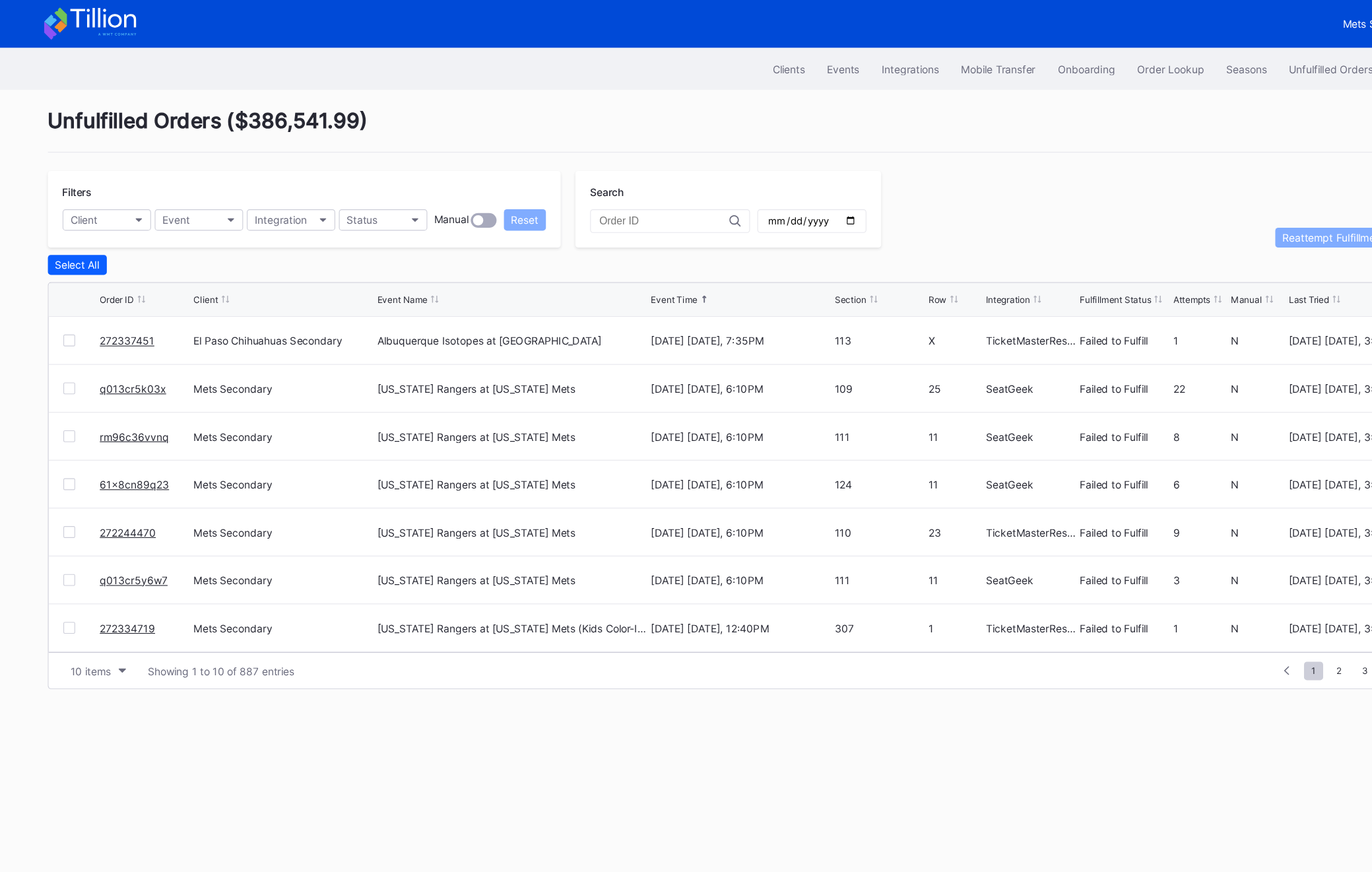
click at [67, 300] on div at bounding box center [62, 305] width 11 height 11
click at [1188, 216] on div "Reattempt Fulfillment" at bounding box center [1195, 213] width 92 height 11
click at [1028, 64] on div "Order Lookup" at bounding box center [1049, 61] width 60 height 11
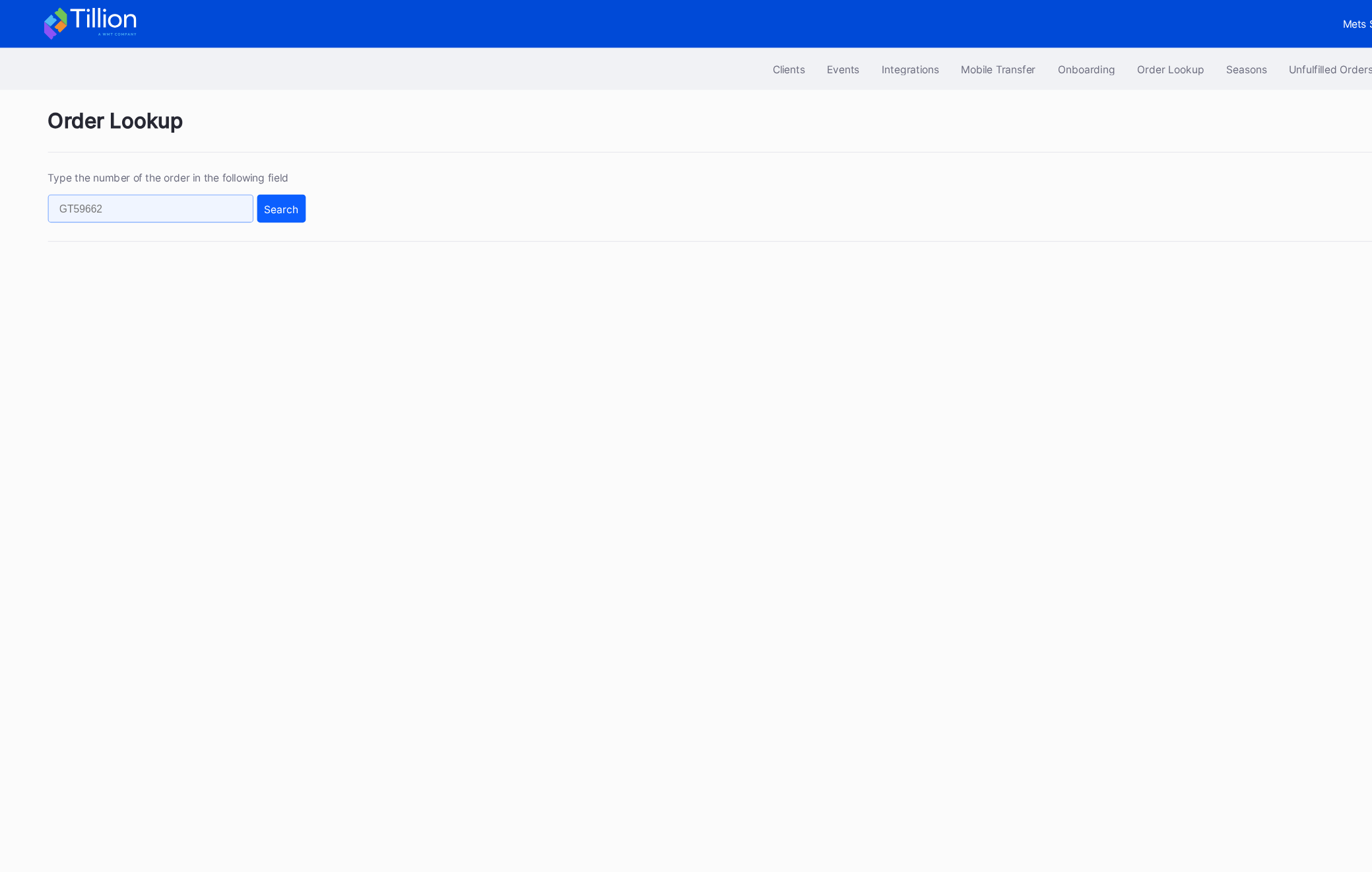
click at [88, 188] on input "text" at bounding box center [135, 187] width 184 height 25
paste input "623460980"
click at [265, 192] on button "Search" at bounding box center [251, 187] width 43 height 25
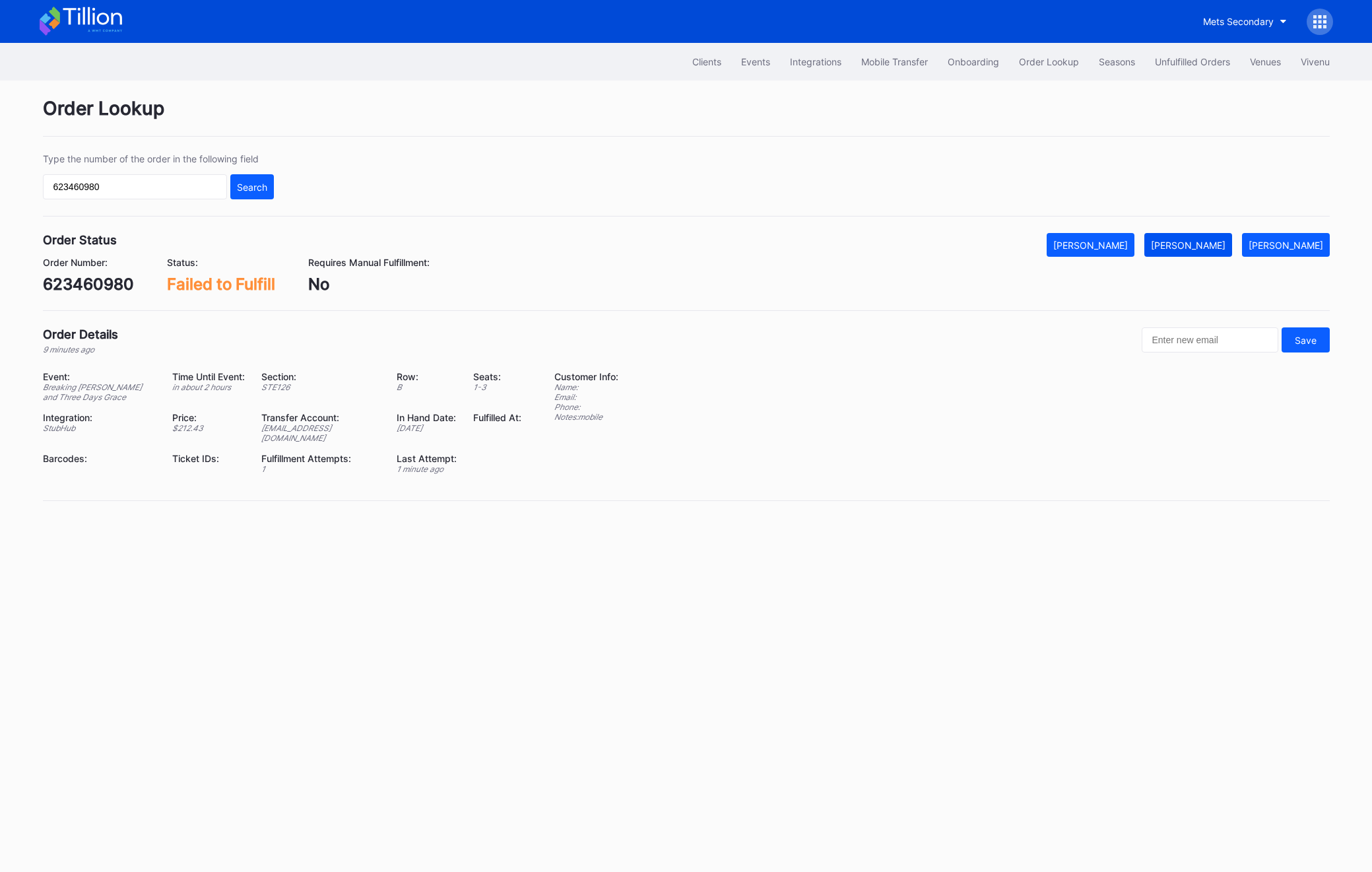
click at [1222, 239] on div "[PERSON_NAME]" at bounding box center [1188, 245] width 74 height 11
click at [103, 190] on input "623460980" at bounding box center [135, 187] width 184 height 25
paste input "774033441"
type input "774033441"
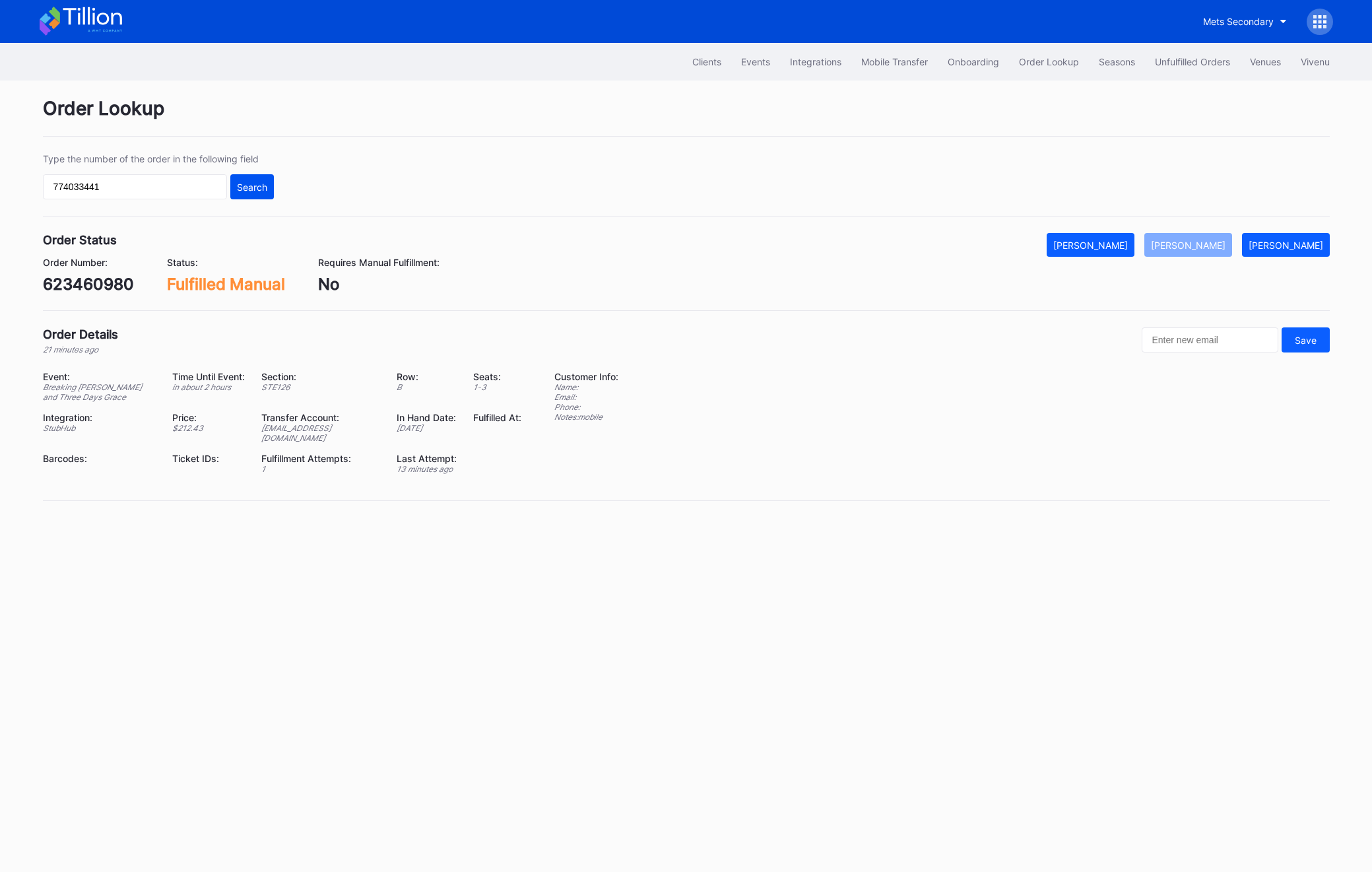
click at [242, 190] on div "Search" at bounding box center [252, 187] width 31 height 11
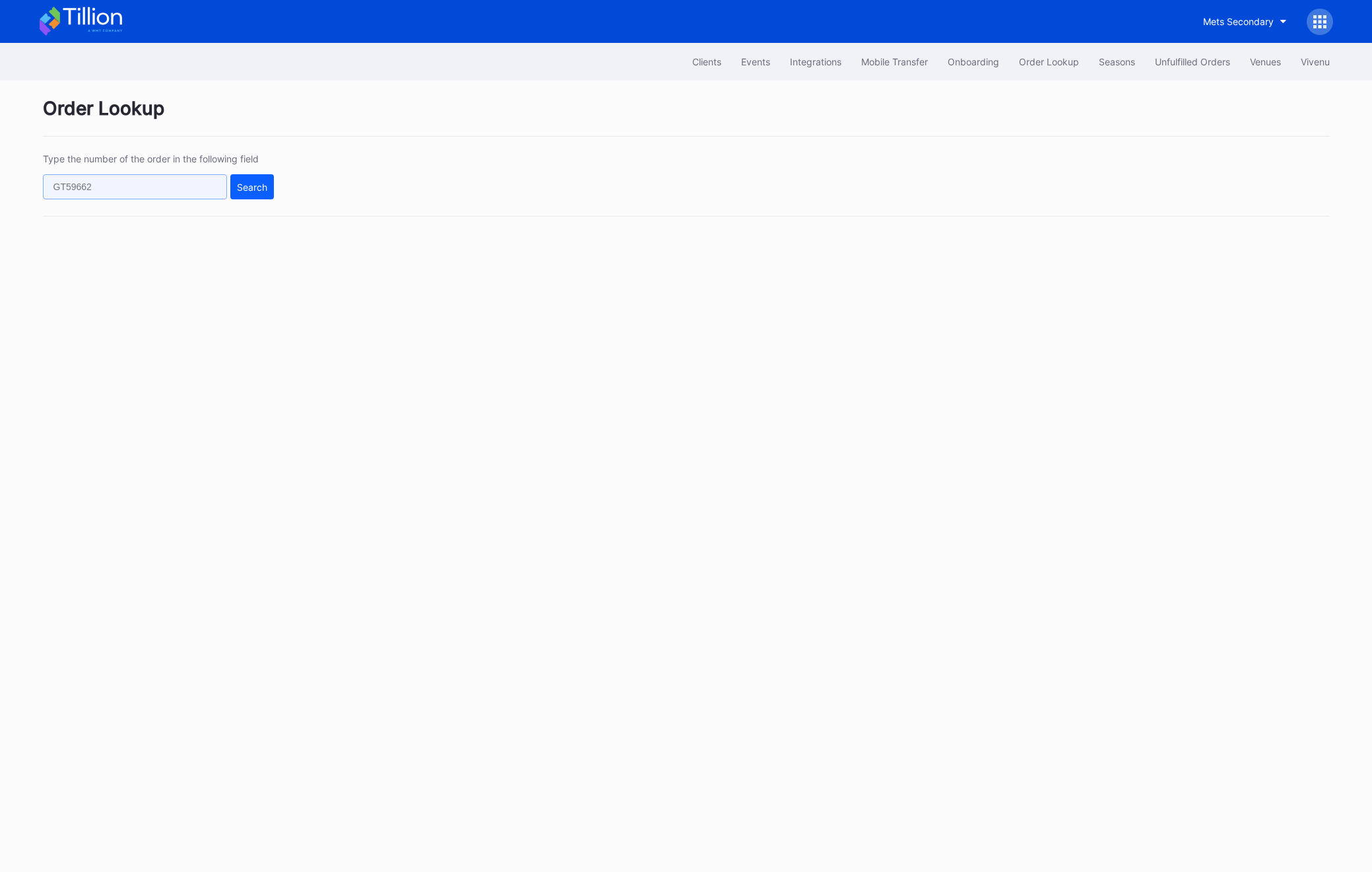
click at [148, 182] on input "text" at bounding box center [135, 187] width 184 height 25
paste input "774033441"
click at [259, 191] on div "Search" at bounding box center [252, 187] width 31 height 11
click at [160, 196] on input "774033441" at bounding box center [135, 187] width 184 height 25
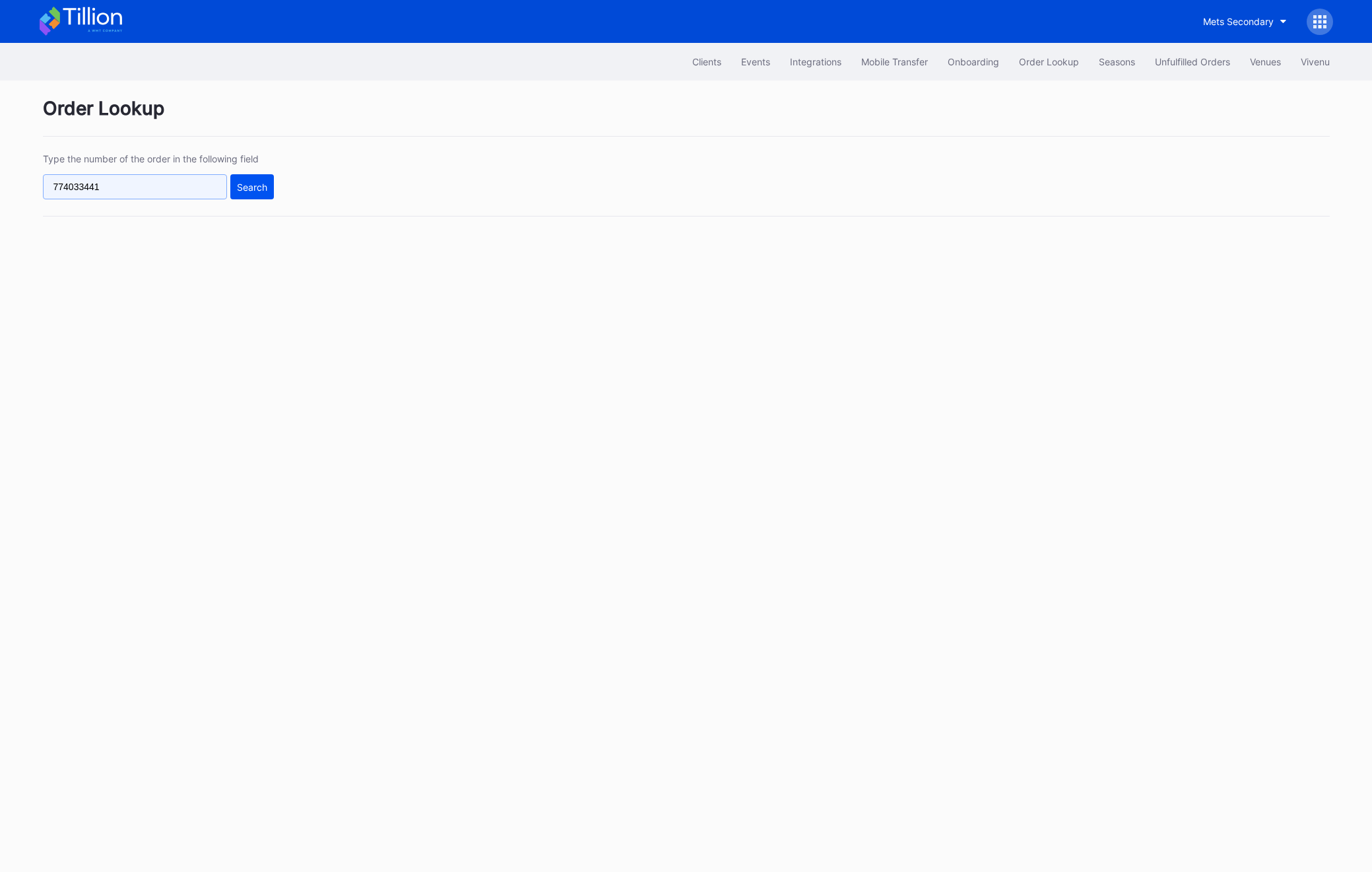
paste input "177596487"
type input "177596487"
click at [242, 194] on button "Search" at bounding box center [251, 187] width 43 height 25
click at [255, 185] on div "Search" at bounding box center [252, 187] width 31 height 11
click at [1226, 63] on div "Unfulfilled Orders" at bounding box center [1192, 61] width 75 height 11
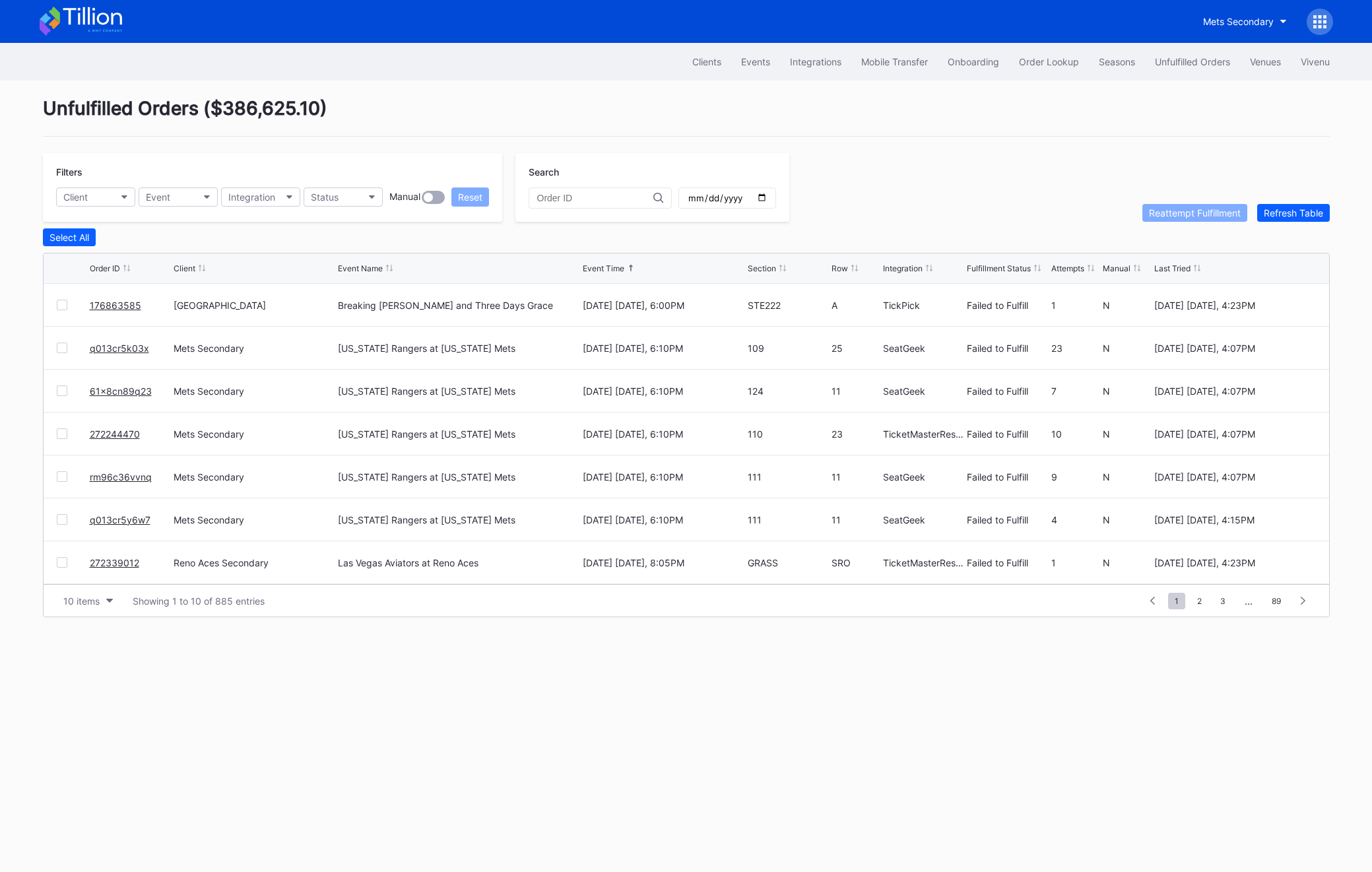
click at [116, 305] on link "176863585" at bounding box center [115, 305] width 51 height 11
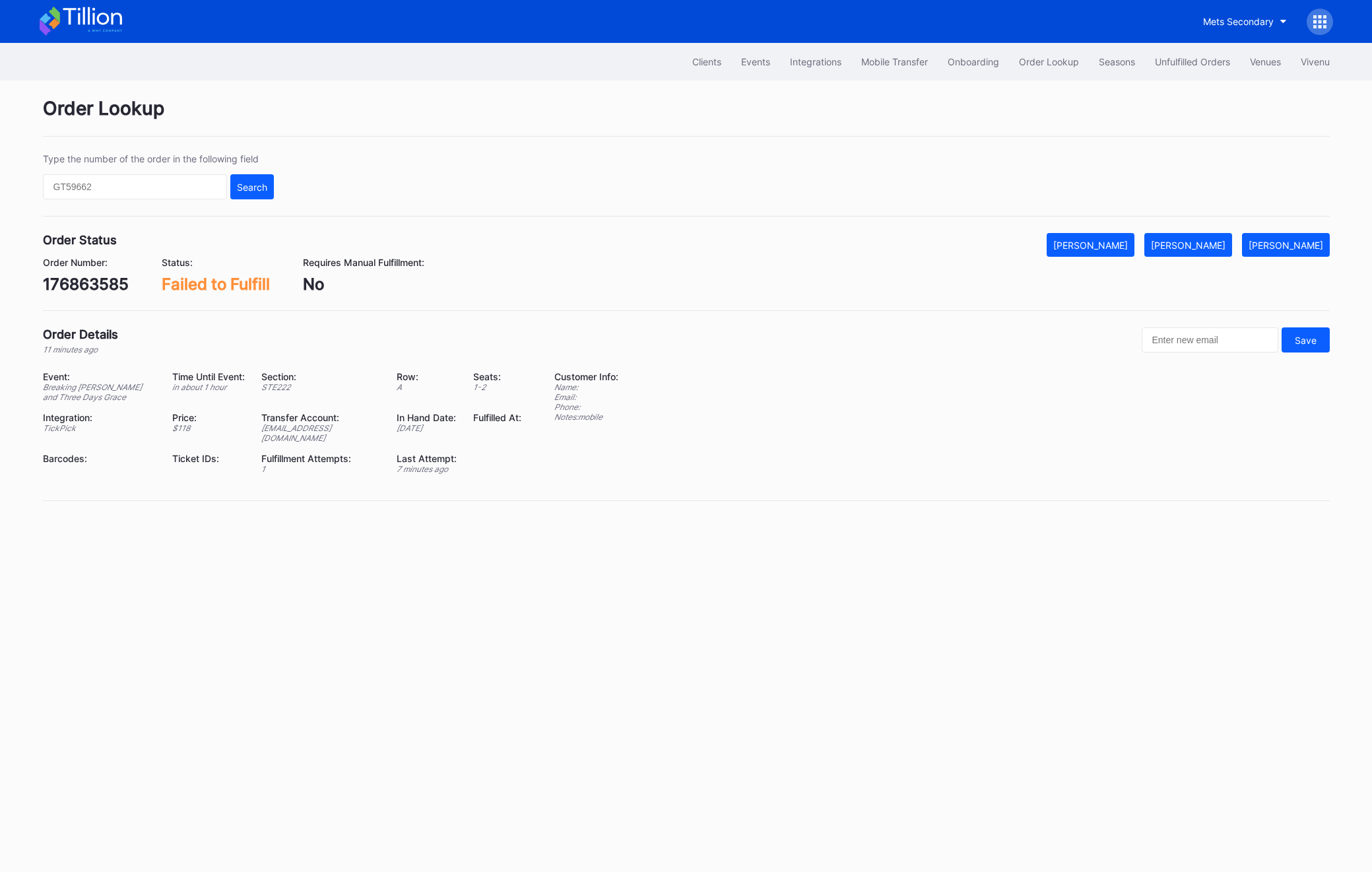
click at [96, 277] on div "176863585" at bounding box center [86, 284] width 86 height 19
copy div "176863585"
click at [1196, 244] on div "[PERSON_NAME]" at bounding box center [1188, 245] width 74 height 11
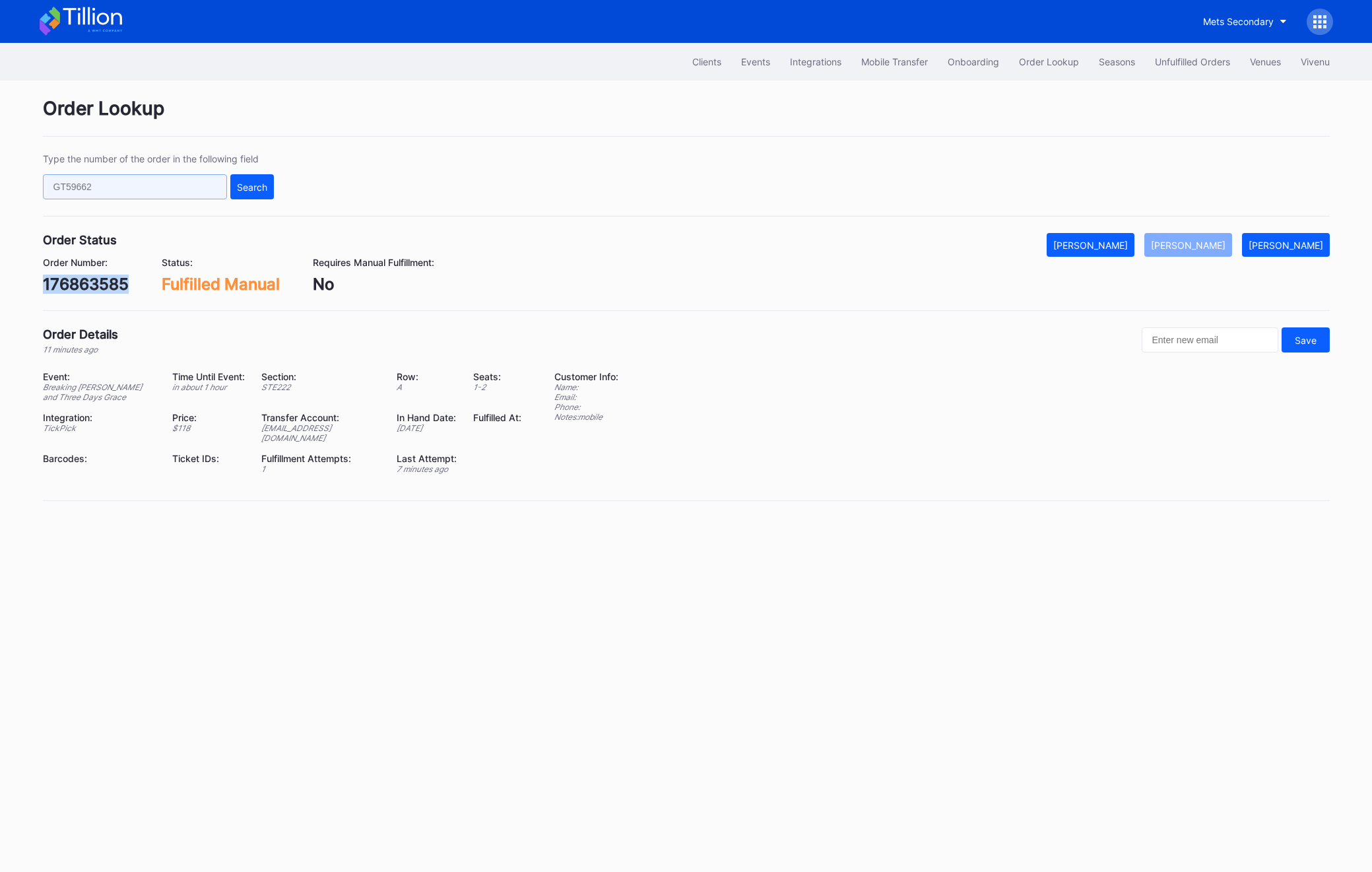
click at [142, 189] on input "text" at bounding box center [135, 187] width 184 height 25
paste input "753438406"
type input "753438406"
click at [236, 176] on button "Search" at bounding box center [251, 187] width 43 height 25
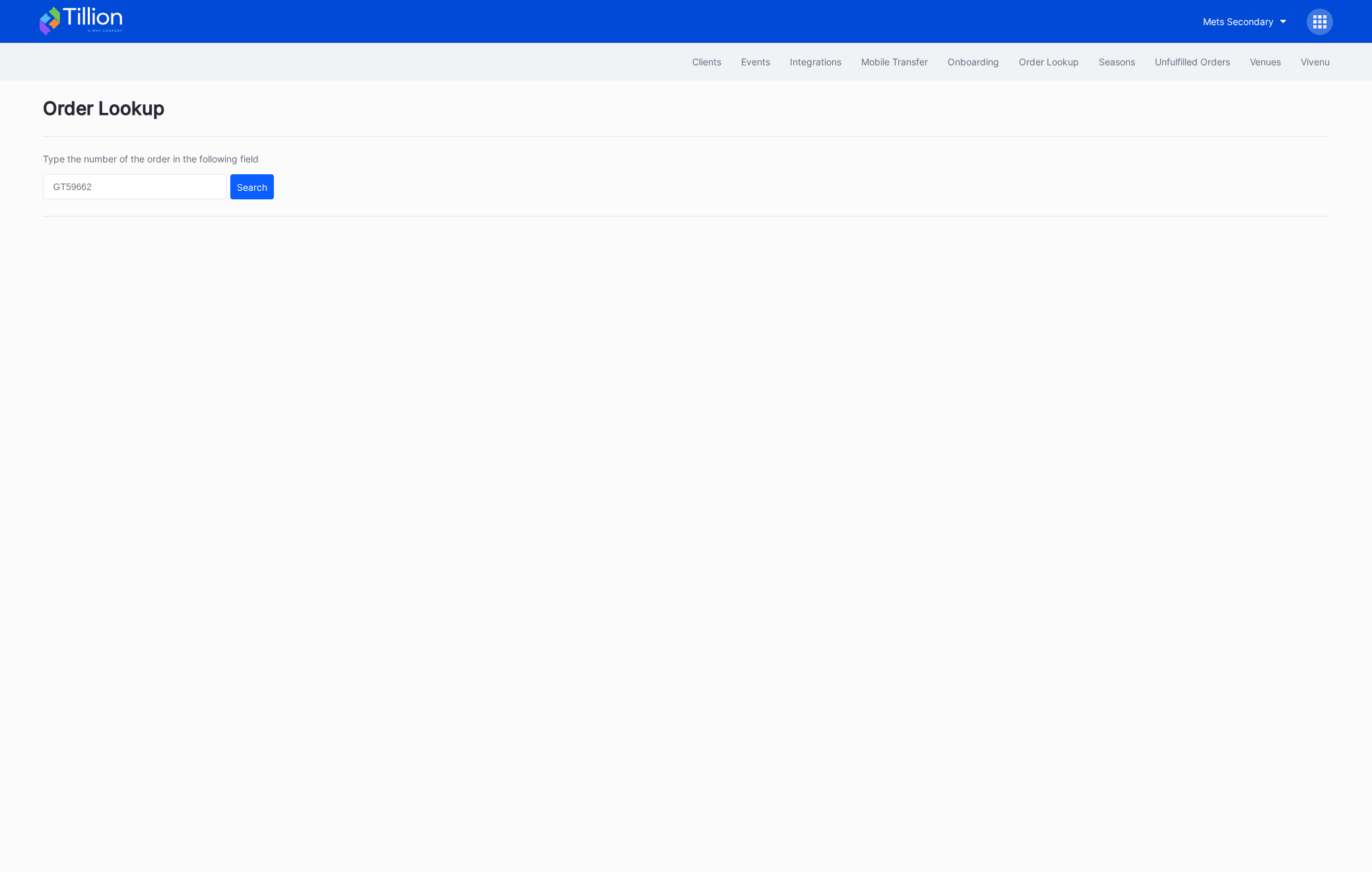
click at [136, 172] on div "Type the number of the order in the following field Search" at bounding box center [158, 176] width 231 height 46
click at [128, 183] on input "text" at bounding box center [135, 187] width 184 height 25
paste input "753438406"
click at [259, 186] on div "Search" at bounding box center [252, 187] width 31 height 11
click at [132, 199] on input "753438406" at bounding box center [135, 187] width 184 height 25
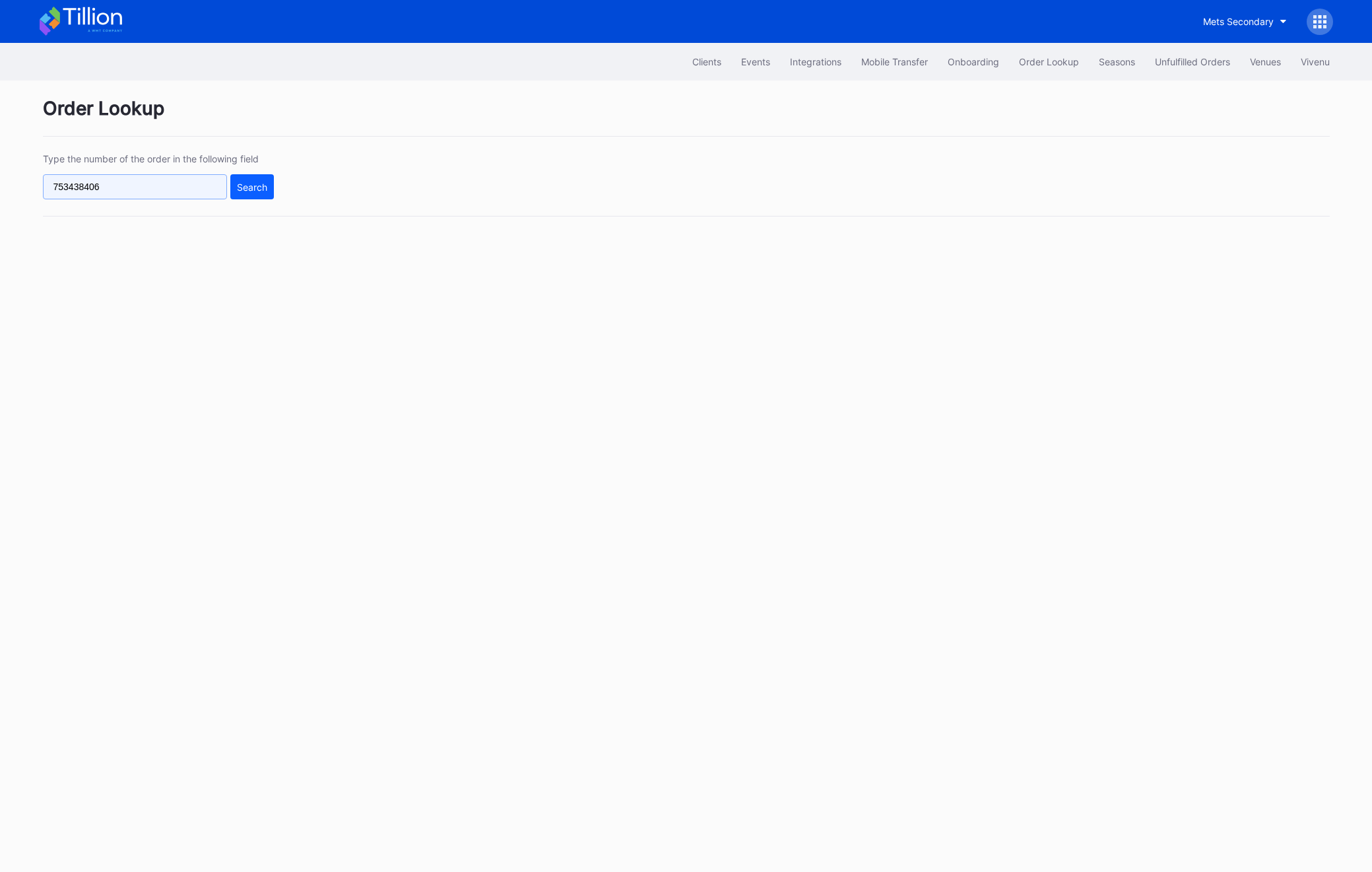
click at [132, 199] on input "753438406" at bounding box center [135, 187] width 184 height 25
paste input "623463778"
click at [280, 192] on div "Type the number of the order in the following field 623463778 Search" at bounding box center [686, 184] width 1287 height 63
click at [254, 191] on div "Search" at bounding box center [252, 187] width 31 height 11
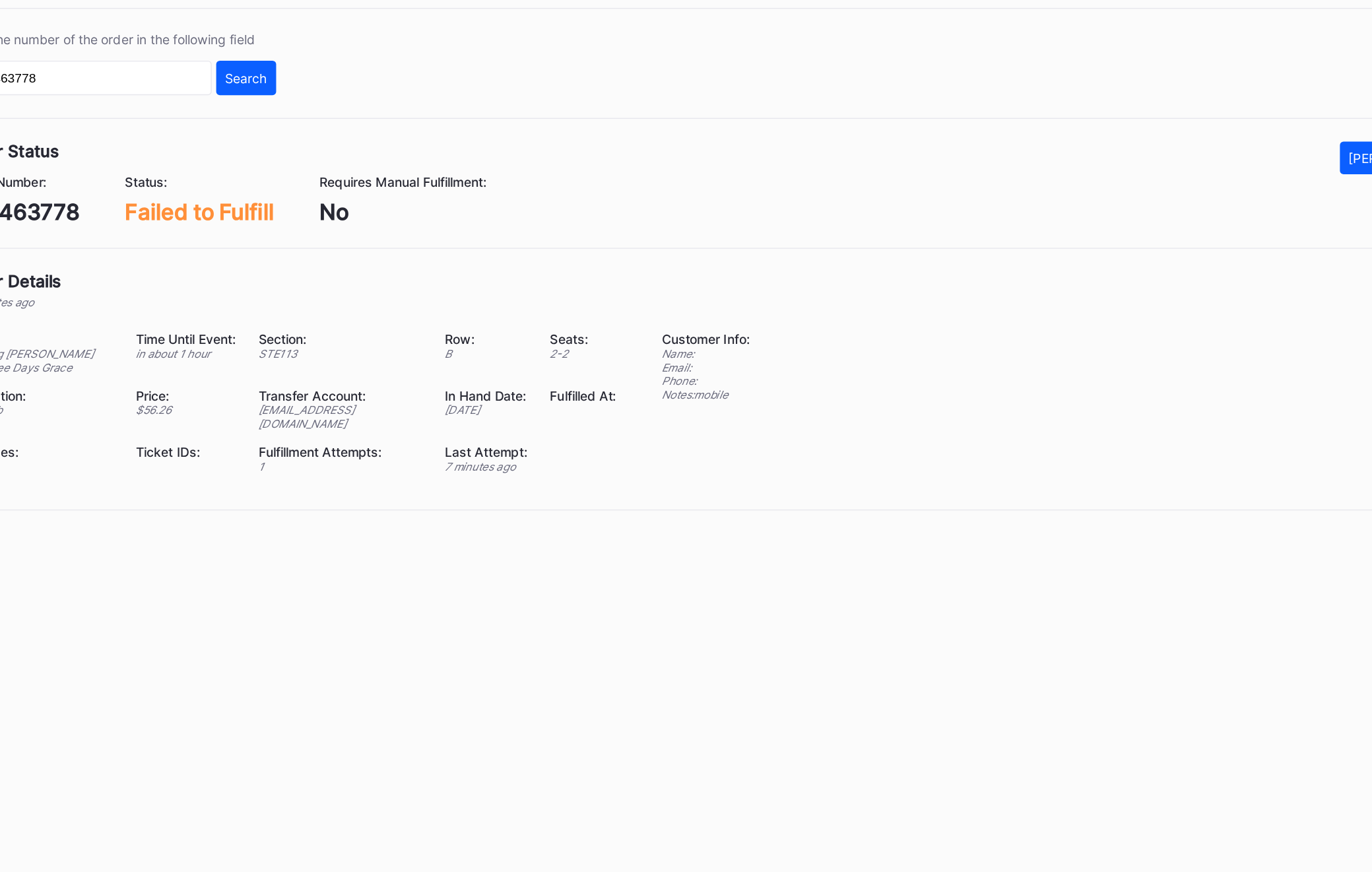
click at [114, 281] on div "623463778" at bounding box center [87, 284] width 88 height 19
copy div "623463778"
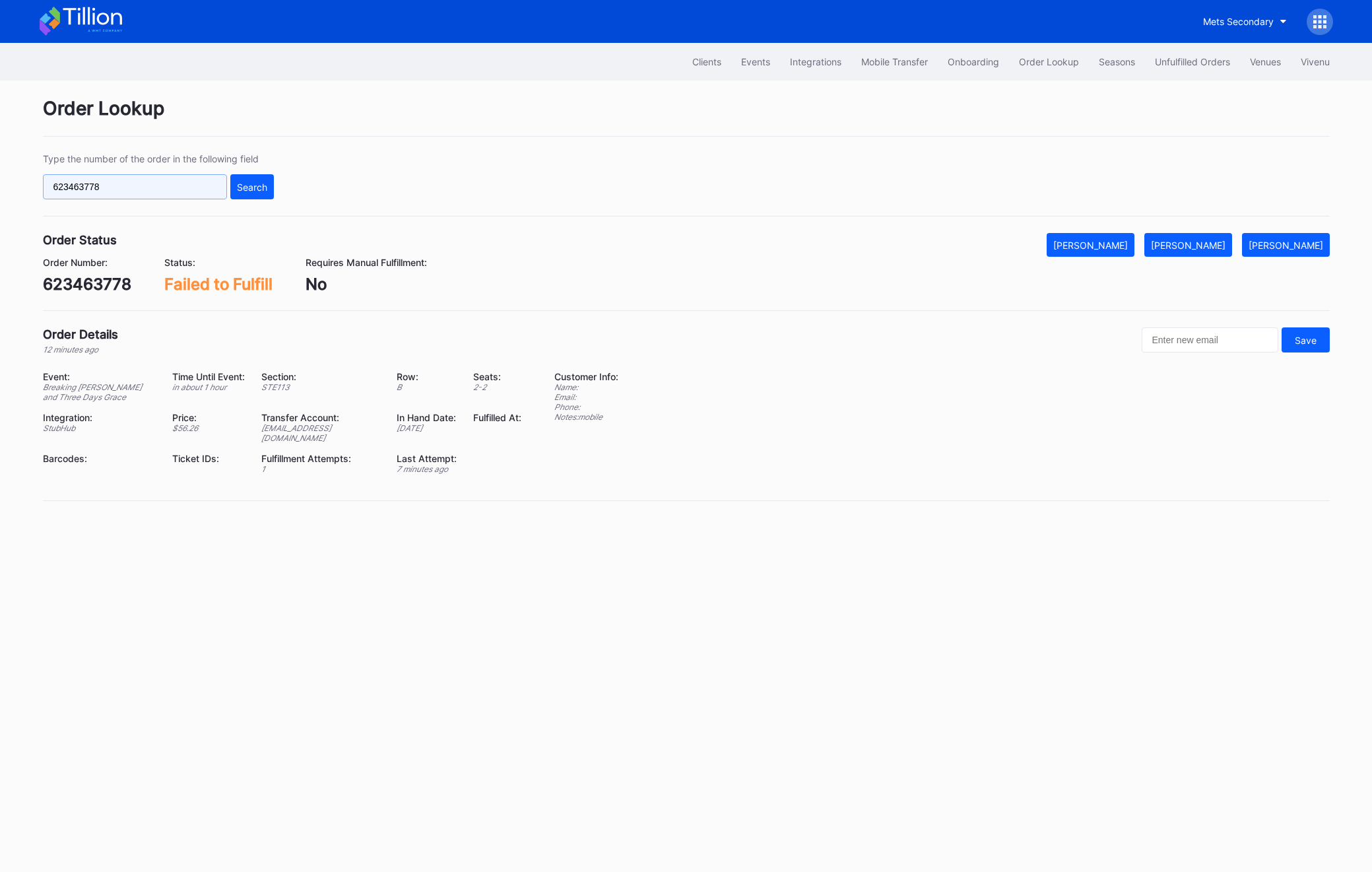
click at [144, 186] on input "623463778" at bounding box center [135, 187] width 184 height 25
paste input "176863585"
click at [229, 179] on div "176863585 Search" at bounding box center [158, 187] width 231 height 25
click at [259, 186] on div "Search" at bounding box center [252, 187] width 31 height 11
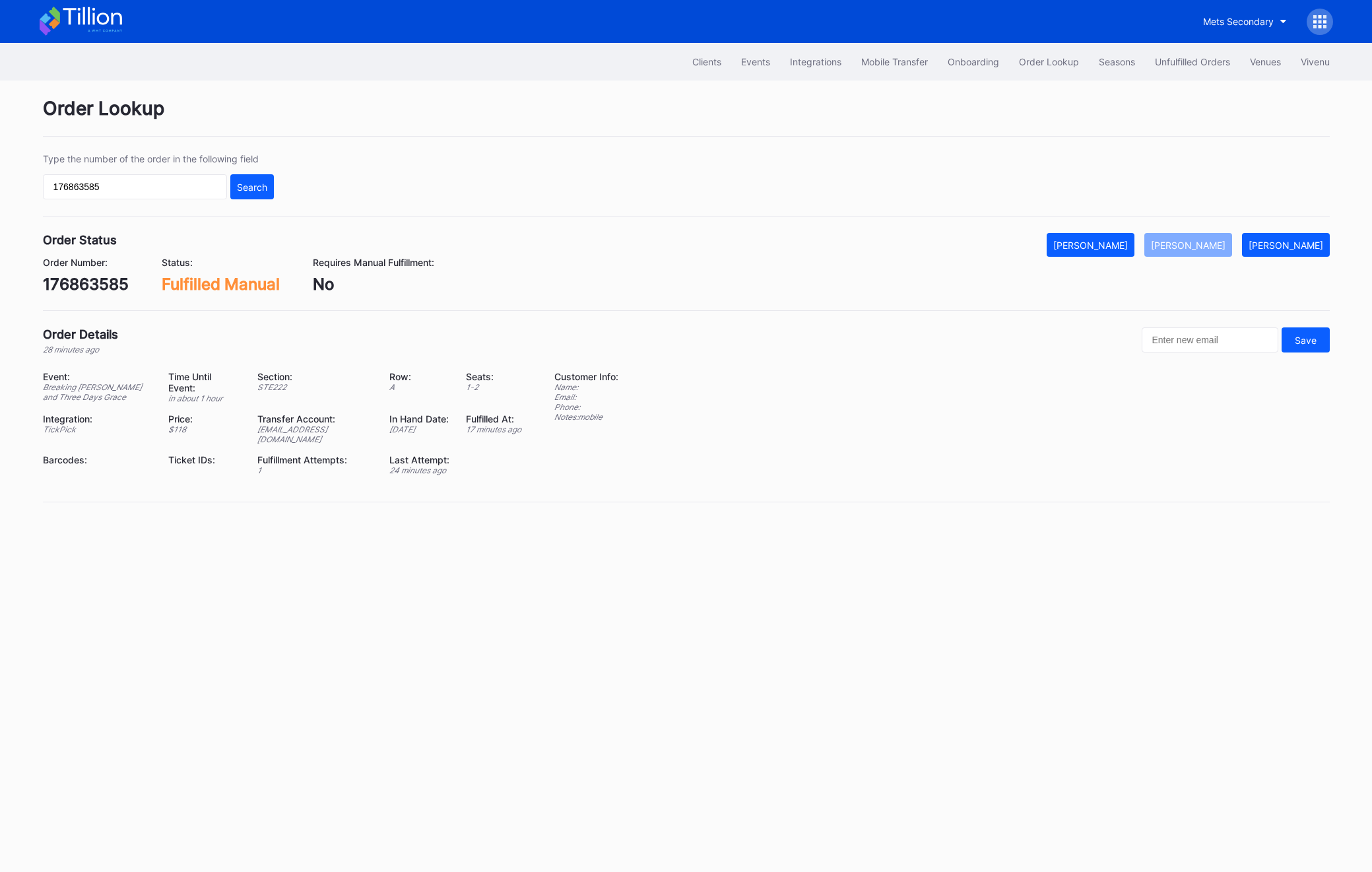
click at [90, 296] on div "Order Status Mark Cancelled [PERSON_NAME] [PERSON_NAME] Order Number: 176863585…" at bounding box center [686, 271] width 1287 height 78
click at [103, 177] on input "176863585" at bounding box center [135, 187] width 184 height 25
paste input "623463778"
type input "623463778"
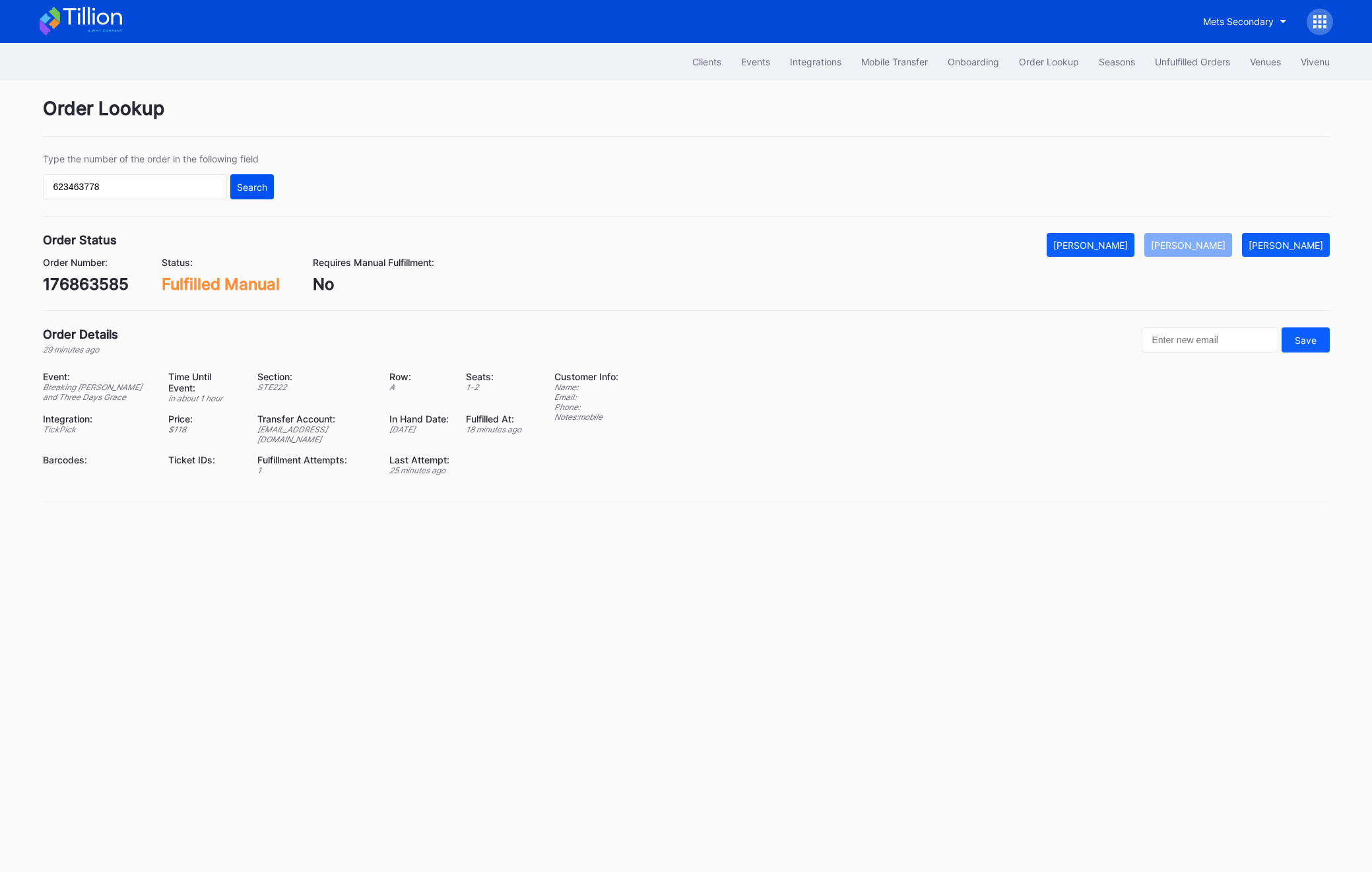
click at [250, 194] on button "Search" at bounding box center [251, 187] width 43 height 25
click at [72, 281] on div "623463778" at bounding box center [87, 284] width 88 height 19
copy div "623463778"
click at [77, 293] on div "623463778" at bounding box center [87, 284] width 88 height 19
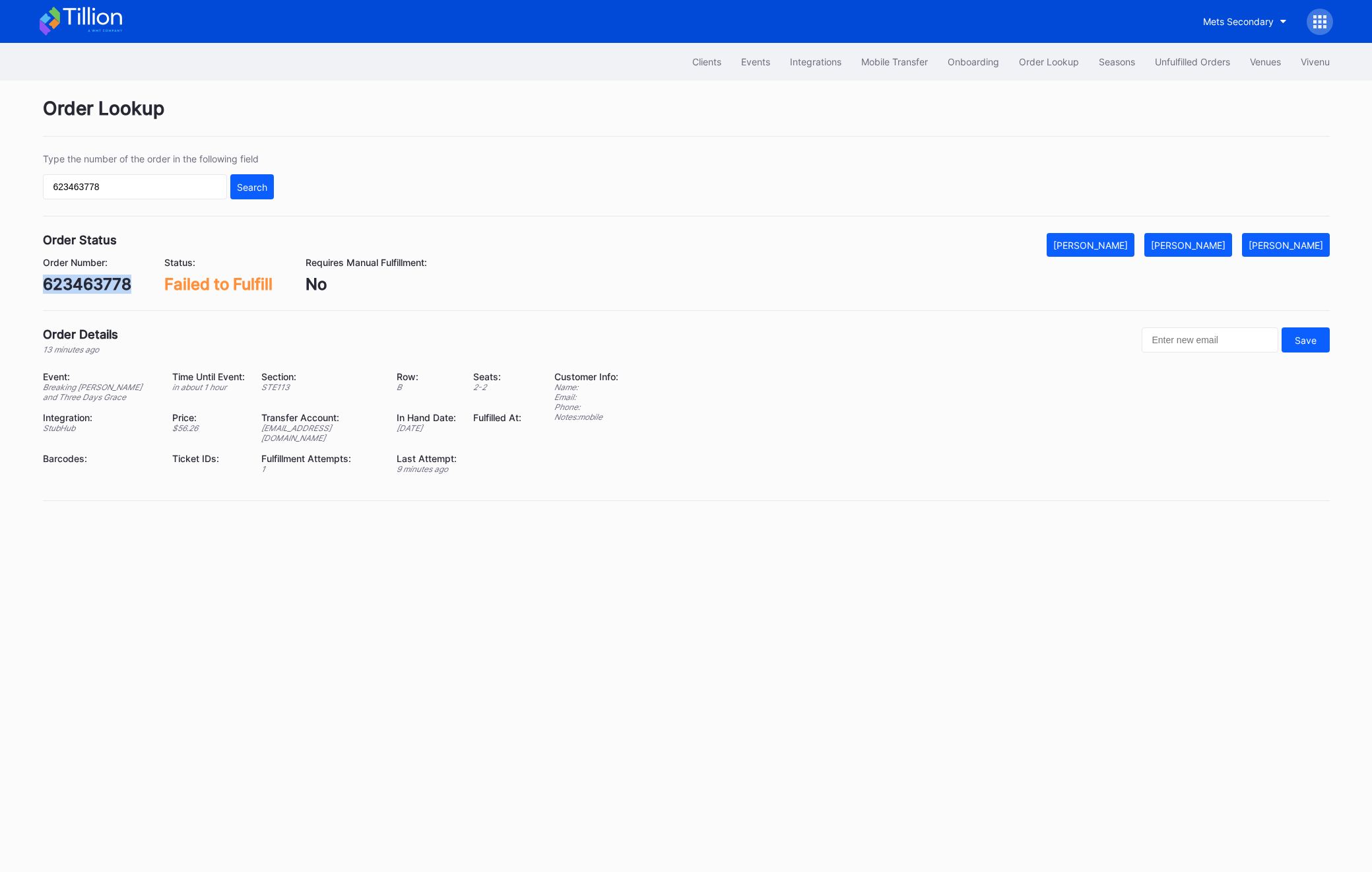
click at [77, 293] on div "623463778" at bounding box center [87, 284] width 88 height 19
click at [1194, 247] on div "[PERSON_NAME]" at bounding box center [1188, 245] width 74 height 11
click at [1157, 60] on div "Unfulfilled Orders" at bounding box center [1192, 61] width 75 height 11
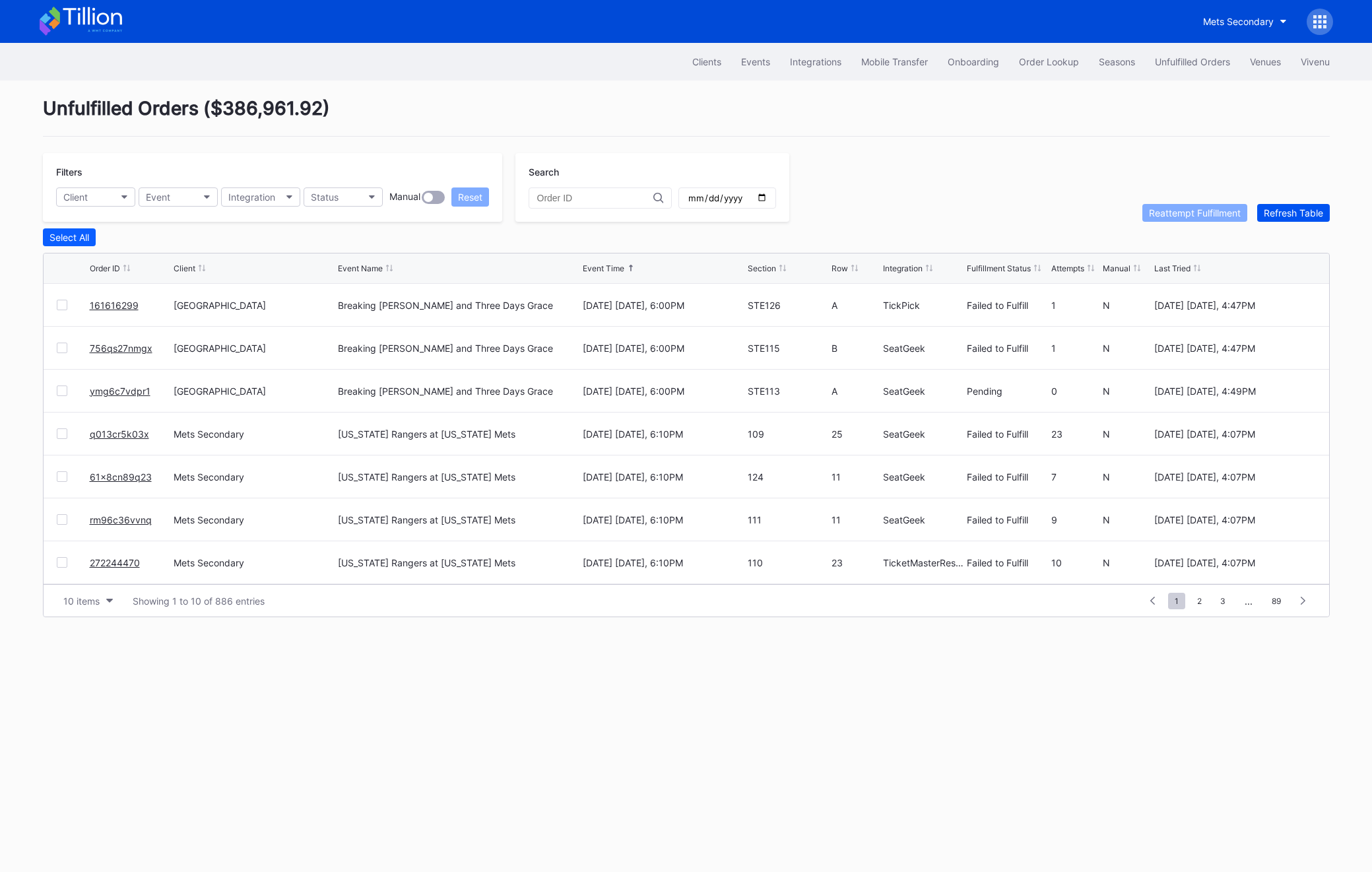
click at [1270, 216] on div "Refresh Table" at bounding box center [1293, 213] width 59 height 11
click at [110, 302] on link "161616299" at bounding box center [114, 305] width 49 height 11
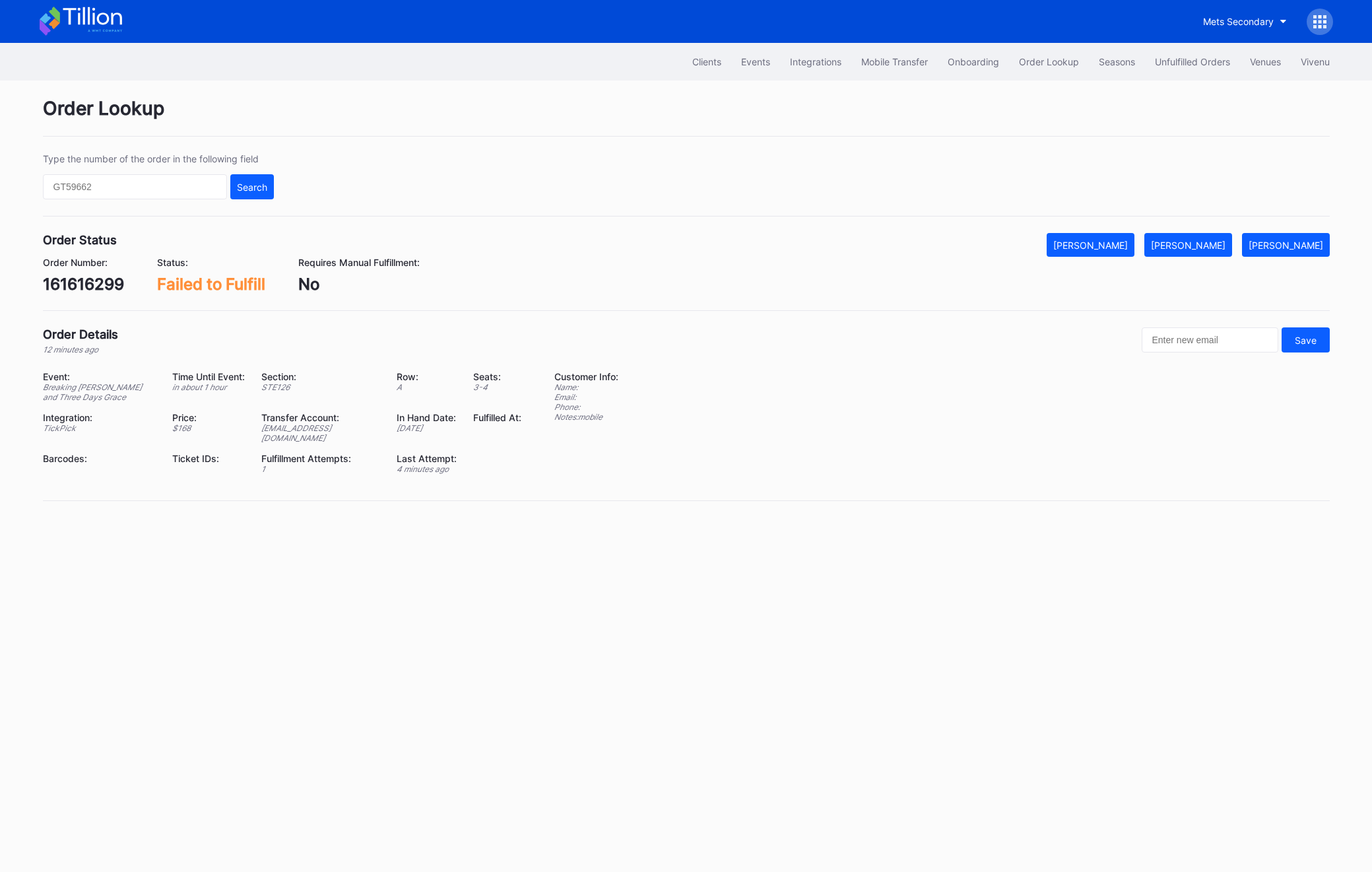
click at [72, 272] on div "Order Number: 161616299" at bounding box center [84, 275] width 81 height 37
click at [72, 279] on div "161616299" at bounding box center [84, 284] width 81 height 19
copy div "161616299"
